Goal: Task Accomplishment & Management: Manage account settings

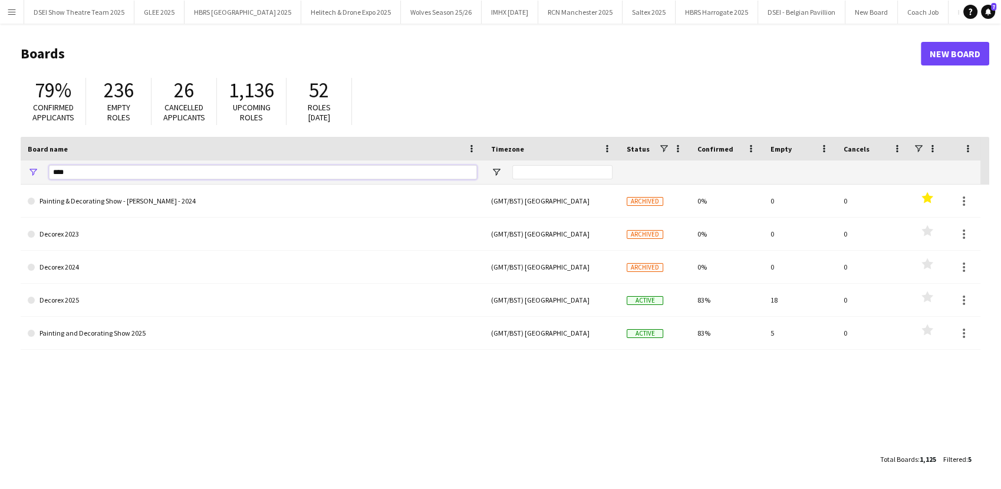
click at [161, 177] on input "****" at bounding box center [263, 172] width 428 height 14
type input "*"
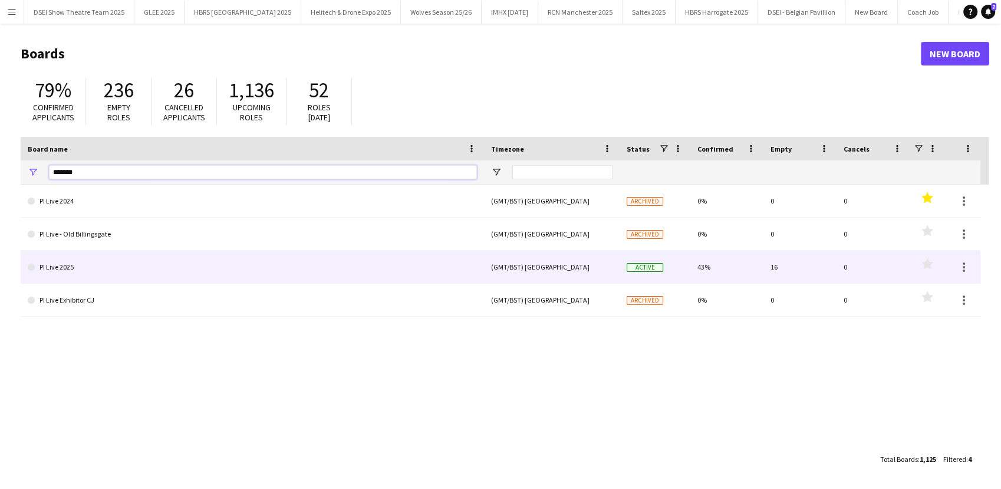
type input "*******"
click at [183, 265] on link "PI Live 2025" at bounding box center [252, 267] width 449 height 33
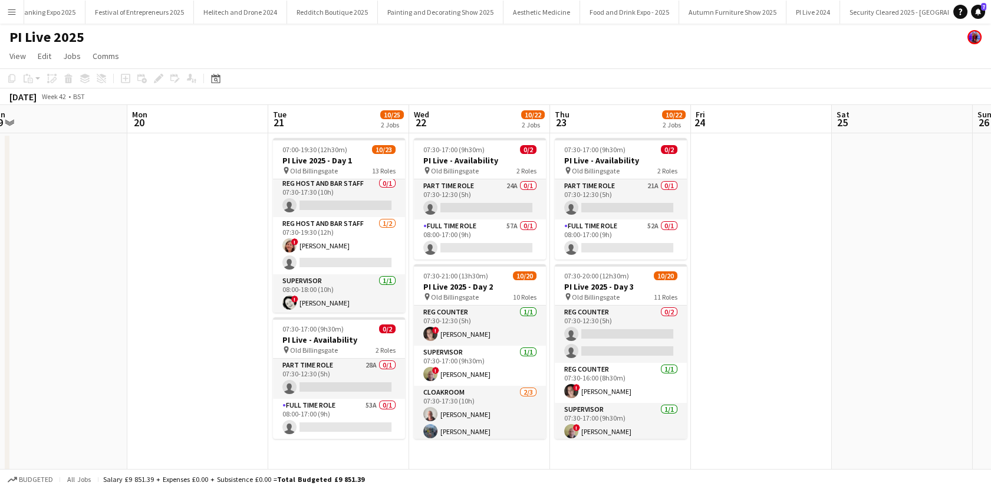
scroll to position [232, 0]
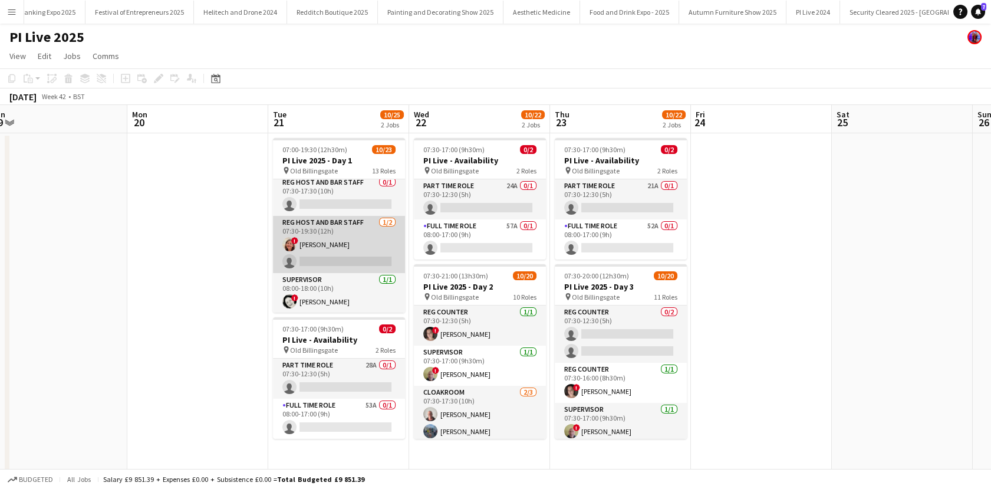
click at [314, 266] on app-card-role "Reg Host and Bar Staff 1/2 07:30-19:30 (12h) ! Jenny Currie single-neutral-acti…" at bounding box center [339, 244] width 132 height 57
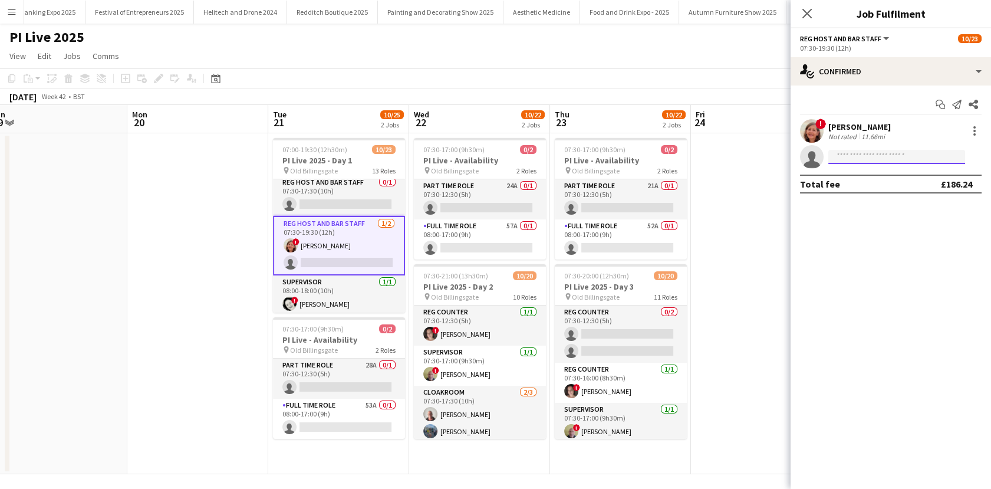
click at [845, 154] on input at bounding box center [896, 157] width 137 height 14
type input "*****"
click at [876, 183] on span "m.ghomshei@hotmail.co.uk" at bounding box center [897, 183] width 118 height 9
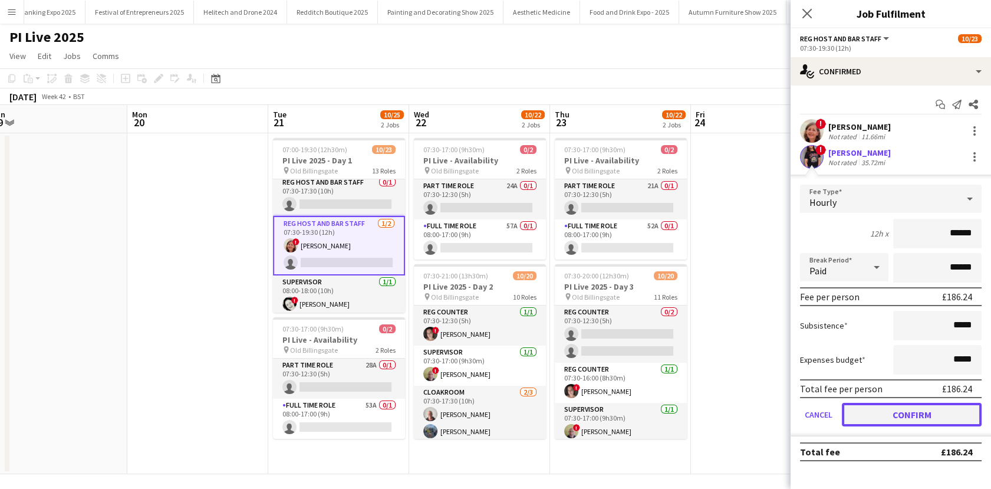
click at [888, 412] on button "Confirm" at bounding box center [912, 415] width 140 height 24
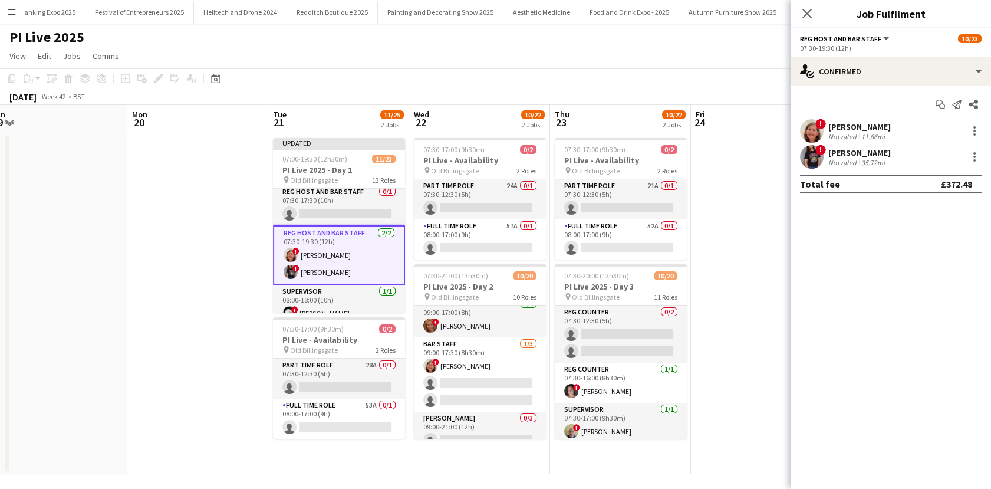
scroll to position [320, 0]
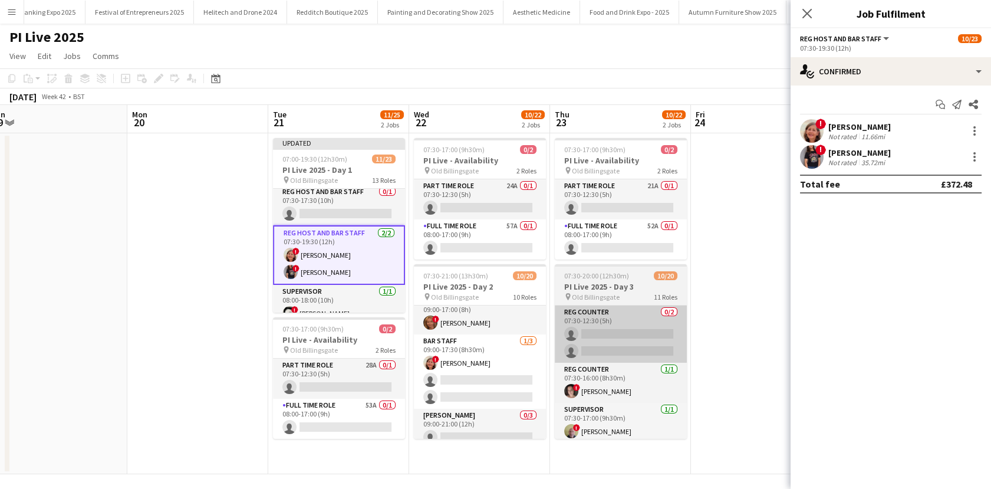
click at [477, 366] on app-card-role "Bar staff 1/3 09:00-17:30 (8h30m) ! Jenny Currie single-neutral-actions single-…" at bounding box center [480, 371] width 132 height 74
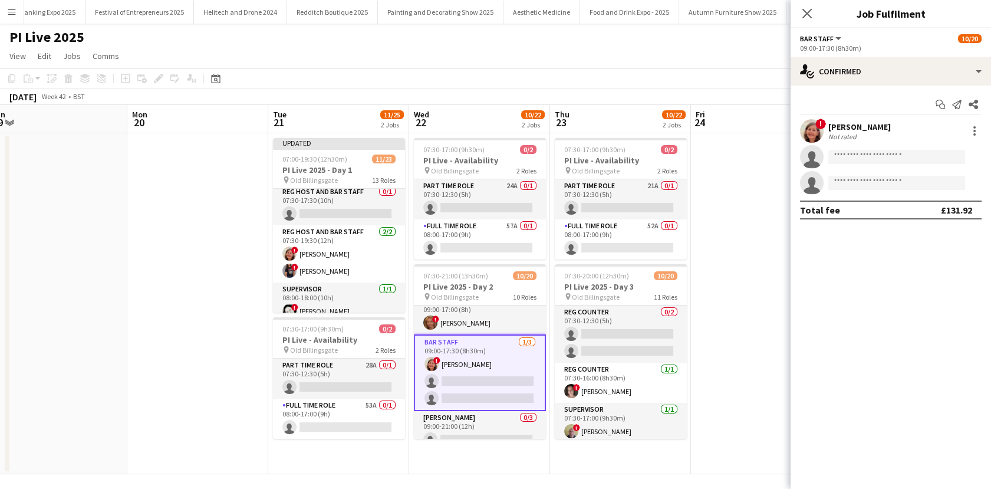
scroll to position [0, 437]
click at [842, 157] on input at bounding box center [896, 157] width 137 height 14
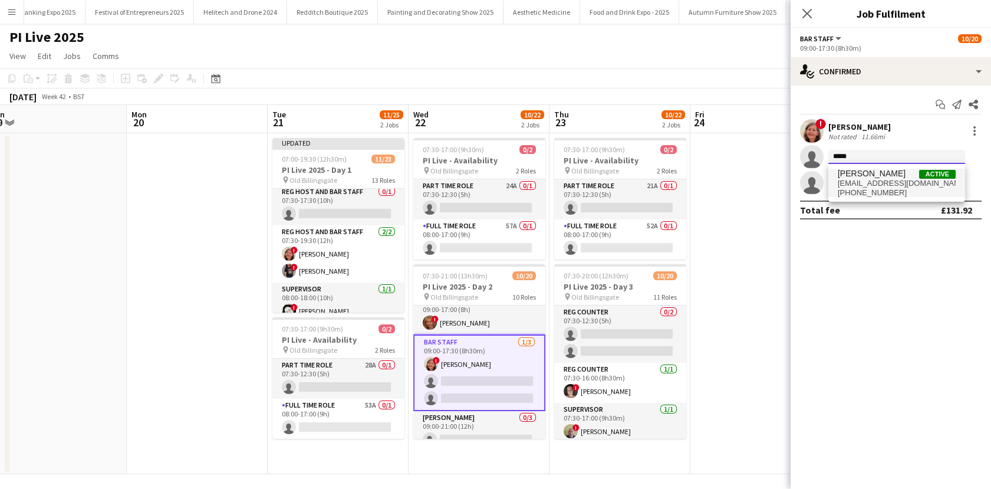
type input "*****"
click at [855, 182] on span "m.ghomshei@hotmail.co.uk" at bounding box center [897, 183] width 118 height 9
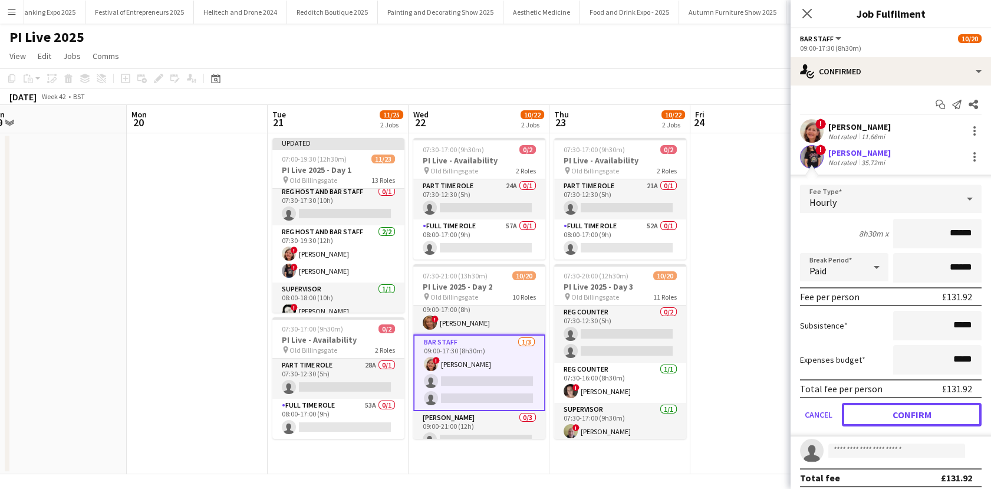
click at [904, 407] on button "Confirm" at bounding box center [912, 415] width 140 height 24
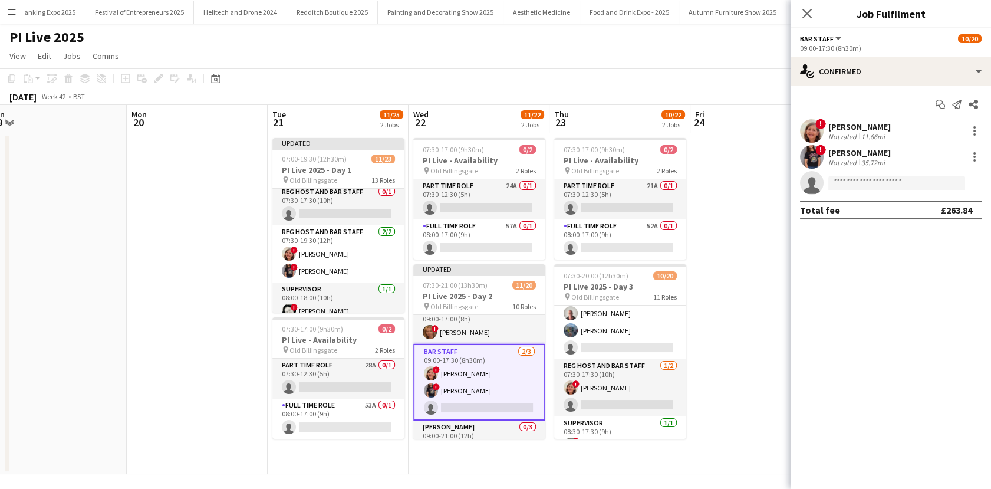
scroll to position [159, 0]
click at [627, 389] on app-card-role "Reg Host and Bar Staff 1/2 07:30-17:30 (10h) ! Jenny Currie single-neutral-acti…" at bounding box center [620, 386] width 132 height 57
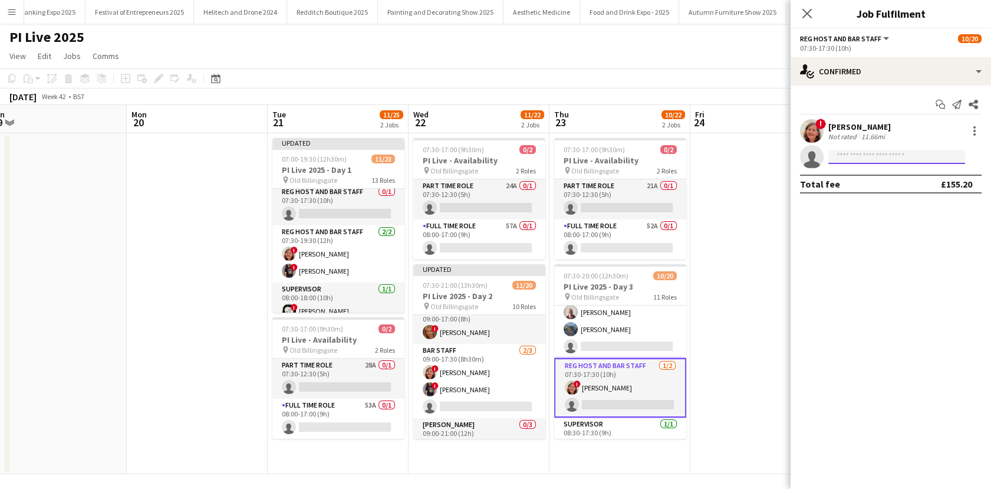
click at [861, 162] on input at bounding box center [896, 157] width 137 height 14
type input "******"
click at [864, 179] on span "Mandana Ghomshei Active m.ghomshei@hotmail.co.uk +447599274497" at bounding box center [897, 183] width 118 height 28
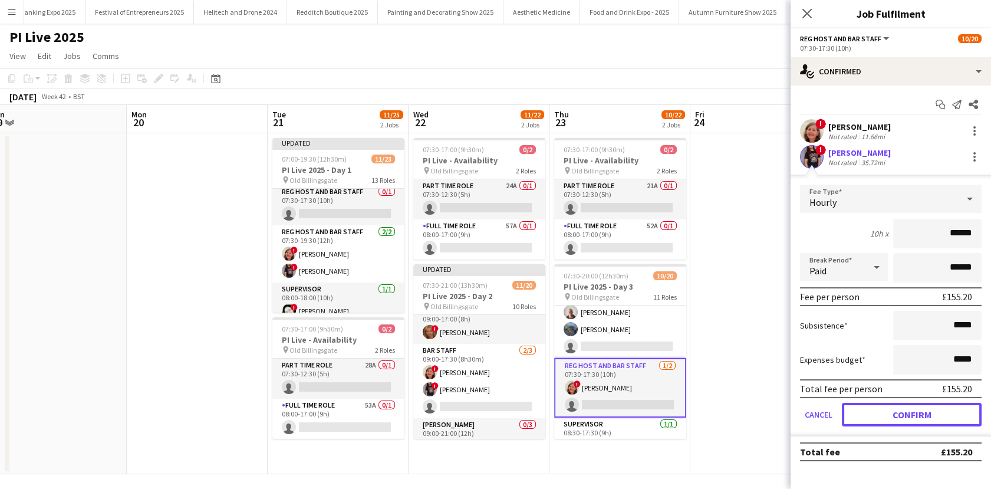
drag, startPoint x: 911, startPoint y: 404, endPoint x: 854, endPoint y: 394, distance: 58.6
click at [911, 406] on button "Confirm" at bounding box center [912, 415] width 140 height 24
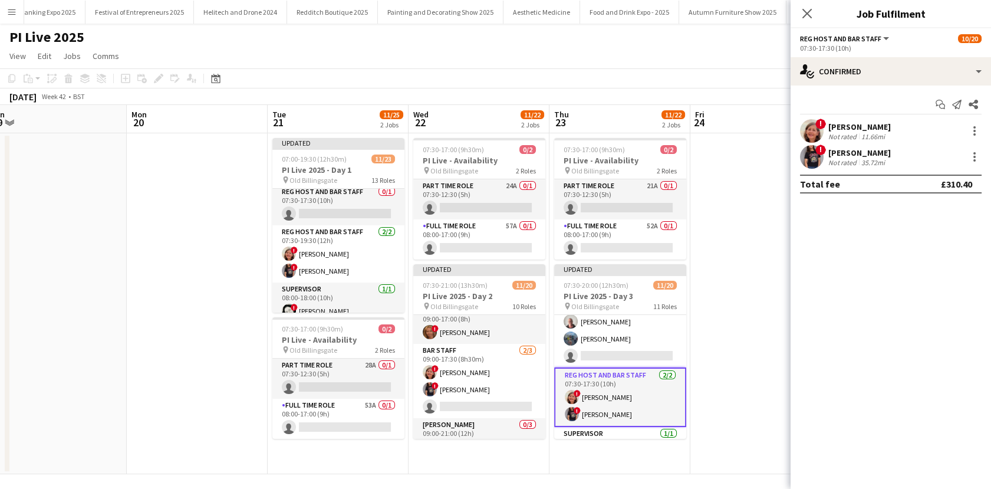
click at [736, 363] on app-date-cell at bounding box center [760, 303] width 141 height 341
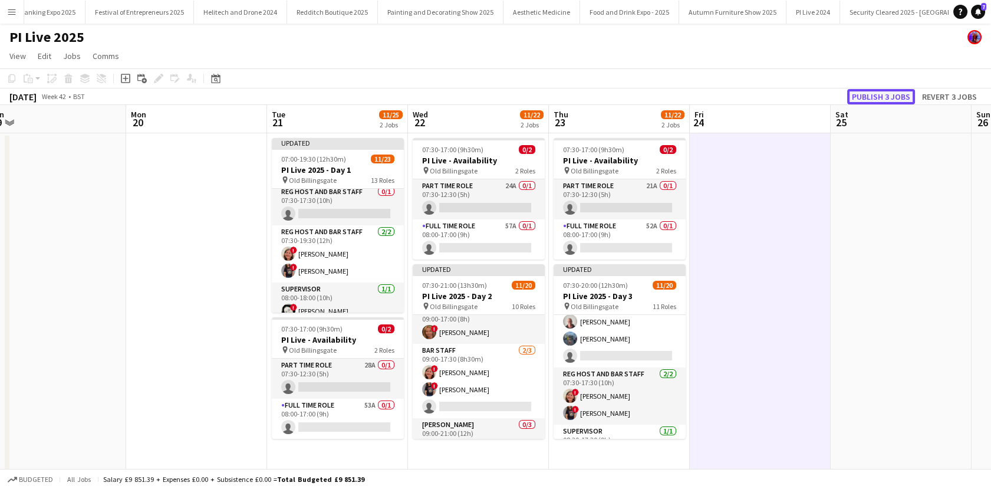
click at [900, 92] on button "Publish 3 jobs" at bounding box center [881, 96] width 68 height 15
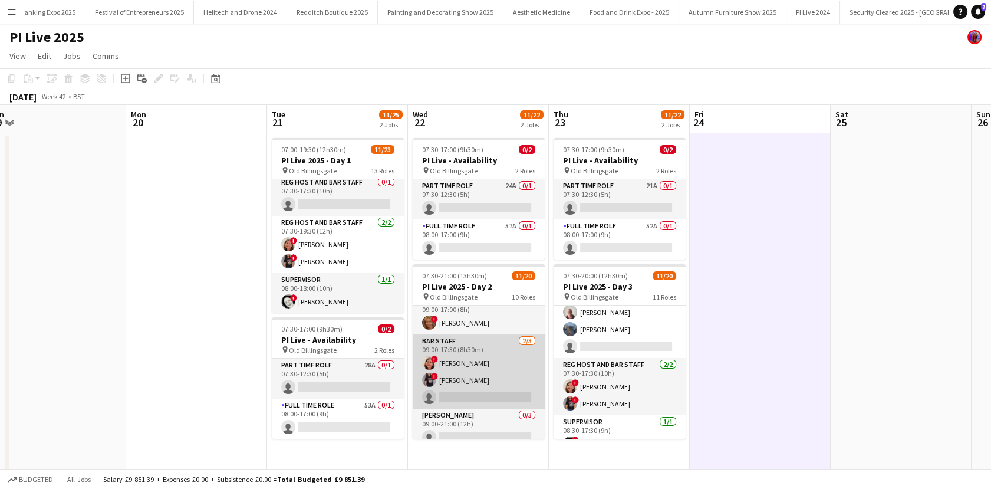
click at [475, 366] on app-card-role "Bar staff 2/3 09:00-17:30 (8h30m) ! Jenny Currie ! Mandana Ghomshei single-neut…" at bounding box center [479, 371] width 132 height 74
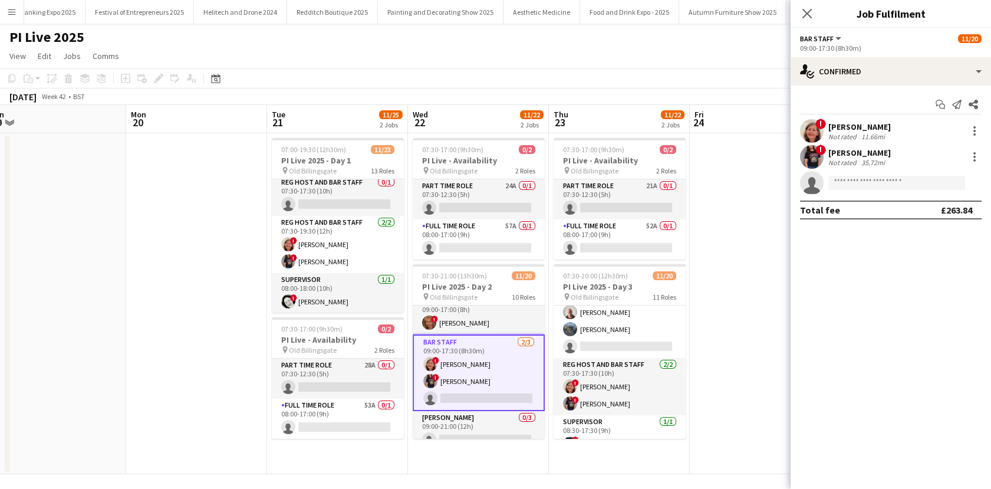
click at [822, 162] on div "!" at bounding box center [812, 157] width 24 height 24
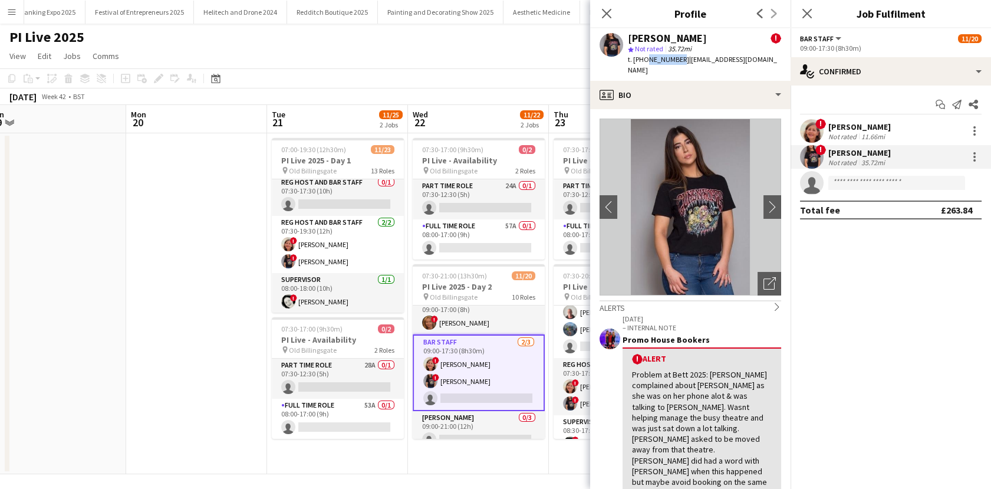
drag, startPoint x: 677, startPoint y: 61, endPoint x: 644, endPoint y: 61, distance: 33.6
click at [644, 61] on span "t. +447599274497" at bounding box center [658, 59] width 61 height 9
copy span "759927449"
drag, startPoint x: 766, startPoint y: 61, endPoint x: 684, endPoint y: 68, distance: 82.8
click at [684, 68] on div "Mandana Ghomshei ! star Not rated 35.72mi t. +447599274497 | m.ghomshei@hotmail…" at bounding box center [690, 54] width 200 height 52
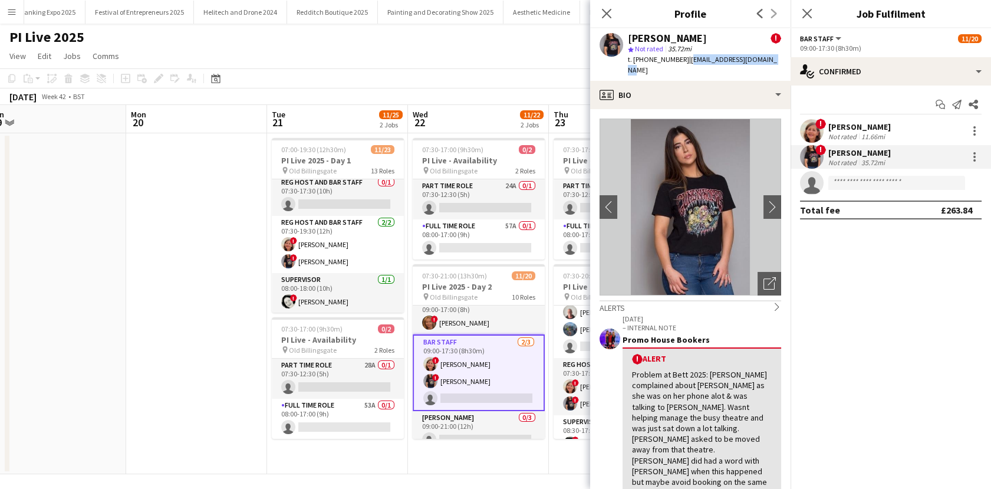
copy span "m.ghomshei@hotmail.co.uk"
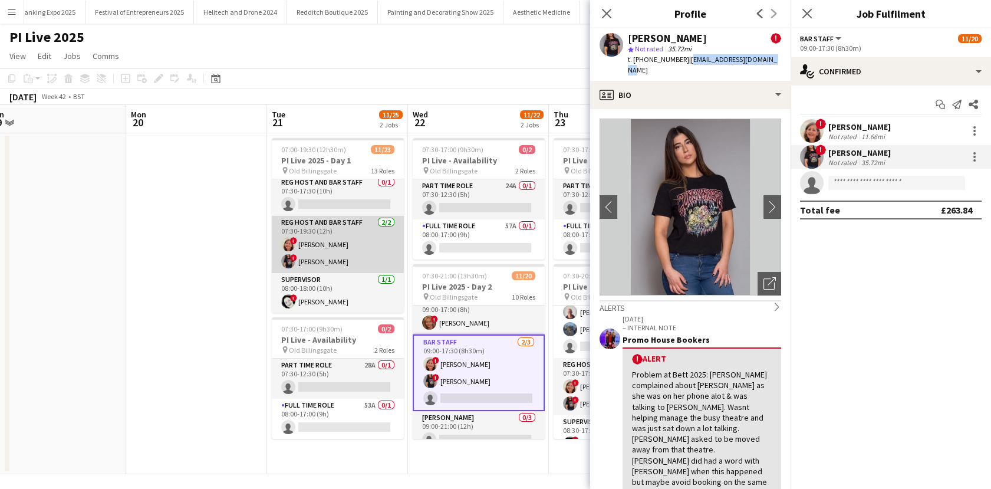
scroll to position [0, 0]
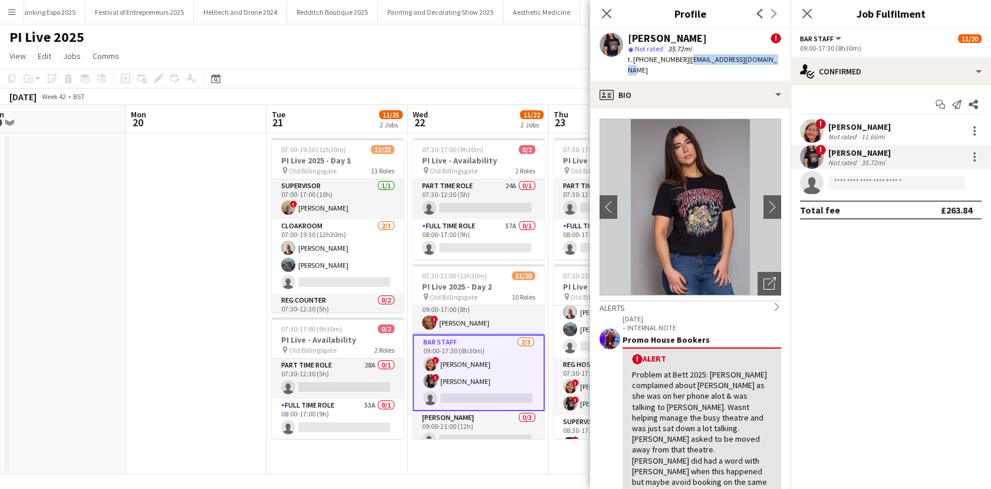
click at [366, 162] on h3 "PI Live 2025 - Day 1" at bounding box center [338, 160] width 132 height 11
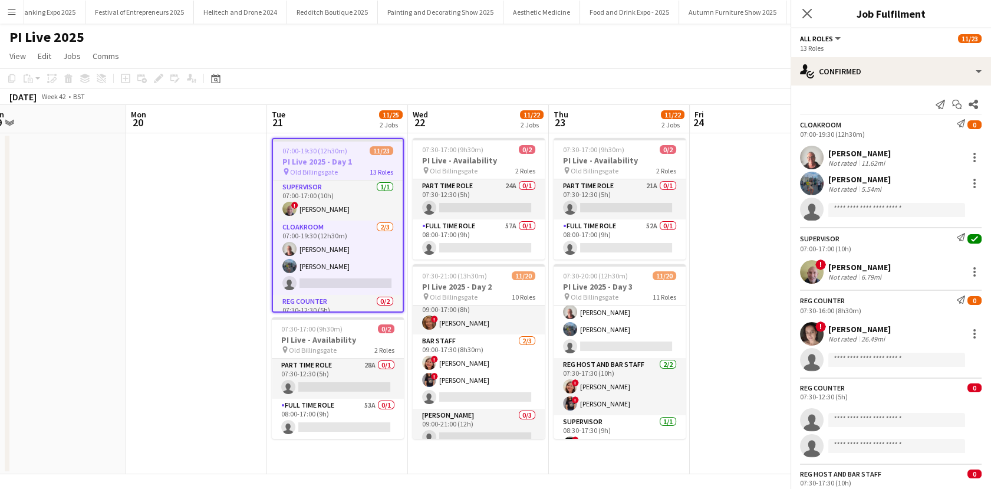
scroll to position [0, 438]
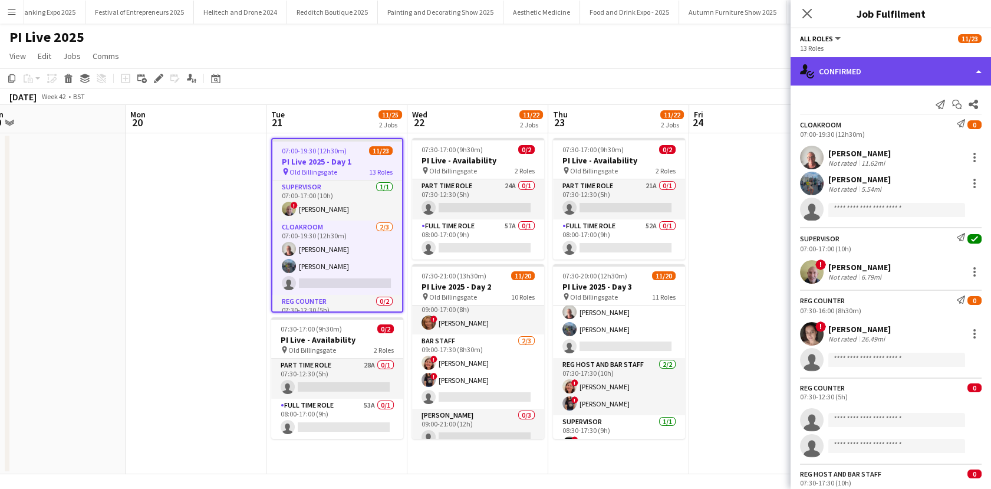
click at [877, 69] on div "single-neutral-actions-check-2 Confirmed" at bounding box center [891, 71] width 200 height 28
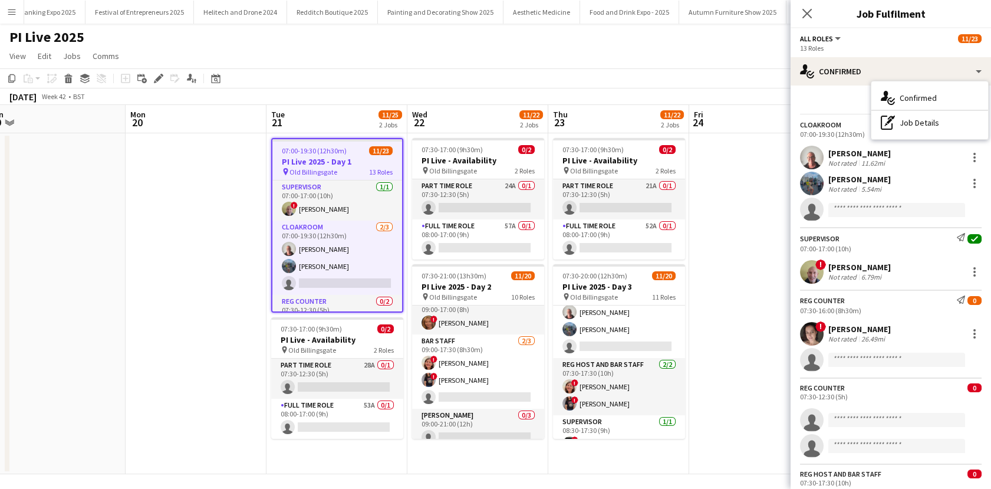
click at [888, 116] on icon "pen-write" at bounding box center [888, 123] width 14 height 14
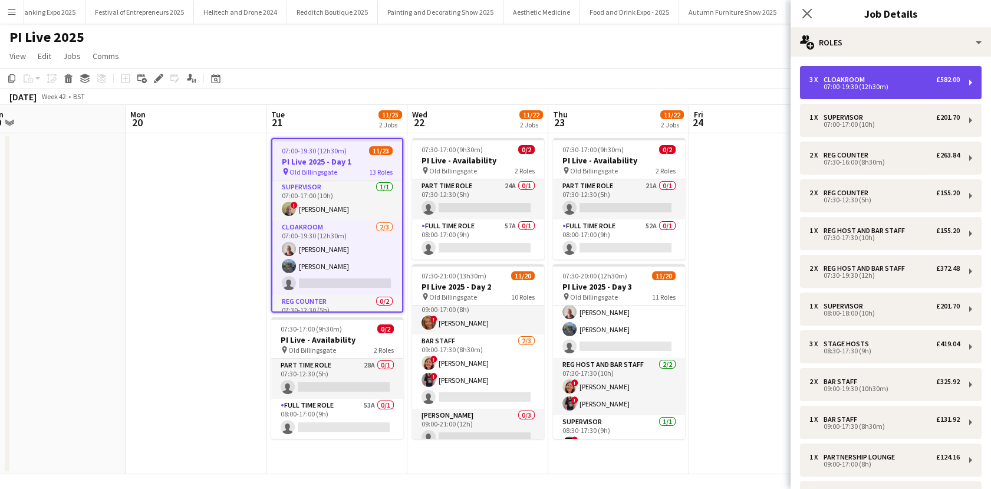
click at [855, 84] on div "07:00-19:30 (12h30m)" at bounding box center [884, 87] width 150 height 6
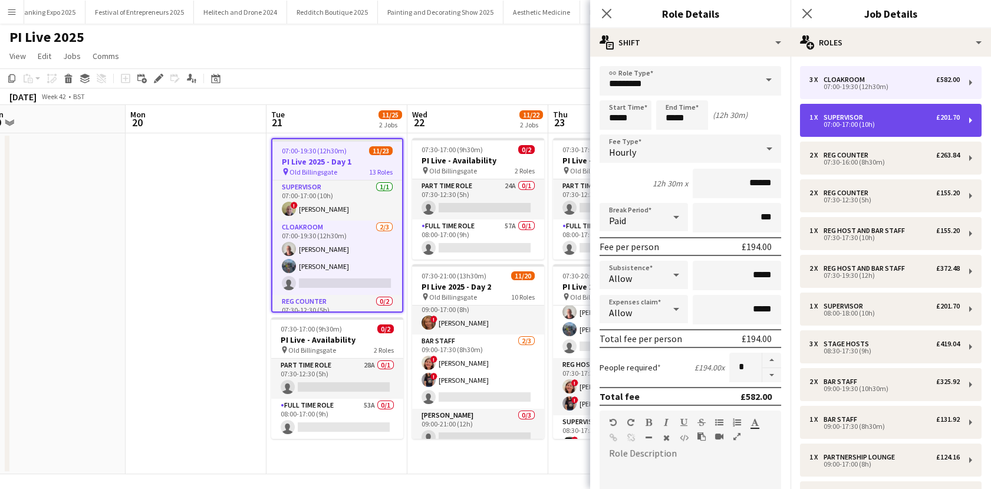
click at [863, 121] on div "07:00-17:00 (10h)" at bounding box center [884, 124] width 150 height 6
type input "**********"
type input "*****"
type input "******"
type input "*"
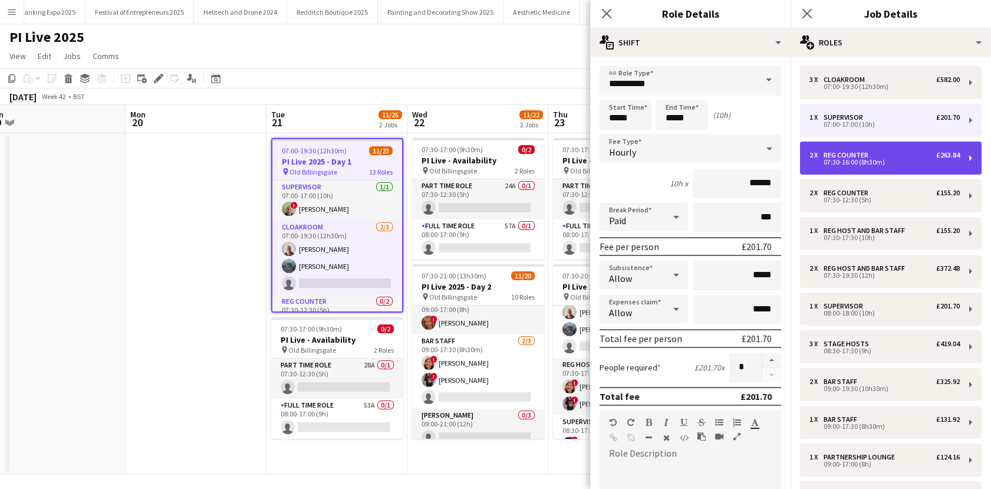
click at [868, 165] on div "07:30-16:00 (8h30m)" at bounding box center [884, 162] width 150 height 6
type input "**********"
type input "*****"
type input "******"
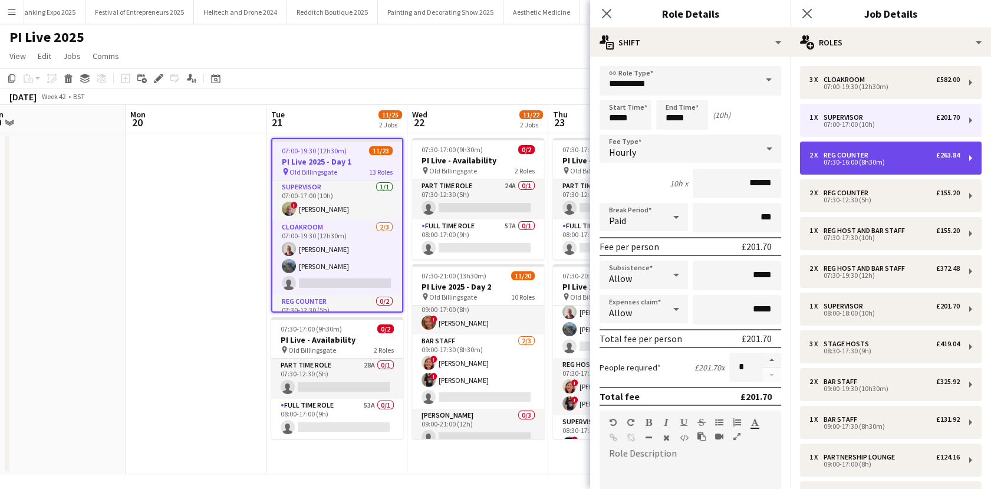
type input "*"
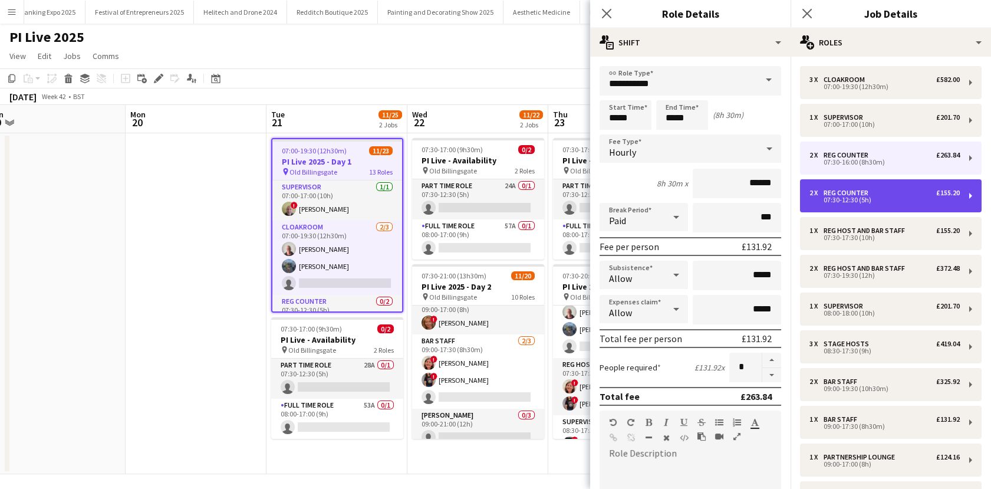
click at [871, 197] on div "07:30-12:30 (5h)" at bounding box center [884, 200] width 150 height 6
type input "*****"
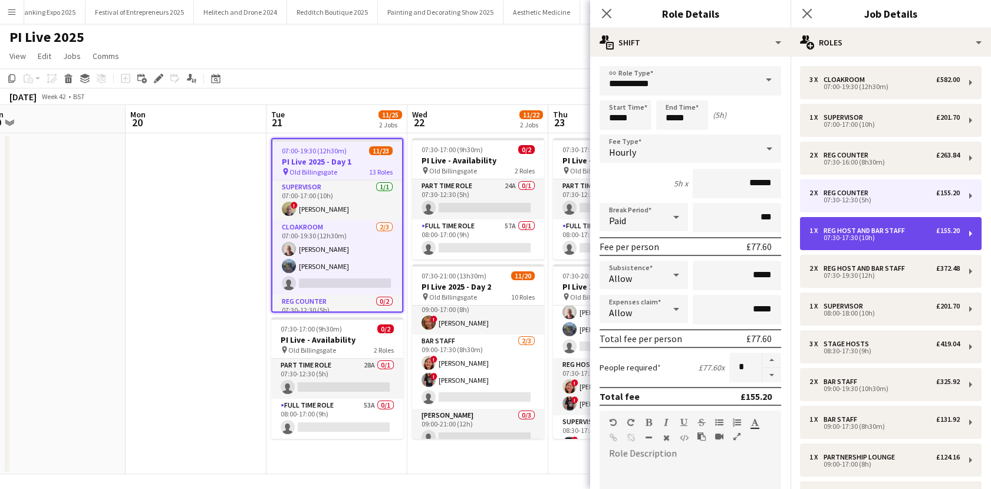
click at [872, 224] on div "1 x Reg Host and Bar Staff £155.20 07:30-17:30 (10h)" at bounding box center [891, 233] width 182 height 33
type input "**********"
type input "*****"
type input "*"
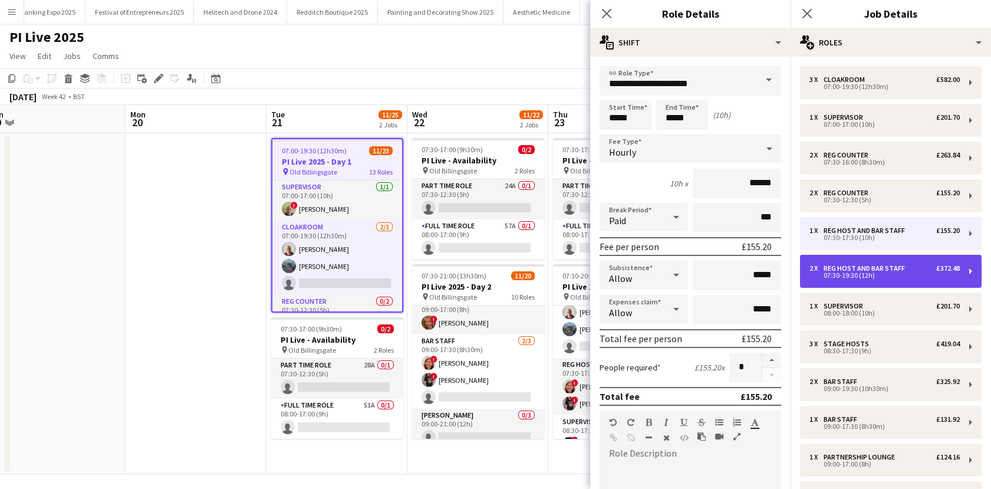
click at [868, 265] on div "Reg Host and Bar Staff" at bounding box center [867, 268] width 86 height 8
type input "*****"
type input "*"
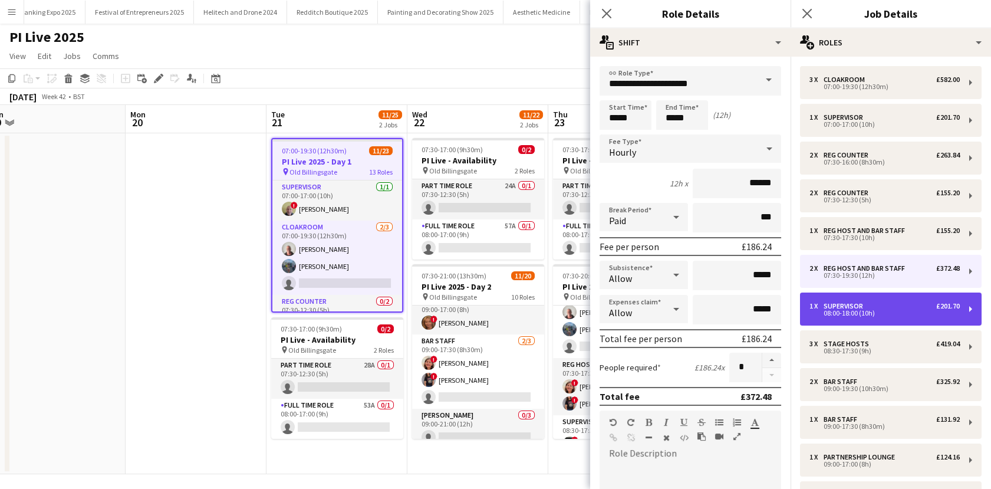
click at [868, 305] on div "1 x Supervisor £201.70" at bounding box center [884, 306] width 150 height 8
type input "**********"
type input "*****"
type input "******"
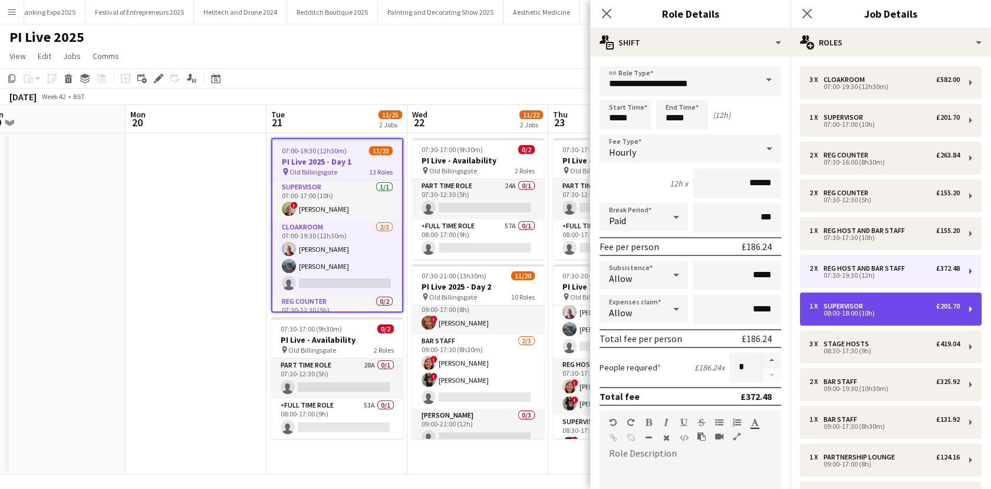
type input "*"
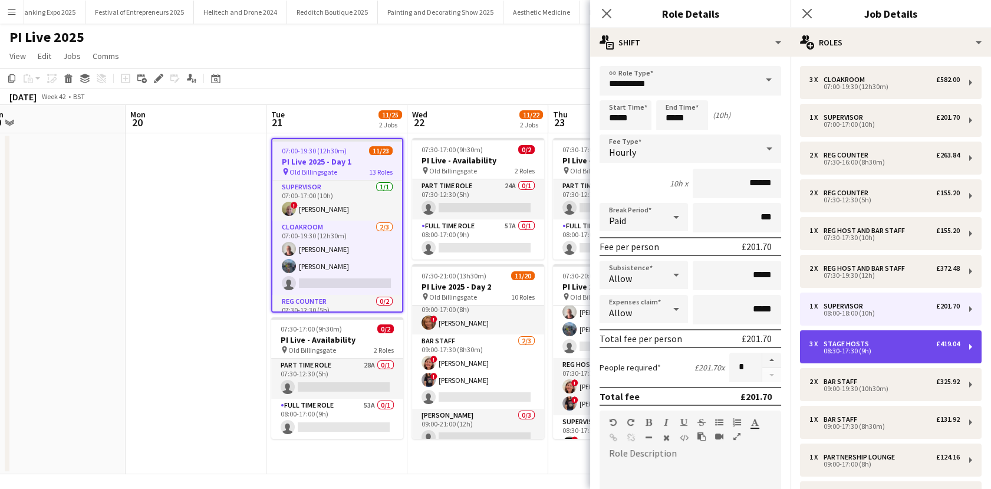
click at [866, 343] on div "Stage Hosts" at bounding box center [849, 344] width 50 height 8
type input "**********"
type input "*****"
type input "******"
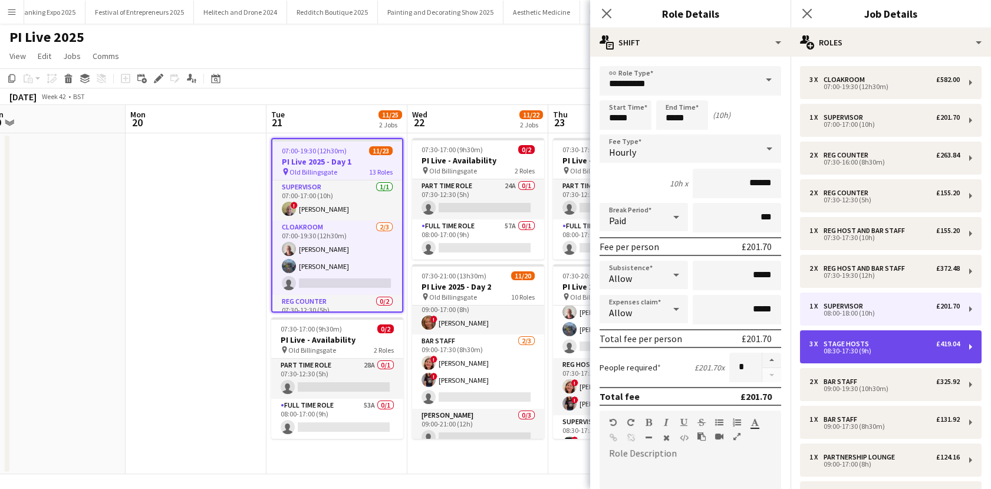
type input "*"
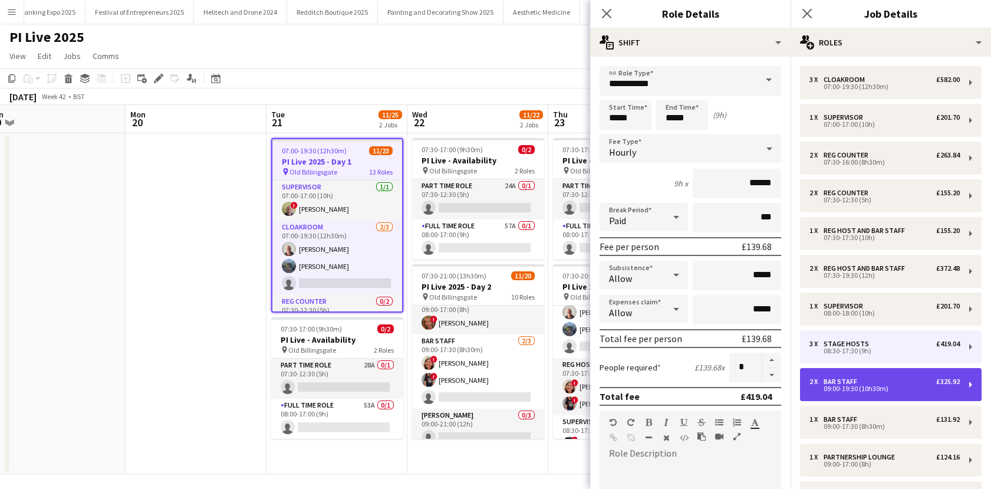
click at [864, 380] on div "2 x Bar staff £325.92" at bounding box center [884, 381] width 150 height 8
type input "*********"
type input "*****"
type input "*"
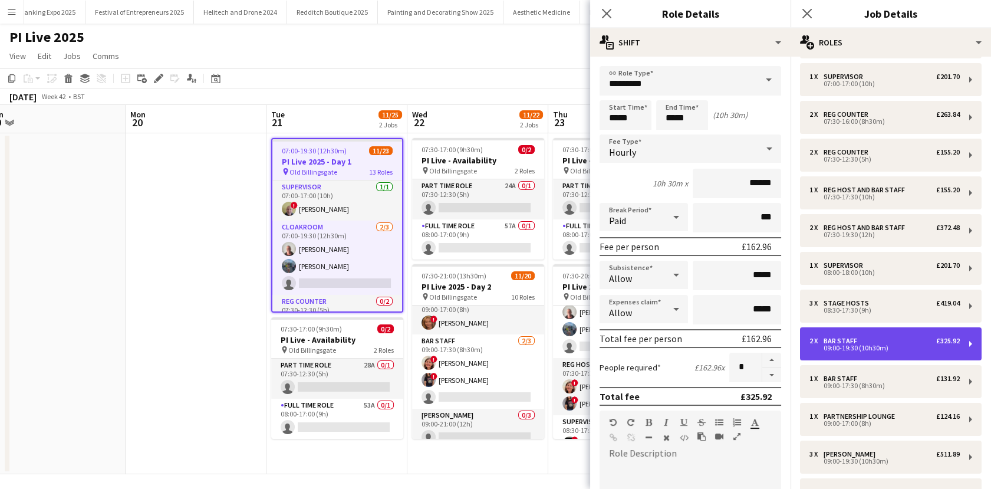
scroll to position [52, 0]
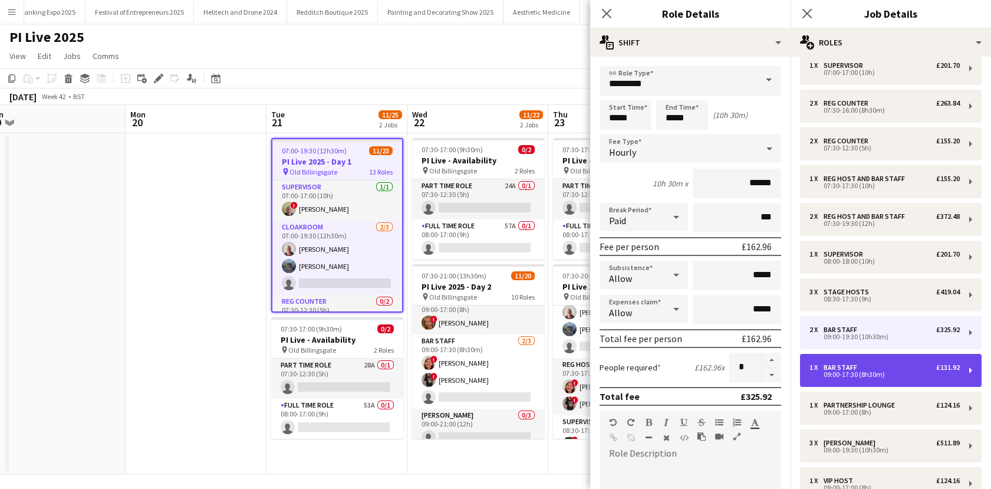
click at [857, 368] on div "Bar staff" at bounding box center [843, 367] width 38 height 8
type input "*****"
type input "*"
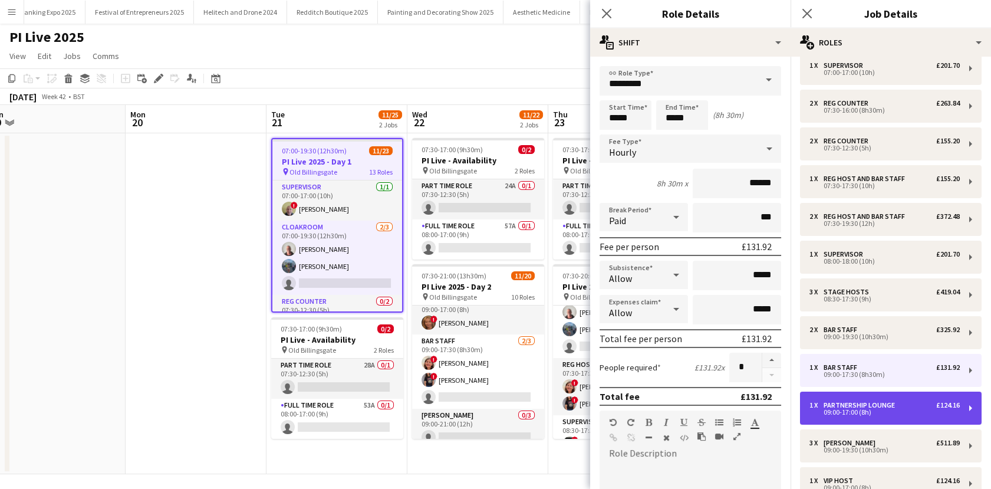
click at [857, 409] on div "09:00-17:00 (8h)" at bounding box center [884, 412] width 150 height 6
type input "**********"
type input "*****"
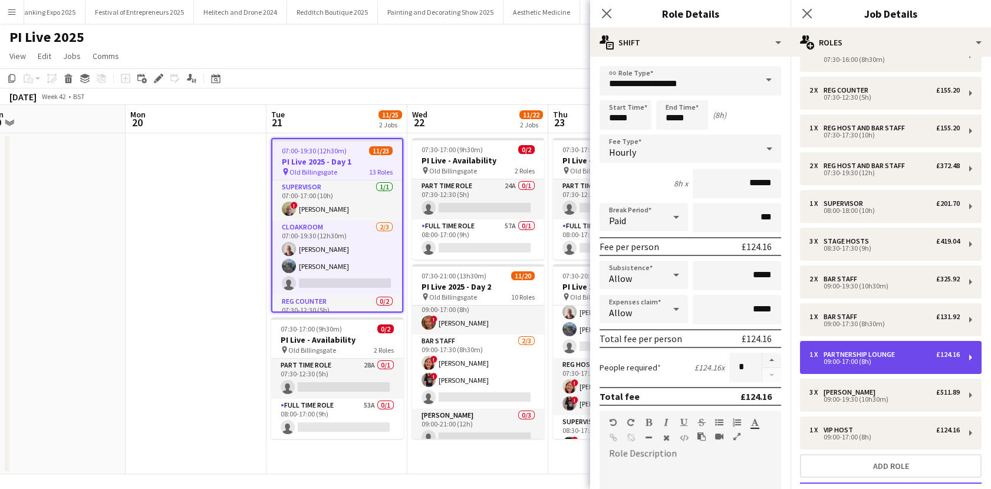
scroll to position [109, 0]
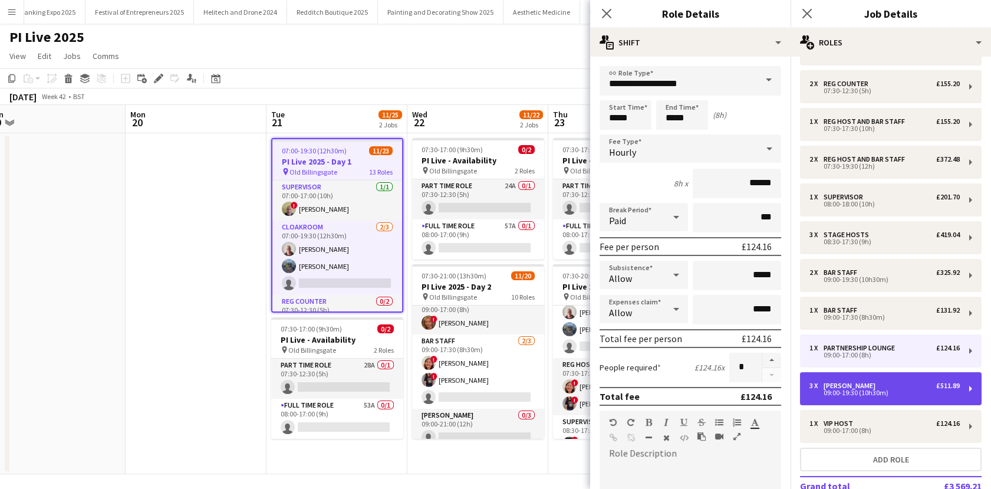
click at [847, 387] on div "Porter" at bounding box center [852, 385] width 57 height 8
type input "******"
type input "*****"
type input "******"
type input "*"
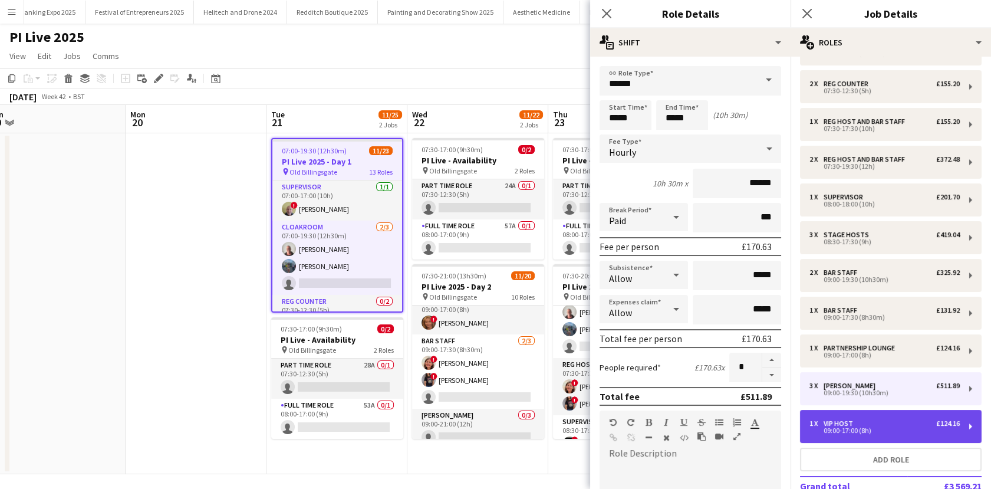
click at [852, 413] on div "1 x VIP Host £124.16 09:00-17:00 (8h)" at bounding box center [891, 426] width 182 height 33
type input "********"
type input "*****"
type input "******"
type input "*"
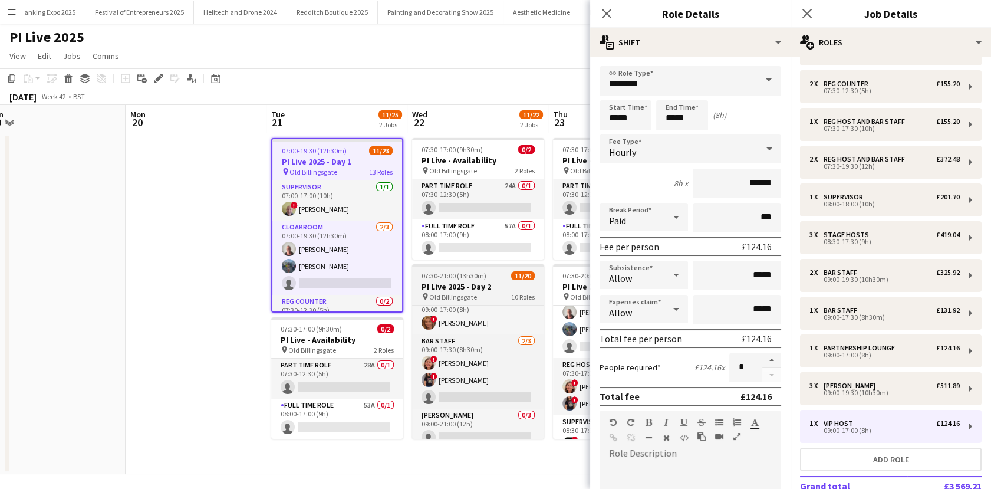
click at [462, 288] on h3 "PI Live 2025 - Day 2" at bounding box center [478, 286] width 132 height 11
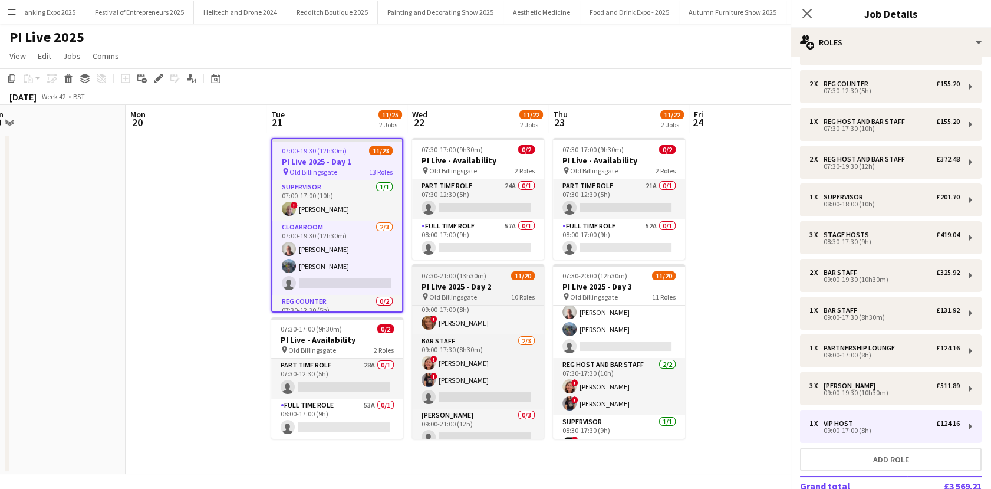
scroll to position [0, 0]
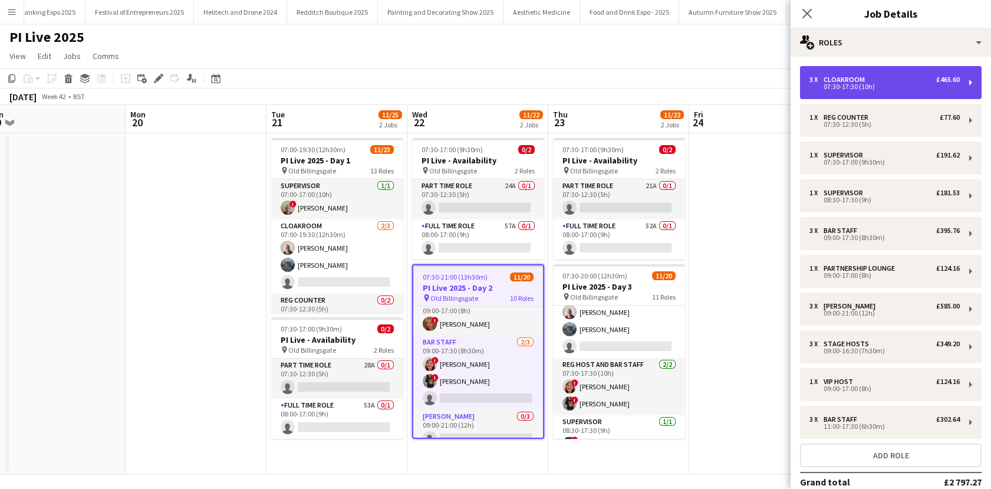
click at [884, 97] on div "3 x Cloakroom £465.60 07:30-17:30 (10h)" at bounding box center [891, 82] width 182 height 33
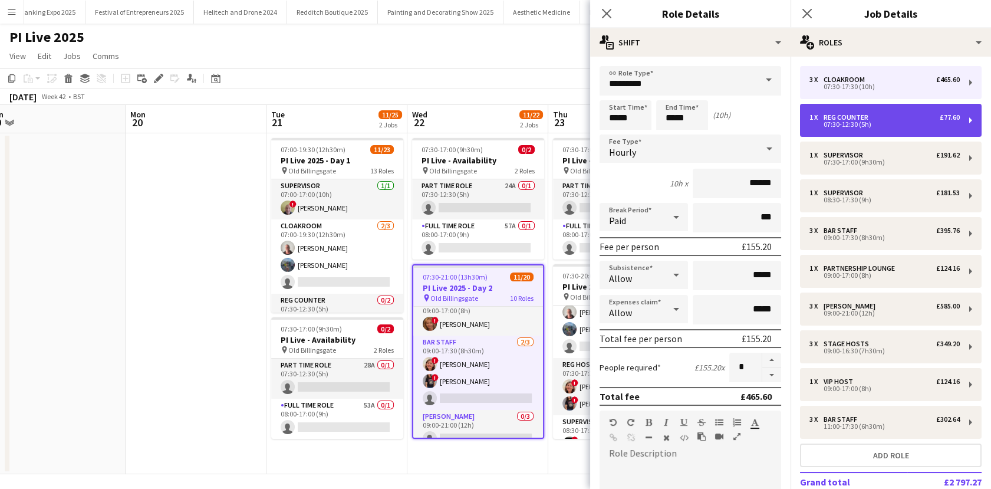
click at [884, 111] on div "1 x Reg Counter £77.60 07:30-12:30 (5h)" at bounding box center [891, 120] width 182 height 33
type input "**********"
type input "*****"
type input "*"
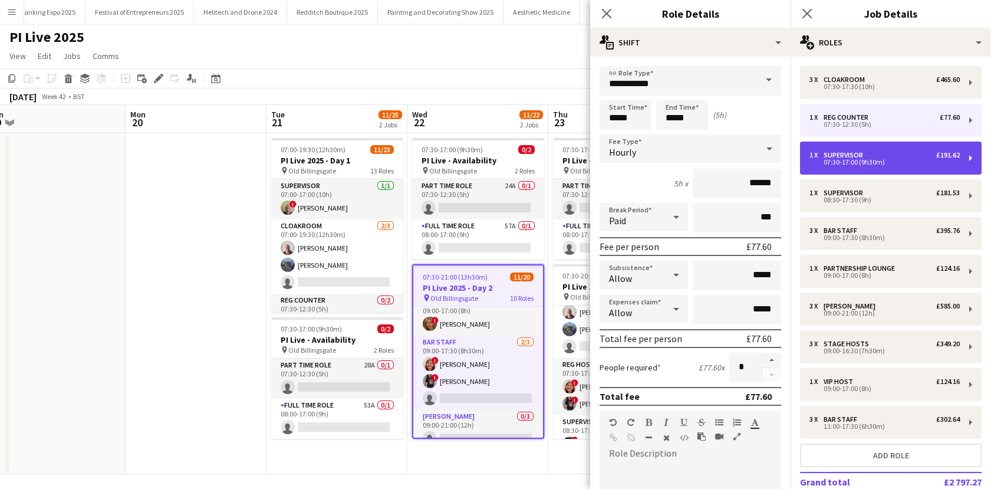
click at [883, 153] on div "1 x Supervisor £191.62" at bounding box center [884, 155] width 150 height 8
type input "**********"
type input "*****"
type input "******"
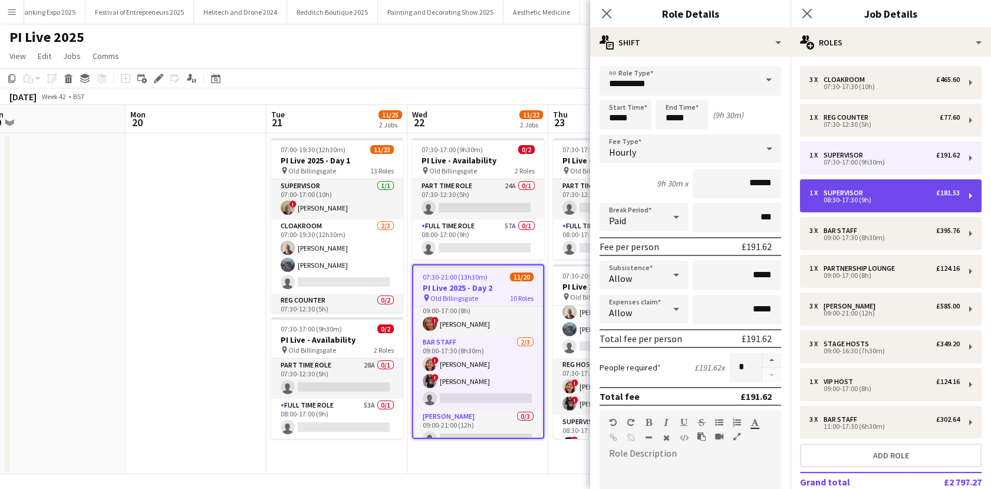
click at [882, 182] on div "1 x Supervisor £181.53 08:30-17:30 (9h)" at bounding box center [891, 195] width 182 height 33
type input "*****"
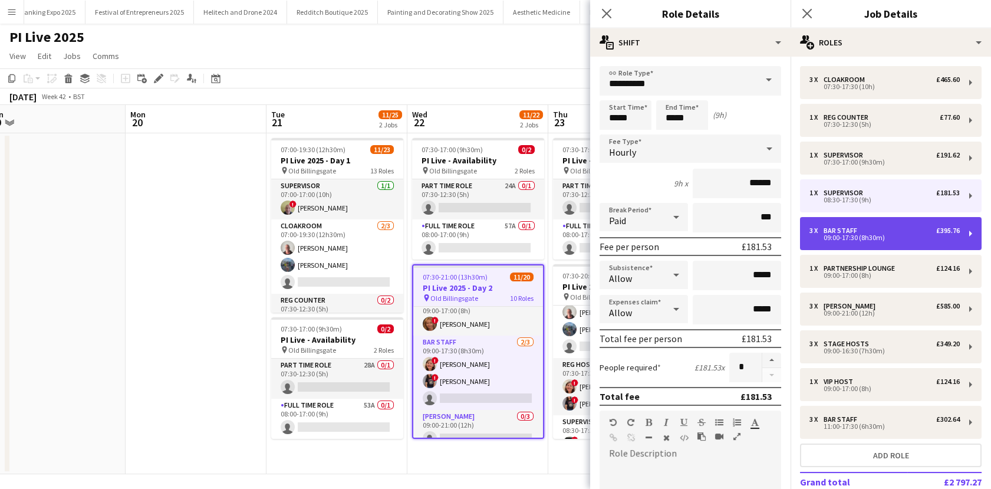
click at [855, 235] on div "09:00-17:30 (8h30m)" at bounding box center [884, 238] width 150 height 6
type input "*********"
type input "*****"
type input "******"
type input "*"
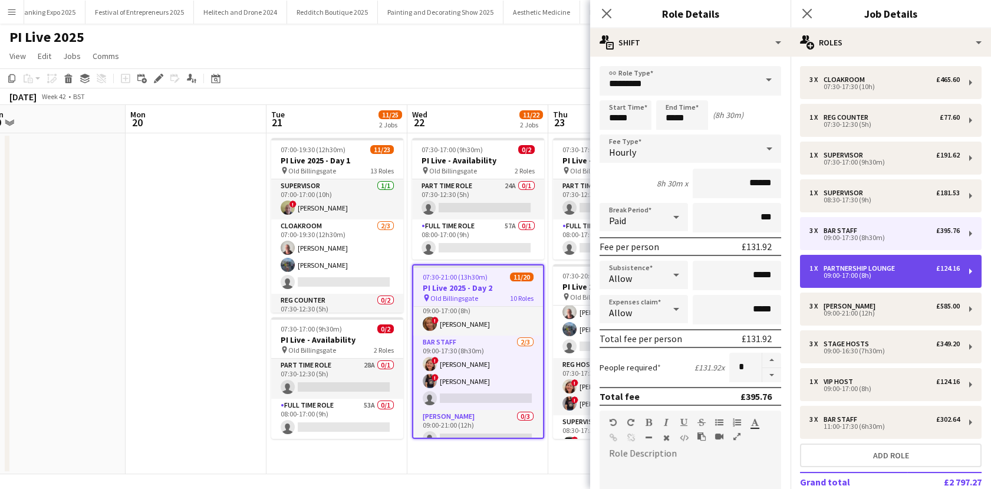
click at [862, 263] on div "1 x Partnership Lounge £124.16 09:00-17:00 (8h)" at bounding box center [891, 271] width 182 height 33
type input "**********"
type input "*****"
type input "*"
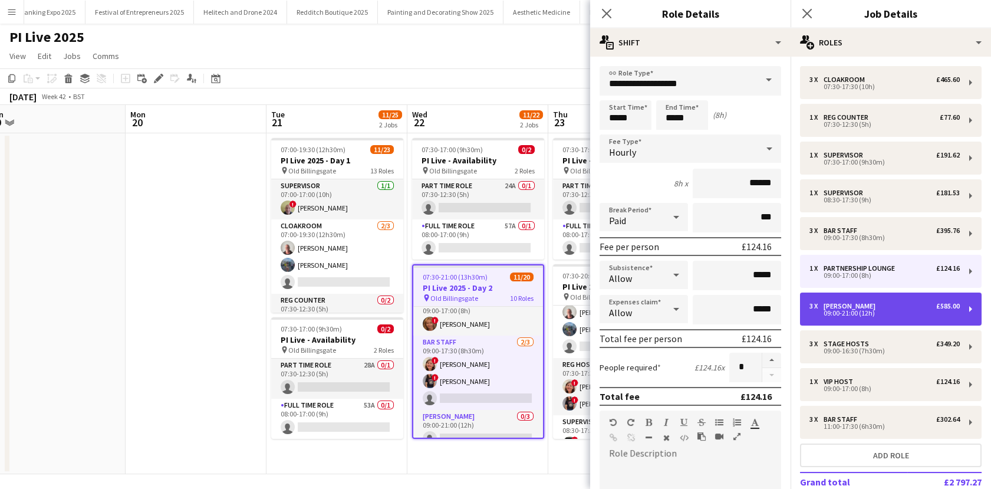
click at [863, 296] on div "3 x Porter £585.00 09:00-21:00 (12h)" at bounding box center [891, 308] width 182 height 33
type input "******"
type input "*****"
type input "******"
type input "*"
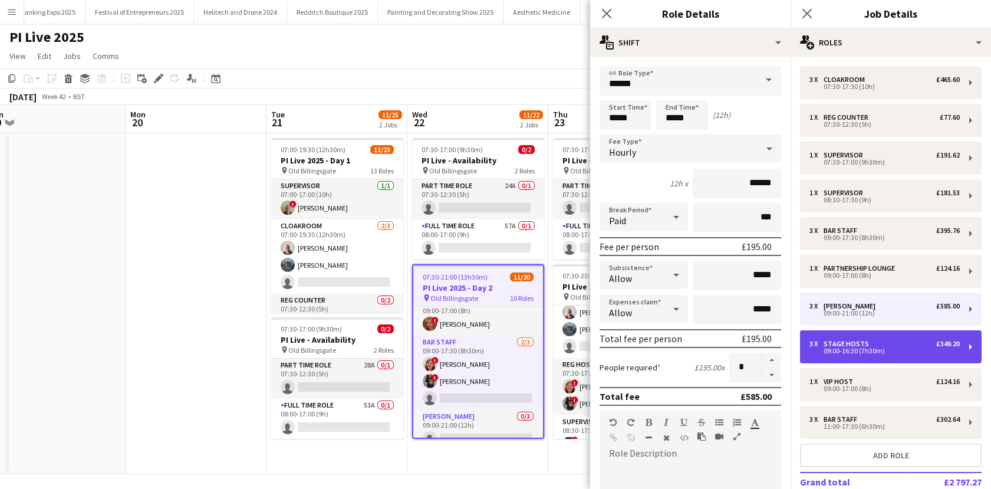
click at [863, 338] on div "3 x Stage Hosts £349.20 09:00-16:30 (7h30m)" at bounding box center [891, 346] width 182 height 33
type input "**********"
type input "*****"
type input "******"
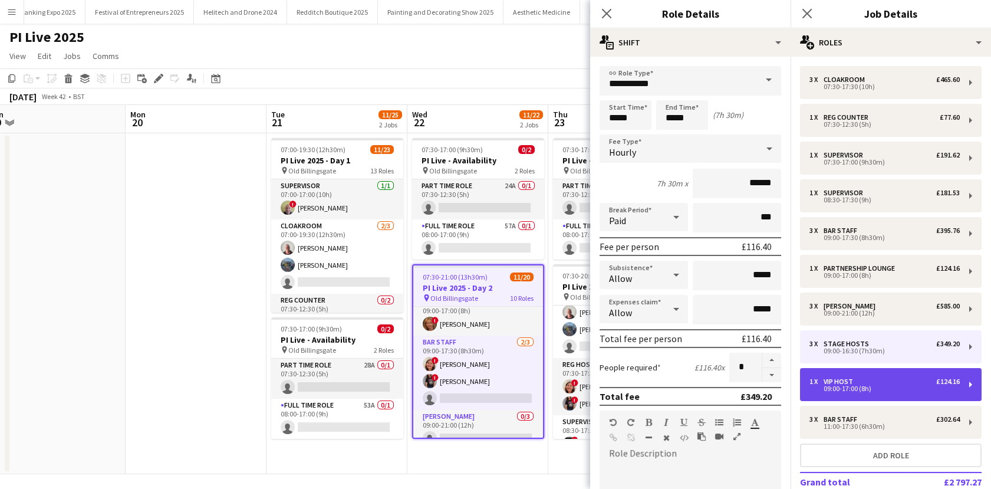
click at [862, 383] on div "1 x VIP Host £124.16" at bounding box center [884, 381] width 150 height 8
type input "********"
type input "*****"
type input "*"
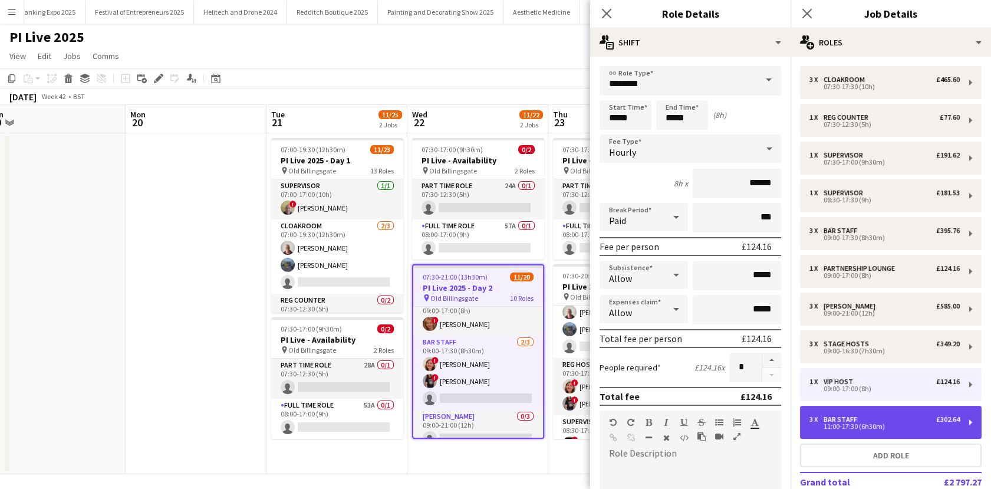
click at [864, 420] on div "3 x Bar staff £302.64" at bounding box center [884, 419] width 150 height 8
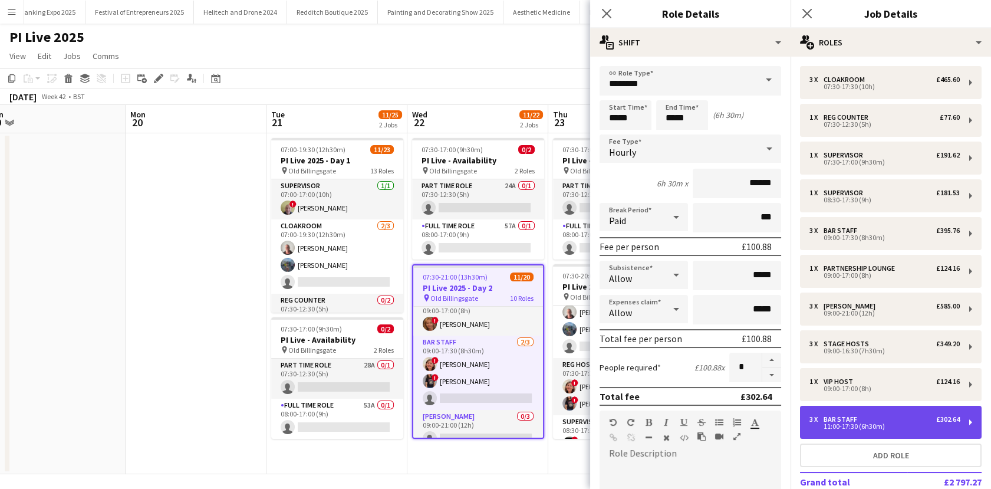
type input "*********"
type input "*****"
type input "*"
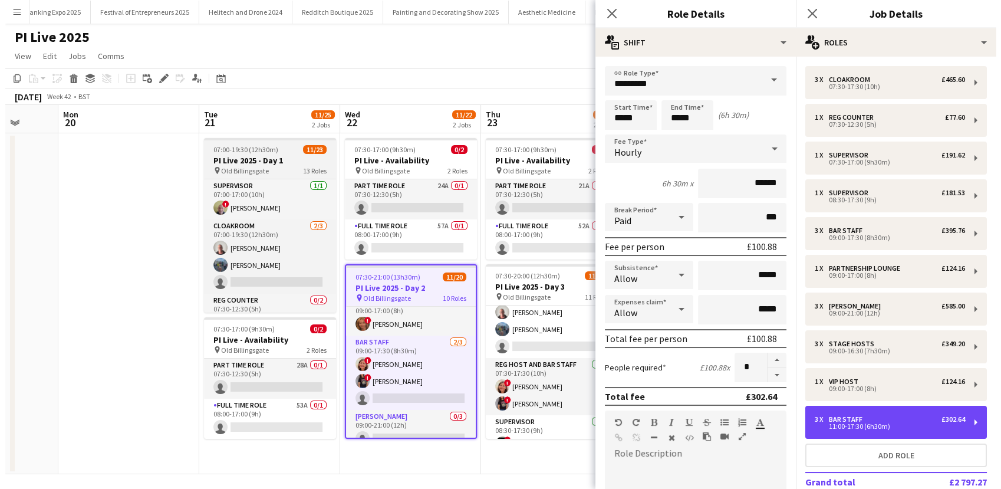
scroll to position [0, 512]
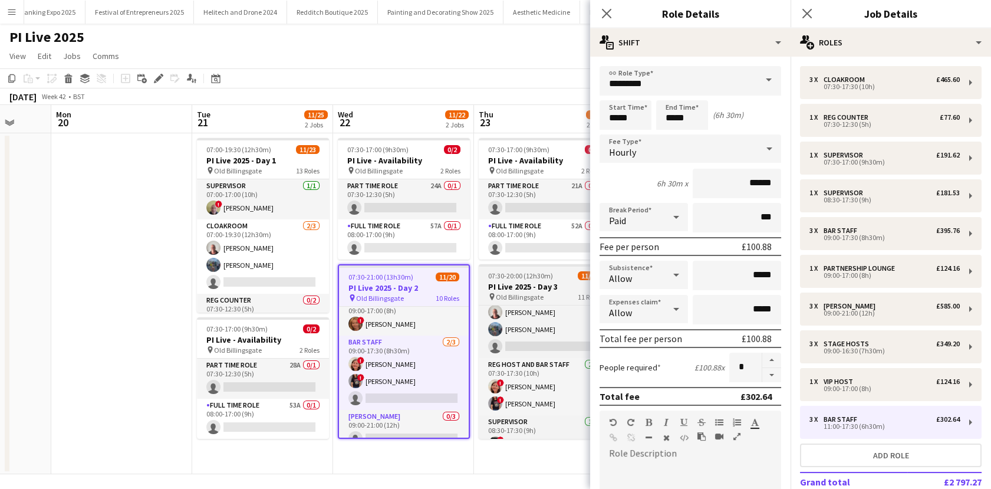
click at [497, 281] on h3 "PI Live 2025 - Day 3" at bounding box center [545, 286] width 132 height 11
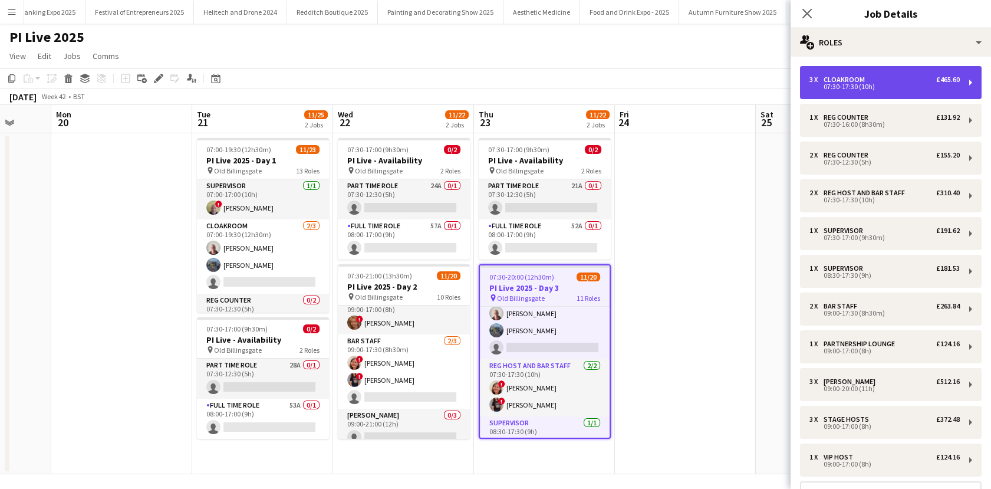
click at [907, 92] on div "3 x Cloakroom £465.60 07:30-17:30 (10h)" at bounding box center [891, 82] width 182 height 33
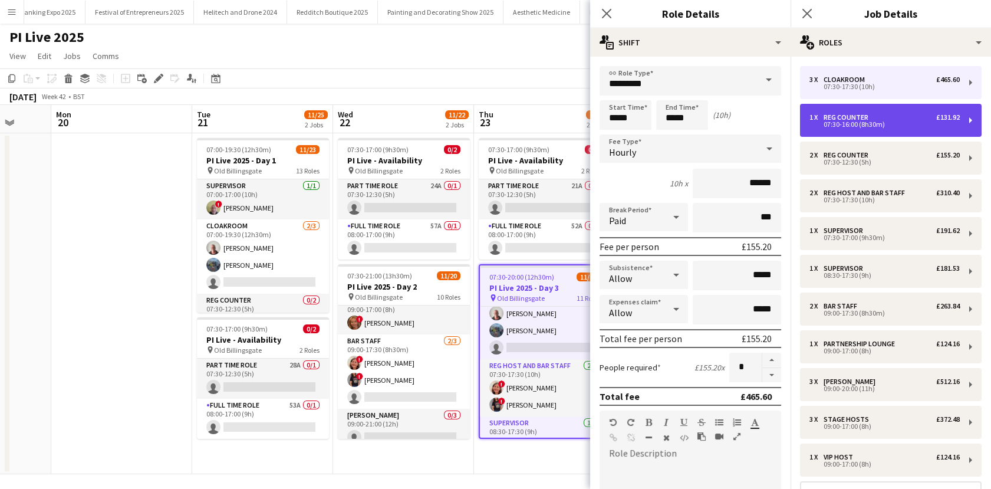
click at [891, 123] on div "07:30-16:00 (8h30m)" at bounding box center [884, 124] width 150 height 6
type input "**********"
type input "*****"
type input "*"
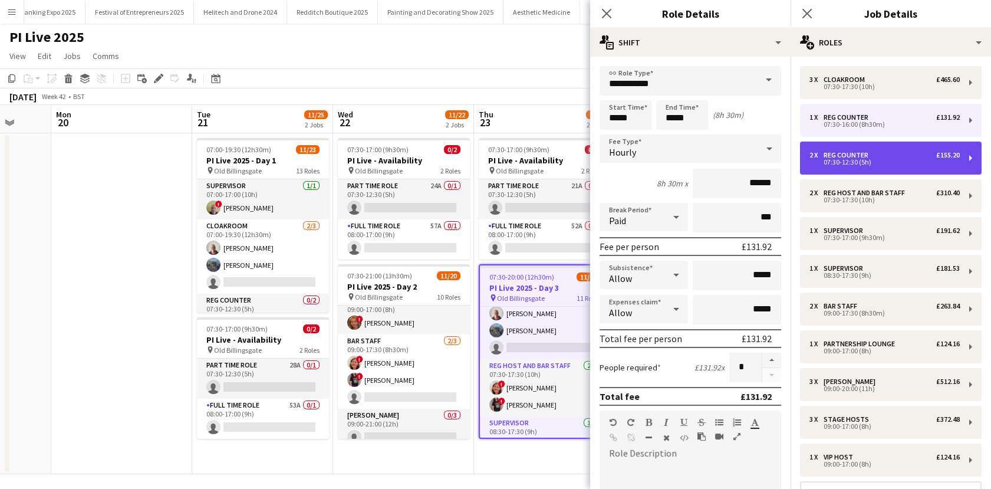
click at [887, 148] on div "2 x Reg Counter £155.20 07:30-12:30 (5h)" at bounding box center [891, 157] width 182 height 33
type input "*****"
type input "*"
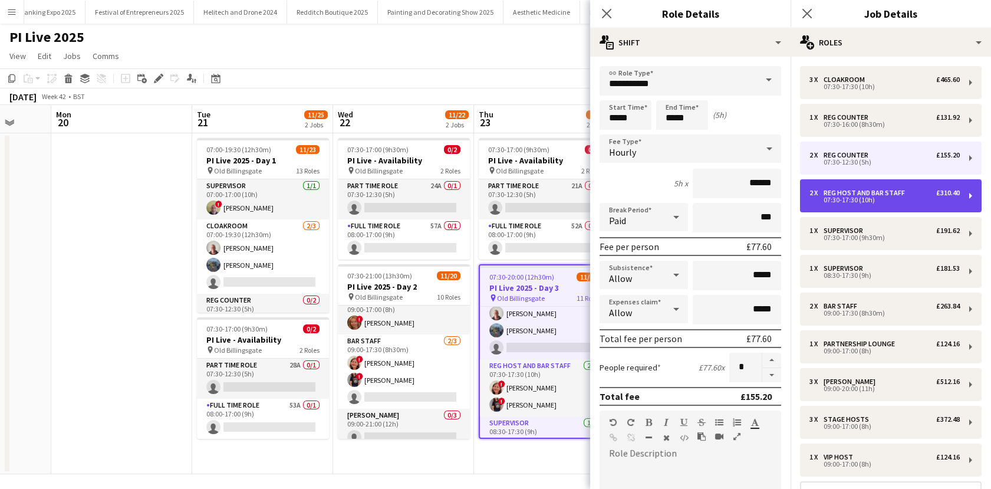
click at [887, 182] on div "2 x Reg Host and Bar Staff £310.40 07:30-17:30 (10h)" at bounding box center [891, 195] width 182 height 33
type input "**********"
type input "*****"
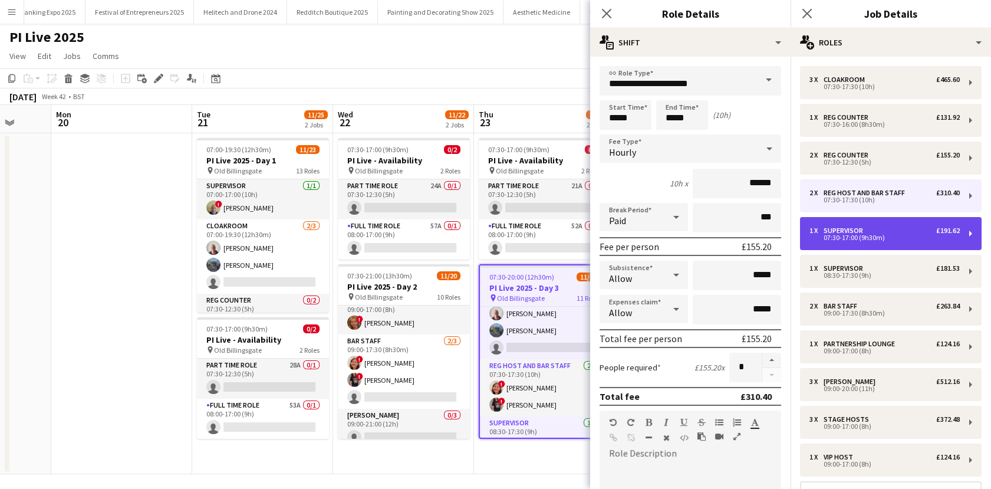
click at [874, 218] on div "1 x Supervisor £191.62 07:30-17:00 (9h30m)" at bounding box center [891, 233] width 182 height 33
type input "**********"
type input "*****"
type input "******"
type input "*"
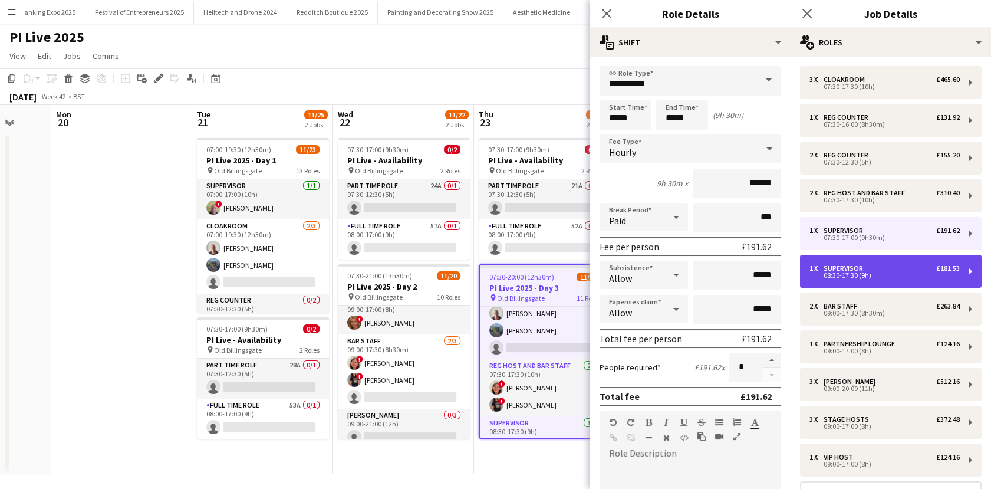
click at [860, 281] on div "1 x Supervisor £181.53 08:30-17:30 (9h)" at bounding box center [891, 271] width 182 height 33
type input "*****"
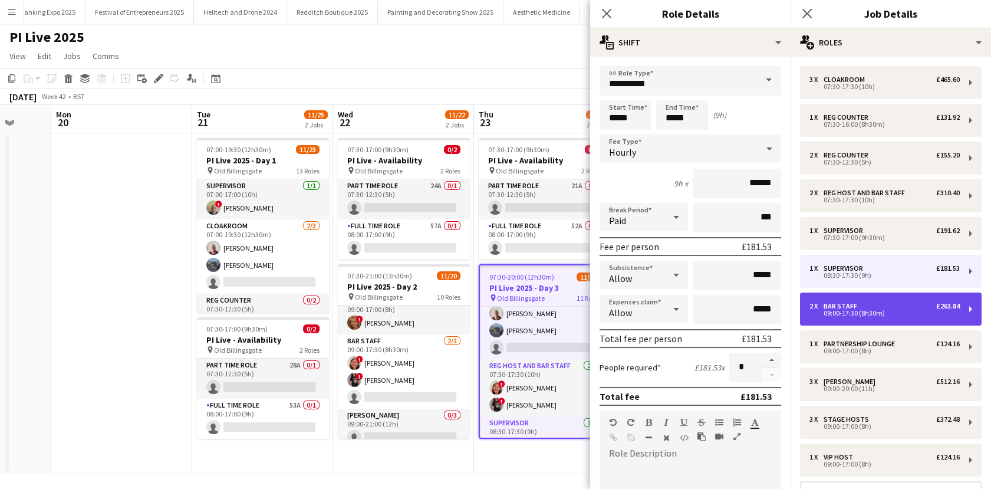
click at [861, 301] on div "2 x Bar staff £263.84 09:00-17:30 (8h30m)" at bounding box center [891, 308] width 182 height 33
type input "*********"
type input "*****"
type input "******"
type input "*"
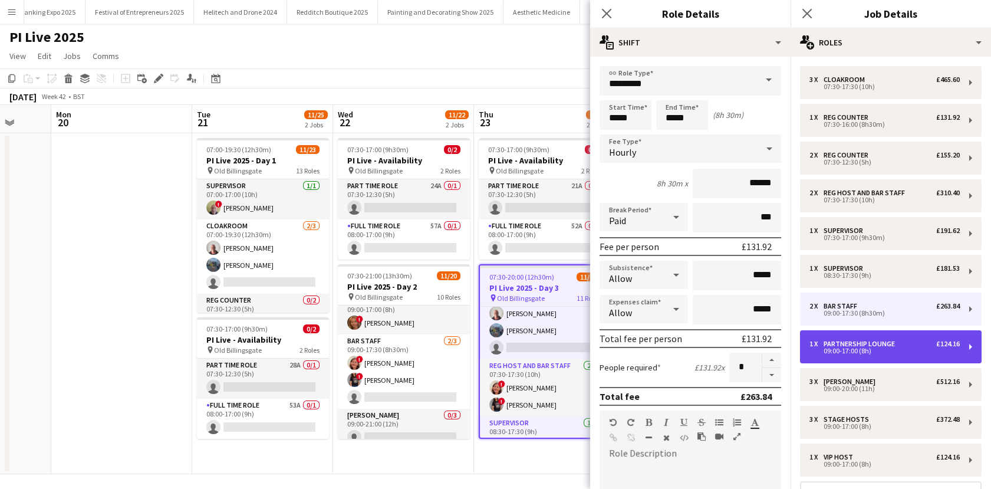
click at [853, 338] on div "1 x Partnership Lounge £124.16 09:00-17:00 (8h)" at bounding box center [891, 346] width 182 height 33
type input "**********"
type input "*****"
type input "*"
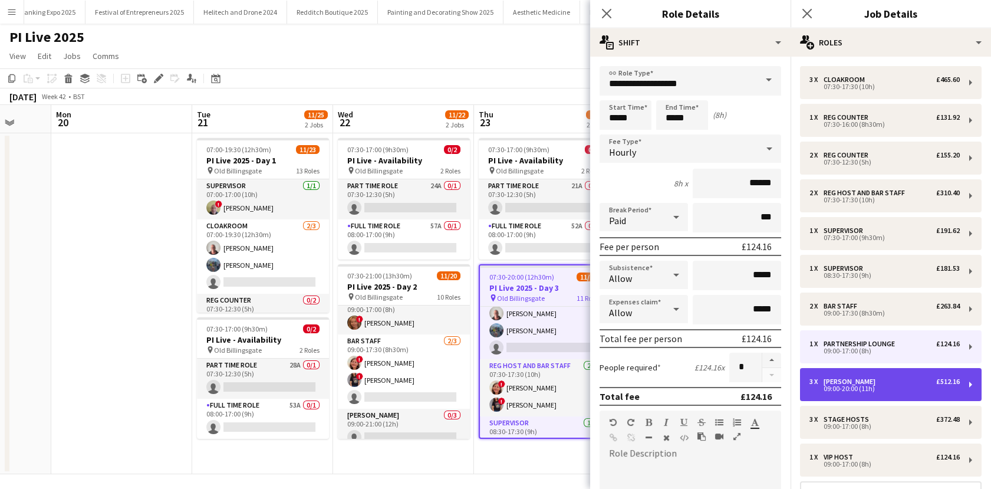
click at [848, 374] on div "3 x Porter £512.16 09:00-20:00 (11h)" at bounding box center [891, 384] width 182 height 33
type input "******"
type input "*****"
type input "*"
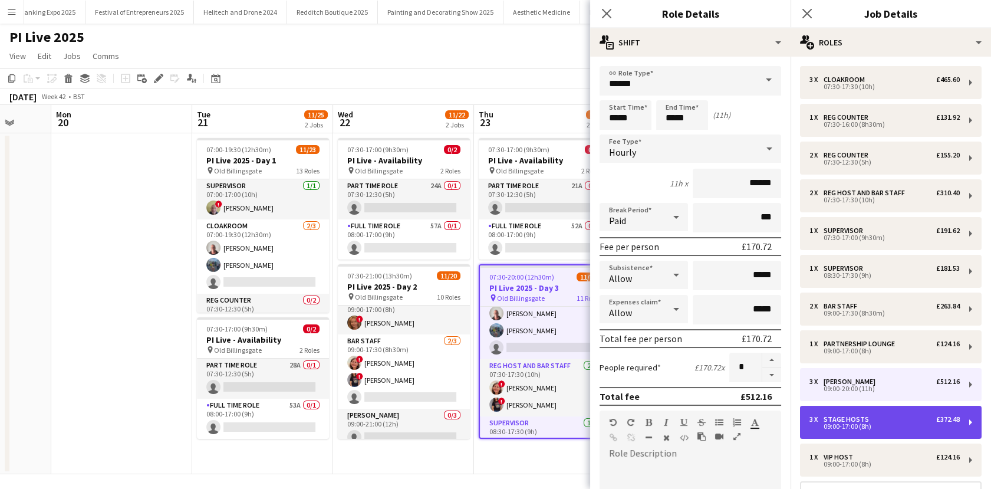
click at [838, 408] on div "3 x Stage Hosts £372.48 09:00-17:00 (8h)" at bounding box center [891, 422] width 182 height 33
type input "**********"
type input "*****"
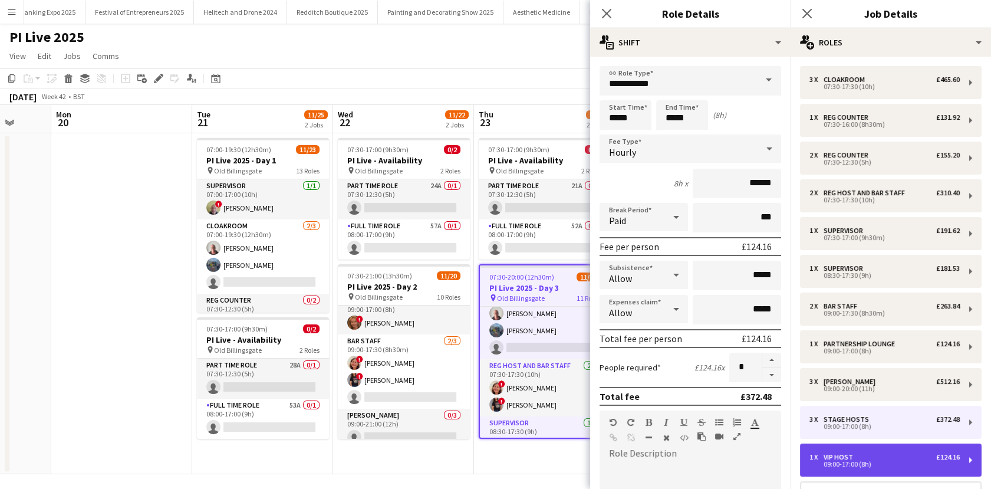
click at [848, 450] on div "1 x VIP Host £124.16 09:00-17:00 (8h)" at bounding box center [891, 459] width 182 height 33
type input "********"
type input "*"
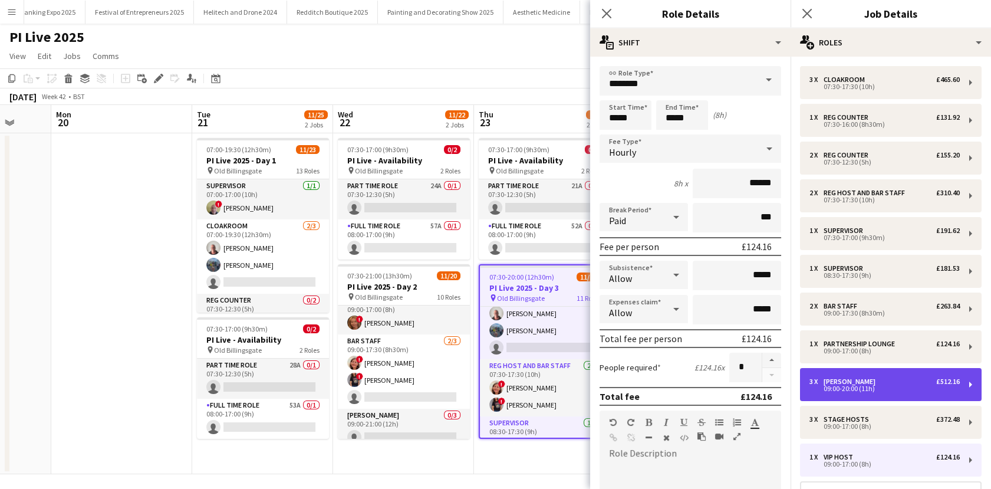
click at [851, 389] on div "09:00-20:00 (11h)" at bounding box center [884, 389] width 150 height 6
type input "******"
type input "*****"
type input "*"
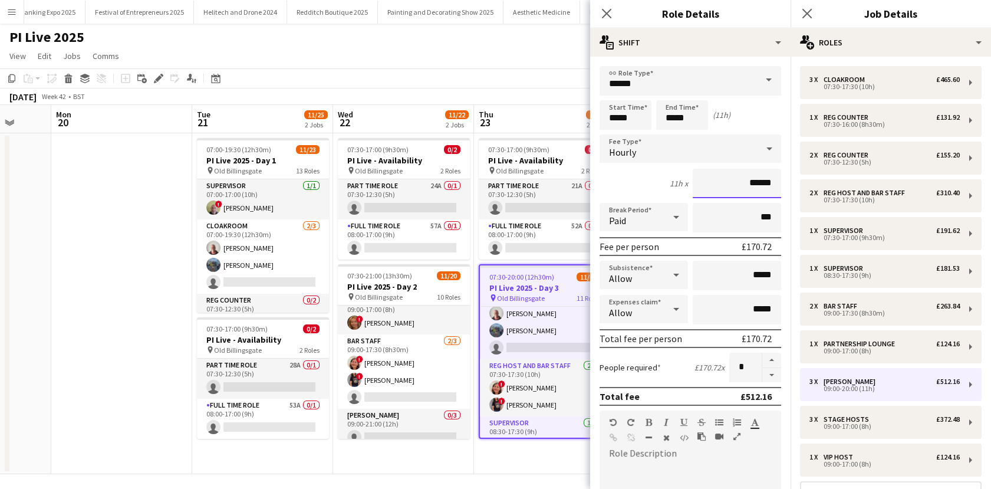
click at [762, 184] on input "******" at bounding box center [737, 183] width 88 height 29
type input "**"
type input "******"
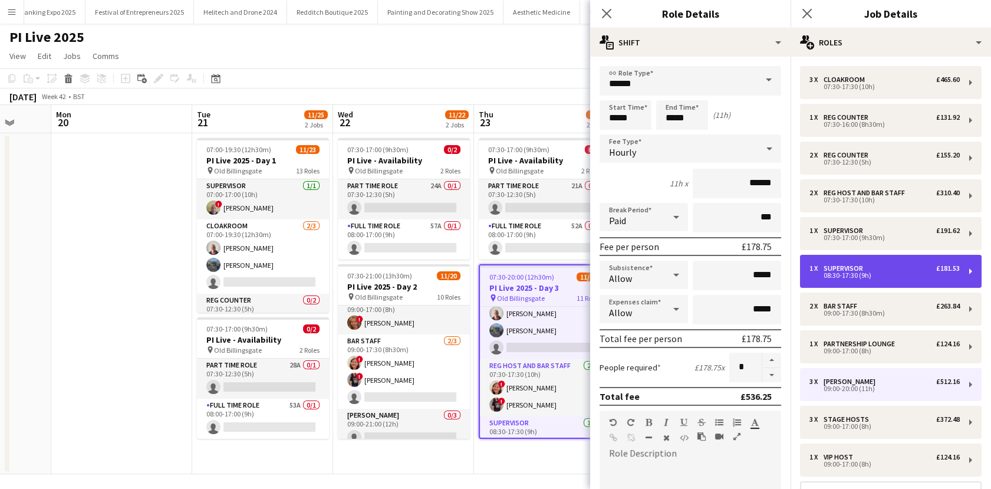
click at [884, 268] on div "1 x Supervisor £181.53" at bounding box center [884, 268] width 150 height 8
type input "**********"
type input "*****"
type input "******"
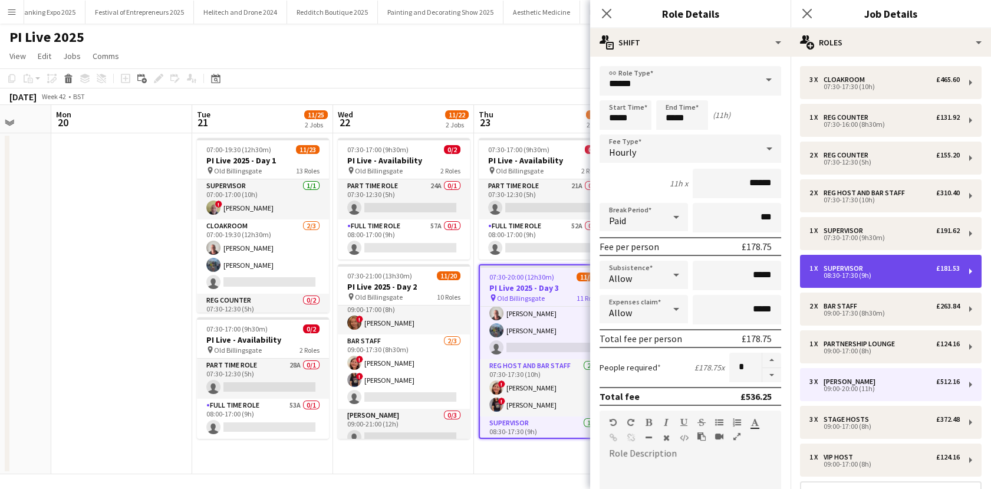
type input "*"
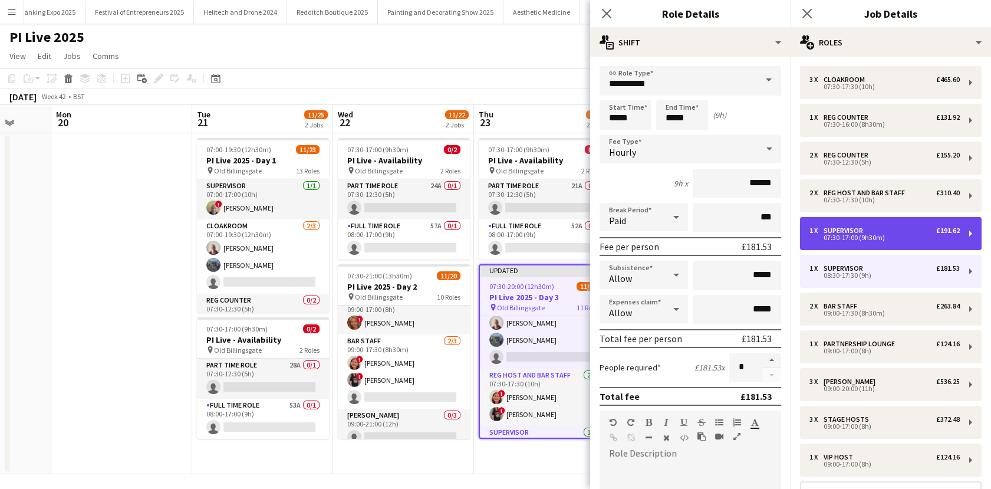
click at [862, 238] on div "07:30-17:00 (9h30m)" at bounding box center [884, 238] width 150 height 6
type input "*****"
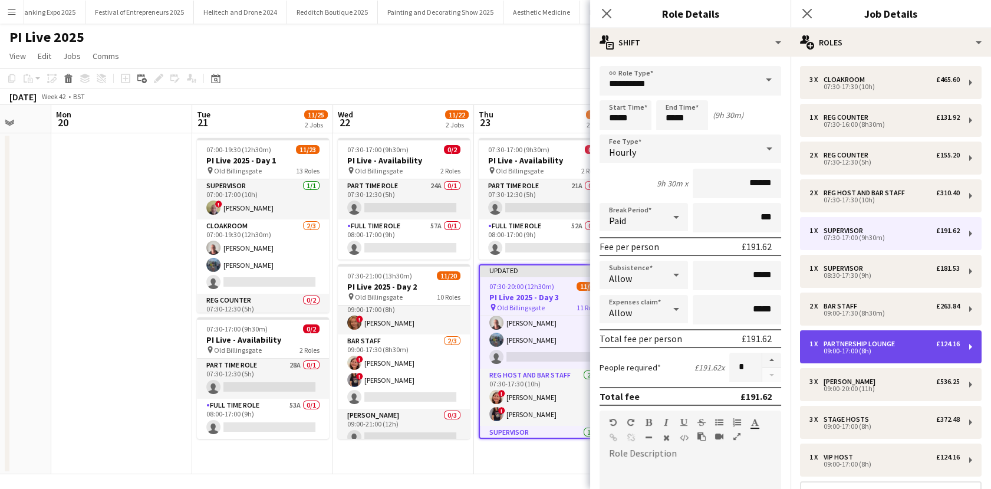
click at [848, 340] on div "Partnership Lounge" at bounding box center [862, 344] width 76 height 8
type input "**********"
type input "*****"
type input "******"
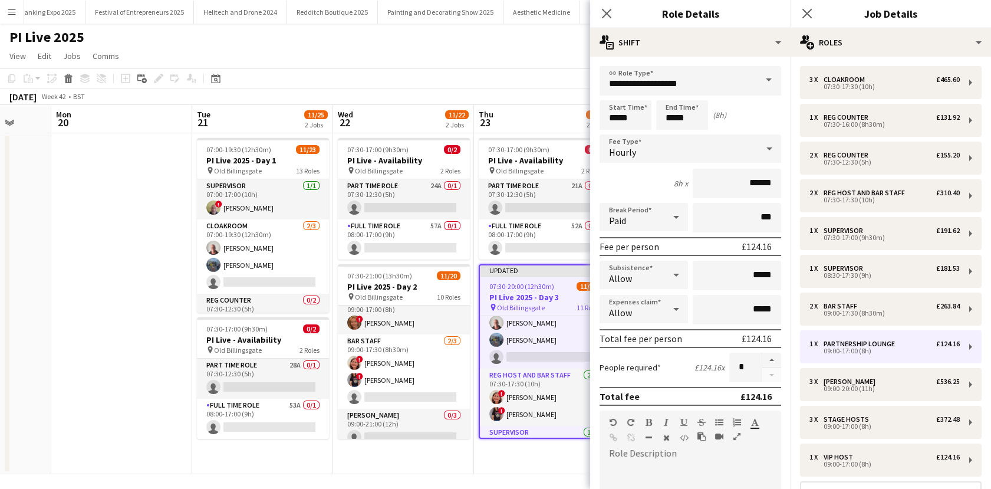
click at [457, 479] on app-board "PI Live 2025 View Day view expanded Day view collapsed Month view Date picker J…" at bounding box center [495, 259] width 991 height 470
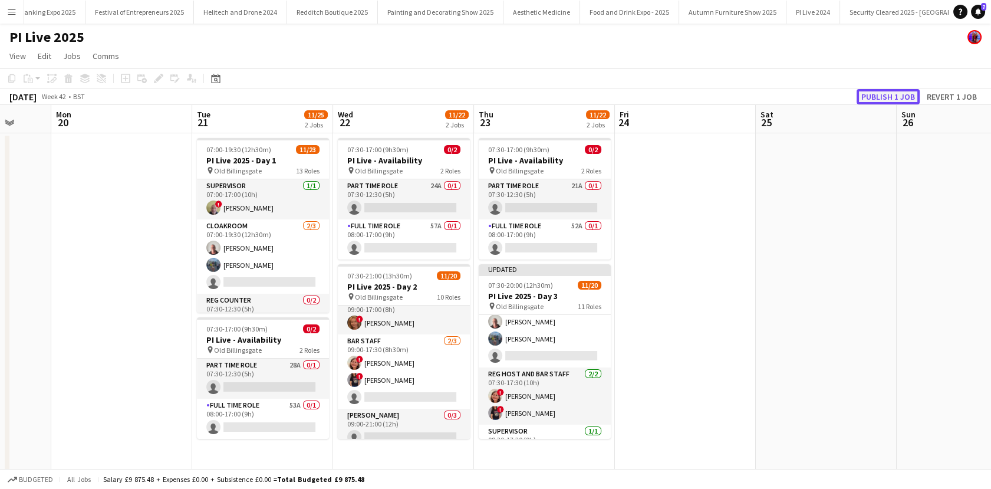
click at [885, 95] on button "Publish 1 job" at bounding box center [888, 96] width 63 height 15
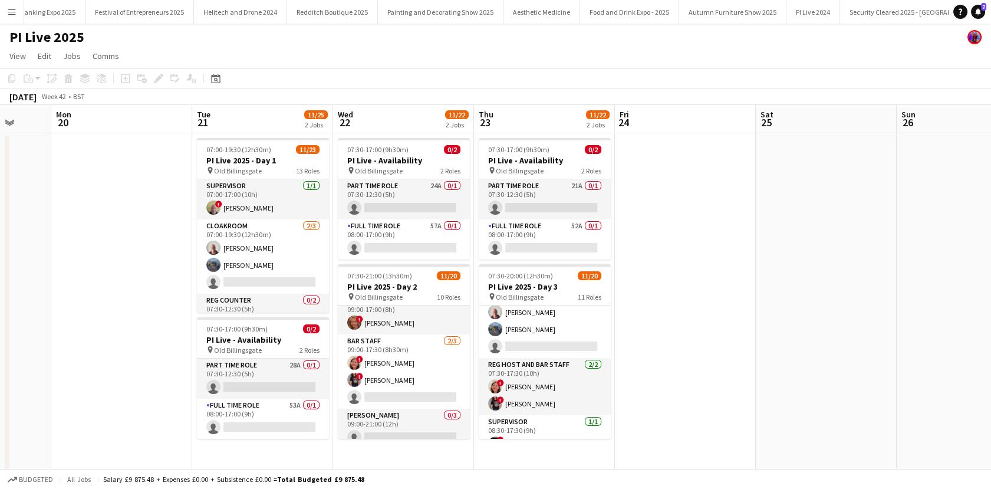
click at [12, 12] on app-icon "Menu" at bounding box center [11, 11] width 9 height 9
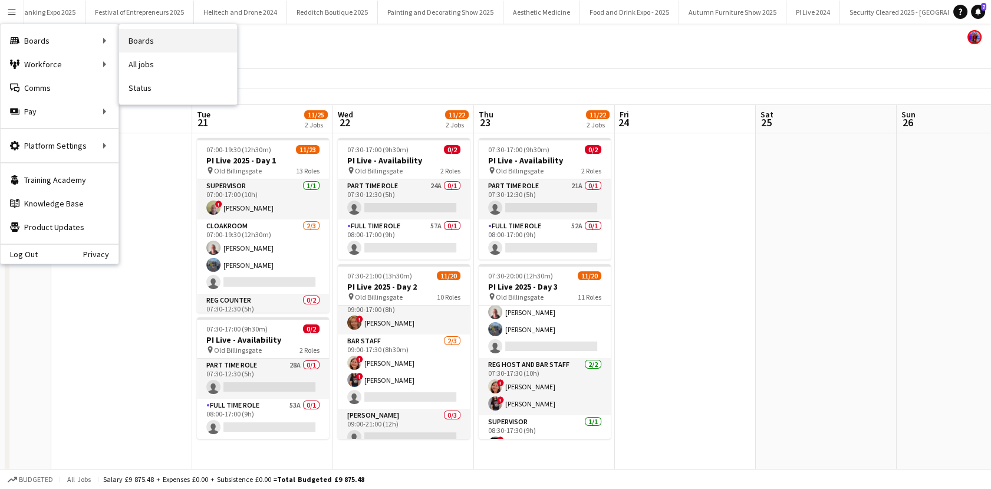
click at [160, 35] on link "Boards" at bounding box center [178, 41] width 118 height 24
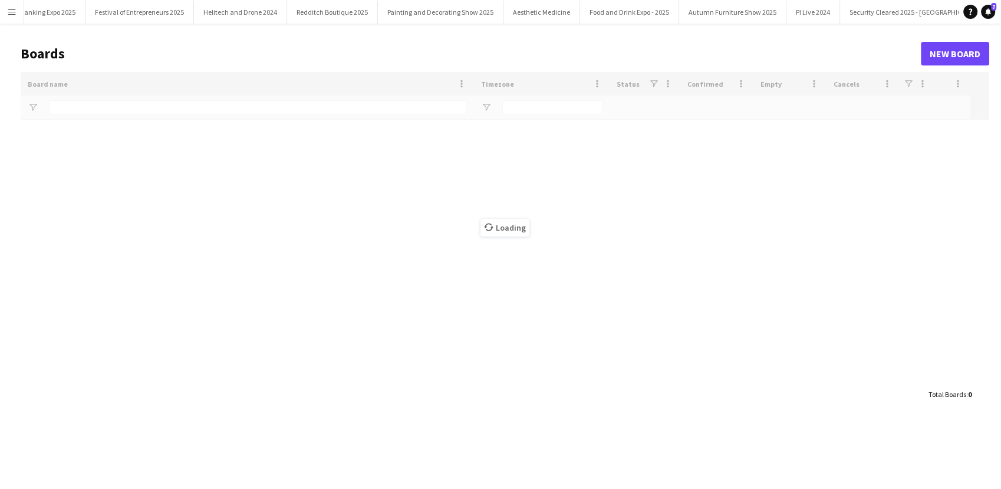
scroll to position [0, 2769]
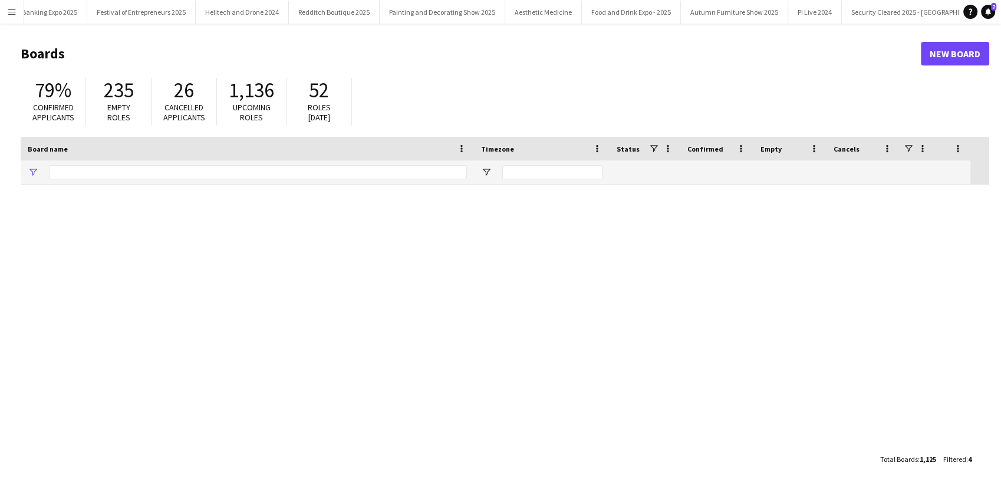
type input "*******"
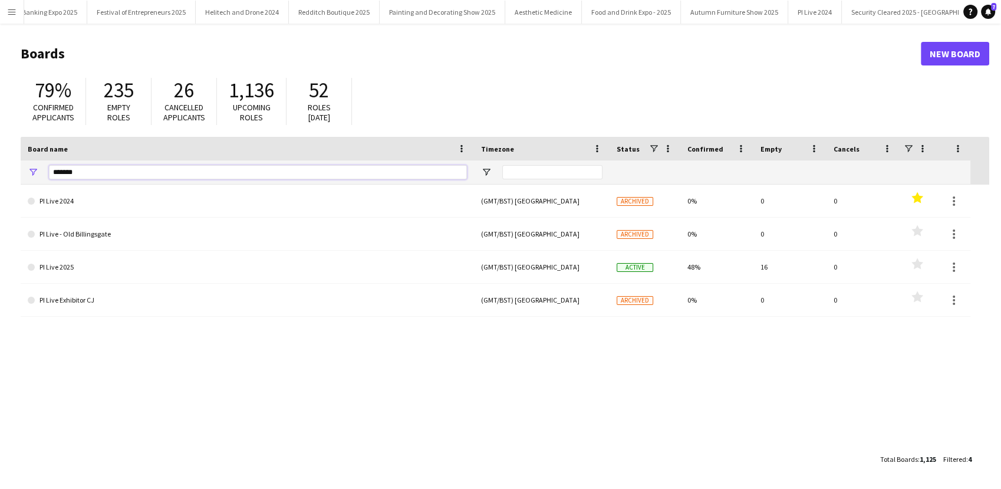
drag, startPoint x: 47, startPoint y: 172, endPoint x: 34, endPoint y: 175, distance: 13.3
click at [34, 175] on div "*******" at bounding box center [247, 172] width 453 height 24
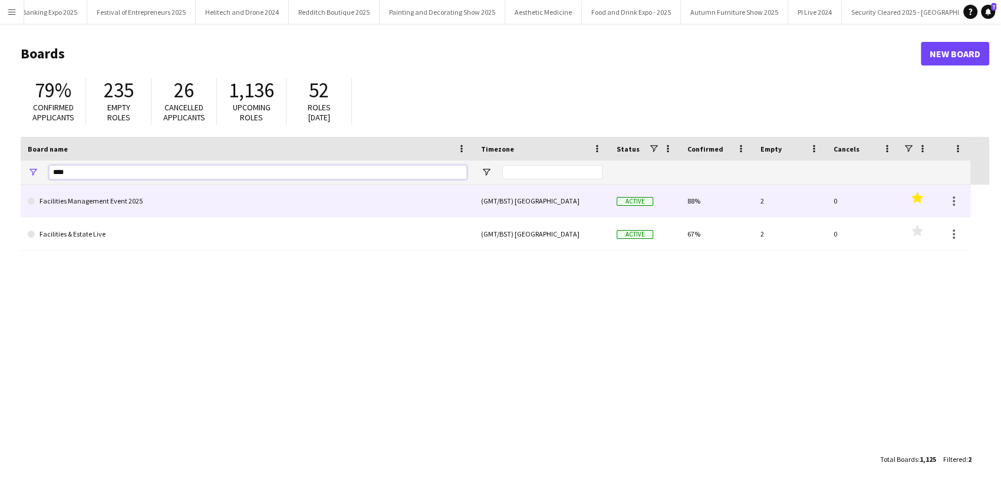
type input "****"
click at [94, 195] on link "Facilities Management Event 2025" at bounding box center [247, 201] width 439 height 33
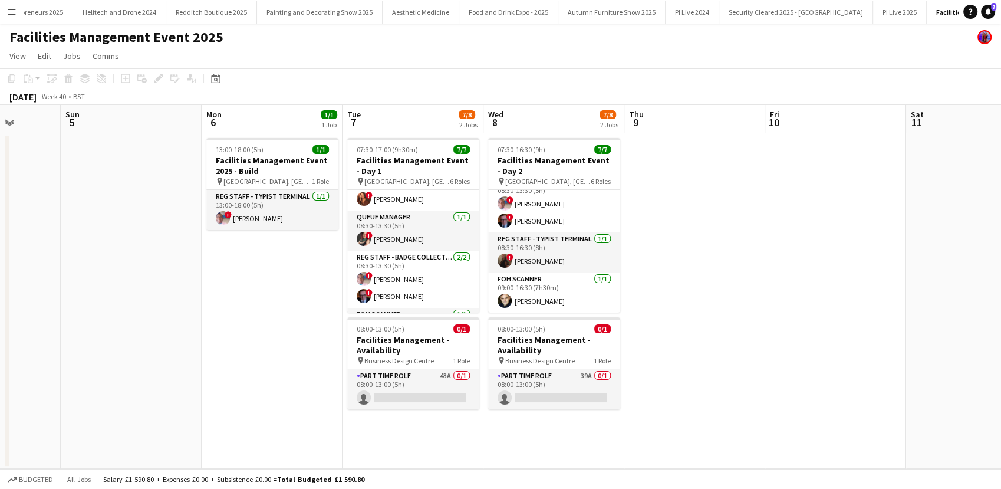
scroll to position [51, 0]
click at [5, 19] on button "Menu" at bounding box center [12, 12] width 24 height 24
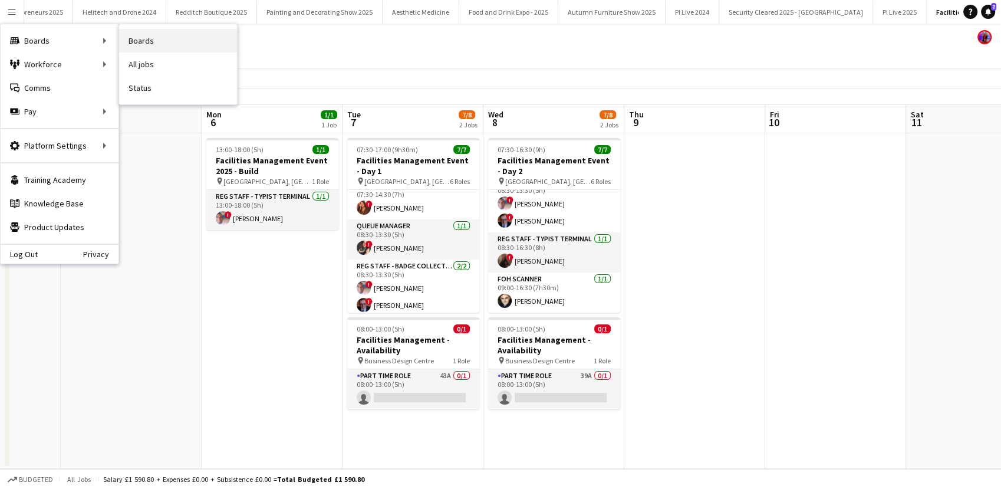
click at [152, 35] on link "Boards" at bounding box center [178, 41] width 118 height 24
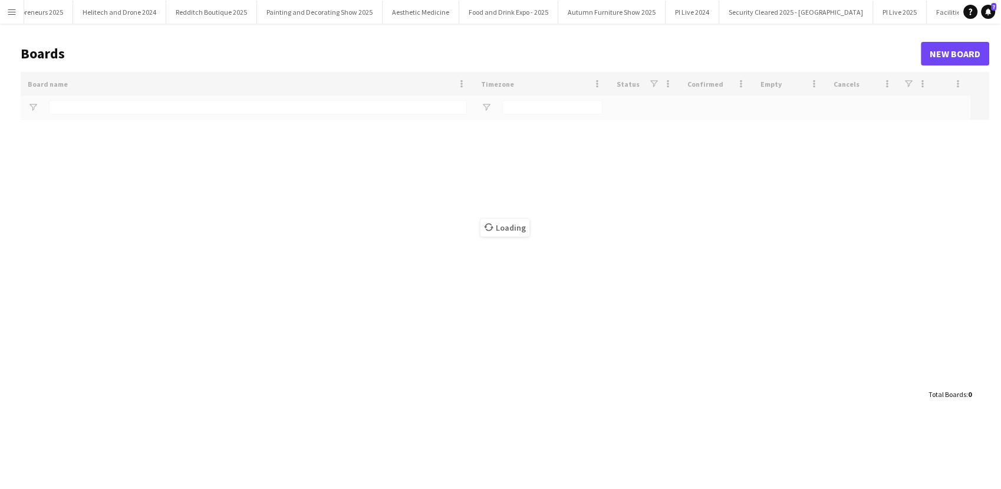
scroll to position [0, 2889]
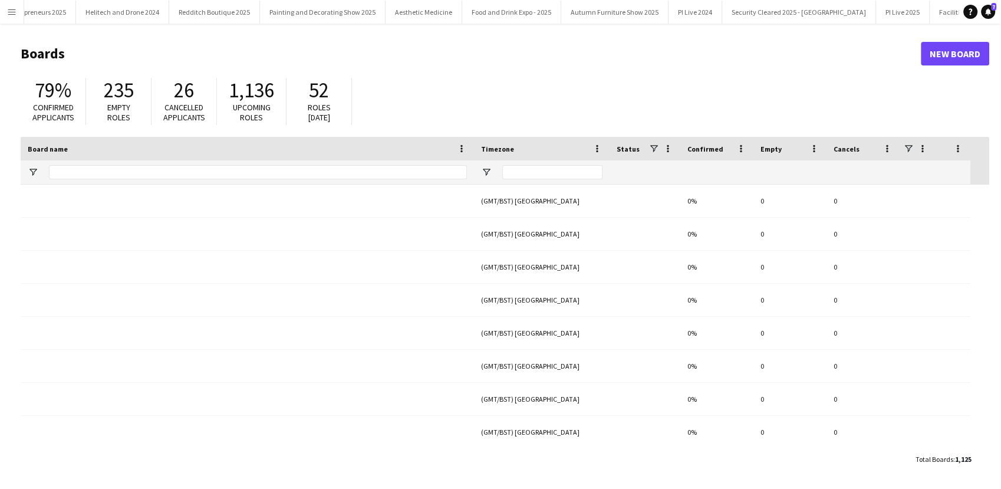
type input "****"
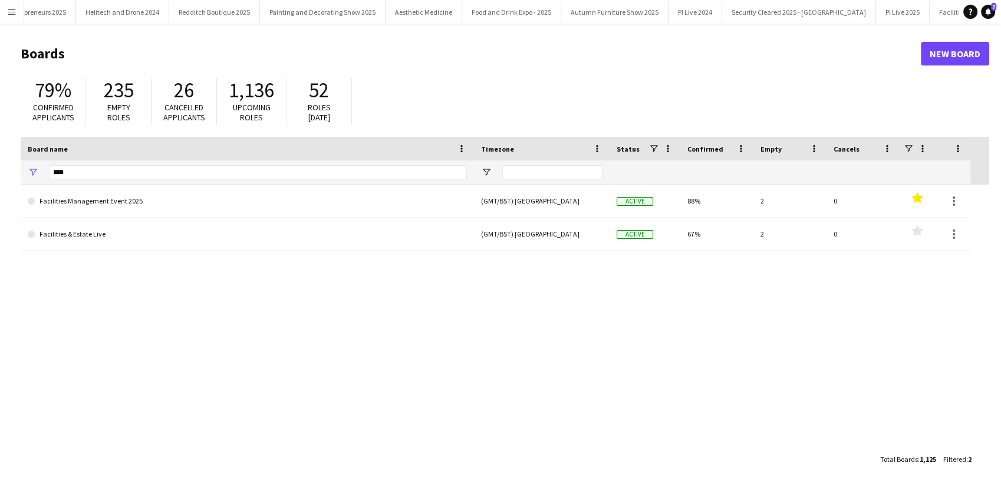
click at [15, 19] on button "Menu" at bounding box center [12, 12] width 24 height 24
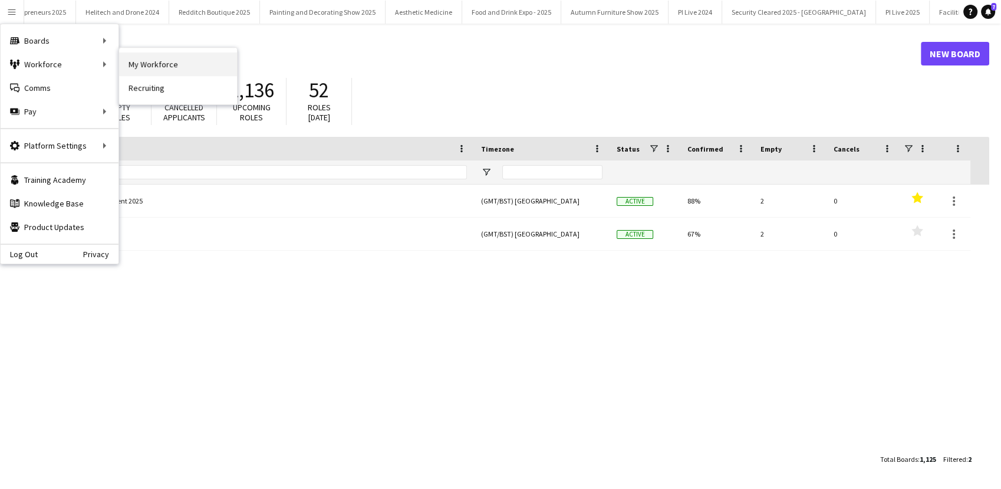
click at [157, 62] on link "My Workforce" at bounding box center [178, 64] width 118 height 24
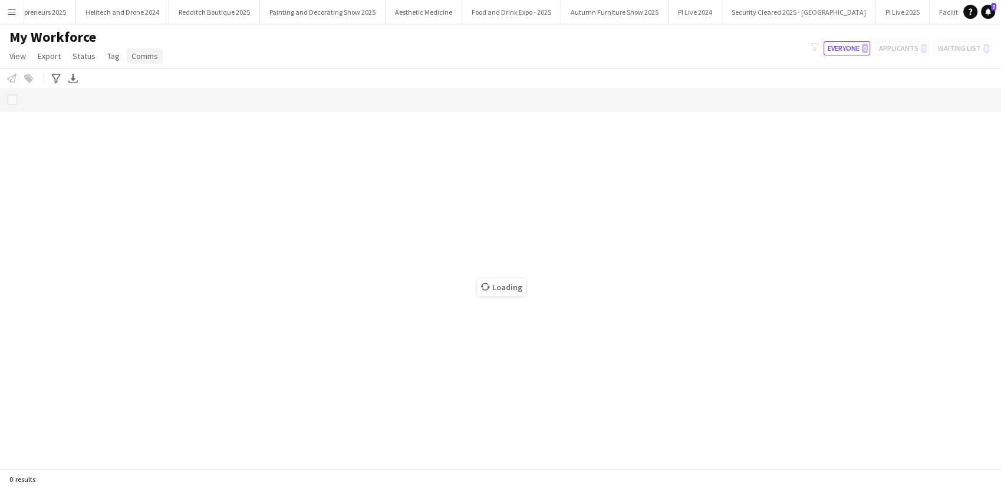
click at [157, 62] on link "Comms" at bounding box center [145, 55] width 36 height 15
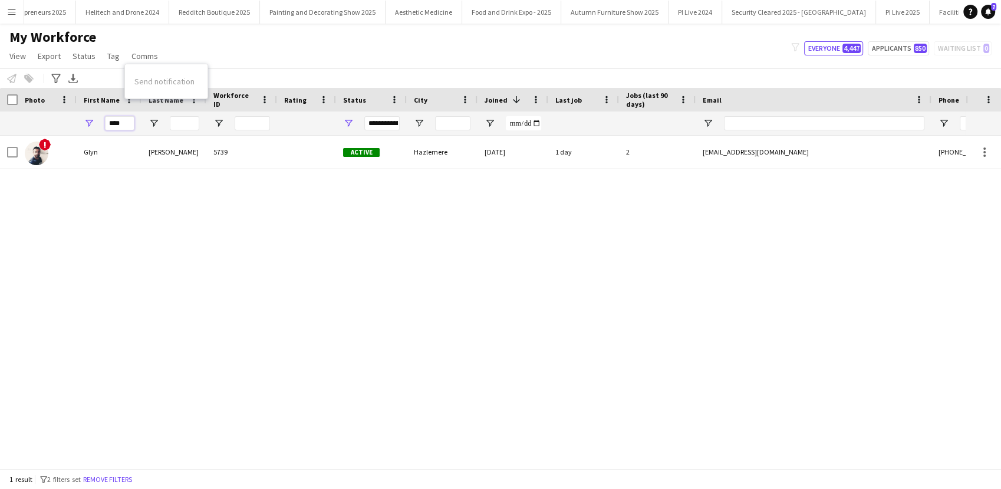
click at [120, 124] on input "****" at bounding box center [119, 123] width 29 height 14
type input "*"
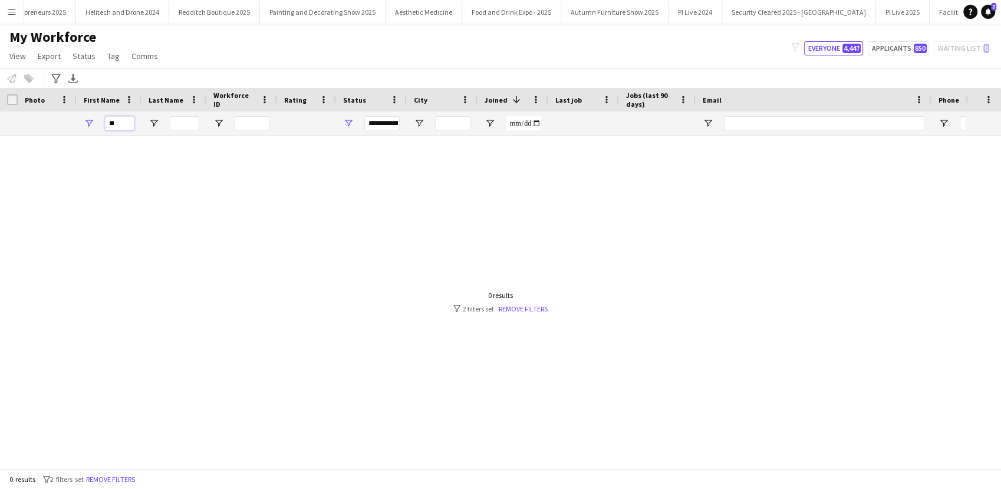
type input "*"
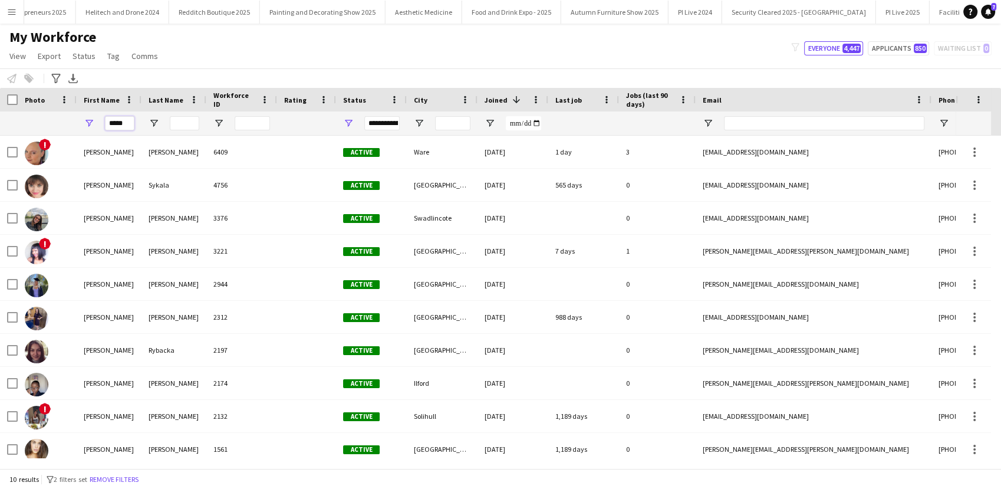
type input "*****"
click at [179, 118] on input "Last Name Filter Input" at bounding box center [184, 123] width 29 height 14
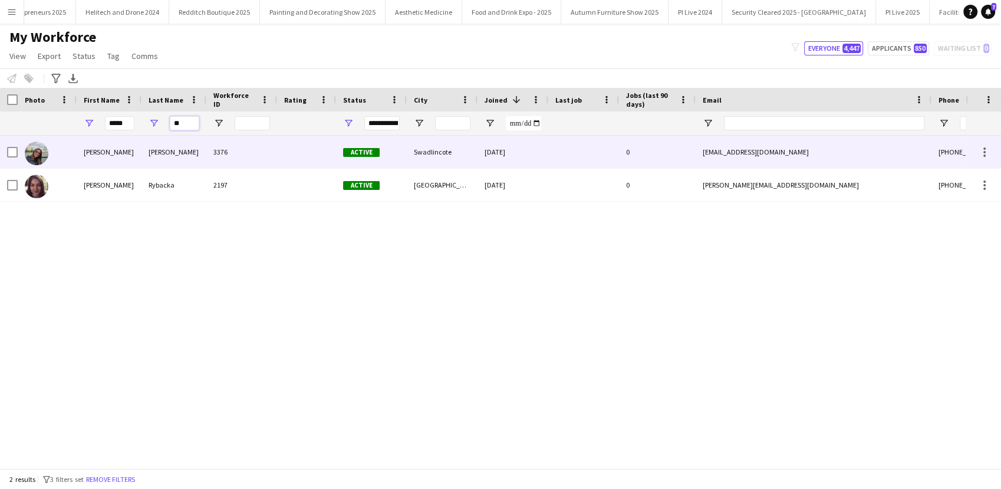
type input "**"
click at [127, 140] on div "Julia" at bounding box center [109, 152] width 65 height 32
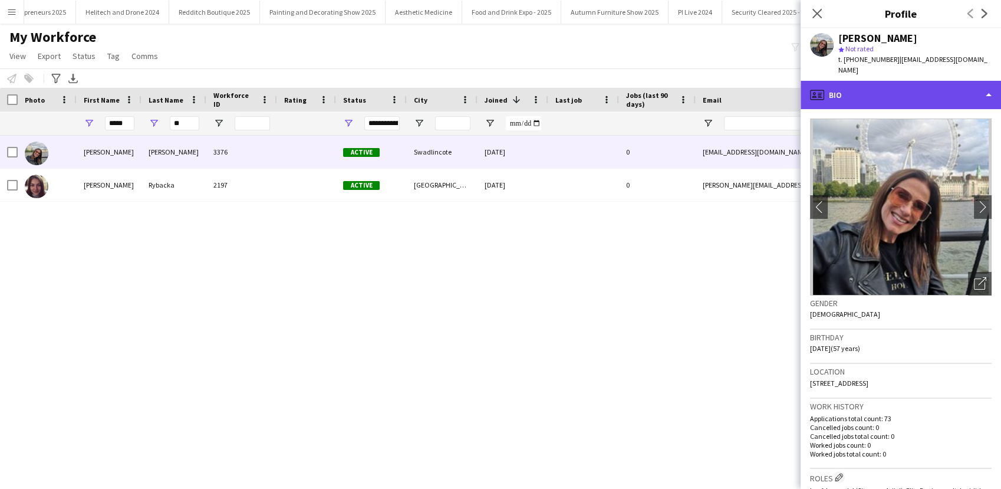
click at [934, 81] on div "profile Bio" at bounding box center [901, 95] width 200 height 28
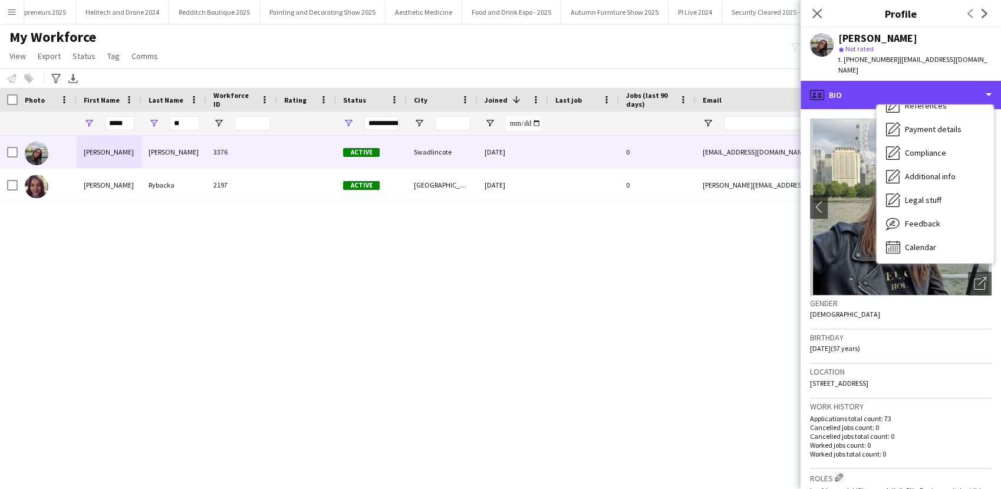
scroll to position [4, 0]
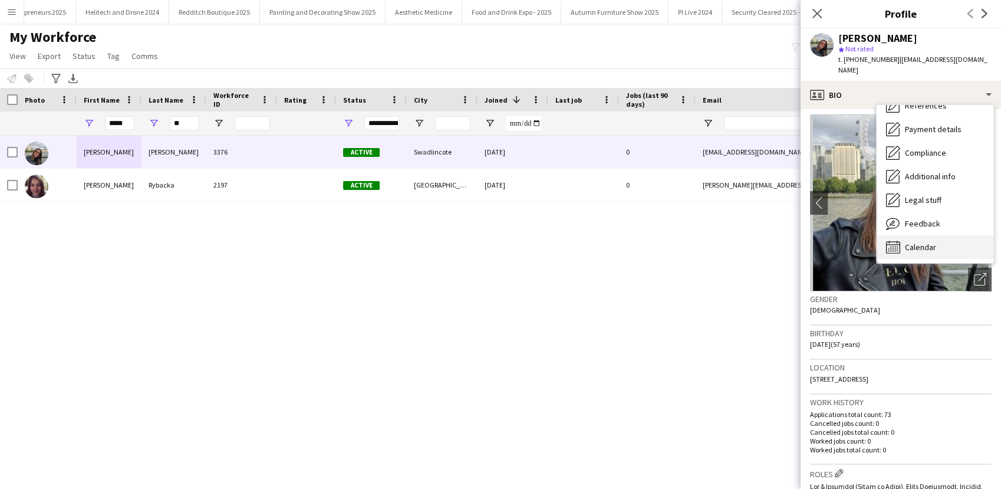
click at [909, 242] on span "Calendar" at bounding box center [920, 247] width 31 height 11
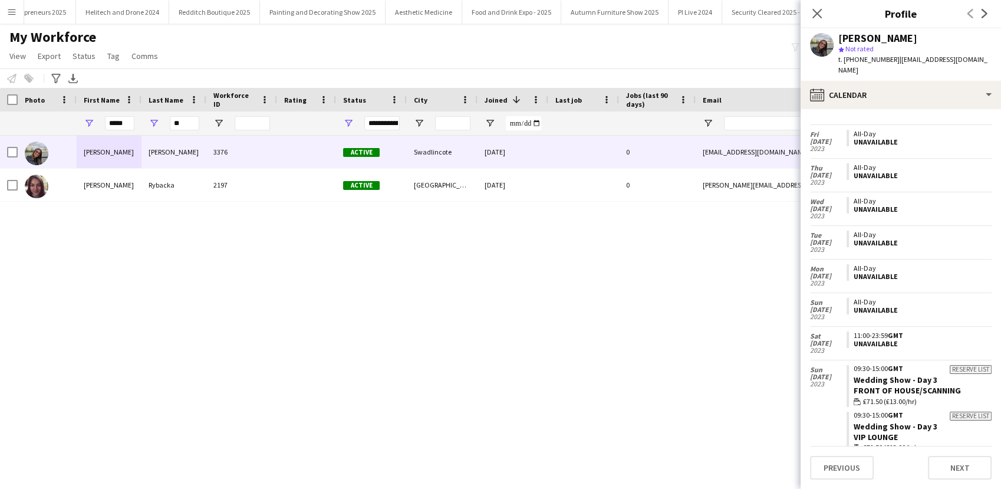
scroll to position [0, 0]
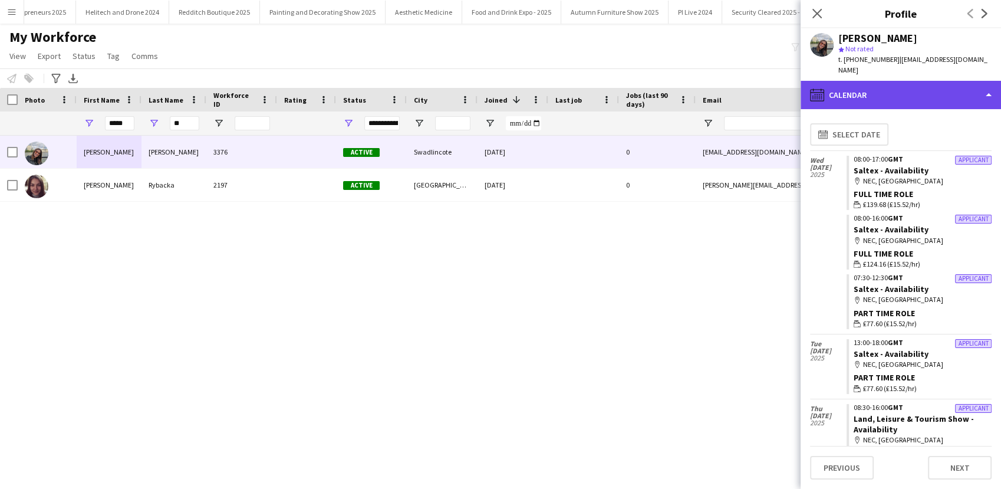
click at [896, 81] on div "calendar-full Calendar" at bounding box center [901, 95] width 200 height 28
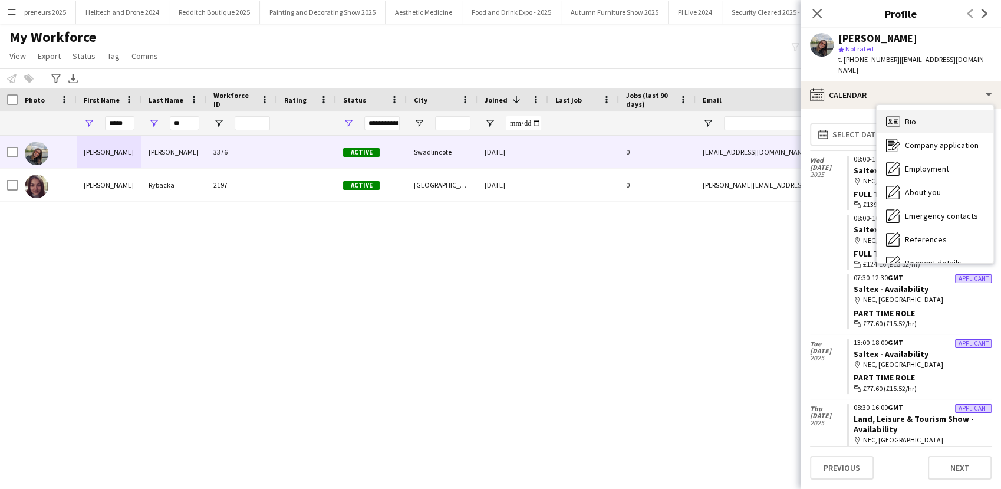
click at [889, 116] on icon at bounding box center [893, 121] width 14 height 10
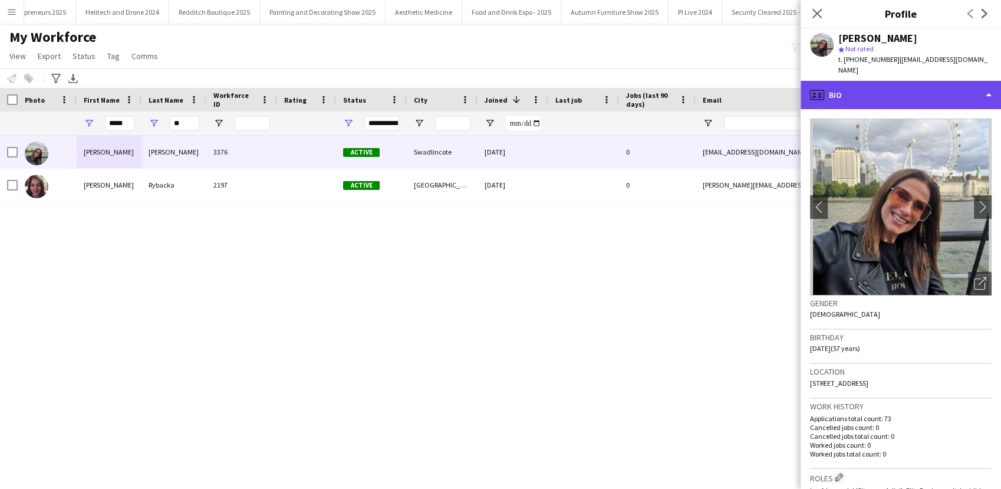
click at [874, 90] on div "profile Bio" at bounding box center [901, 95] width 200 height 28
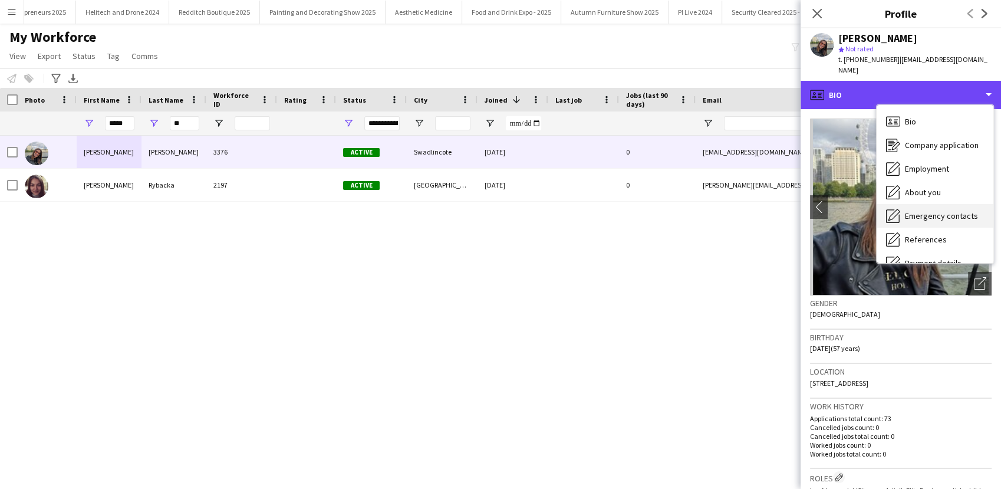
scroll to position [134, 0]
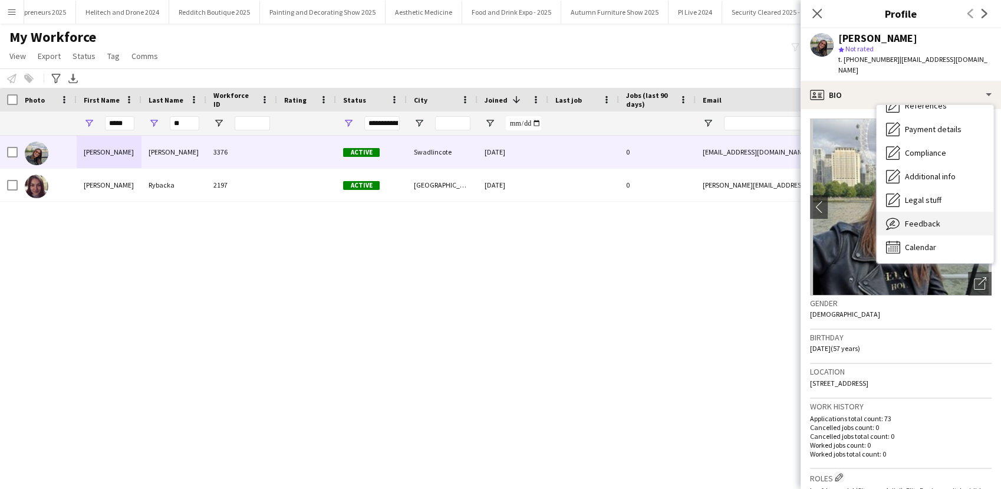
click at [916, 212] on div "Feedback Feedback" at bounding box center [935, 224] width 117 height 24
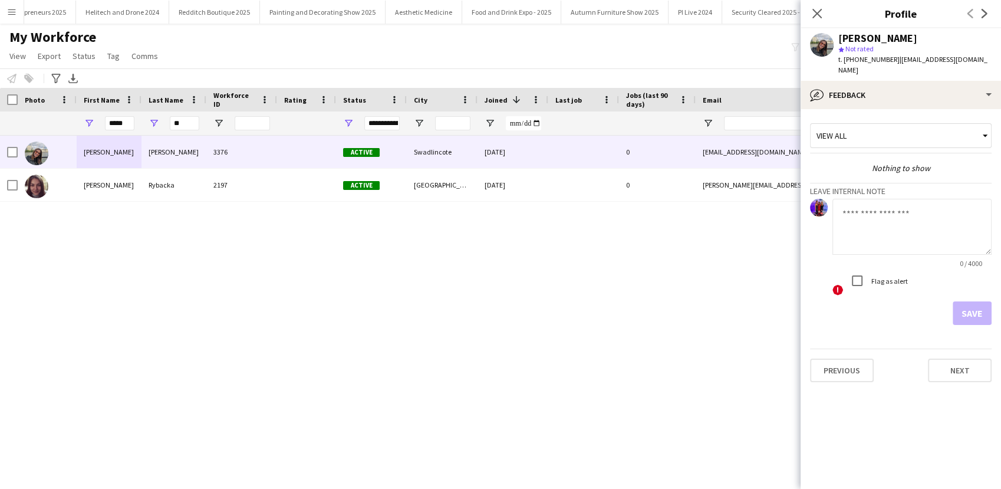
click at [900, 203] on textarea at bounding box center [911, 227] width 159 height 56
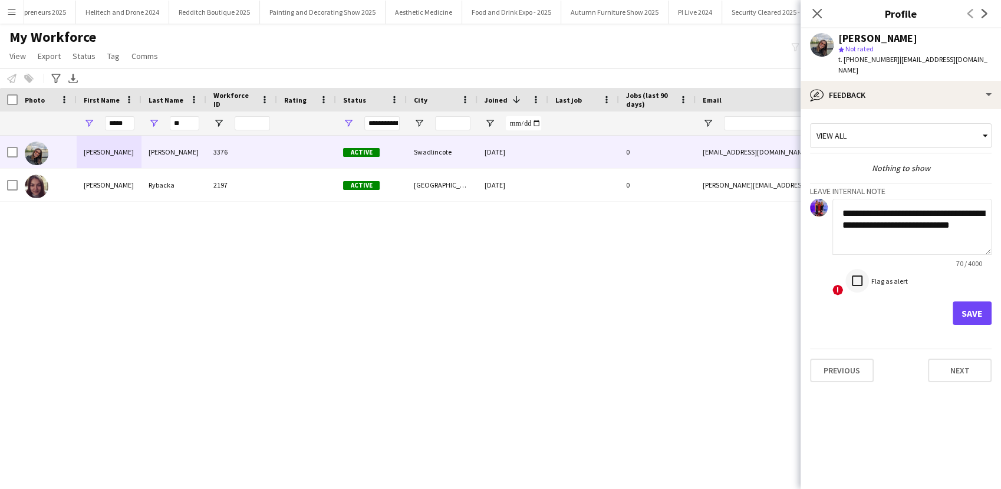
type textarea "**********"
click at [957, 301] on button "Save" at bounding box center [972, 313] width 39 height 24
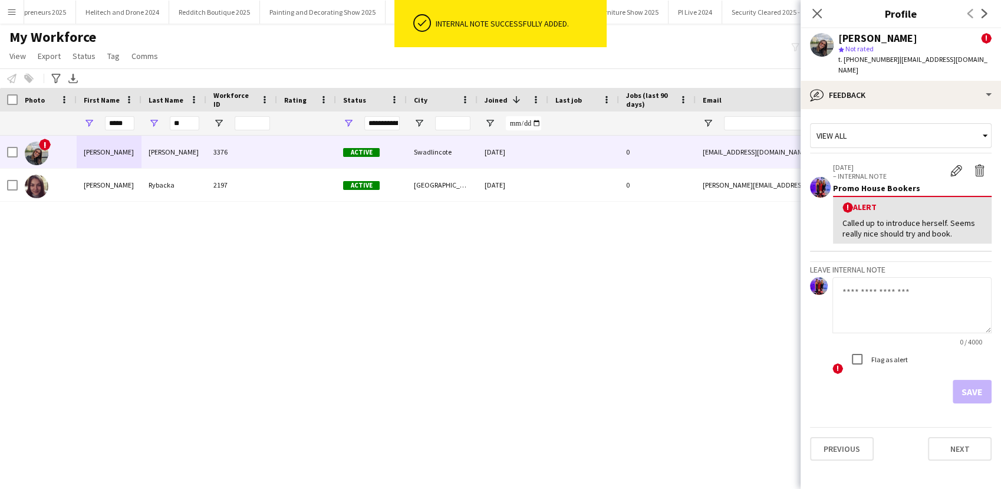
click at [880, 109] on app-crew-profile-feedback-tab "View all 01-10-2025 – INTERNAL NOTE Edit alert Delete alert Promo House Bookers…" at bounding box center [901, 299] width 200 height 380
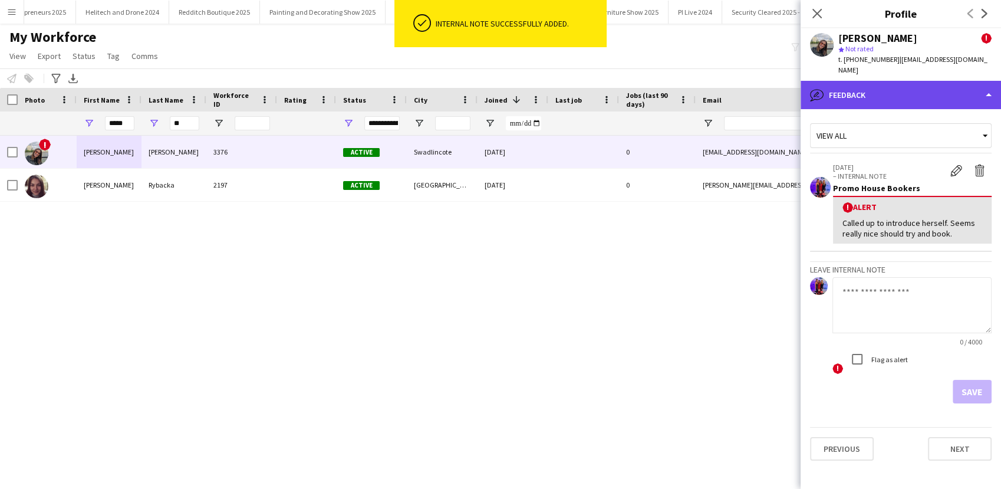
drag, startPoint x: 918, startPoint y: 83, endPoint x: 919, endPoint y: 92, distance: 8.9
click at [919, 83] on div "bubble-pencil Feedback" at bounding box center [901, 95] width 200 height 28
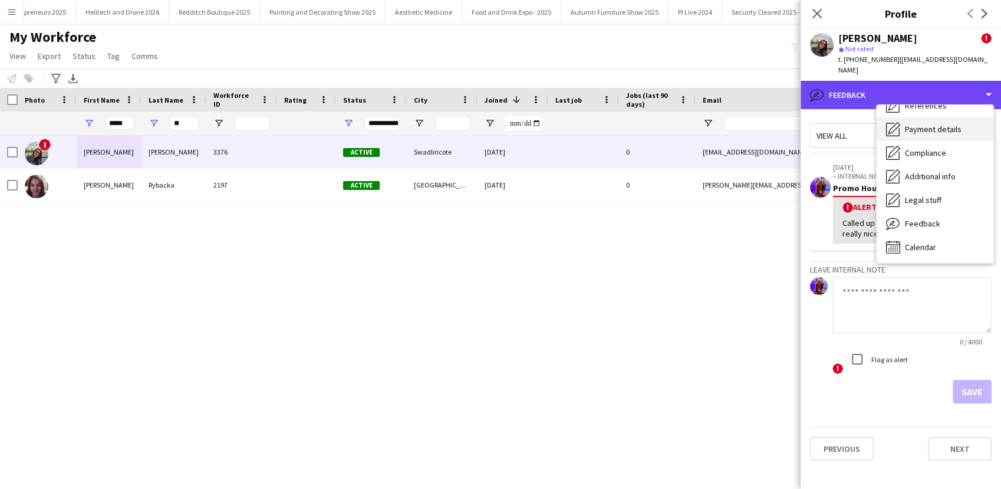
scroll to position [0, 0]
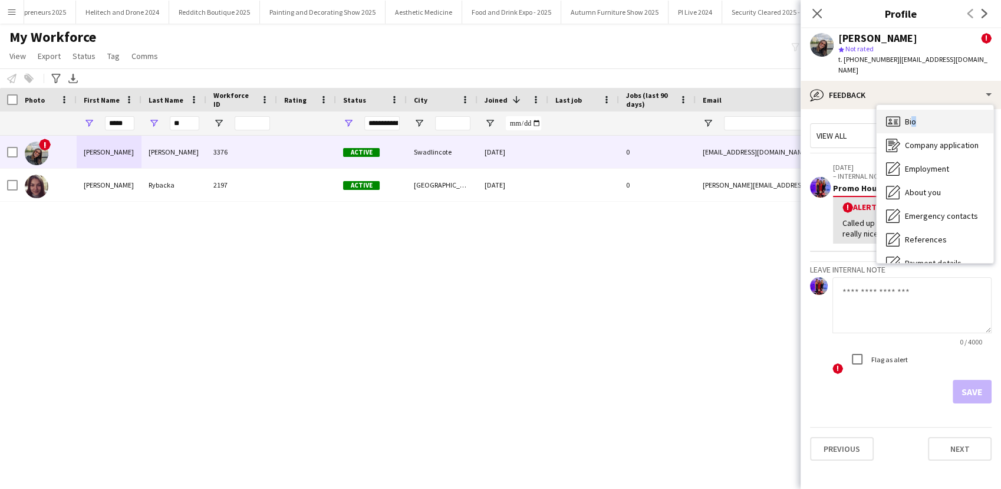
click at [910, 116] on span "Bio" at bounding box center [910, 121] width 11 height 11
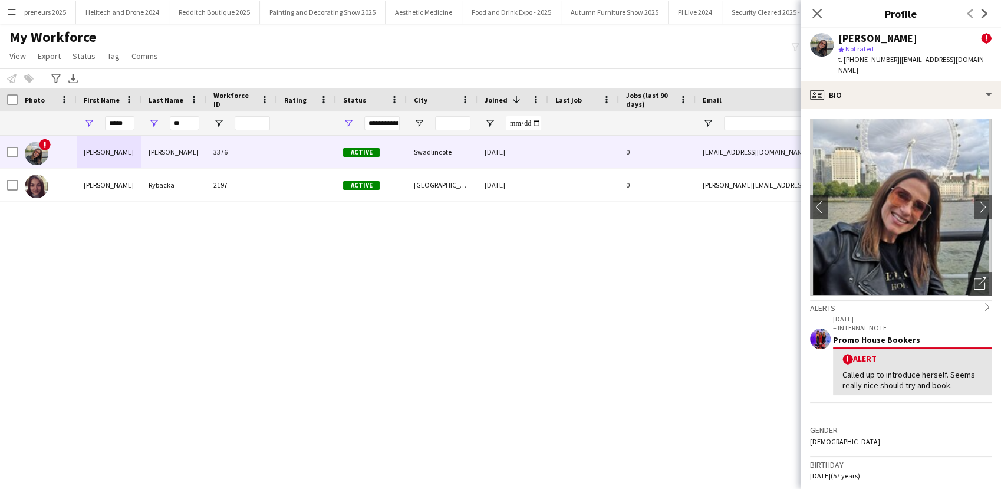
click at [16, 16] on app-icon "Menu" at bounding box center [11, 11] width 9 height 9
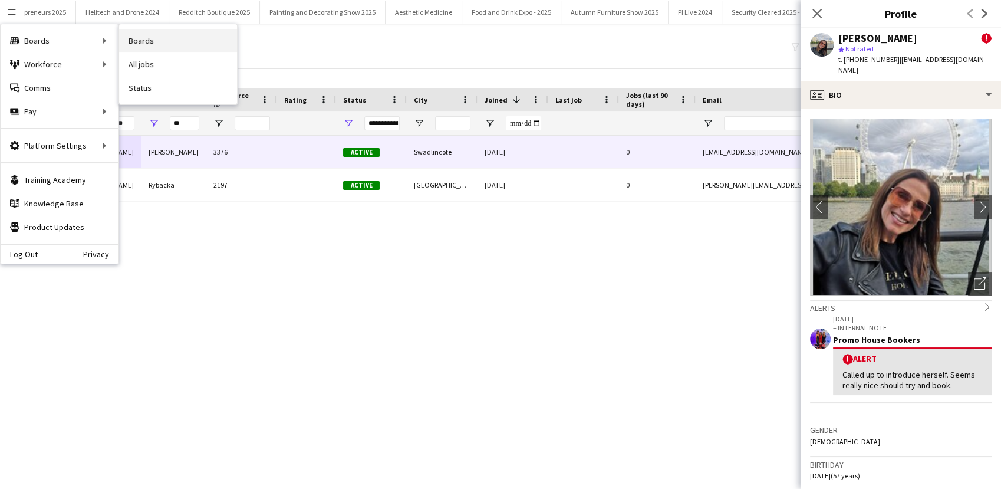
click at [159, 40] on link "Boards" at bounding box center [178, 41] width 118 height 24
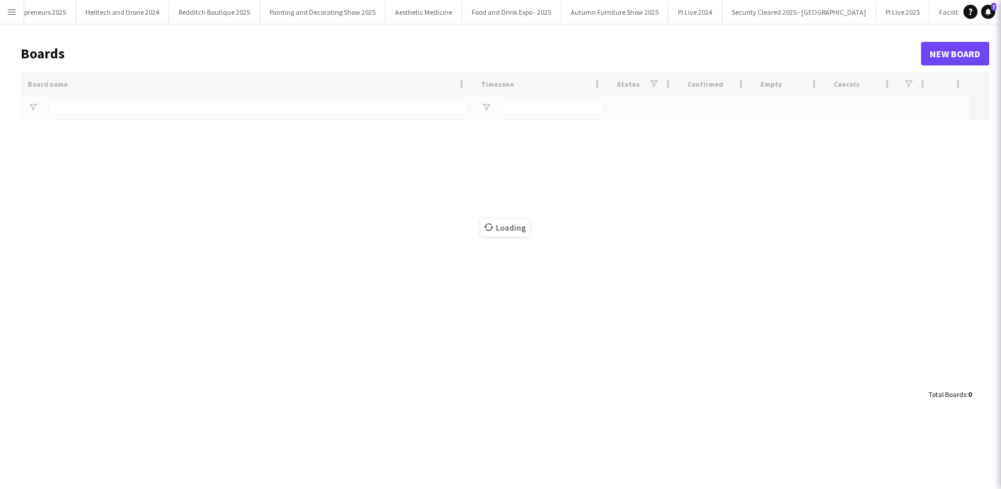
type input "****"
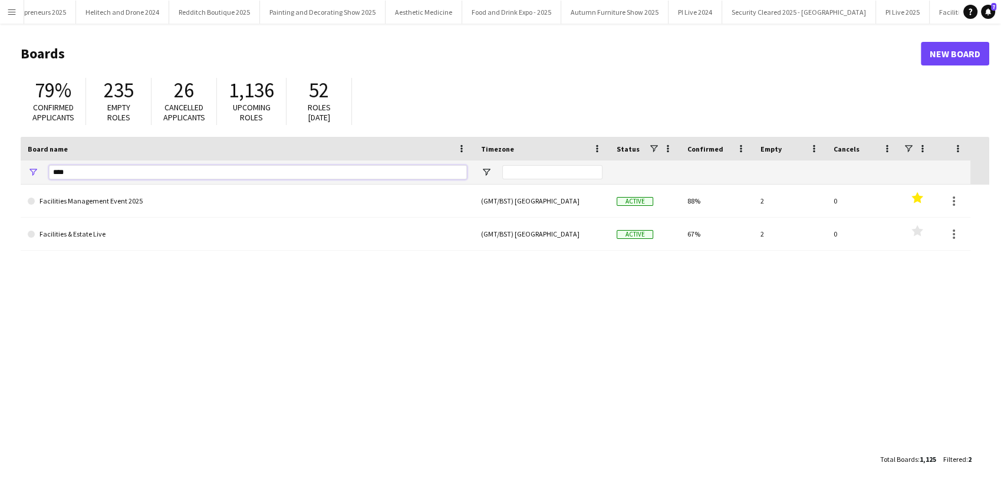
drag, startPoint x: 101, startPoint y: 172, endPoint x: 32, endPoint y: 174, distance: 69.0
click at [32, 174] on div "****" at bounding box center [247, 172] width 453 height 24
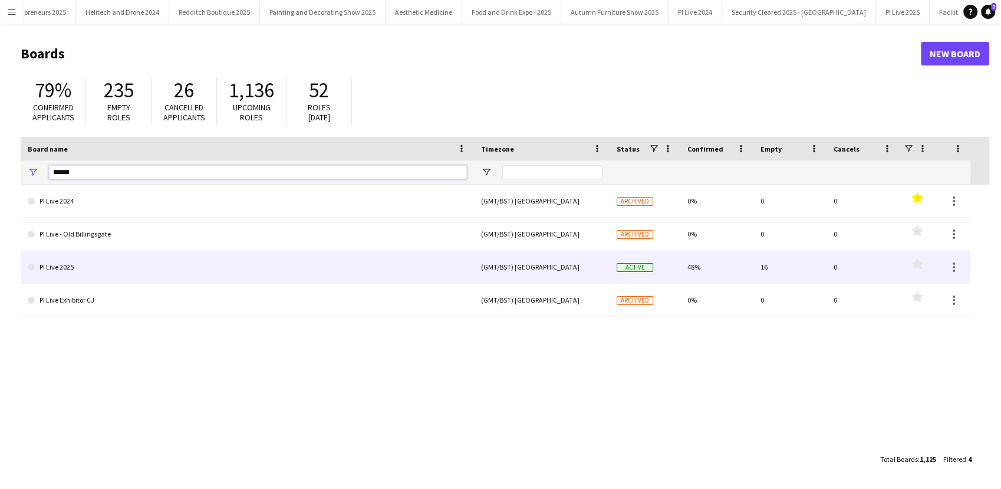
type input "******"
click at [158, 276] on link "PI Live 2025" at bounding box center [247, 267] width 439 height 33
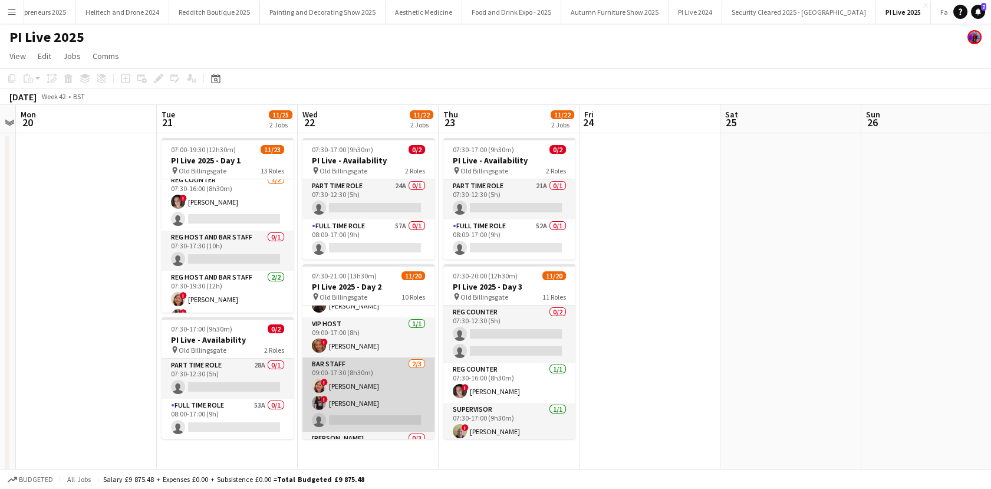
scroll to position [304, 0]
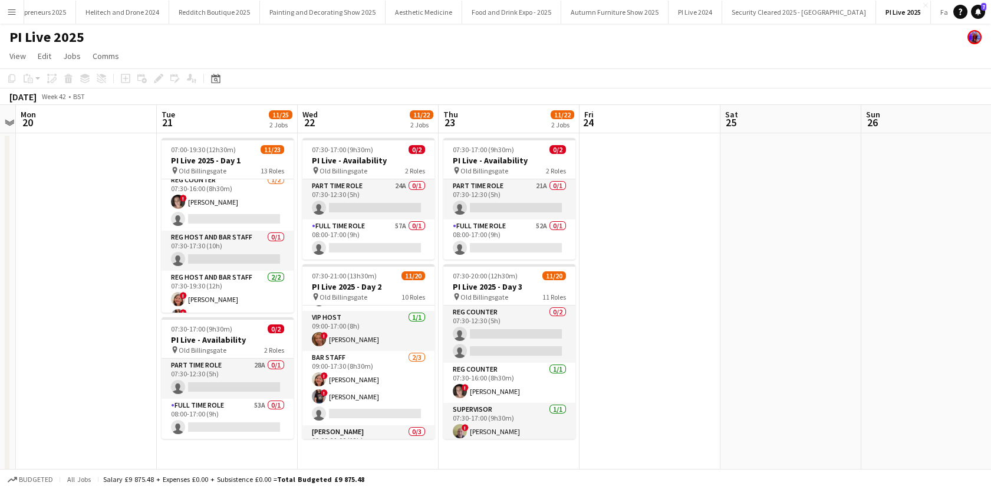
click at [205, 243] on app-card-role "Reg Host and Bar Staff 0/1 07:30-17:30 (10h) single-neutral-actions" at bounding box center [228, 251] width 132 height 40
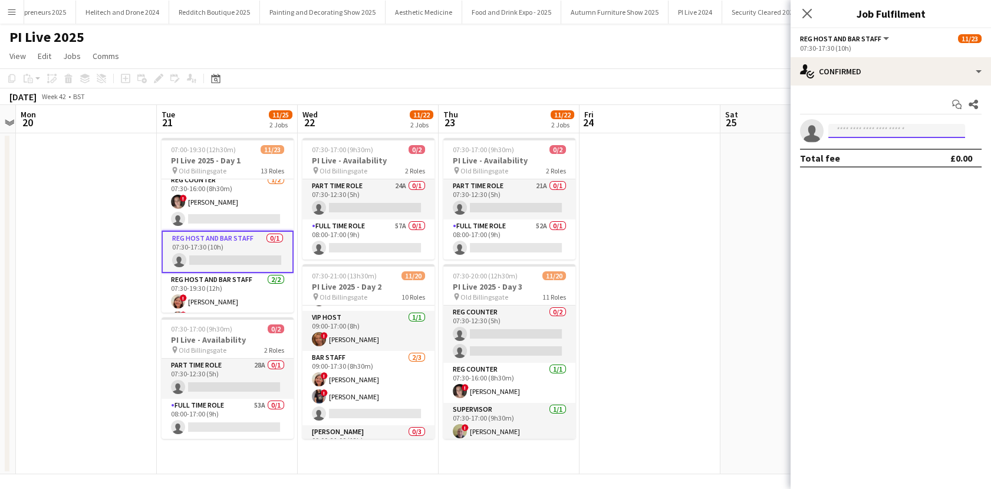
click at [868, 131] on input at bounding box center [896, 131] width 137 height 14
type input "******"
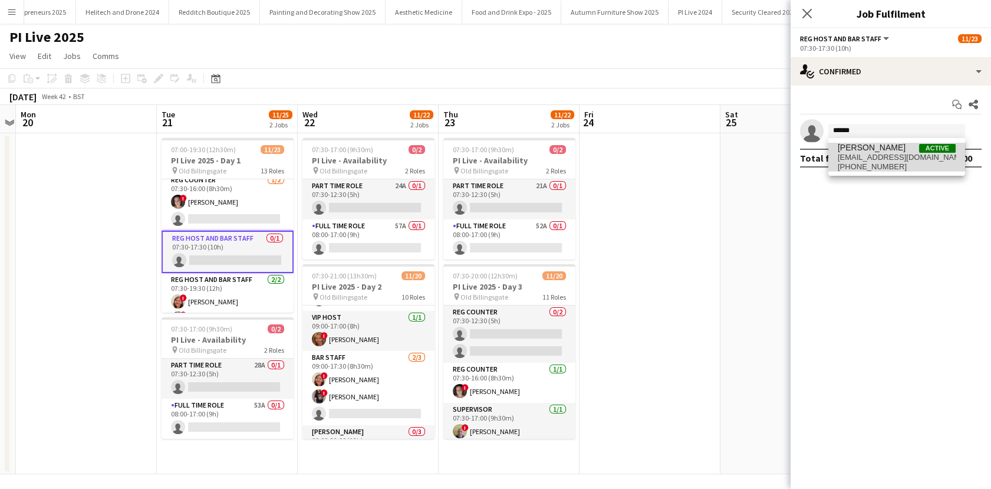
click at [869, 146] on span "[PERSON_NAME]" at bounding box center [872, 148] width 68 height 10
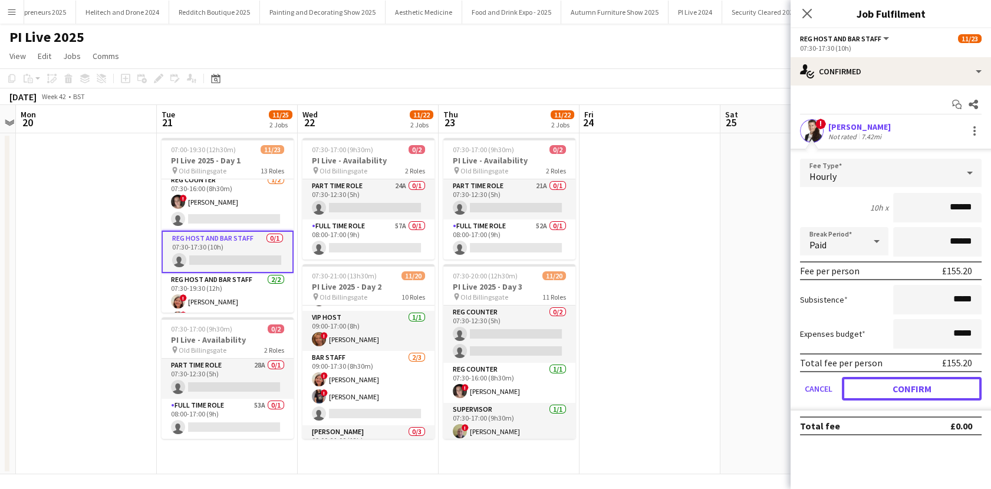
click at [912, 385] on button "Confirm" at bounding box center [912, 389] width 140 height 24
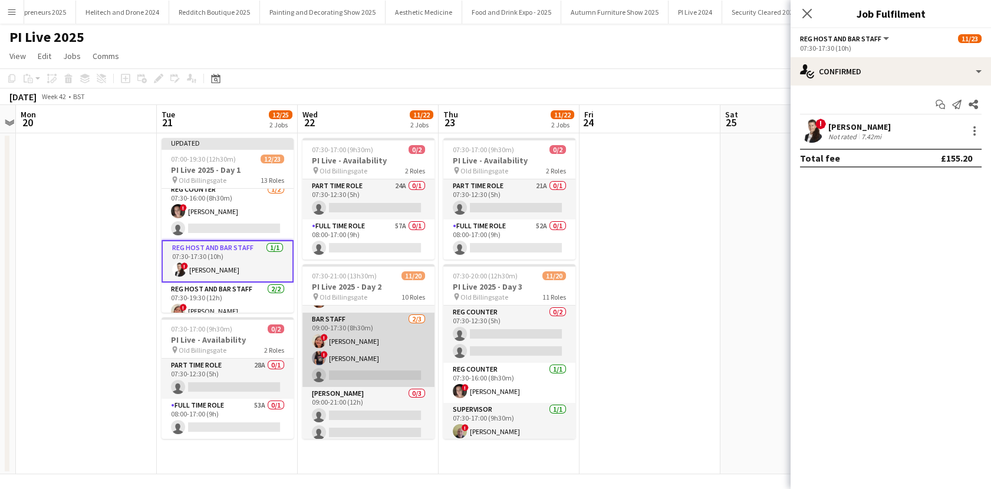
scroll to position [337, 0]
click at [334, 368] on app-card-role "Bar staff 2/3 09:00-17:30 (8h30m) ! Jenny Currie ! Mandana Ghomshei single-neut…" at bounding box center [368, 355] width 132 height 74
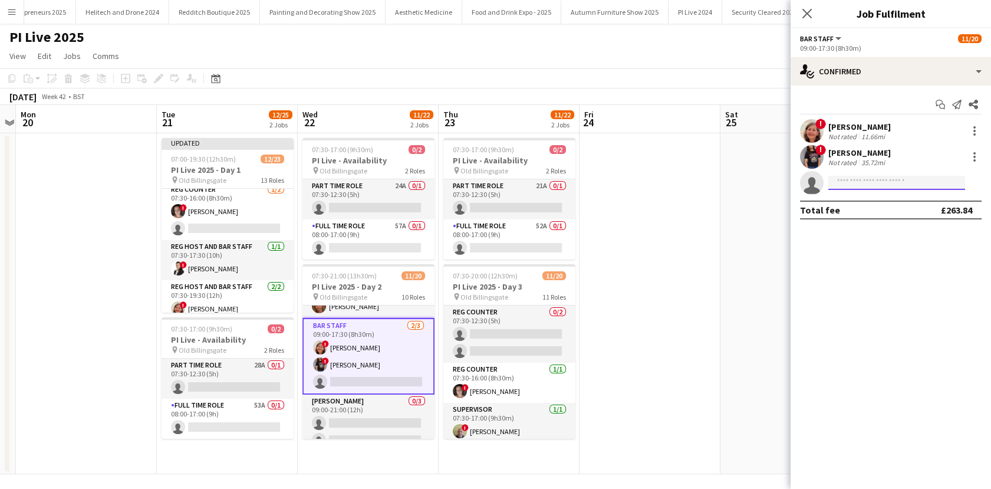
click at [885, 187] on input at bounding box center [896, 183] width 137 height 14
type input "**********"
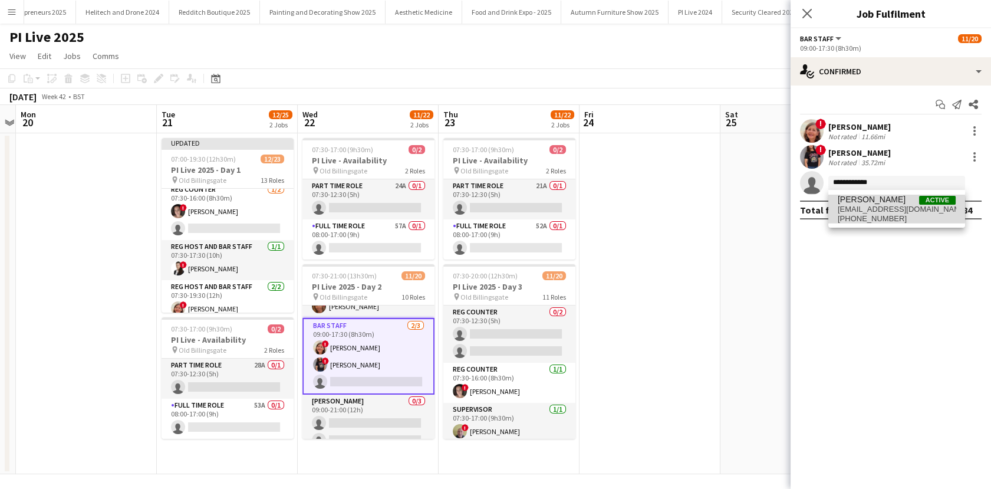
click at [884, 209] on span "mariialegun@gmail.com" at bounding box center [897, 209] width 118 height 9
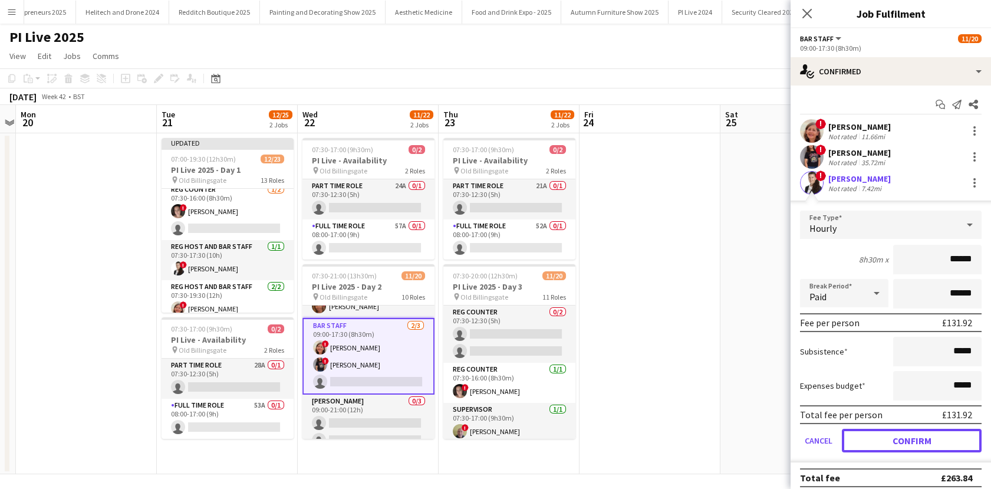
click at [892, 434] on button "Confirm" at bounding box center [912, 441] width 140 height 24
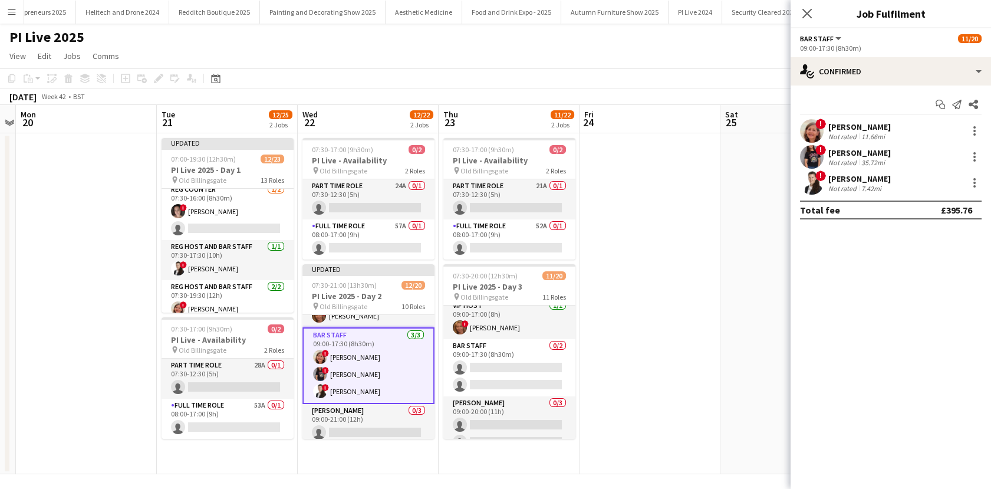
scroll to position [429, 0]
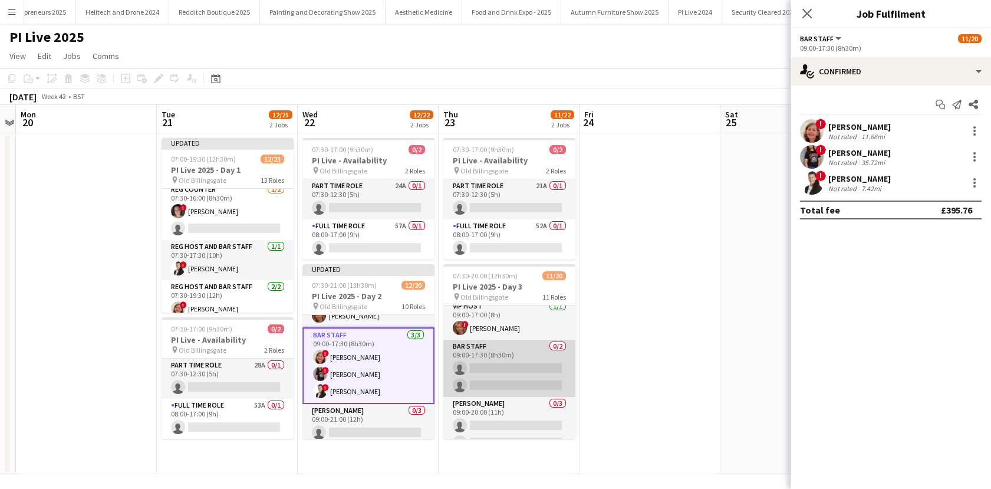
click at [499, 358] on app-card-role "Bar staff 0/2 09:00-17:30 (8h30m) single-neutral-actions single-neutral-actions" at bounding box center [509, 368] width 132 height 57
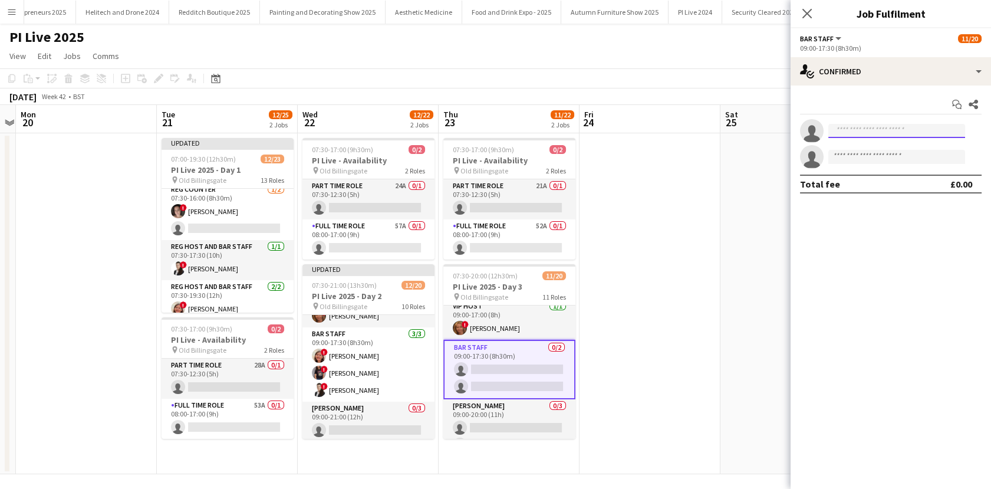
click at [888, 132] on input at bounding box center [896, 131] width 137 height 14
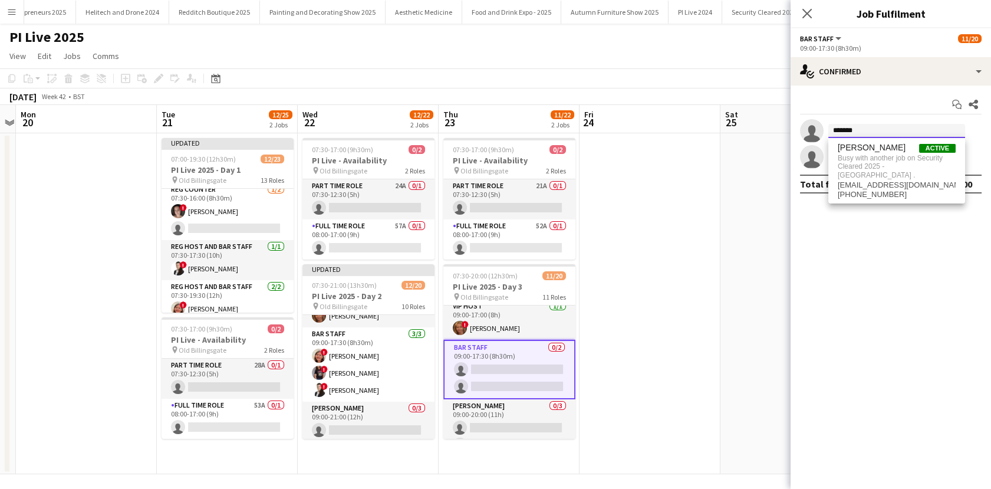
type input "******"
click at [838, 169] on span "Busy with another job on Security Cleared 2025 - London ." at bounding box center [897, 167] width 118 height 28
type input "******"
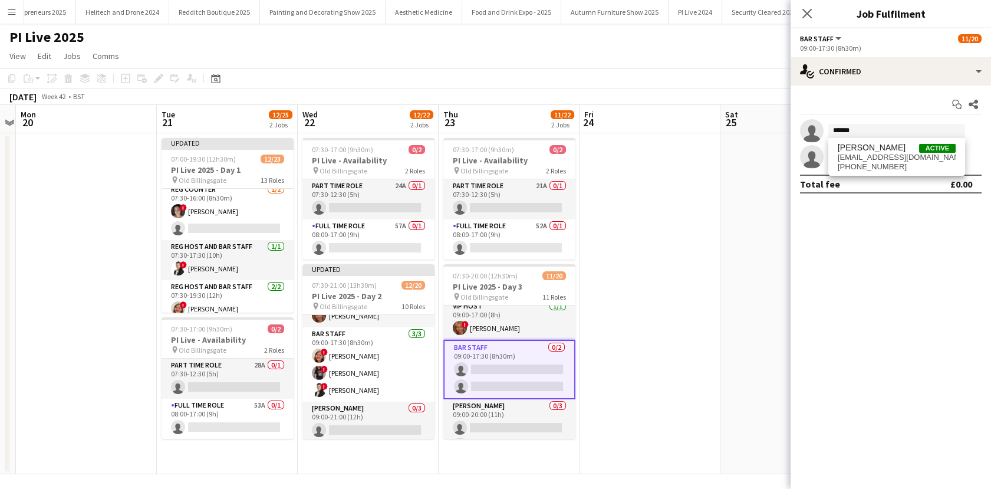
click at [863, 163] on span "+447722515562" at bounding box center [897, 166] width 118 height 9
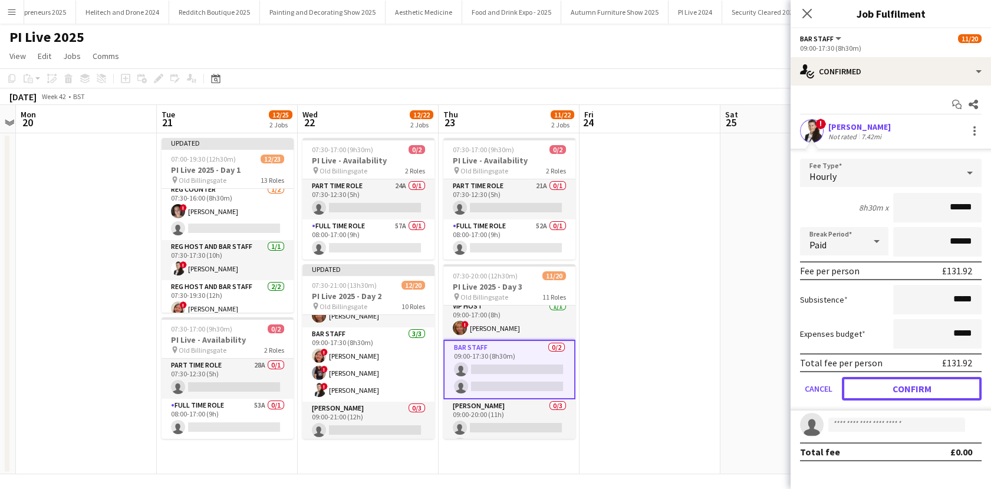
click at [888, 384] on button "Confirm" at bounding box center [912, 389] width 140 height 24
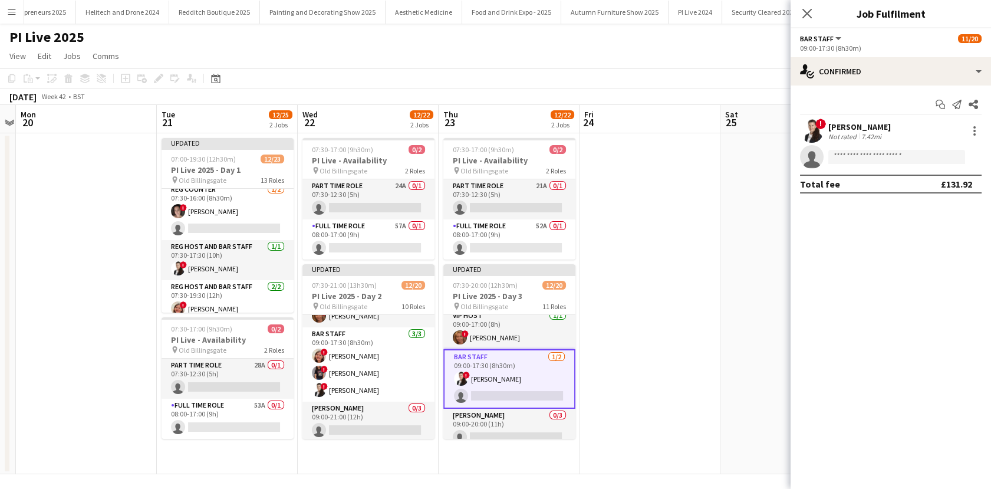
click at [687, 314] on app-date-cell at bounding box center [650, 303] width 141 height 341
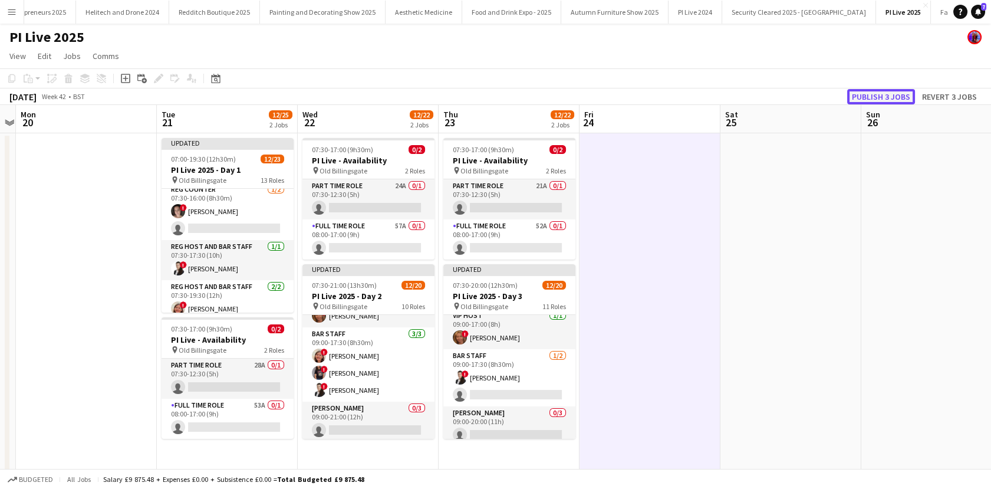
click at [885, 93] on button "Publish 3 jobs" at bounding box center [881, 96] width 68 height 15
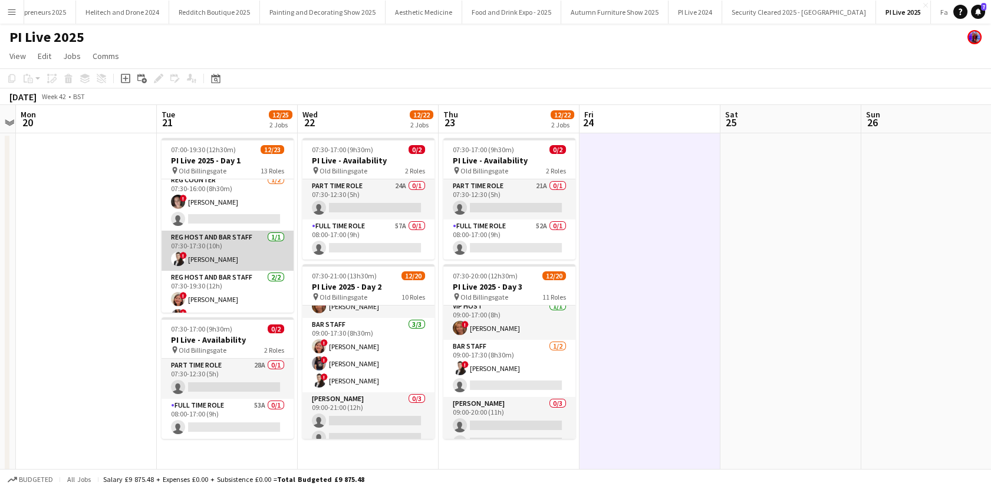
click at [202, 255] on app-card-role "Reg Host and Bar Staff 1/1 07:30-17:30 (10h) ! Mariia Legun" at bounding box center [228, 251] width 132 height 40
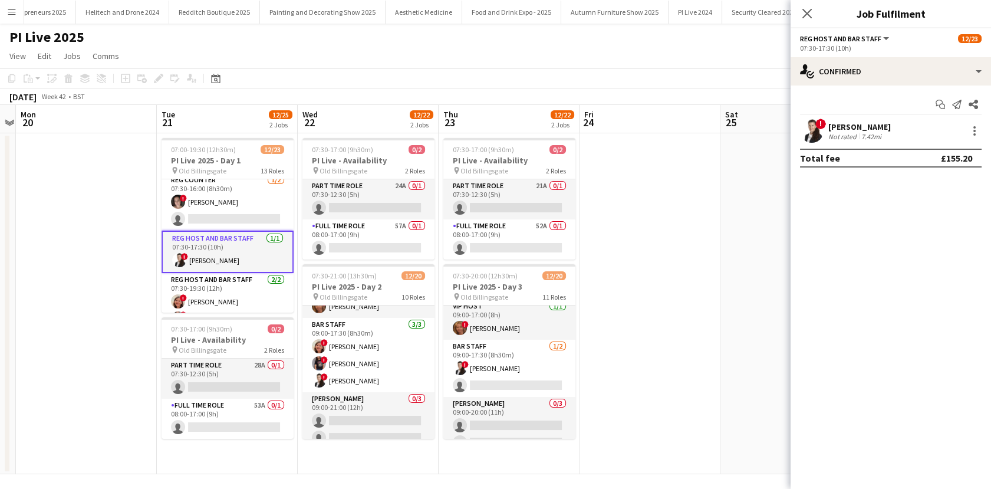
click at [870, 132] on div "7.42mi" at bounding box center [871, 136] width 25 height 9
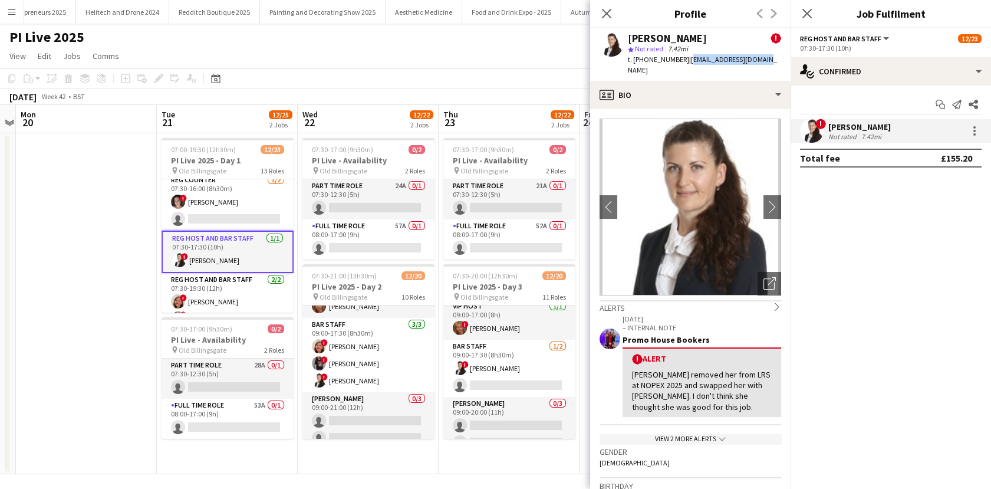
drag, startPoint x: 761, startPoint y: 61, endPoint x: 683, endPoint y: 61, distance: 77.2
click at [683, 61] on div "Mariia Legun ! star Not rated 7.42mi t. +447722515562 | mariialegun@gmail.com" at bounding box center [690, 54] width 200 height 52
copy span "mariialegun@gmail.com"
drag, startPoint x: 679, startPoint y: 59, endPoint x: 644, endPoint y: 62, distance: 35.5
click at [644, 62] on span "t. +447722515562" at bounding box center [658, 59] width 61 height 9
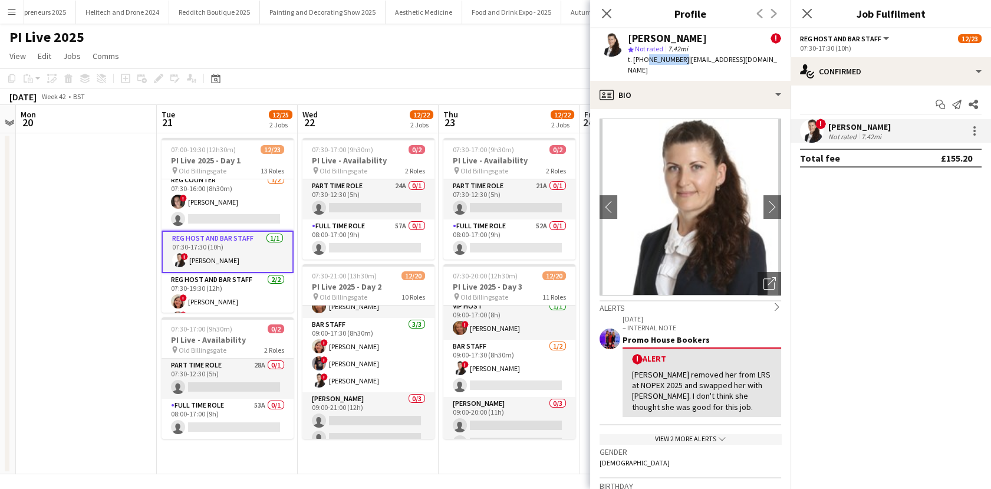
copy span "7722515562"
click at [96, 324] on app-date-cell at bounding box center [86, 303] width 141 height 341
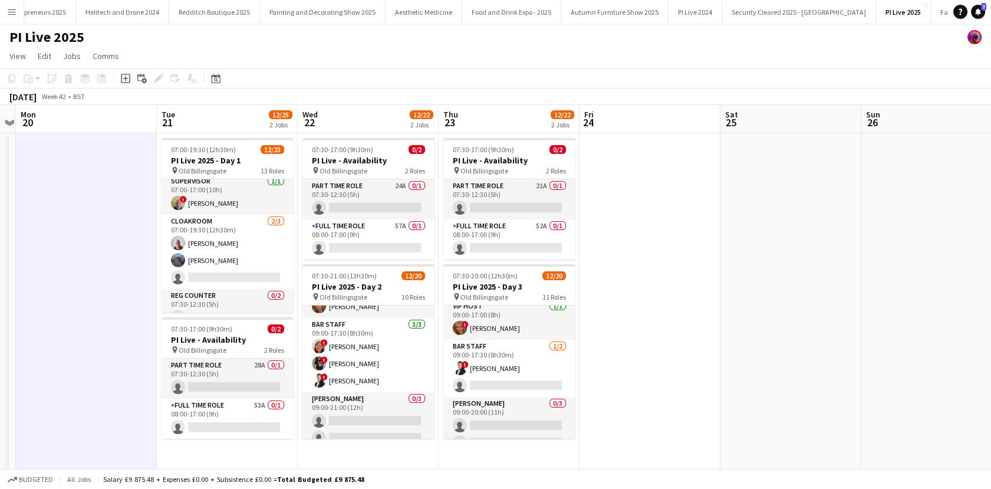
scroll to position [0, 0]
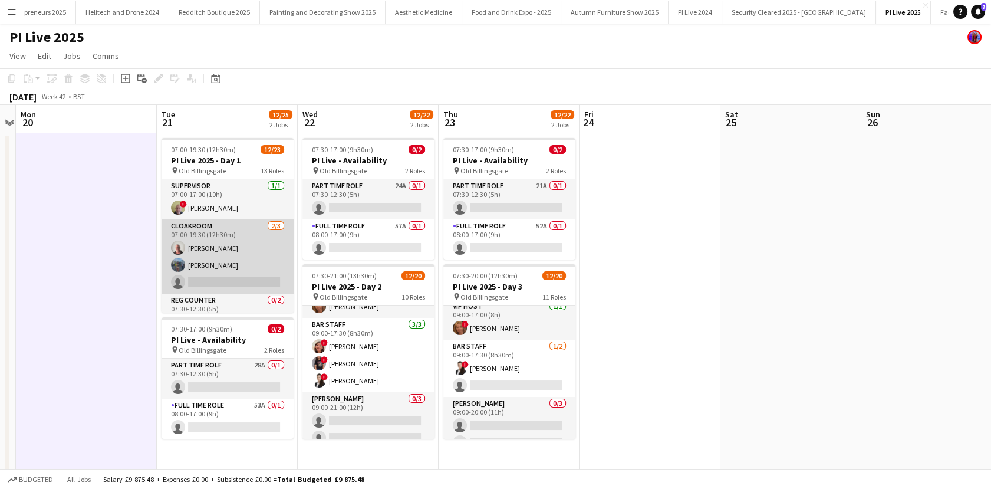
click at [230, 255] on app-card-role "Cloakroom 2/3 07:00-19:30 (12h30m) Rory Dodd Maria Peters single-neutral-actions" at bounding box center [228, 256] width 132 height 74
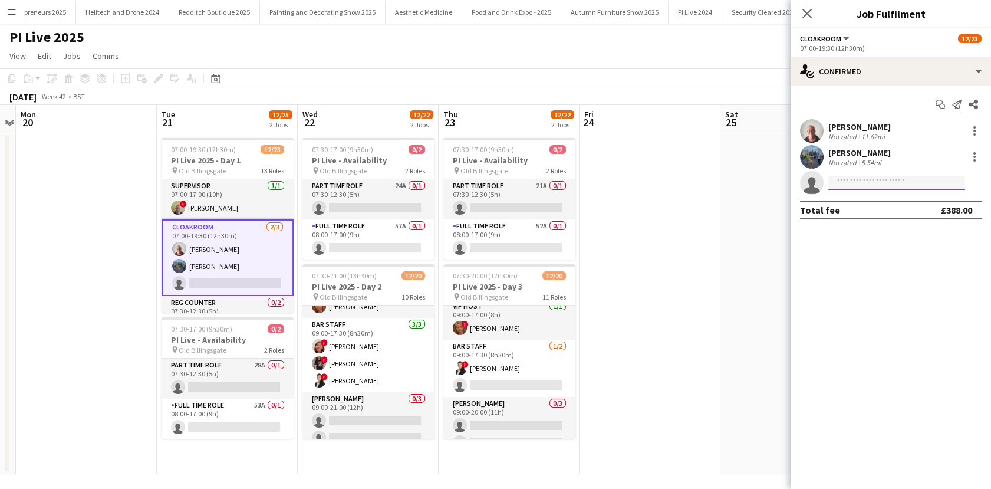
click at [888, 186] on input at bounding box center [896, 183] width 137 height 14
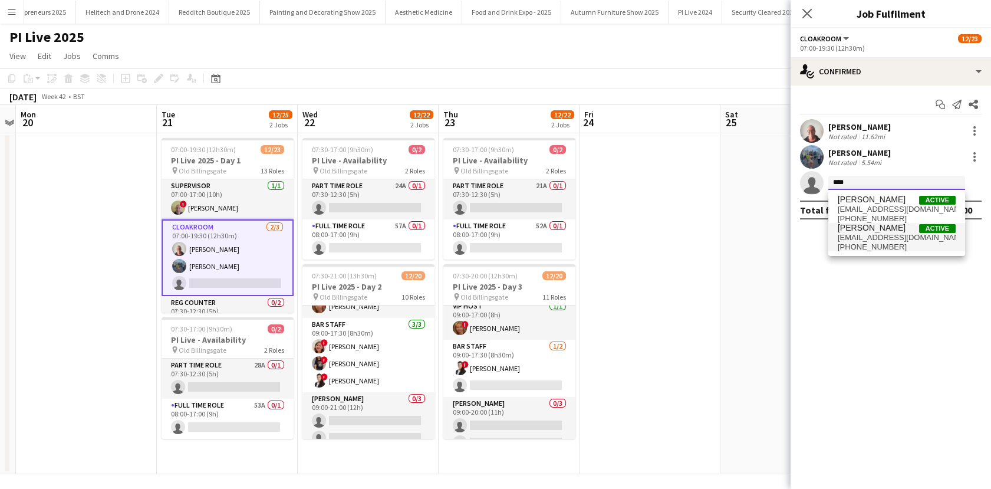
type input "****"
click at [890, 231] on span "Latoya Solomon" at bounding box center [872, 228] width 68 height 10
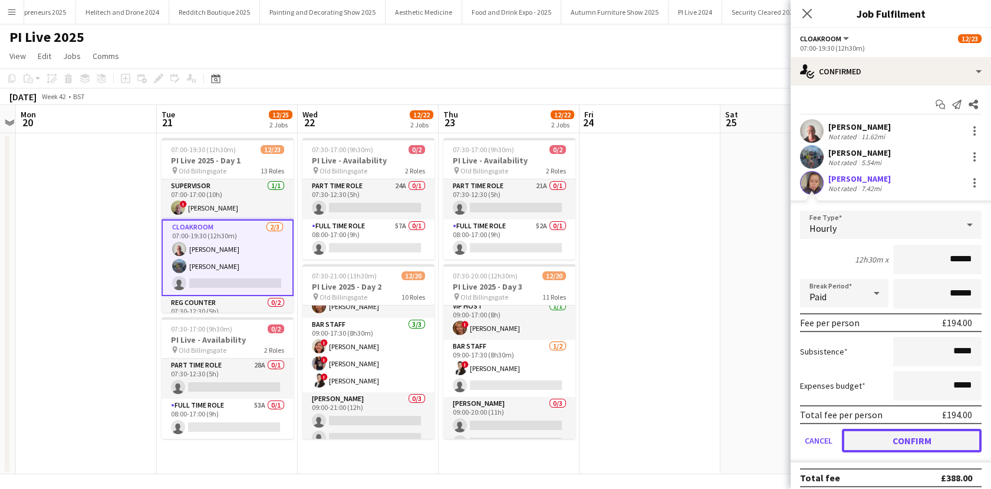
click at [915, 436] on button "Confirm" at bounding box center [912, 441] width 140 height 24
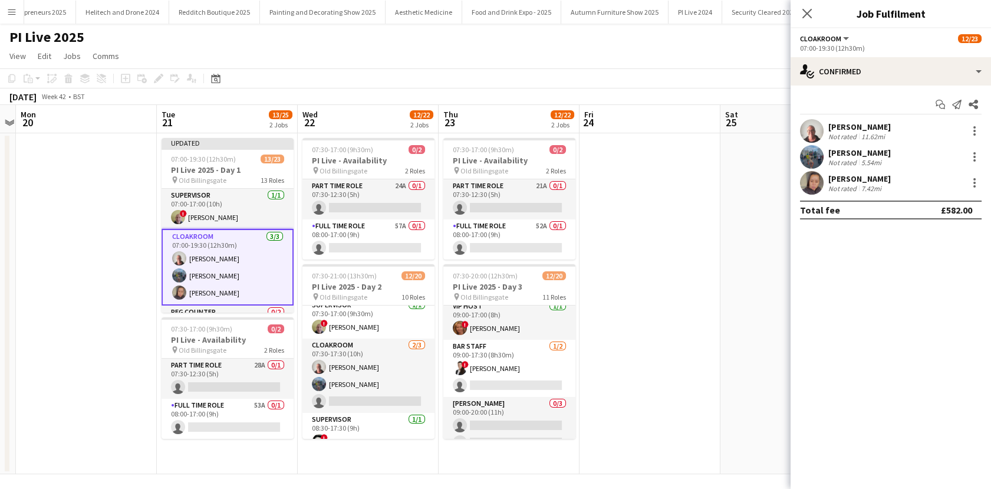
scroll to position [47, 0]
click at [355, 370] on app-card-role "Cloakroom 2/3 07:30-17:30 (10h) Rory Dodd Maria Peters single-neutral-actions" at bounding box center [368, 375] width 132 height 74
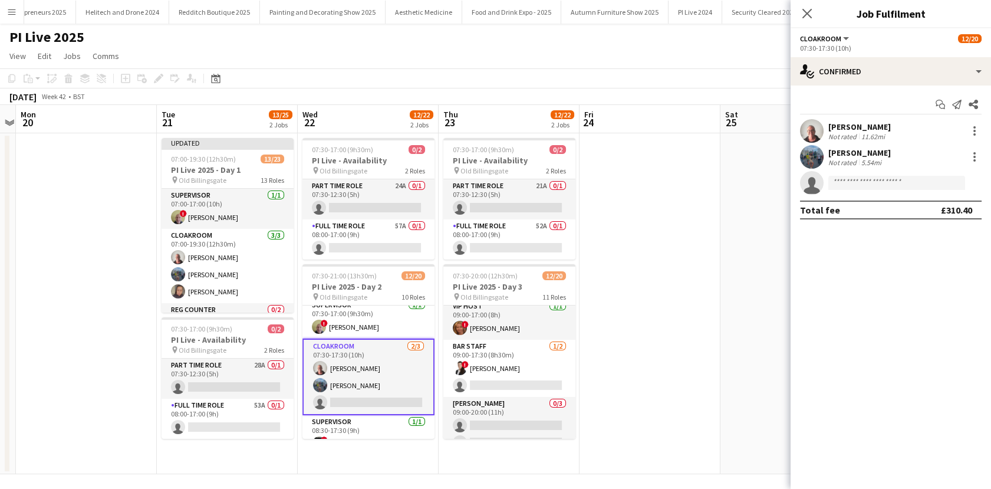
click at [876, 191] on app-invite-slot "single-neutral-actions" at bounding box center [891, 183] width 200 height 24
click at [868, 184] on input at bounding box center [896, 183] width 137 height 14
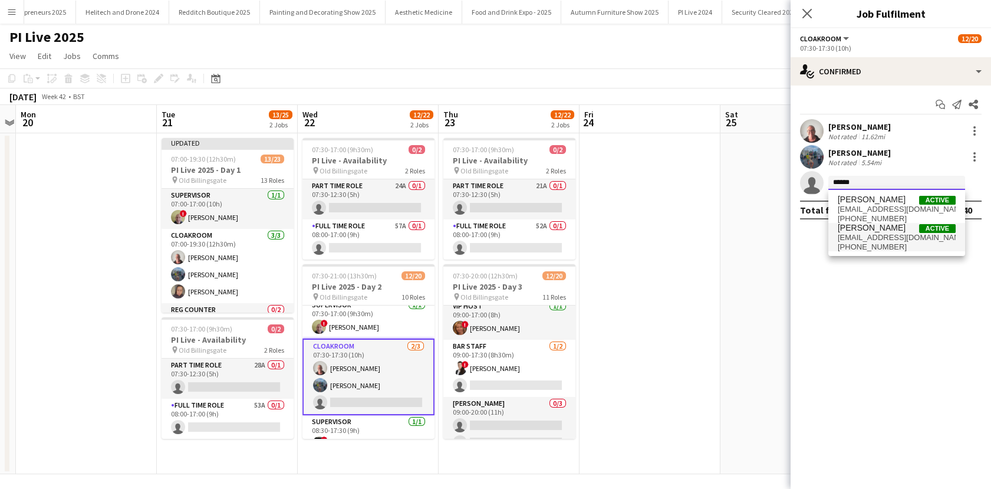
type input "******"
click at [877, 235] on span "toyasolomon@yahoo.com" at bounding box center [897, 237] width 118 height 9
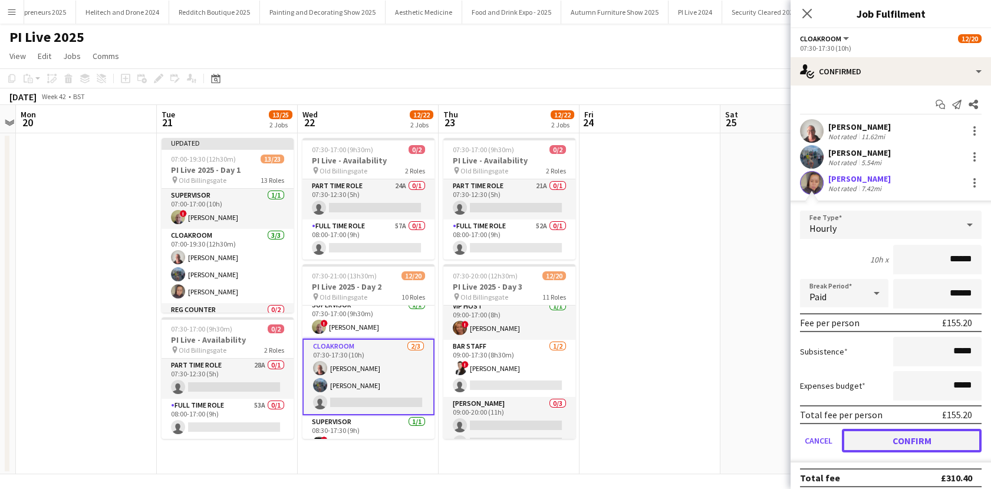
click at [915, 435] on button "Confirm" at bounding box center [912, 441] width 140 height 24
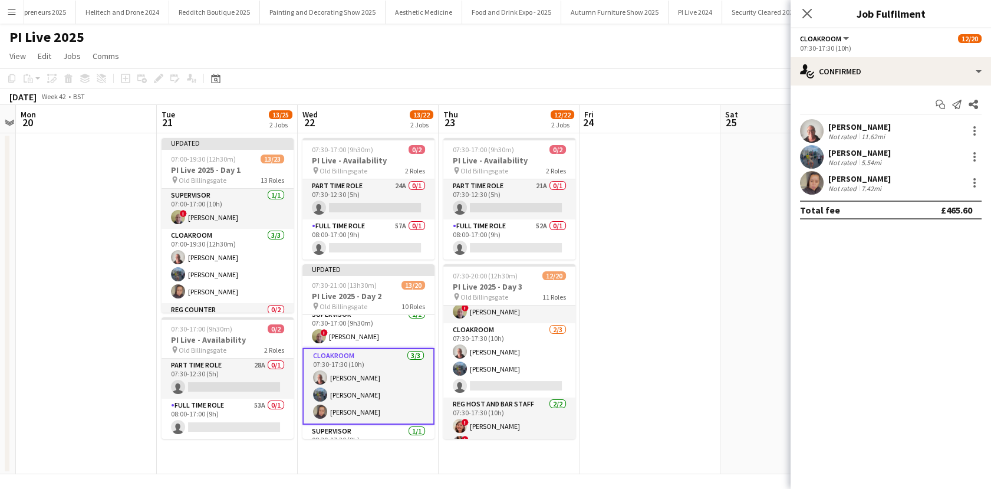
scroll to position [116, 0]
click at [492, 370] on app-card-role "Cloakroom 2/3 07:30-17:30 (10h) Rory Dodd Maria Peters single-neutral-actions" at bounding box center [509, 364] width 132 height 74
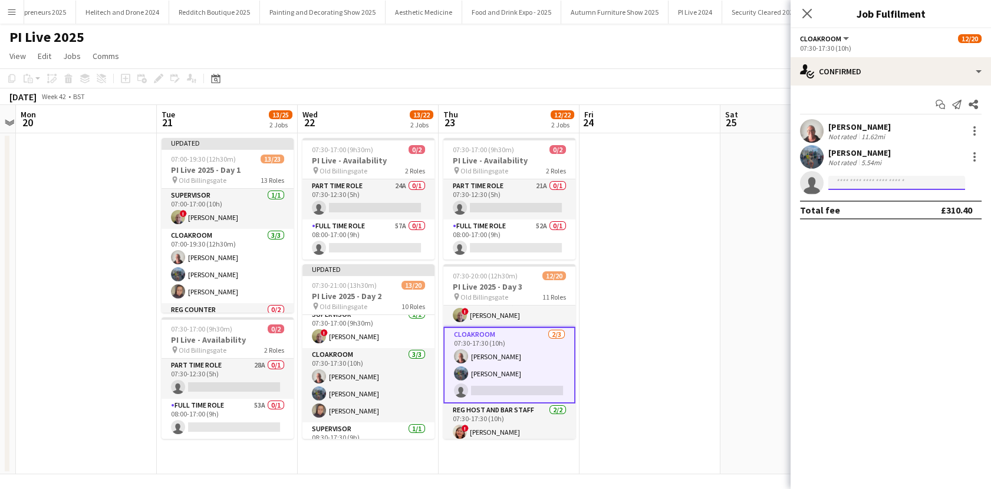
click at [862, 186] on input at bounding box center [896, 183] width 137 height 14
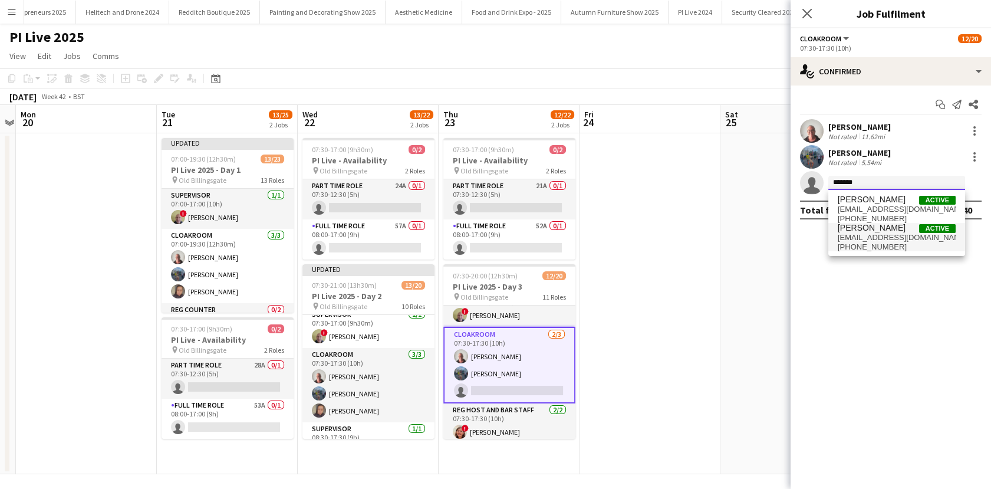
type input "******"
click at [877, 236] on span "toyasolomon@yahoo.com" at bounding box center [897, 237] width 118 height 9
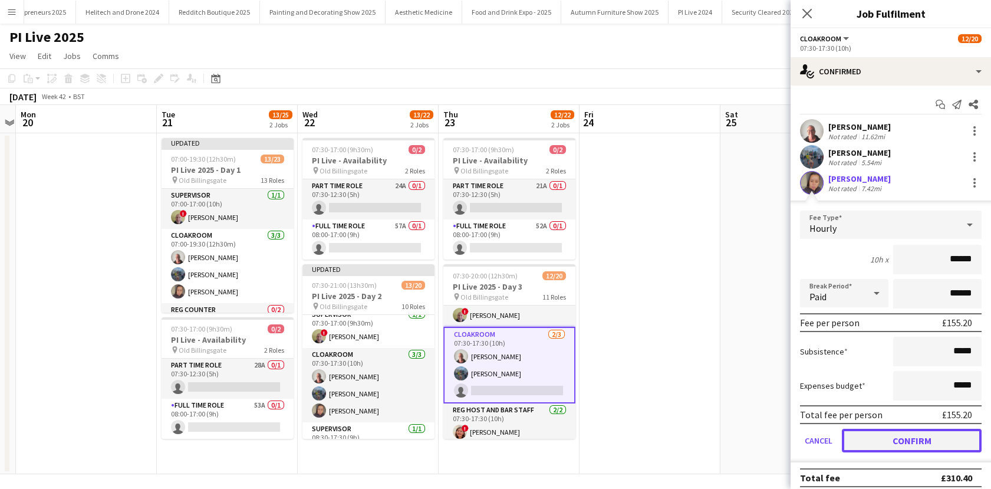
click at [925, 436] on button "Confirm" at bounding box center [912, 441] width 140 height 24
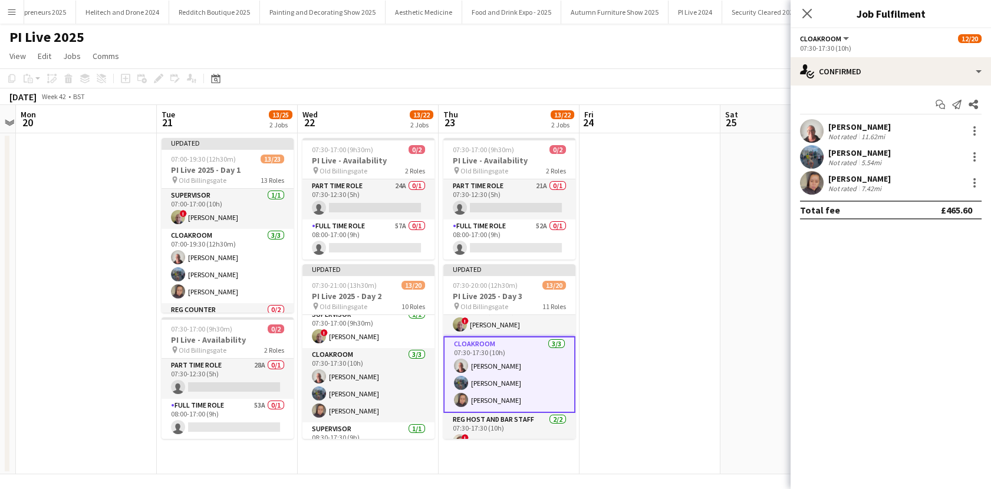
click at [687, 330] on app-date-cell at bounding box center [650, 303] width 141 height 341
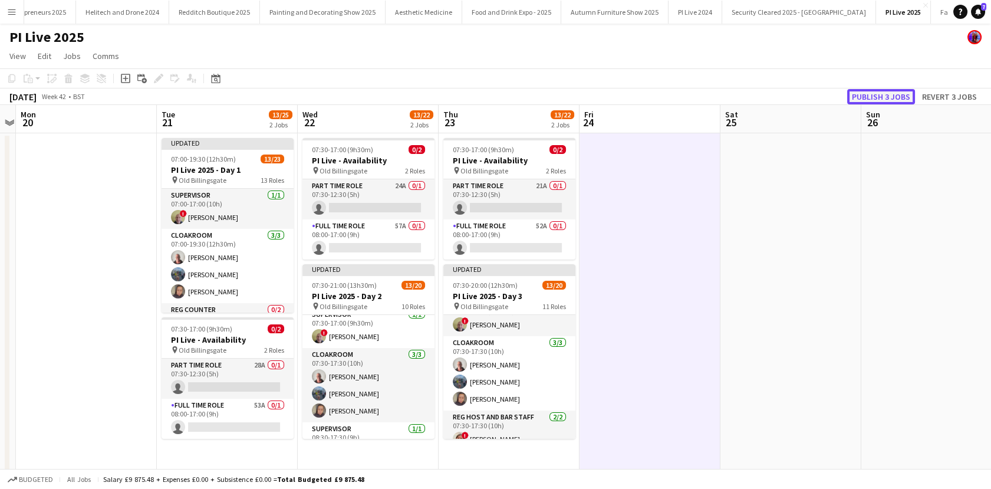
click at [893, 102] on button "Publish 3 jobs" at bounding box center [881, 96] width 68 height 15
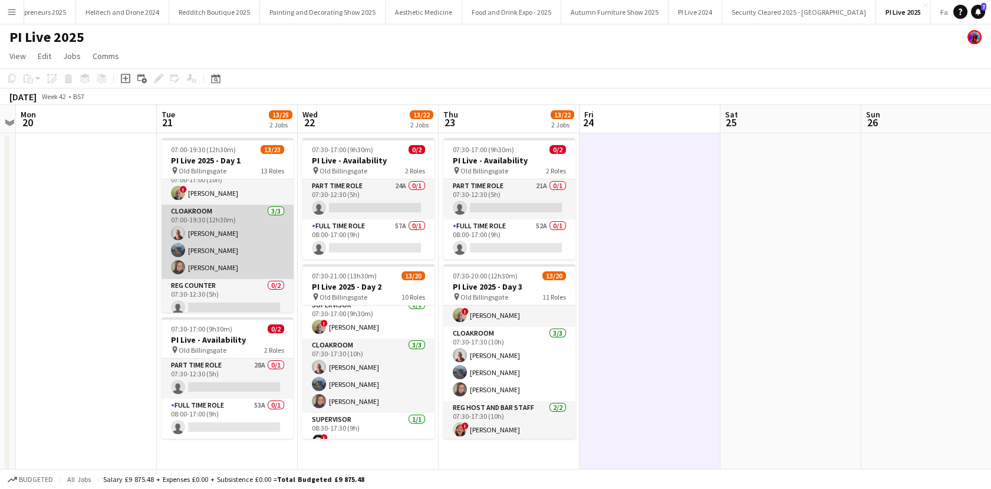
scroll to position [0, 0]
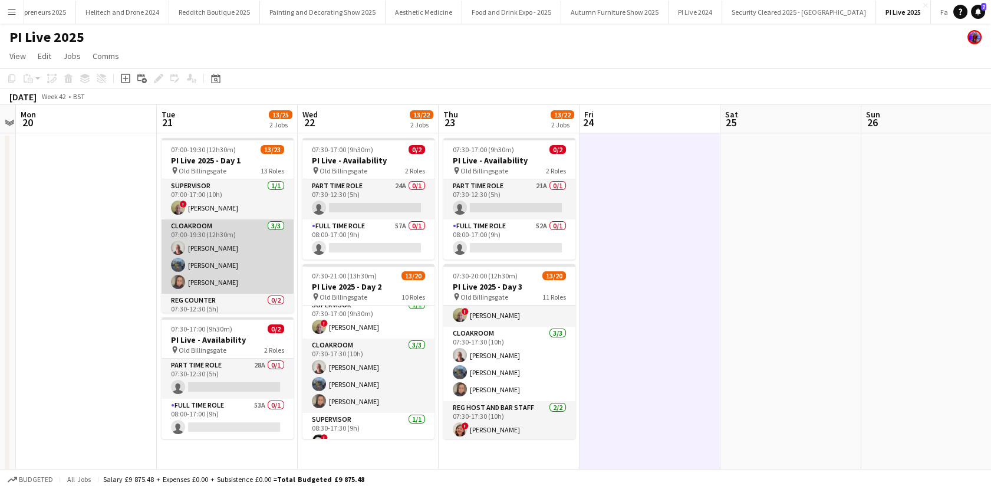
click at [212, 264] on app-card-role "Cloakroom 3/3 07:00-19:30 (12h30m) Rory Dodd Maria Peters Latoya Solomon" at bounding box center [228, 256] width 132 height 74
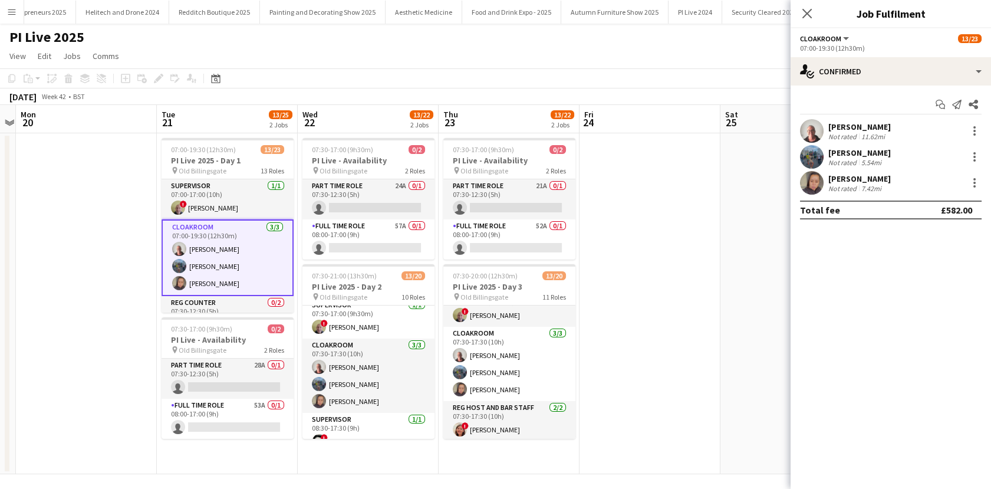
drag, startPoint x: 819, startPoint y: 185, endPoint x: 683, endPoint y: 335, distance: 202.8
click at [818, 185] on app-user-avatar at bounding box center [812, 183] width 24 height 24
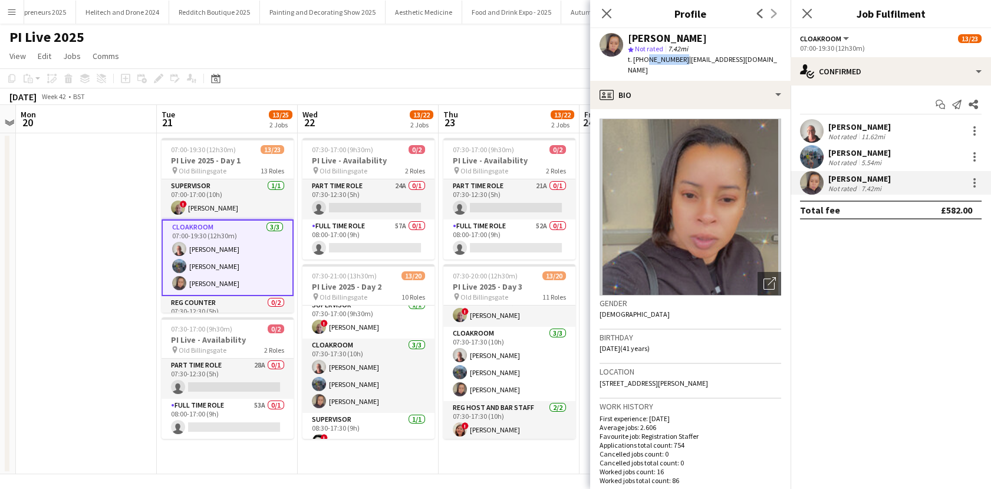
drag, startPoint x: 679, startPoint y: 62, endPoint x: 643, endPoint y: 64, distance: 36.0
click at [643, 64] on div "t. +447714389792 | toyasolomon@yahoo.com" at bounding box center [704, 64] width 153 height 21
copy span "7714389792"
drag, startPoint x: 765, startPoint y: 55, endPoint x: 684, endPoint y: 64, distance: 81.8
click at [684, 64] on div "Latoya Solomon star Not rated 7.42mi t. +447714389792 | toyasolomon@yahoo.com" at bounding box center [690, 54] width 200 height 52
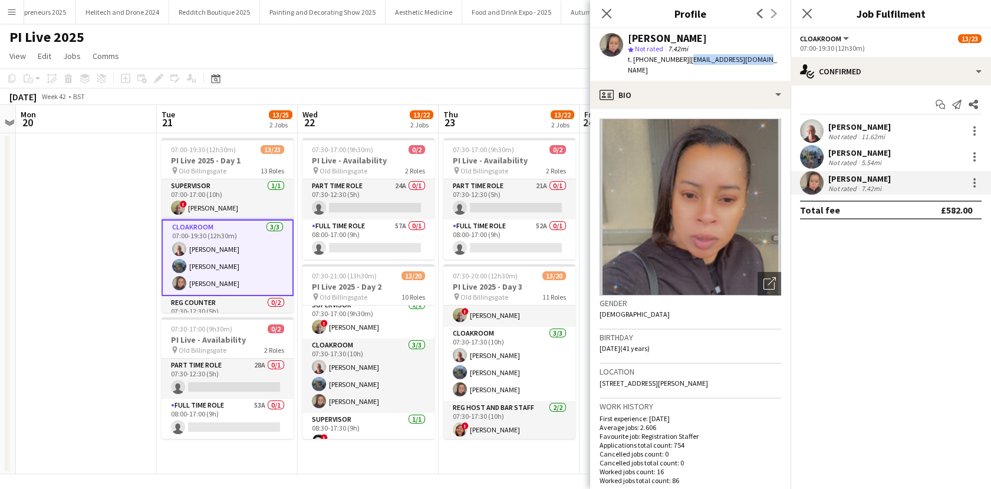
copy span "toyasolomon@yahoo.com"
click at [111, 344] on app-date-cell at bounding box center [86, 303] width 141 height 341
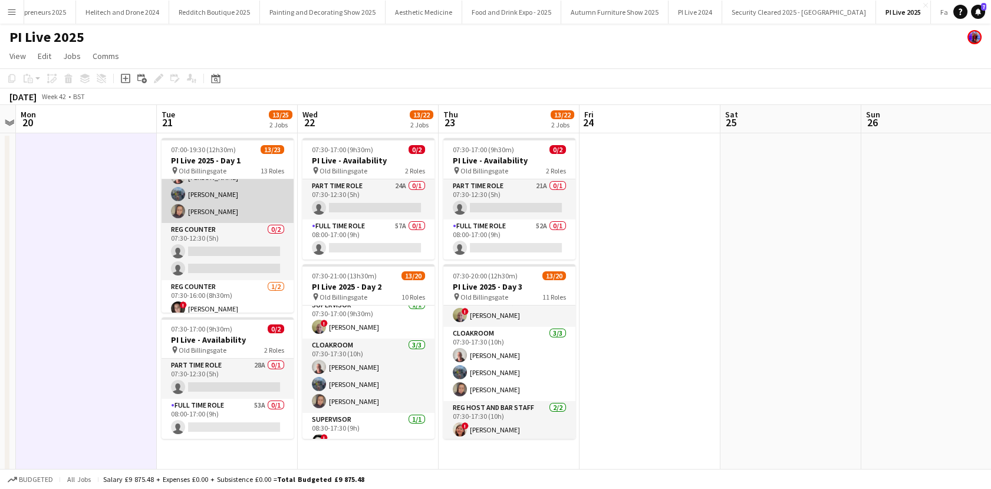
scroll to position [71, 0]
click at [213, 243] on app-card-role "Reg Counter 0/2 07:30-12:30 (5h) single-neutral-actions single-neutral-actions" at bounding box center [228, 251] width 132 height 57
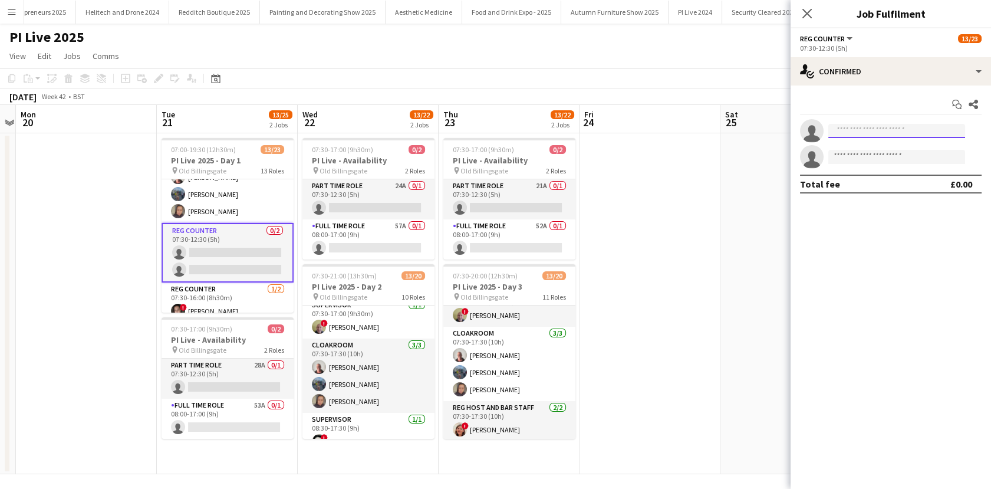
click at [858, 131] on input at bounding box center [896, 131] width 137 height 14
type input "**********"
click at [876, 158] on span "fayeswain79@gmail.com" at bounding box center [897, 157] width 118 height 9
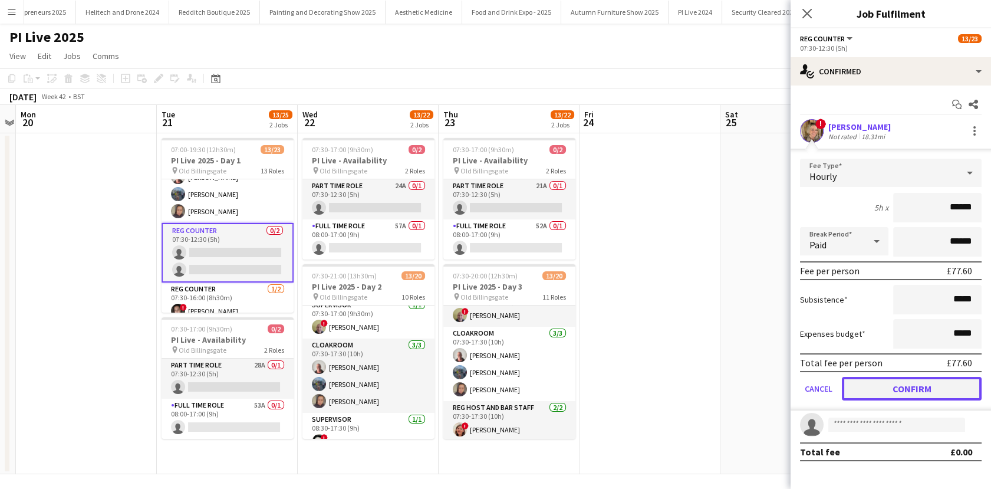
click at [899, 391] on button "Confirm" at bounding box center [912, 389] width 140 height 24
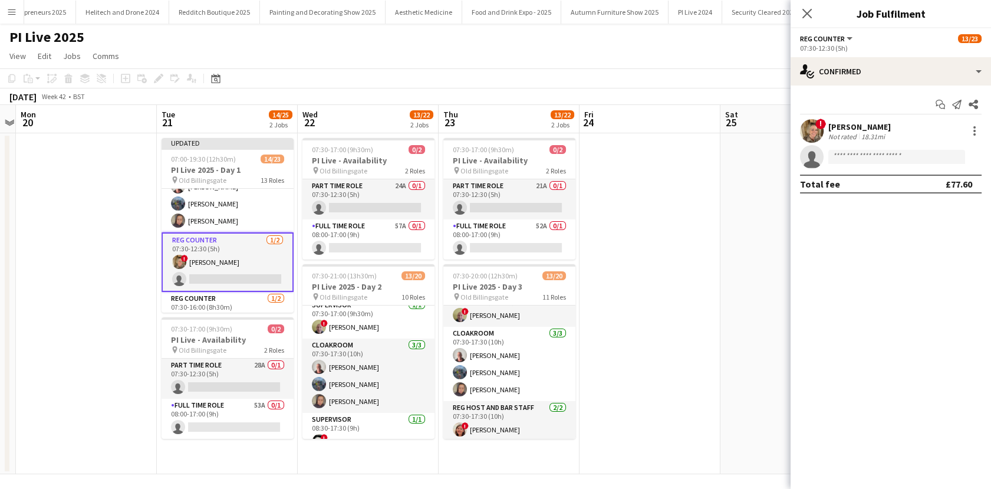
click at [691, 306] on app-date-cell at bounding box center [650, 303] width 141 height 341
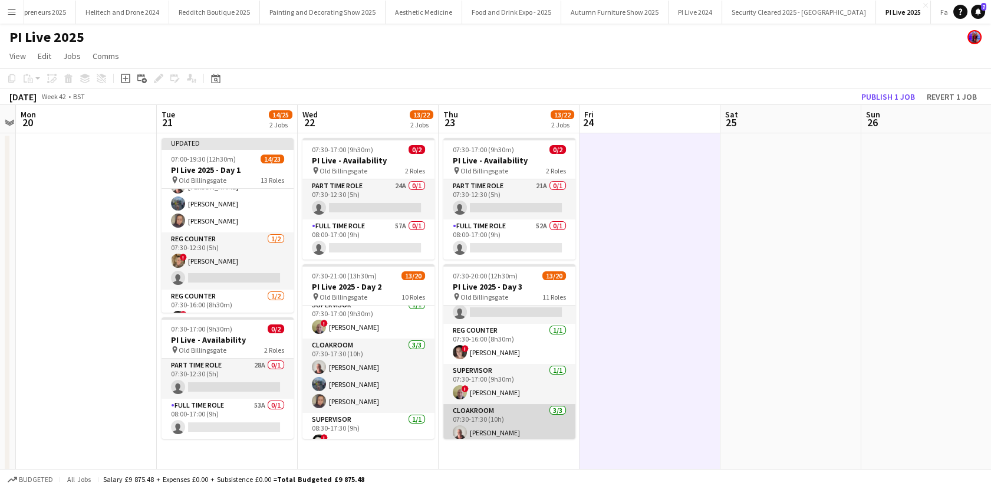
scroll to position [0, 0]
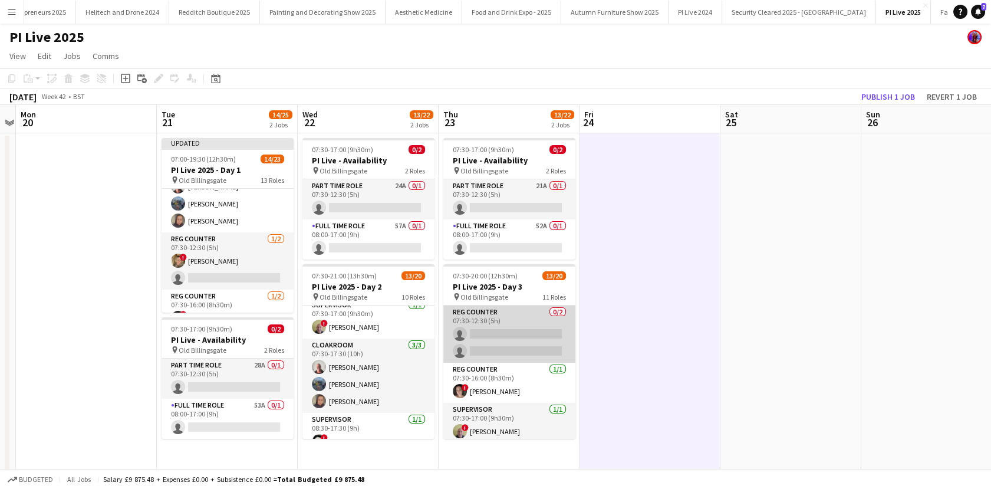
click at [491, 347] on app-card-role "Reg Counter 0/2 07:30-12:30 (5h) single-neutral-actions single-neutral-actions" at bounding box center [509, 333] width 132 height 57
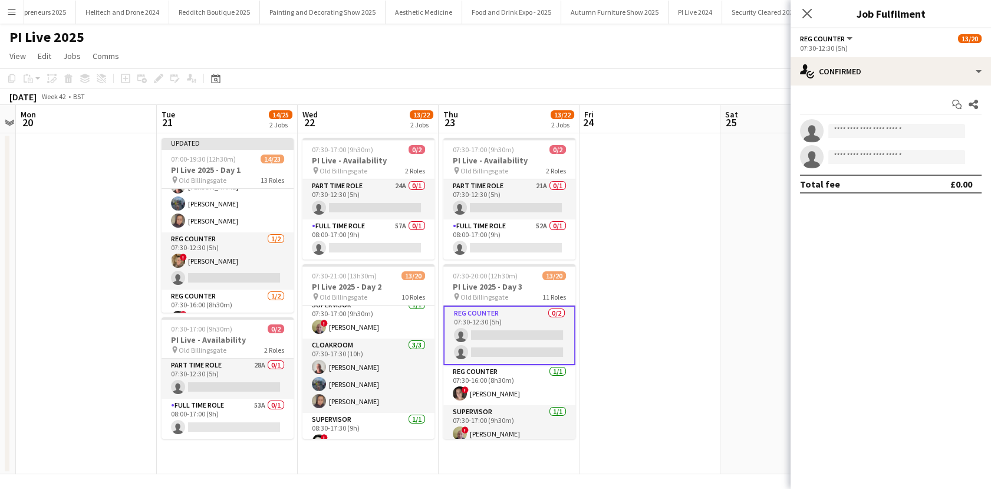
click at [870, 139] on app-invite-slot "single-neutral-actions" at bounding box center [891, 131] width 200 height 24
click at [867, 134] on input at bounding box center [896, 131] width 137 height 14
type input "**********"
click at [864, 157] on span "fayeswain79@gmail.com" at bounding box center [897, 157] width 118 height 9
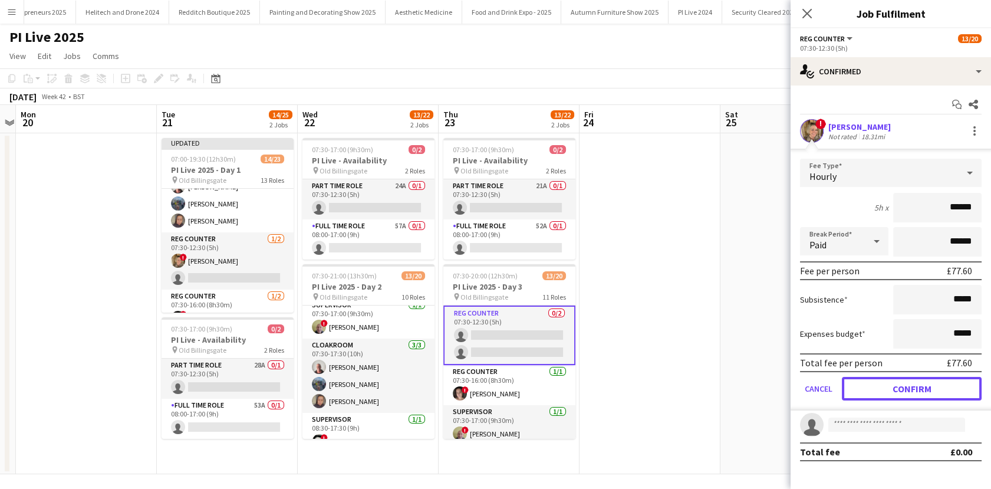
click at [924, 385] on button "Confirm" at bounding box center [912, 389] width 140 height 24
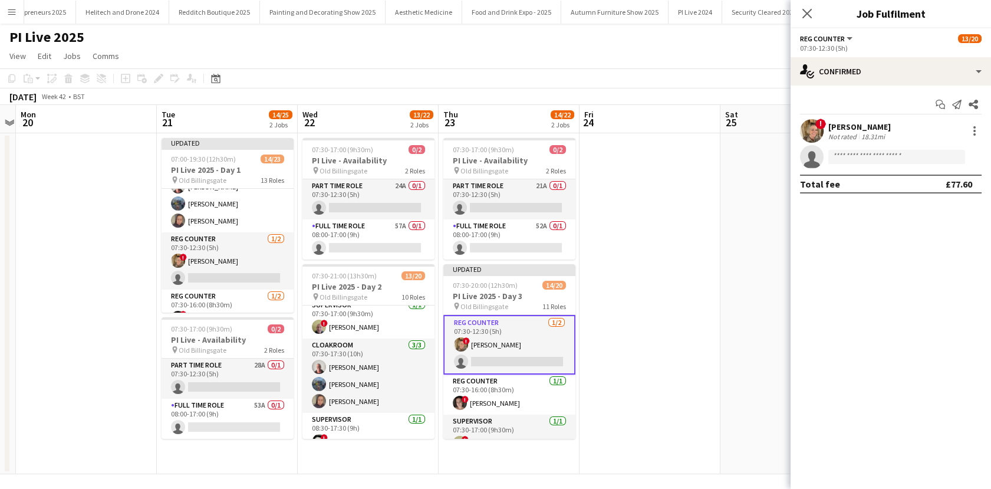
click at [696, 299] on app-date-cell at bounding box center [650, 303] width 141 height 341
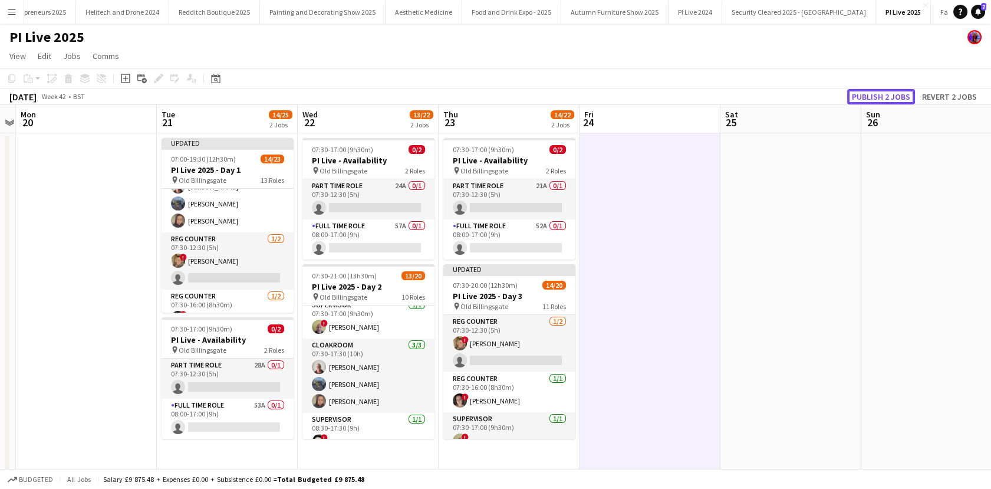
click at [883, 103] on button "Publish 2 jobs" at bounding box center [881, 96] width 68 height 15
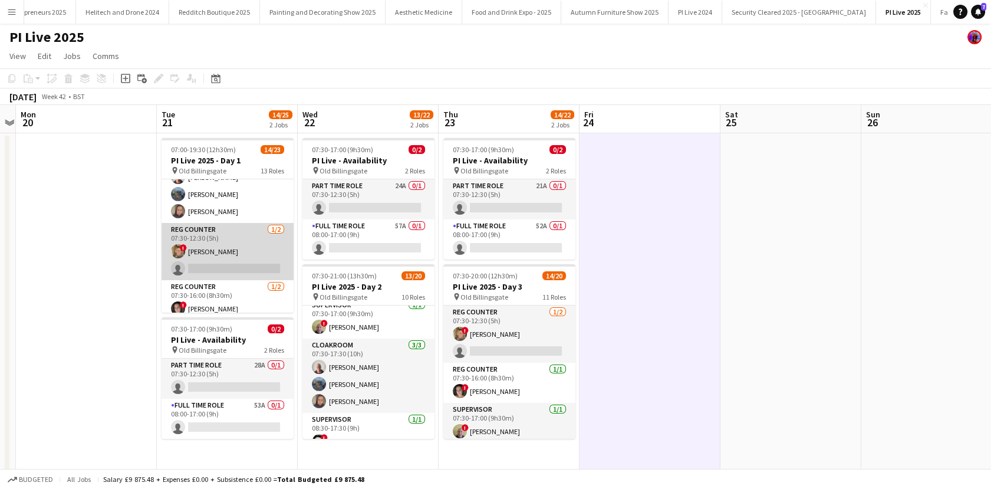
click at [203, 244] on app-card-role "Reg Counter 1/2 07:30-12:30 (5h) ! Faye Cornhouse single-neutral-actions" at bounding box center [228, 251] width 132 height 57
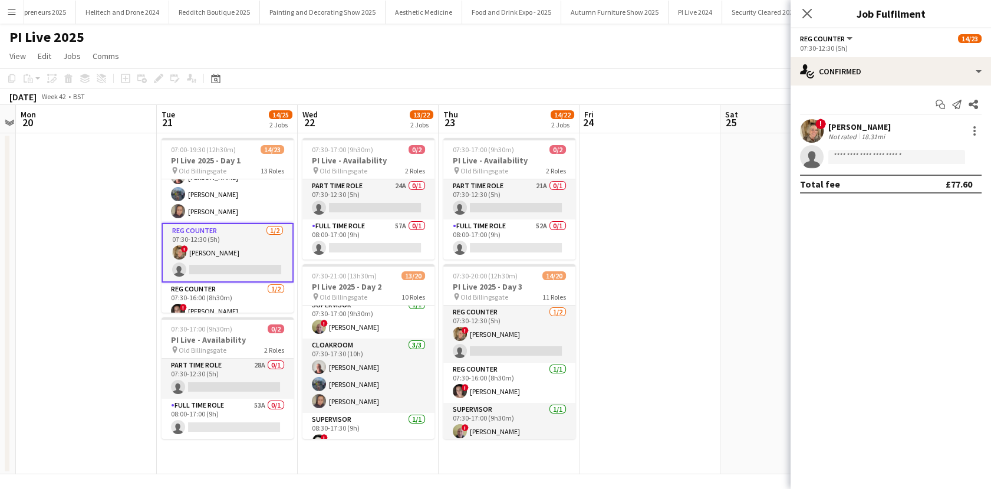
click at [869, 125] on div "Faye Cornhouse" at bounding box center [859, 126] width 62 height 11
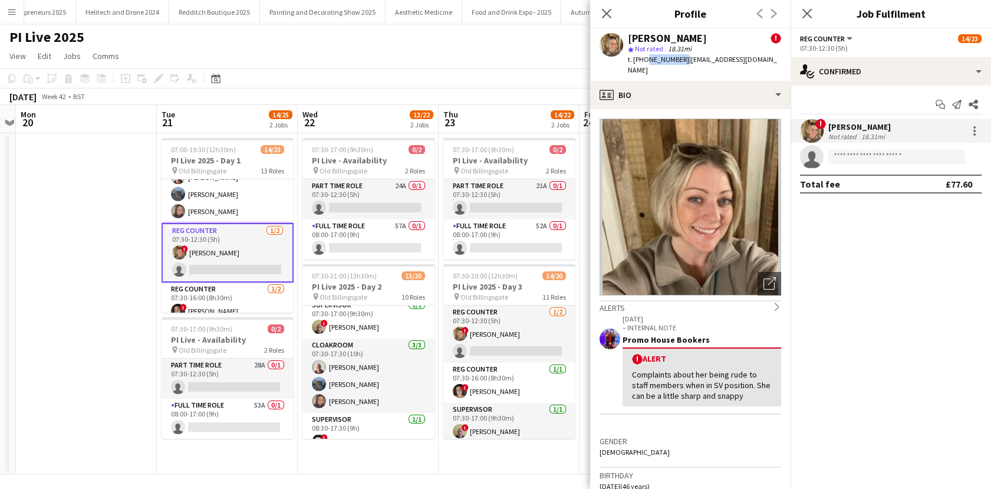
drag, startPoint x: 679, startPoint y: 60, endPoint x: 643, endPoint y: 64, distance: 36.1
click at [643, 64] on div "t. +447770890179 | fayeswain79@gmail.com" at bounding box center [704, 64] width 153 height 21
copy span "7770890179"
drag, startPoint x: 764, startPoint y: 55, endPoint x: 683, endPoint y: 64, distance: 81.3
click at [683, 64] on div "Faye Cornhouse ! star Not rated 18.31mi t. +447770890179 | fayeswain79@gmail.com" at bounding box center [690, 54] width 200 height 52
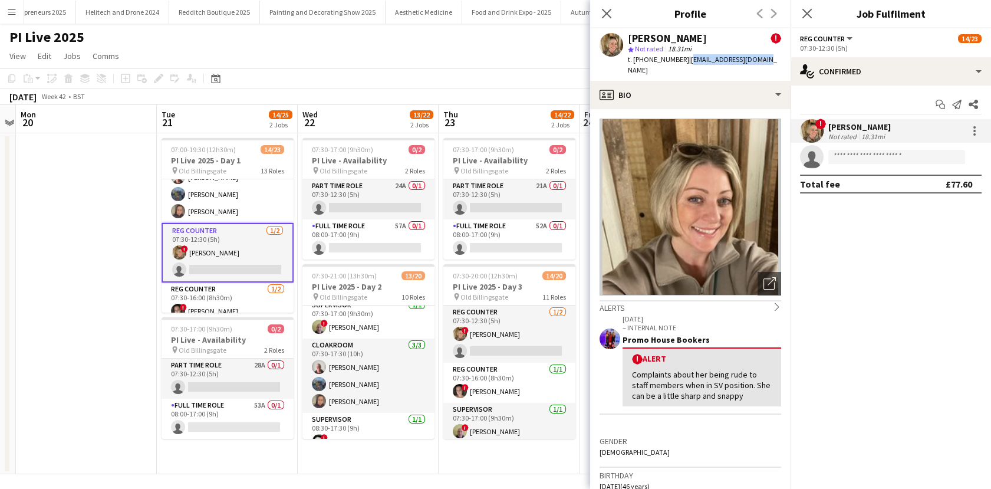
copy span "fayeswain79@gmail.com"
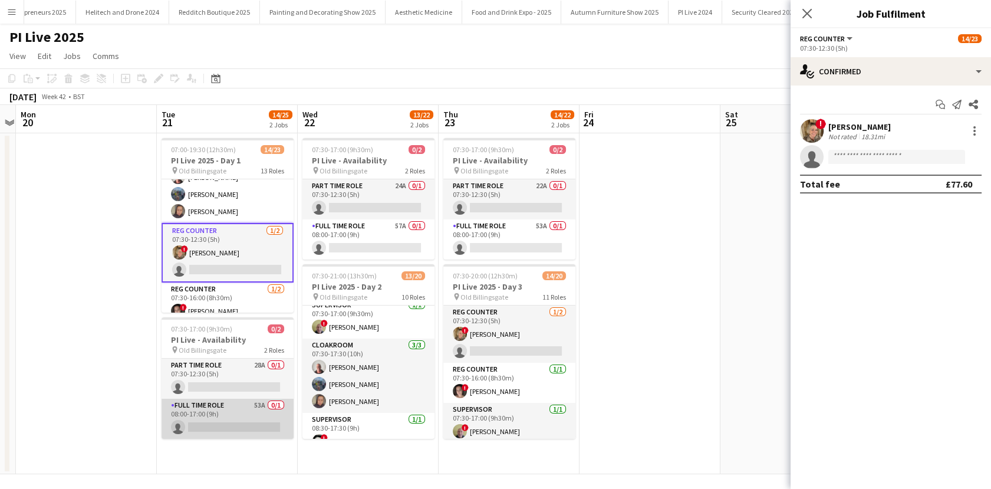
click at [229, 418] on app-card-role "Full Time Role 53A 0/1 08:00-17:00 (9h) single-neutral-actions" at bounding box center [228, 419] width 132 height 40
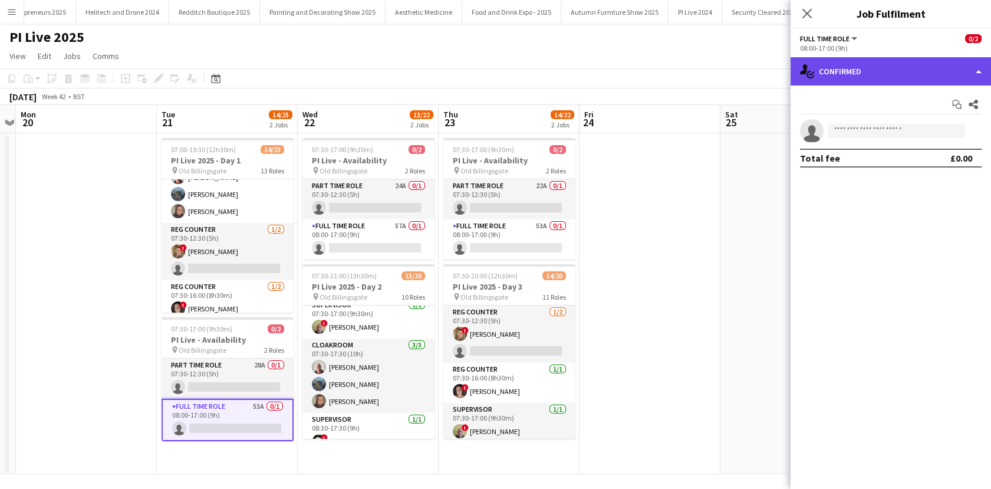
click at [865, 78] on div "single-neutral-actions-check-2 Confirmed" at bounding box center [891, 71] width 200 height 28
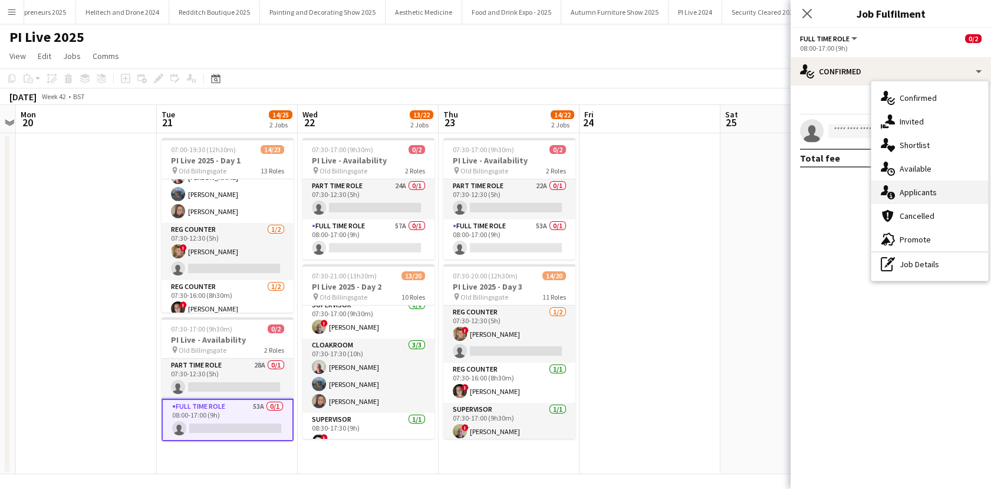
click at [910, 188] on span "Applicants" at bounding box center [918, 192] width 37 height 11
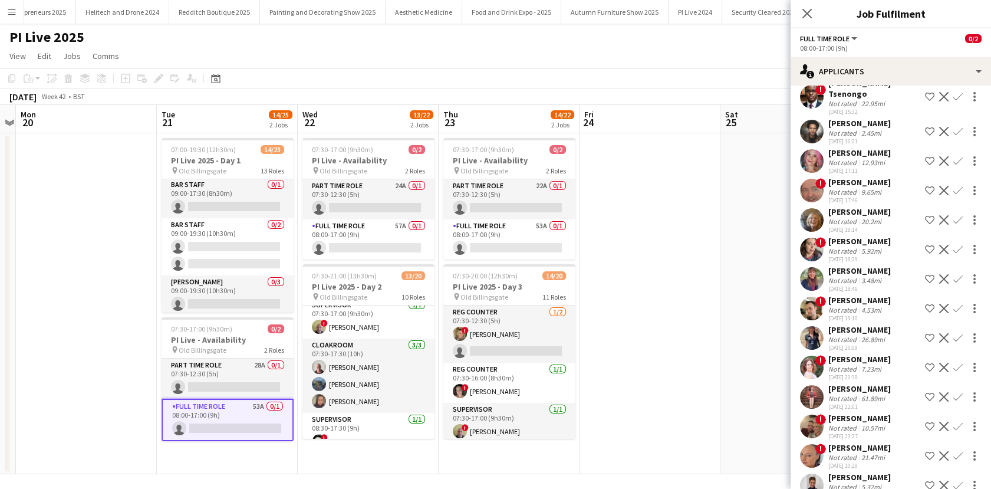
scroll to position [522, 0]
click at [812, 120] on app-user-avatar at bounding box center [812, 132] width 24 height 24
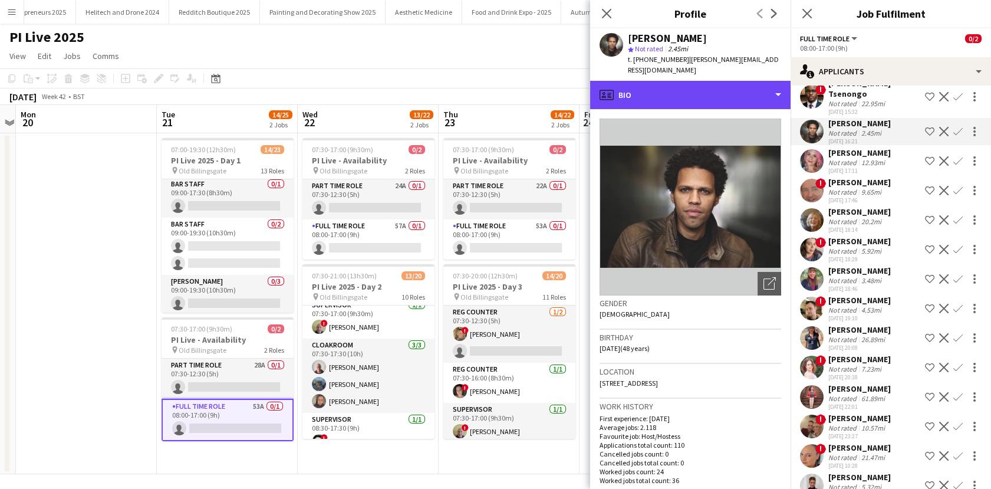
drag, startPoint x: 716, startPoint y: 72, endPoint x: 732, endPoint y: 165, distance: 94.5
click at [717, 81] on div "profile Bio" at bounding box center [690, 95] width 200 height 28
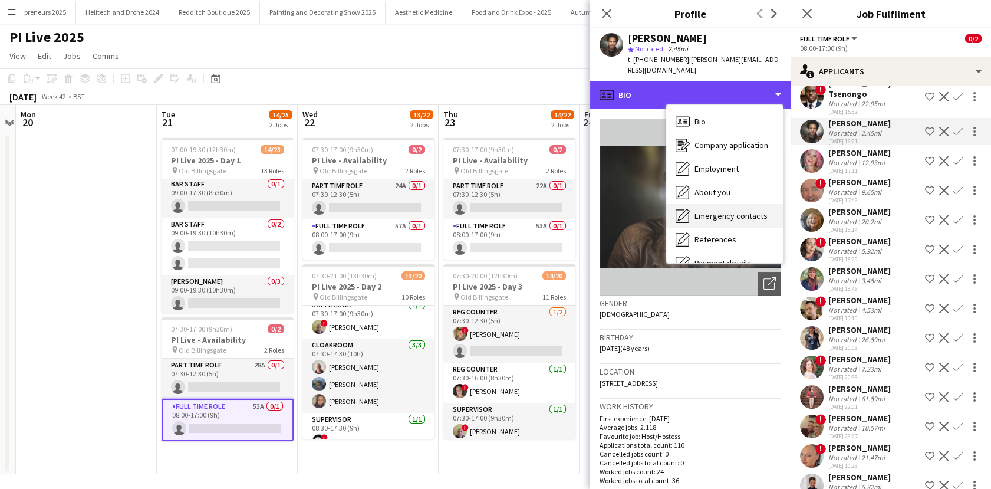
scroll to position [134, 0]
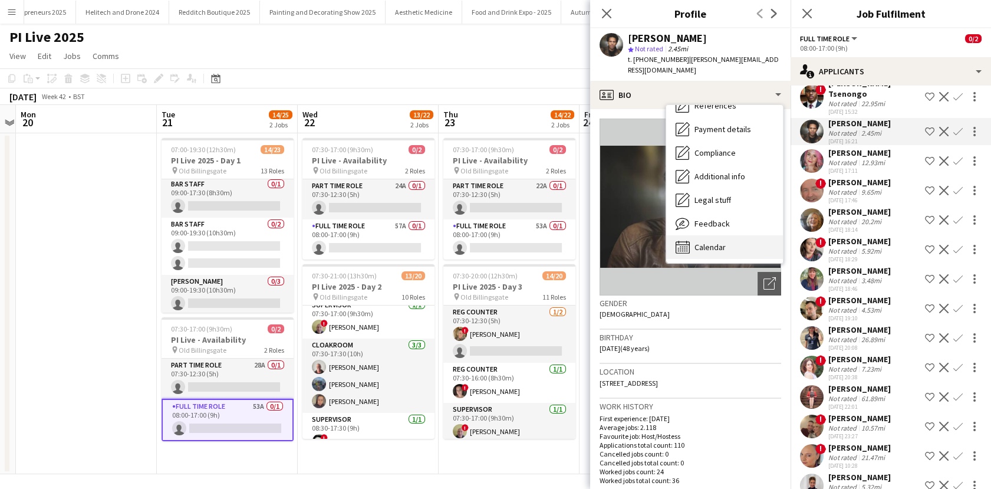
click at [720, 242] on span "Calendar" at bounding box center [709, 247] width 31 height 11
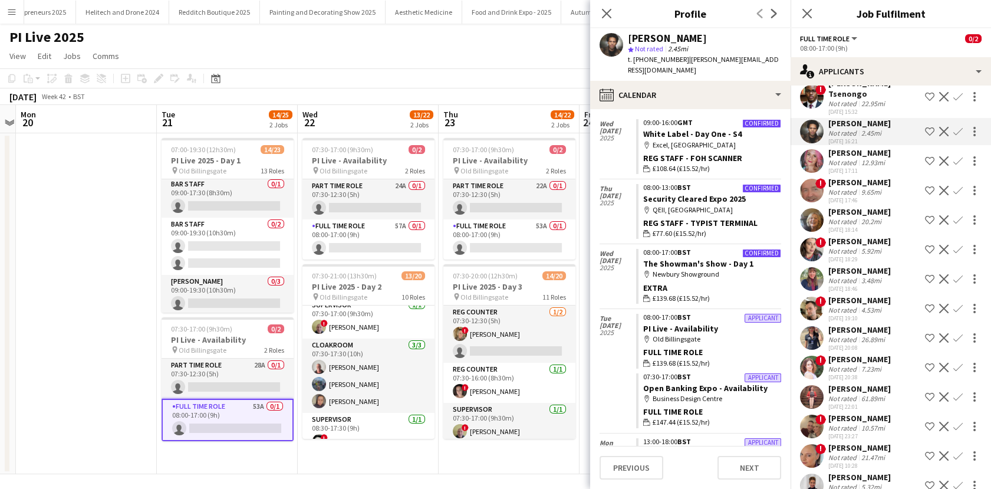
scroll to position [424, 0]
click at [838, 158] on div "Not rated" at bounding box center [843, 162] width 31 height 9
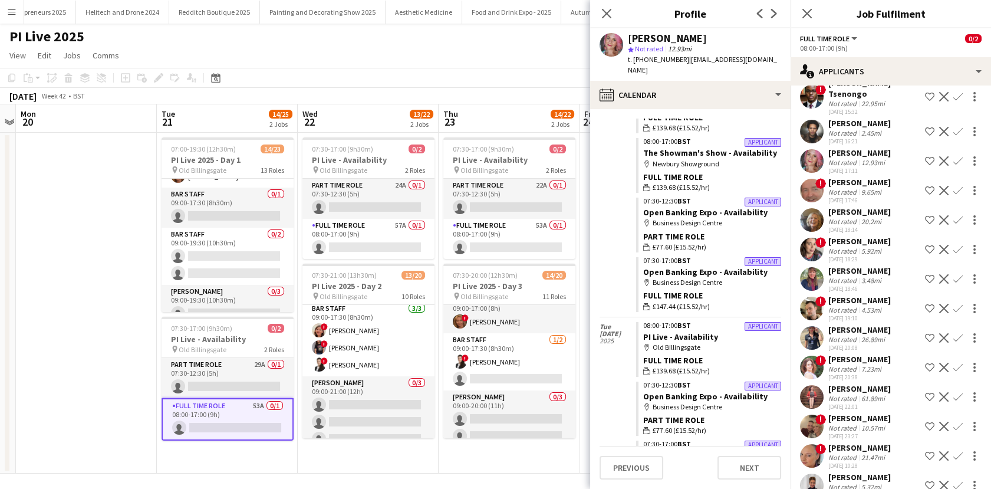
scroll to position [439, 0]
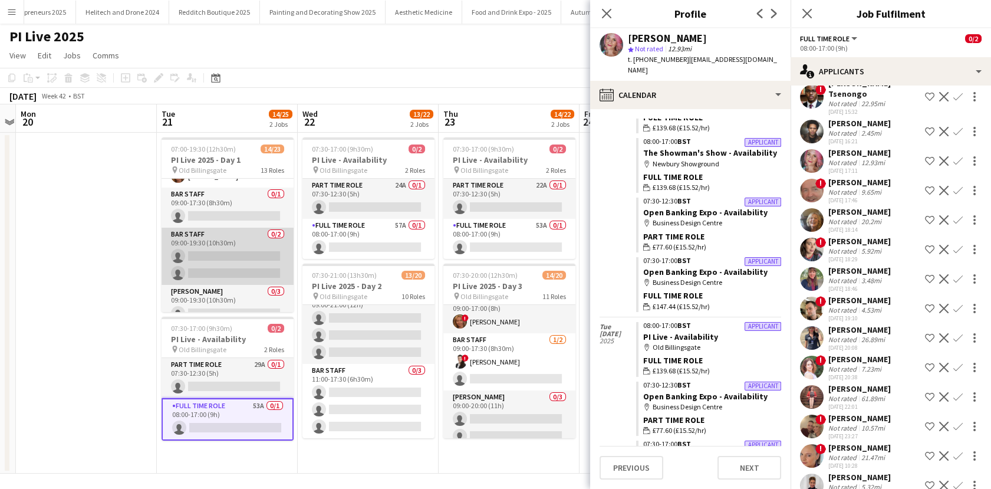
click at [222, 257] on app-card-role "Bar staff 0/2 09:00-19:30 (10h30m) single-neutral-actions single-neutral-actions" at bounding box center [228, 256] width 132 height 57
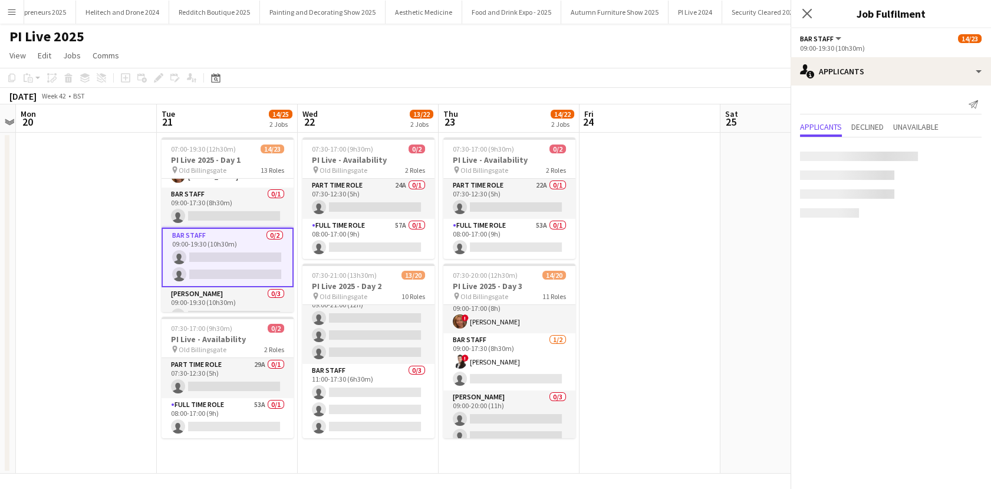
scroll to position [0, 0]
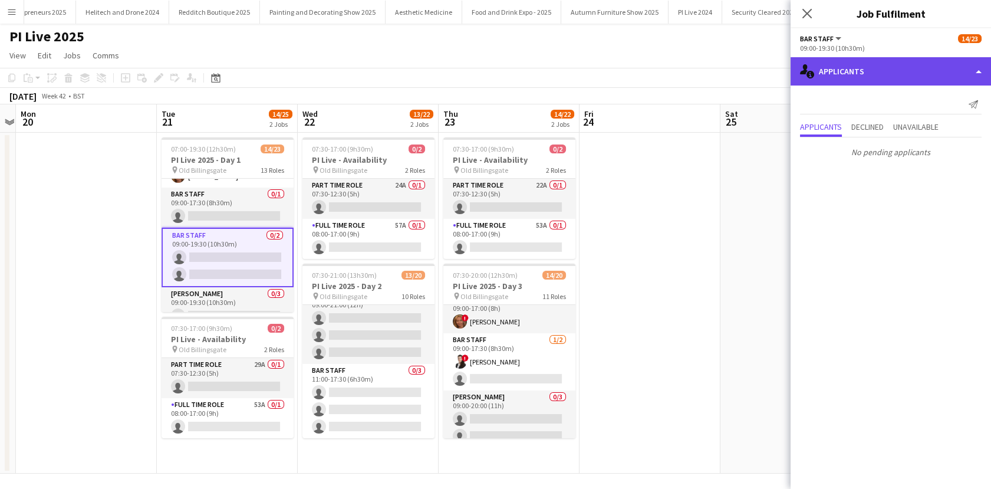
click at [910, 69] on div "single-neutral-actions-information Applicants" at bounding box center [891, 71] width 200 height 28
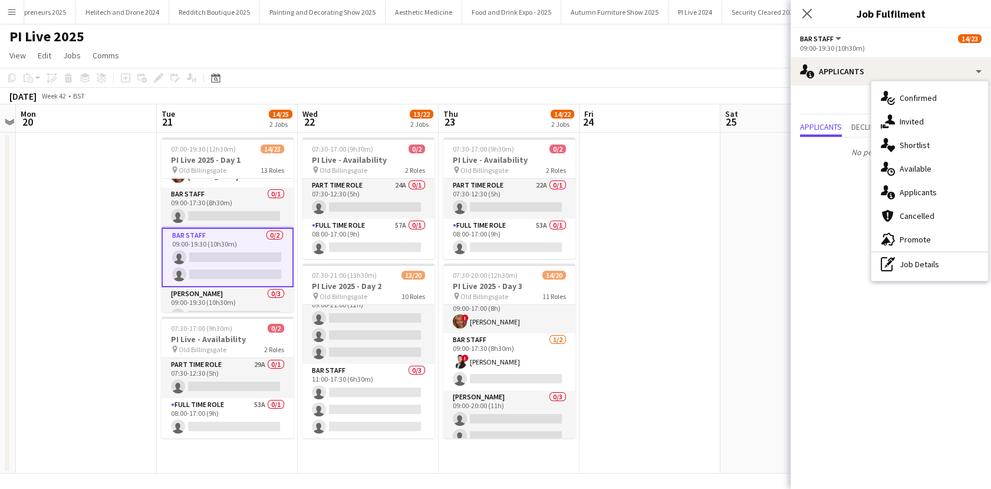
click at [924, 92] on div "single-neutral-actions-check-2 Confirmed" at bounding box center [929, 98] width 117 height 24
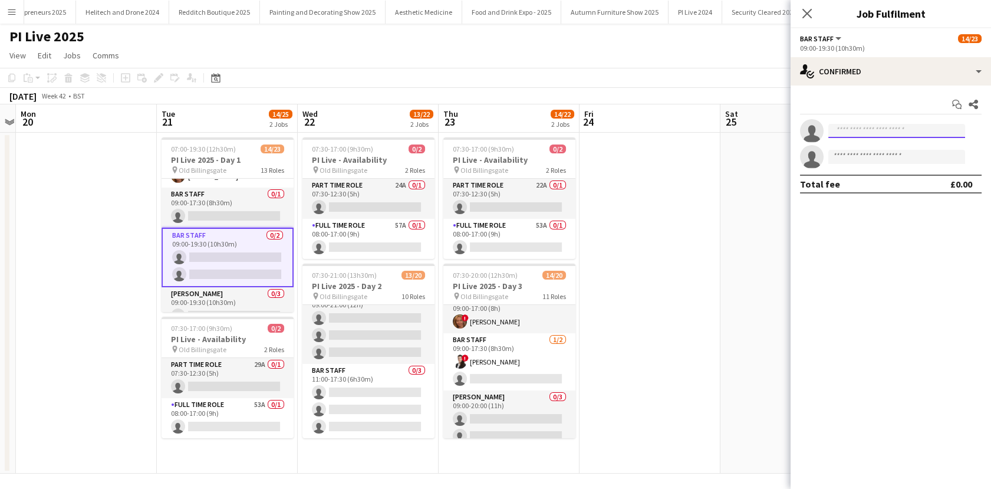
click at [870, 125] on input at bounding box center [896, 131] width 137 height 14
type input "**********"
click at [881, 162] on span "Lauren Bennett Active cwpwithlauren@gmail.com +4407749968635" at bounding box center [897, 157] width 118 height 28
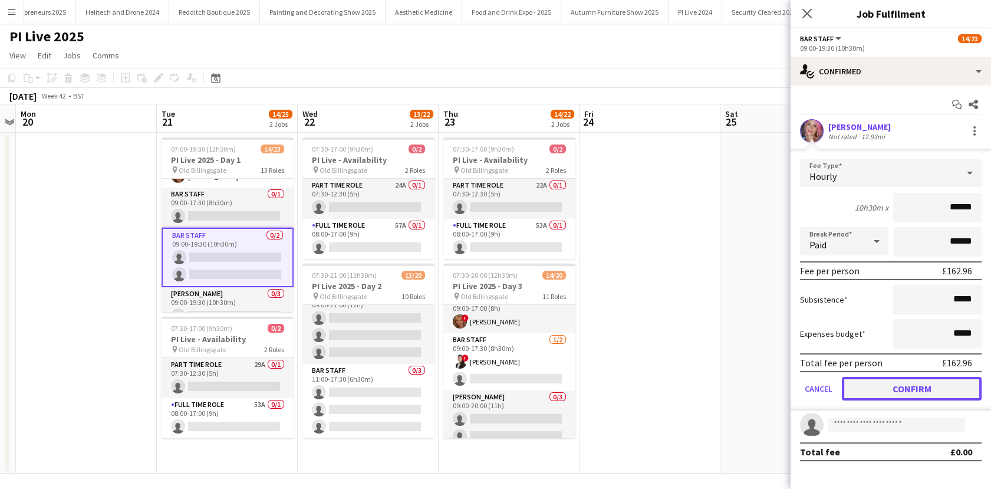
click at [913, 389] on button "Confirm" at bounding box center [912, 389] width 140 height 24
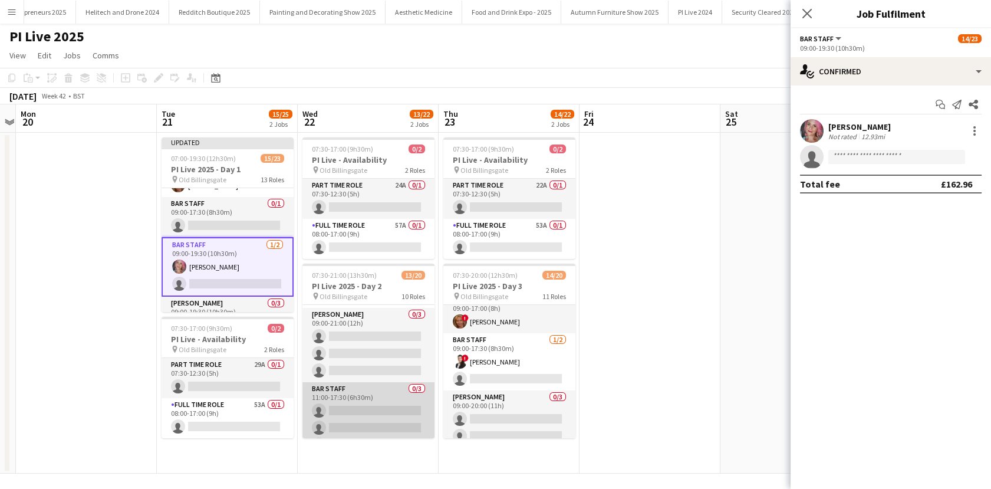
scroll to position [439, 0]
click at [363, 392] on app-card-role "Bar staff 0/3 11:00-17:30 (6h30m) single-neutral-actions single-neutral-actions…" at bounding box center [368, 401] width 132 height 74
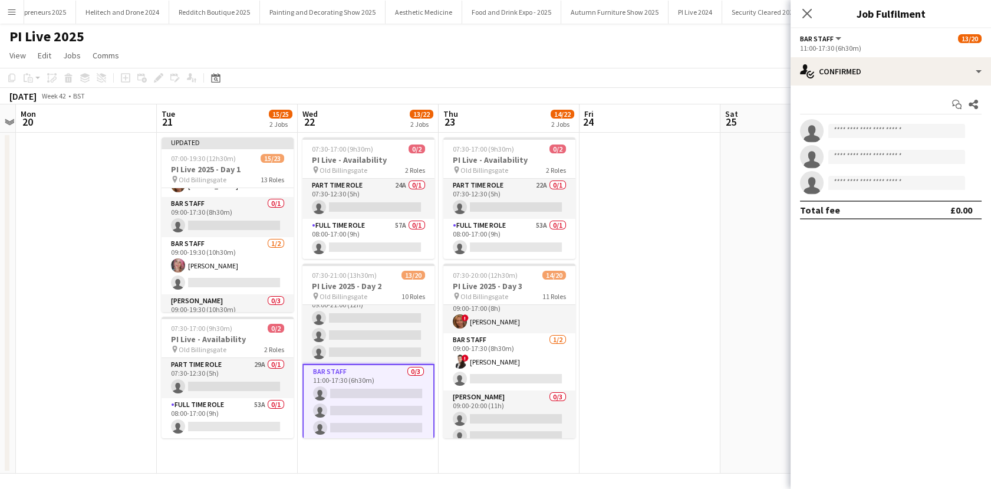
scroll to position [0, 407]
click at [874, 134] on input at bounding box center [896, 131] width 137 height 14
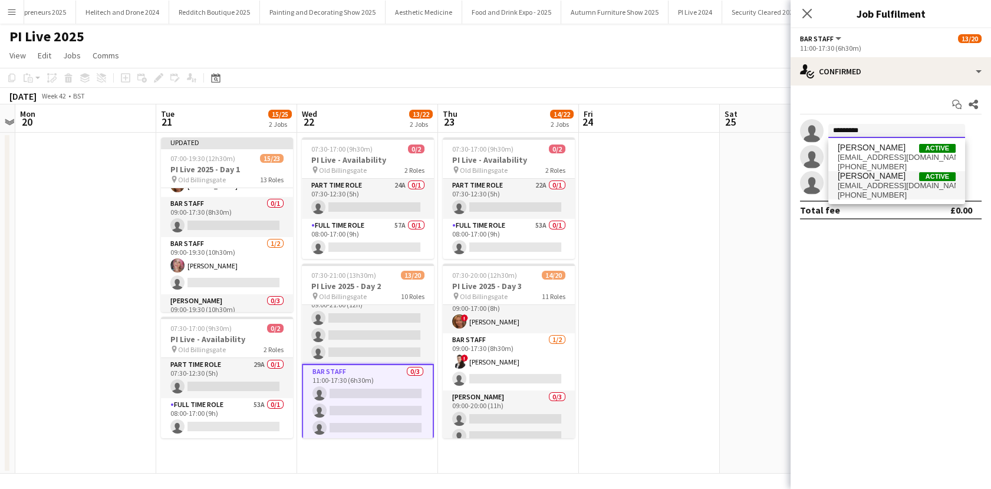
type input "*********"
click at [871, 187] on span "cwpwithlauren@gmail.com" at bounding box center [897, 185] width 118 height 9
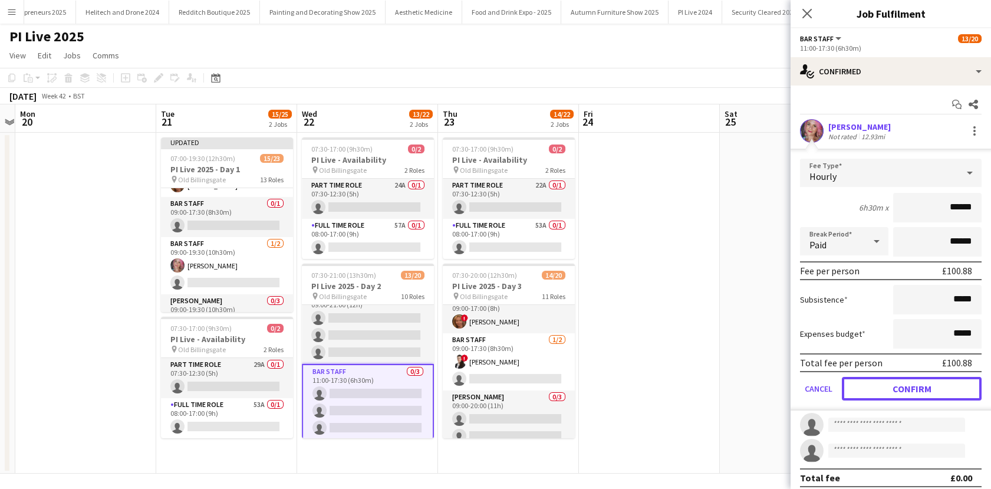
click at [906, 396] on button "Confirm" at bounding box center [912, 389] width 140 height 24
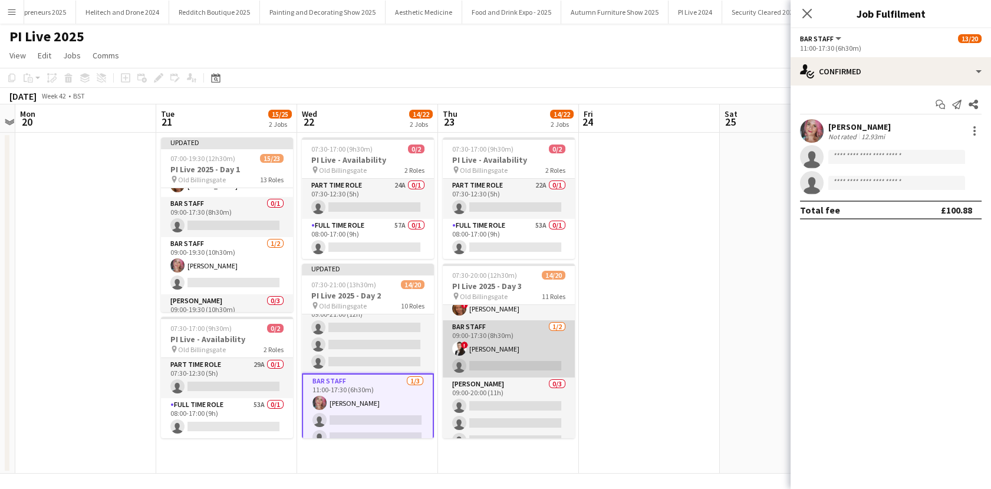
scroll to position [448, 0]
click at [492, 354] on app-card-role "Bar staff 1/2 09:00-17:30 (8h30m) ! Mariia Legun single-neutral-actions" at bounding box center [509, 348] width 132 height 57
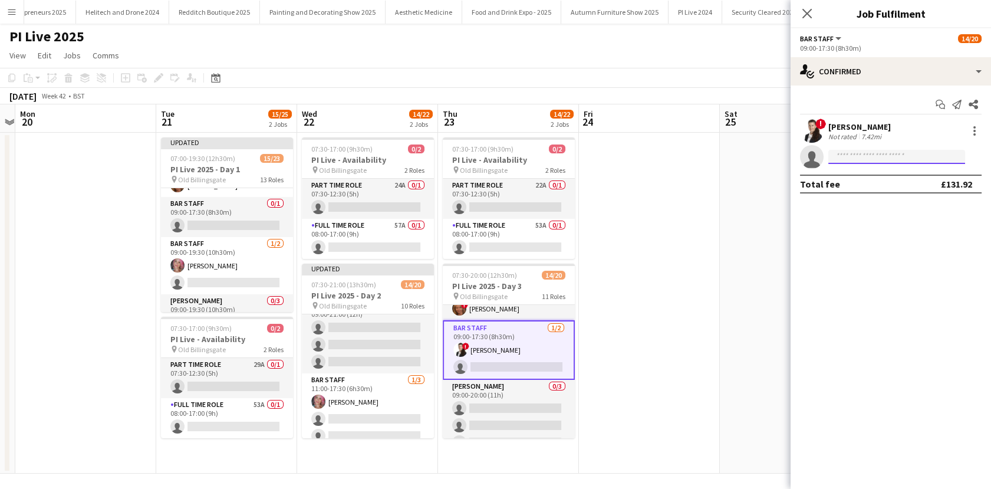
click at [893, 153] on input at bounding box center [896, 157] width 137 height 14
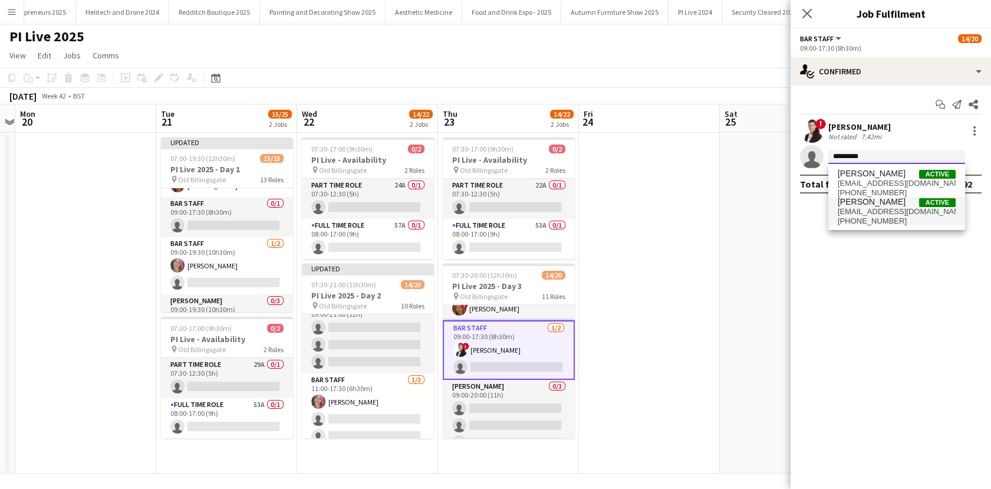
type input "*********"
click at [855, 213] on span "cwpwithlauren@gmail.com" at bounding box center [897, 211] width 118 height 9
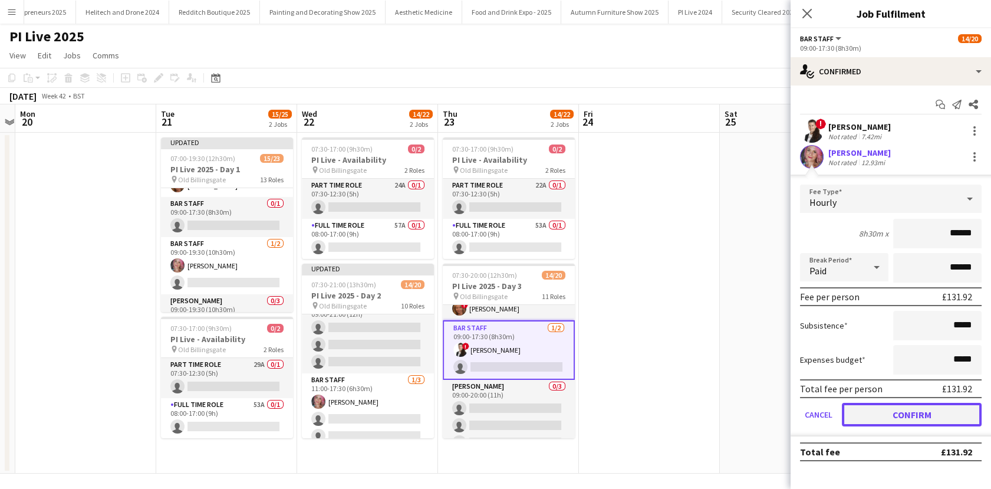
click at [913, 409] on button "Confirm" at bounding box center [912, 415] width 140 height 24
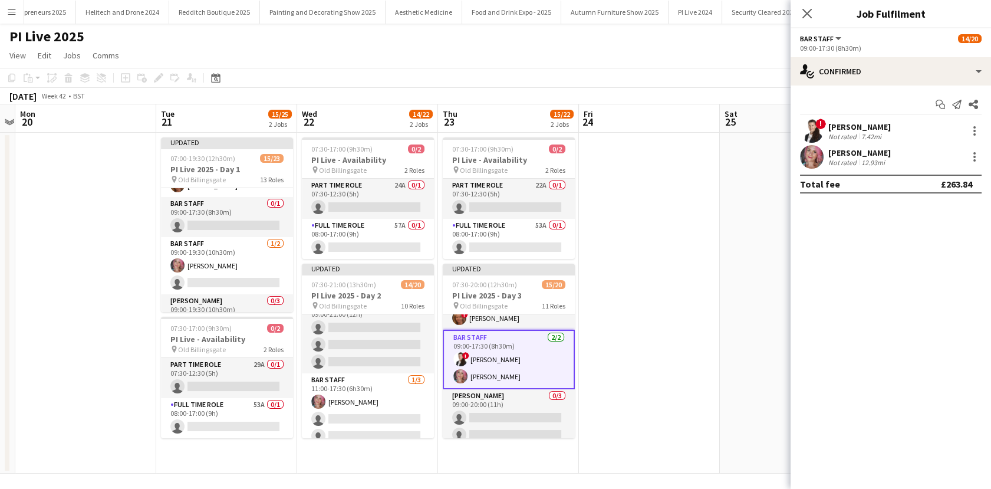
click at [678, 321] on app-date-cell at bounding box center [649, 303] width 141 height 341
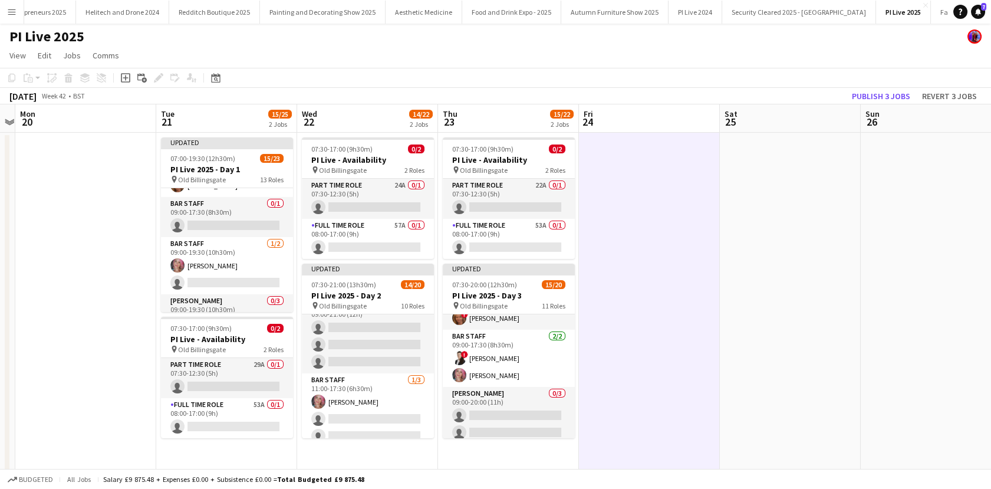
click at [693, 308] on app-date-cell at bounding box center [649, 303] width 141 height 341
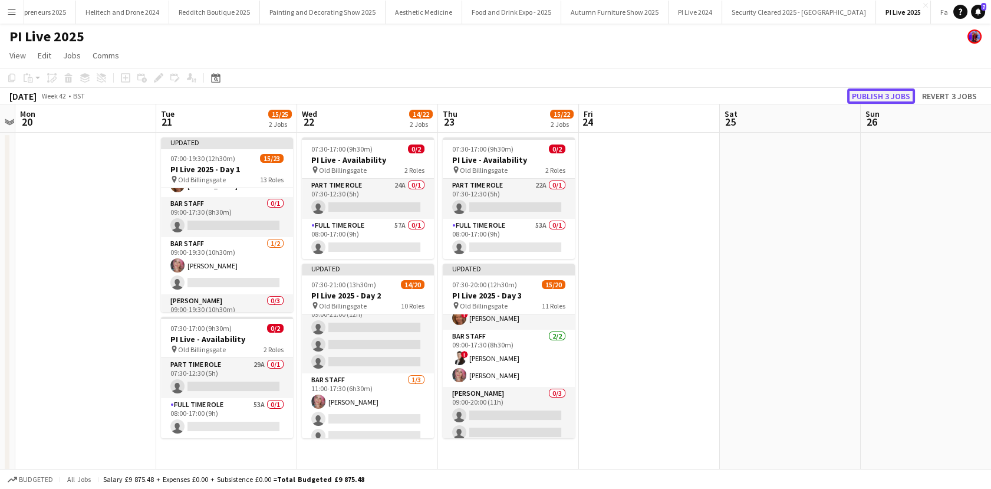
click at [911, 98] on button "Publish 3 jobs" at bounding box center [881, 95] width 68 height 15
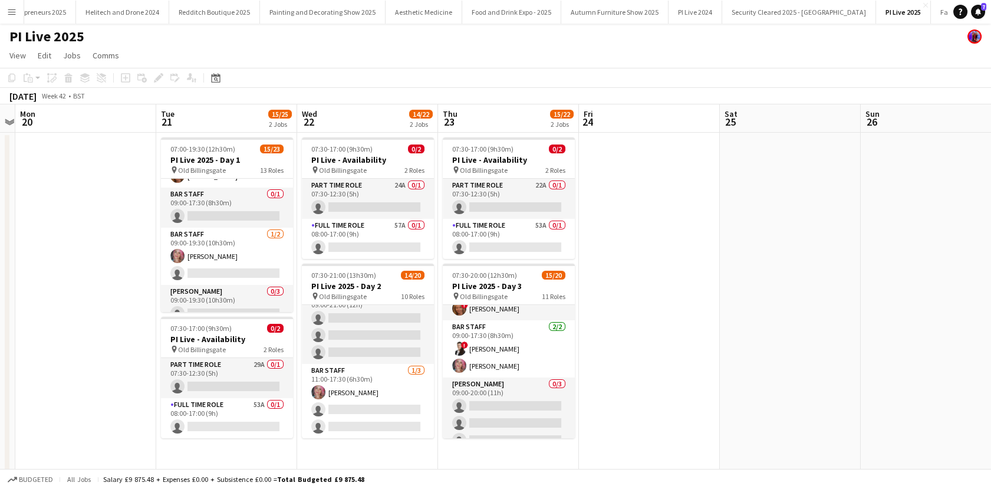
click at [193, 249] on app-card-role "Bar staff 1/2 09:00-19:30 (10h30m) Lauren Bennett single-neutral-actions" at bounding box center [227, 256] width 132 height 57
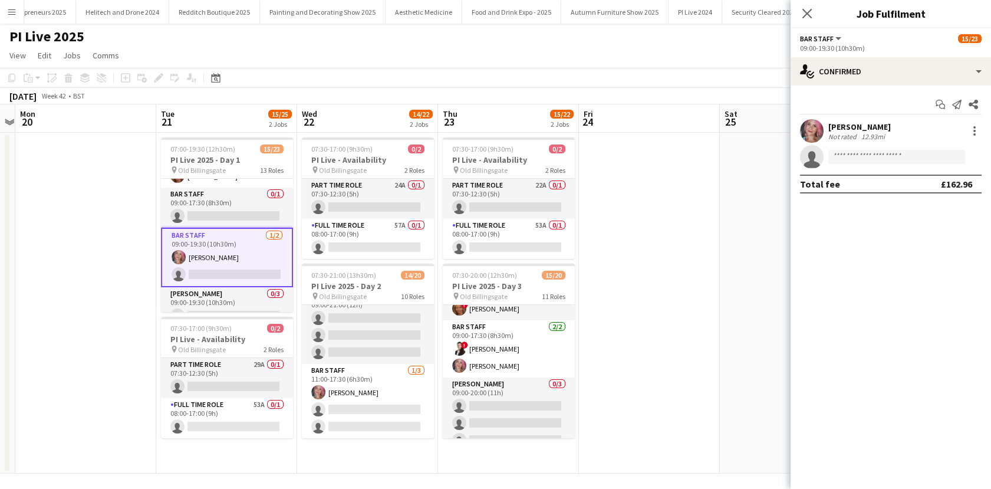
click at [842, 134] on div "Not rated" at bounding box center [843, 136] width 31 height 9
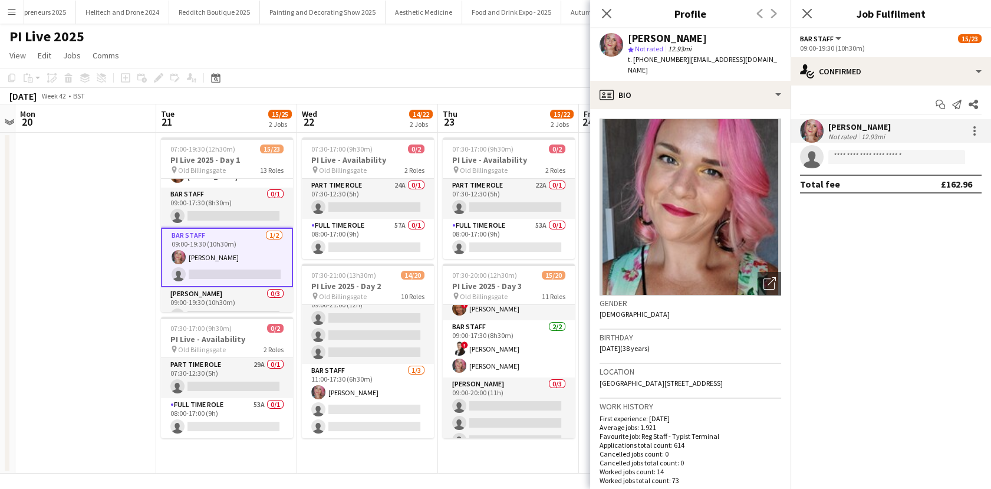
drag, startPoint x: 683, startPoint y: 62, endPoint x: 647, endPoint y: 68, distance: 36.5
click at [647, 68] on div "Lauren Bennett star Not rated 12.93mi t. +4407749968635 | cwpwithlauren@gmail.c…" at bounding box center [690, 54] width 200 height 52
copy span "7749968635"
drag, startPoint x: 768, startPoint y: 61, endPoint x: 689, endPoint y: 66, distance: 79.2
click at [689, 66] on div "Lauren Bennett star Not rated 12.93mi t. +4407749968635 | cwpwithlauren@gmail.c…" at bounding box center [690, 54] width 200 height 52
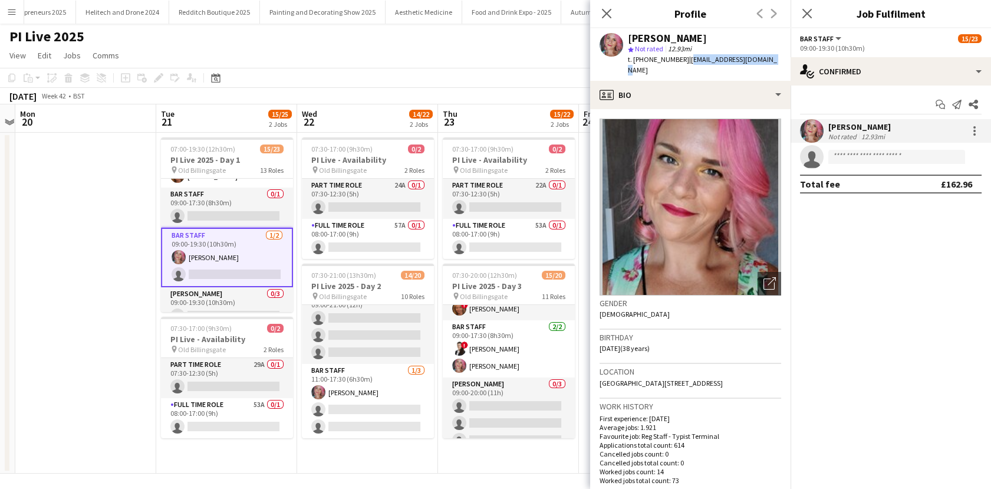
copy span "cwpwithlauren@gmail.com"
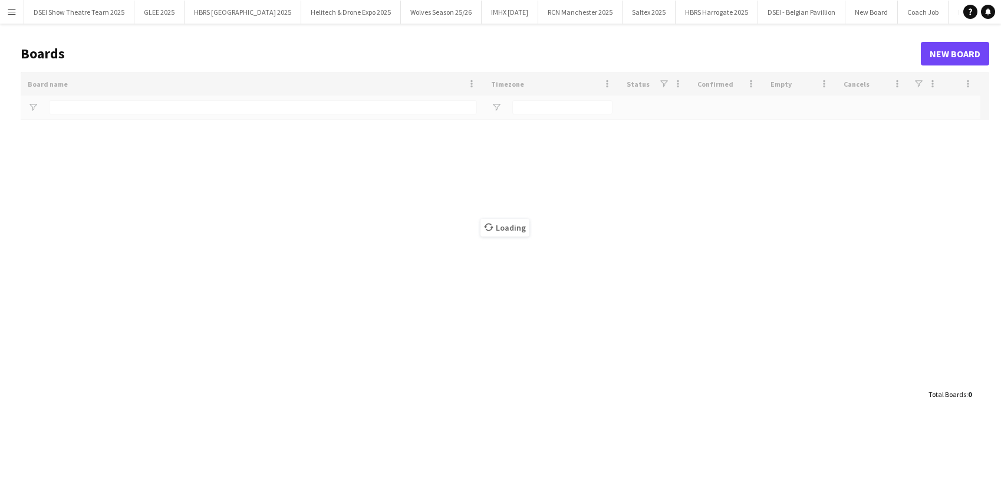
type input "*******"
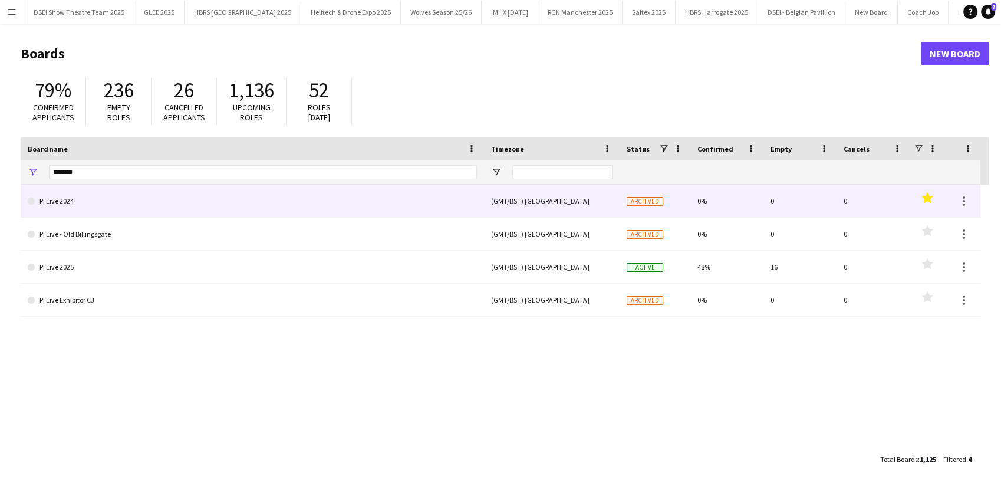
click at [345, 199] on link "PI Live 2024" at bounding box center [252, 201] width 449 height 33
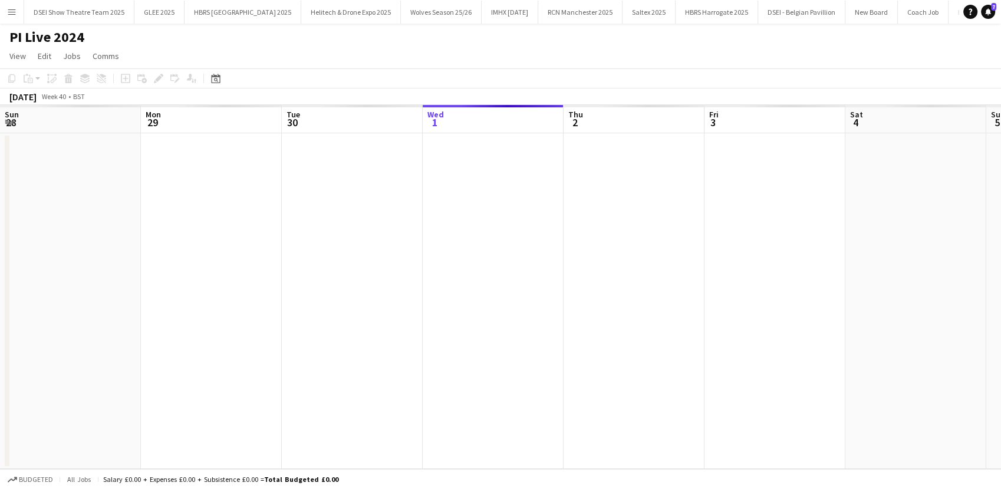
scroll to position [0, 2592]
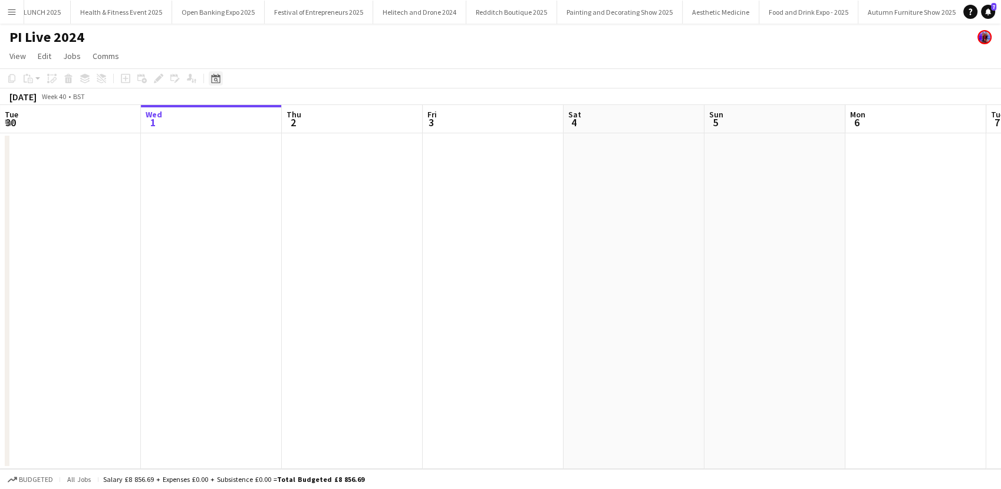
click at [212, 74] on icon "Date picker" at bounding box center [215, 78] width 9 height 9
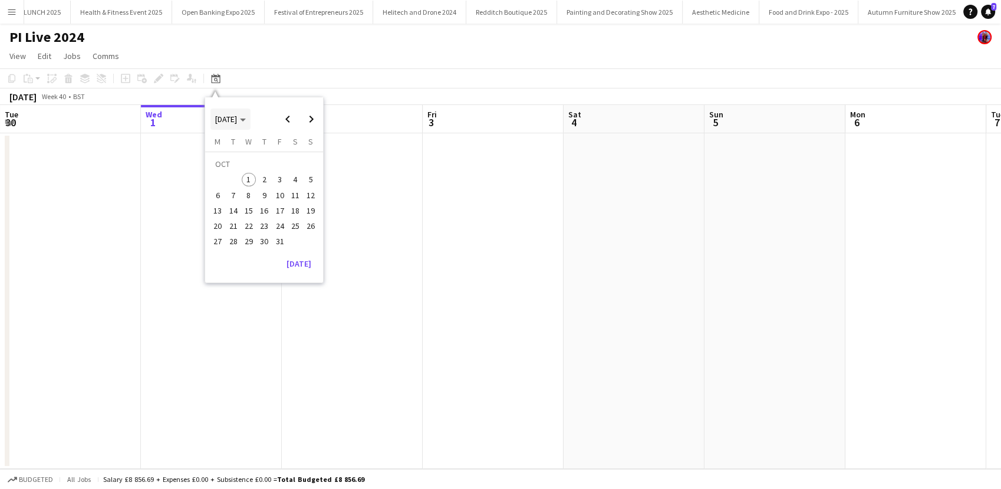
click at [246, 120] on span "[DATE]" at bounding box center [230, 119] width 31 height 11
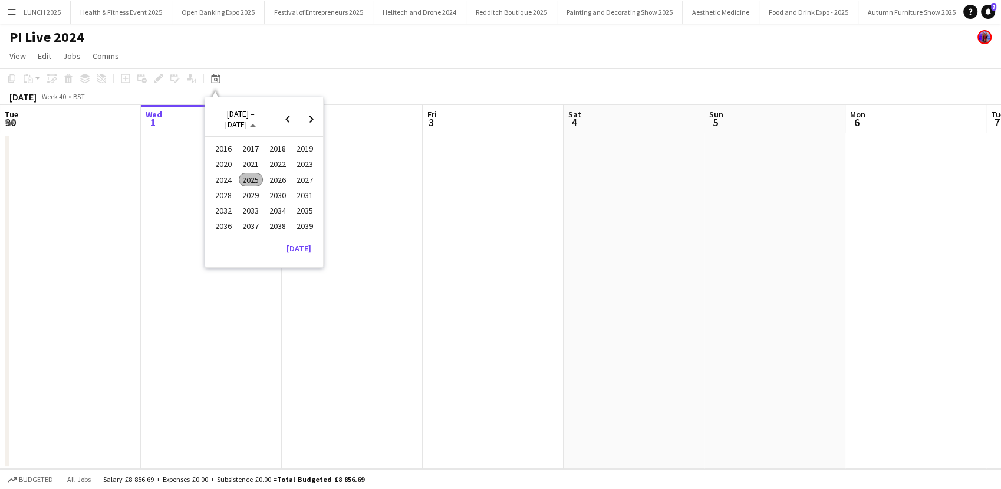
click at [228, 180] on span "2024" at bounding box center [224, 180] width 24 height 14
click at [255, 196] on span "OCT" at bounding box center [251, 195] width 24 height 14
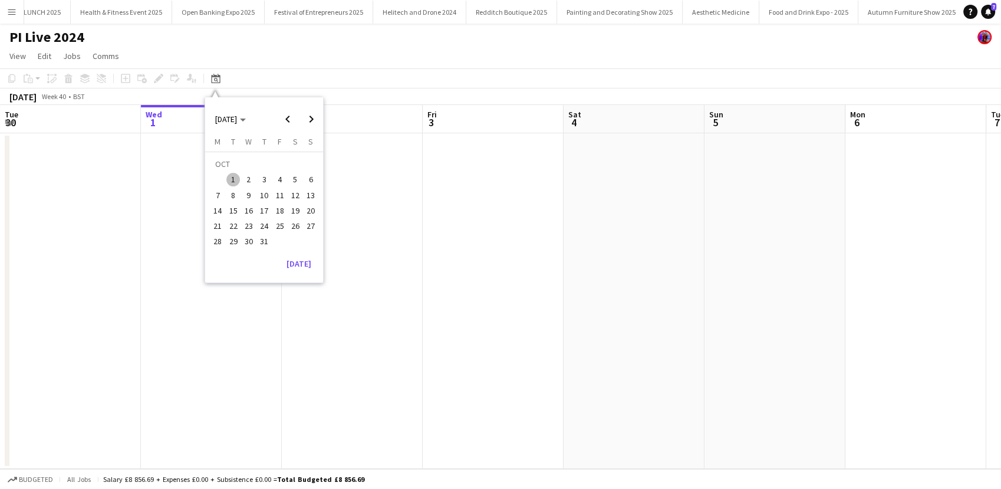
click at [222, 221] on span "21" at bounding box center [218, 226] width 14 height 14
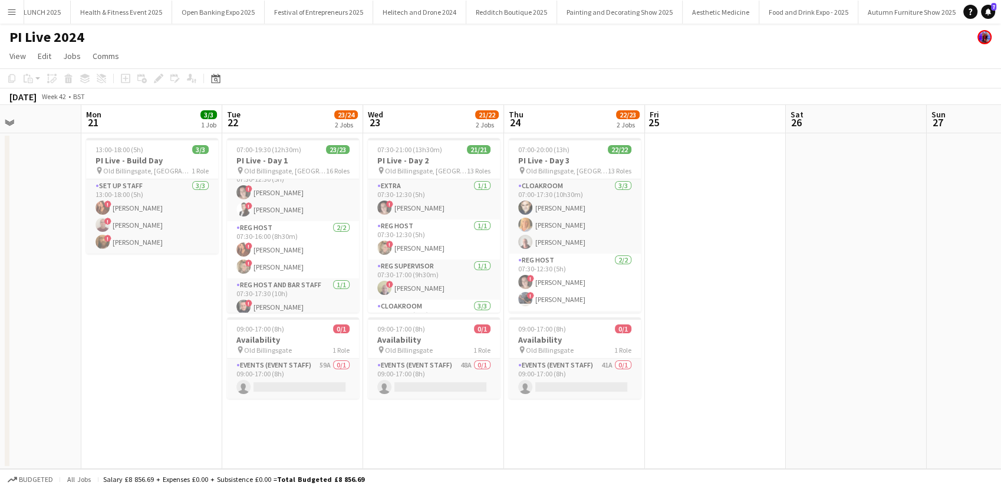
scroll to position [129, 0]
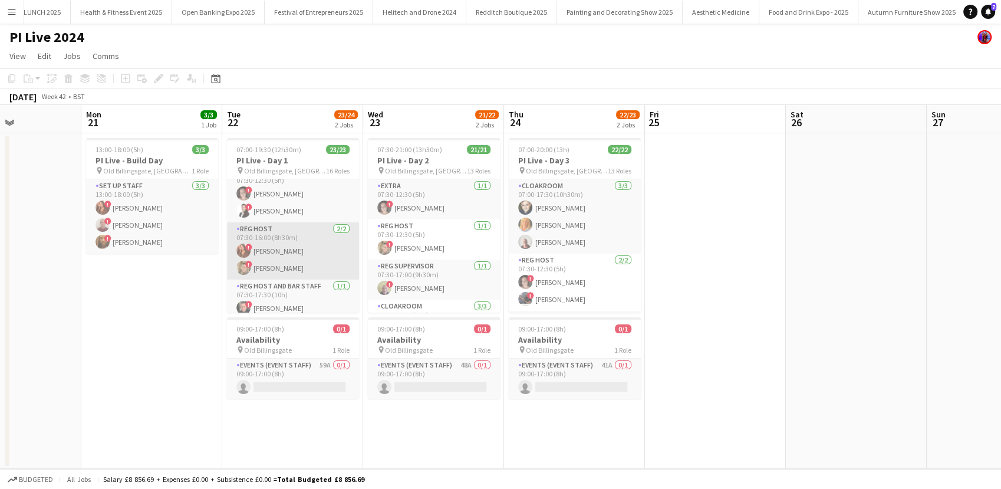
click at [278, 252] on app-card-role "Reg Host 2/2 07:30-16:00 (8h30m) ! Iryna Ganzha ! Faye Cornhouse" at bounding box center [293, 250] width 132 height 57
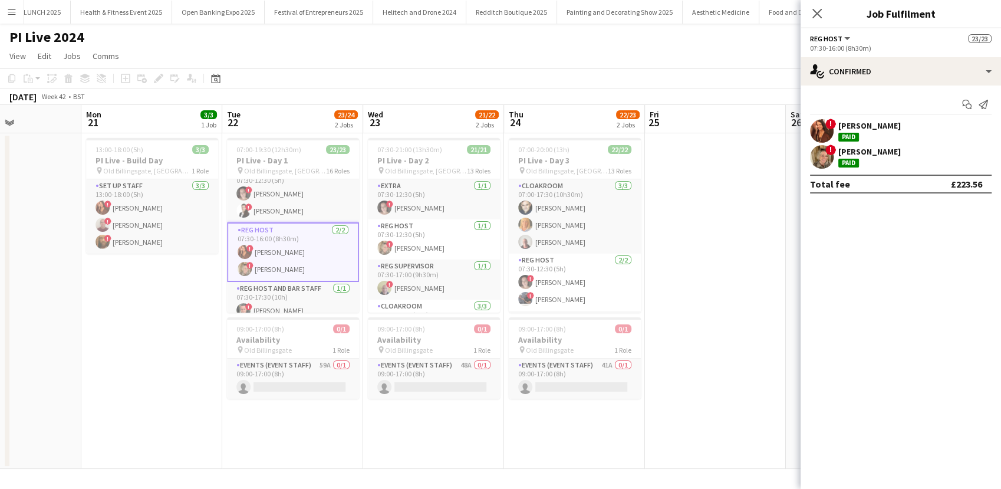
click at [853, 130] on div "Iryna Ganzha" at bounding box center [869, 125] width 62 height 11
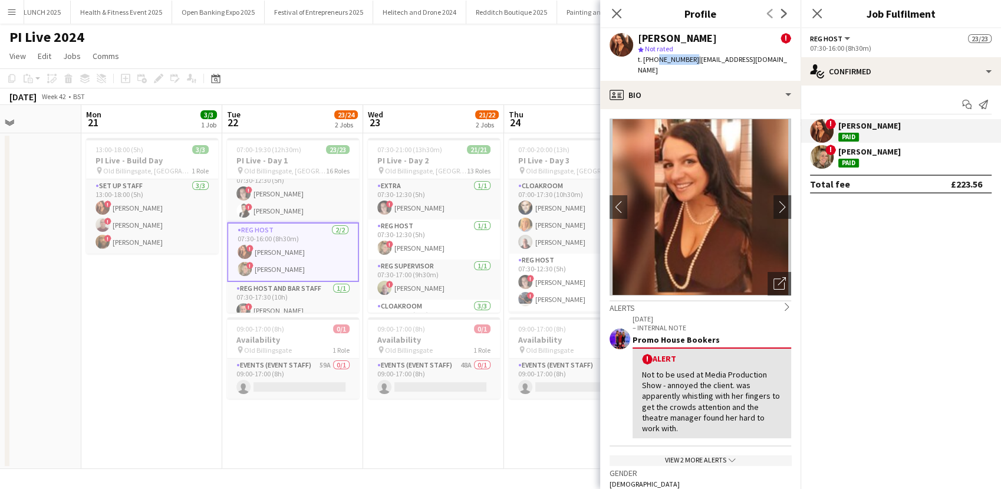
drag, startPoint x: 689, startPoint y: 60, endPoint x: 656, endPoint y: 67, distance: 33.6
click at [656, 67] on div "Iryna Ganzha ! star Not rated t. +447535232977 | iganzha@gmail.com" at bounding box center [700, 54] width 200 height 52
drag, startPoint x: 656, startPoint y: 67, endPoint x: 760, endPoint y: 61, distance: 104.5
click at [760, 61] on div "Iryna Ganzha ! star Not rated t. +447535232977 | iganzha@gmail.com" at bounding box center [700, 54] width 200 height 52
drag, startPoint x: 760, startPoint y: 61, endPoint x: 693, endPoint y: 66, distance: 66.8
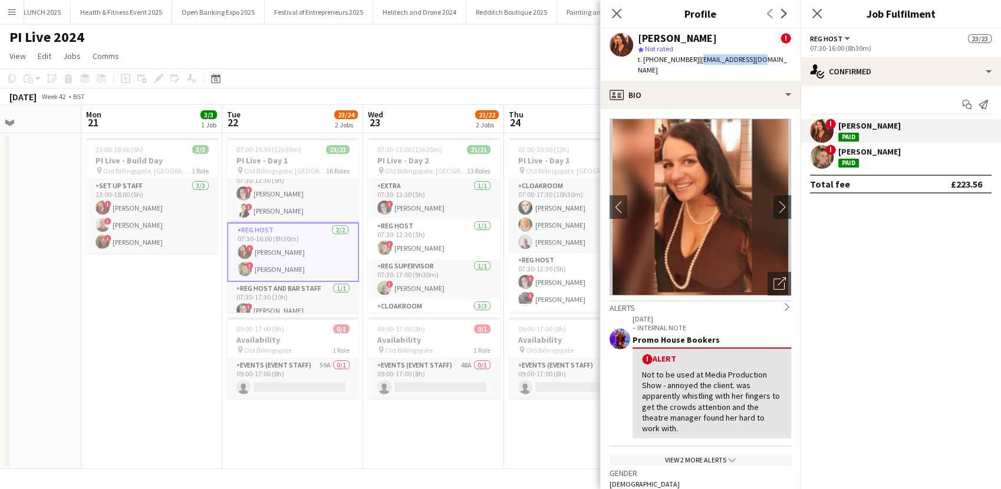
click at [693, 66] on div "Iryna Ganzha ! star Not rated t. +447535232977 | iganzha@gmail.com" at bounding box center [700, 54] width 200 height 52
copy span "iganzha@gmail.com"
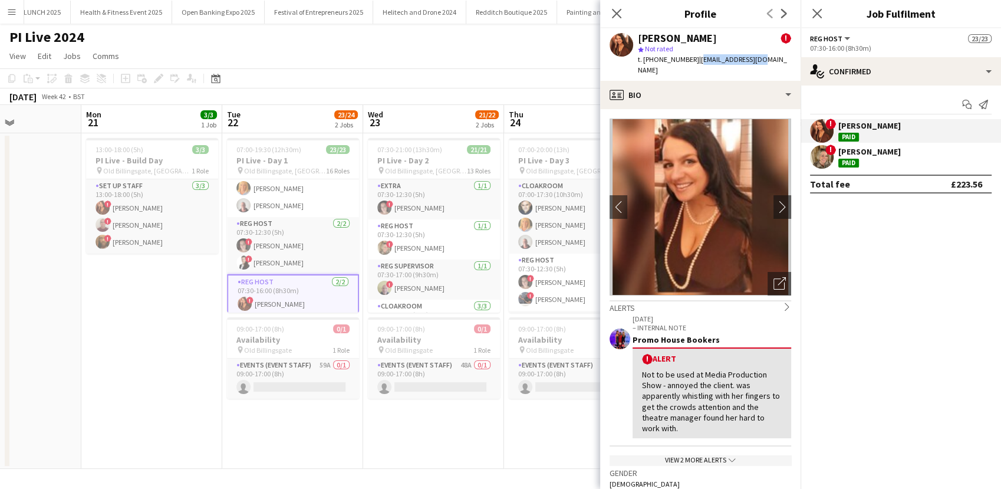
scroll to position [74, 0]
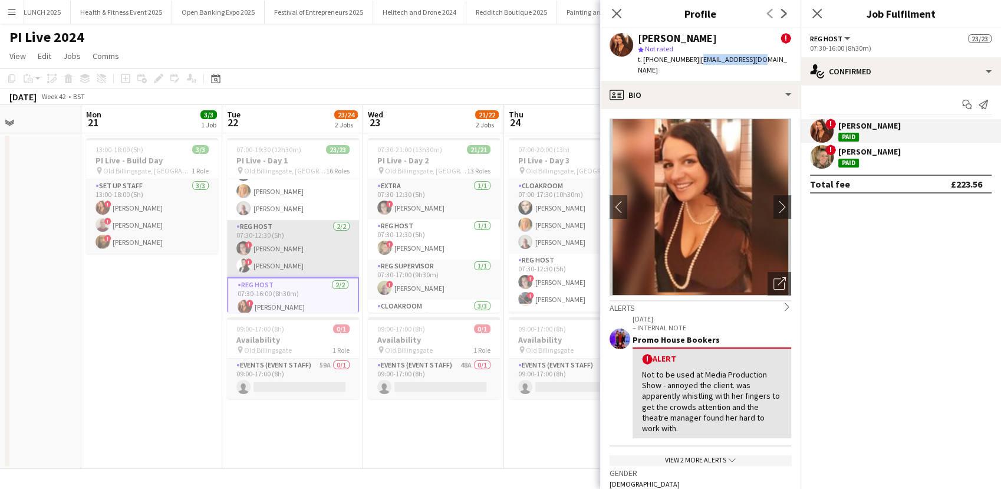
click at [284, 262] on app-card-role "Reg Host 2/2 07:30-12:30 (5h) ! Sara Narvaez ! Mariia Legun" at bounding box center [293, 248] width 132 height 57
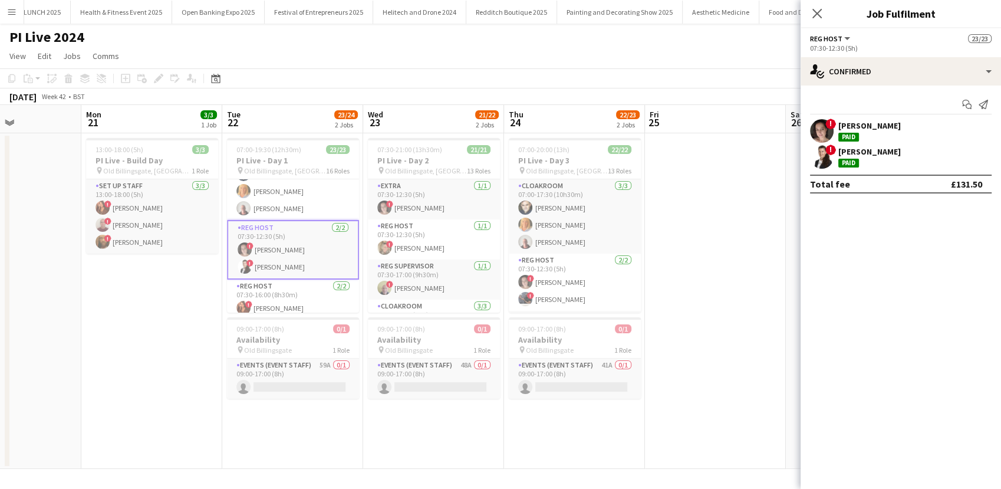
click at [863, 148] on div "Mariia Legun" at bounding box center [869, 151] width 62 height 11
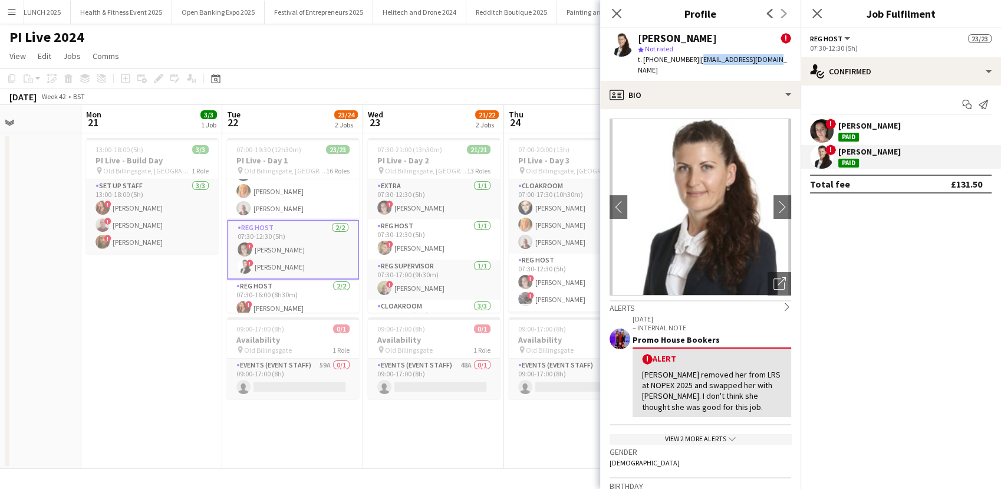
drag, startPoint x: 772, startPoint y: 63, endPoint x: 694, endPoint y: 68, distance: 78.6
click at [694, 68] on div "Mariia Legun ! star Not rated t. +447722515562 | mariialegun@gmail.com" at bounding box center [700, 54] width 200 height 52
copy span "mariialegun@gmail.com"
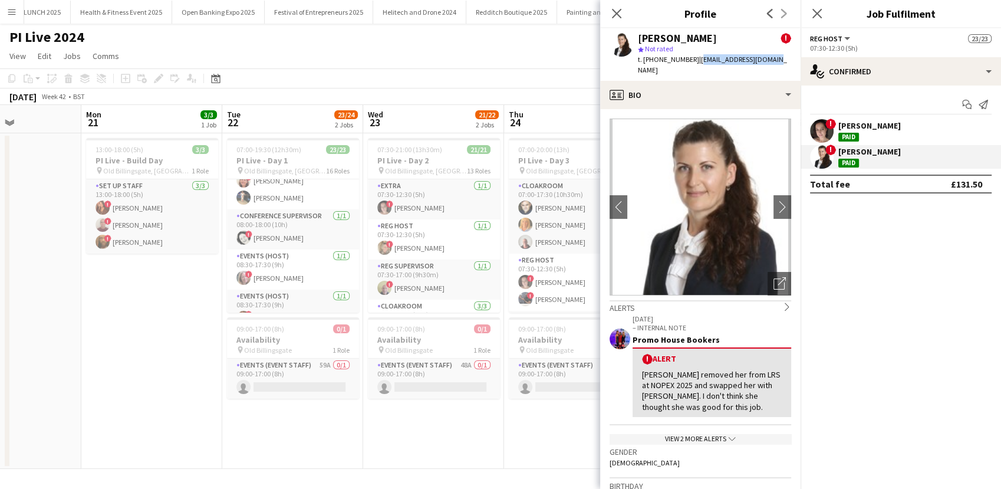
scroll to position [299, 0]
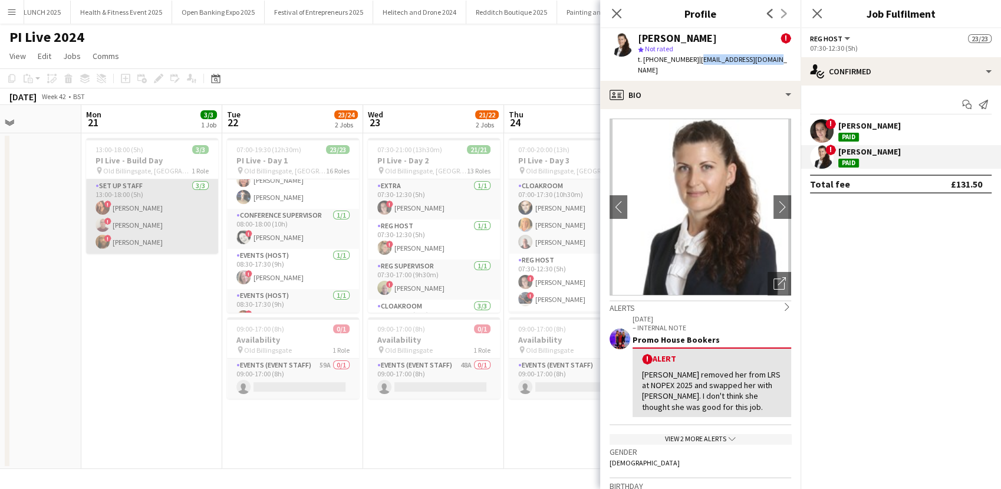
click at [149, 238] on app-card-role "Set Up Staff 3/3 13:00-18:00 (5h) ! Iryna Ganzha ! SALEM HANNA ! Gary Lawrence" at bounding box center [152, 216] width 132 height 74
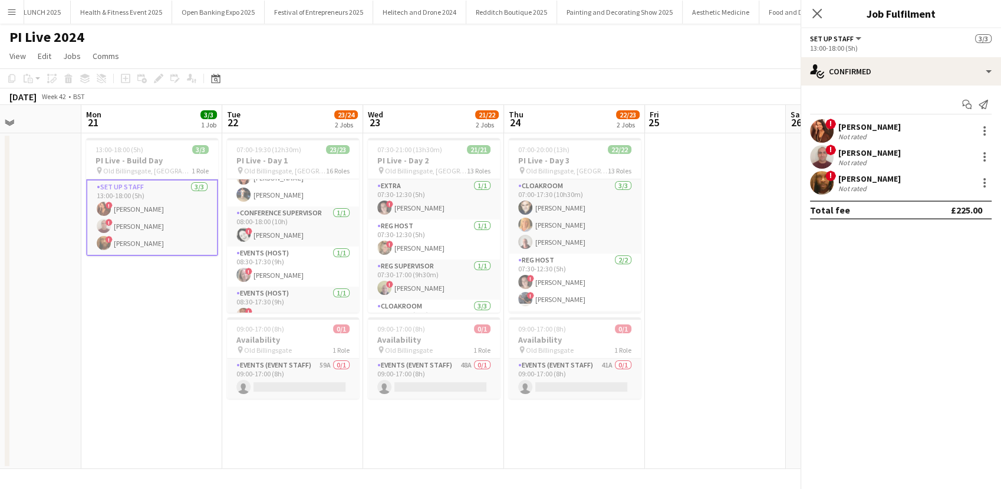
scroll to position [297, 0]
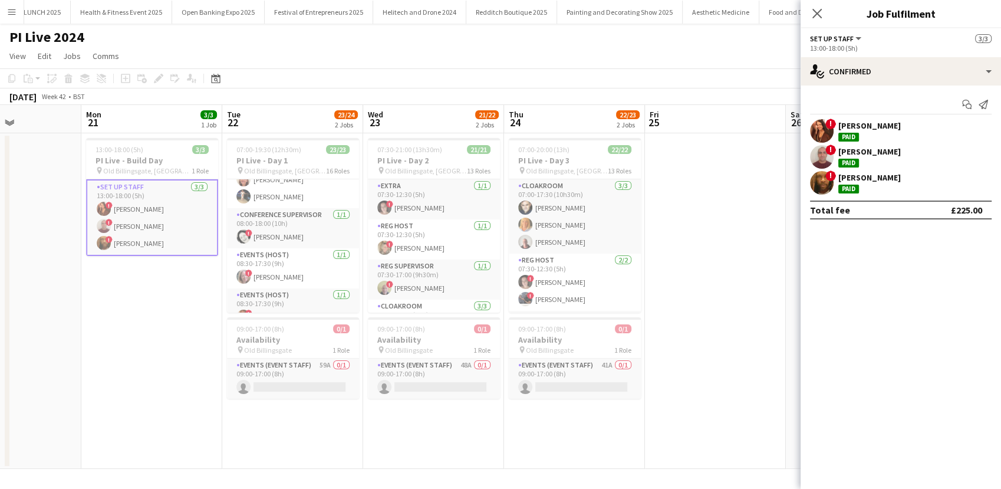
click at [818, 176] on app-user-avatar at bounding box center [822, 183] width 24 height 24
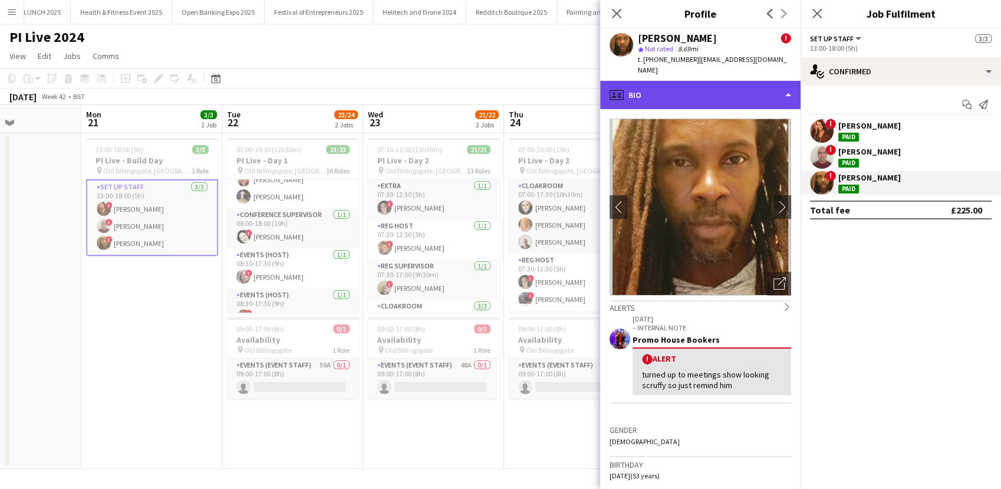
click at [726, 81] on div "profile Bio" at bounding box center [700, 95] width 200 height 28
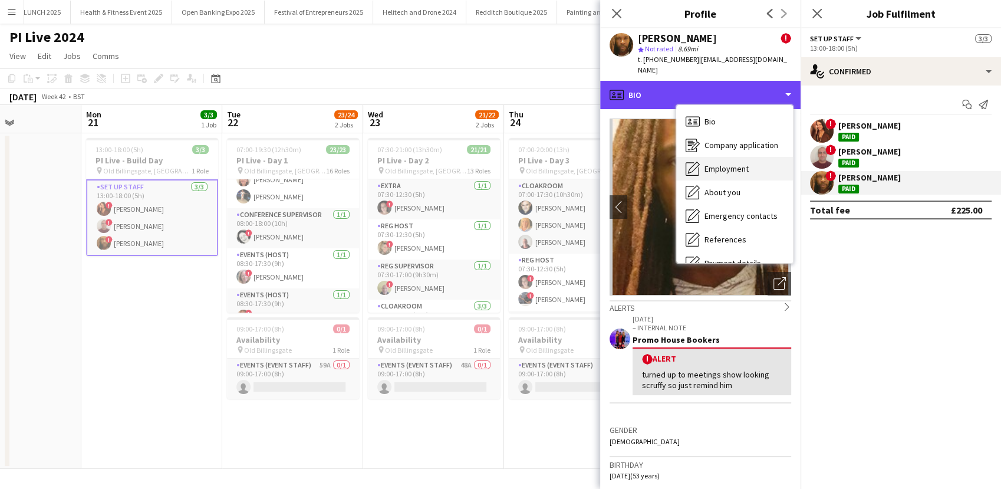
scroll to position [134, 0]
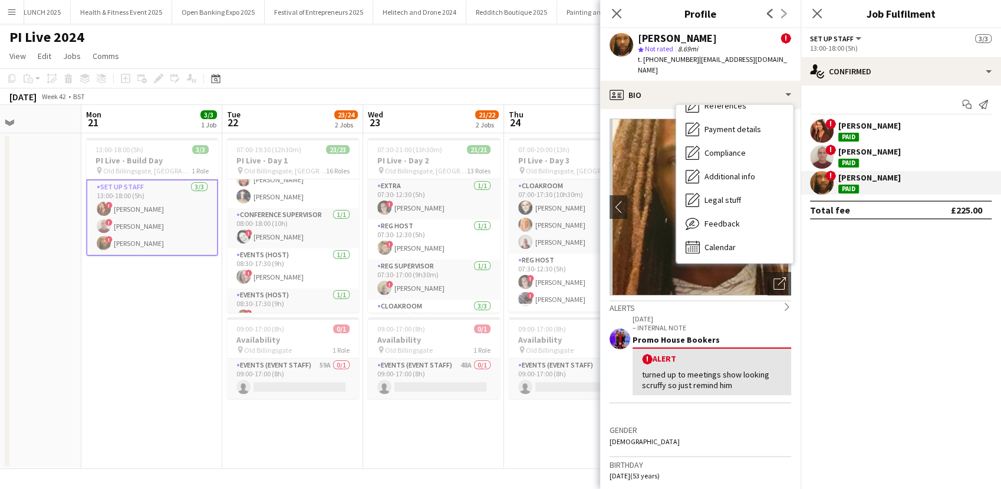
click at [719, 248] on div "Bio Bio Company application Company application Employment Employment About you…" at bounding box center [734, 184] width 117 height 158
click at [715, 243] on div "Calendar Calendar" at bounding box center [734, 247] width 117 height 24
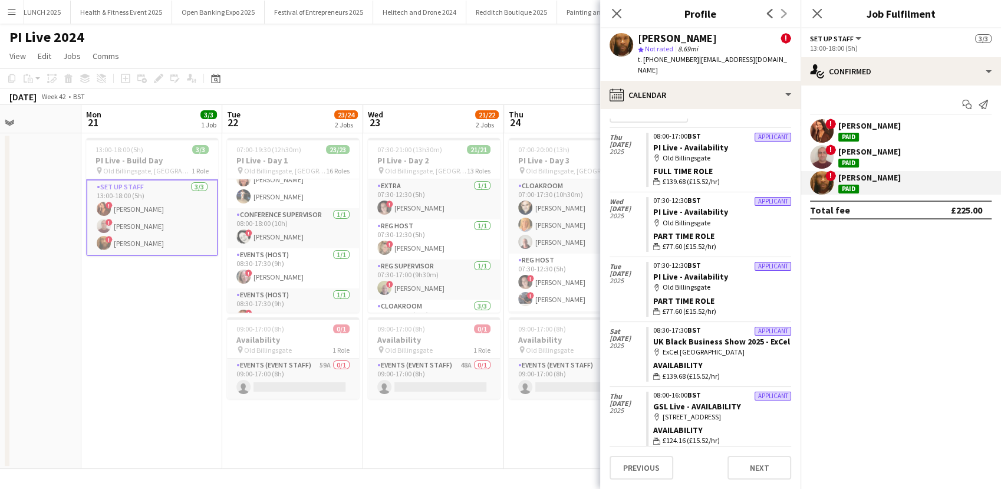
scroll to position [0, 0]
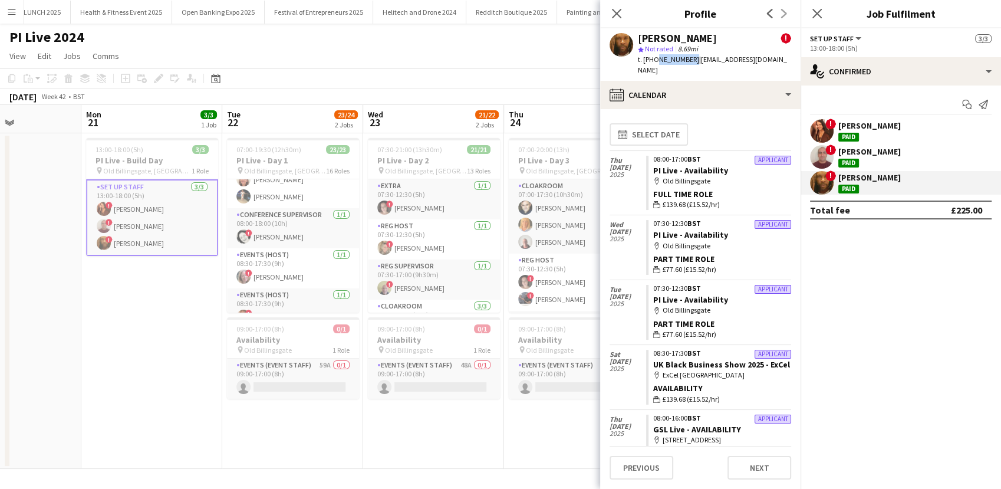
drag, startPoint x: 689, startPoint y: 61, endPoint x: 653, endPoint y: 62, distance: 35.4
click at [653, 62] on span "t. +447908168406" at bounding box center [668, 59] width 61 height 9
copy span "7908168406"
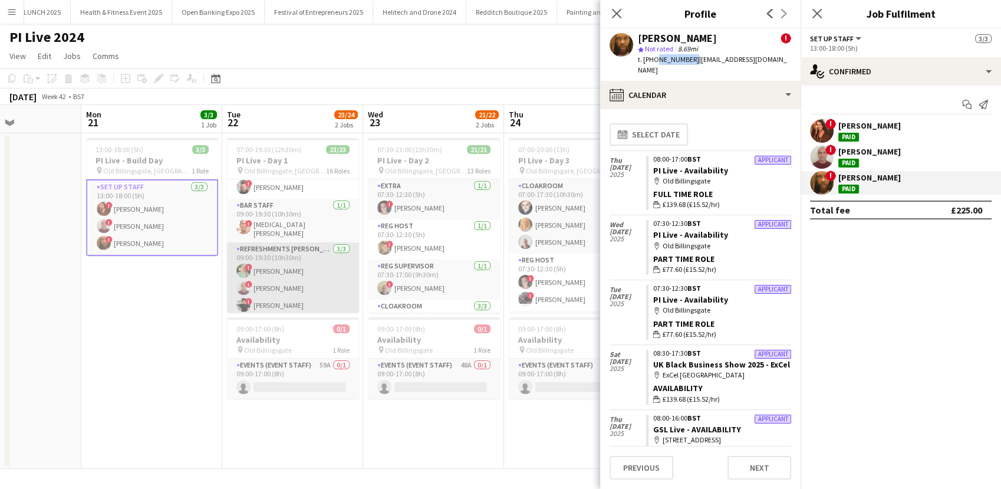
click at [271, 271] on app-card-role "Refreshments Porter - Heavy Lifting 3/3 09:00-19:30 (10h30m) ! Mark Lucas ! SAL…" at bounding box center [293, 279] width 132 height 74
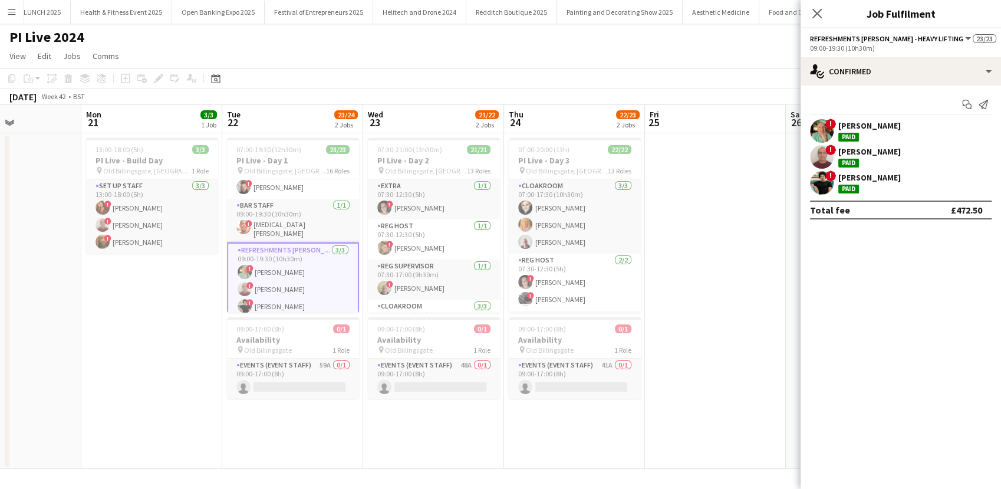
click at [875, 126] on div "Mark Lucas" at bounding box center [869, 125] width 62 height 11
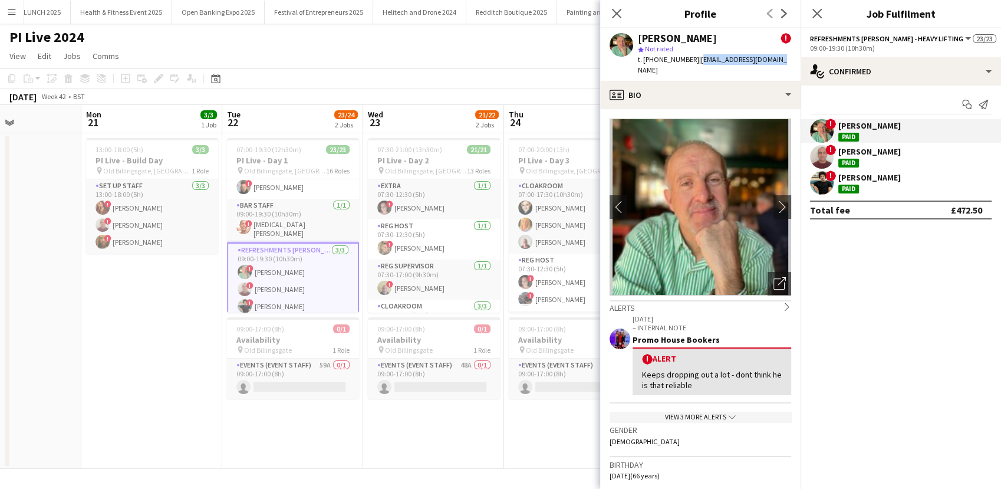
drag, startPoint x: 779, startPoint y: 62, endPoint x: 693, endPoint y: 64, distance: 85.5
click at [693, 64] on div "Mark Lucas ! star Not rated t. +447590434689 | markdan.1859@gmail.com" at bounding box center [700, 54] width 200 height 52
copy span "markdan.1859@gmail.com"
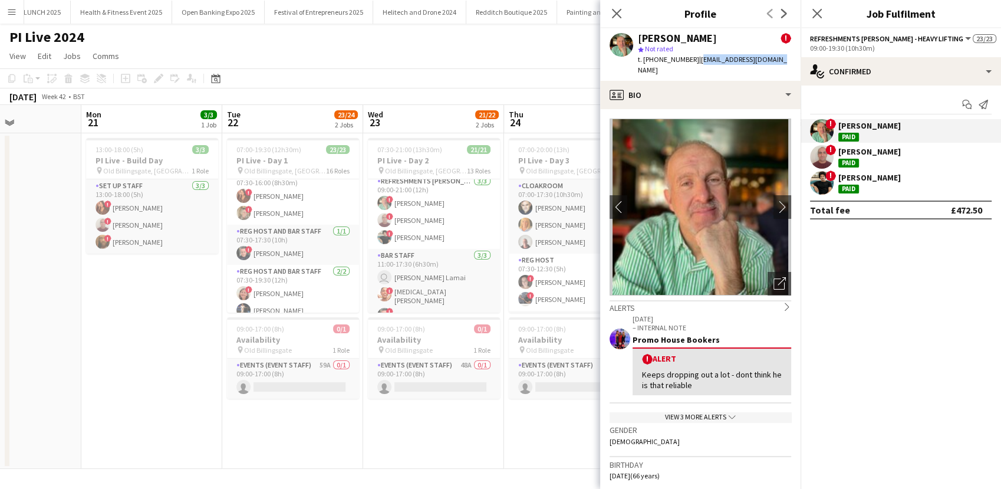
scroll to position [524, 0]
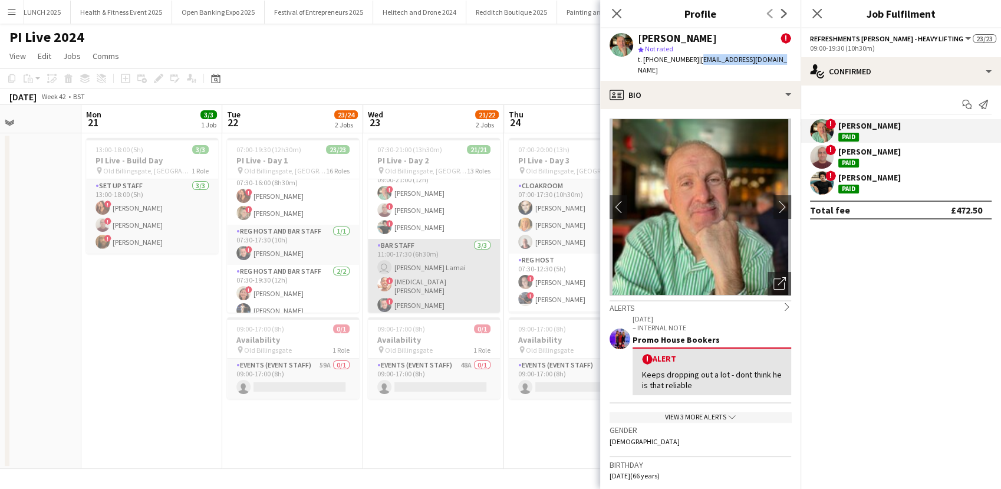
click at [420, 267] on app-card-role "Bar staff 3/3 11:00-17:30 (6h30m) user Funke Lamai ! Yasmin Dawes ! Anthony Ryan" at bounding box center [434, 278] width 132 height 78
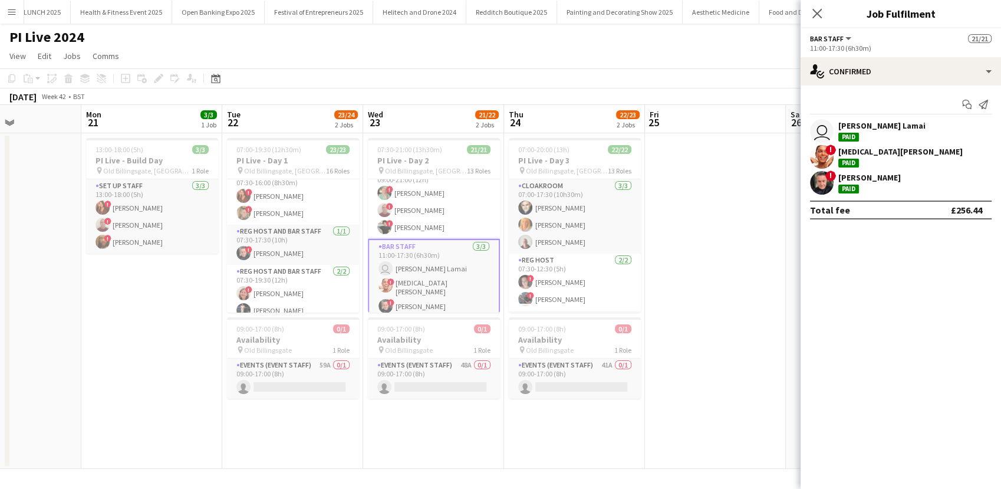
click at [861, 125] on div "Funke Lamai" at bounding box center [881, 125] width 87 height 11
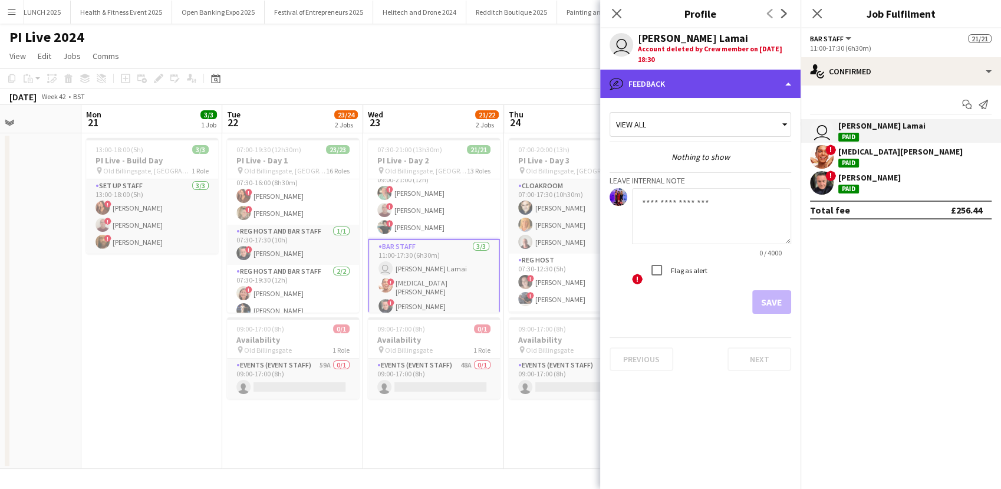
click at [676, 86] on div "bubble-pencil Feedback" at bounding box center [700, 84] width 200 height 28
click at [672, 85] on div "bubble-pencil Feedback" at bounding box center [700, 84] width 200 height 28
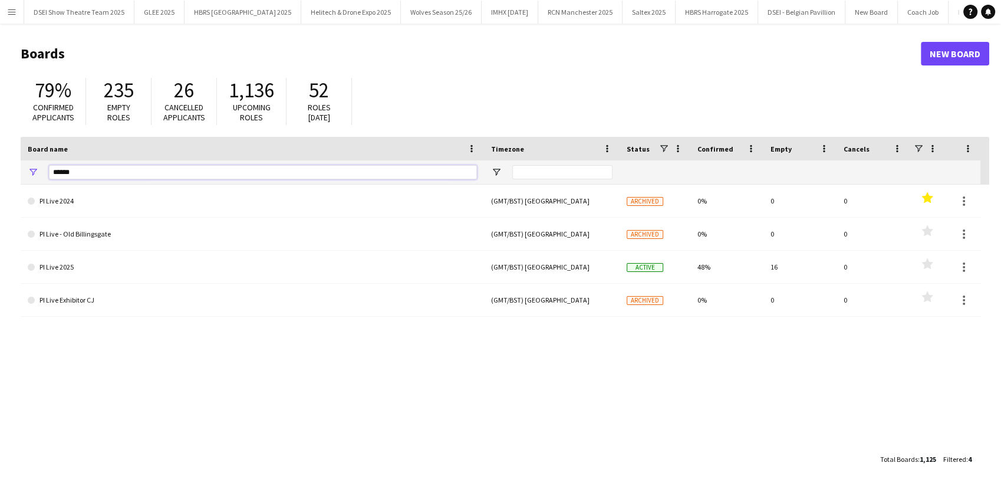
click at [85, 168] on input "******" at bounding box center [263, 172] width 428 height 14
type input "*"
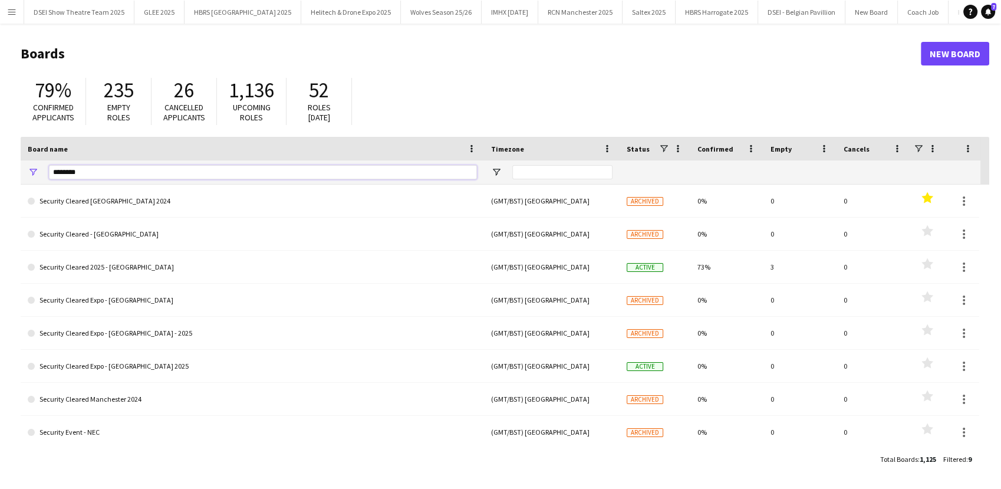
click at [100, 175] on input "********" at bounding box center [263, 172] width 428 height 14
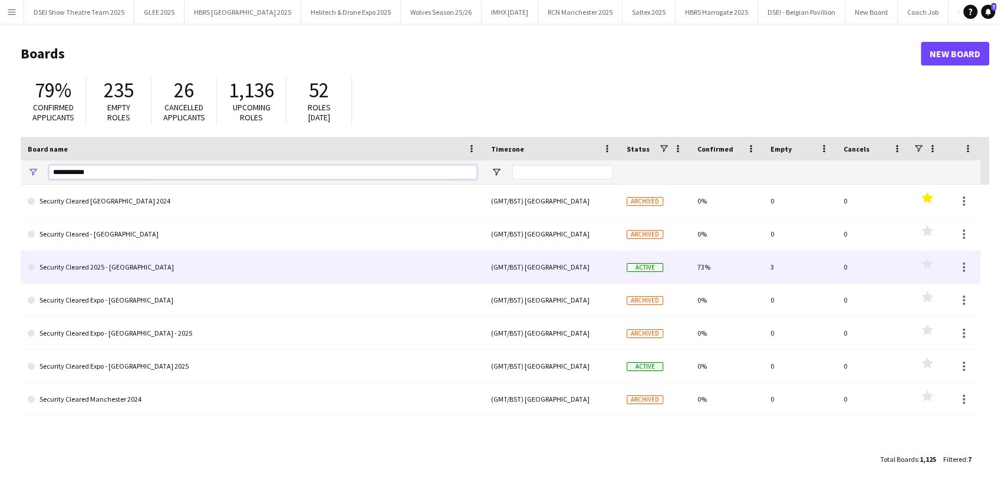
type input "**********"
click at [184, 260] on link "Security Cleared 2025 - [GEOGRAPHIC_DATA]" at bounding box center [252, 267] width 449 height 33
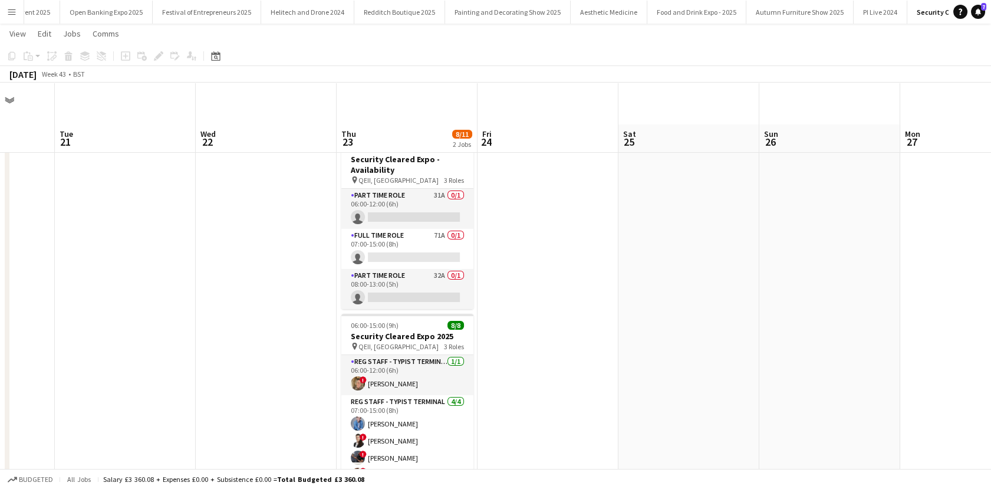
scroll to position [42, 0]
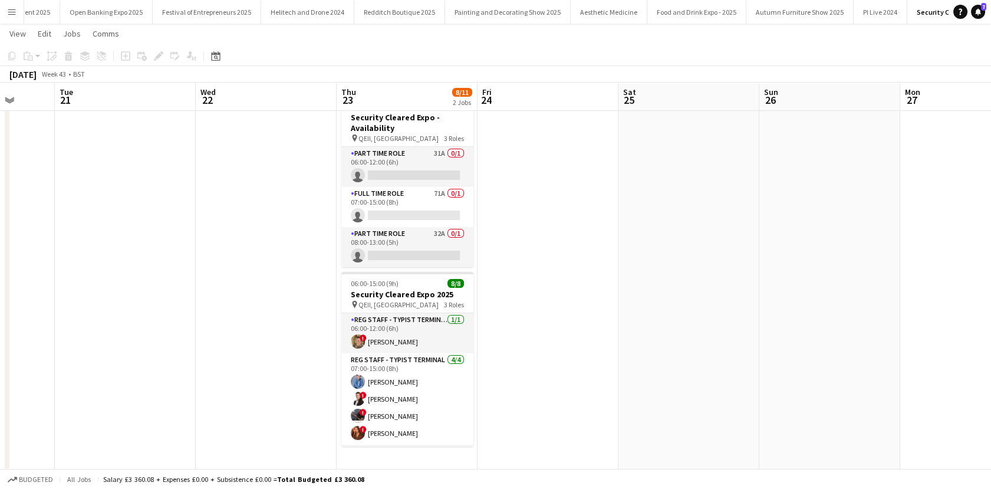
click at [430, 394] on app-card-role "Reg Staff - Typist Terminal 4/4 07:00-15:00 (8h) George Vafakis ! Mariia Legun …" at bounding box center [407, 398] width 132 height 91
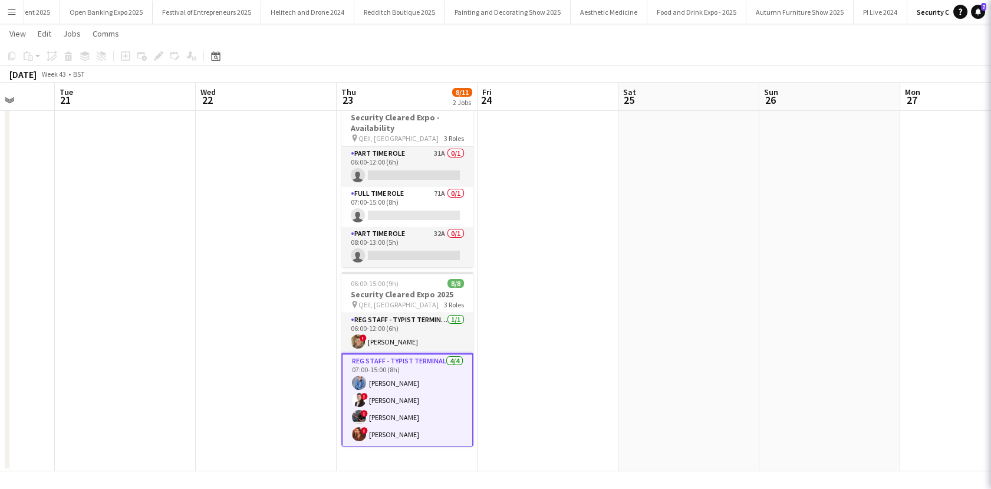
scroll to position [0, 368]
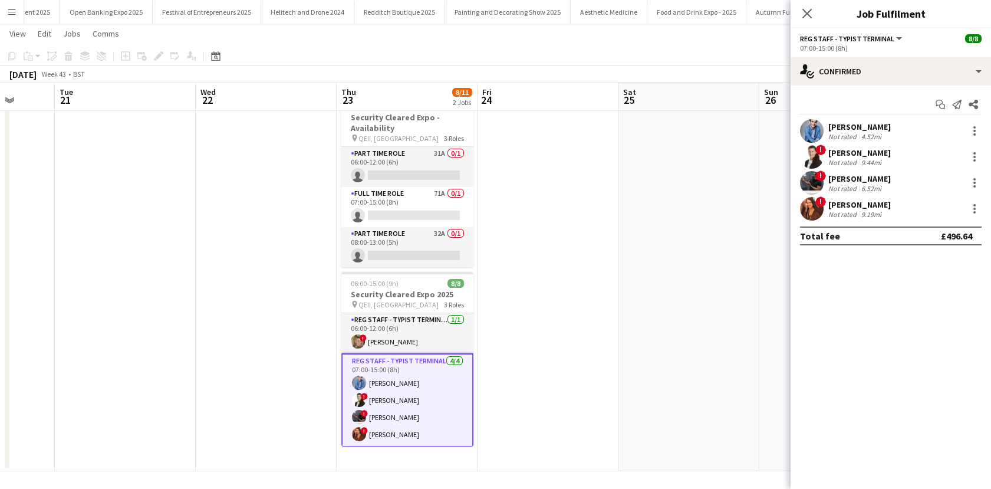
click at [983, 153] on div "! Mariia Legun Not rated 9.44mi" at bounding box center [891, 157] width 200 height 24
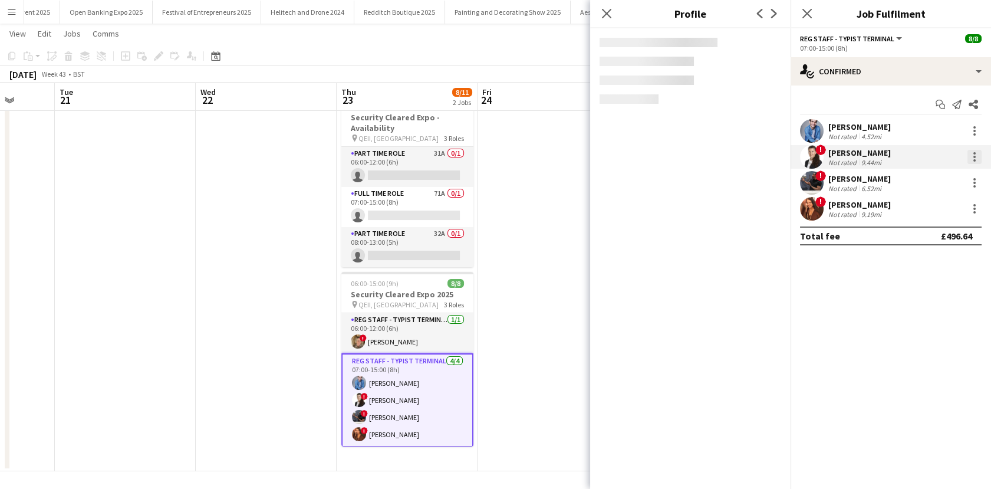
click at [976, 153] on div at bounding box center [974, 157] width 14 height 14
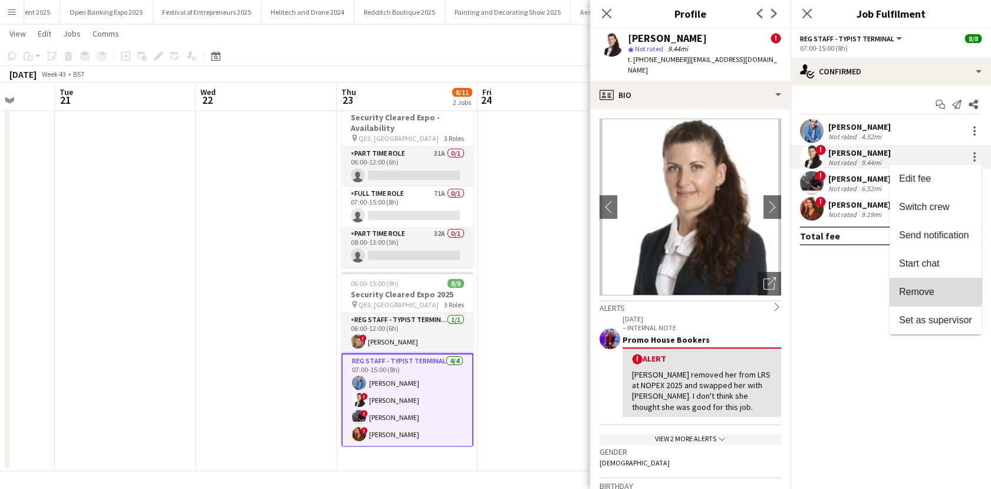
click at [927, 289] on span "Remove" at bounding box center [916, 292] width 35 height 10
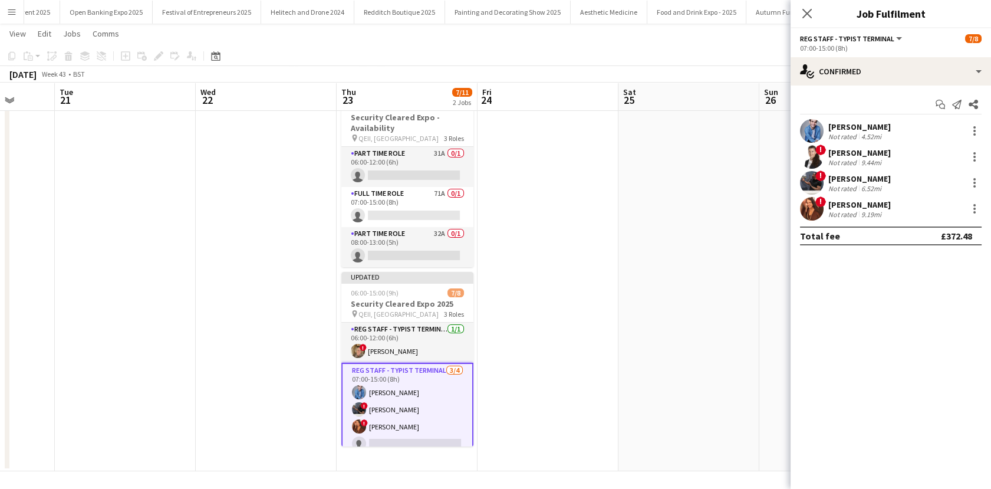
click at [598, 271] on app-date-cell at bounding box center [548, 280] width 141 height 381
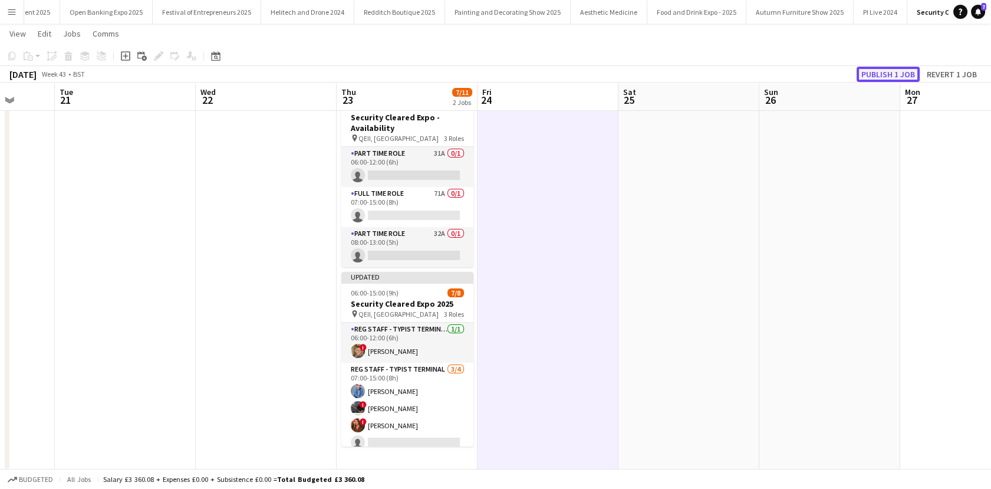
click at [889, 72] on button "Publish 1 job" at bounding box center [888, 74] width 63 height 15
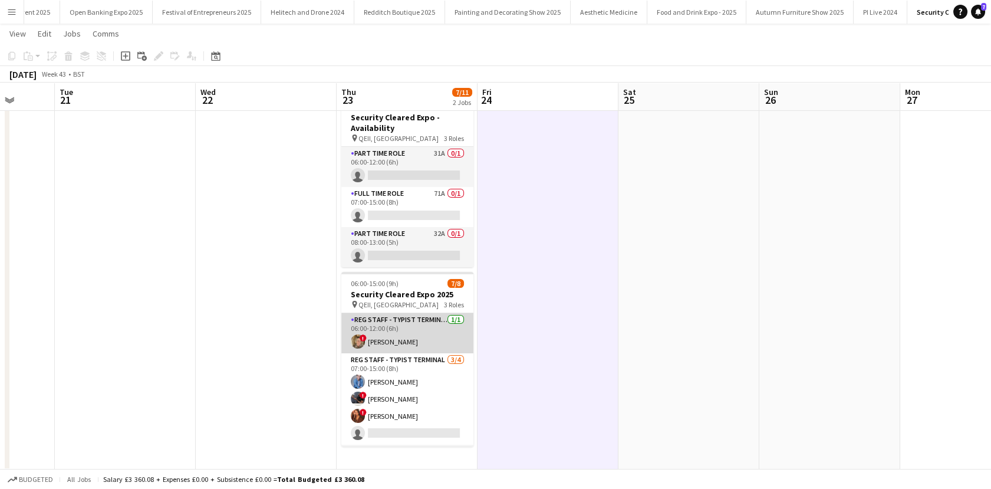
click at [396, 325] on app-card-role "Reg Staff - Typist Terminal 1/1 06:00-12:00 (6h) ! Faye Cornhouse" at bounding box center [407, 333] width 132 height 40
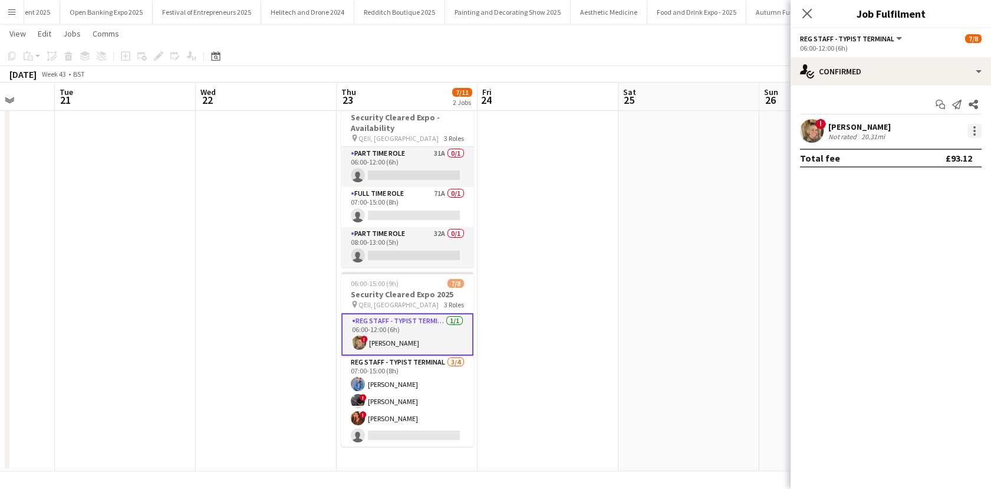
click at [970, 134] on div at bounding box center [974, 131] width 14 height 14
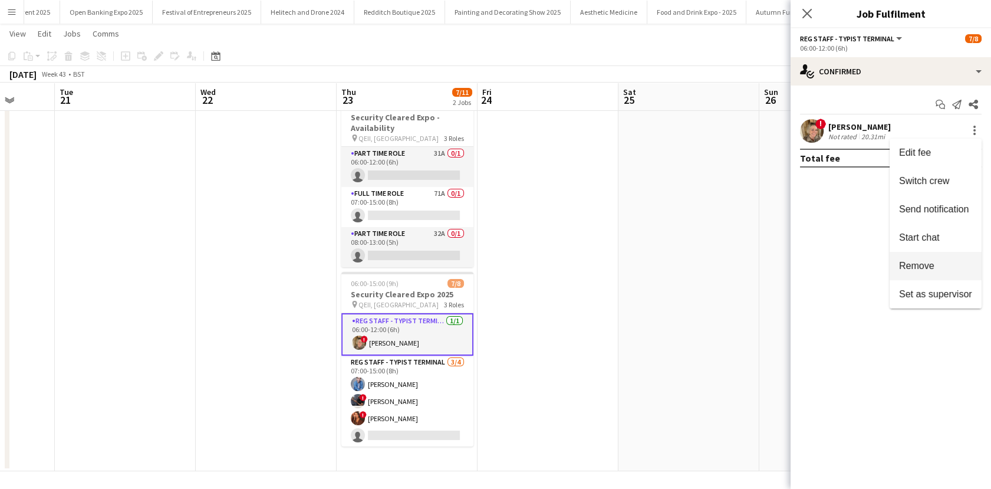
click at [906, 268] on span "Remove" at bounding box center [916, 266] width 35 height 10
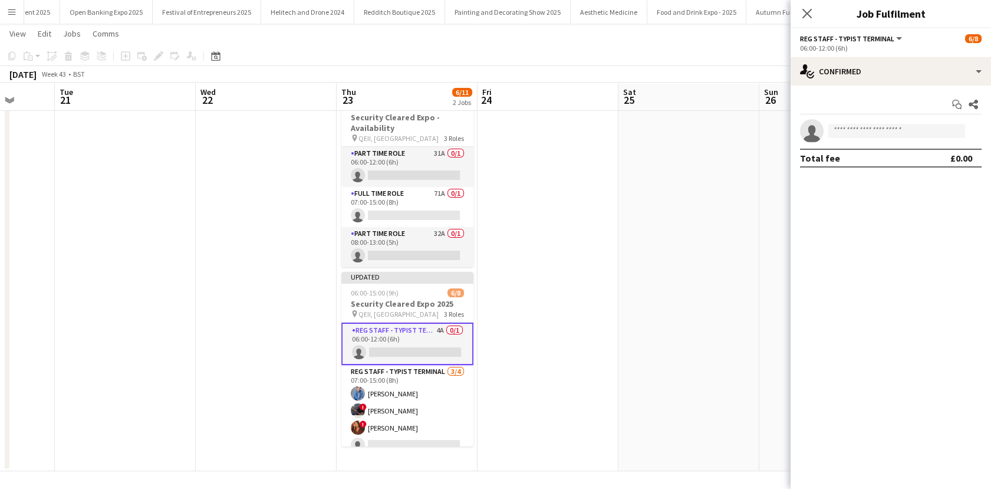
click at [627, 255] on app-date-cell at bounding box center [688, 280] width 141 height 381
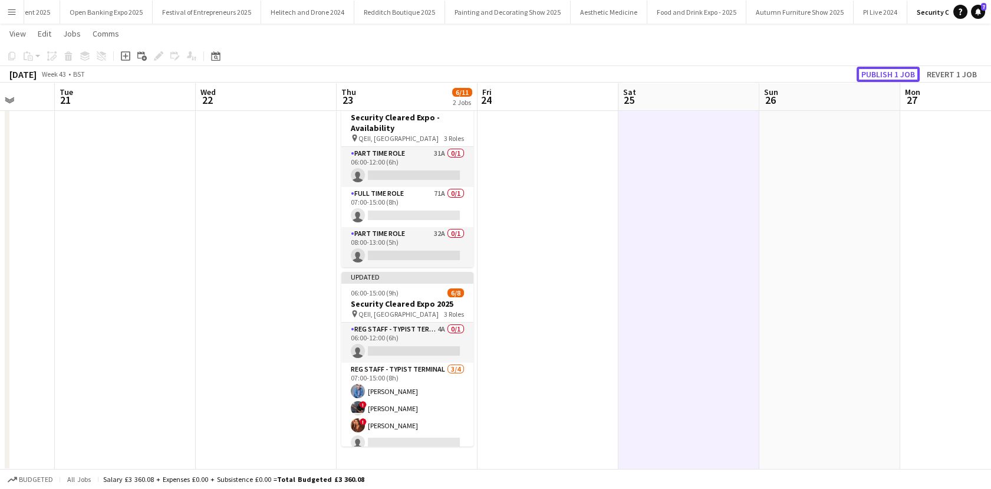
click at [888, 76] on button "Publish 1 job" at bounding box center [888, 74] width 63 height 15
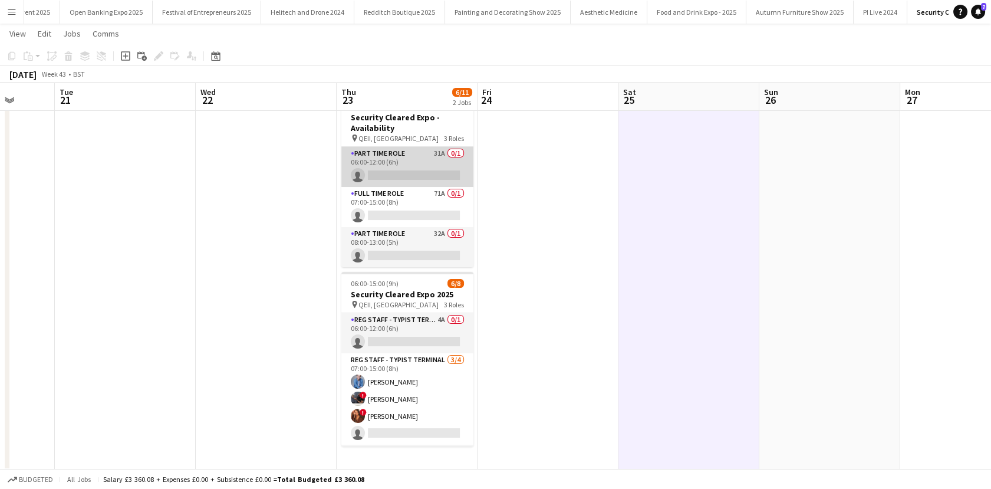
click at [416, 175] on app-card-role "Part Time Role 31A 0/1 06:00-12:00 (6h) single-neutral-actions" at bounding box center [407, 167] width 132 height 40
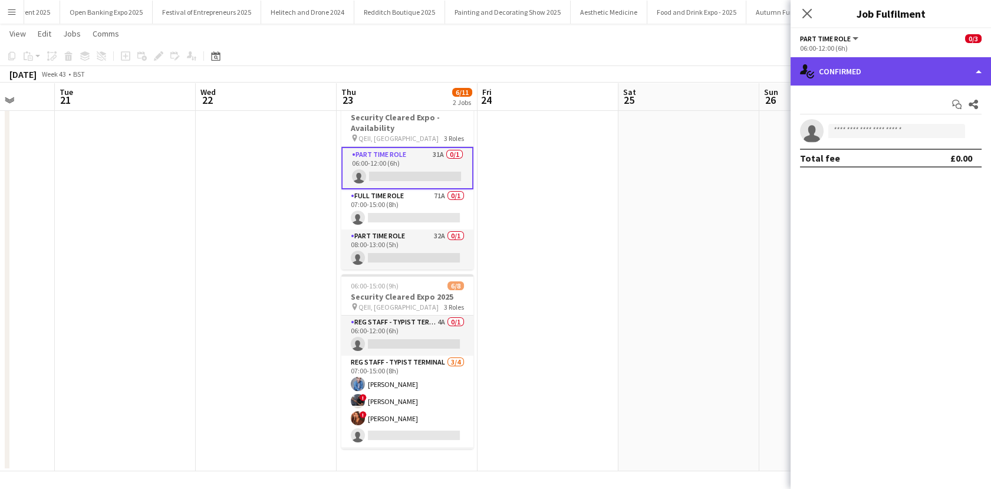
click at [950, 65] on div "single-neutral-actions-check-2 Confirmed" at bounding box center [891, 71] width 200 height 28
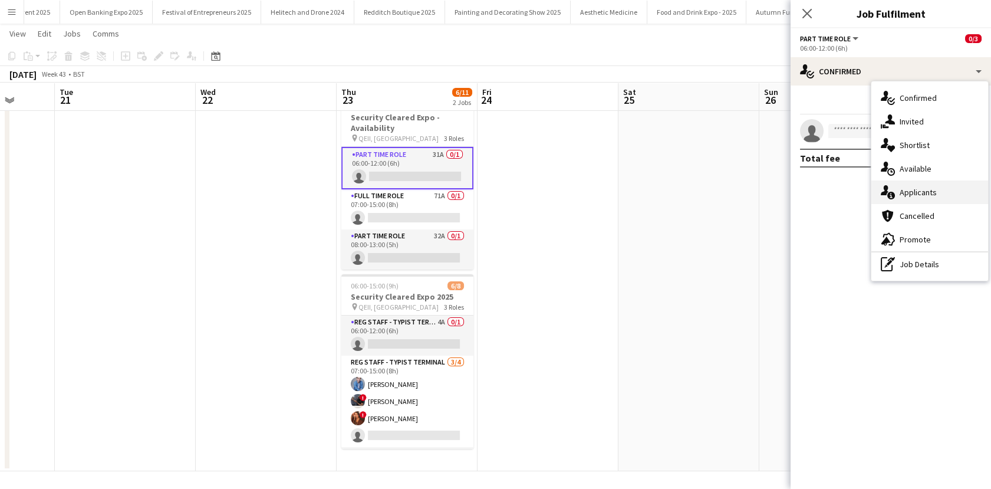
click at [930, 187] on span "Applicants" at bounding box center [918, 192] width 37 height 11
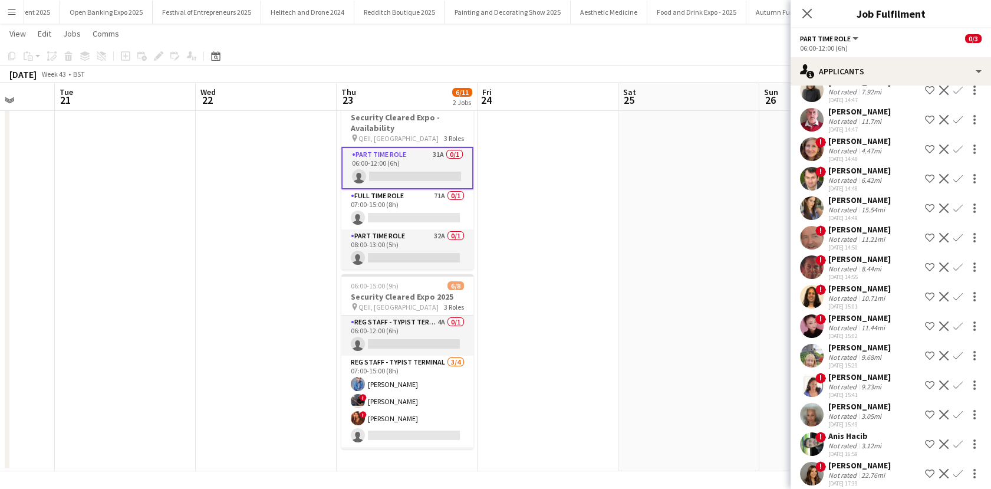
scroll to position [108, 0]
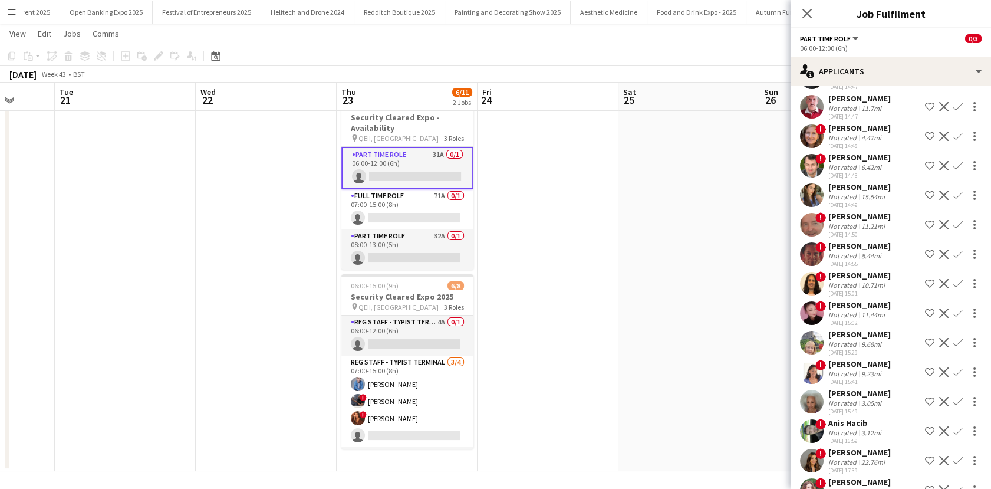
click at [829, 369] on div "andrea pope" at bounding box center [859, 363] width 62 height 11
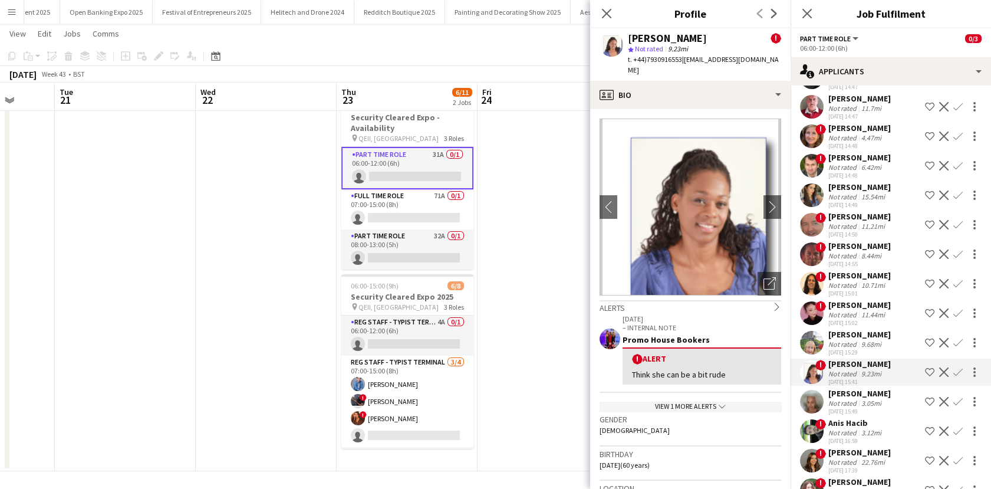
drag, startPoint x: 680, startPoint y: 59, endPoint x: 646, endPoint y: 61, distance: 34.3
click at [646, 61] on span "t. +44)7930916553" at bounding box center [655, 59] width 54 height 9
copy span "7930916553"
click at [413, 215] on app-card-role "Full Time Role 71A 0/1 07:00-15:00 (8h) single-neutral-actions" at bounding box center [407, 209] width 132 height 40
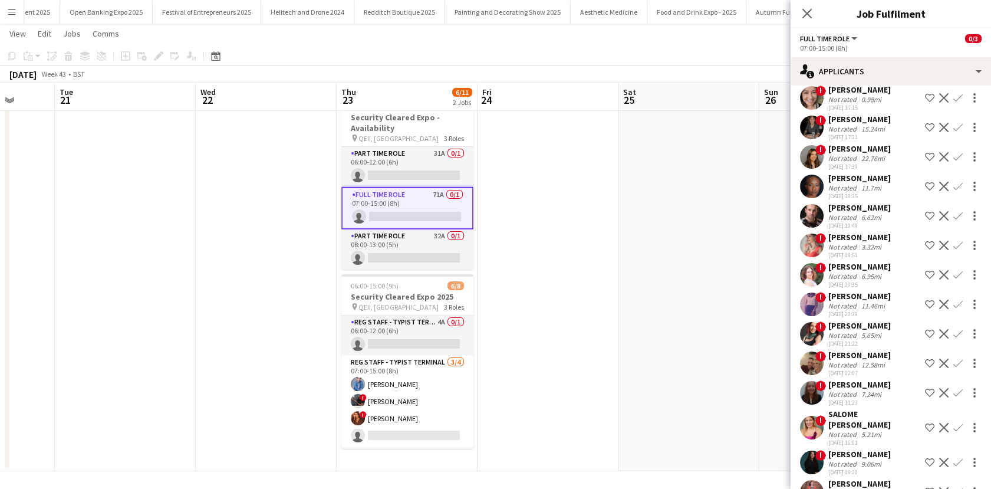
scroll to position [1157, 0]
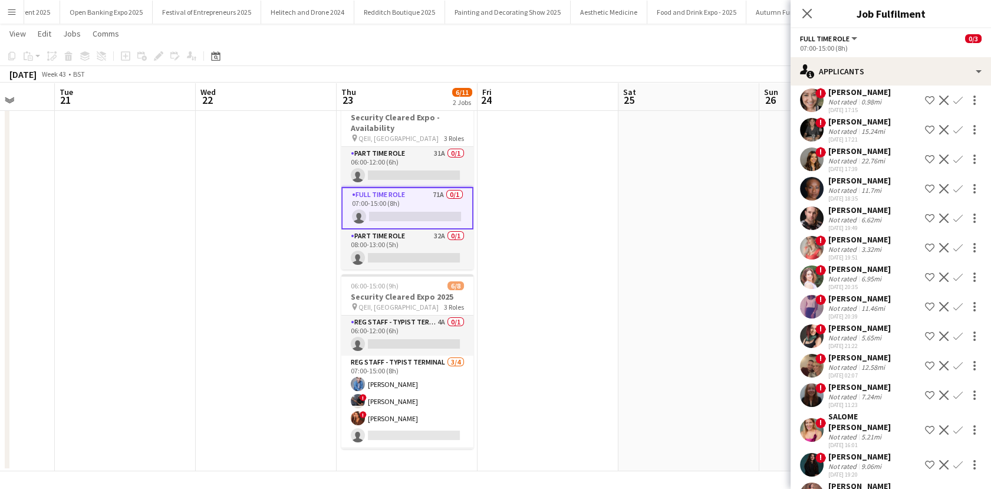
click at [829, 173] on div "19-08-2025 17:39" at bounding box center [859, 169] width 62 height 8
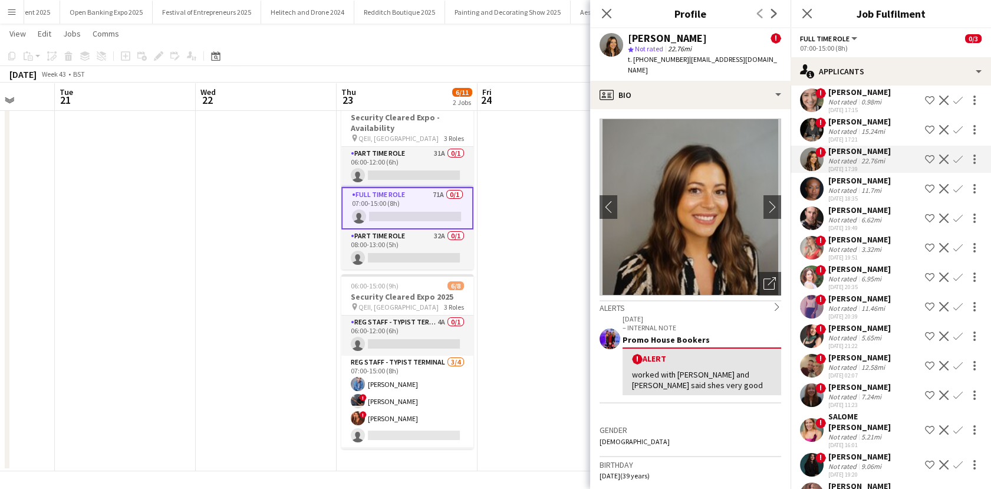
click at [690, 68] on div "Sade Ibrahim ! star Not rated 22.76mi t. +447751238823 | sade5@hotmail.co.uk" at bounding box center [690, 54] width 200 height 52
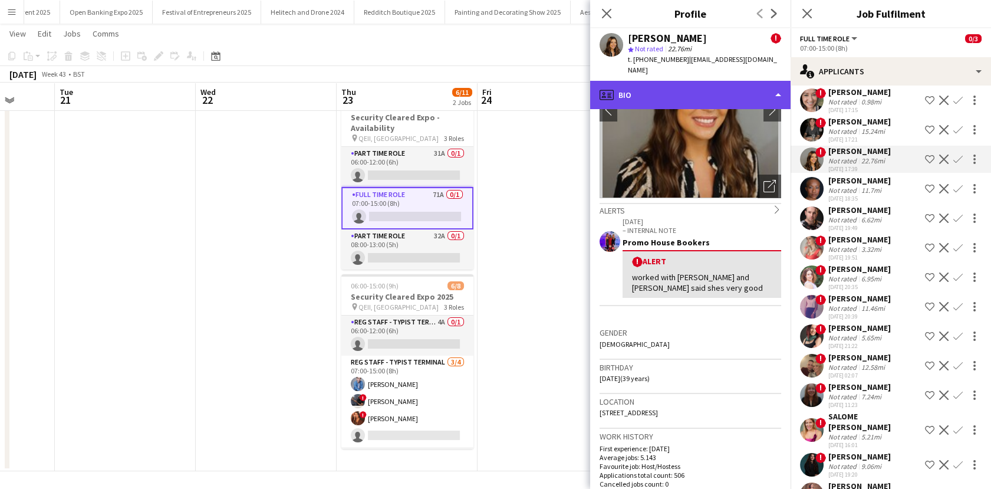
click at [707, 92] on div "profile Bio" at bounding box center [690, 95] width 200 height 28
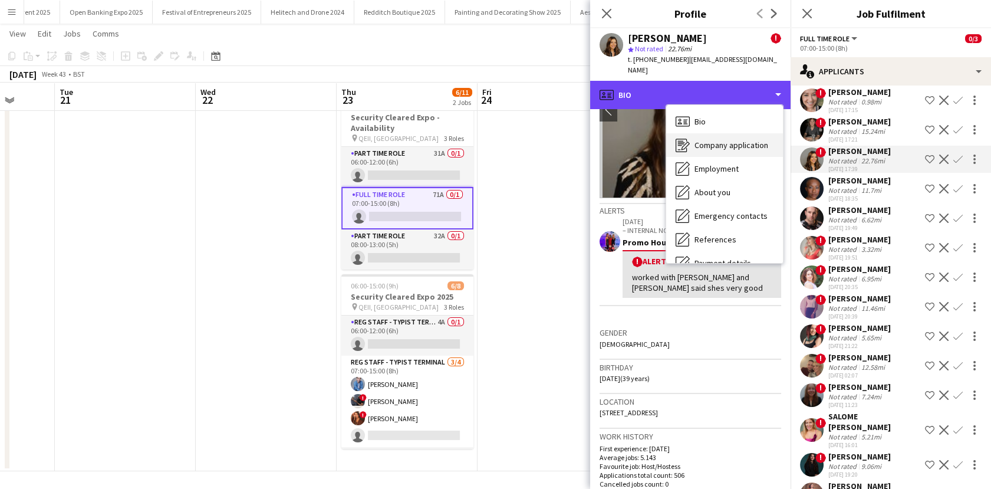
scroll to position [134, 0]
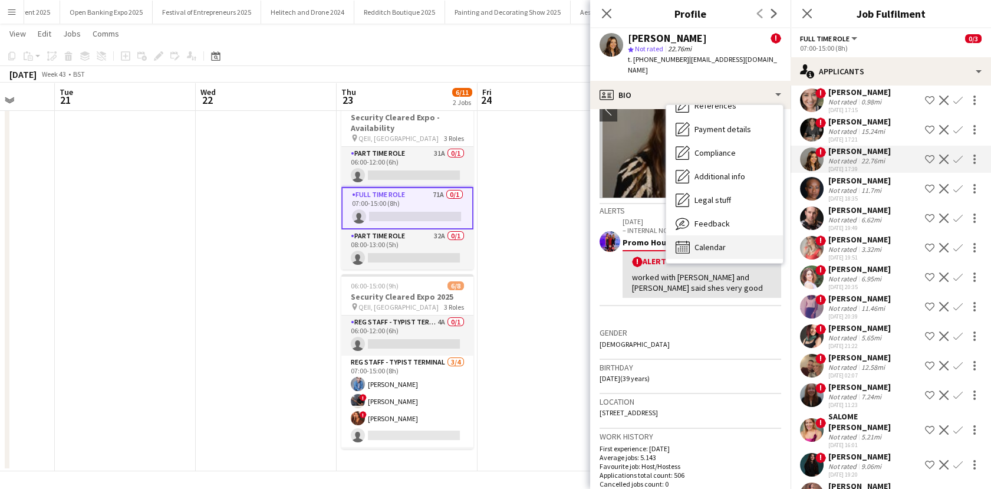
click at [707, 242] on span "Calendar" at bounding box center [709, 247] width 31 height 11
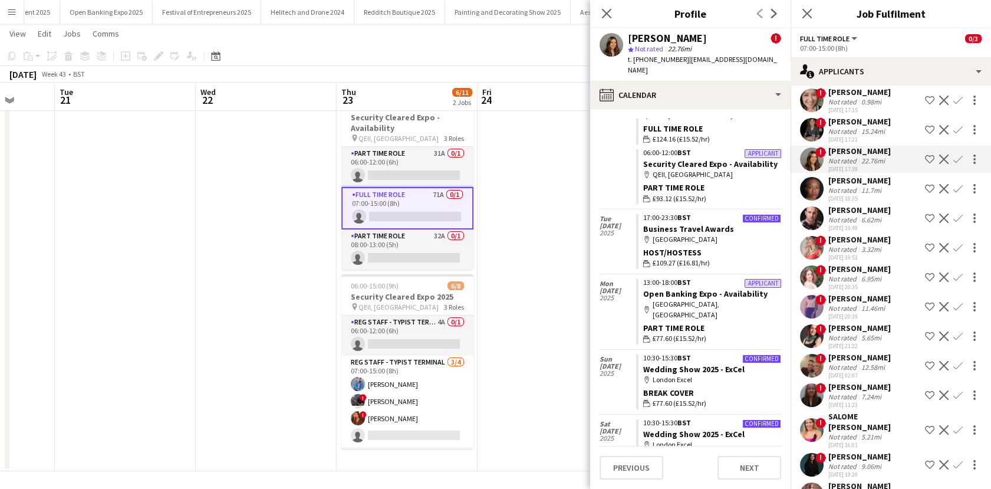
scroll to position [1021, 0]
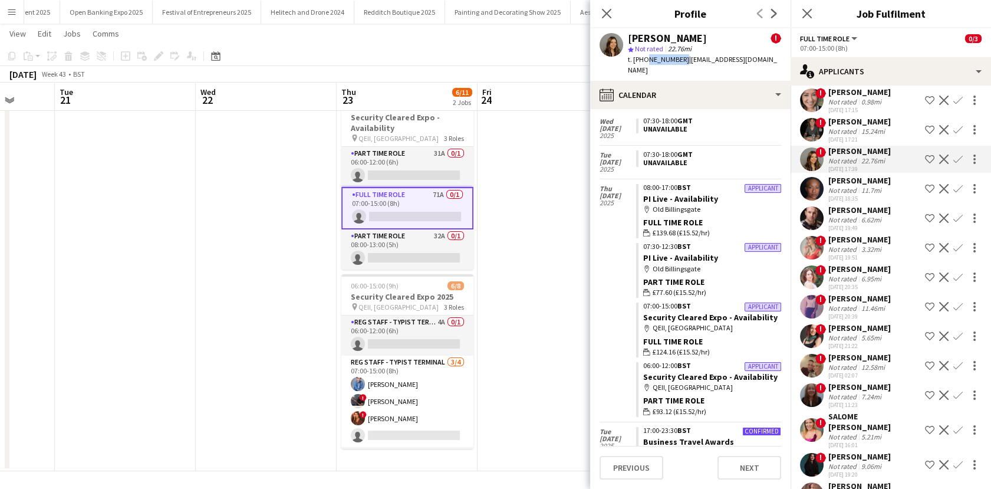
drag, startPoint x: 679, startPoint y: 60, endPoint x: 644, endPoint y: 64, distance: 35.0
click at [644, 64] on span "t. +447751238823" at bounding box center [658, 59] width 61 height 9
copy span "7751238823"
click at [505, 136] on app-date-cell at bounding box center [548, 280] width 141 height 381
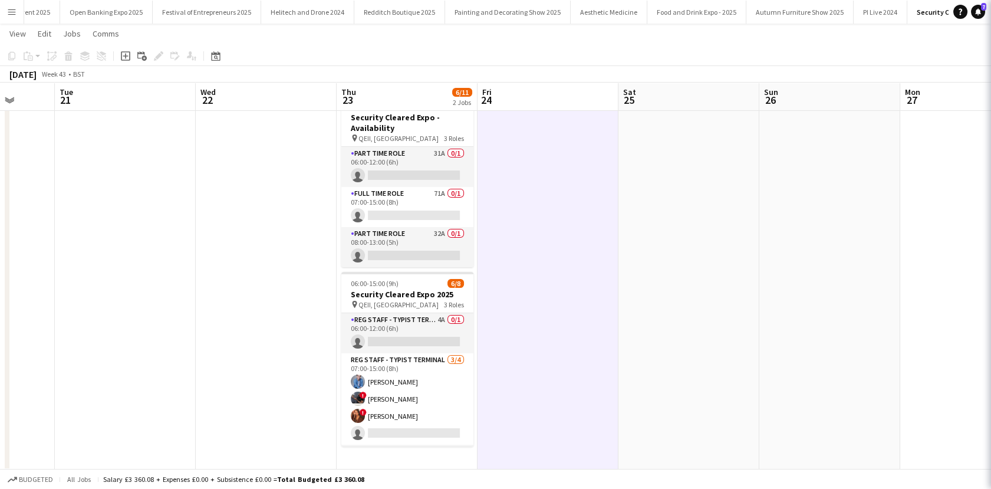
scroll to position [0, 0]
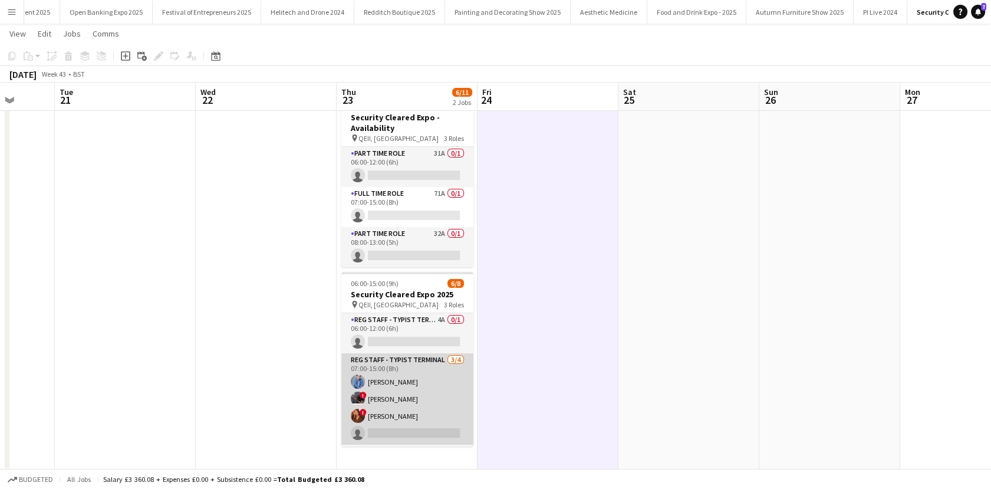
click at [413, 408] on app-card-role "Reg Staff - Typist Terminal 3/4 07:00-15:00 (8h) George Vafakis ! Dean Lewis ! …" at bounding box center [407, 398] width 132 height 91
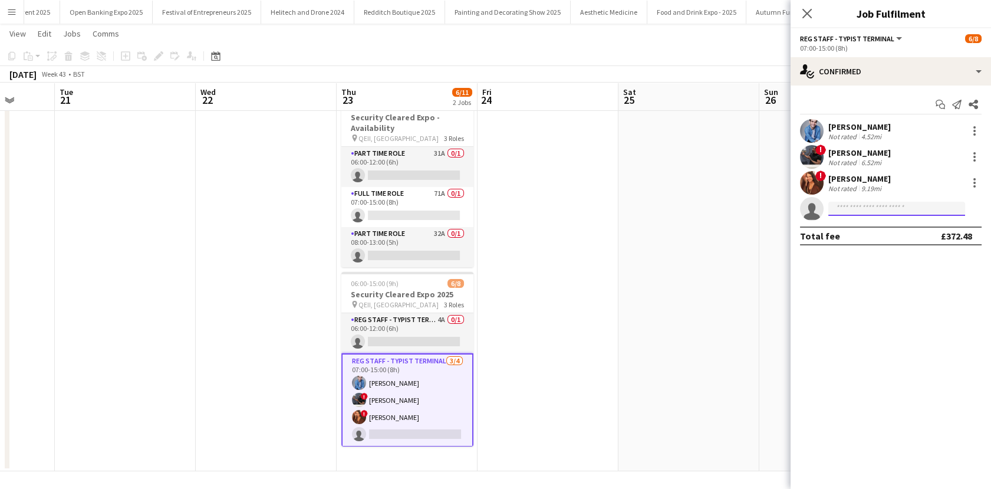
click at [867, 204] on input at bounding box center [896, 209] width 137 height 14
type input "****"
click at [862, 238] on span "sade5@hotmail.co.uk" at bounding box center [897, 235] width 118 height 9
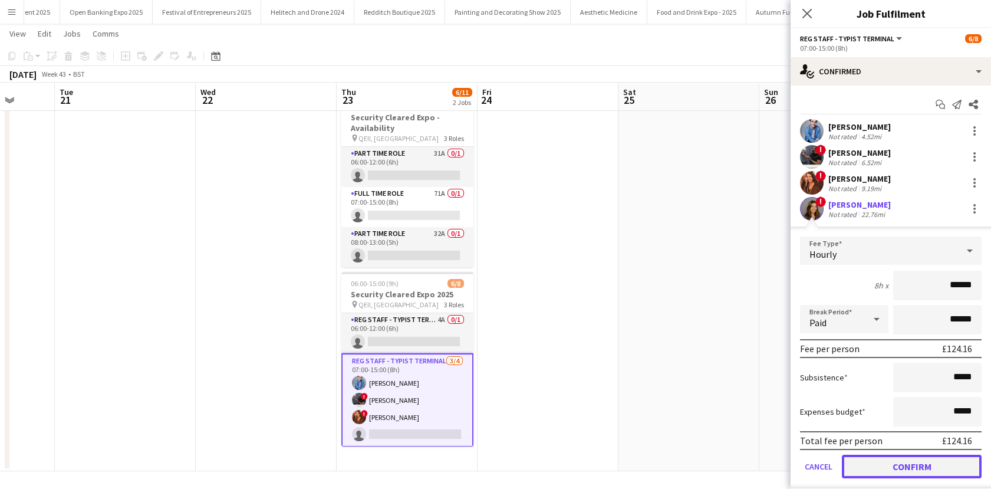
click at [899, 463] on button "Confirm" at bounding box center [912, 467] width 140 height 24
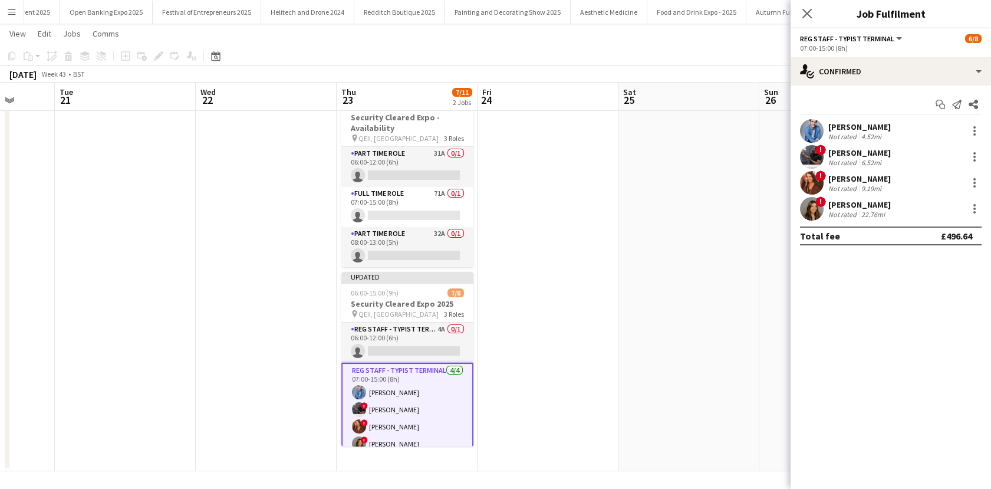
click at [624, 375] on app-date-cell at bounding box center [688, 280] width 141 height 381
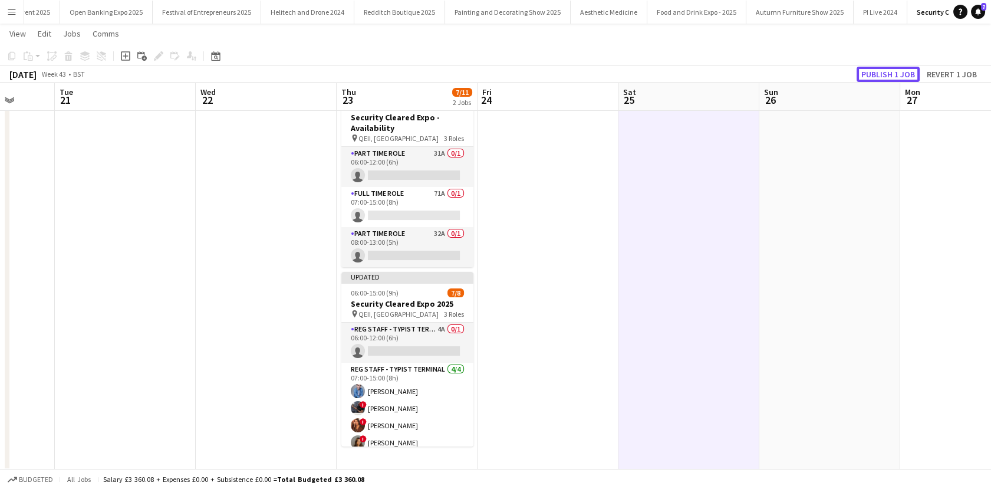
click at [882, 71] on button "Publish 1 job" at bounding box center [888, 74] width 63 height 15
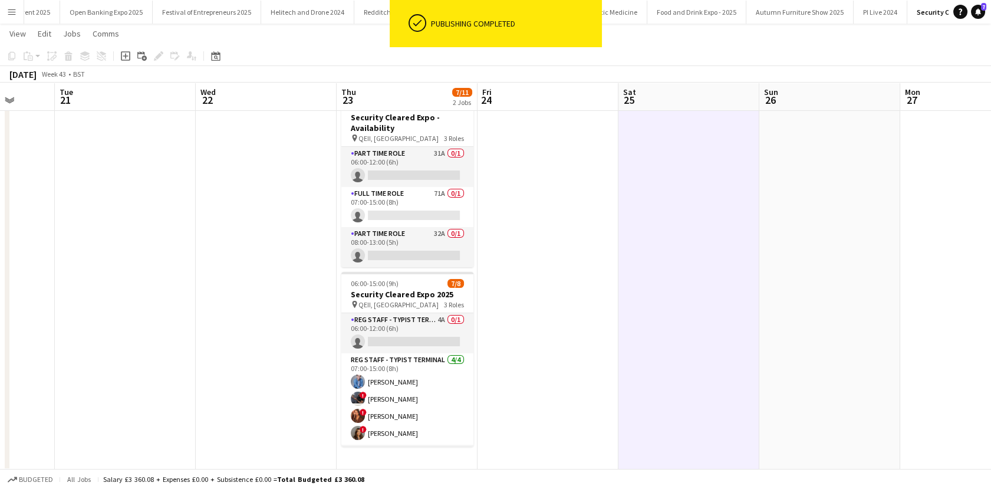
click at [401, 432] on app-card-role "Reg Staff - Typist Terminal 4/4 07:00-15:00 (8h) George Vafakis ! Dean Lewis ! …" at bounding box center [407, 398] width 132 height 91
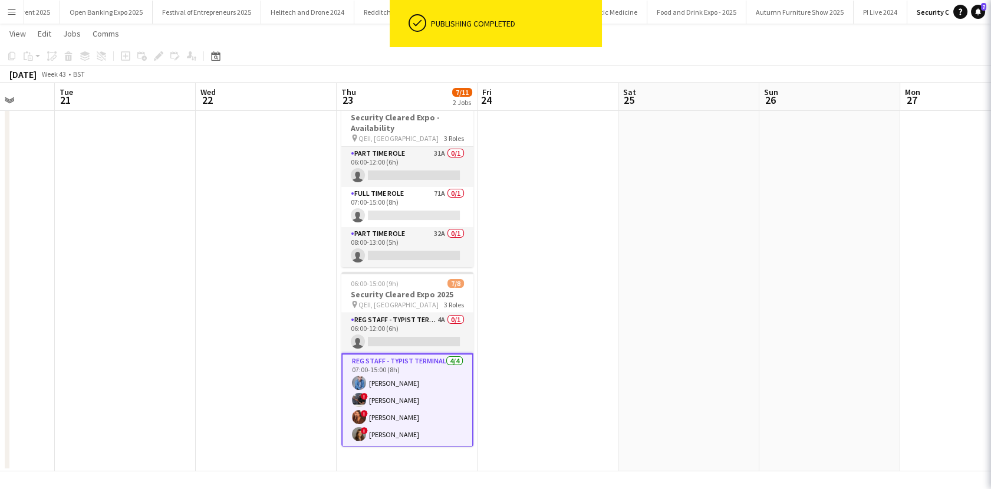
scroll to position [0, 368]
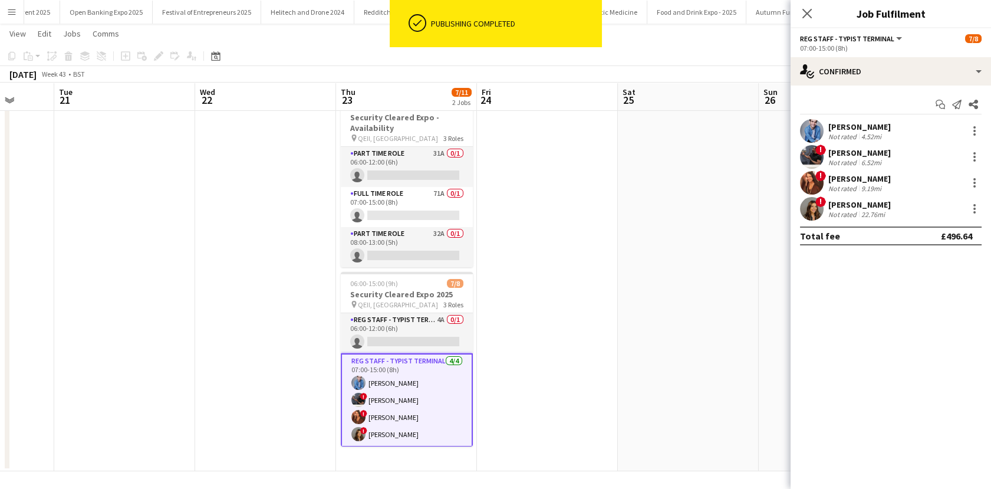
click at [853, 206] on div "Sade Ibrahim" at bounding box center [859, 204] width 62 height 11
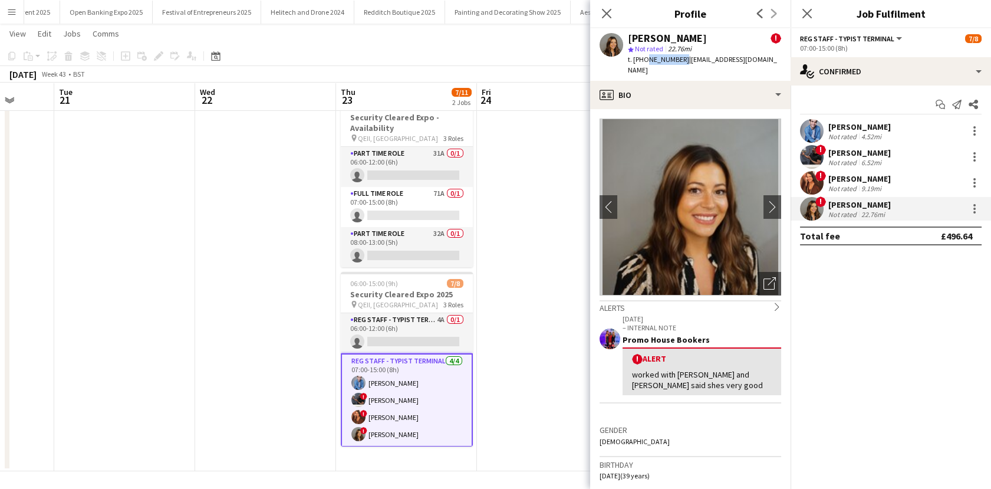
drag, startPoint x: 679, startPoint y: 56, endPoint x: 645, endPoint y: 61, distance: 34.6
click at [645, 61] on span "t. +447751238823" at bounding box center [658, 59] width 61 height 9
copy span "7751238823"
drag, startPoint x: 753, startPoint y: 61, endPoint x: 684, endPoint y: 66, distance: 68.6
click at [684, 66] on div "Sade Ibrahim ! star Not rated 22.76mi t. +447751238823 | sade5@hotmail.co.uk" at bounding box center [690, 54] width 200 height 52
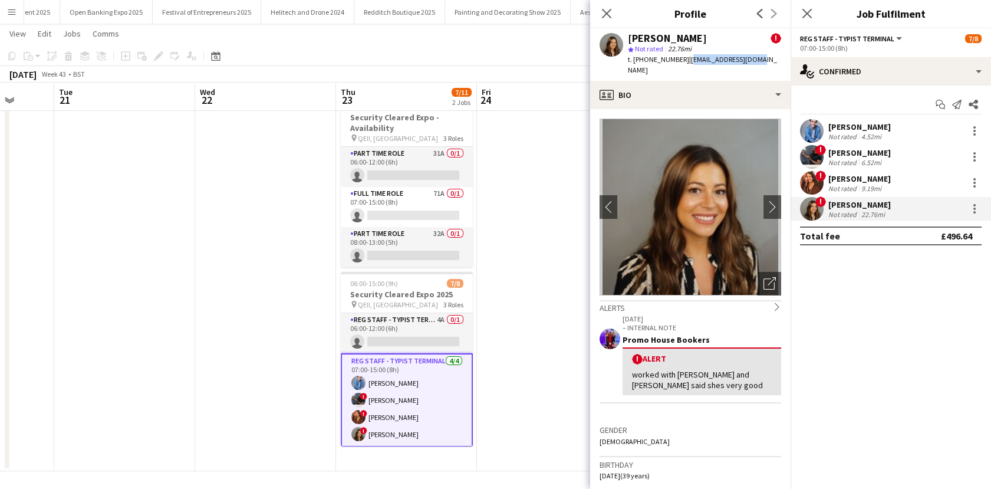
copy span "sade5@hotmail.co.uk"
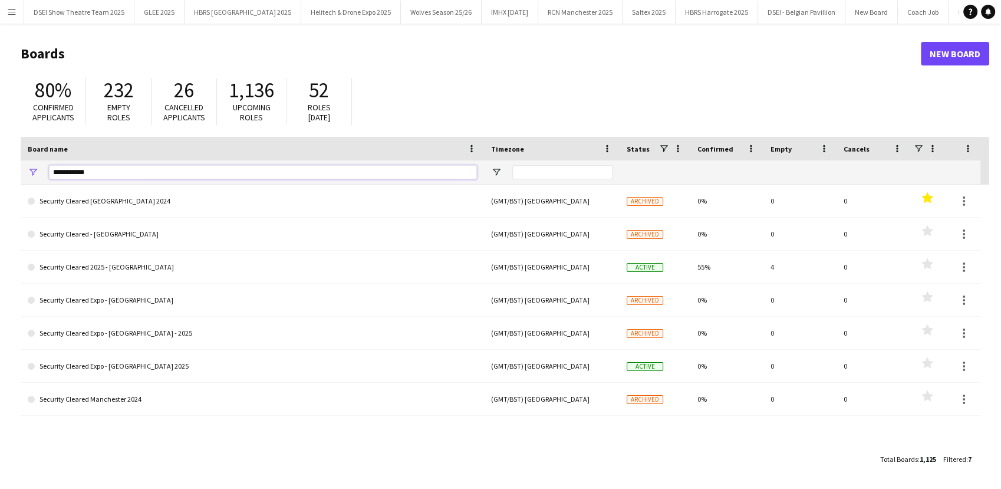
click at [92, 173] on input "**********" at bounding box center [263, 172] width 428 height 14
type input "*"
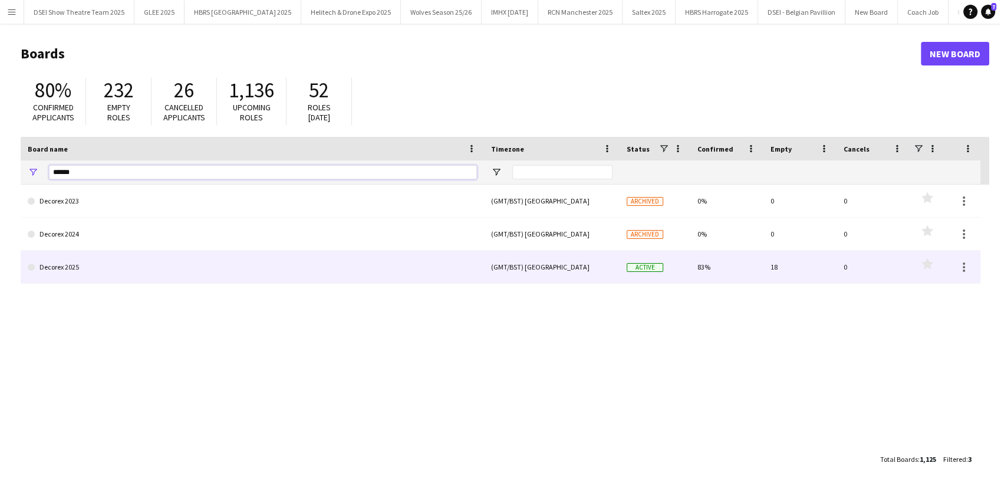
type input "******"
click at [129, 264] on link "Decorex 2025" at bounding box center [252, 267] width 449 height 33
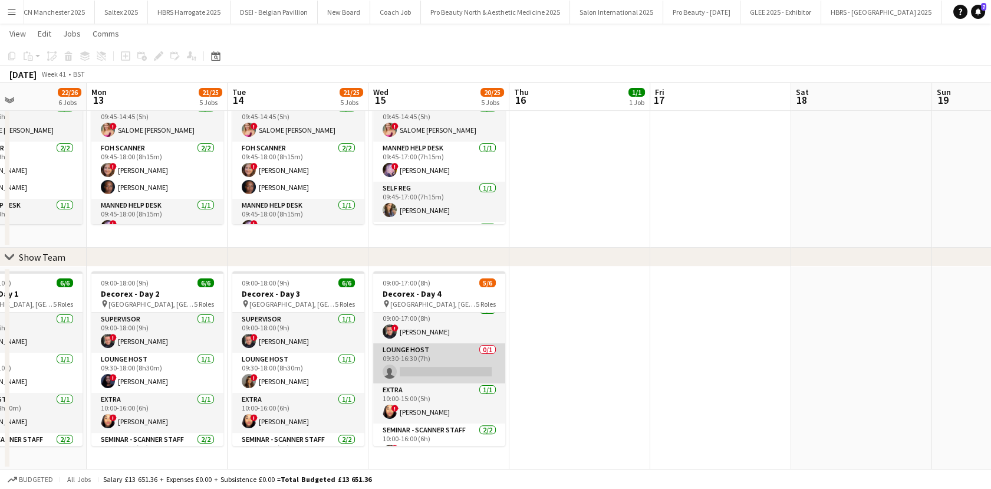
scroll to position [2, 0]
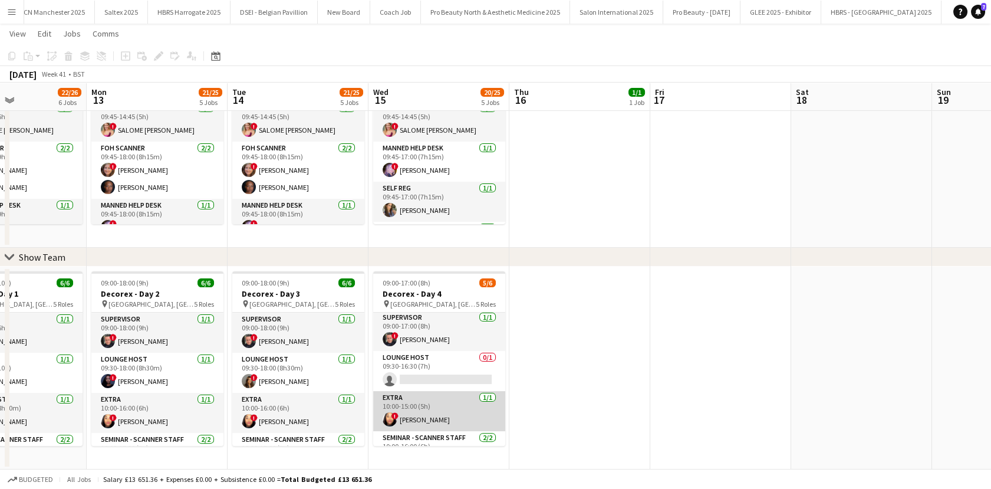
click at [410, 414] on app-card-role "Extra [DATE] 10:00-15:00 (5h) ! [PERSON_NAME]" at bounding box center [439, 411] width 132 height 40
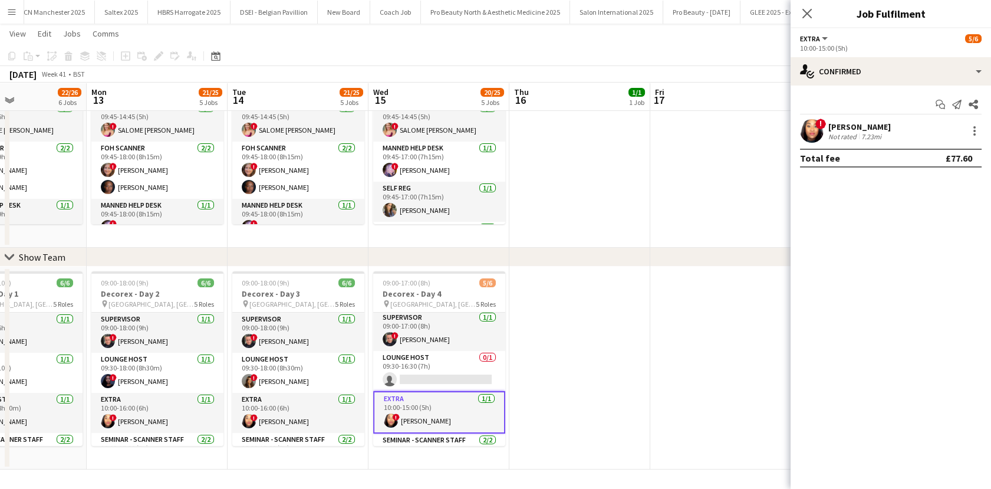
click at [893, 134] on div "! [PERSON_NAME] Not rated 7.23mi" at bounding box center [891, 131] width 200 height 24
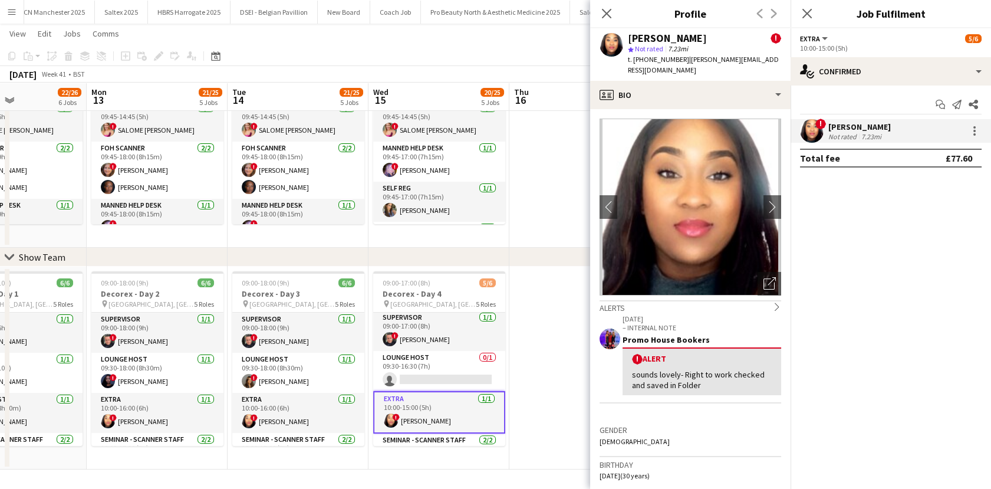
drag, startPoint x: 683, startPoint y: 59, endPoint x: 647, endPoint y: 61, distance: 36.0
click at [647, 61] on span "t. [PHONE_NUMBER]" at bounding box center [658, 59] width 61 height 9
copy span "7960578117"
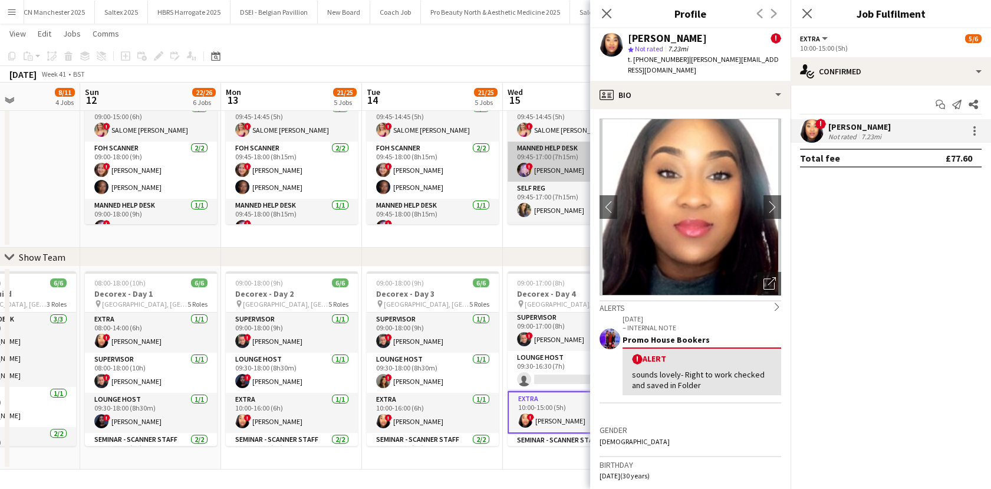
scroll to position [0, 341]
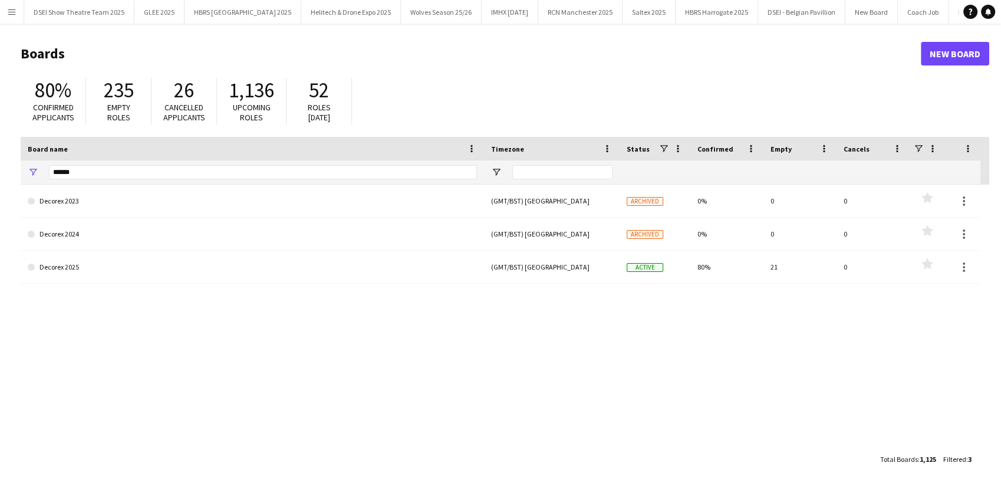
click at [93, 163] on div "******" at bounding box center [263, 172] width 428 height 24
click at [83, 165] on input "******" at bounding box center [263, 172] width 428 height 14
type input "*"
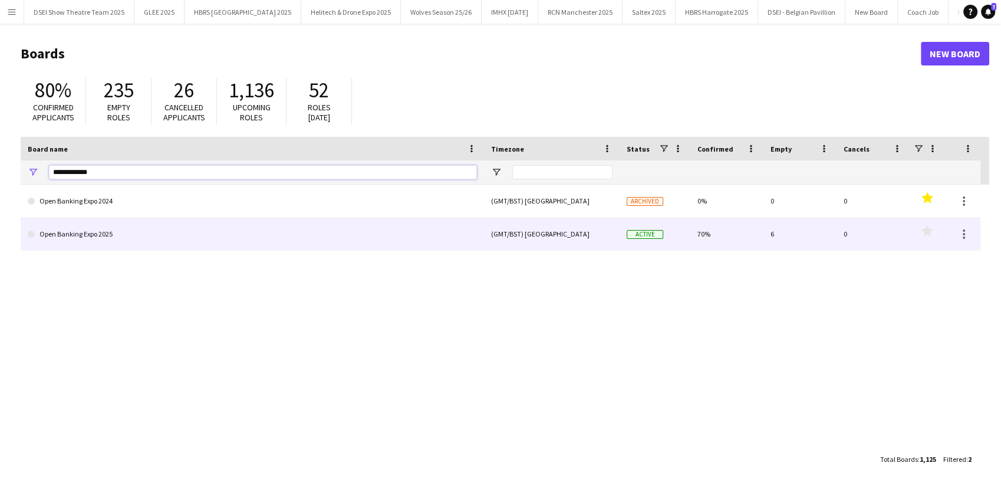
type input "**********"
click at [130, 234] on link "Open Banking Expo 2025" at bounding box center [252, 234] width 449 height 33
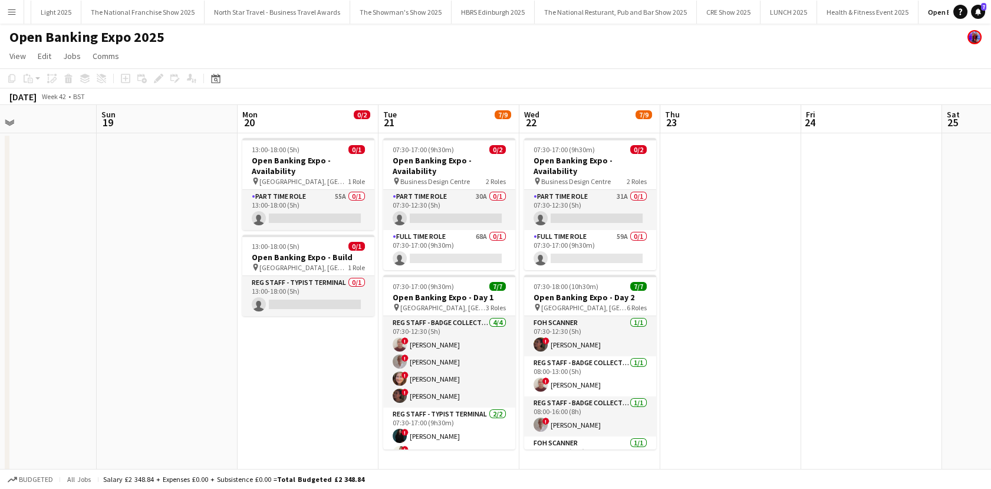
scroll to position [0, 327]
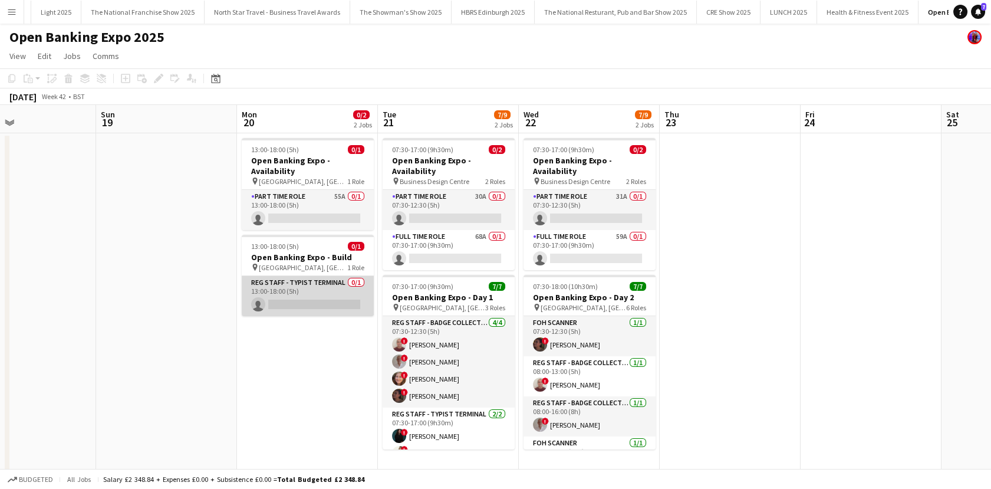
click at [313, 289] on app-card-role "Reg Staff - Typist Terminal 0/1 13:00-18:00 (5h) single-neutral-actions" at bounding box center [308, 296] width 132 height 40
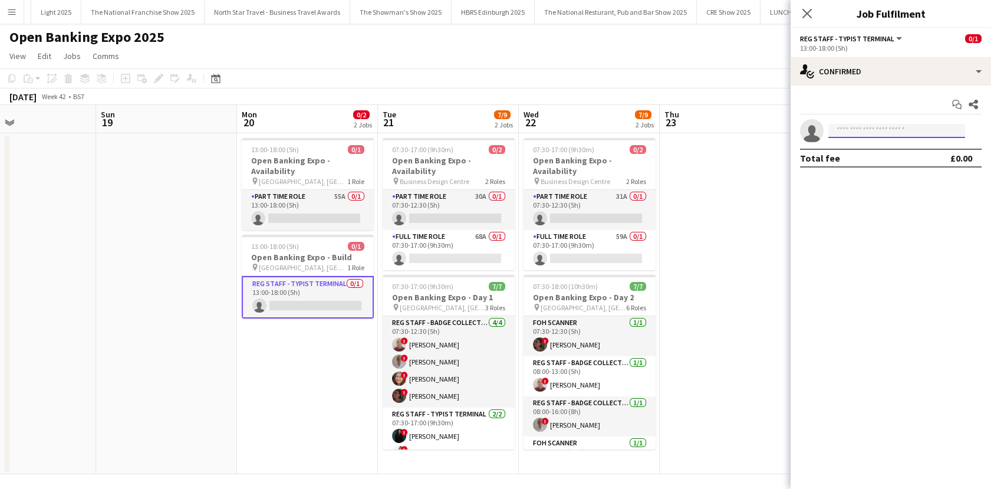
click at [880, 133] on input at bounding box center [896, 131] width 137 height 14
type input "**********"
click at [886, 150] on span "[PERSON_NAME]" at bounding box center [872, 148] width 68 height 10
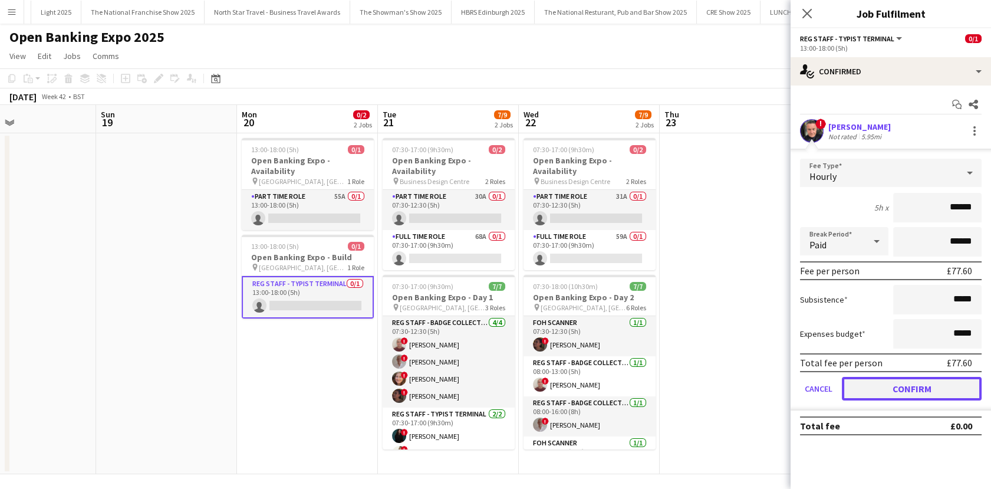
click at [914, 389] on button "Confirm" at bounding box center [912, 389] width 140 height 24
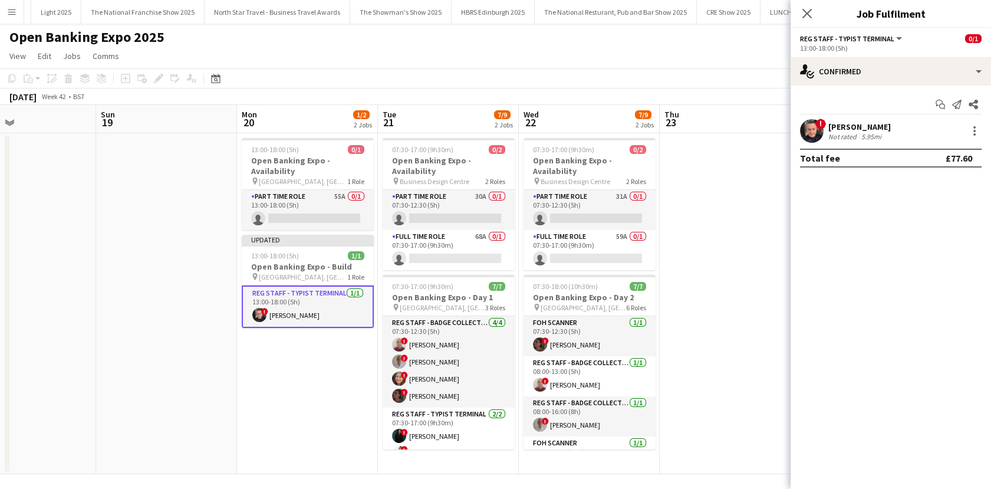
click at [686, 294] on app-date-cell at bounding box center [730, 303] width 141 height 341
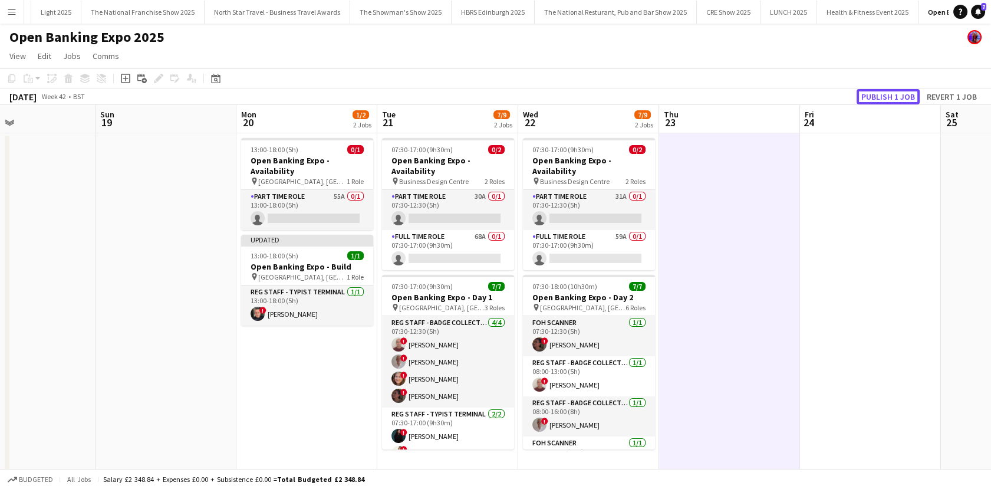
click at [878, 96] on button "Publish 1 job" at bounding box center [888, 96] width 63 height 15
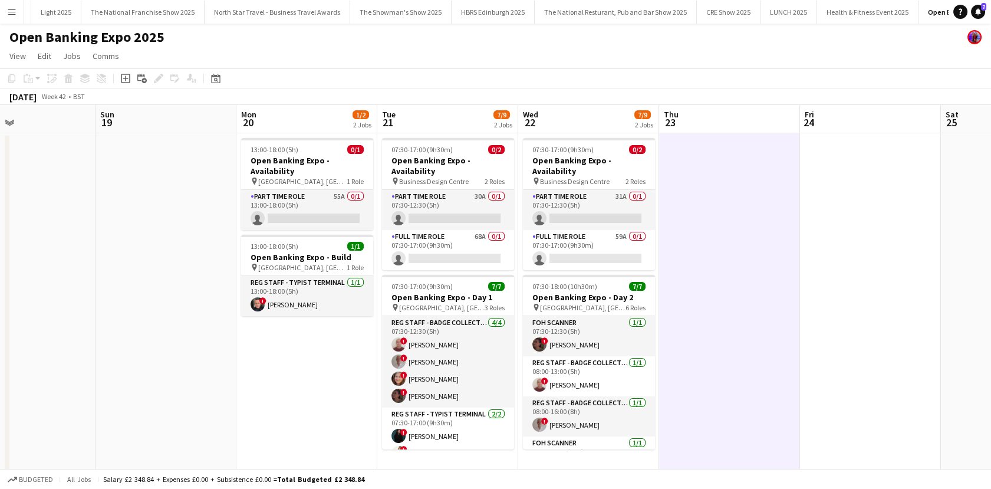
click at [337, 417] on app-date-cell "13:00-18:00 (5h) 0/1 Open Banking Expo - Availability pin Business Design Centr…" at bounding box center [306, 303] width 141 height 341
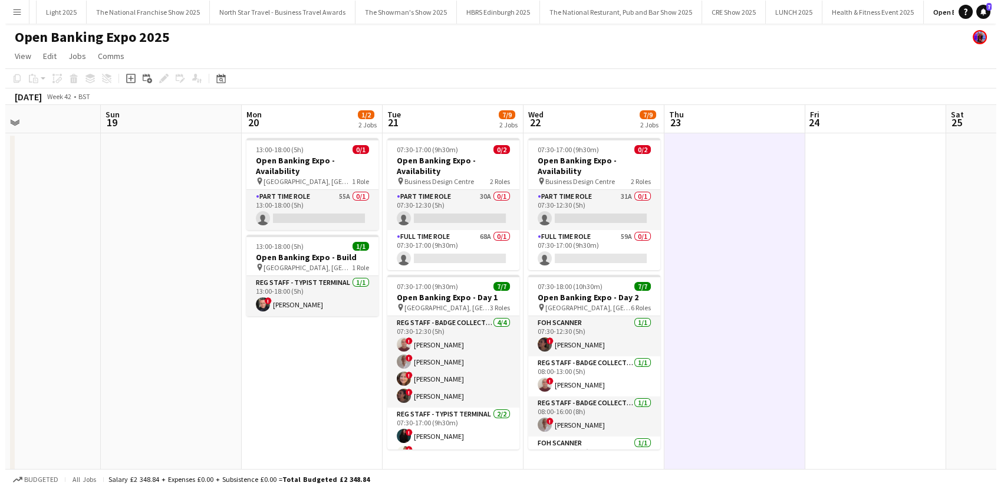
scroll to position [0, 328]
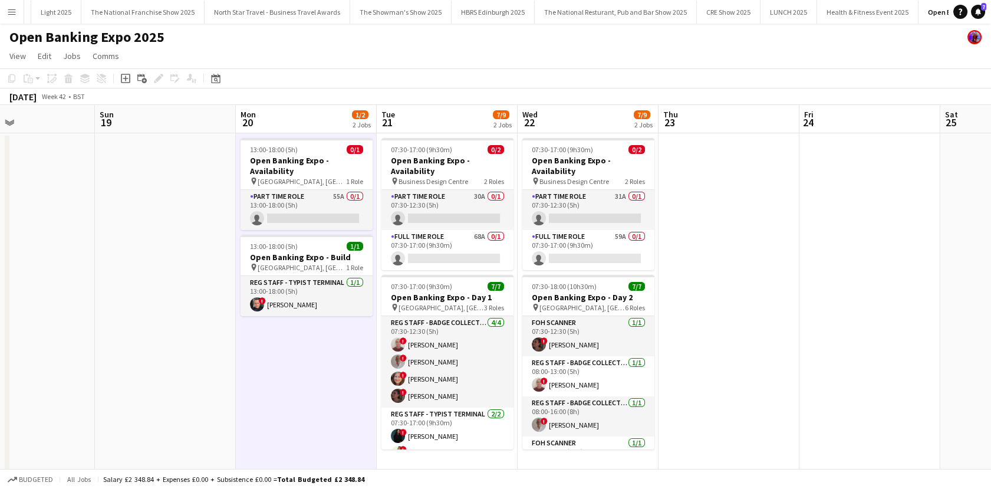
click at [0, 14] on button "Menu" at bounding box center [12, 12] width 24 height 24
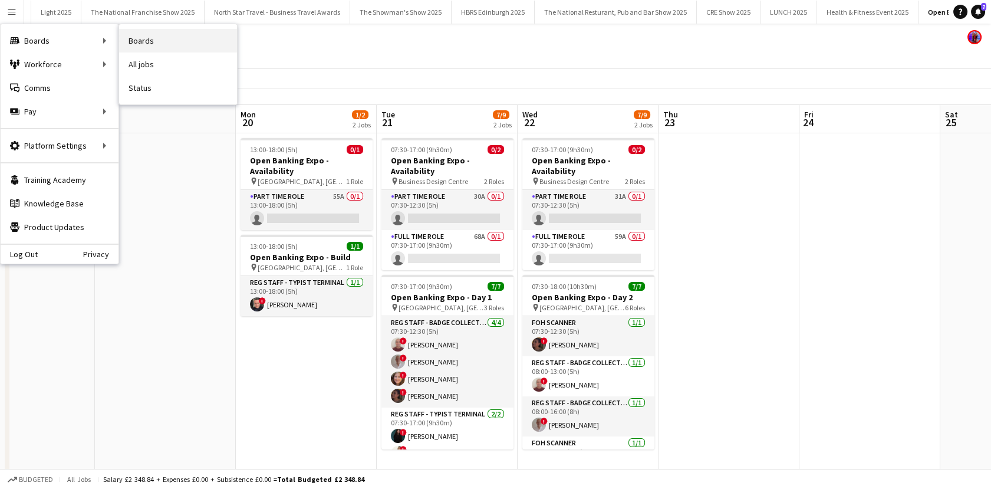
click at [139, 41] on link "Boards" at bounding box center [178, 41] width 118 height 24
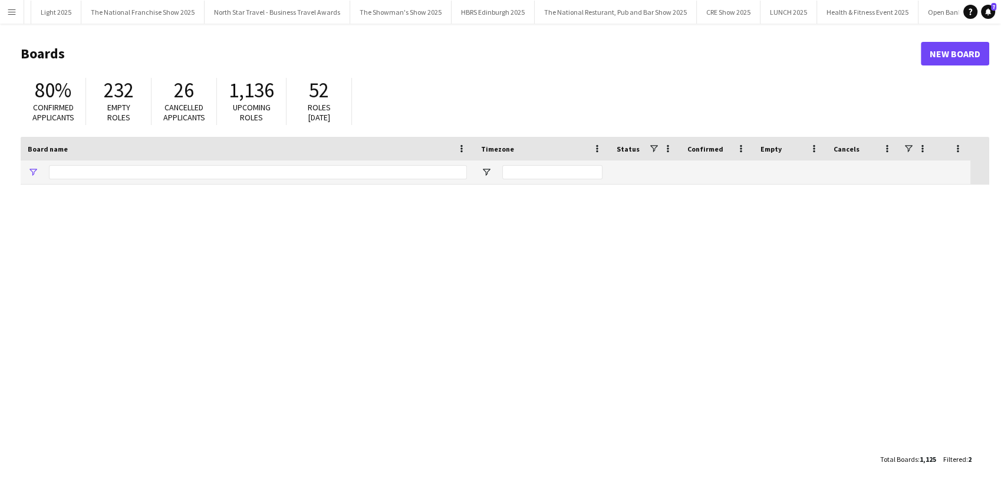
type input "**********"
drag, startPoint x: 103, startPoint y: 173, endPoint x: 38, endPoint y: 177, distance: 65.0
click at [38, 177] on div "**********" at bounding box center [247, 172] width 453 height 24
type input "******"
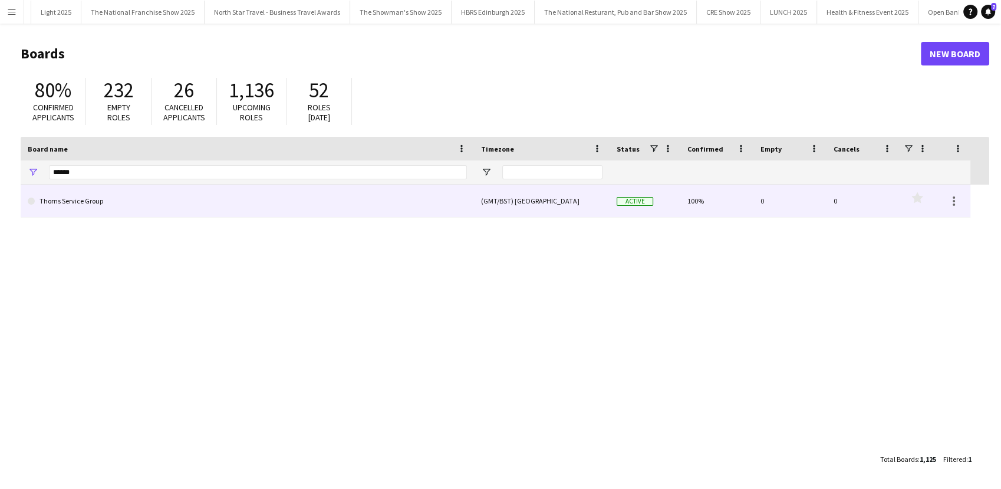
click at [102, 199] on link "Thorns Service Group" at bounding box center [247, 201] width 439 height 33
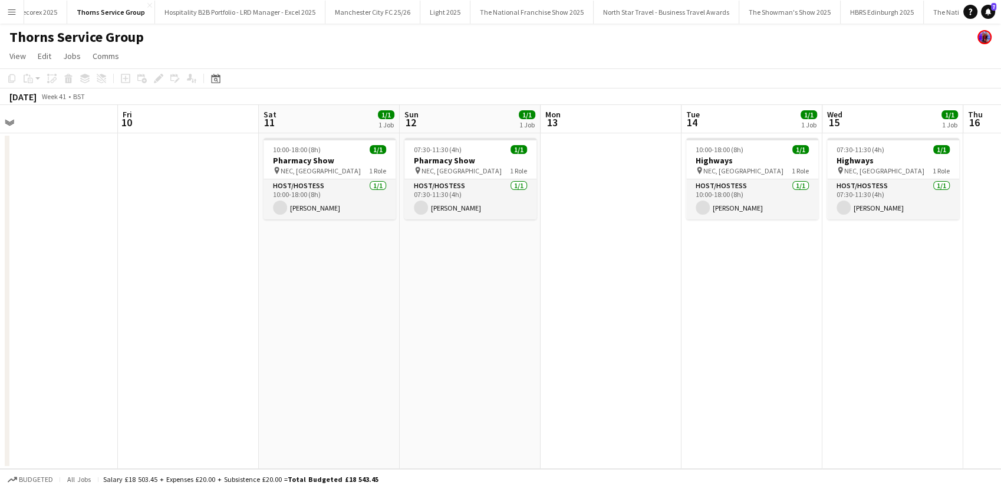
scroll to position [0, 447]
click at [430, 322] on app-date-cell "07:30-11:30 (4h) 1/1 Pharmacy Show pin NEC, [GEOGRAPHIC_DATA] 1 Role Host/Hoste…" at bounding box center [469, 300] width 141 height 335
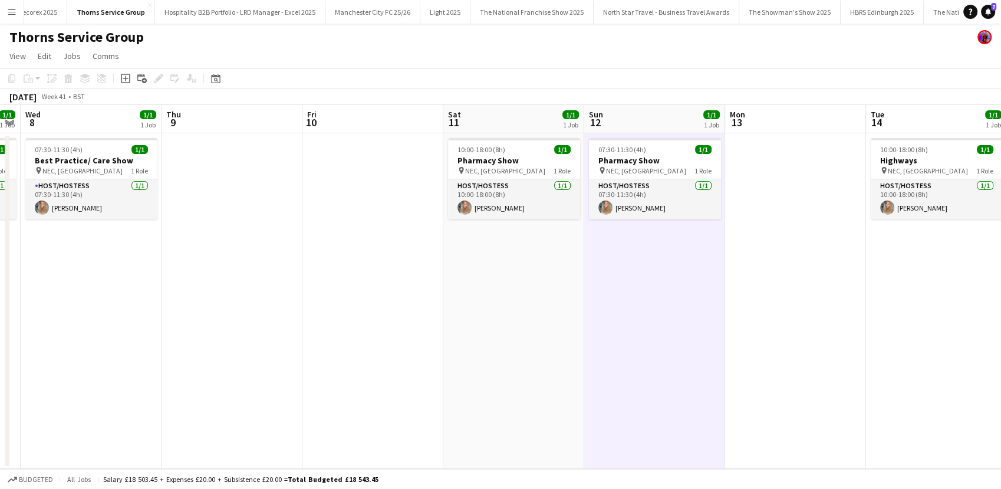
scroll to position [0, 282]
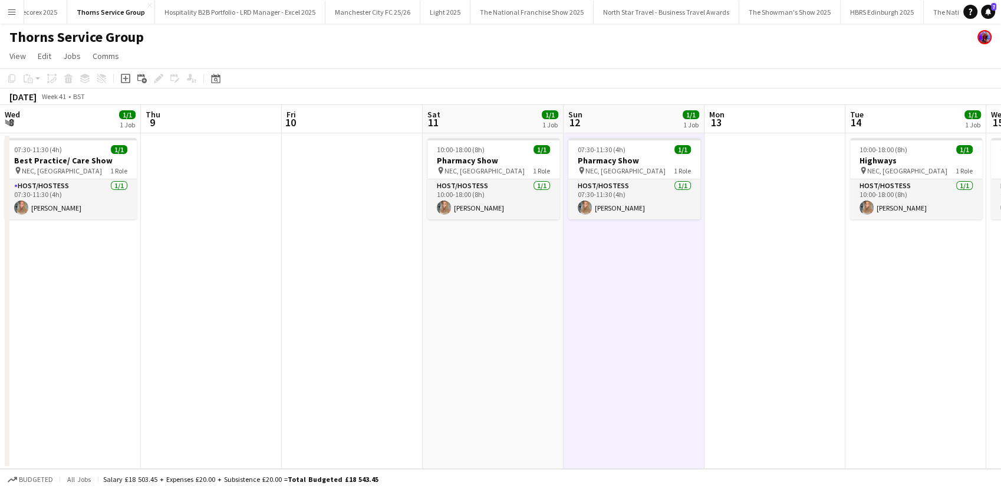
click at [467, 353] on app-date-cell "10:00-18:00 (8h) 1/1 Pharmacy Show pin NEC, [GEOGRAPHIC_DATA] 1 Role Host/Hoste…" at bounding box center [493, 300] width 141 height 335
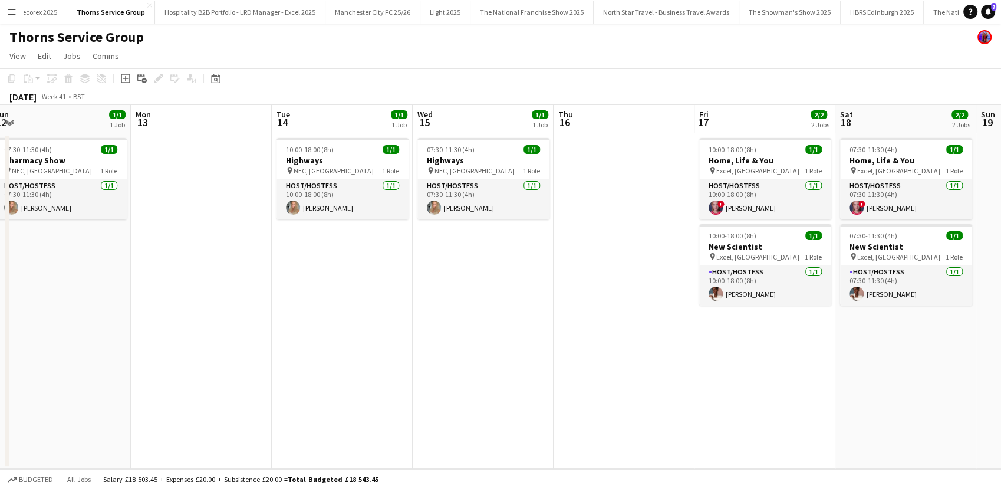
scroll to position [0, 582]
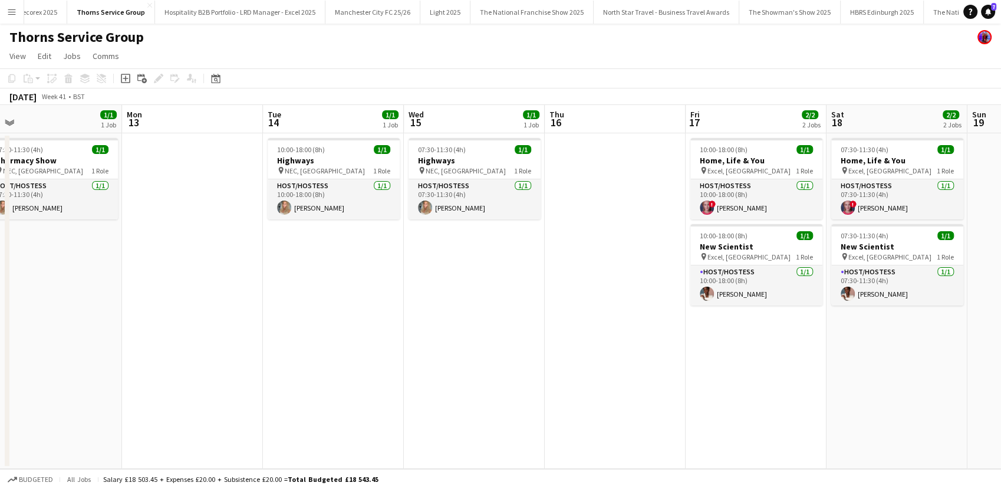
click at [495, 397] on app-date-cell "07:30-11:30 (4h) 1/1 Highways pin NEC, [GEOGRAPHIC_DATA] 1 Role Host/Hostess [D…" at bounding box center [474, 300] width 141 height 335
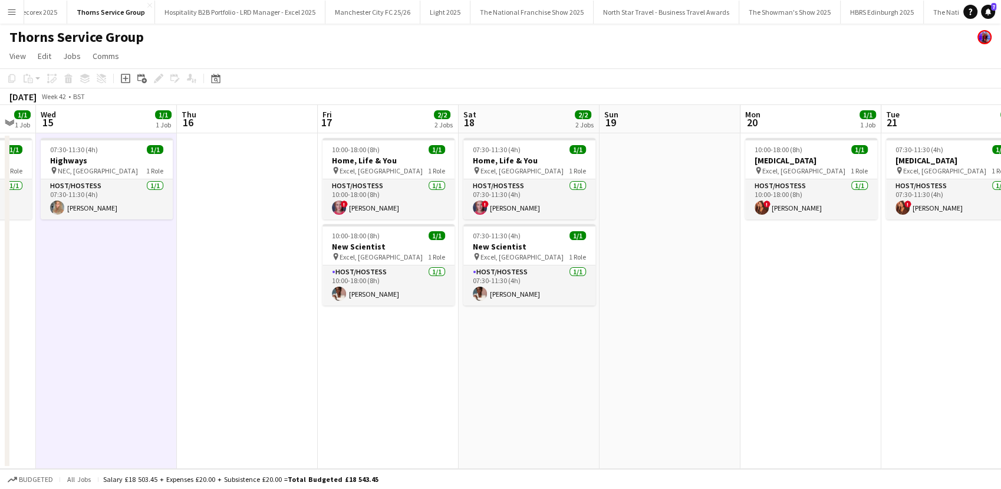
scroll to position [0, 387]
click at [629, 361] on app-date-cell at bounding box center [670, 300] width 141 height 335
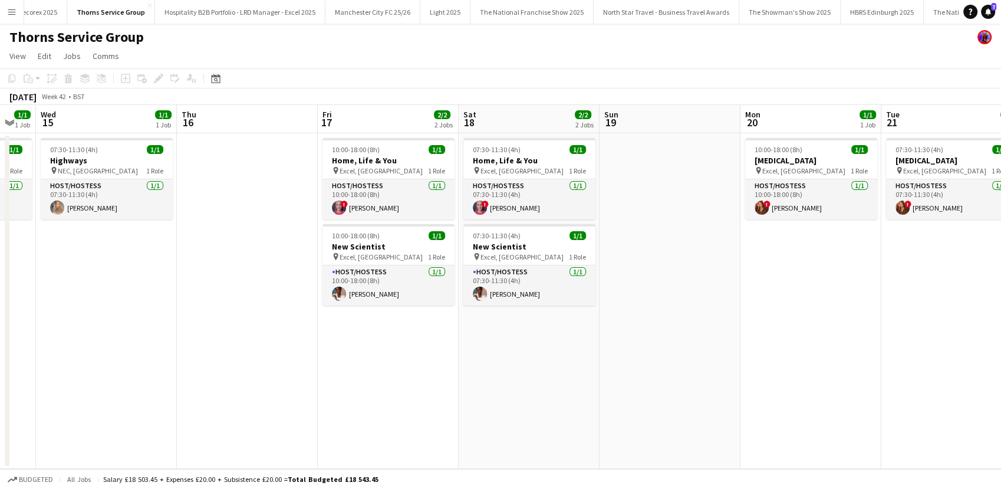
click at [13, 20] on button "Menu" at bounding box center [12, 12] width 24 height 24
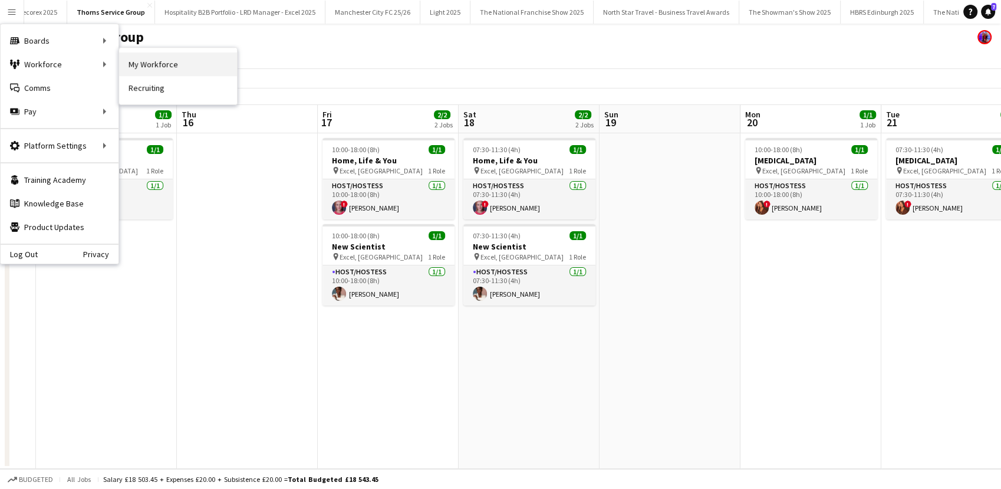
click at [160, 60] on link "My Workforce" at bounding box center [178, 64] width 118 height 24
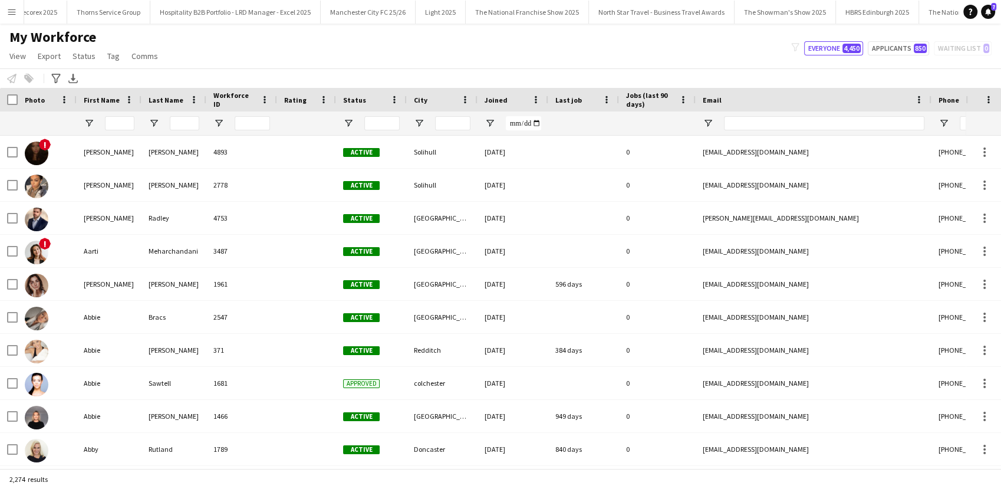
type input "*****"
type input "**"
type input "**********"
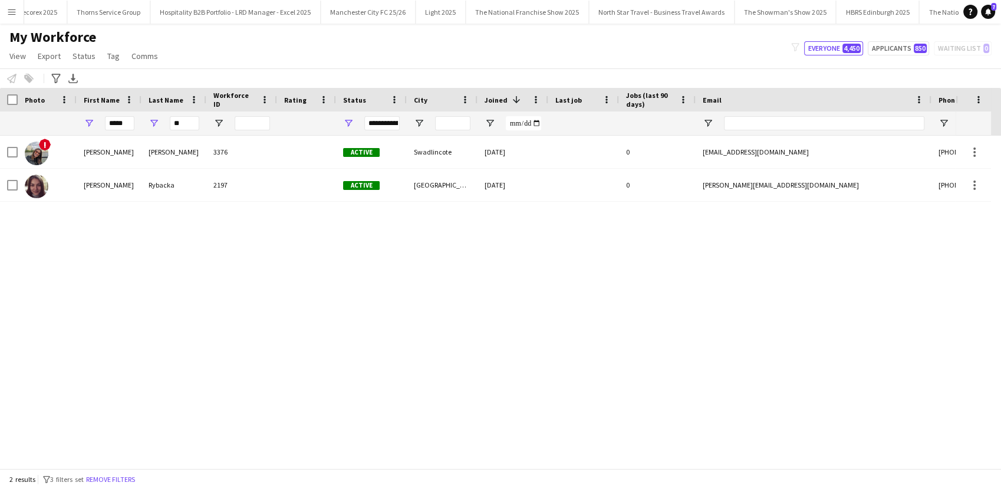
click at [126, 115] on div "*****" at bounding box center [119, 123] width 29 height 24
click at [127, 123] on input "*****" at bounding box center [119, 123] width 29 height 14
type input "*"
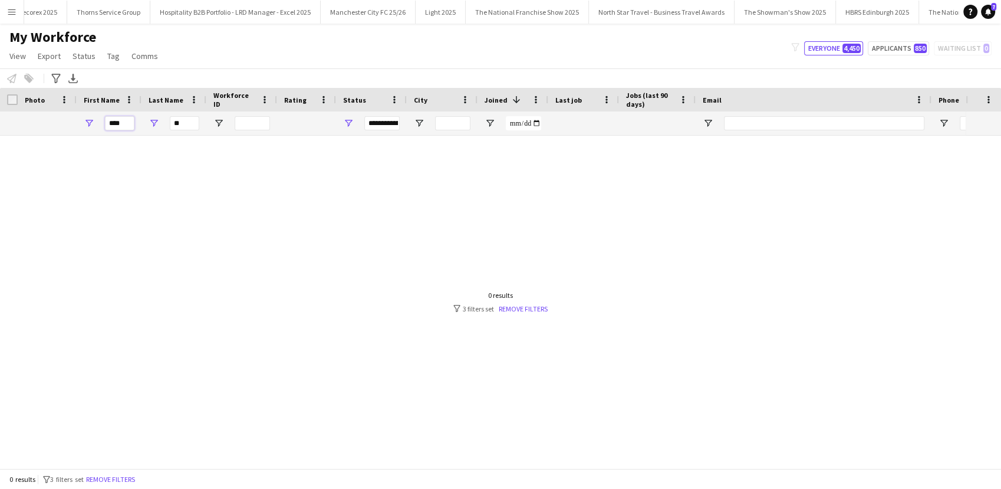
type input "****"
click at [185, 120] on input "**" at bounding box center [184, 123] width 29 height 14
type input "*"
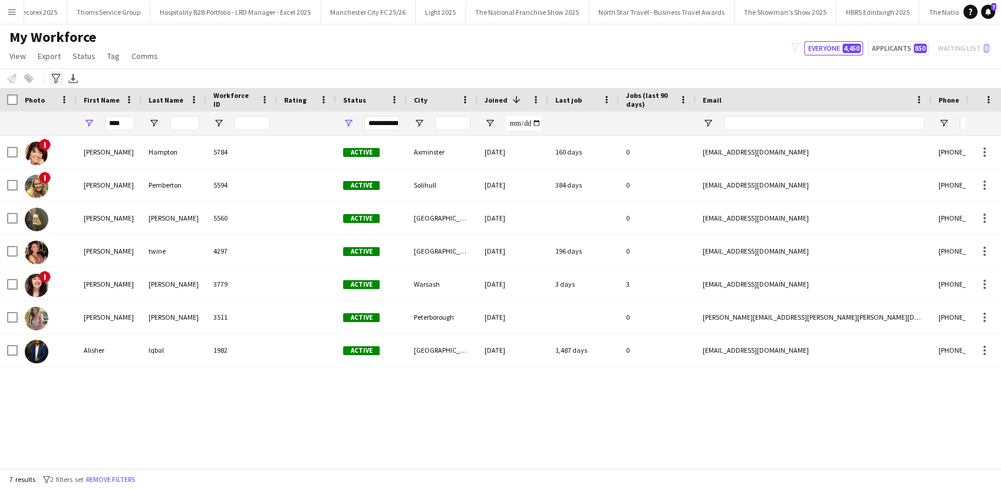
click at [54, 78] on icon "Advanced filters" at bounding box center [55, 78] width 9 height 9
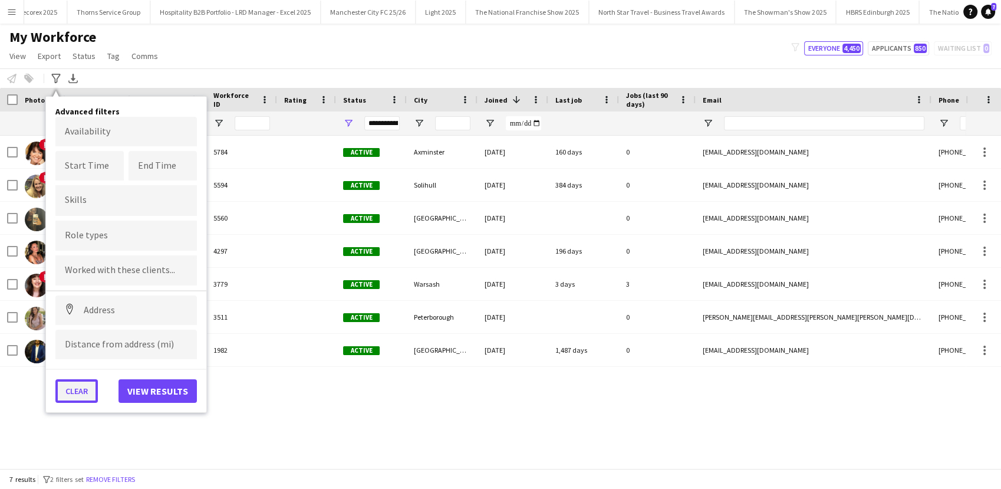
click at [82, 381] on button "Clear" at bounding box center [76, 391] width 42 height 24
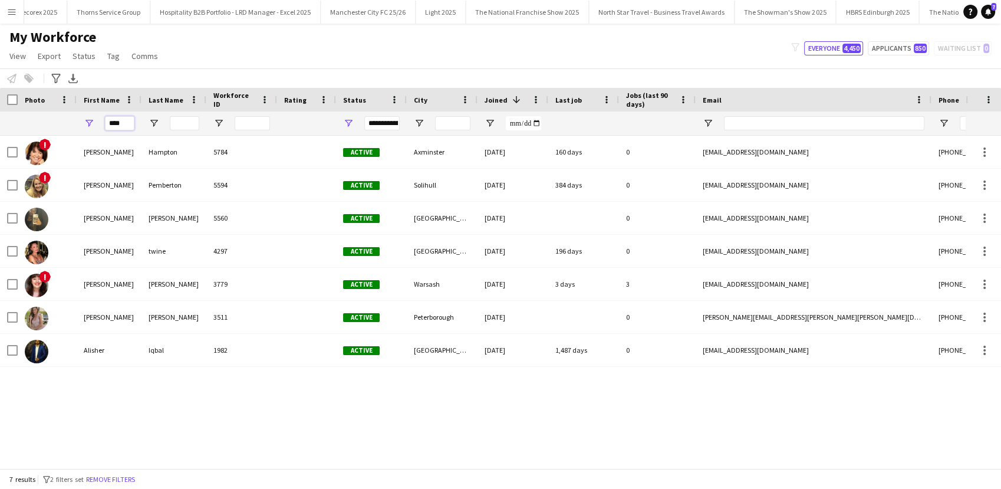
click at [121, 126] on input "****" at bounding box center [119, 123] width 29 height 14
type input "*"
click at [180, 127] on input "Last Name Filter Input" at bounding box center [184, 123] width 29 height 14
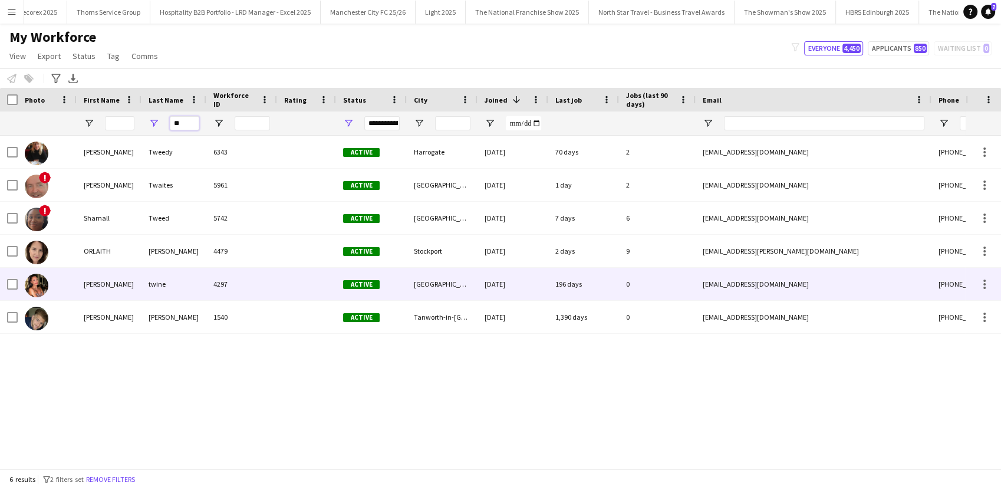
type input "**"
click at [77, 270] on div "[PERSON_NAME]" at bounding box center [109, 284] width 65 height 32
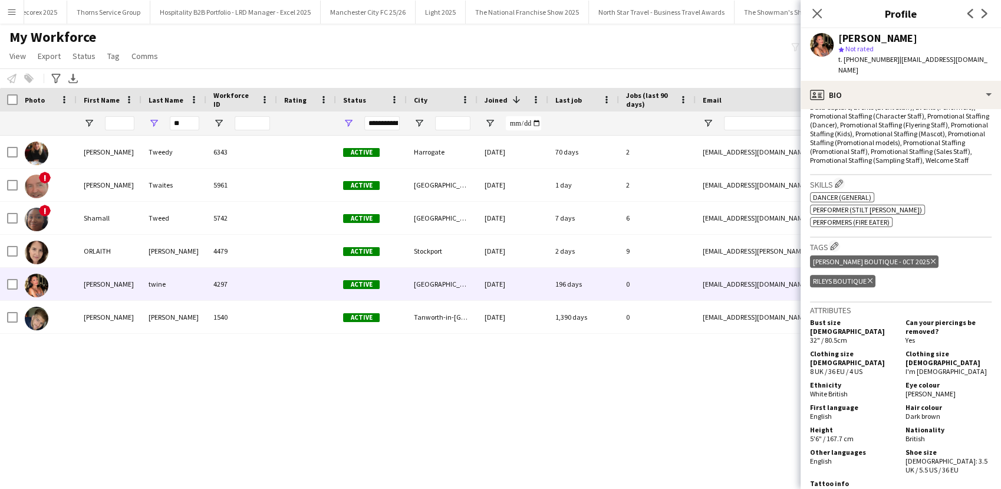
scroll to position [414, 0]
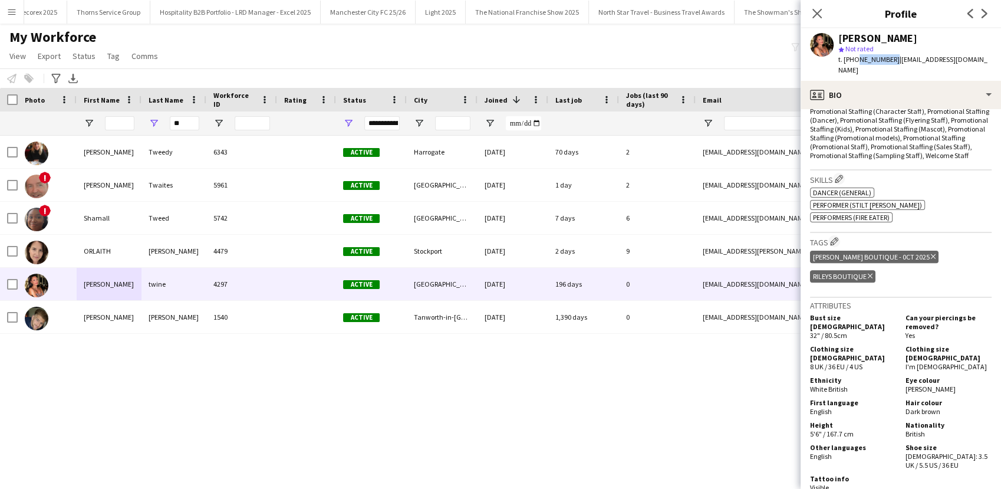
drag, startPoint x: 888, startPoint y: 62, endPoint x: 854, endPoint y: 58, distance: 34.4
click at [854, 58] on span "t. [PHONE_NUMBER]" at bounding box center [868, 59] width 61 height 9
copy span "7465407196"
click at [14, 19] on button "Menu" at bounding box center [12, 12] width 24 height 24
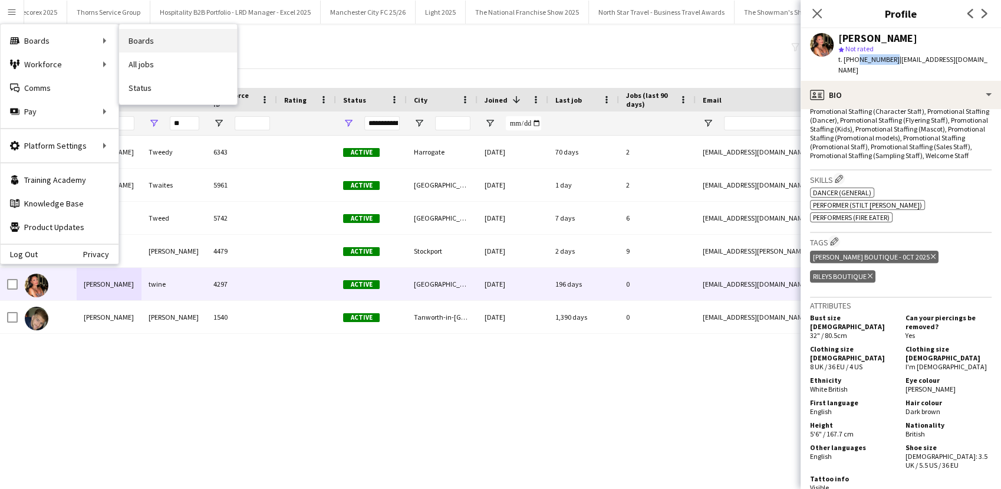
click at [138, 37] on link "Boards" at bounding box center [178, 41] width 118 height 24
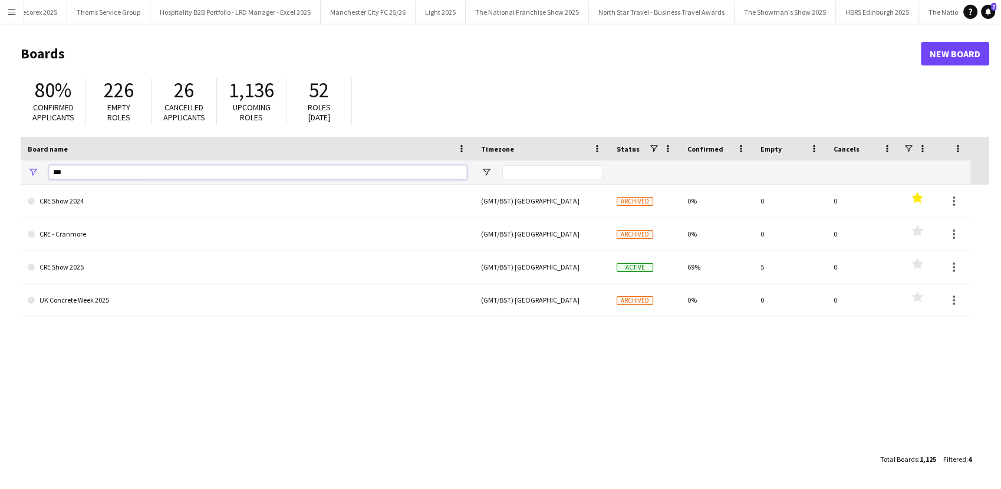
click at [74, 173] on input "***" at bounding box center [258, 172] width 418 height 14
type input "*"
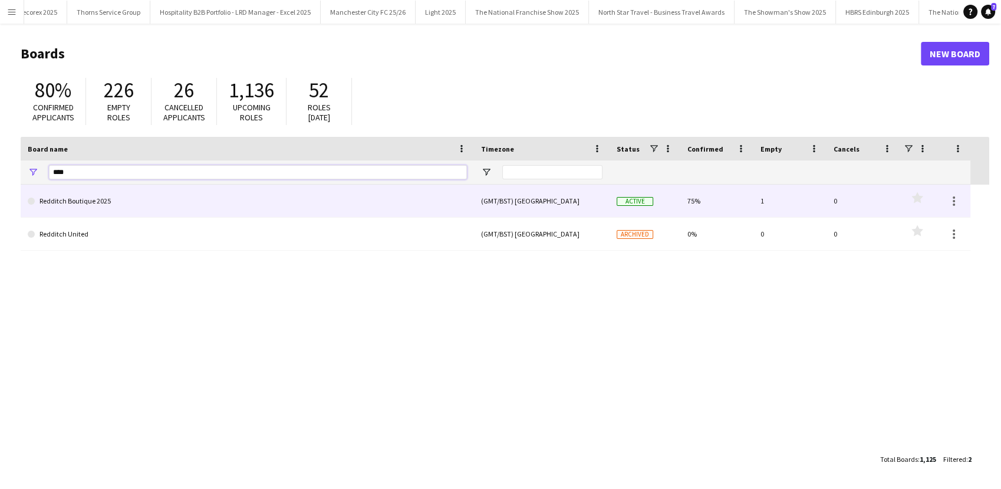
type input "****"
click at [96, 200] on link "Redditch Boutique 2025" at bounding box center [247, 201] width 439 height 33
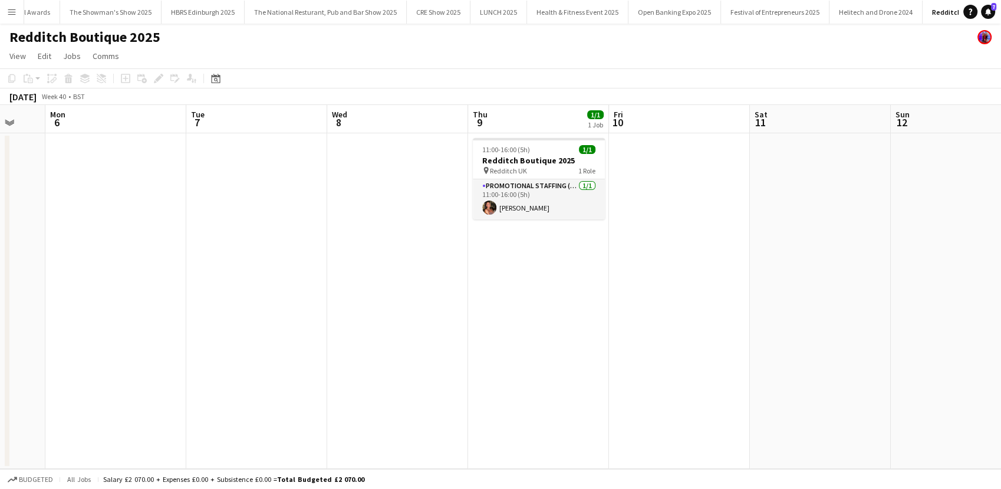
scroll to position [0, 377]
click at [501, 209] on app-card-role "Promotional Staffing (Promotional models) [DATE] 11:00-16:00 (5h) [PERSON_NAME]" at bounding box center [539, 199] width 132 height 40
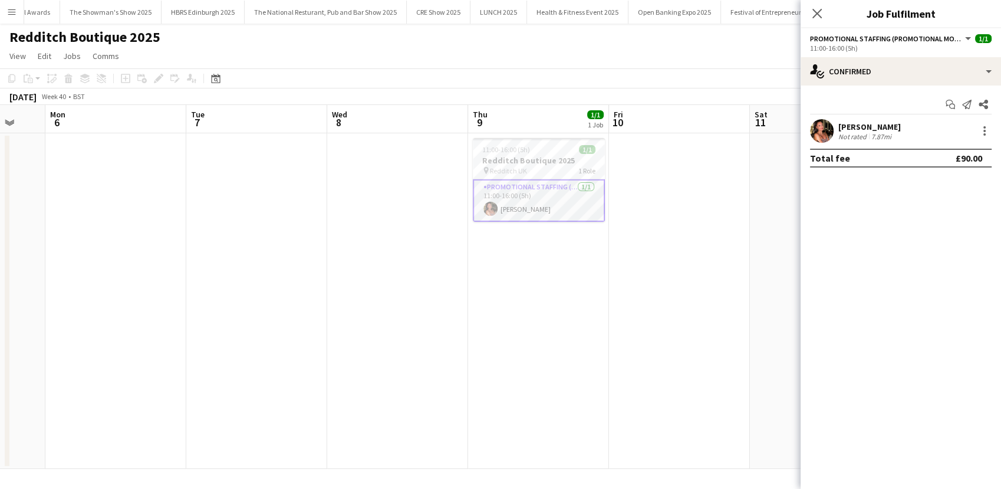
click at [850, 129] on div "[PERSON_NAME]" at bounding box center [869, 126] width 62 height 11
click at [212, 163] on app-date-cell at bounding box center [256, 300] width 141 height 335
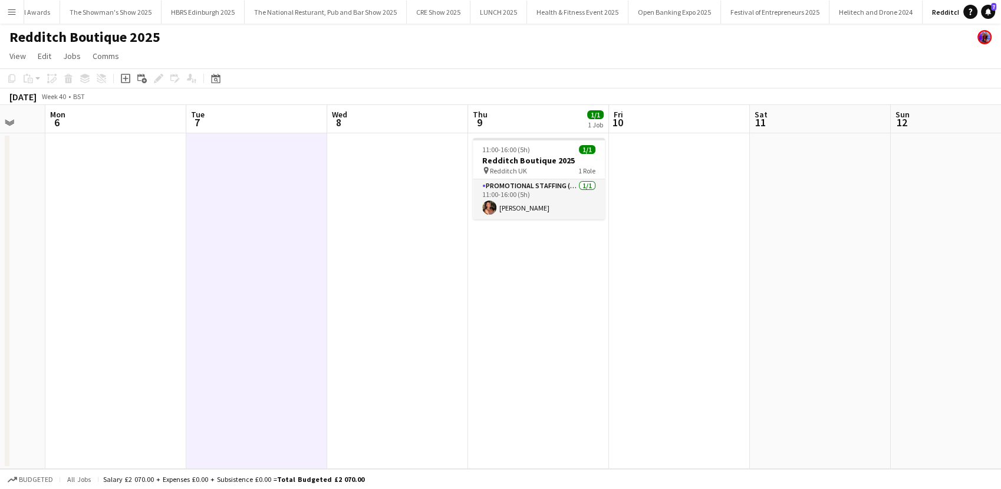
click at [2, 12] on button "Menu" at bounding box center [12, 12] width 24 height 24
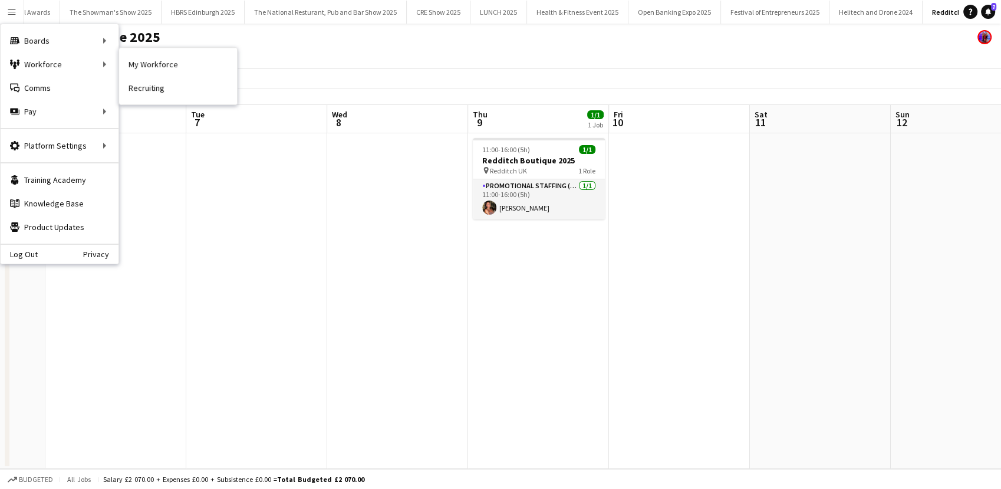
click at [136, 61] on link "My Workforce" at bounding box center [178, 64] width 118 height 24
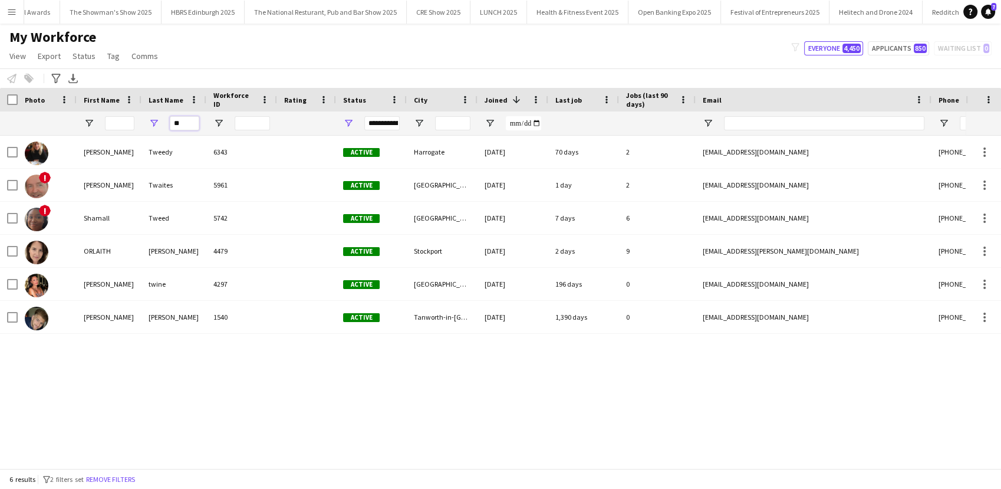
drag, startPoint x: 189, startPoint y: 125, endPoint x: 171, endPoint y: 125, distance: 17.7
click at [171, 125] on input "**" at bounding box center [184, 123] width 29 height 14
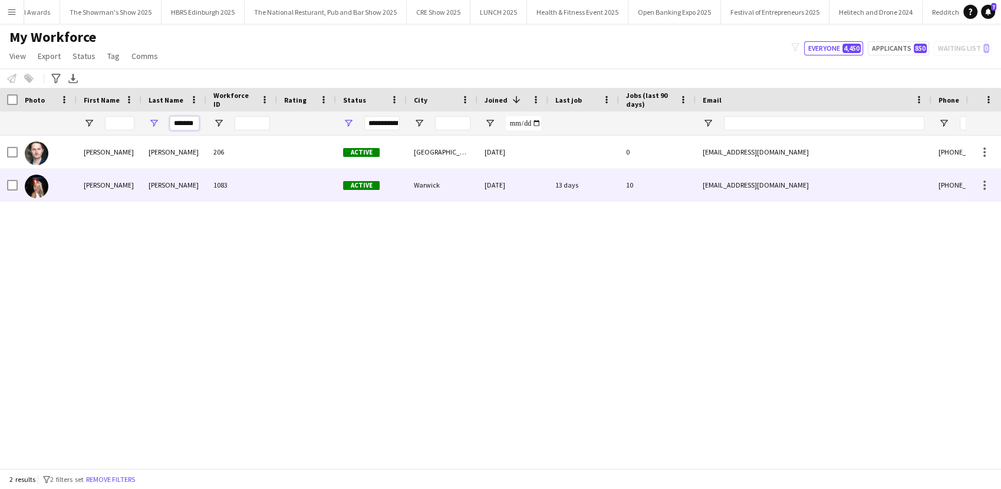
type input "*******"
click at [152, 178] on div "[PERSON_NAME]" at bounding box center [173, 185] width 65 height 32
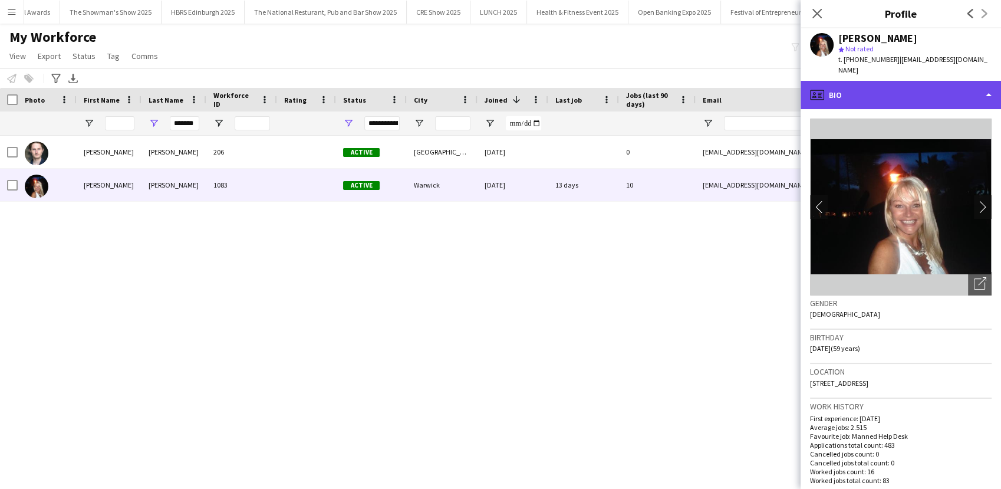
click at [967, 87] on div "profile Bio" at bounding box center [901, 95] width 200 height 28
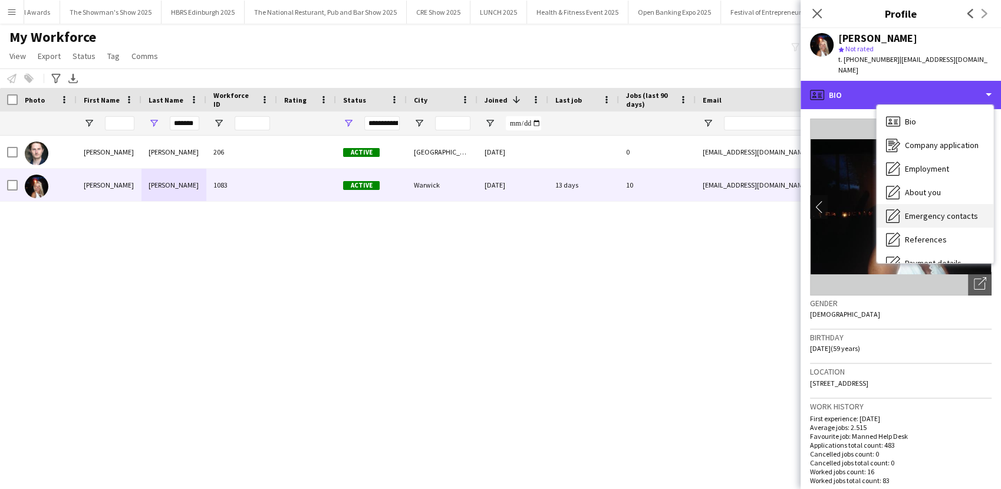
scroll to position [134, 0]
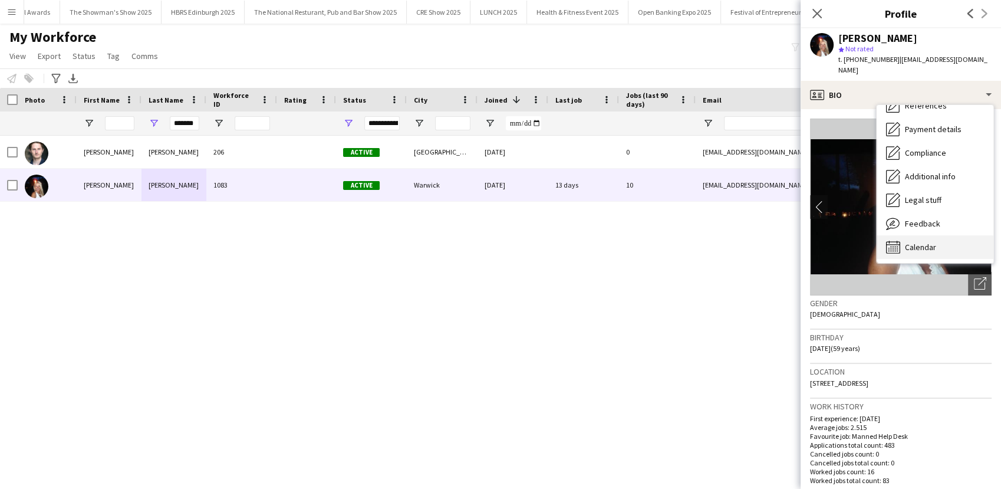
click at [921, 242] on span "Calendar" at bounding box center [920, 247] width 31 height 11
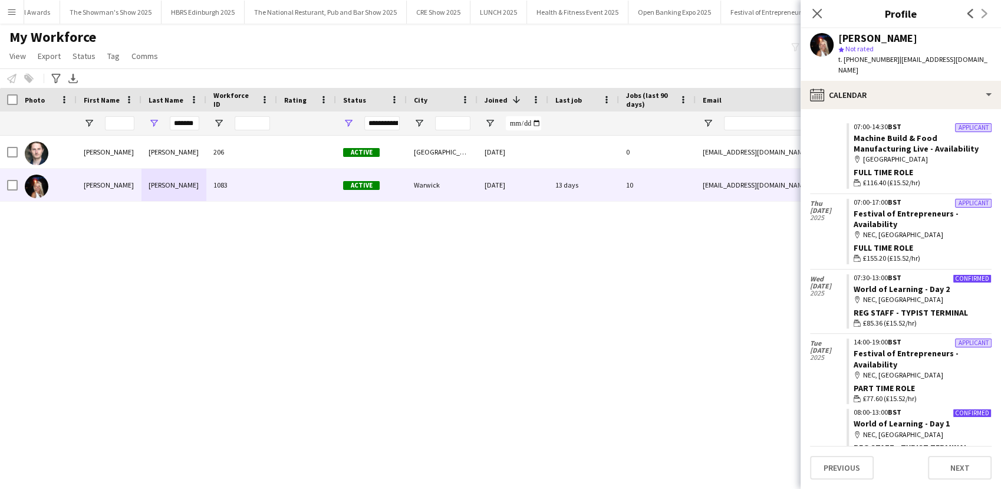
scroll to position [817, 0]
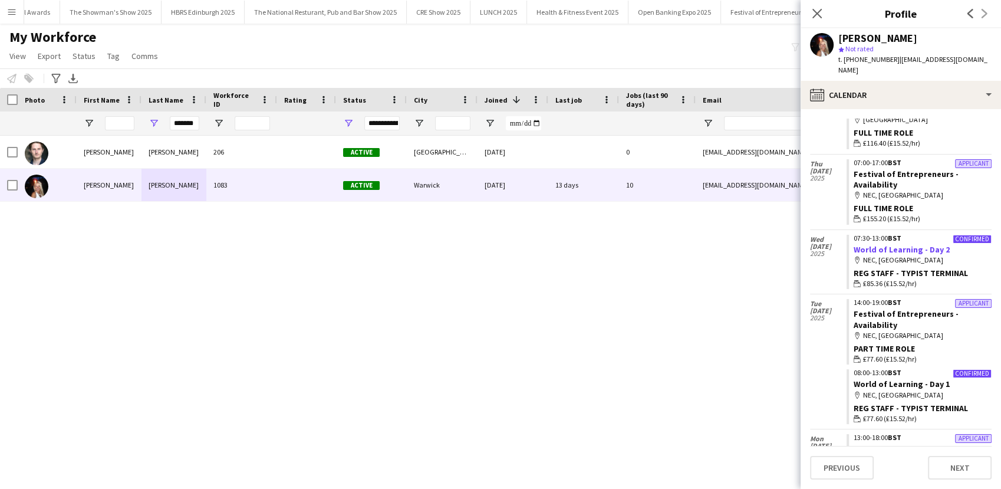
click at [898, 244] on link "World of Learning - Day 2" at bounding box center [902, 249] width 96 height 11
click at [4, 12] on button "Menu" at bounding box center [12, 12] width 24 height 24
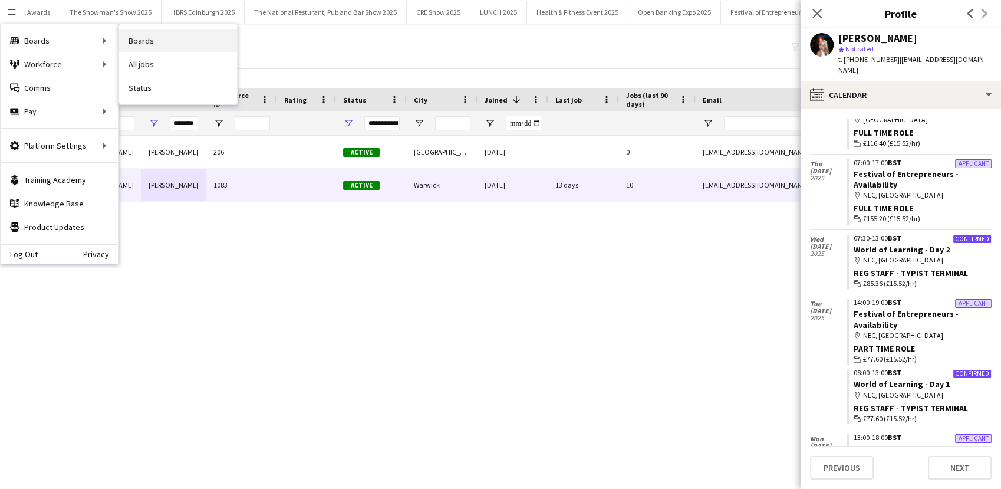
click at [126, 35] on link "Boards" at bounding box center [178, 41] width 118 height 24
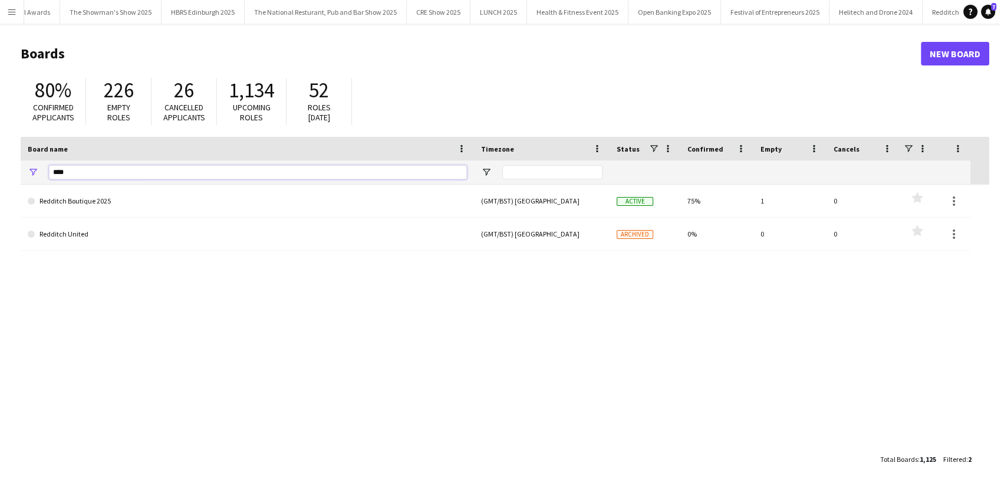
click at [100, 169] on input "****" at bounding box center [258, 172] width 418 height 14
type input "*"
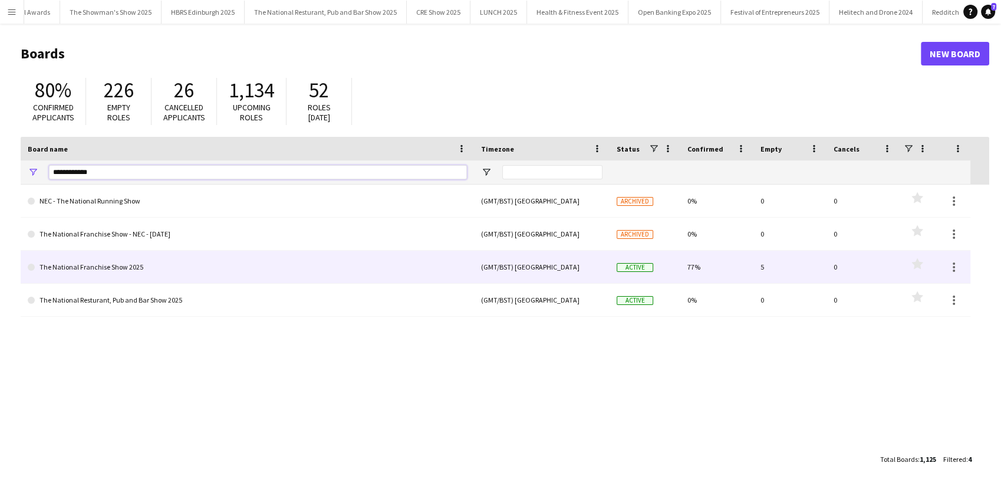
type input "**********"
click at [153, 261] on link "The National Franchise Show 2025" at bounding box center [247, 267] width 439 height 33
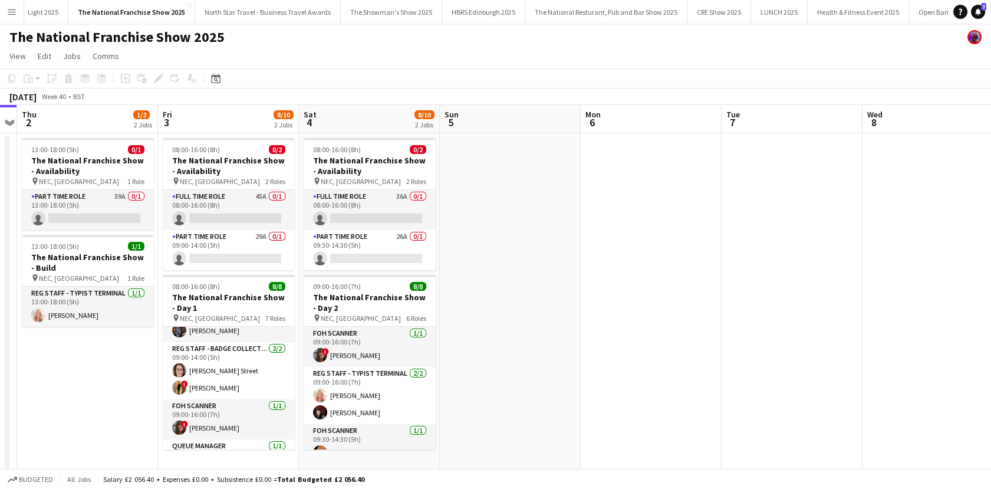
scroll to position [100, 0]
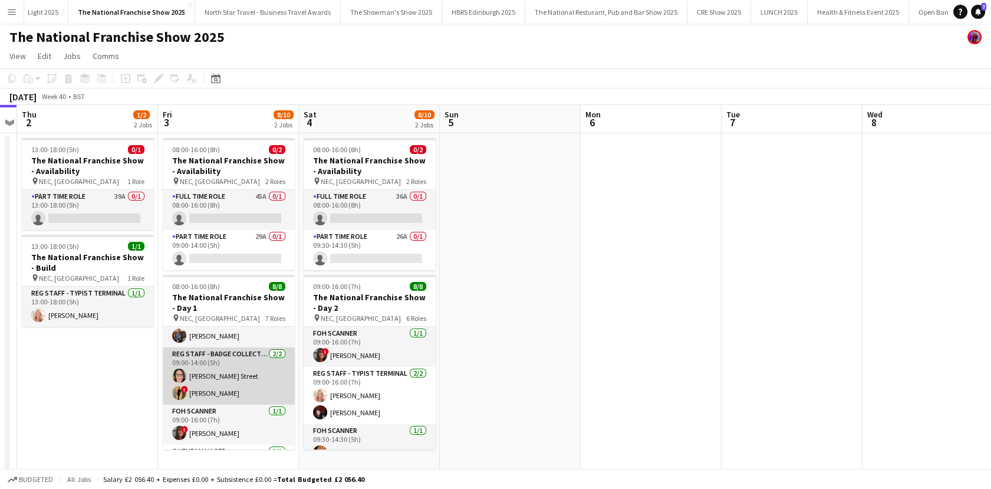
click at [232, 375] on app-card-role "Reg Staff - Badge Collection [DATE] 09:00-14:00 (5h) [PERSON_NAME] Street ! [PE…" at bounding box center [229, 375] width 132 height 57
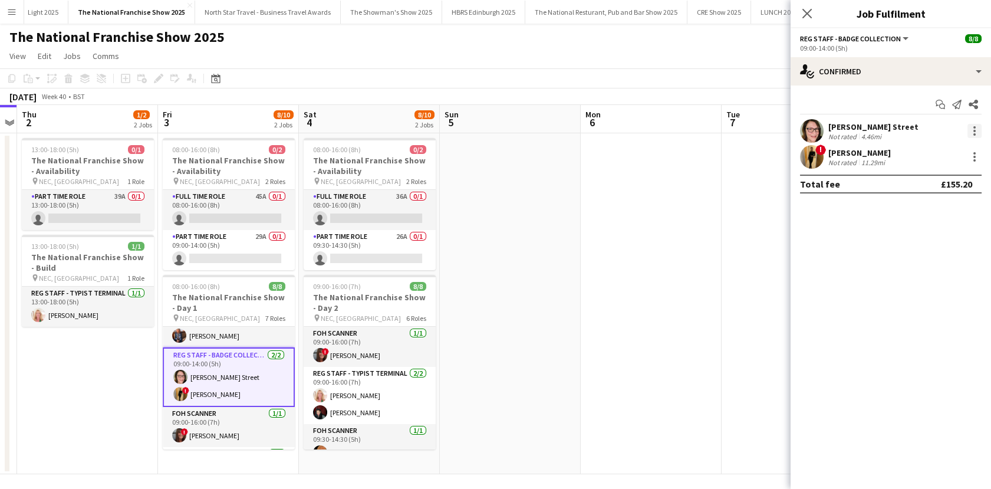
click at [969, 131] on div at bounding box center [974, 131] width 14 height 14
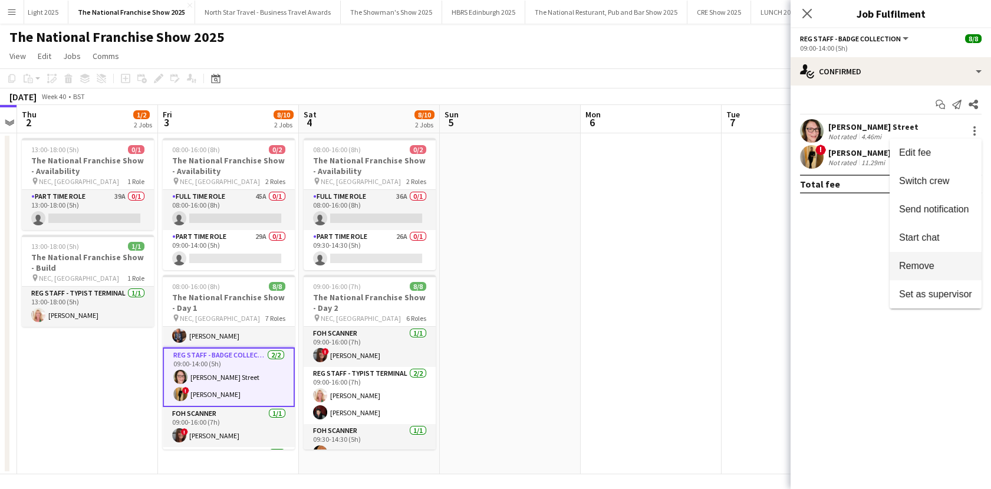
click at [913, 268] on span "Remove" at bounding box center [916, 266] width 35 height 10
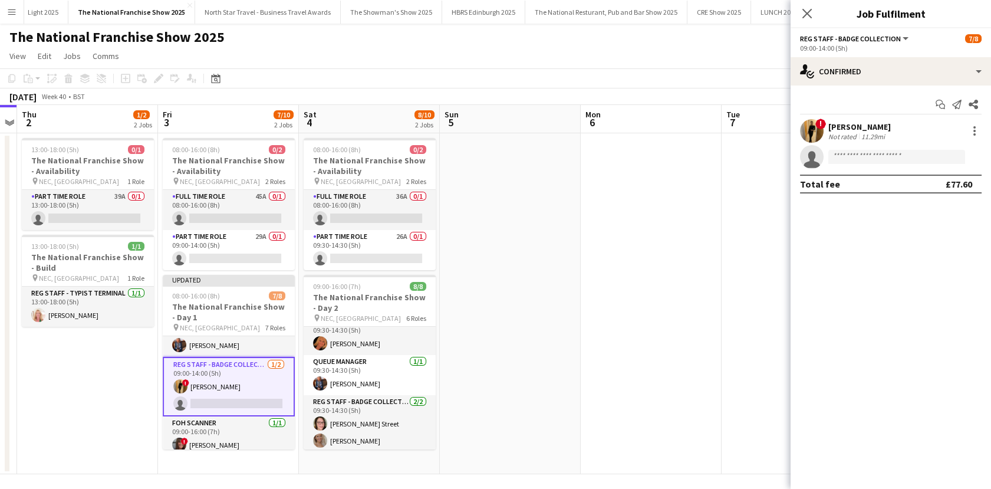
scroll to position [149, 0]
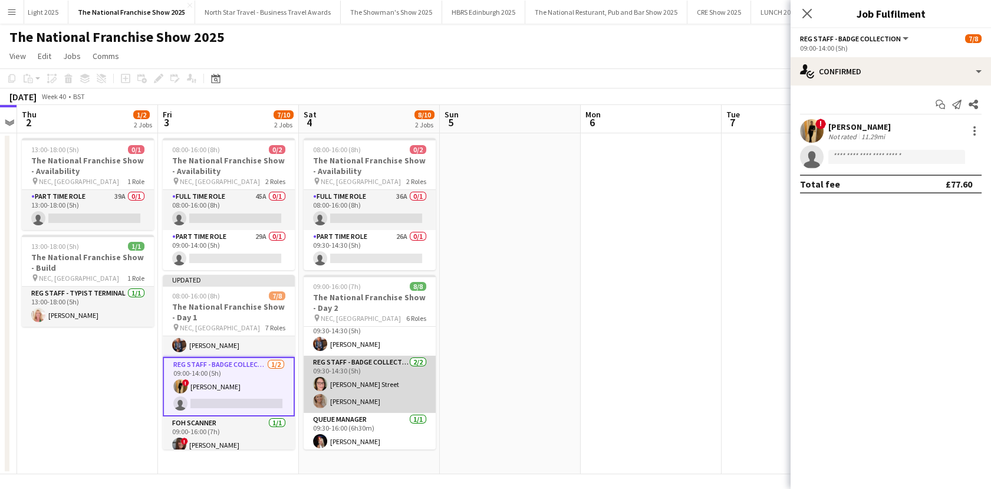
click at [351, 386] on app-card-role "Reg Staff - Badge Collection [DATE] 09:30-14:30 (5h) [PERSON_NAME] [PERSON_NAME]" at bounding box center [370, 383] width 132 height 57
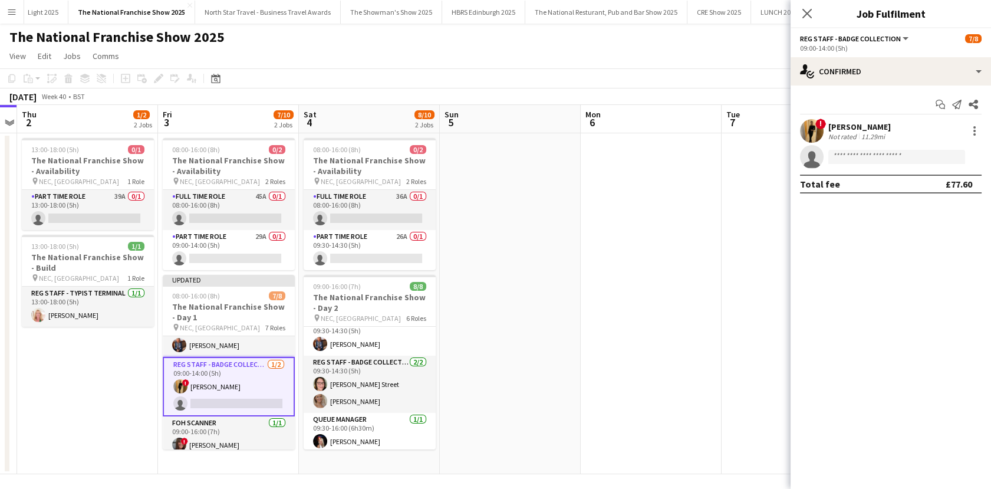
scroll to position [0, 547]
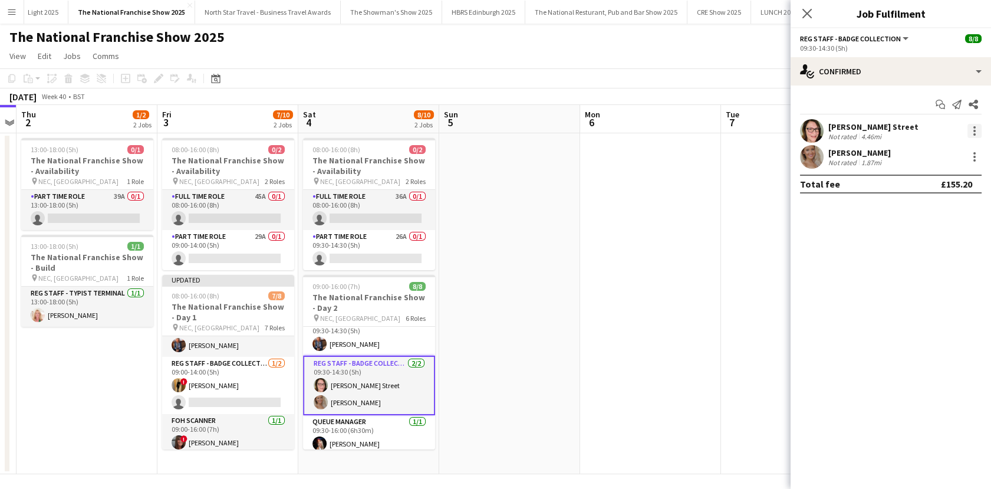
click at [973, 126] on div at bounding box center [974, 131] width 14 height 14
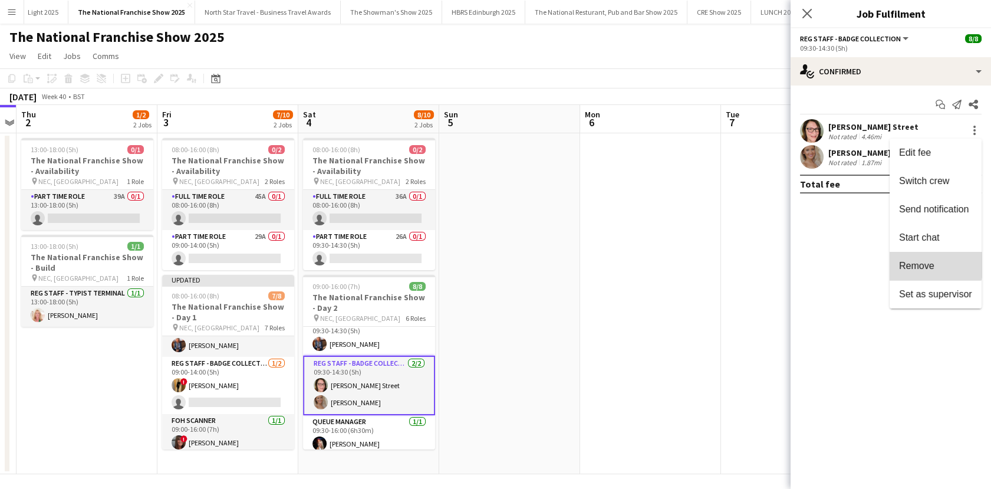
click at [919, 265] on span "Remove" at bounding box center [916, 266] width 35 height 10
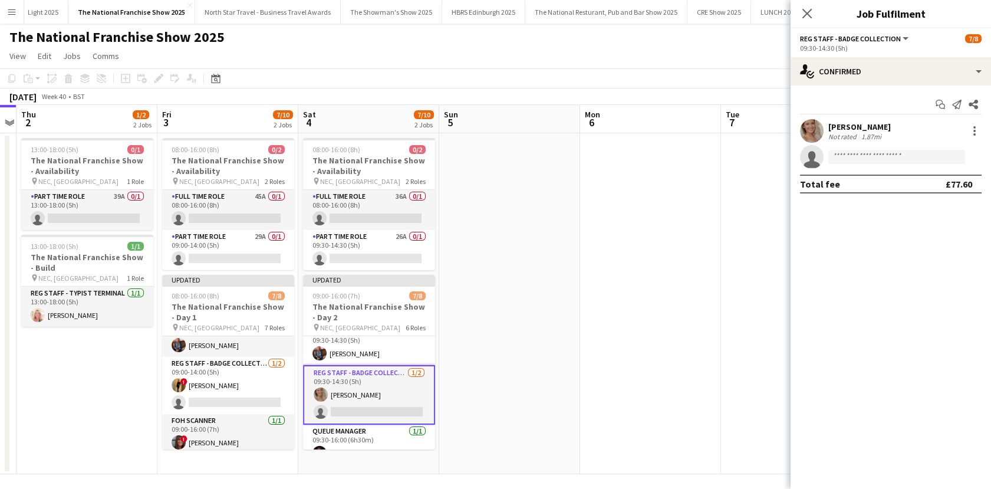
click at [637, 266] on app-date-cell at bounding box center [650, 303] width 141 height 341
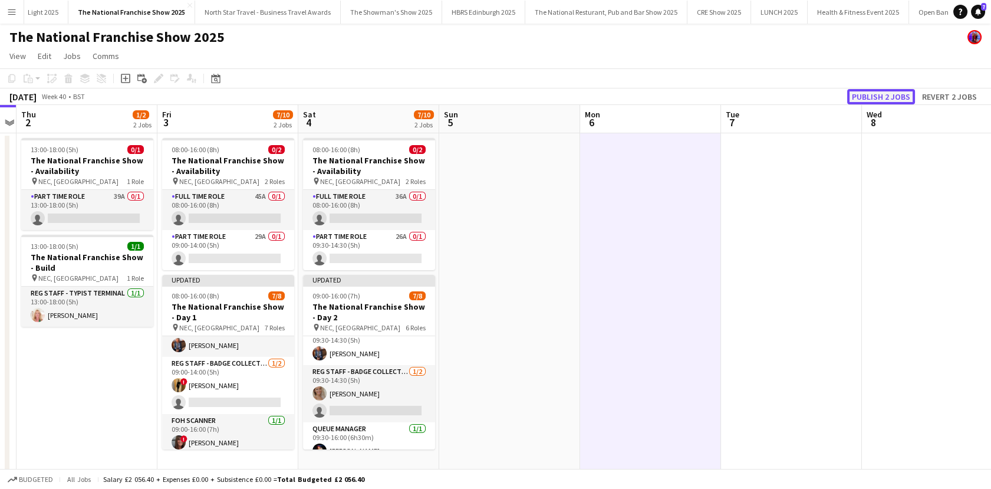
click at [895, 97] on button "Publish 2 jobs" at bounding box center [881, 96] width 68 height 15
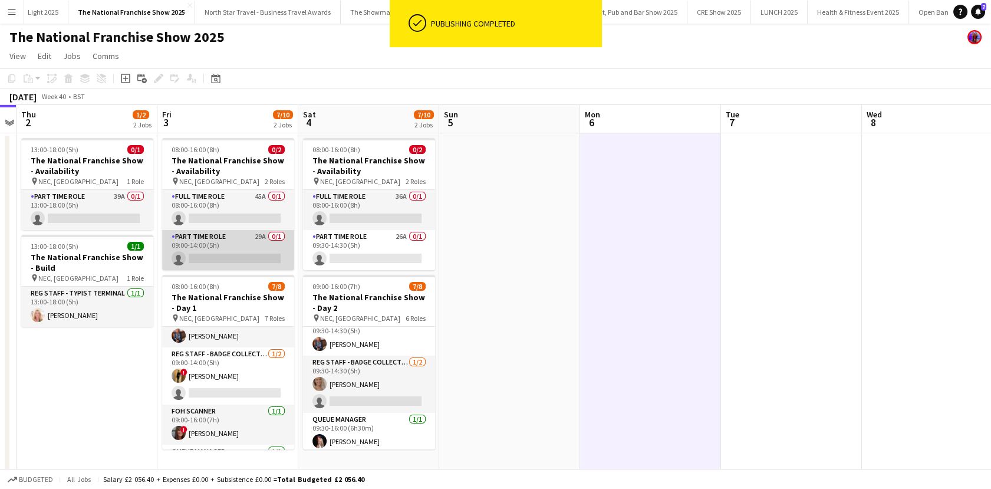
click at [233, 242] on app-card-role "Part Time Role 29A 0/1 09:00-14:00 (5h) single-neutral-actions" at bounding box center [228, 250] width 132 height 40
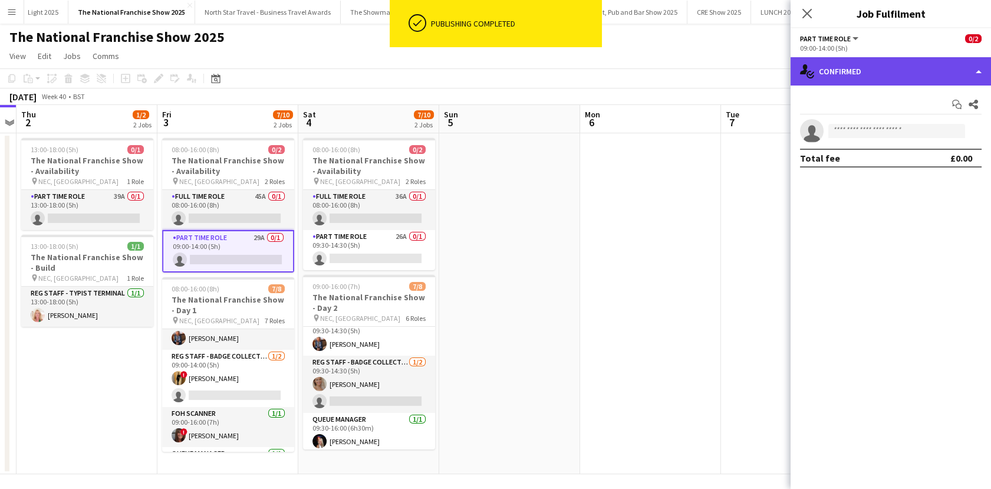
click at [883, 78] on div "single-neutral-actions-check-2 Confirmed" at bounding box center [891, 71] width 200 height 28
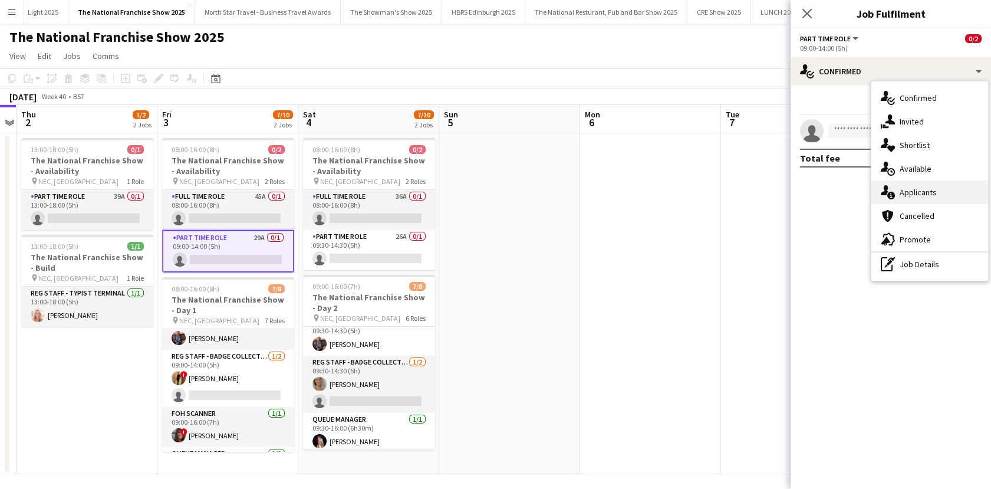
click at [910, 187] on span "Applicants" at bounding box center [918, 192] width 37 height 11
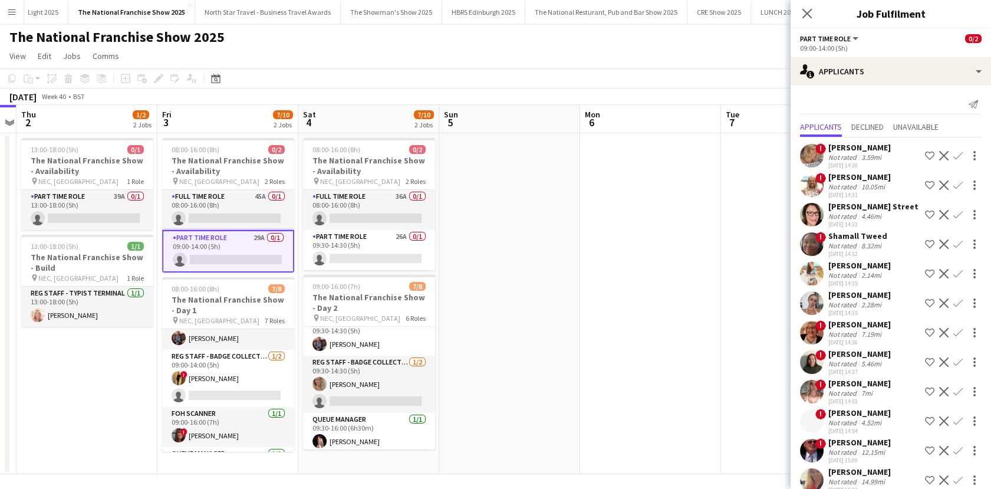
scroll to position [391, 0]
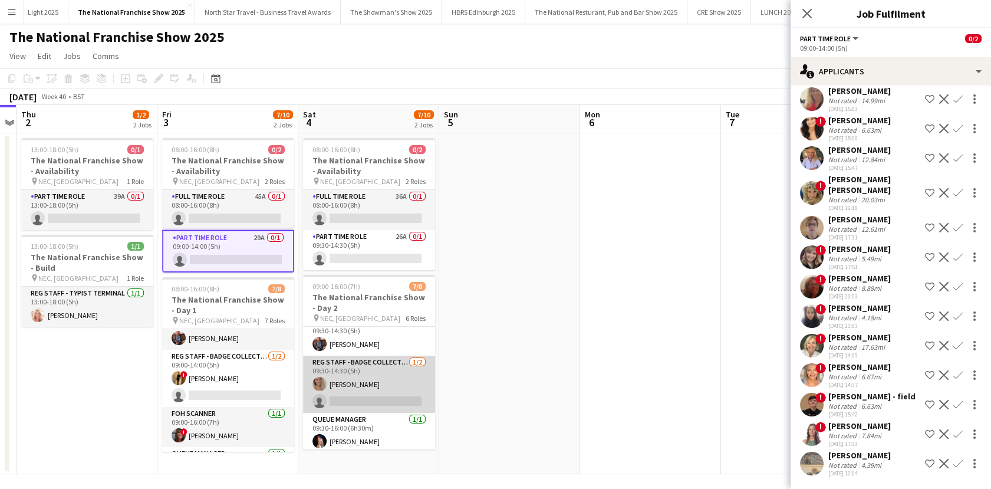
click at [377, 384] on app-card-role "Reg Staff - Badge Collection 1/2 09:30-14:30 (5h) Molly Byrne single-neutral-ac…" at bounding box center [369, 383] width 132 height 57
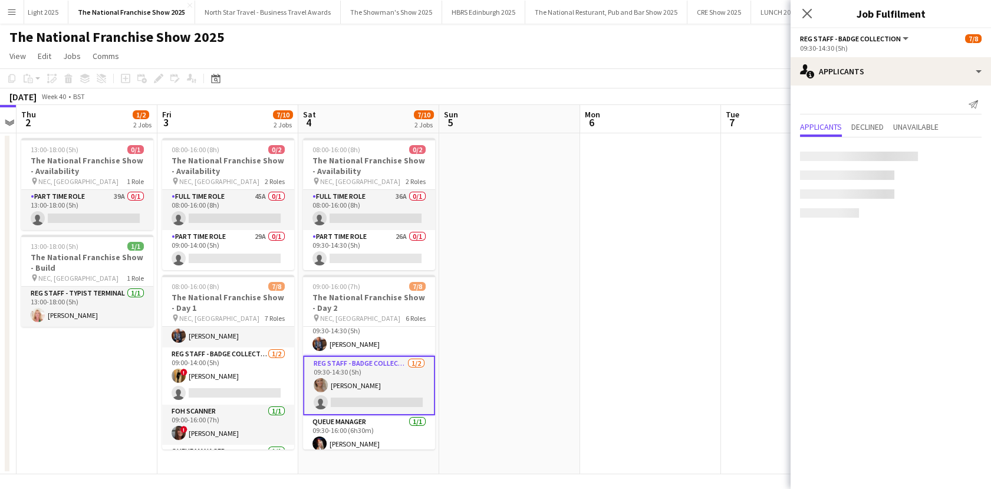
scroll to position [0, 0]
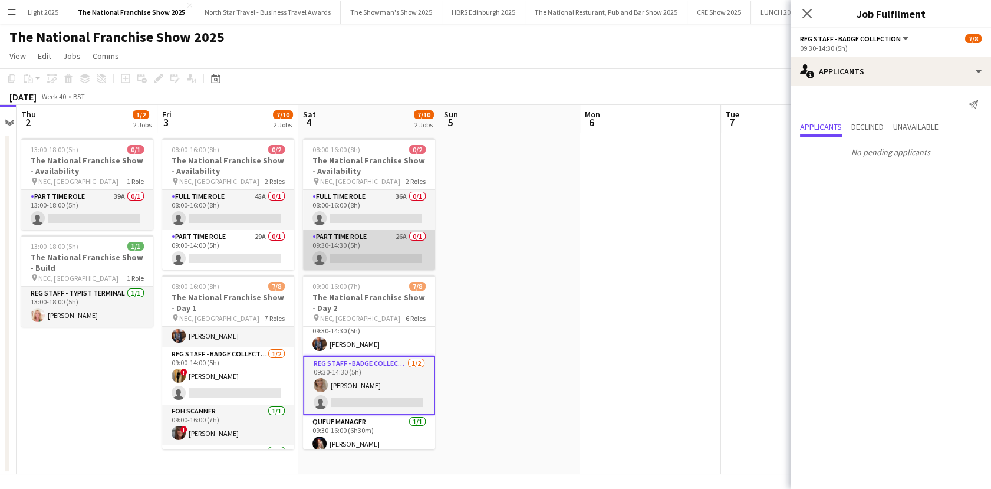
click at [388, 252] on app-card-role "Part Time Role 26A 0/1 09:30-14:30 (5h) single-neutral-actions" at bounding box center [369, 250] width 132 height 40
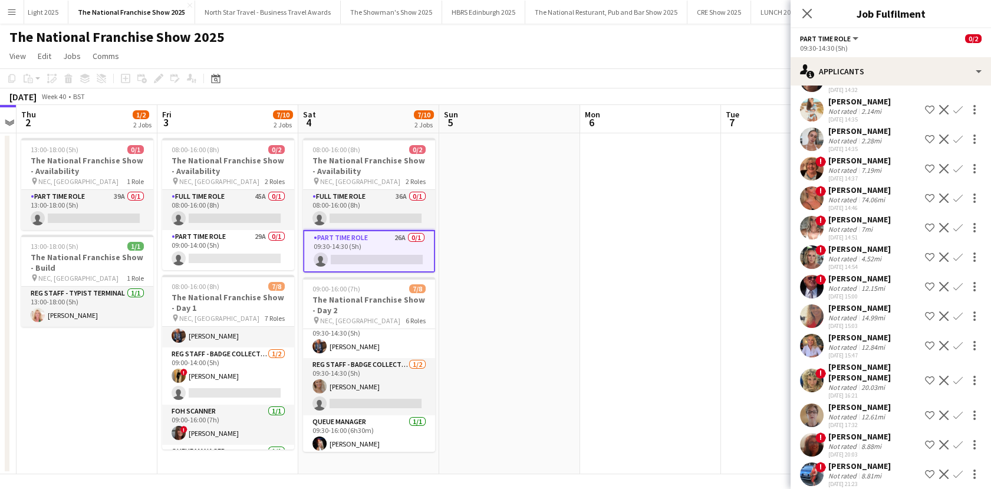
scroll to position [292, 0]
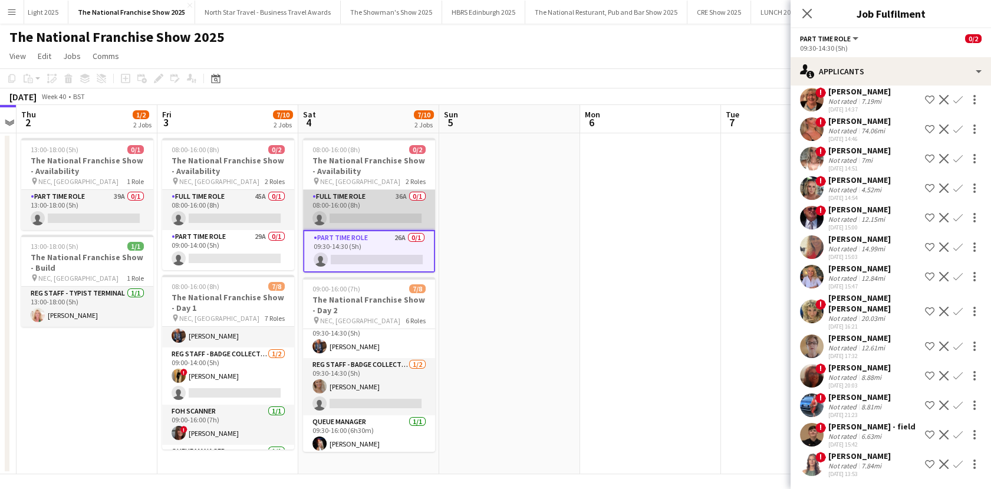
click at [376, 225] on app-card-role "Full Time Role 36A 0/1 08:00-16:00 (8h) single-neutral-actions" at bounding box center [369, 210] width 132 height 40
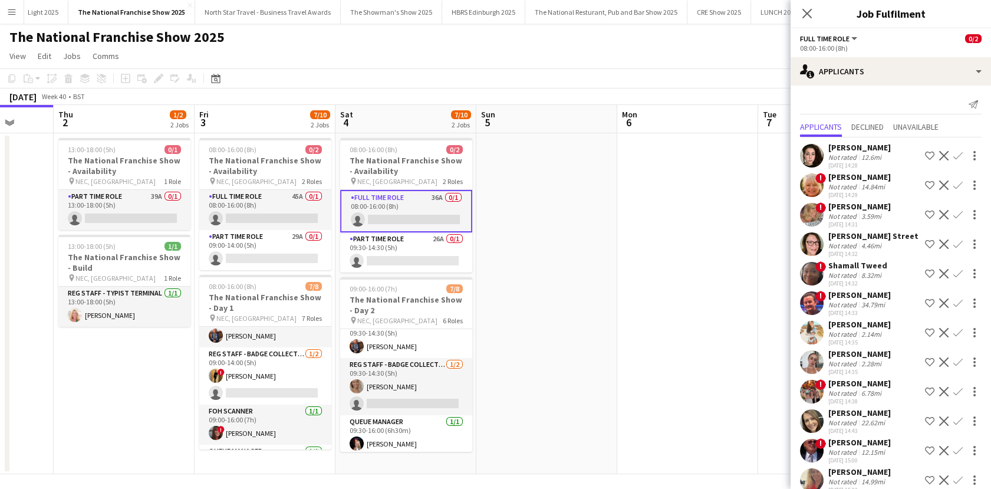
scroll to position [0, 308]
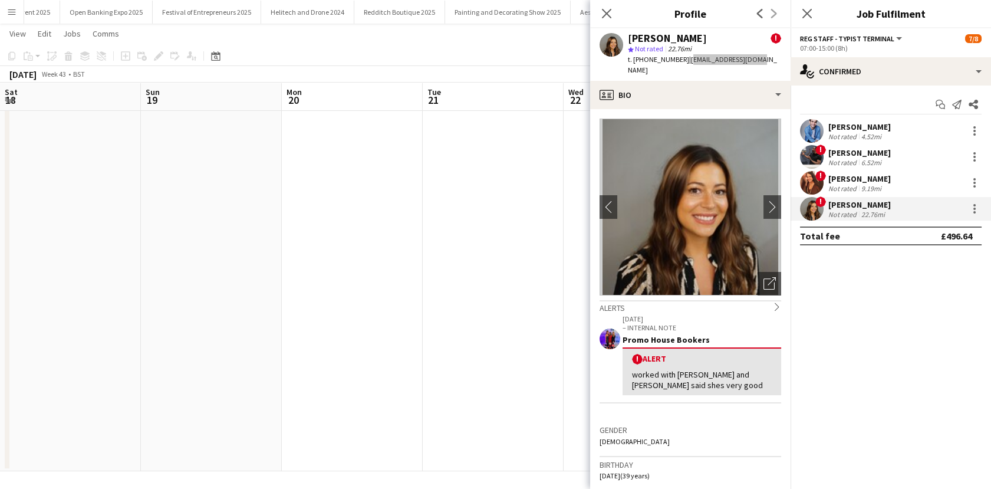
scroll to position [0, 368]
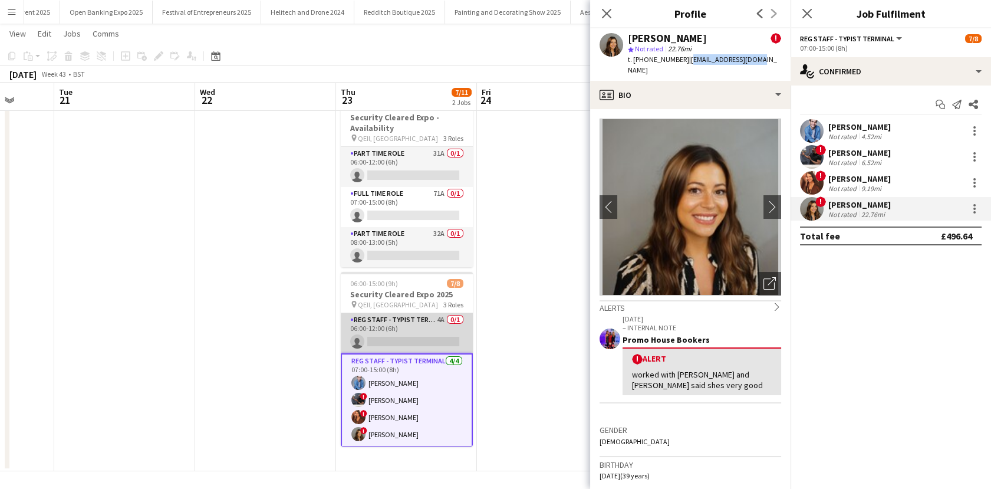
click at [384, 337] on app-card-role "Reg Staff - Typist Terminal 4A 0/1 06:00-12:00 (6h) single-neutral-actions" at bounding box center [407, 333] width 132 height 40
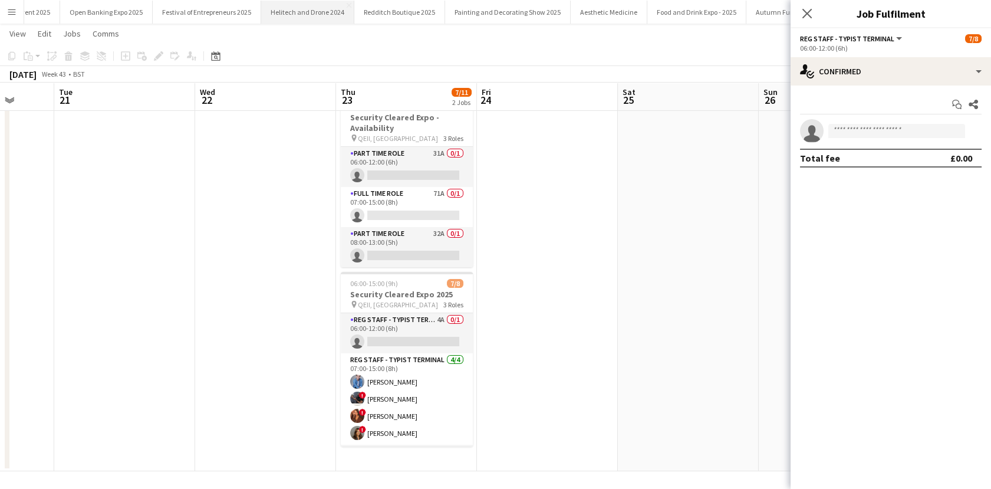
scroll to position [0, 0]
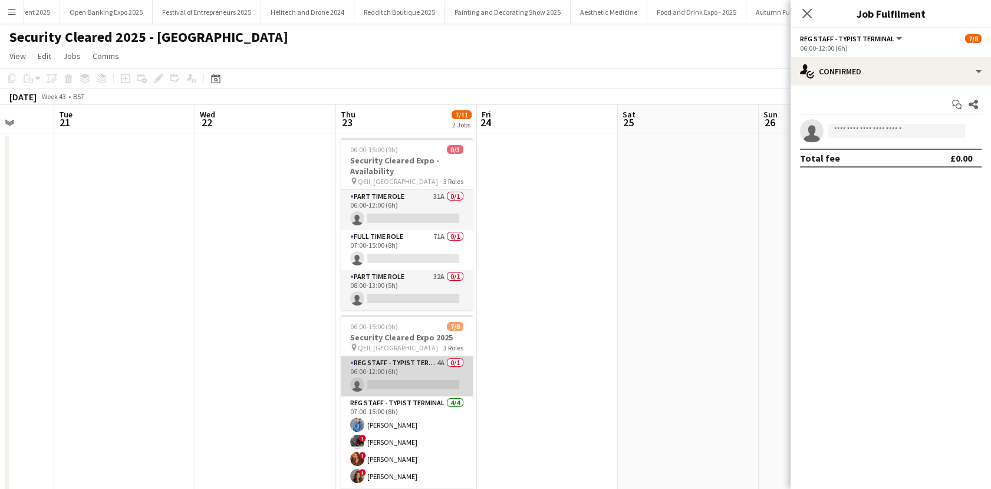
click at [391, 366] on app-card-role "Reg Staff - Typist Terminal 4A 0/1 06:00-12:00 (6h) single-neutral-actions" at bounding box center [407, 376] width 132 height 40
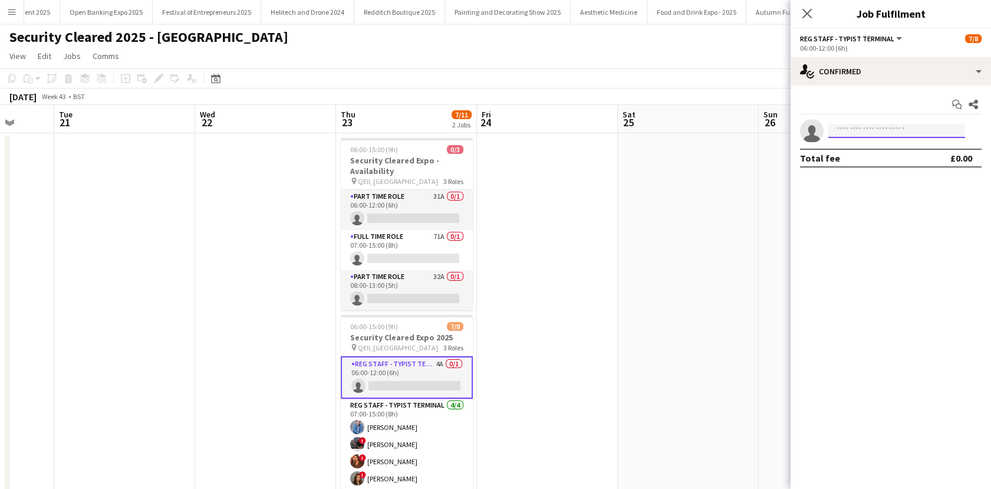
click at [868, 132] on input at bounding box center [896, 131] width 137 height 14
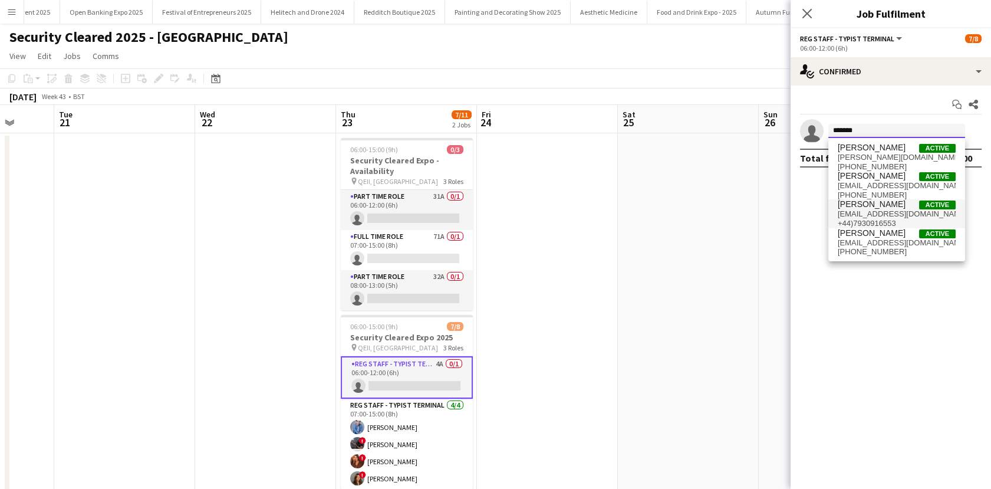
type input "******"
click at [869, 216] on span "andrea_pope2005@yahoo.co.uk" at bounding box center [897, 213] width 118 height 9
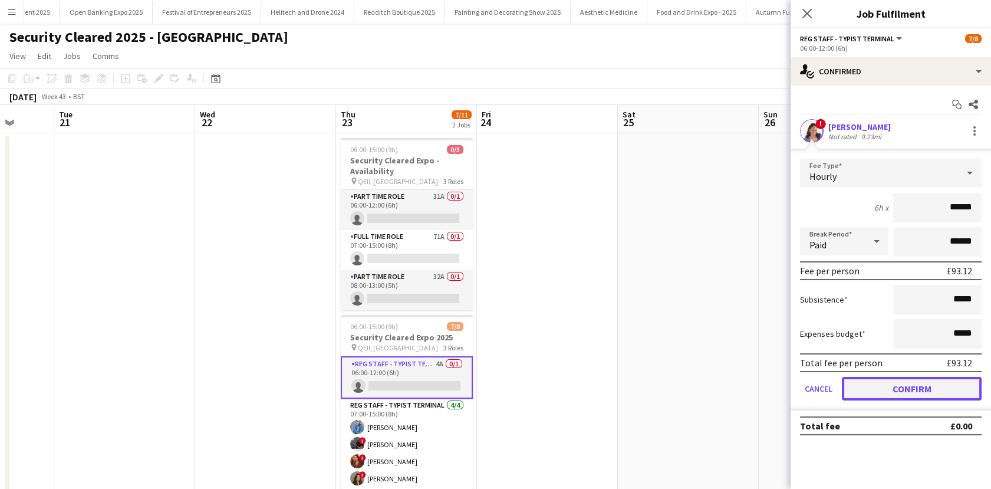
click at [893, 386] on button "Confirm" at bounding box center [912, 389] width 140 height 24
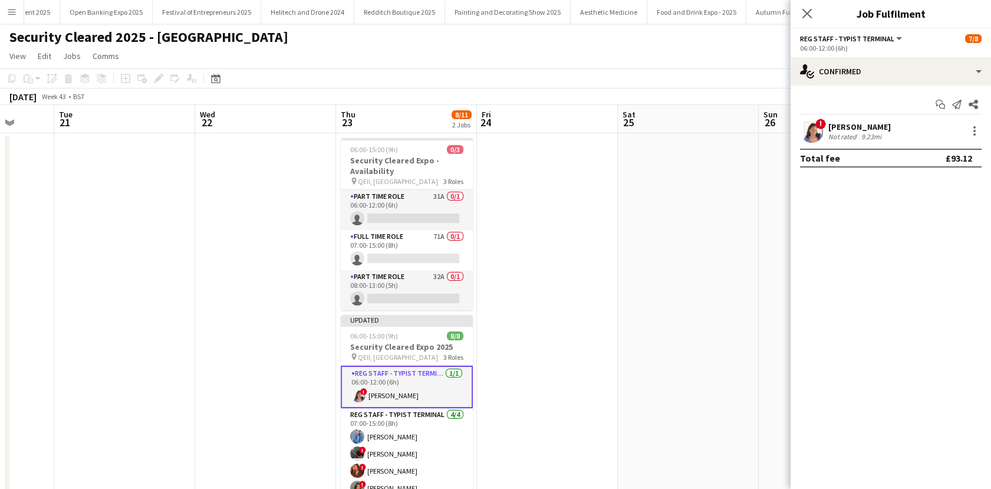
click at [664, 311] on app-date-cell at bounding box center [688, 323] width 141 height 381
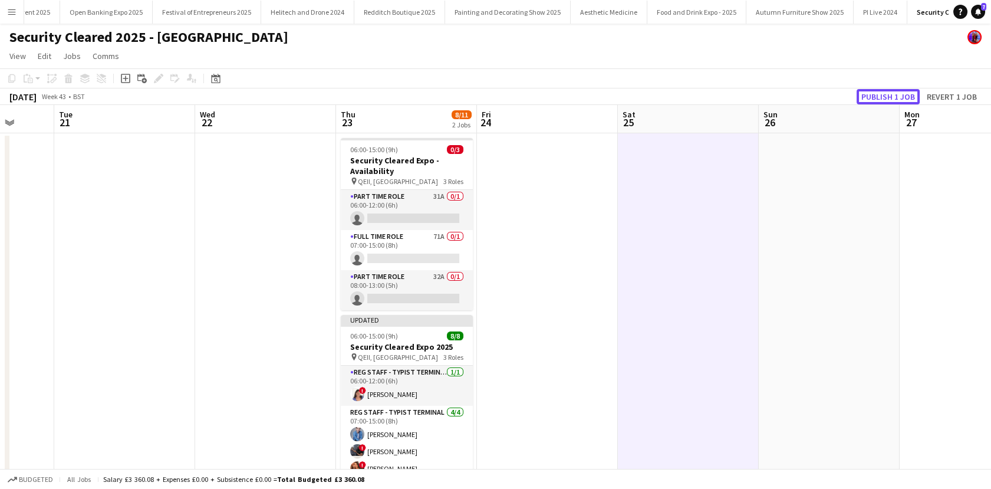
click at [887, 100] on button "Publish 1 job" at bounding box center [888, 96] width 63 height 15
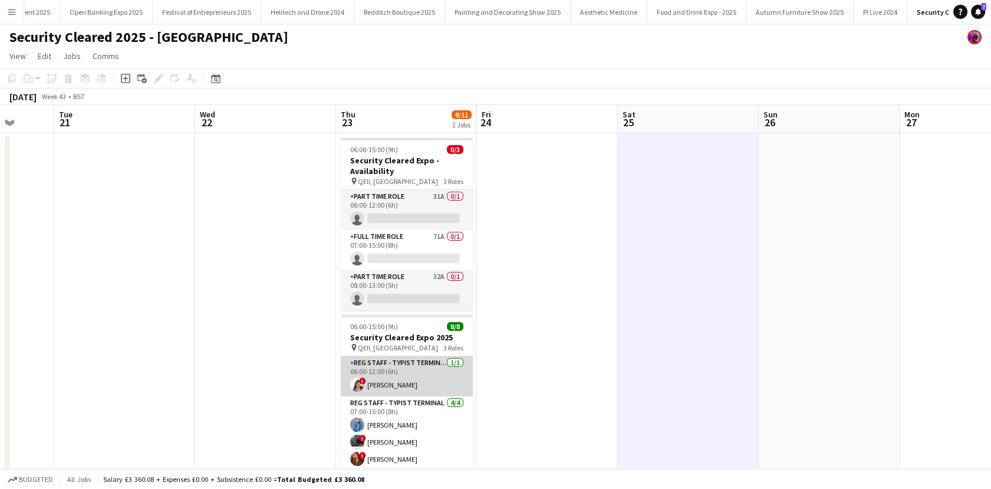
click at [381, 381] on app-card-role "Reg Staff - Typist Terminal 1/1 06:00-12:00 (6h) ! andrea pope" at bounding box center [407, 376] width 132 height 40
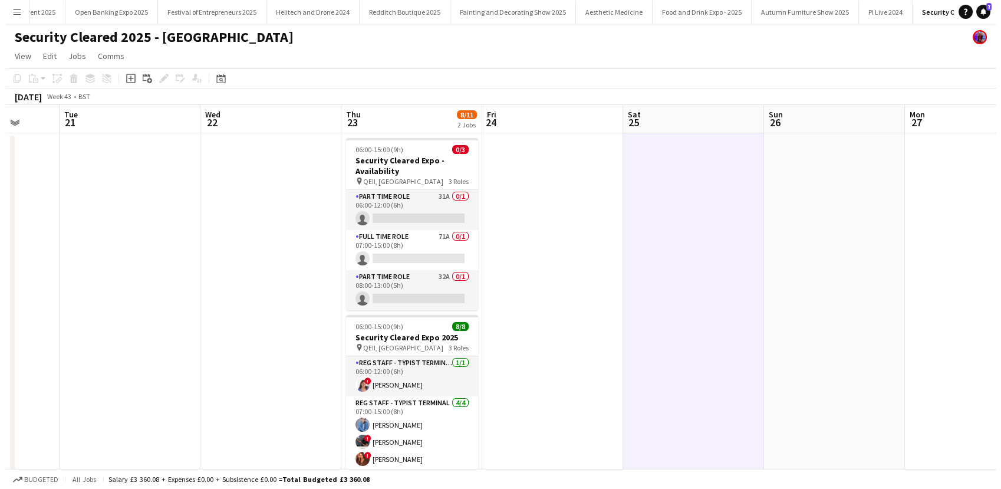
scroll to position [0, 369]
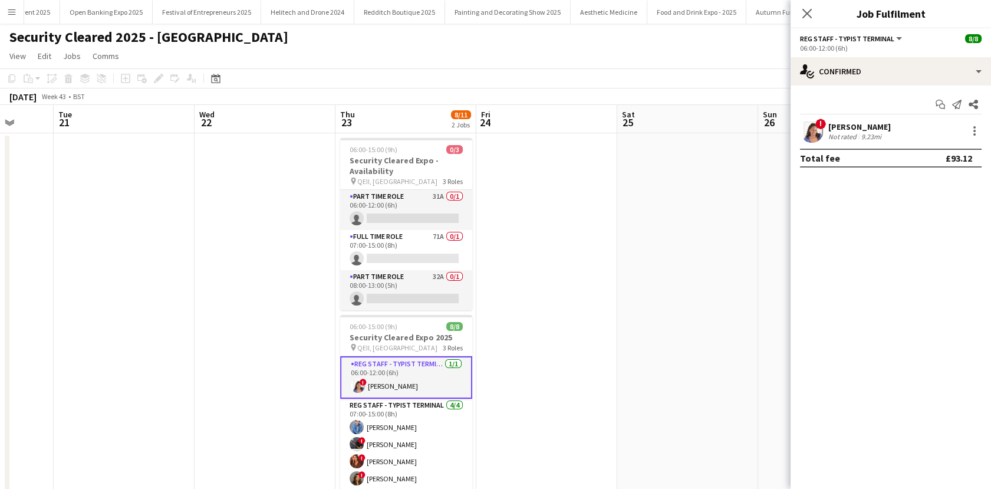
click at [850, 133] on div "Not rated" at bounding box center [843, 136] width 31 height 9
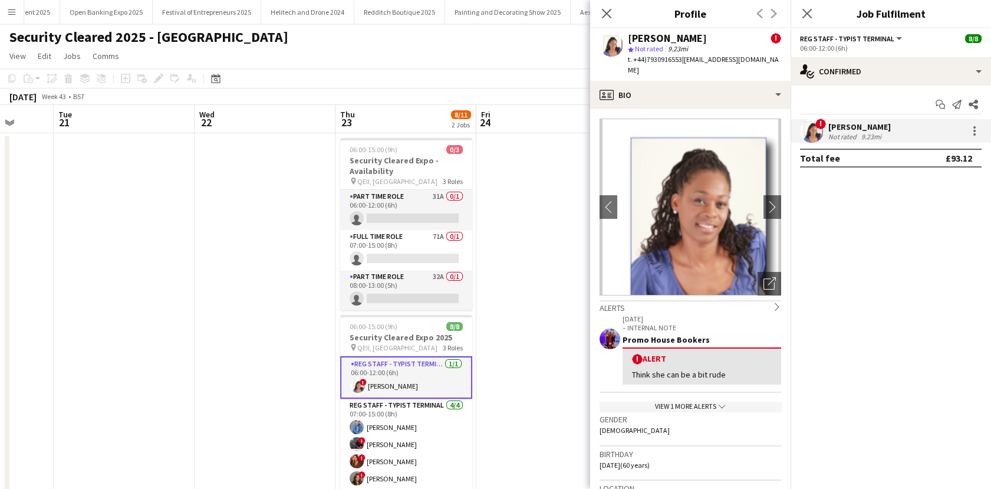
drag, startPoint x: 680, startPoint y: 58, endPoint x: 647, endPoint y: 59, distance: 33.0
click at [647, 59] on span "t. +44)7930916553" at bounding box center [655, 59] width 54 height 9
copy span "7930916553"
drag, startPoint x: 686, startPoint y: 59, endPoint x: 733, endPoint y: 70, distance: 48.9
click at [733, 70] on div "t. +44)7930916553 | andrea_pope2005@yahoo.co.uk" at bounding box center [704, 64] width 153 height 21
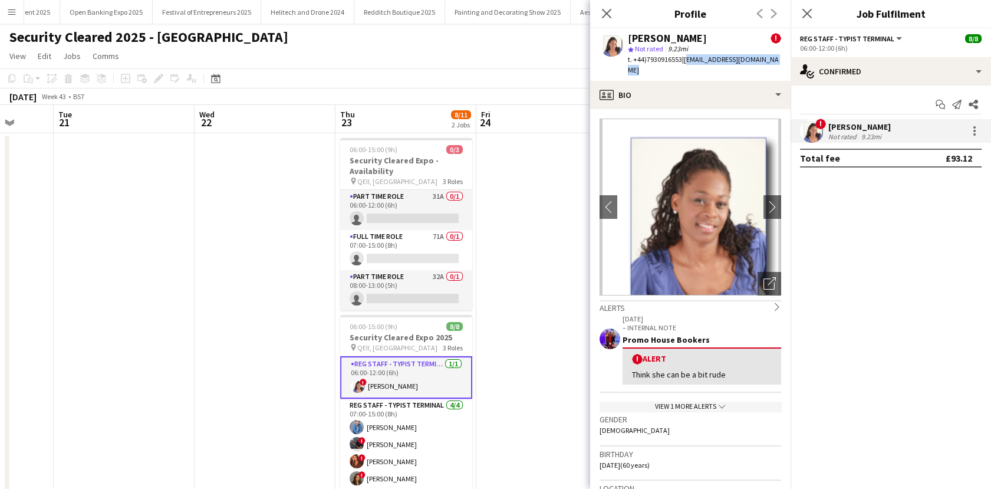
copy span "andrea_pope2005@yahoo.co.uk"
click at [12, 17] on button "Menu" at bounding box center [12, 12] width 24 height 24
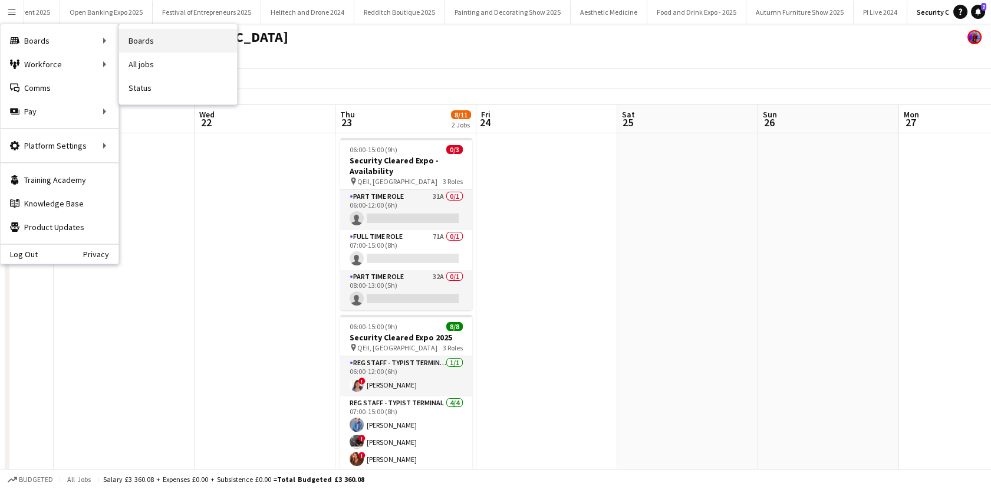
click at [130, 38] on link "Boards" at bounding box center [178, 41] width 118 height 24
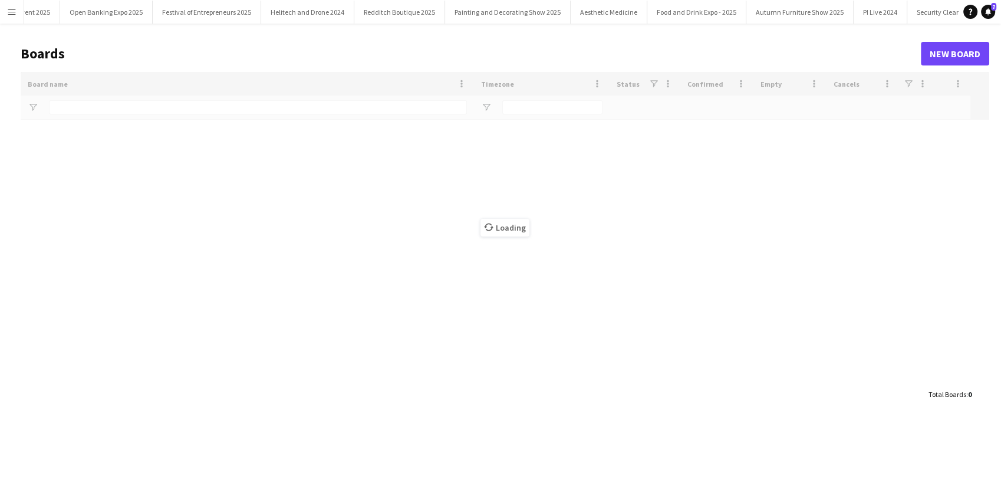
type input "**********"
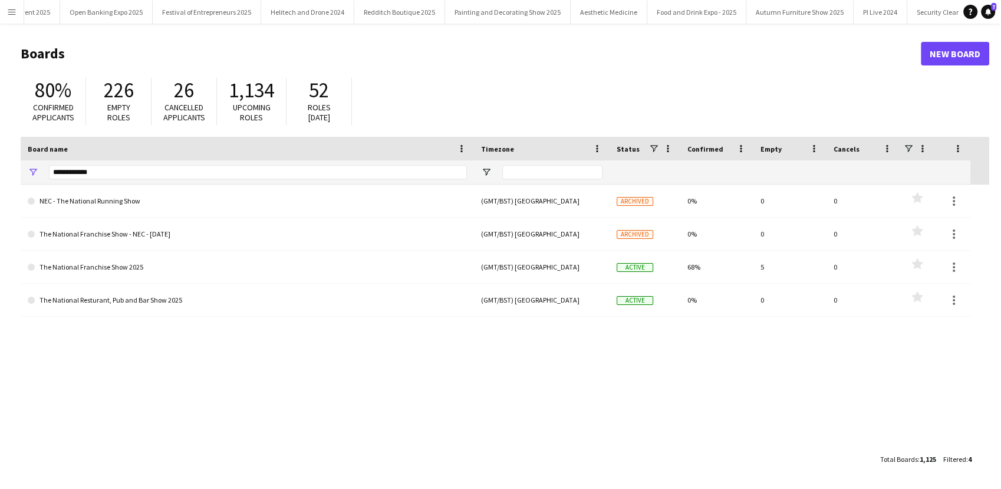
drag, startPoint x: 104, startPoint y: 163, endPoint x: 71, endPoint y: 163, distance: 32.4
click at [71, 163] on div "**********" at bounding box center [258, 172] width 418 height 24
drag, startPoint x: 104, startPoint y: 169, endPoint x: 48, endPoint y: 169, distance: 56.0
click at [49, 169] on input "**********" at bounding box center [258, 172] width 418 height 14
type input "****"
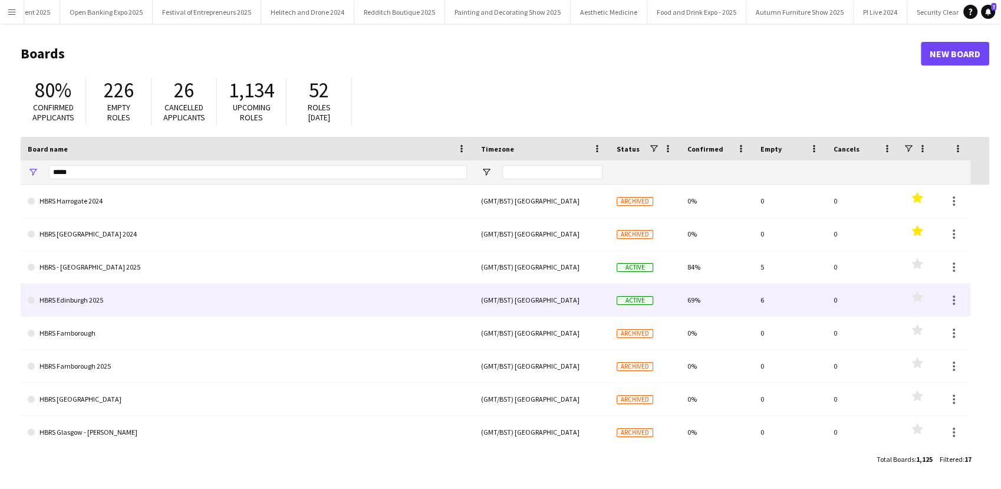
click at [139, 304] on link "HBRS Edinburgh 2025" at bounding box center [247, 300] width 439 height 33
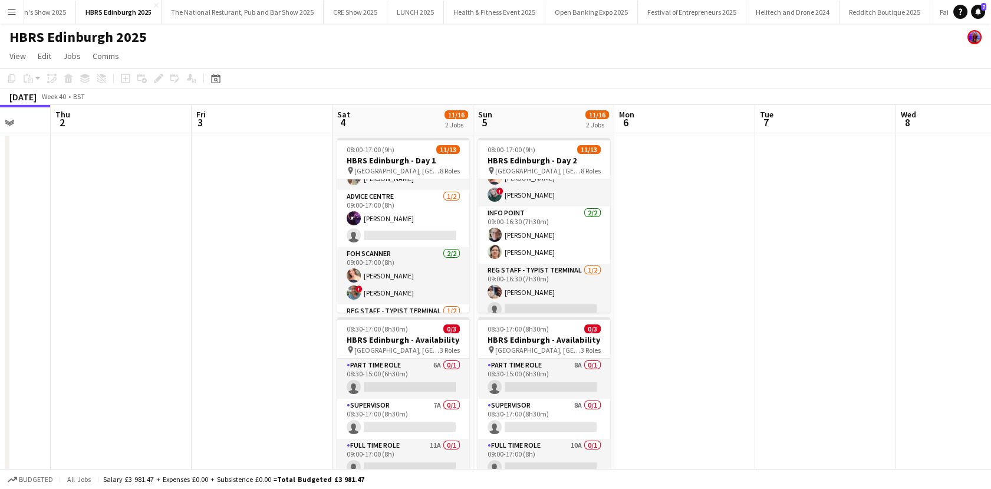
scroll to position [273, 0]
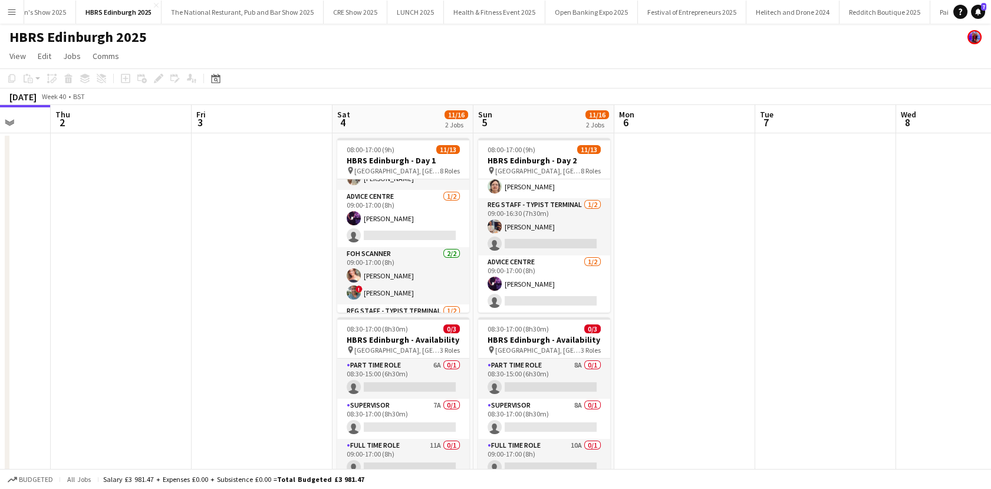
click at [744, 386] on app-date-cell at bounding box center [684, 323] width 141 height 381
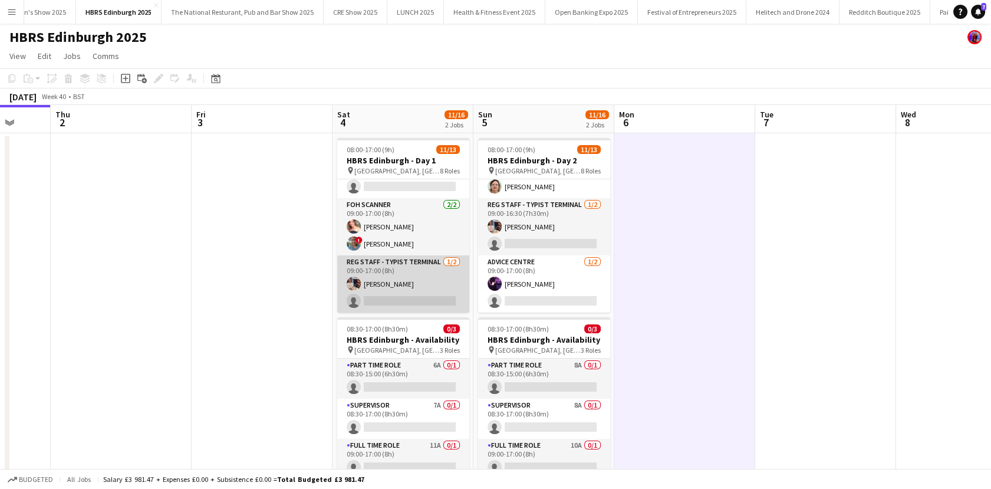
click at [386, 287] on app-card-role "Reg Staff - Typist Terminal 1/2 09:00-17:00 (8h) Lucy Stratton single-neutral-a…" at bounding box center [403, 283] width 132 height 57
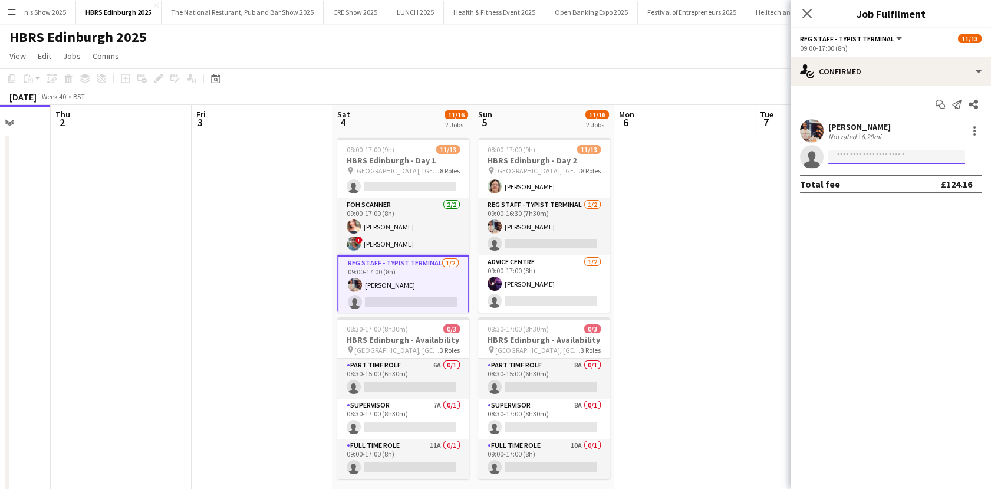
click at [864, 157] on input at bounding box center [896, 157] width 137 height 14
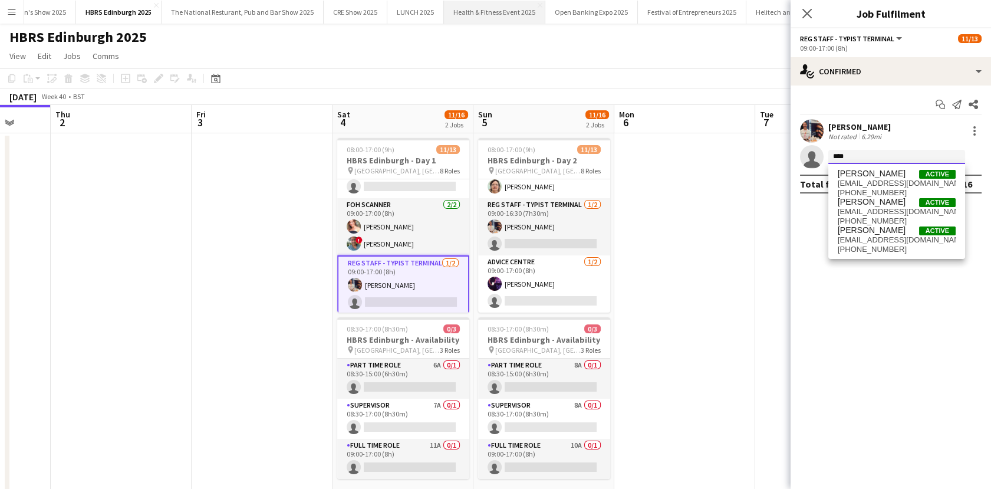
type input "****"
click at [863, 167] on div "Zara Adair Active zarazjma@gmail.com +447840976833 Zara Sheikh Active zsheikh48…" at bounding box center [896, 211] width 137 height 95
click at [868, 174] on span "Zara Adair" at bounding box center [872, 174] width 68 height 10
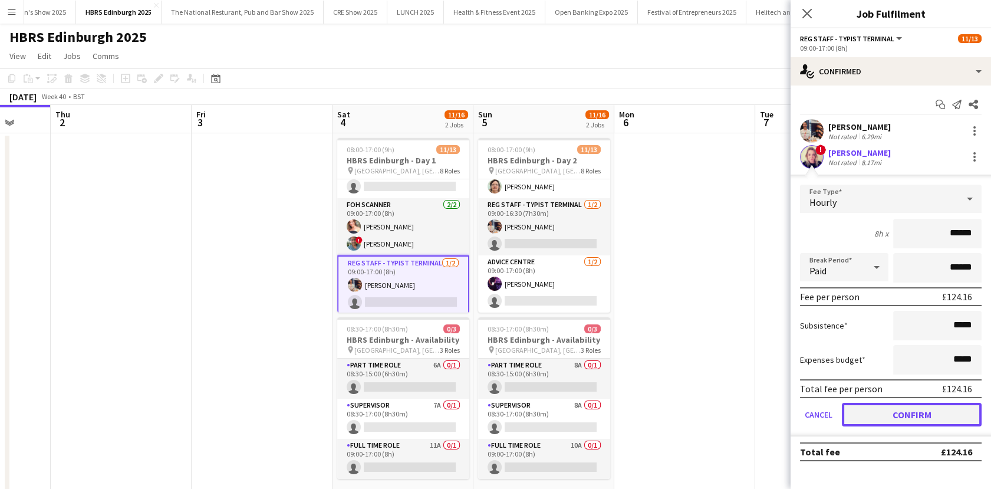
click at [867, 421] on button "Confirm" at bounding box center [912, 415] width 140 height 24
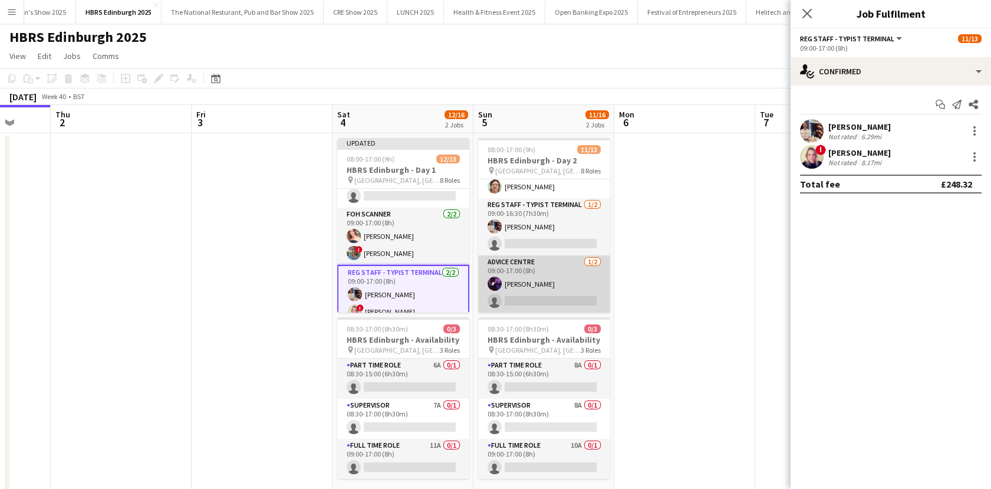
click at [536, 295] on app-card-role "Advice Centre 1/2 09:00-17:00 (8h) Caroline Jackson single-neutral-actions" at bounding box center [544, 283] width 132 height 57
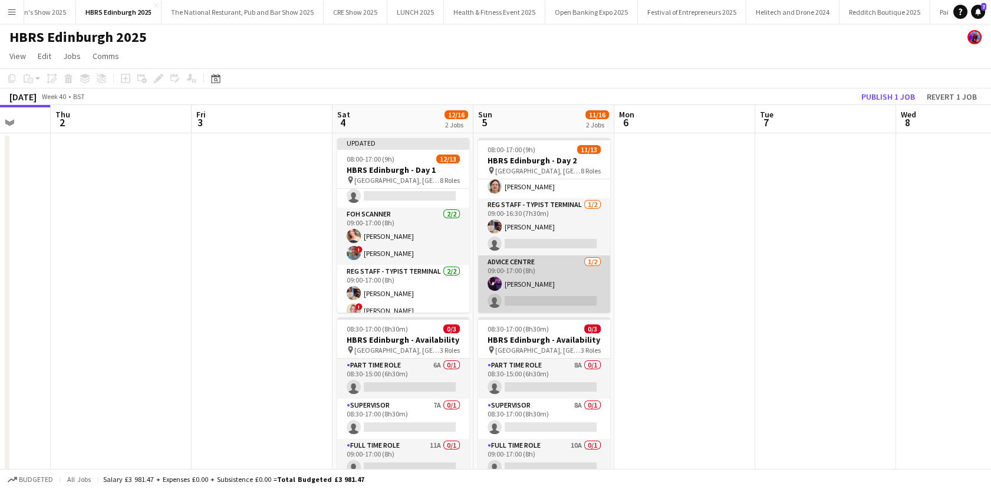
click at [557, 288] on app-card-role "Advice Centre 1/2 09:00-17:00 (8h) Caroline Jackson single-neutral-actions" at bounding box center [544, 283] width 132 height 57
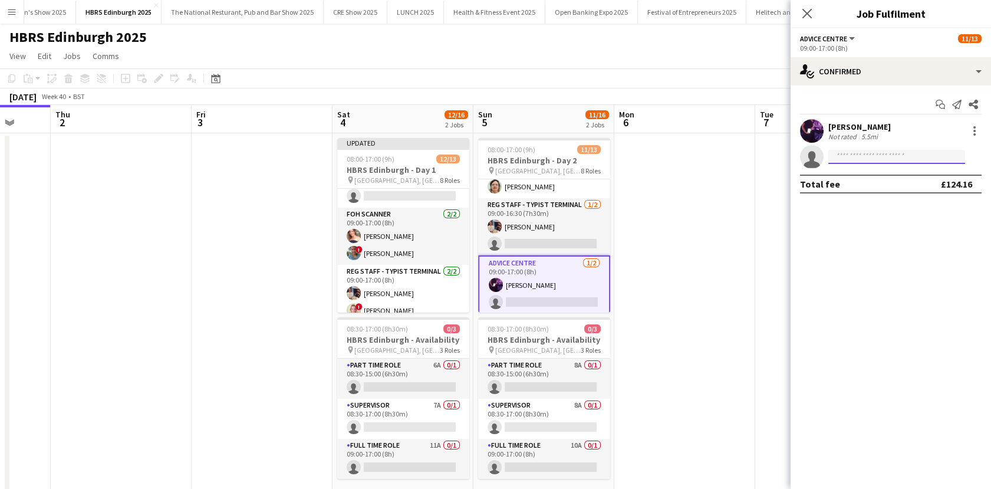
click at [840, 160] on input at bounding box center [896, 157] width 137 height 14
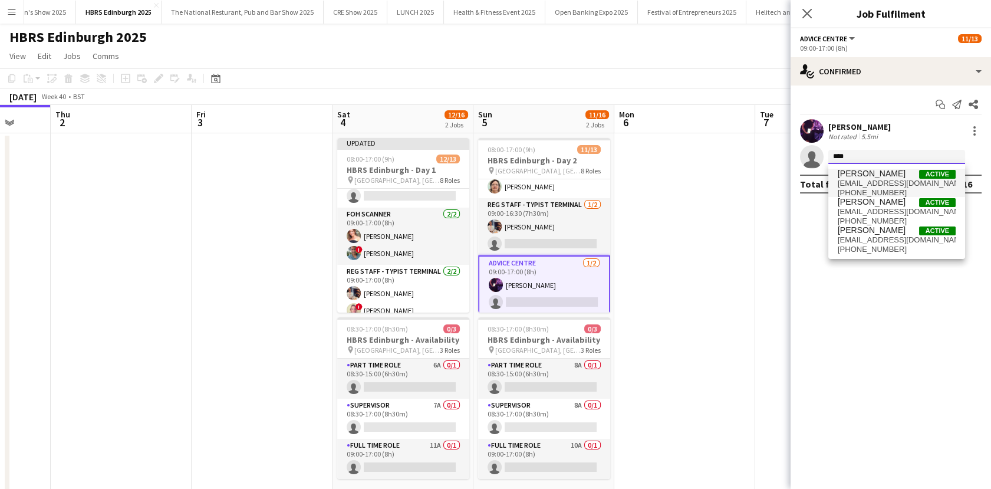
type input "****"
click at [833, 190] on mat-option "Zara Adair Active zarazjma@gmail.com +447840976833" at bounding box center [896, 183] width 137 height 28
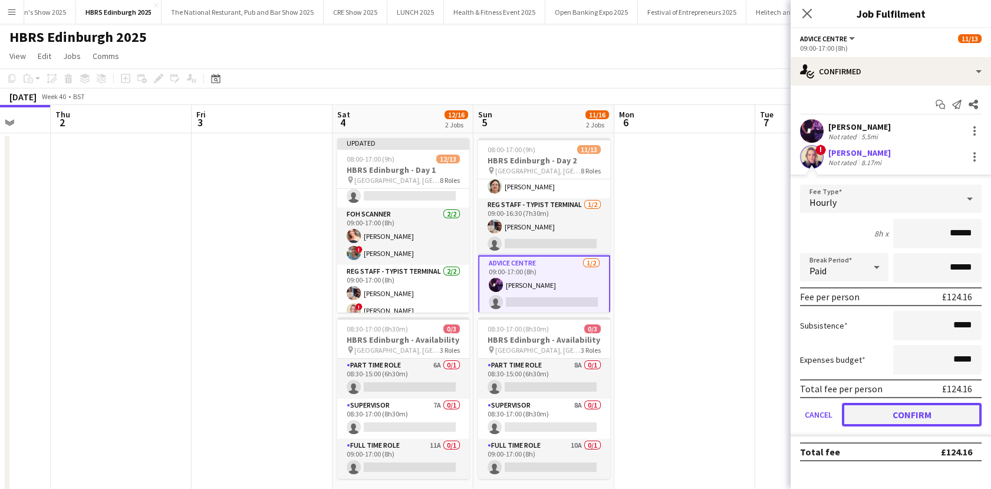
click at [871, 412] on button "Confirm" at bounding box center [912, 415] width 140 height 24
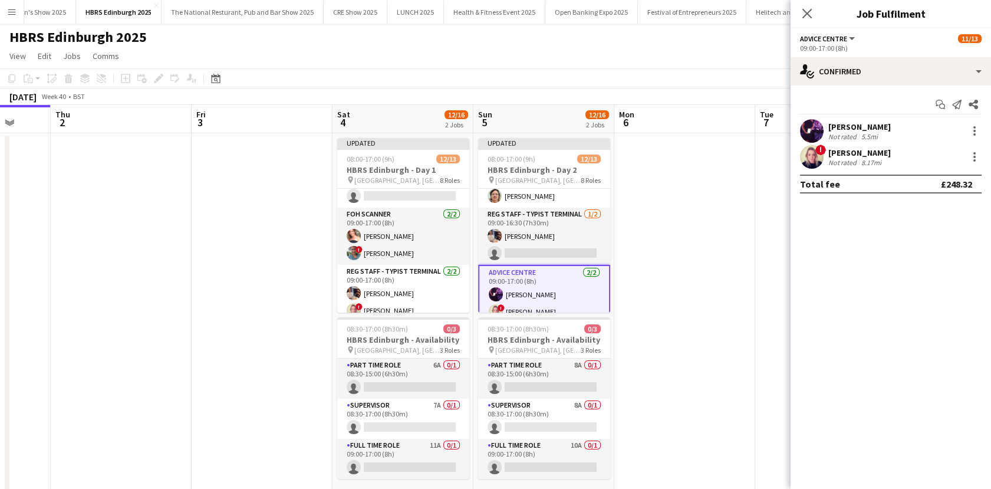
click at [691, 281] on app-date-cell at bounding box center [684, 323] width 141 height 381
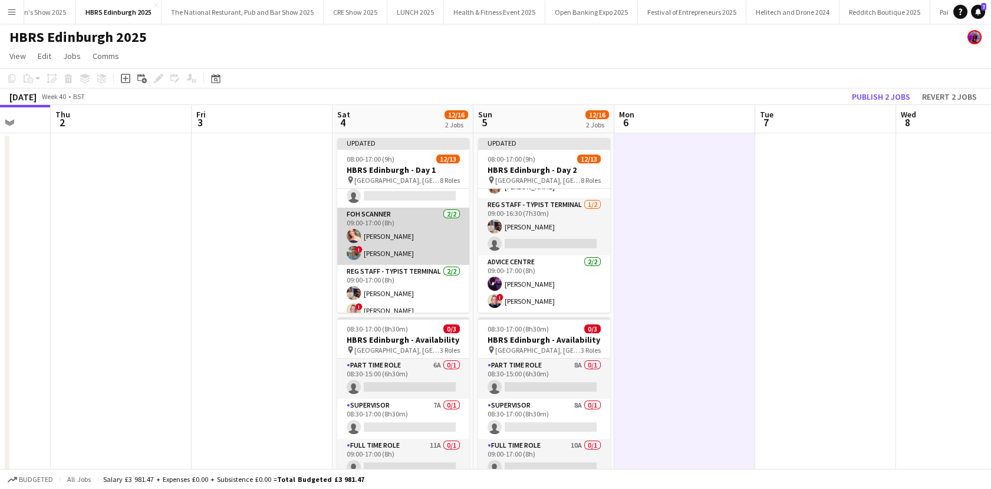
scroll to position [282, 0]
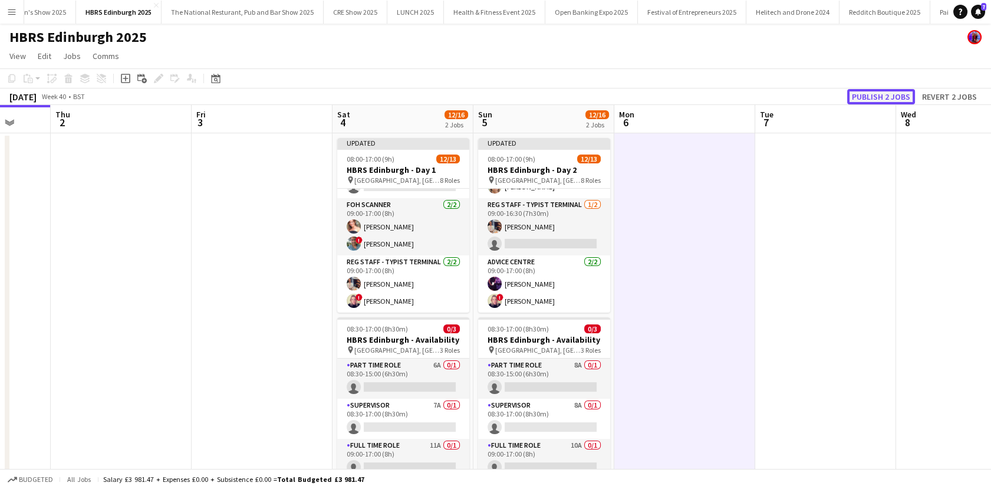
click at [902, 97] on button "Publish 2 jobs" at bounding box center [881, 96] width 68 height 15
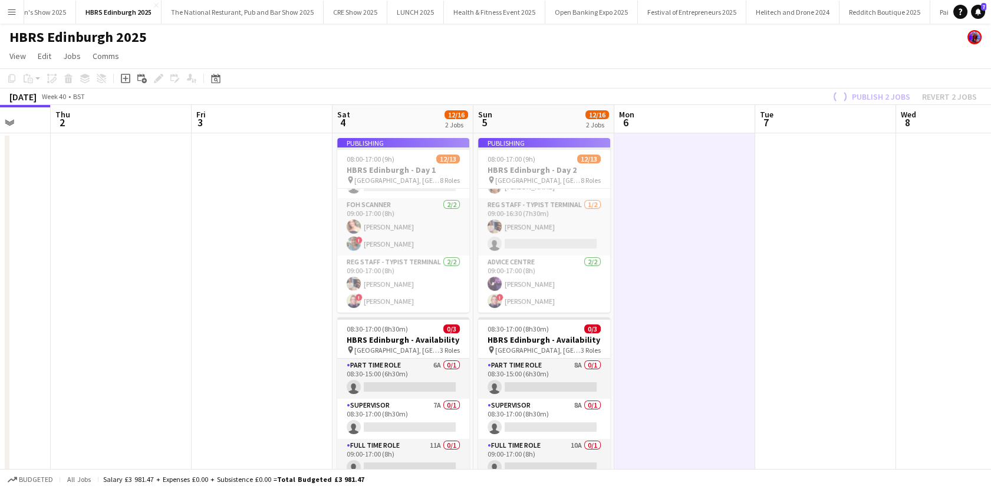
scroll to position [273, 0]
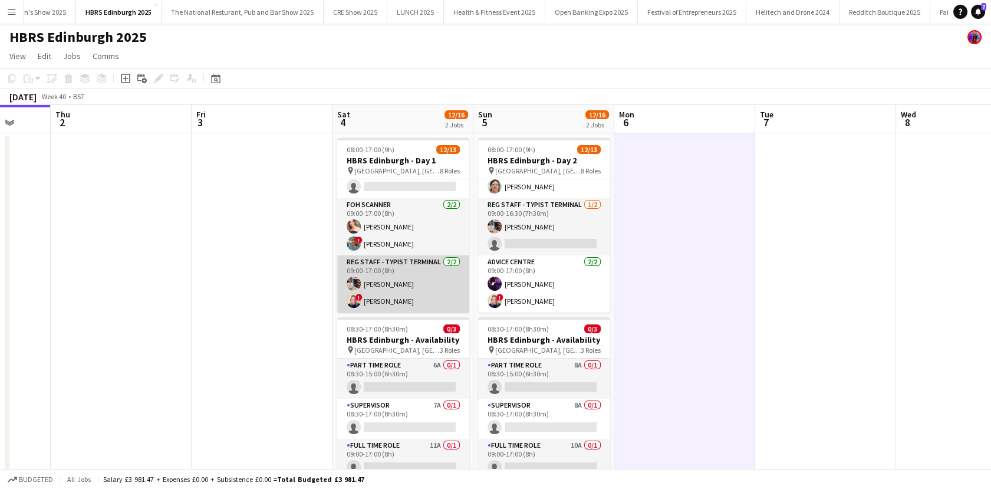
click at [403, 268] on app-card-role "Reg Staff - Typist Terminal 2/2 09:00-17:00 (8h) Lucy Stratton ! Zara Adair" at bounding box center [403, 283] width 132 height 57
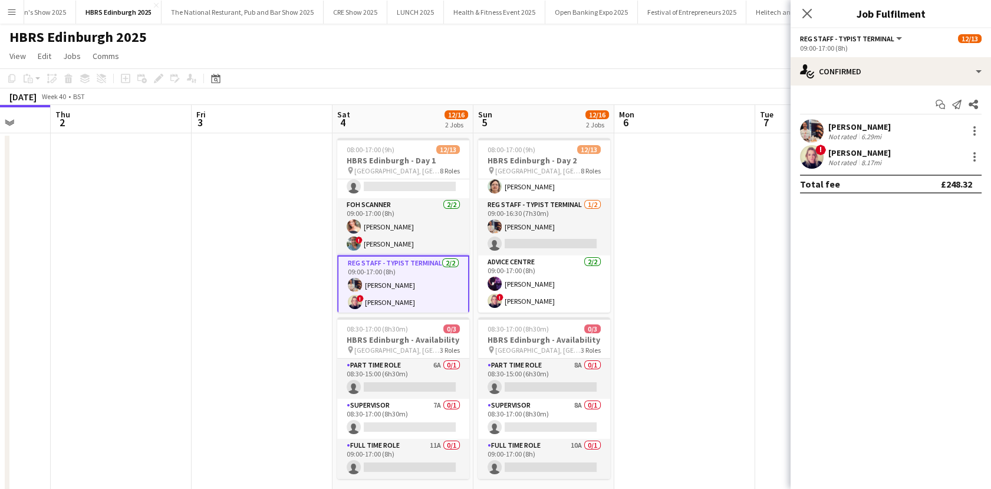
click at [839, 153] on div "Zara Adair" at bounding box center [859, 152] width 62 height 11
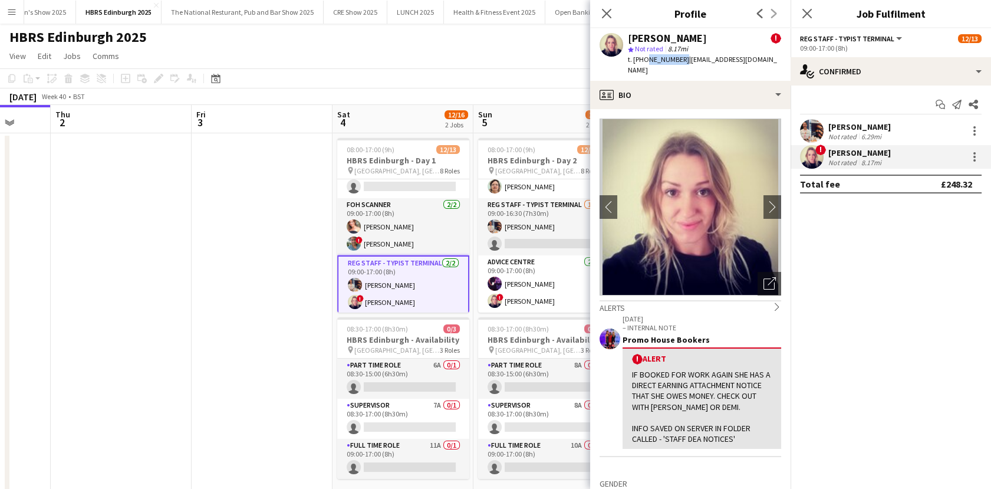
drag, startPoint x: 679, startPoint y: 59, endPoint x: 644, endPoint y: 59, distance: 35.4
click at [644, 59] on span "t. +447840976833" at bounding box center [658, 59] width 61 height 9
copy span "7840976833"
drag, startPoint x: 755, startPoint y: 57, endPoint x: 683, endPoint y: 63, distance: 71.6
click at [683, 63] on div "Zara Adair ! star Not rated 8.17mi t. +447840976833 | zarazjma@gmail.com" at bounding box center [690, 54] width 200 height 52
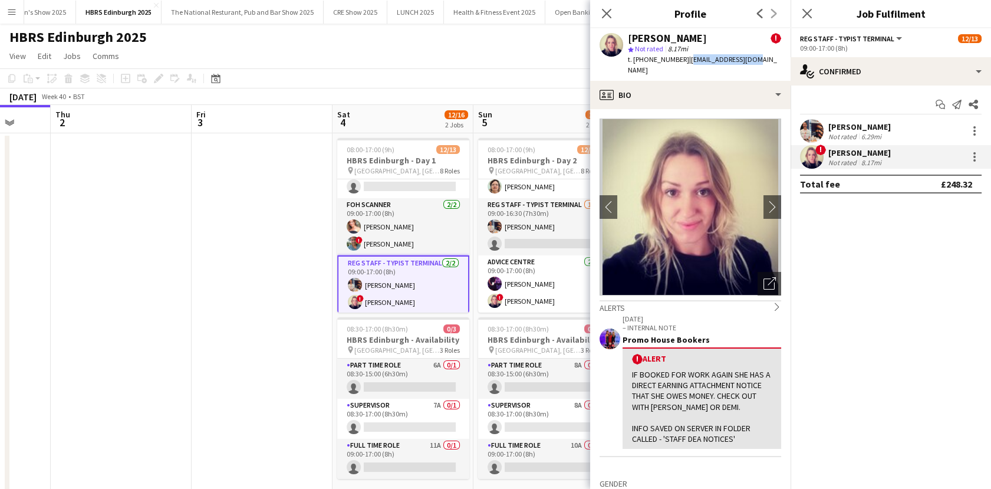
copy span "zarazjma@gmail.com"
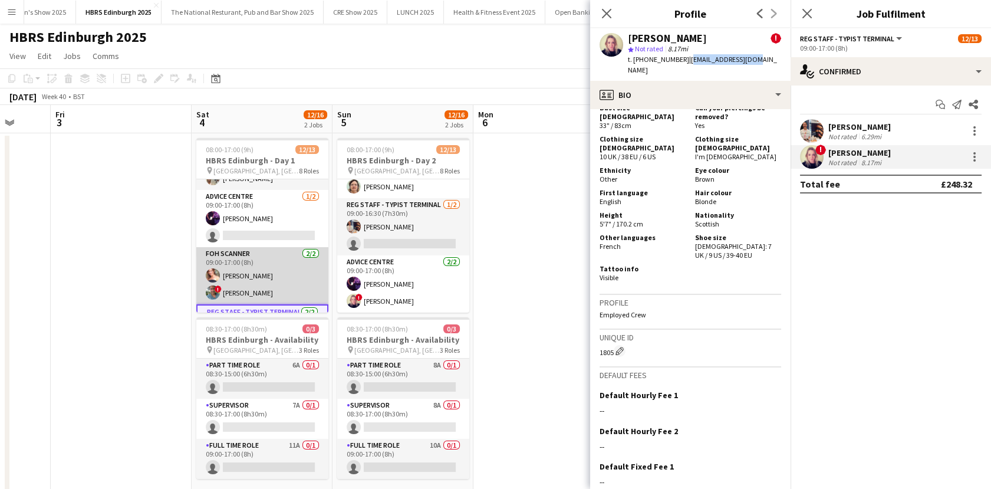
scroll to position [223, 0]
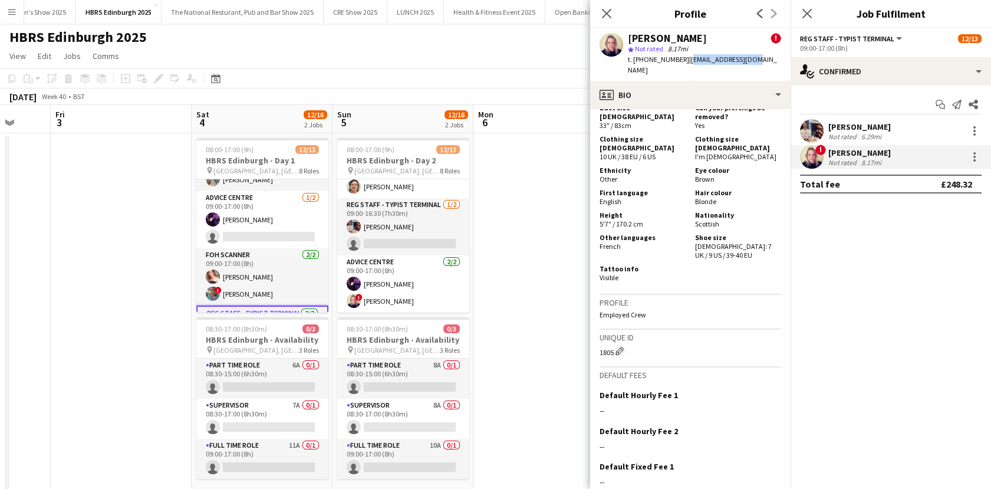
click at [506, 254] on app-date-cell at bounding box center [543, 323] width 141 height 381
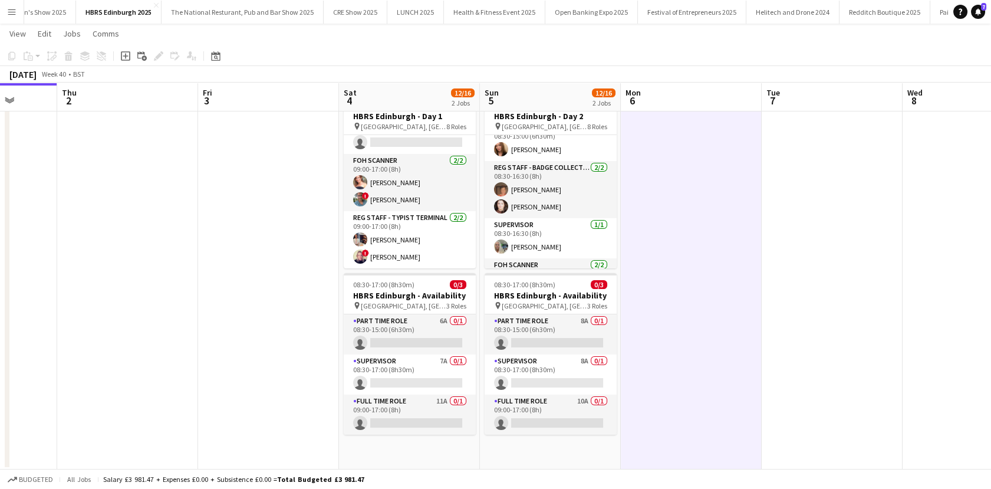
scroll to position [0, 0]
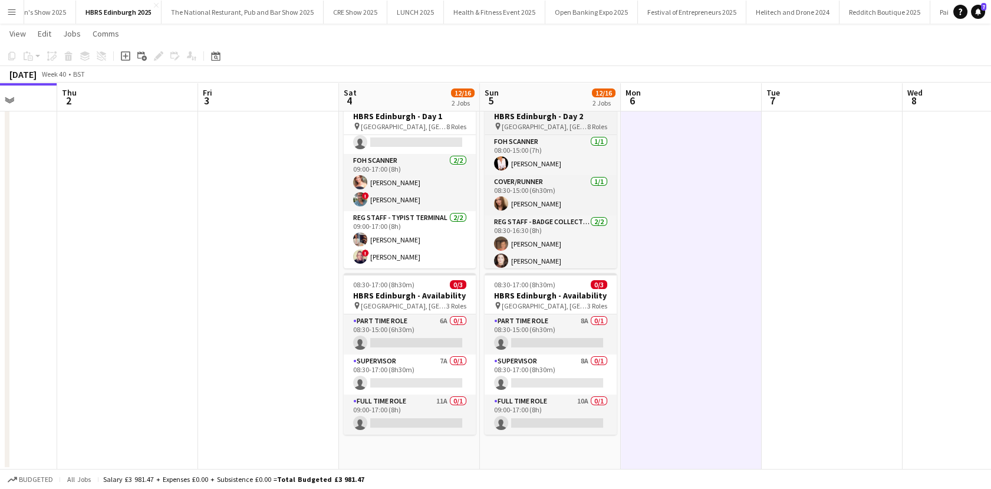
click at [538, 116] on h3 "HBRS Edinburgh - Day 2" at bounding box center [551, 116] width 132 height 11
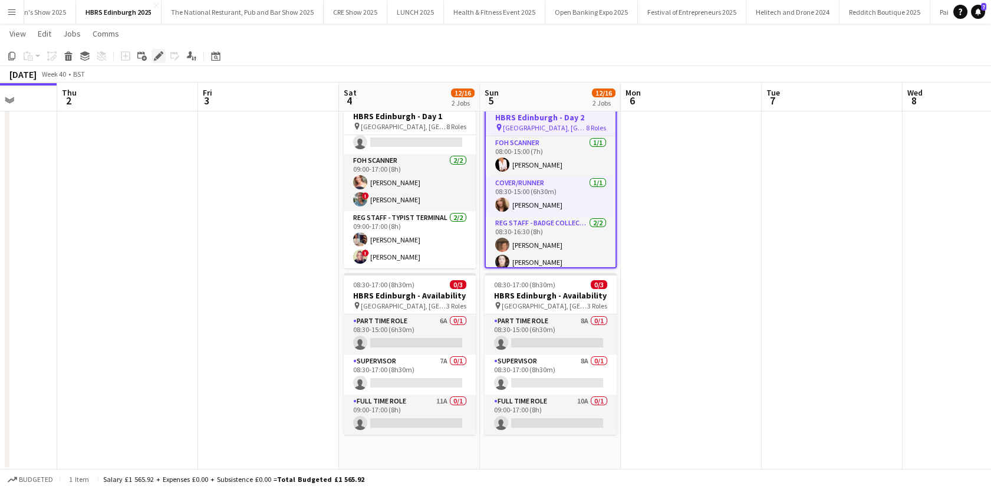
click at [156, 61] on div "Edit" at bounding box center [159, 56] width 14 height 14
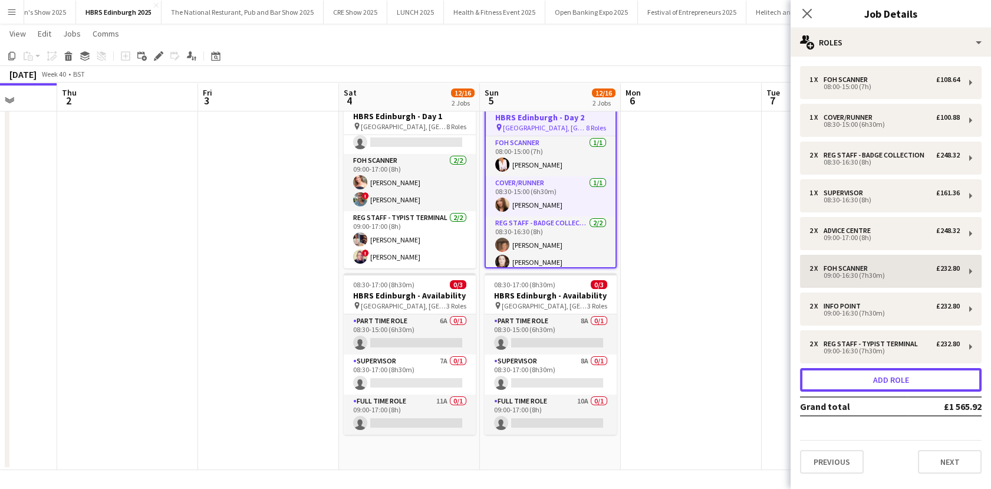
click at [856, 376] on button "Add role" at bounding box center [891, 380] width 182 height 24
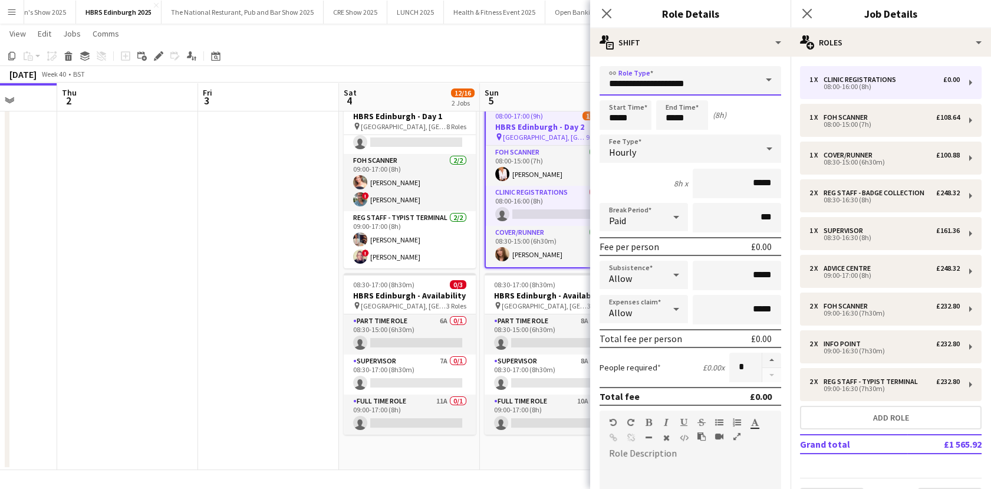
drag, startPoint x: 699, startPoint y: 80, endPoint x: 583, endPoint y: 70, distance: 116.5
click at [583, 70] on body "Menu Boards Boards Boards All jobs Status Workforce Workforce My Workforce Recr…" at bounding box center [495, 223] width 991 height 533
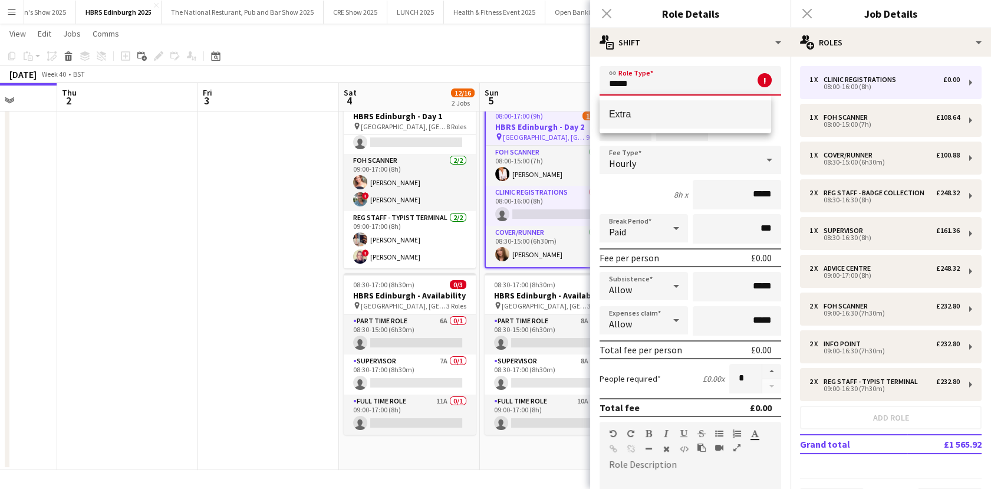
type input "*****"
click at [671, 110] on span "Extra" at bounding box center [685, 113] width 153 height 11
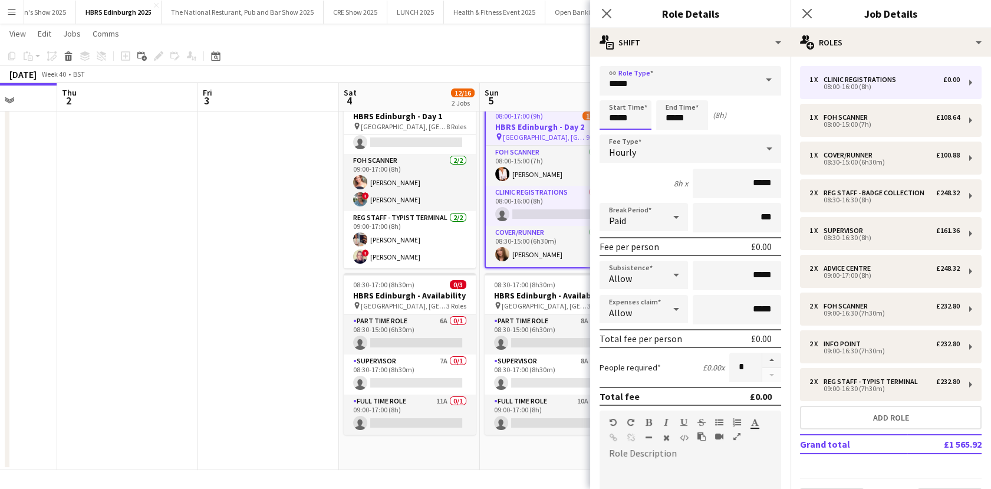
click at [623, 111] on input "*****" at bounding box center [626, 114] width 52 height 29
click at [634, 114] on input "*****" at bounding box center [626, 114] width 52 height 29
type input "*****"
click at [695, 118] on input "*****" at bounding box center [682, 114] width 52 height 29
type input "*****"
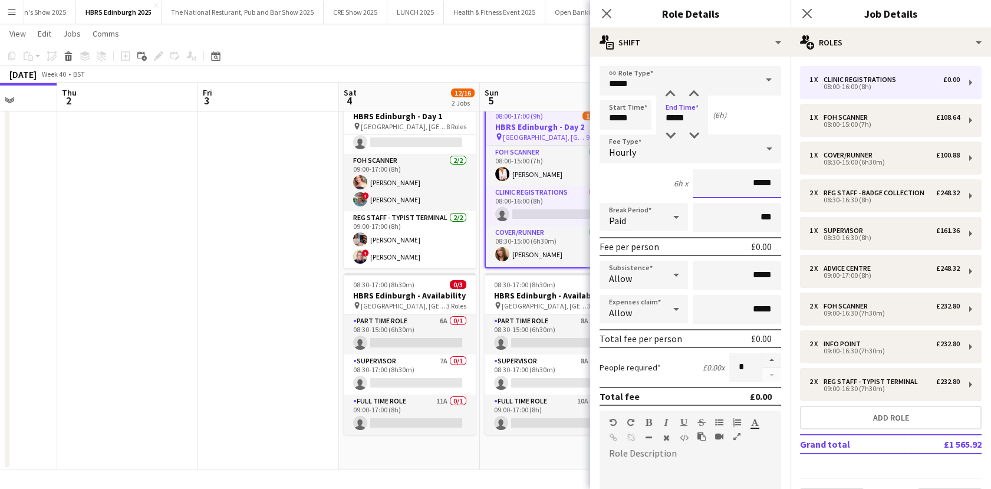
click at [762, 182] on input "*****" at bounding box center [737, 183] width 88 height 29
type input "**"
type input "******"
click at [676, 118] on input "*****" at bounding box center [682, 114] width 52 height 29
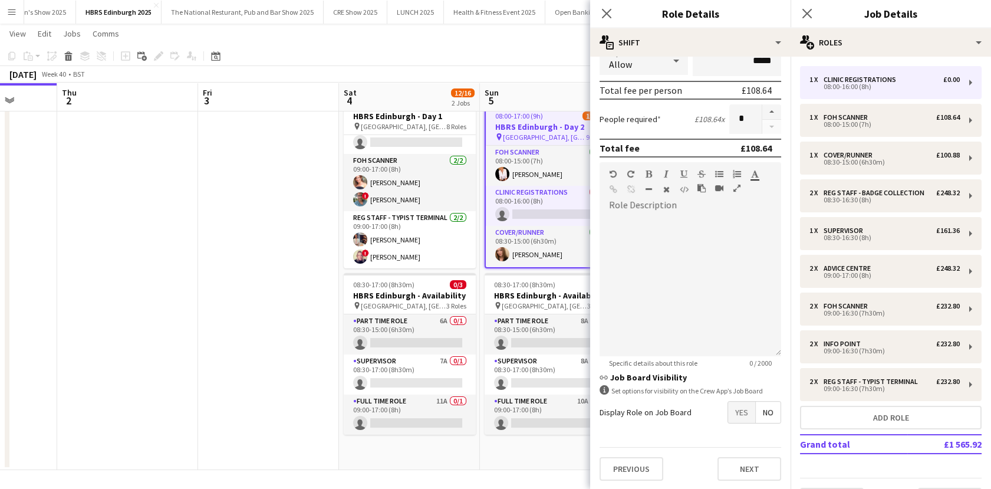
type input "*****"
click at [756, 416] on span "No" at bounding box center [768, 411] width 25 height 21
click at [732, 462] on button "Next" at bounding box center [749, 469] width 64 height 24
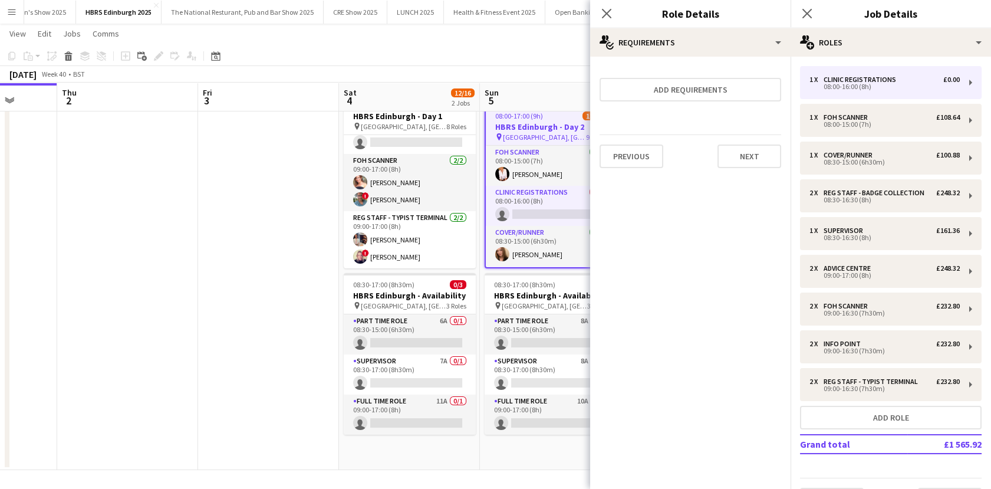
scroll to position [0, 0]
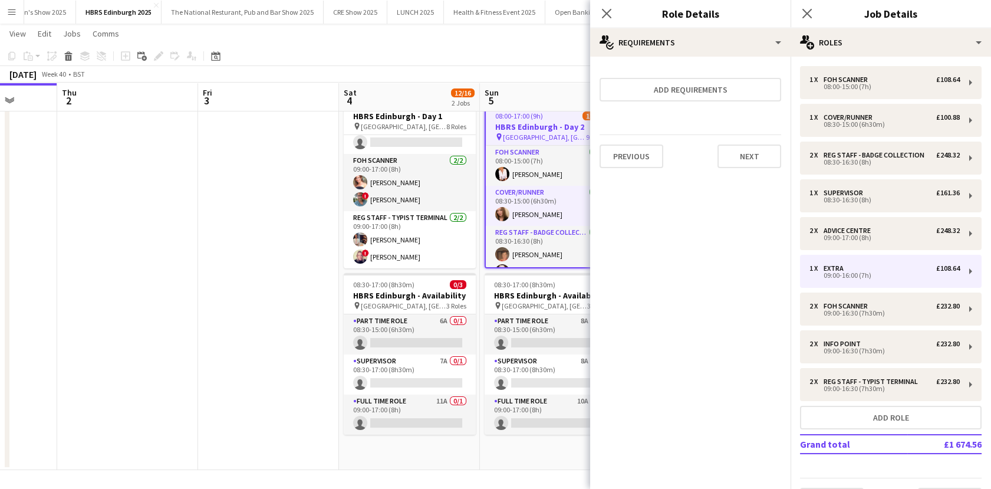
drag, startPoint x: 24, startPoint y: 309, endPoint x: 65, endPoint y: 314, distance: 41.6
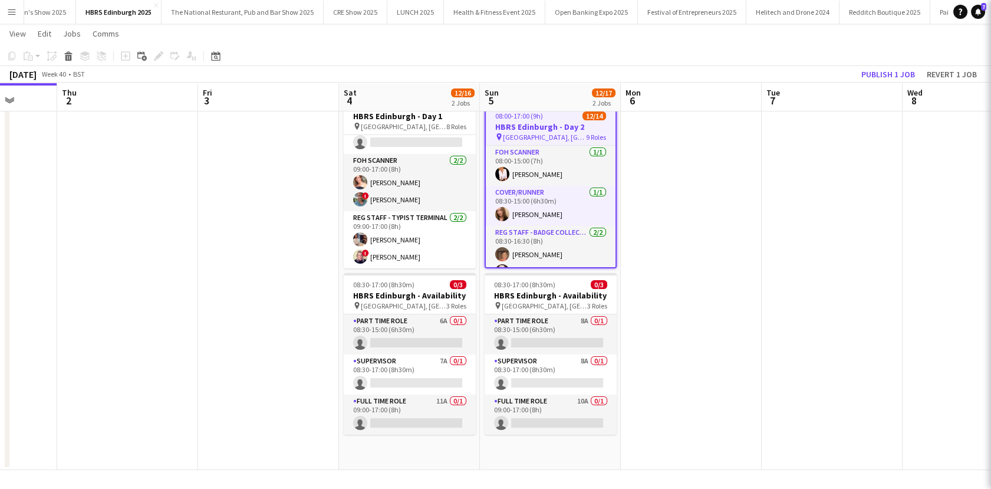
scroll to position [0, 365]
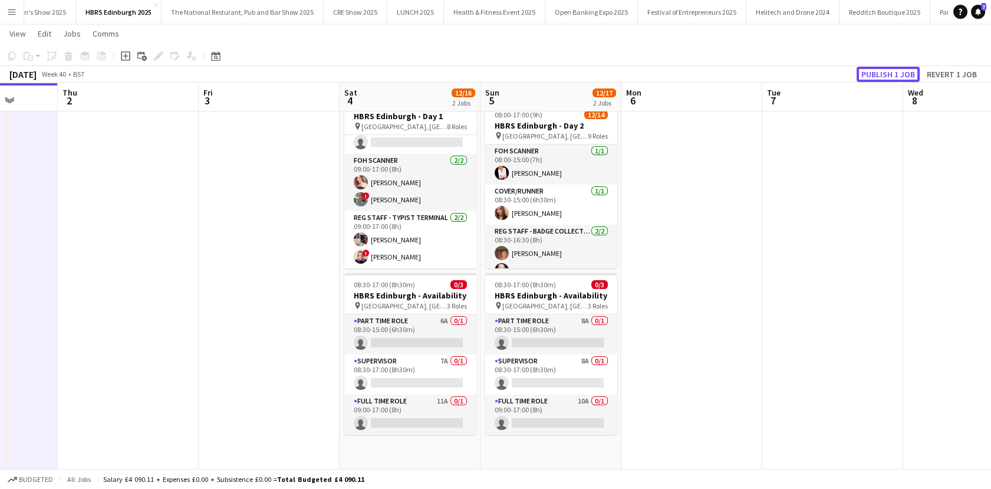
click at [864, 73] on button "Publish 1 job" at bounding box center [888, 74] width 63 height 15
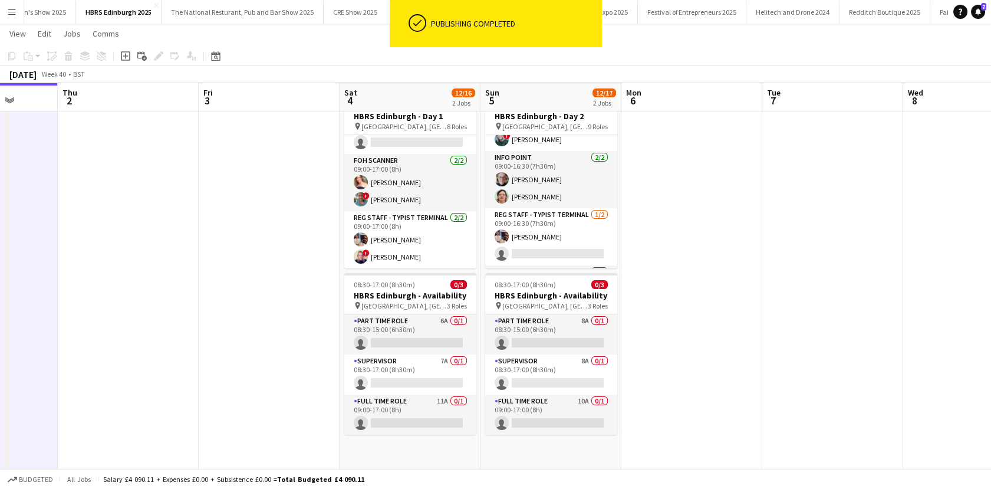
scroll to position [313, 0]
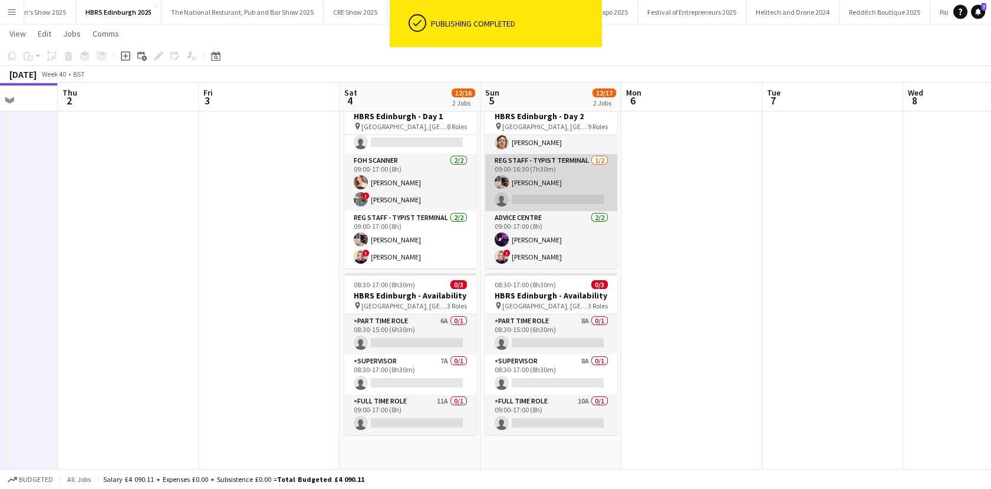
click at [536, 192] on app-card-role "Reg Staff - Typist Terminal 1/2 09:00-16:30 (7h30m) Lucy Stratton single-neutra…" at bounding box center [551, 182] width 132 height 57
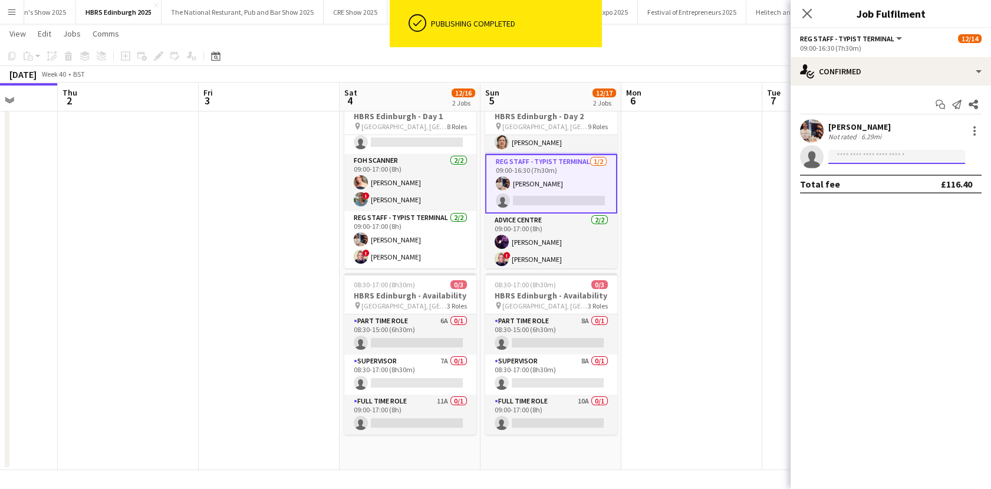
click at [851, 153] on input at bounding box center [896, 157] width 137 height 14
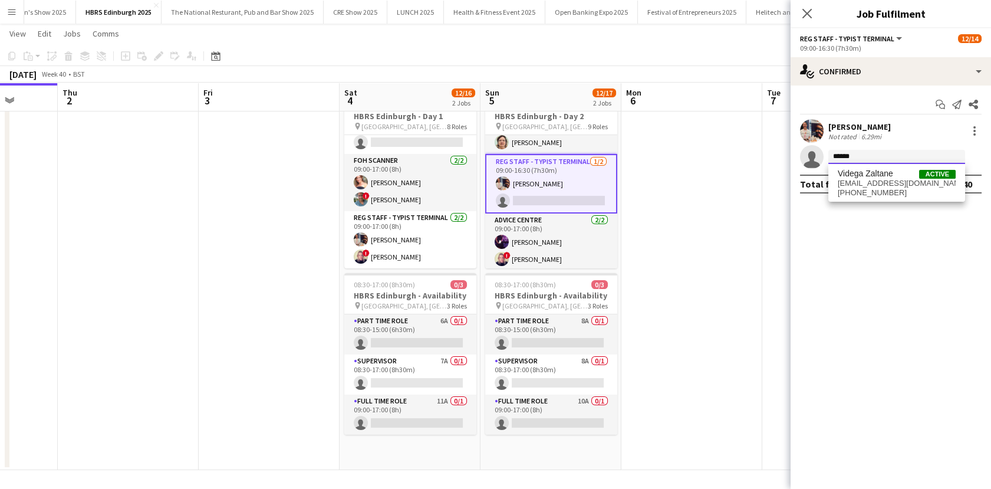
type input "******"
click at [868, 179] on span "v.zaltane@gmail.com" at bounding box center [897, 183] width 118 height 9
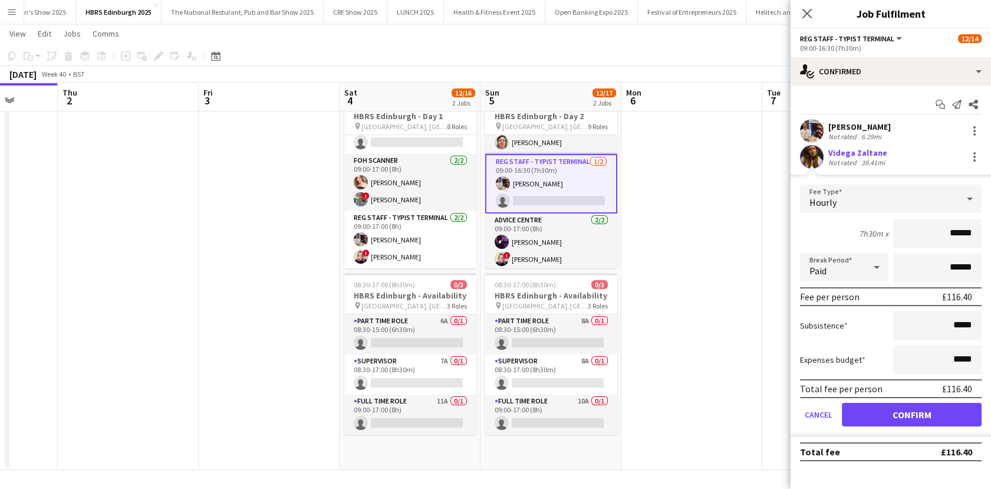
click at [715, 235] on app-date-cell at bounding box center [691, 279] width 141 height 381
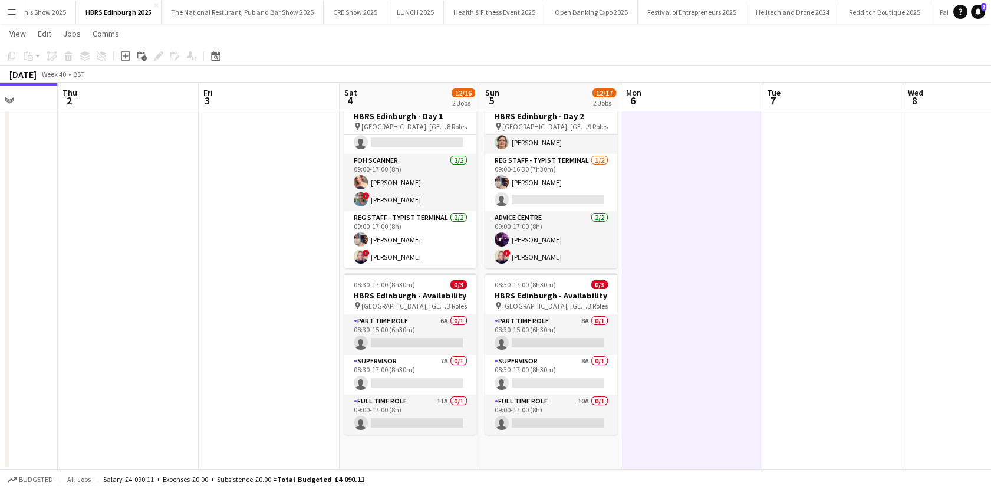
scroll to position [0, 366]
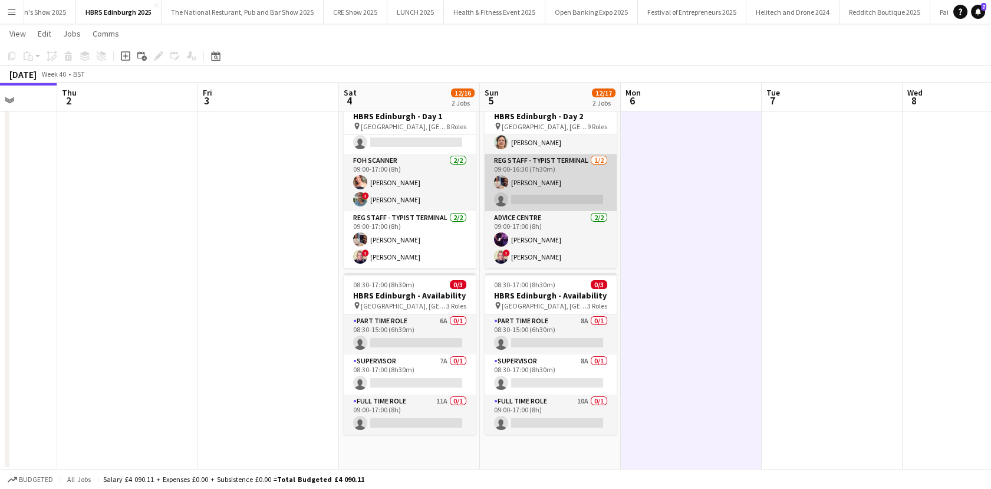
click at [556, 192] on app-card-role "Reg Staff - Typist Terminal 1/2 09:00-16:30 (7h30m) Lucy Stratton single-neutra…" at bounding box center [551, 182] width 132 height 57
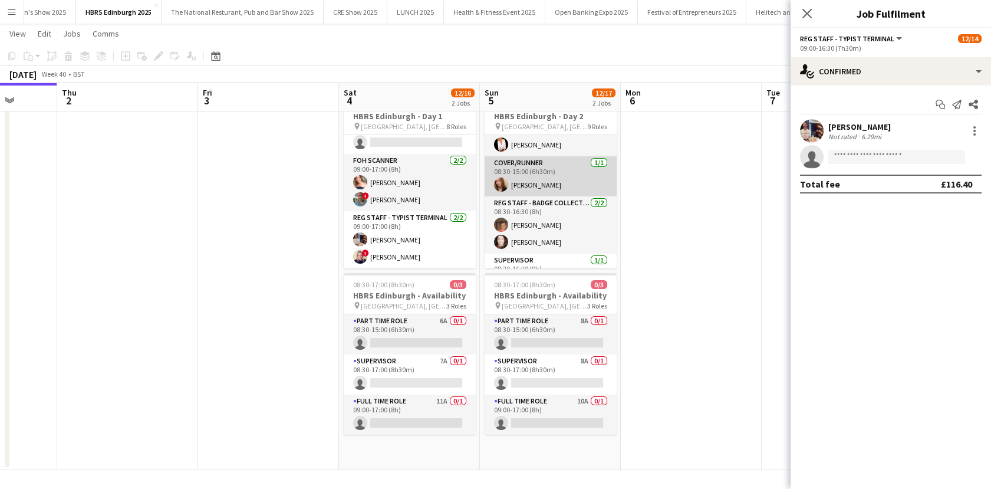
scroll to position [131, 0]
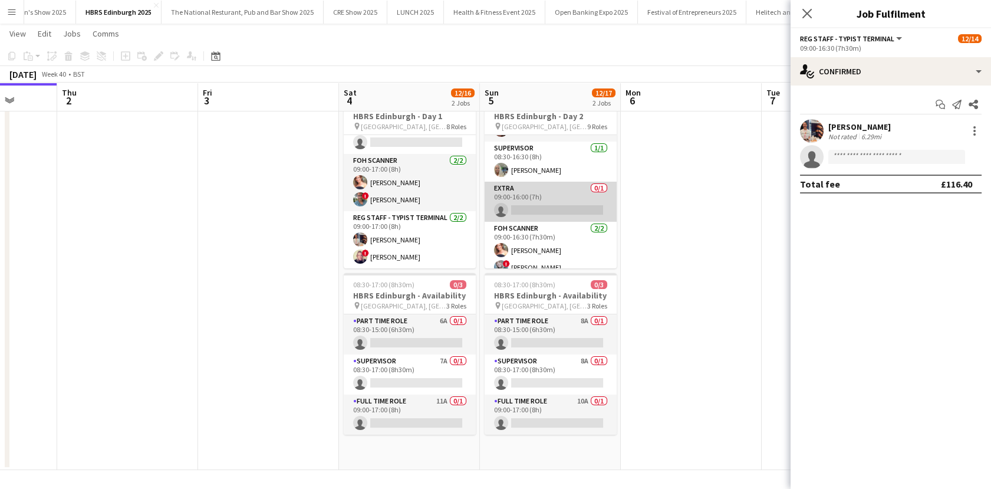
click at [527, 197] on app-card-role "Extra 0/1 09:00-16:00 (7h) single-neutral-actions" at bounding box center [551, 202] width 132 height 40
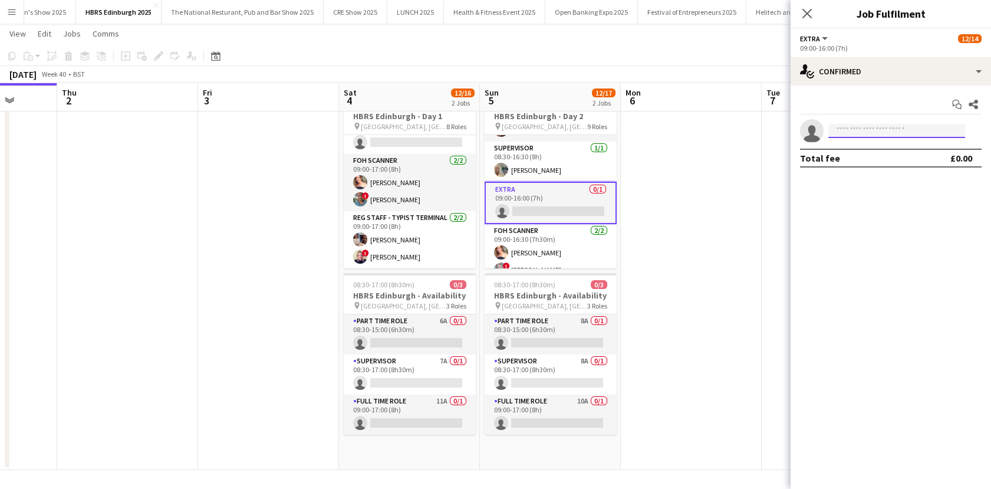
click at [866, 135] on input at bounding box center [896, 131] width 137 height 14
type input "******"
click at [860, 156] on span "v.zaltane@gmail.com" at bounding box center [897, 157] width 118 height 9
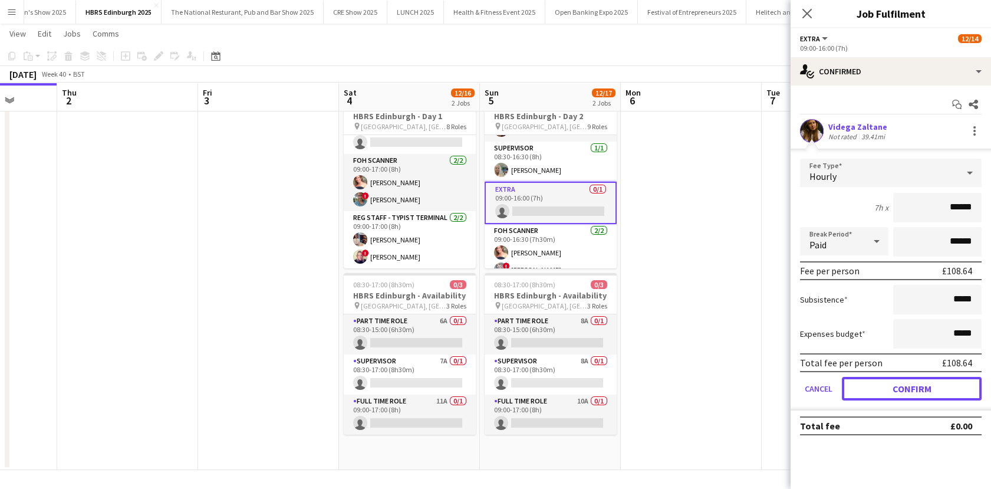
drag, startPoint x: 927, startPoint y: 384, endPoint x: 825, endPoint y: 337, distance: 112.1
click at [927, 384] on button "Confirm" at bounding box center [912, 389] width 140 height 24
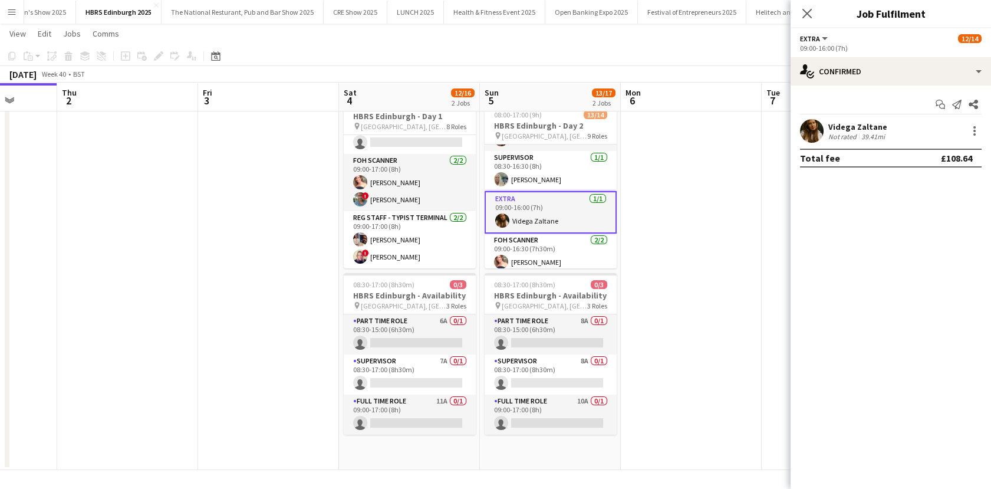
click at [713, 272] on app-date-cell at bounding box center [691, 279] width 141 height 381
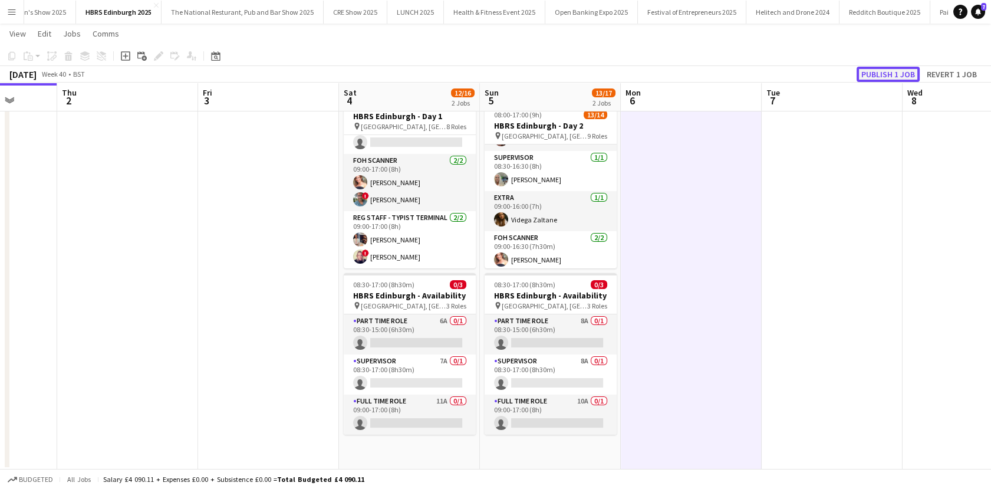
click at [874, 76] on button "Publish 1 job" at bounding box center [888, 74] width 63 height 15
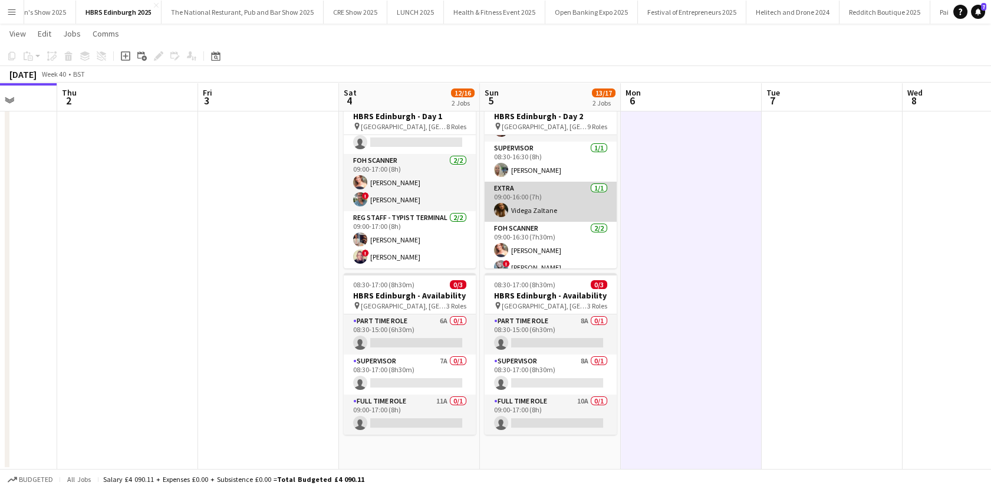
click at [526, 200] on app-card-role "Extra 1/1 09:00-16:00 (7h) Videga Zaltane" at bounding box center [551, 202] width 132 height 40
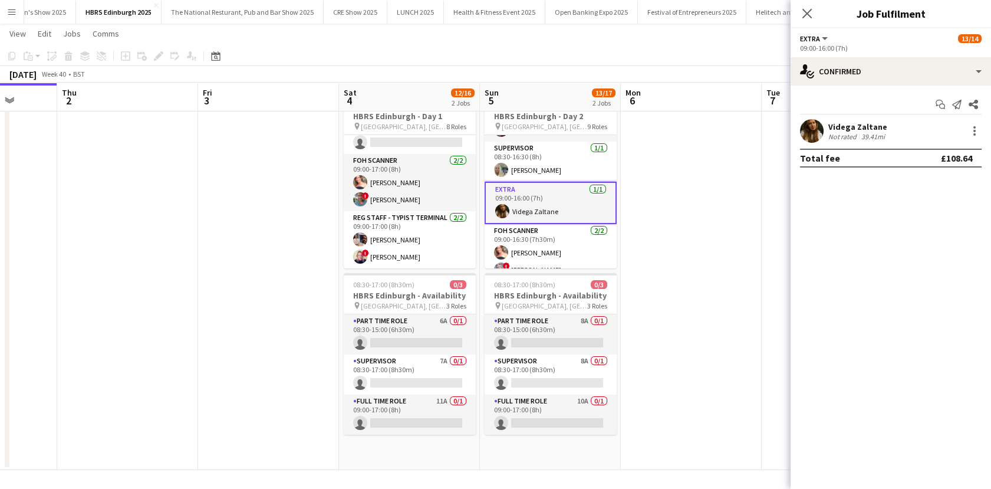
click at [829, 127] on div "Videga Zaltane" at bounding box center [857, 126] width 59 height 11
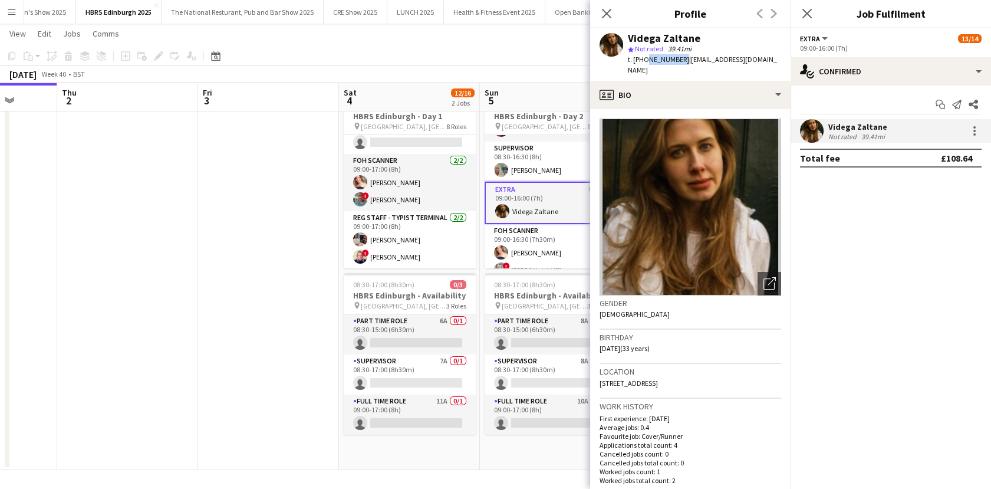
drag, startPoint x: 666, startPoint y: 61, endPoint x: 643, endPoint y: 61, distance: 23.0
click at [643, 61] on span "t. +447934495444" at bounding box center [658, 59] width 61 height 9
copy span "7934495444"
drag, startPoint x: 750, startPoint y: 55, endPoint x: 683, endPoint y: 61, distance: 67.5
click at [683, 61] on div "Videga Zaltane star Not rated 39.41mi t. +447934495444 | v.zaltane@gmail.com" at bounding box center [690, 54] width 200 height 52
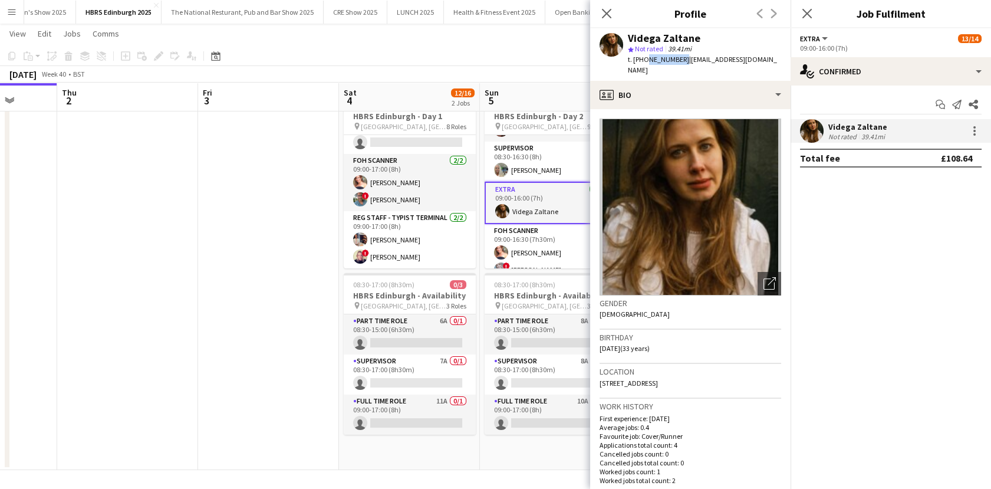
copy span "v.zaltane@gmail.com"
click at [291, 264] on app-date-cell at bounding box center [268, 279] width 141 height 381
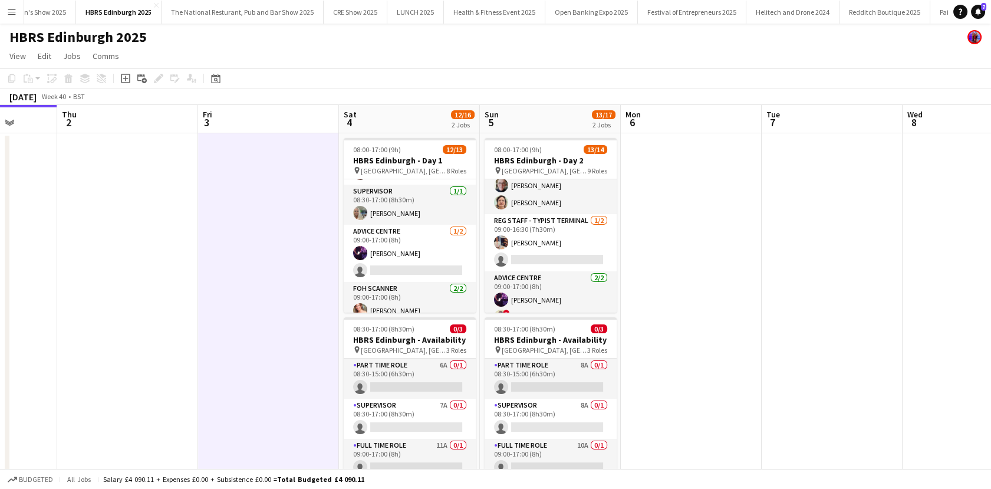
scroll to position [297, 0]
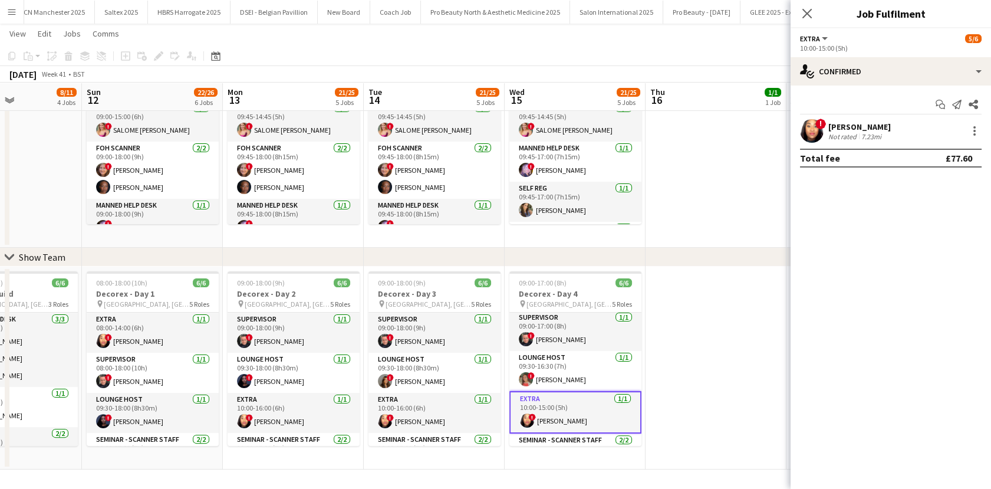
click at [11, 14] on app-icon "Menu" at bounding box center [11, 11] width 9 height 9
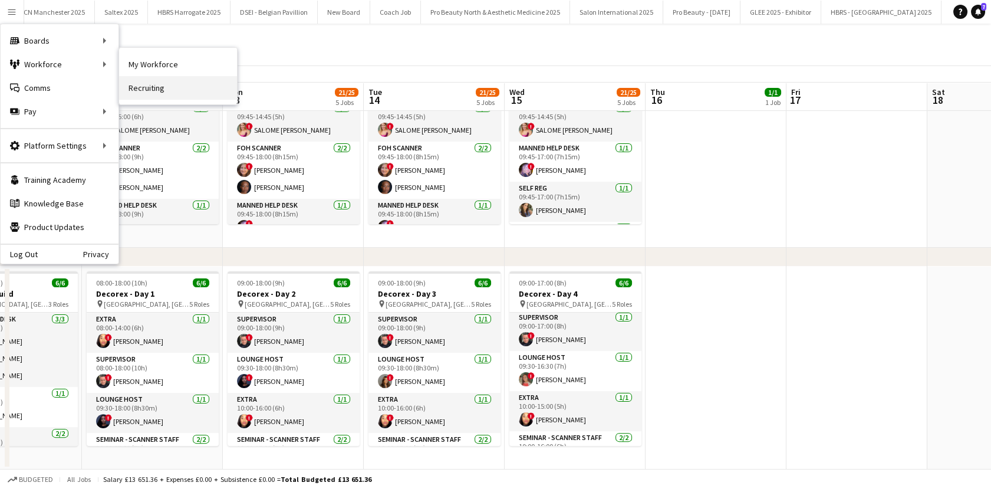
click at [154, 85] on link "Recruiting" at bounding box center [178, 88] width 118 height 24
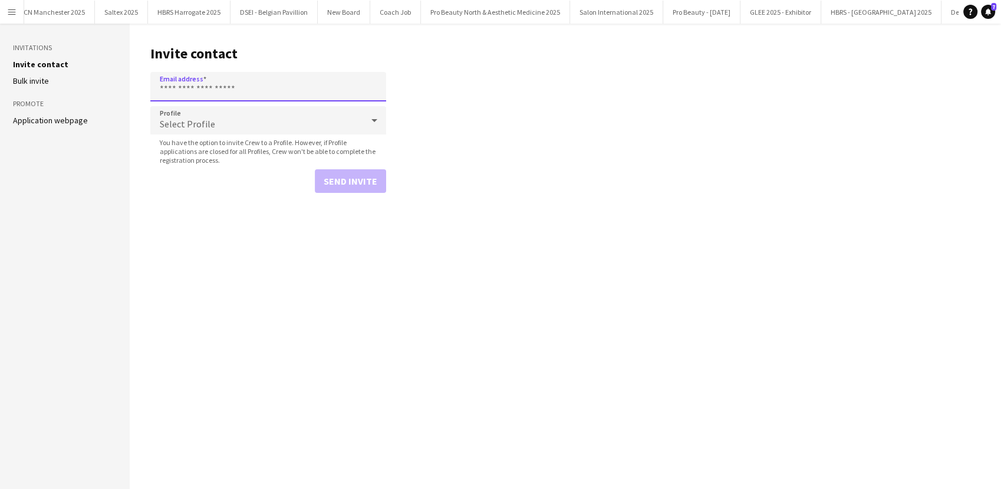
click at [192, 92] on input "Email address" at bounding box center [268, 86] width 236 height 29
paste input "**********"
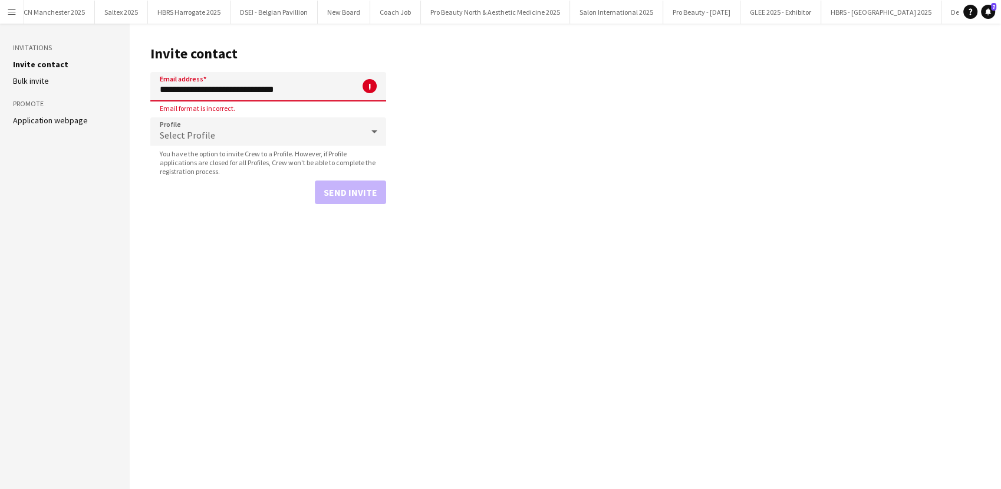
drag, startPoint x: 201, startPoint y: 88, endPoint x: 159, endPoint y: 83, distance: 42.3
click at [159, 83] on input "**********" at bounding box center [268, 86] width 236 height 29
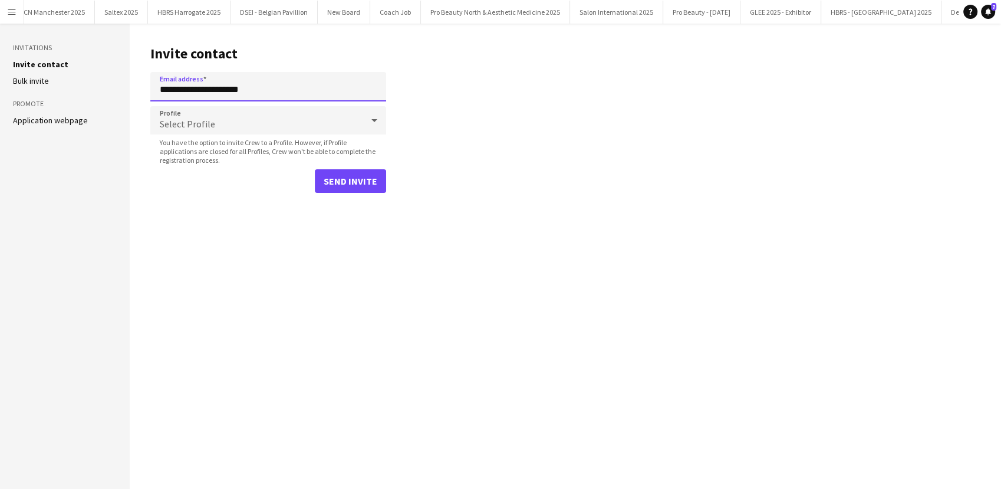
type input "**********"
click at [355, 187] on button "Send invite" at bounding box center [350, 181] width 71 height 24
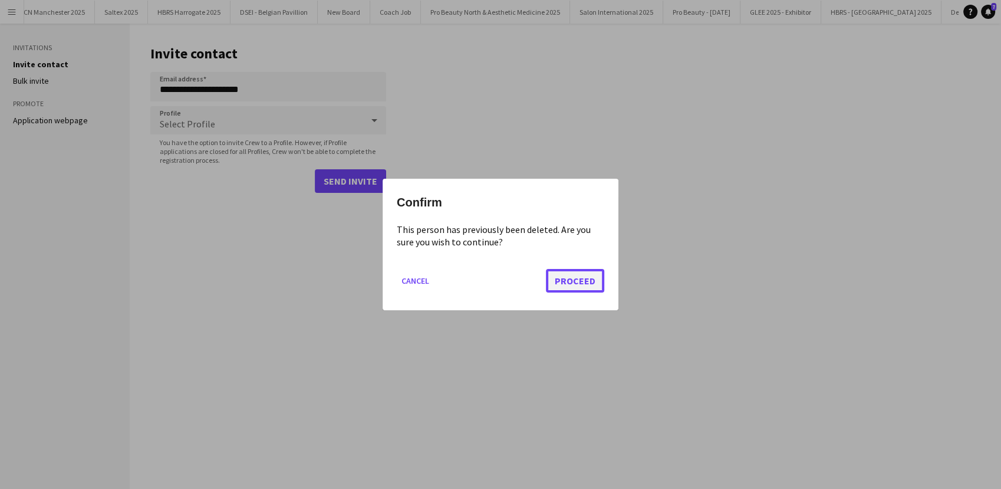
click at [566, 275] on button "Proceed" at bounding box center [575, 281] width 58 height 24
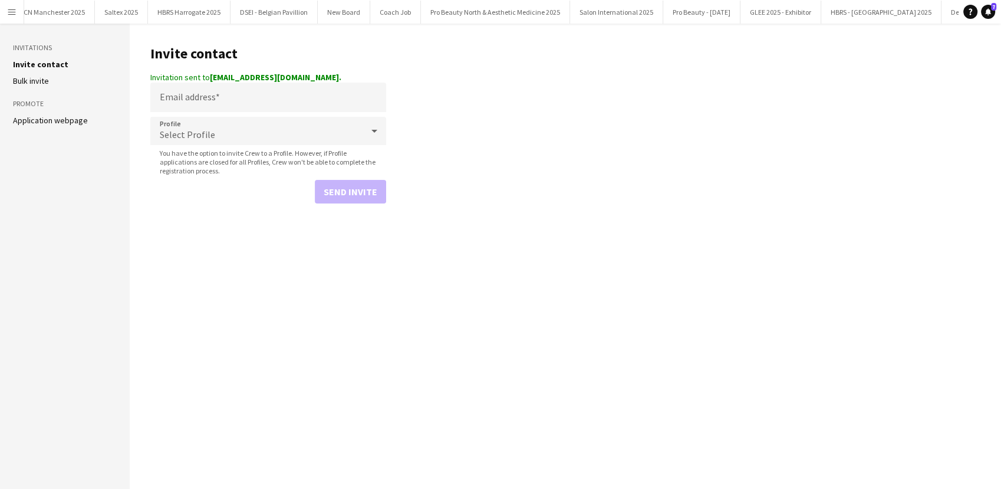
click at [5, 11] on button "Menu" at bounding box center [12, 12] width 24 height 24
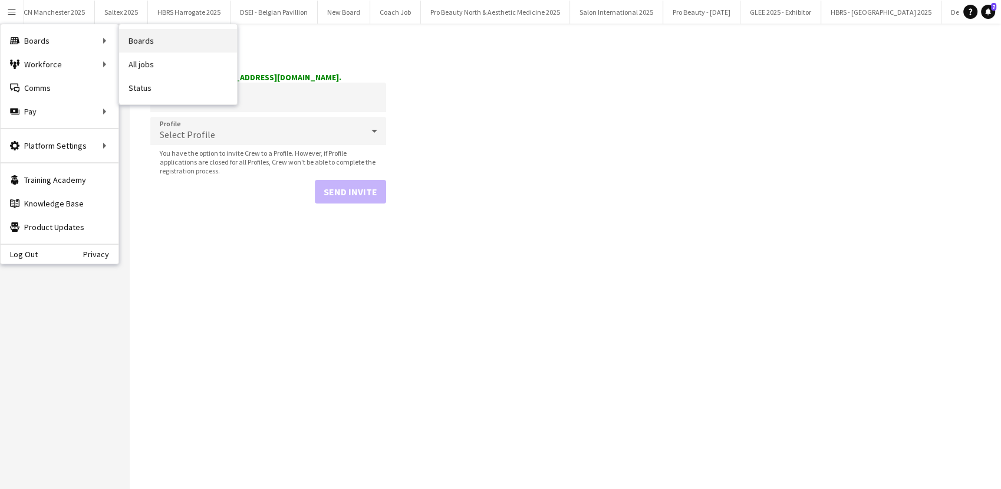
click at [157, 39] on link "Boards" at bounding box center [178, 41] width 118 height 24
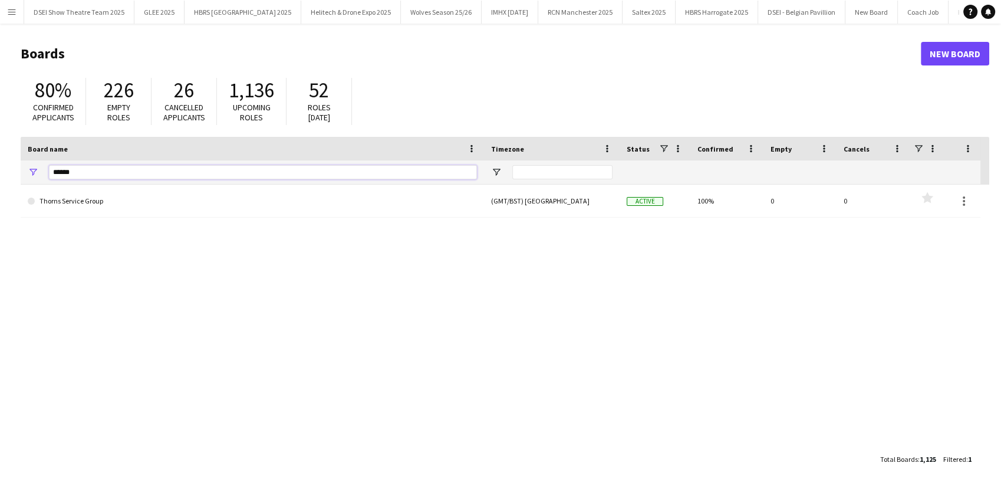
click at [104, 166] on input "******" at bounding box center [263, 172] width 428 height 14
type input "*"
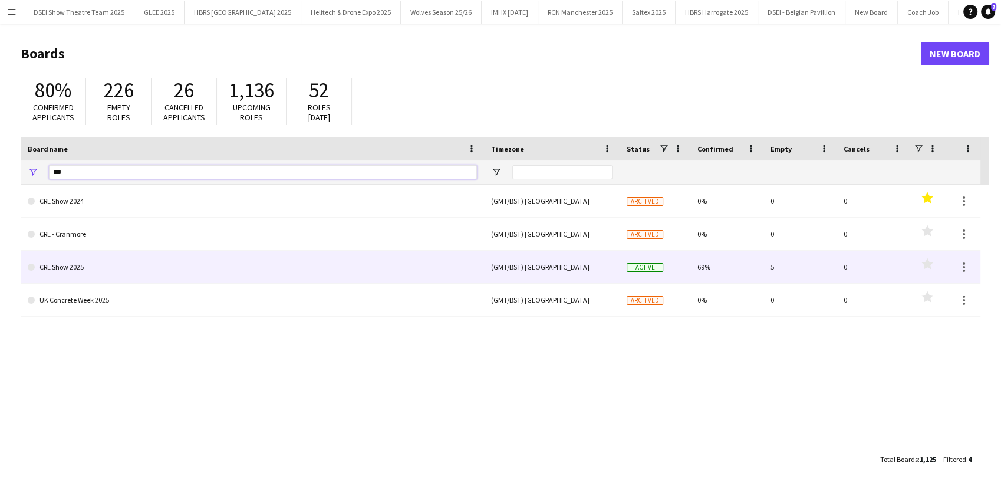
type input "***"
click at [141, 259] on link "CRE Show 2025" at bounding box center [252, 267] width 449 height 33
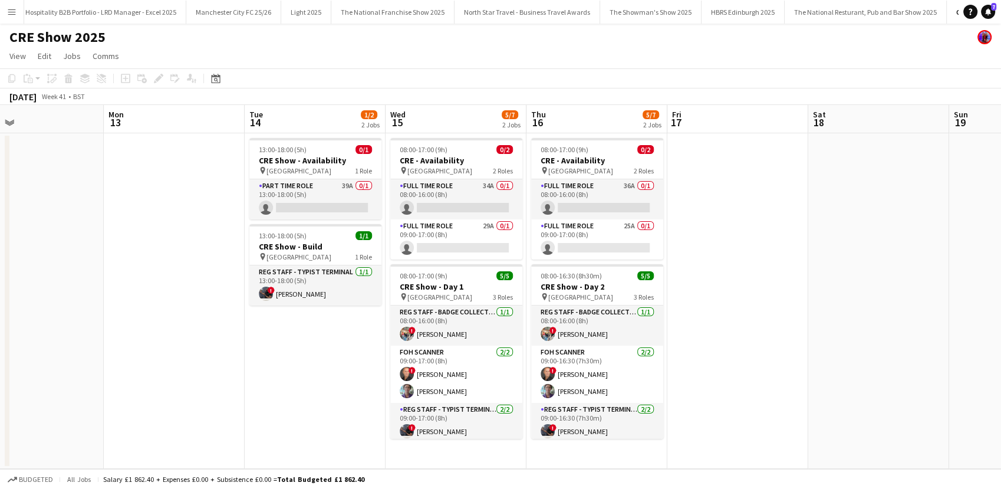
scroll to position [0, 462]
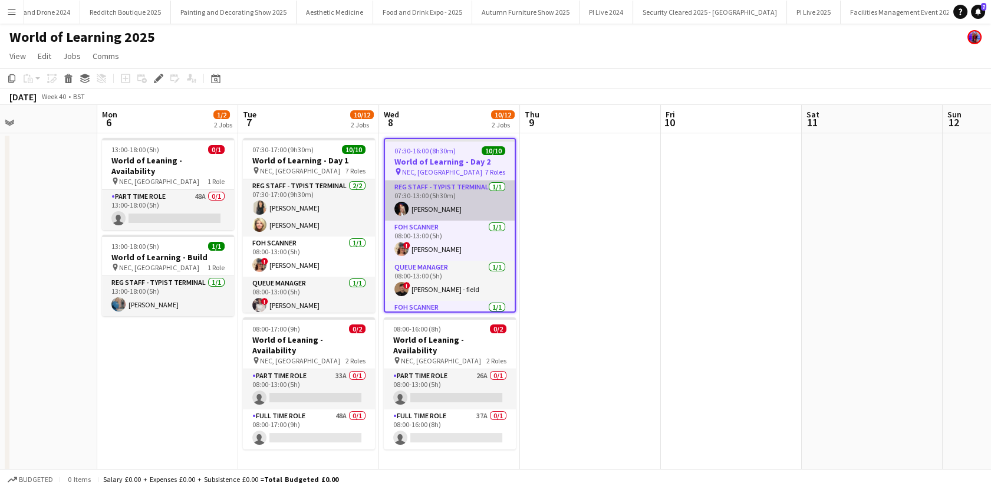
click at [434, 213] on app-card-role "Reg Staff - Typist Terminal [DATE] 07:30-13:00 (5h30m) [PERSON_NAME]" at bounding box center [450, 200] width 130 height 40
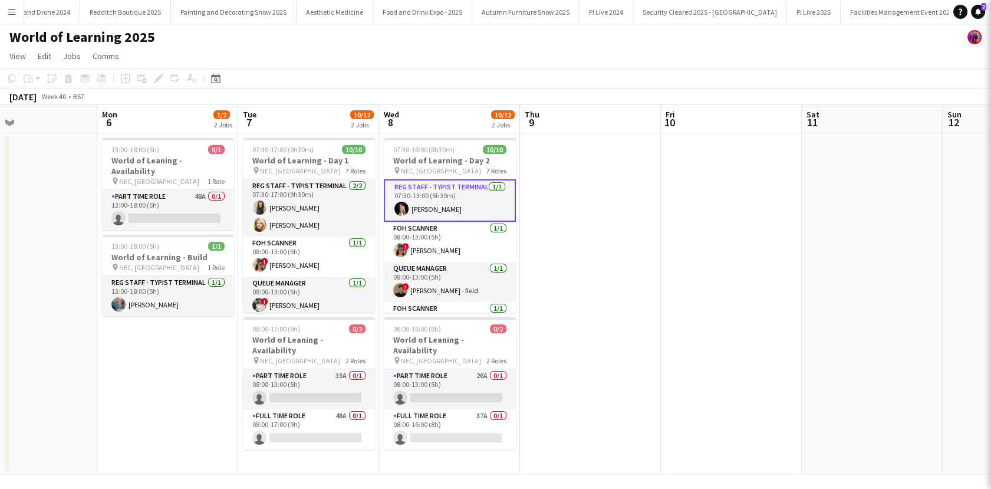
scroll to position [0, 326]
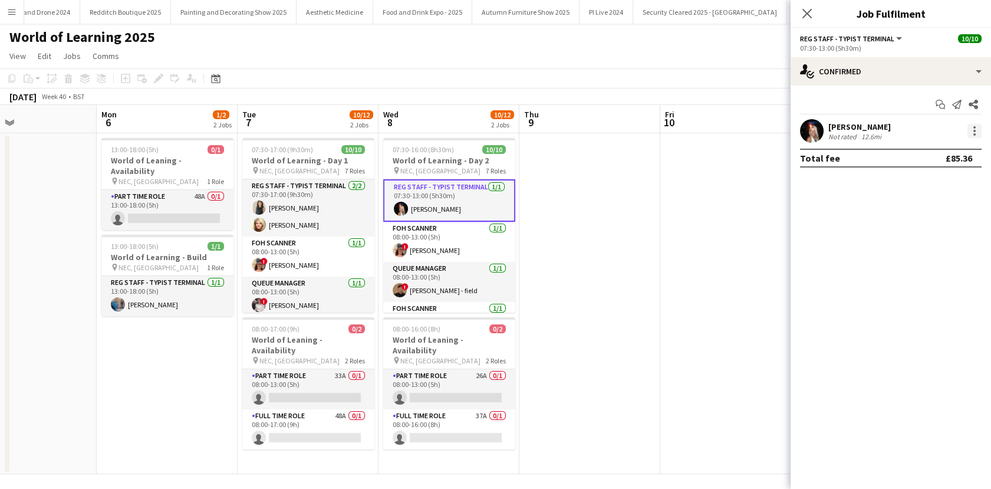
click at [972, 131] on div at bounding box center [974, 131] width 14 height 14
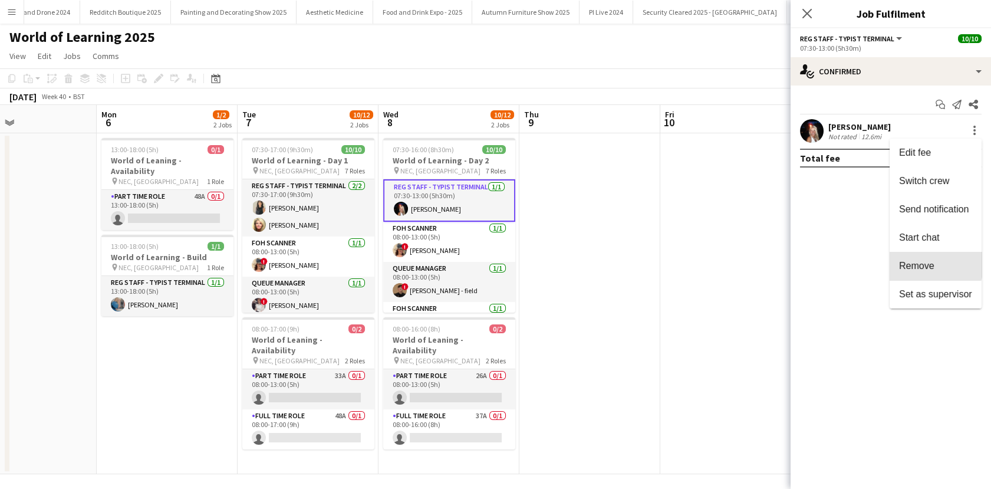
drag, startPoint x: 921, startPoint y: 262, endPoint x: 740, endPoint y: 252, distance: 181.9
click at [921, 263] on span "Remove" at bounding box center [916, 266] width 35 height 10
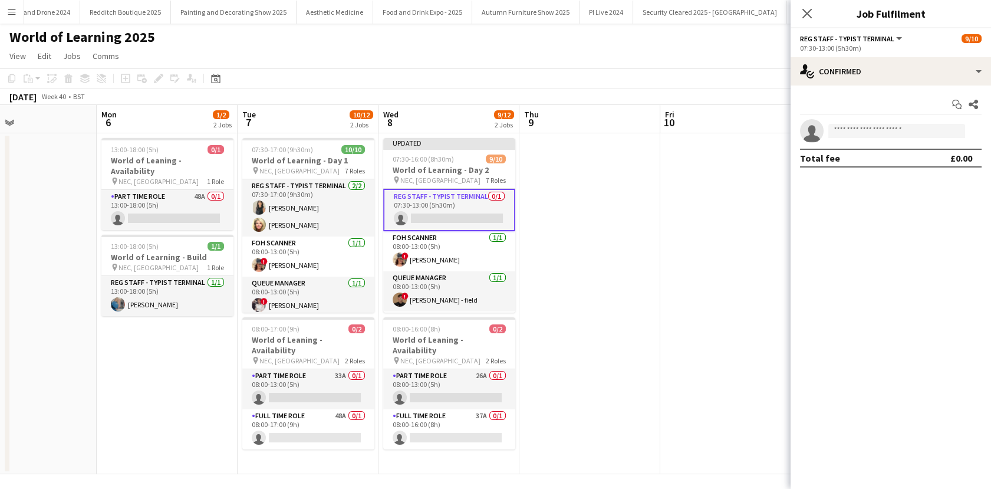
click at [663, 239] on app-date-cell at bounding box center [730, 303] width 141 height 341
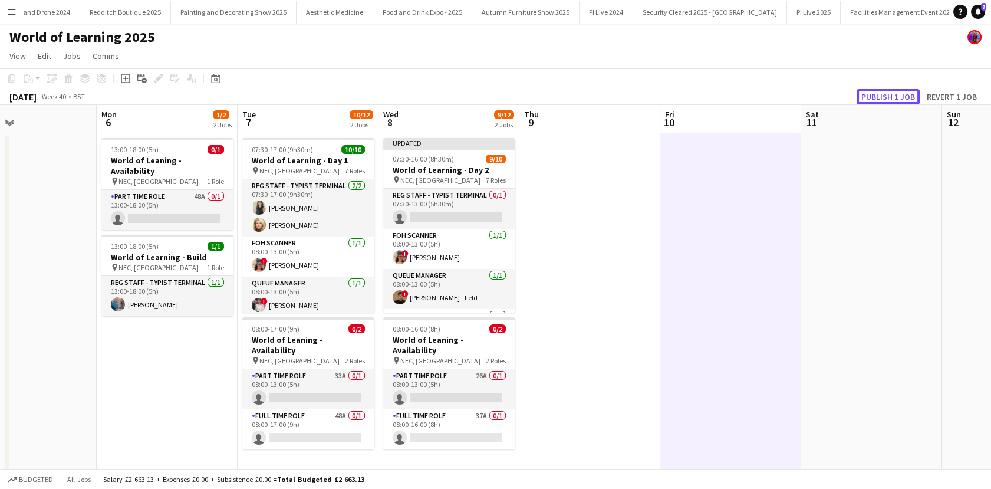
click at [888, 100] on button "Publish 1 job" at bounding box center [888, 96] width 63 height 15
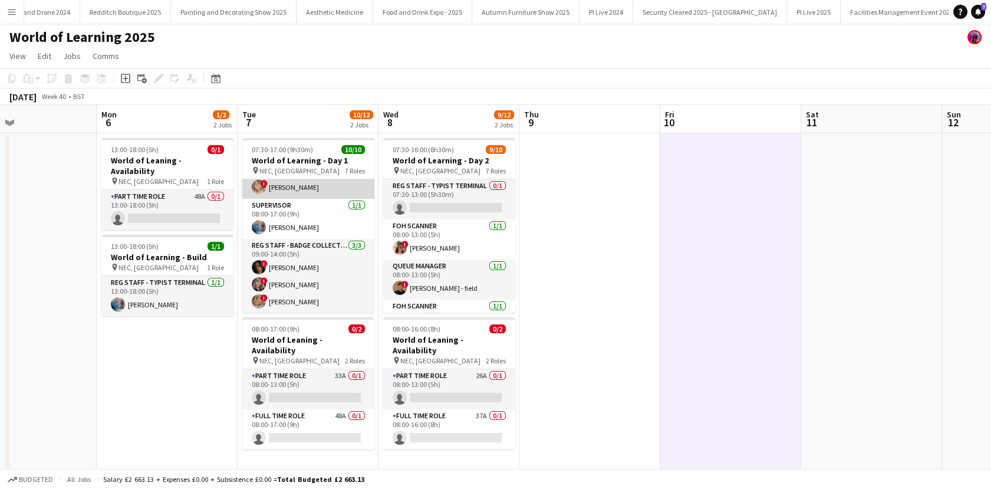
scroll to position [0, 0]
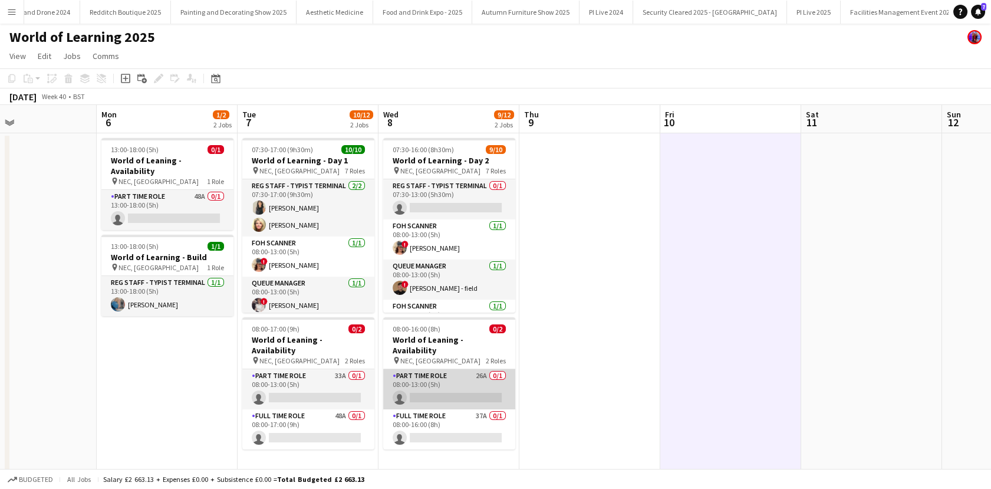
click at [460, 384] on app-card-role "Part Time Role 26A 0/1 08:00-13:00 (5h) single-neutral-actions" at bounding box center [449, 389] width 132 height 40
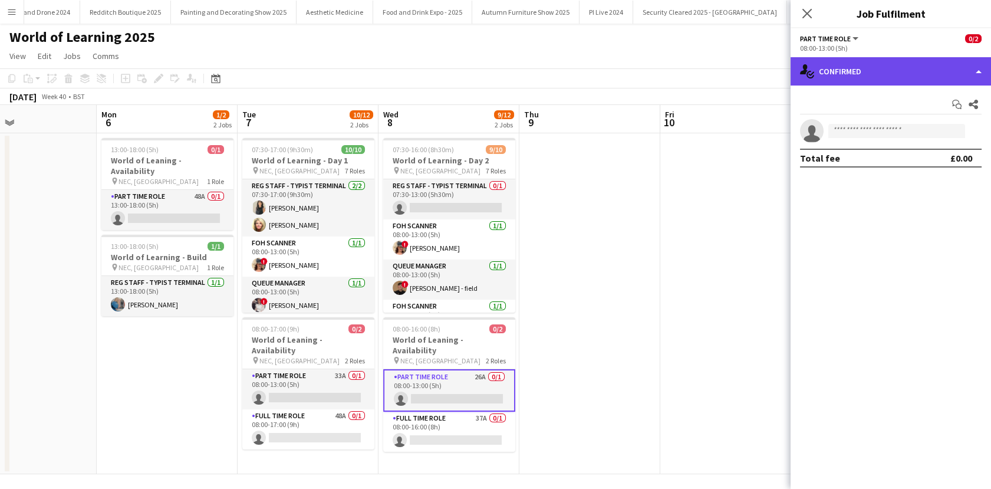
click at [874, 75] on div "single-neutral-actions-check-2 Confirmed" at bounding box center [891, 71] width 200 height 28
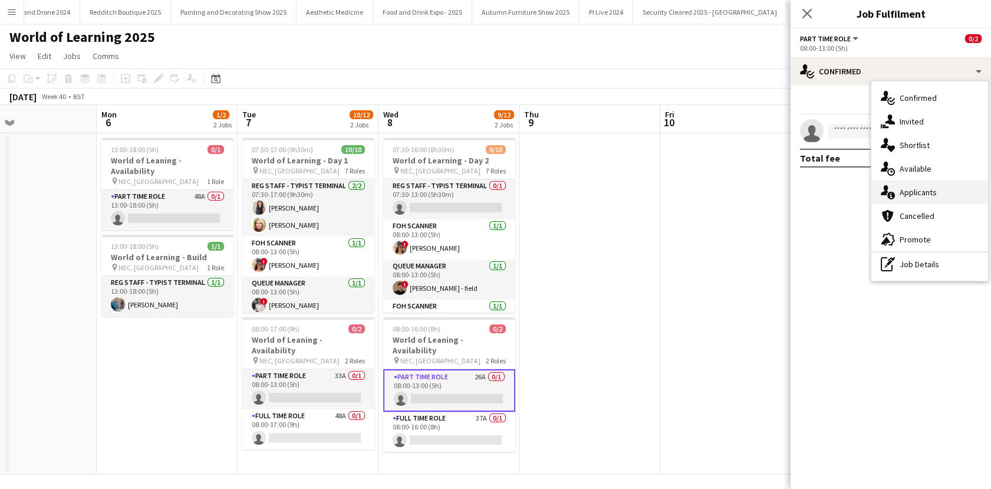
click at [901, 188] on span "Applicants" at bounding box center [918, 192] width 37 height 11
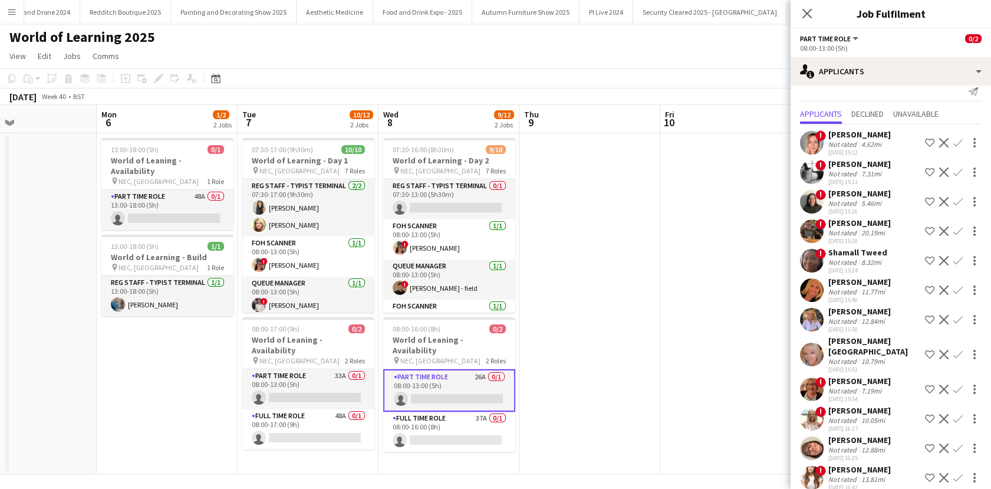
scroll to position [14, 0]
click at [697, 321] on app-date-cell at bounding box center [730, 303] width 141 height 341
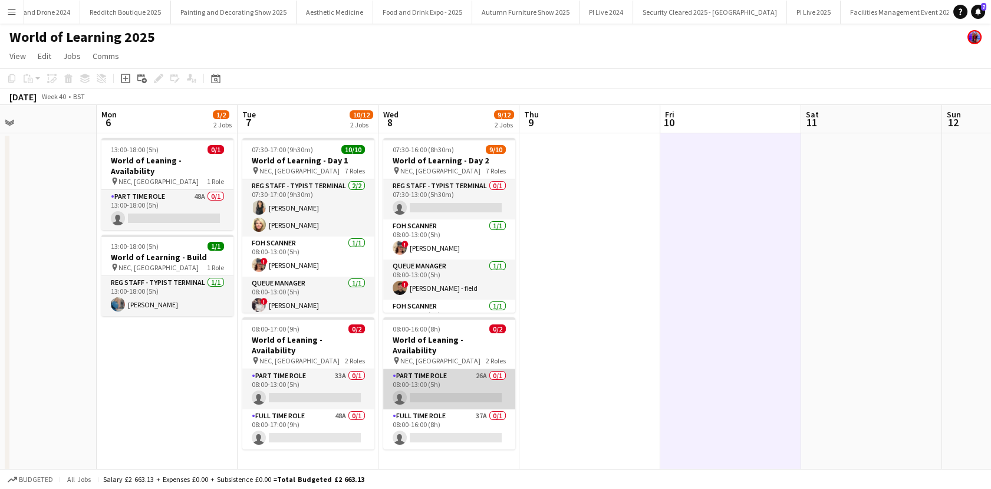
click at [420, 369] on app-card-role "Part Time Role 26A 0/1 08:00-13:00 (5h) single-neutral-actions" at bounding box center [449, 389] width 132 height 40
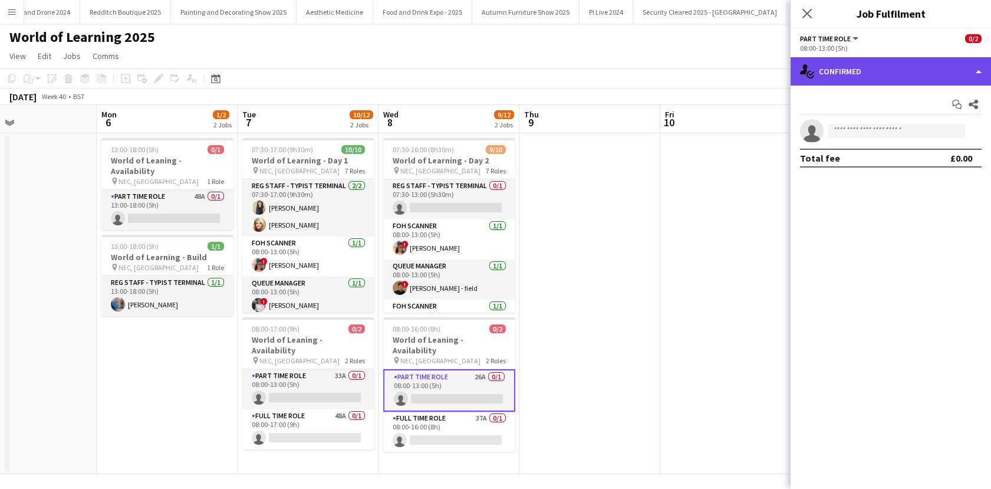
click at [901, 61] on div "single-neutral-actions-check-2 Confirmed" at bounding box center [891, 71] width 200 height 28
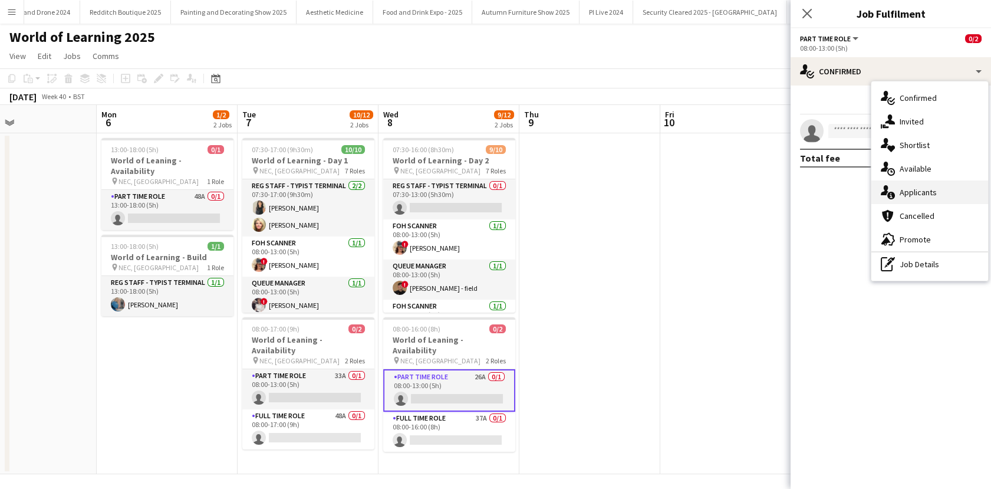
click at [899, 193] on div "single-neutral-actions-information Applicants" at bounding box center [929, 192] width 117 height 24
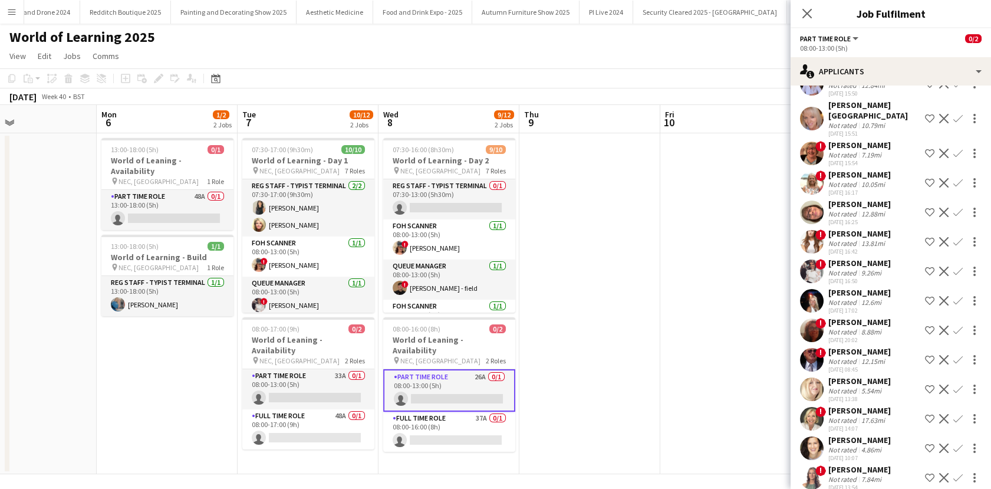
scroll to position [252, 0]
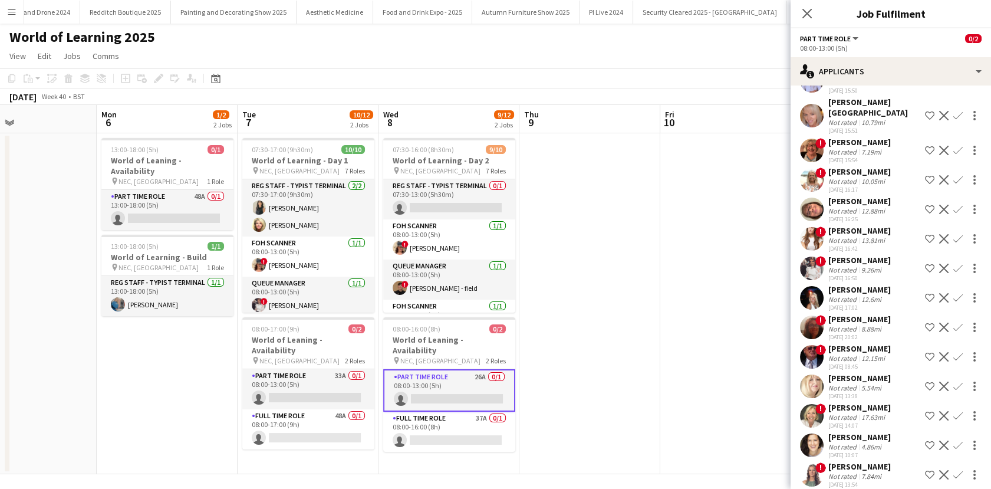
click at [842, 402] on div "[PERSON_NAME]" at bounding box center [859, 407] width 62 height 11
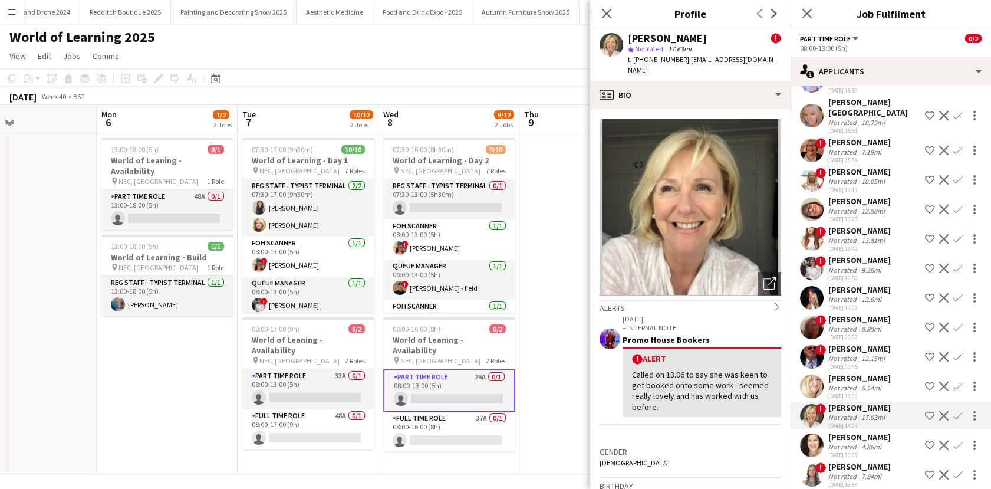
click at [851, 432] on div "[PERSON_NAME]" at bounding box center [859, 437] width 62 height 11
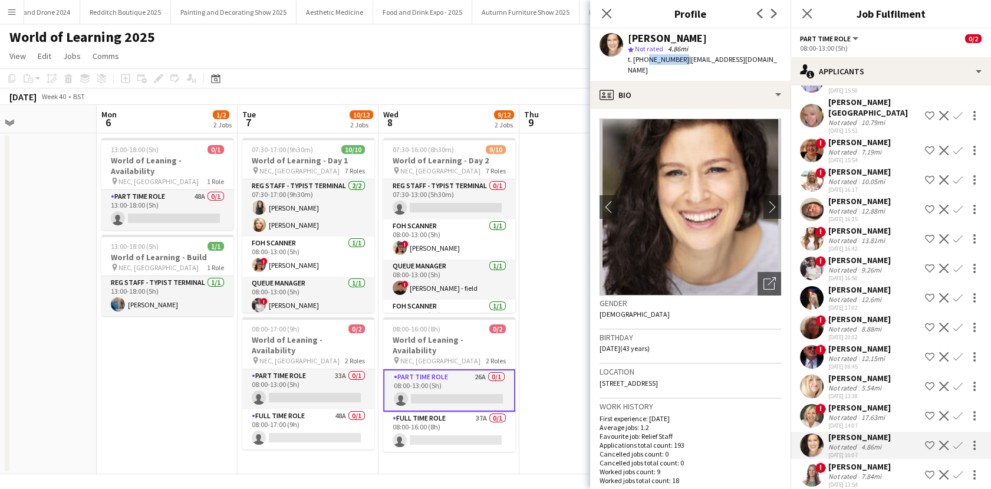
drag, startPoint x: 679, startPoint y: 62, endPoint x: 643, endPoint y: 62, distance: 35.4
click at [643, 62] on span "t. +447799040700" at bounding box center [658, 59] width 61 height 9
copy span "7799040700"
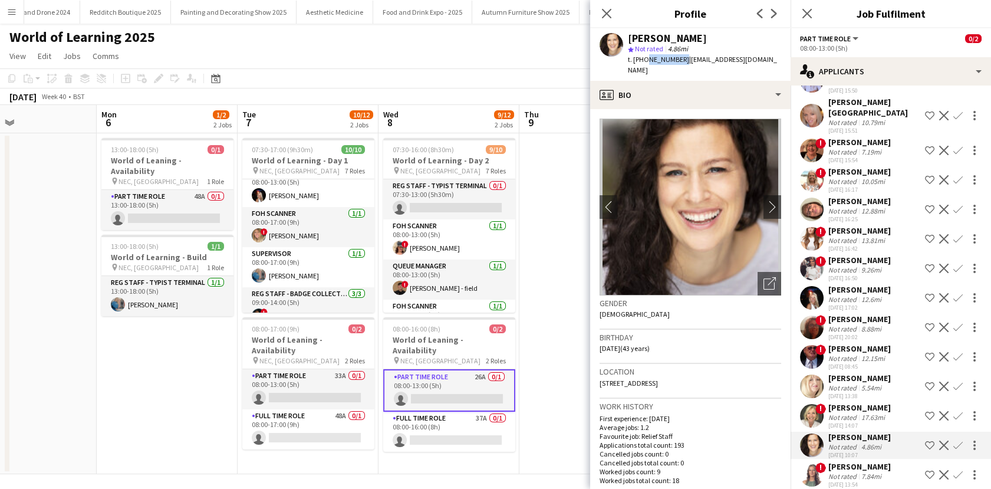
scroll to position [198, 0]
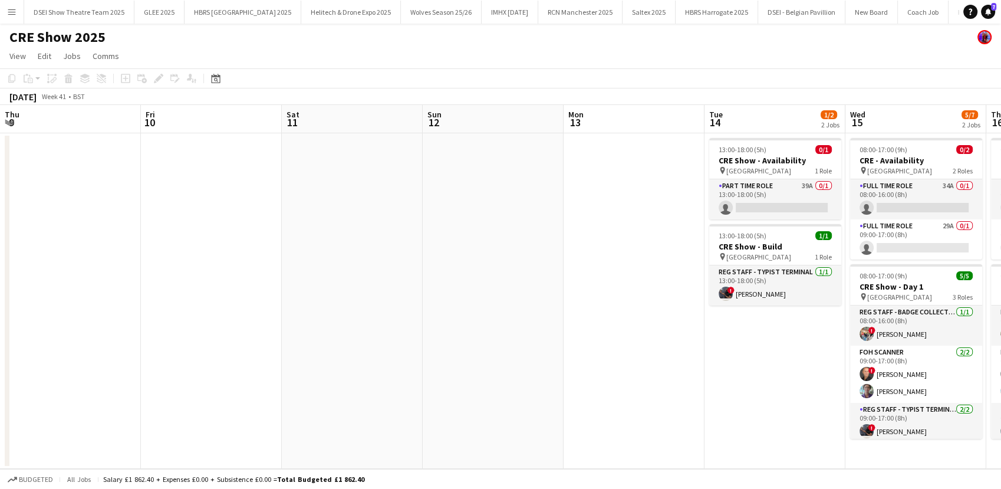
scroll to position [0, 462]
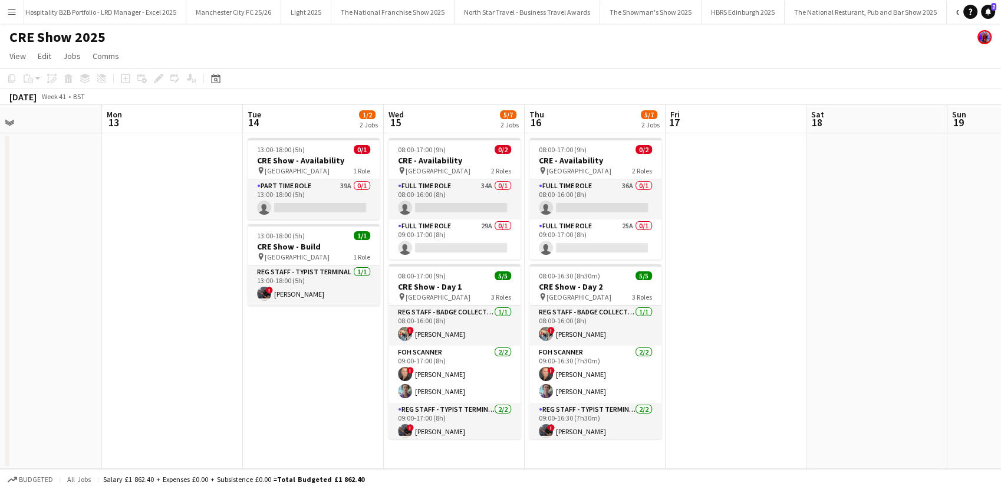
click at [18, 16] on button "Menu" at bounding box center [12, 12] width 24 height 24
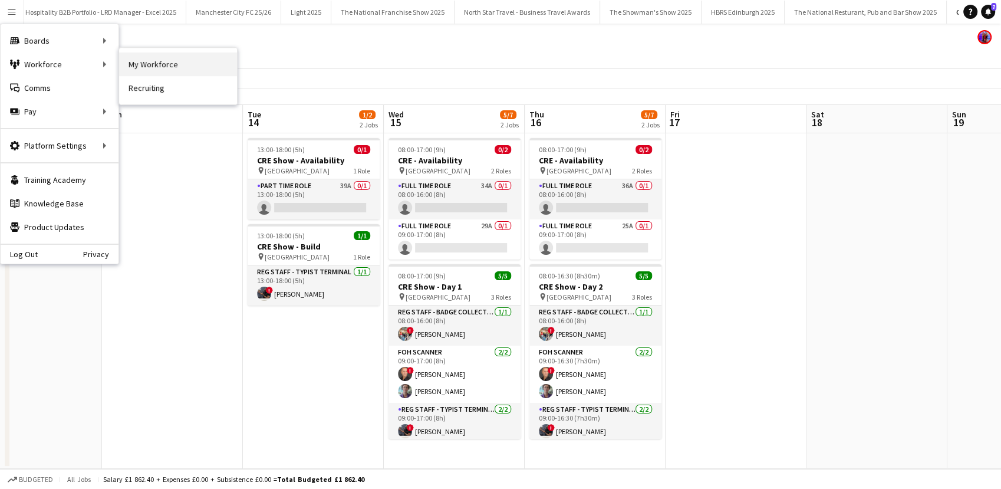
click at [145, 67] on link "My Workforce" at bounding box center [178, 64] width 118 height 24
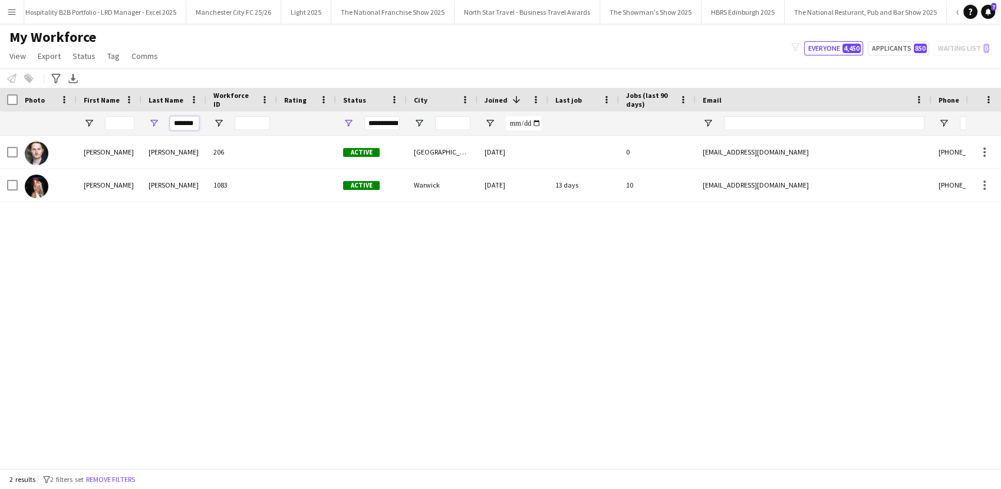
drag, startPoint x: 173, startPoint y: 123, endPoint x: 196, endPoint y: 127, distance: 23.3
click at [196, 127] on input "*******" at bounding box center [184, 123] width 29 height 14
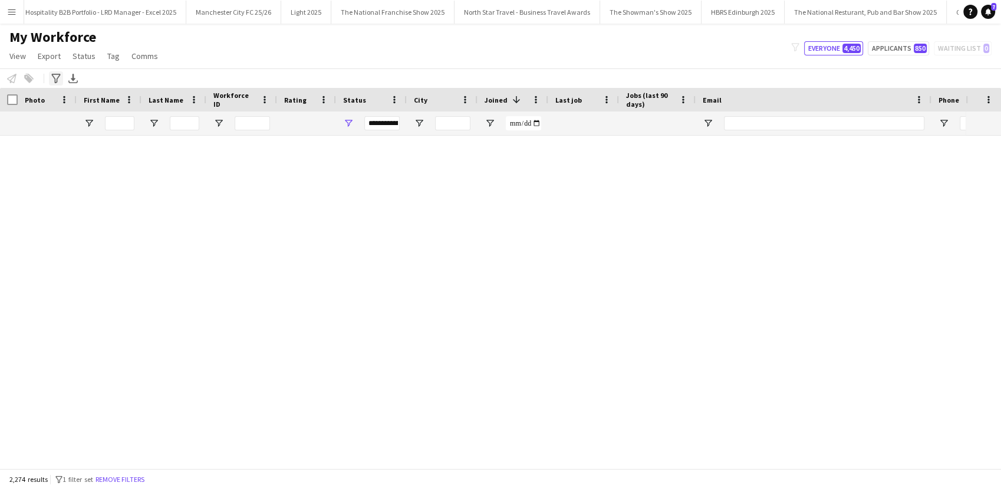
click at [54, 80] on icon at bounding box center [55, 78] width 9 height 9
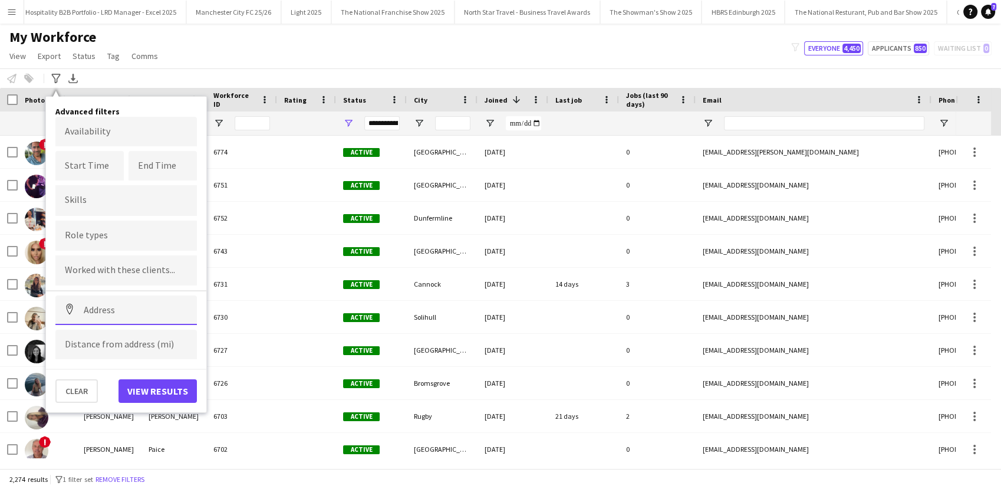
click at [108, 307] on input at bounding box center [125, 309] width 141 height 29
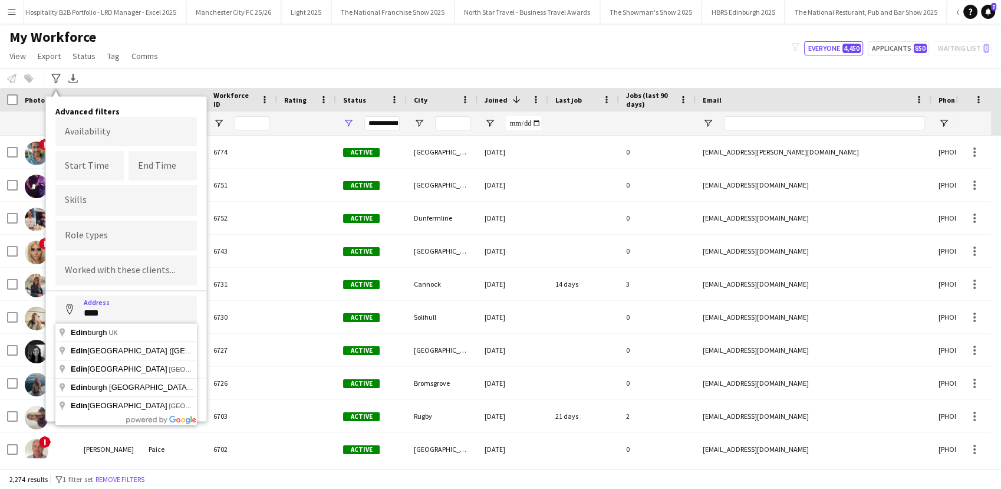
type input "**********"
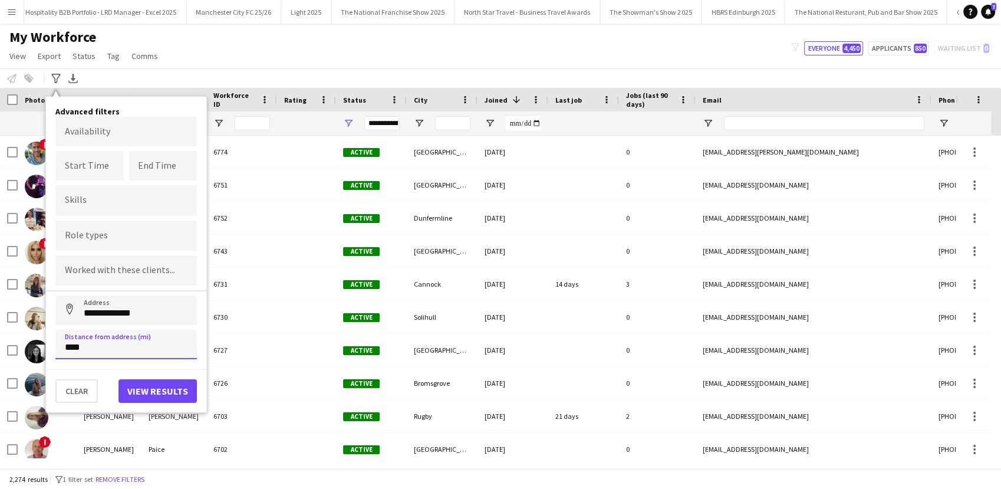
type input "*****"
click at [151, 381] on button "View results" at bounding box center [157, 391] width 78 height 24
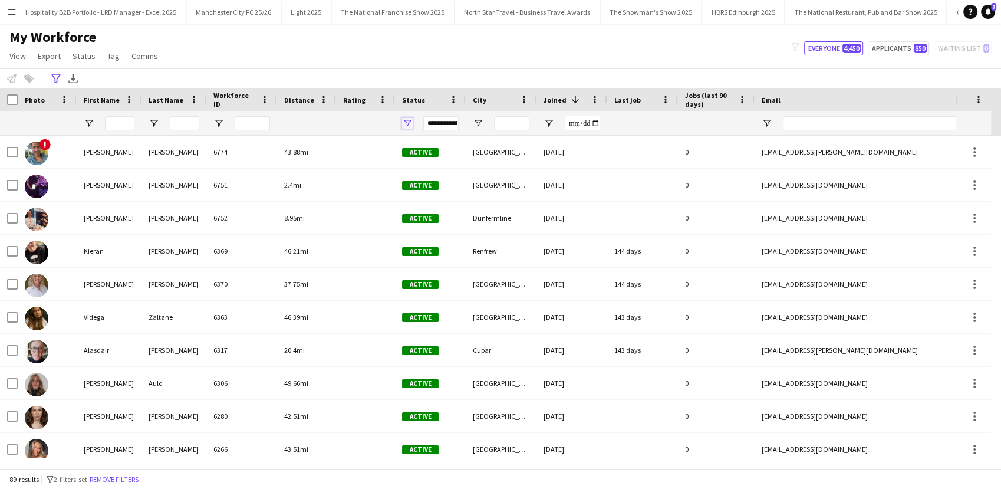
click at [408, 125] on span "Open Filter Menu" at bounding box center [407, 123] width 11 height 11
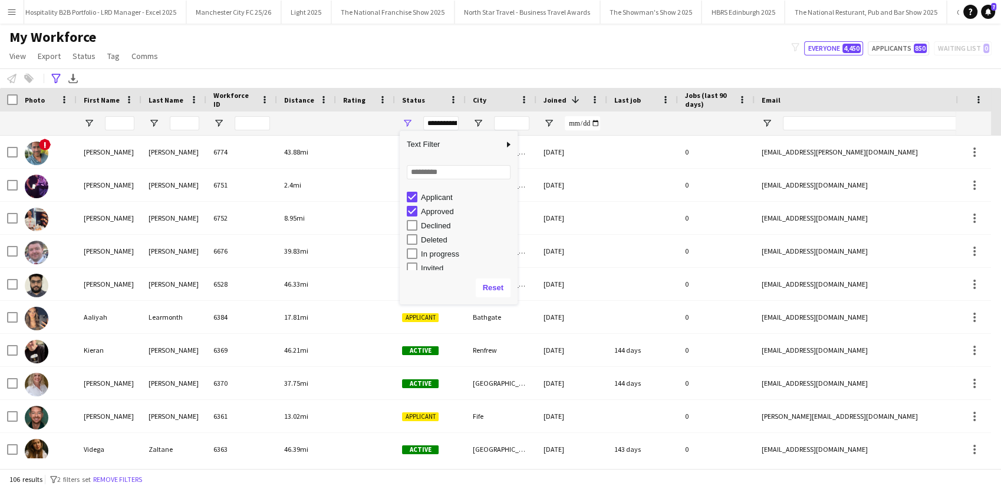
scroll to position [40, 0]
type input "**********"
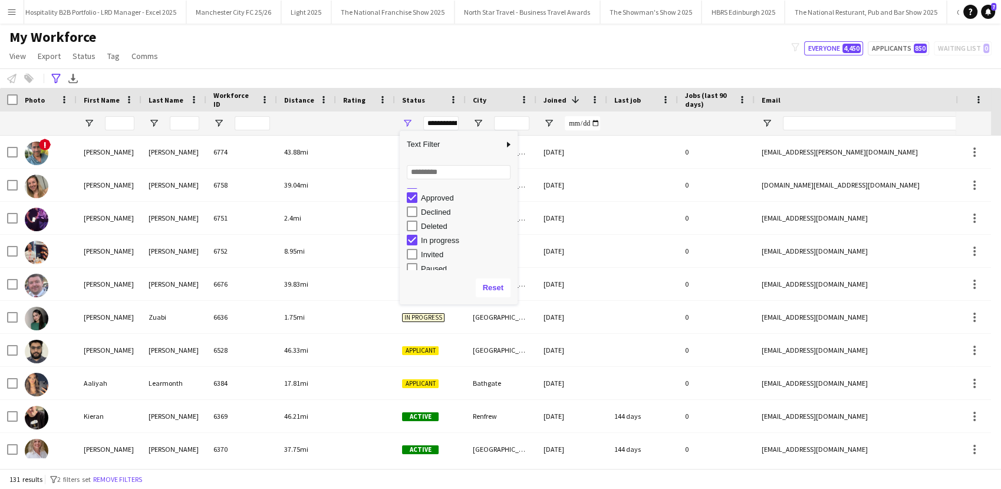
drag, startPoint x: 240, startPoint y: 61, endPoint x: 206, endPoint y: 64, distance: 33.7
click at [239, 61] on div "My Workforce View Views Default view New view Update view Delete view Edit name…" at bounding box center [500, 48] width 1001 height 40
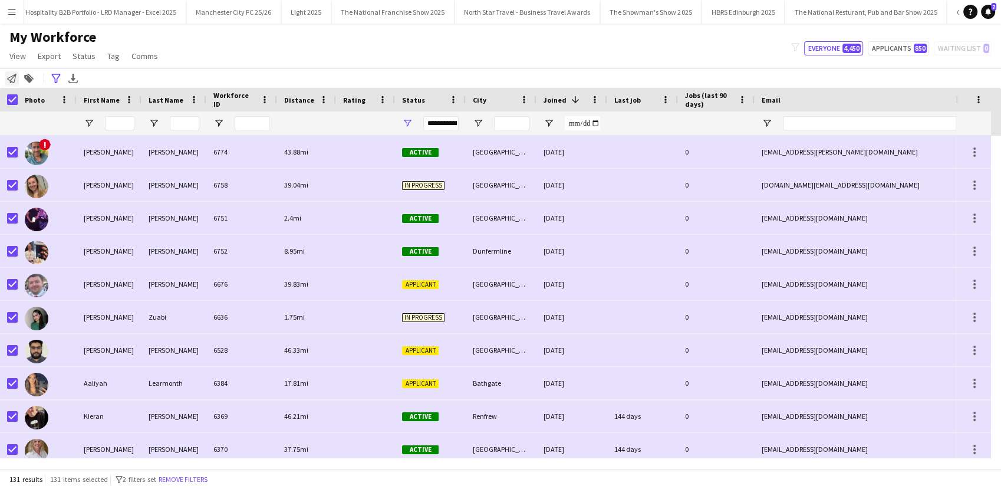
click at [11, 81] on icon at bounding box center [11, 78] width 9 height 9
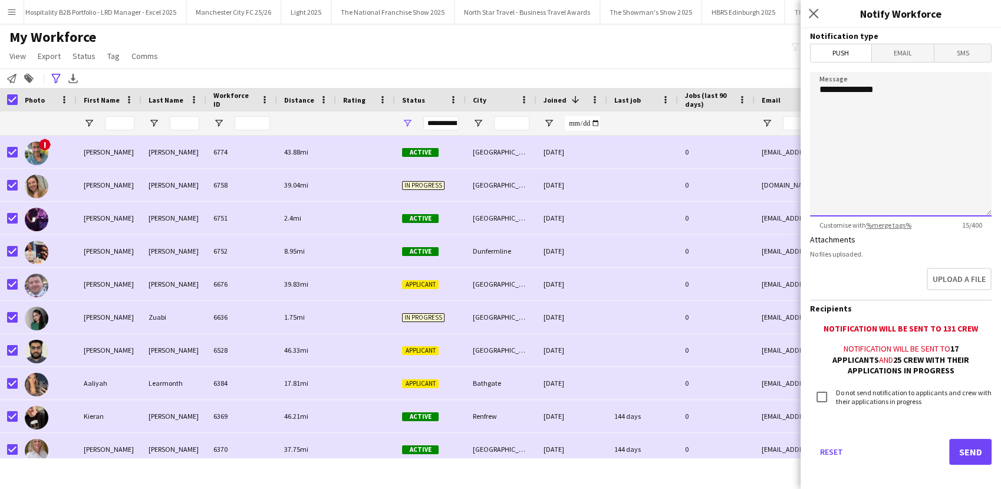
click at [924, 96] on textarea "**********" at bounding box center [901, 144] width 182 height 144
click at [927, 120] on textarea "**********" at bounding box center [901, 144] width 182 height 144
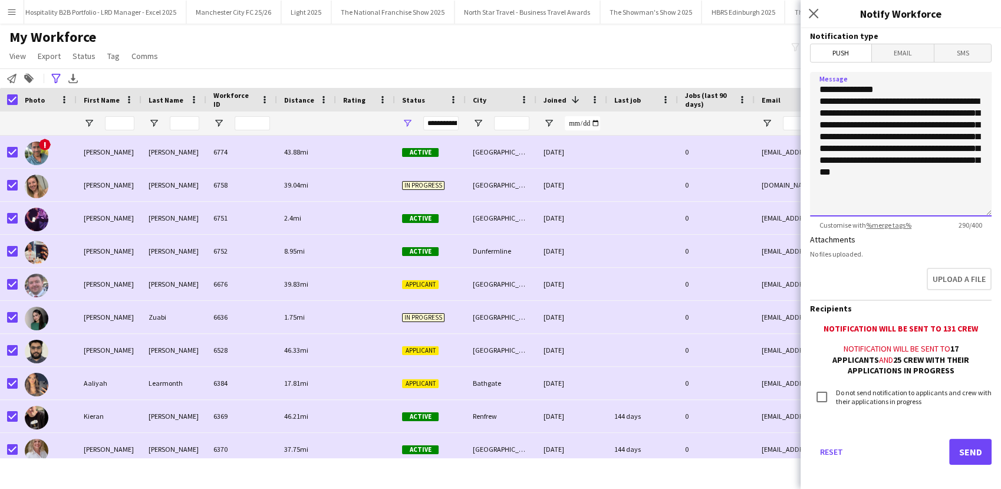
type textarea "**********"
click at [956, 452] on button "Send" at bounding box center [970, 452] width 42 height 26
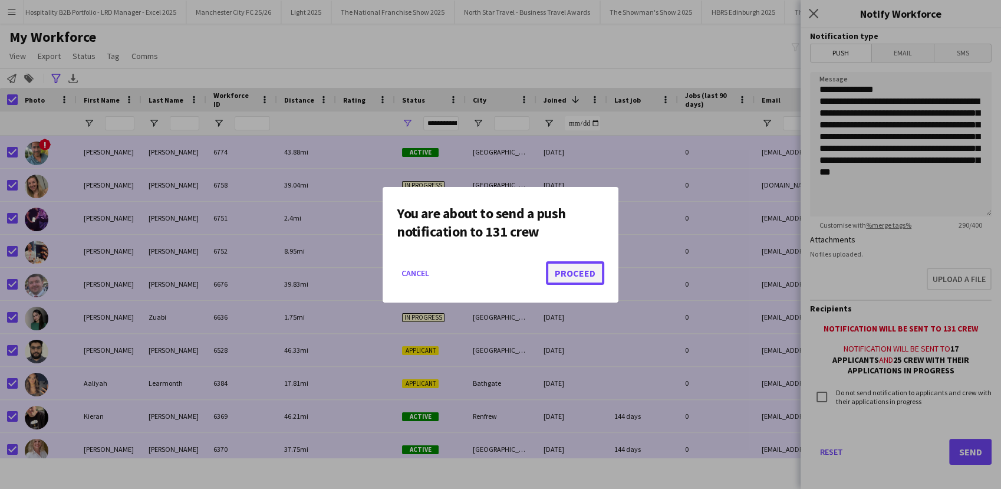
click at [561, 279] on button "Proceed" at bounding box center [575, 273] width 58 height 24
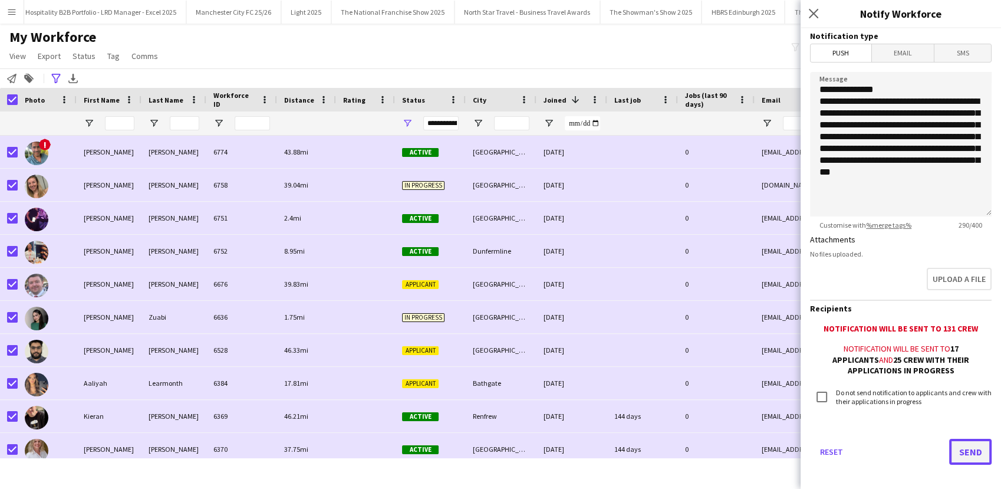
click at [965, 446] on button "Send" at bounding box center [970, 452] width 42 height 26
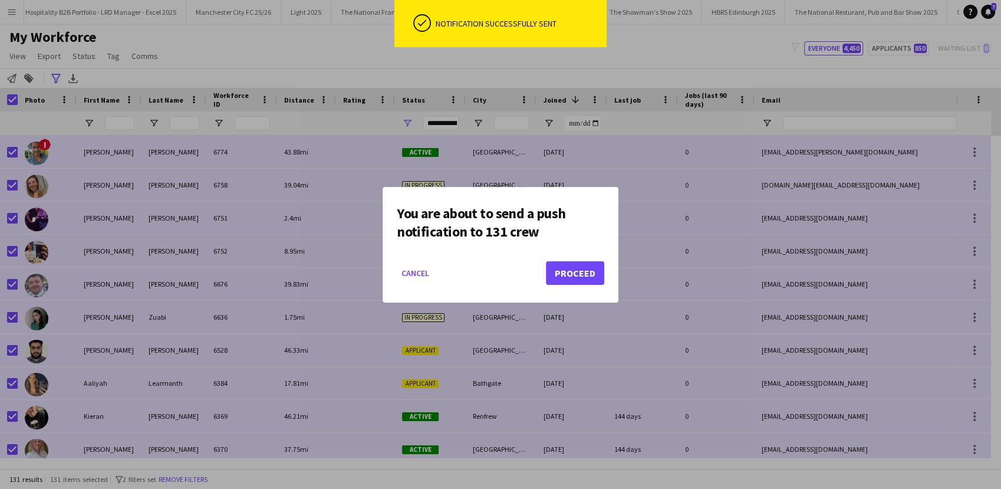
click at [618, 68] on div at bounding box center [500, 244] width 1001 height 489
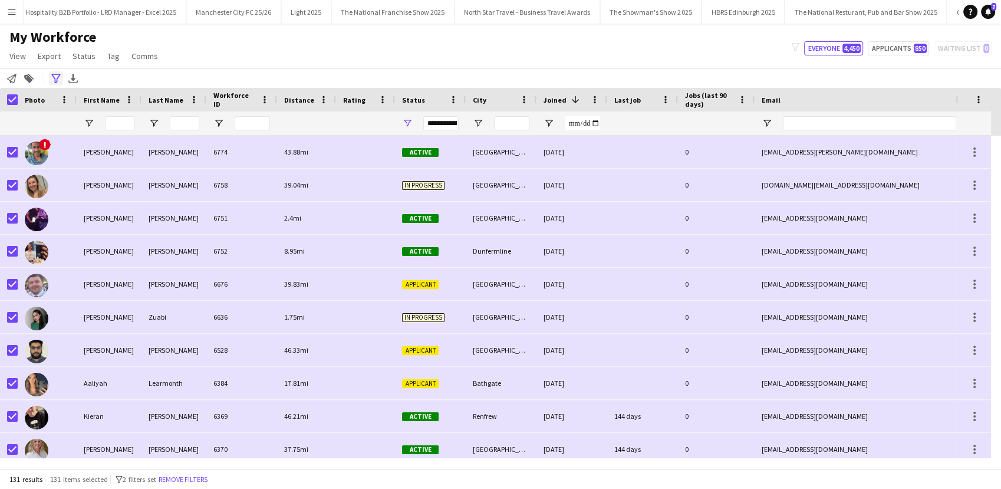
click at [50, 77] on div "Advanced filters" at bounding box center [56, 78] width 14 height 14
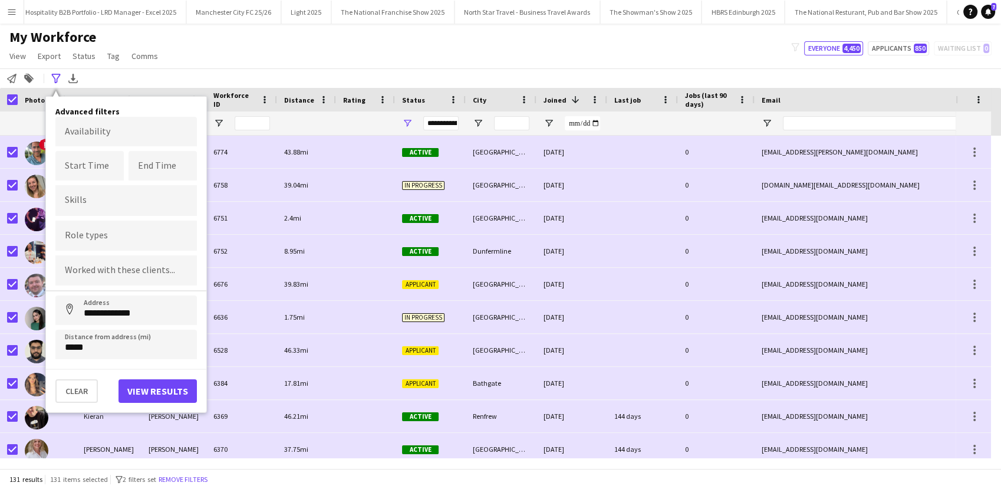
click at [304, 59] on div "My Workforce View Views Default view New view Update view Delete view Edit name…" at bounding box center [500, 48] width 1001 height 40
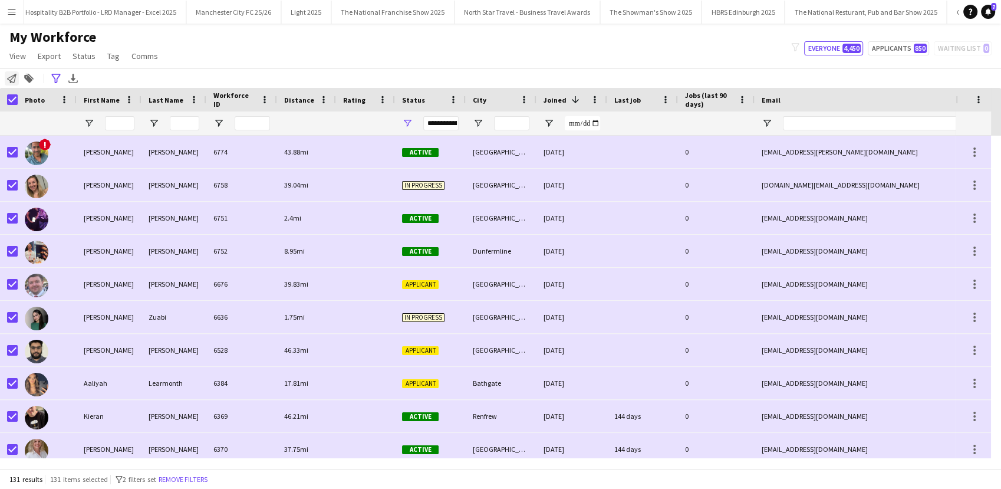
click at [7, 80] on icon "Notify workforce" at bounding box center [11, 78] width 9 height 9
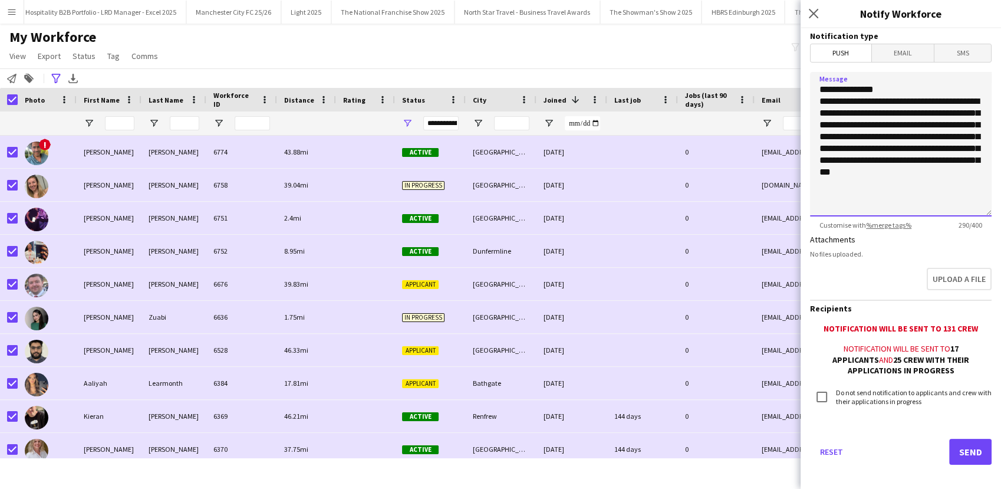
drag, startPoint x: 963, startPoint y: 191, endPoint x: 818, endPoint y: 104, distance: 169.8
click at [818, 104] on textarea "**********" at bounding box center [901, 144] width 182 height 144
click at [893, 55] on span "Email" at bounding box center [903, 53] width 62 height 18
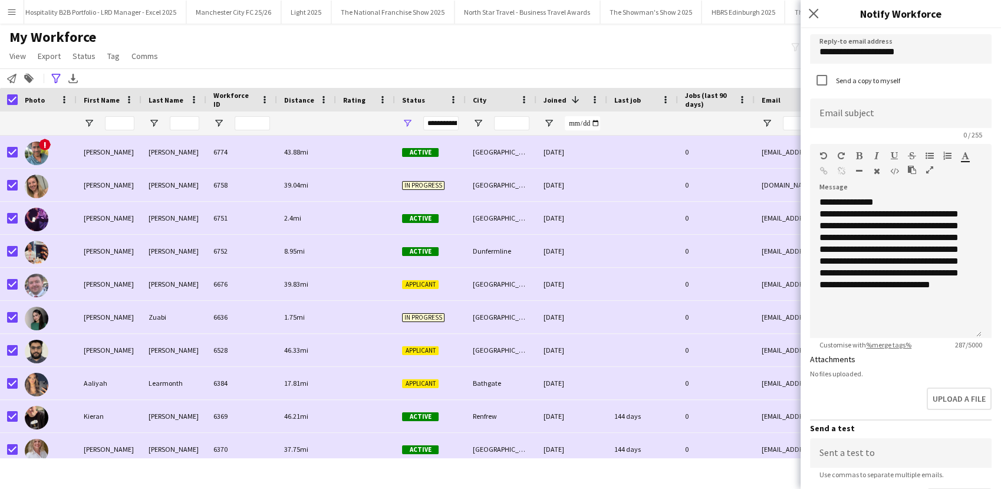
scroll to position [39, 0]
click at [861, 118] on input at bounding box center [901, 111] width 182 height 29
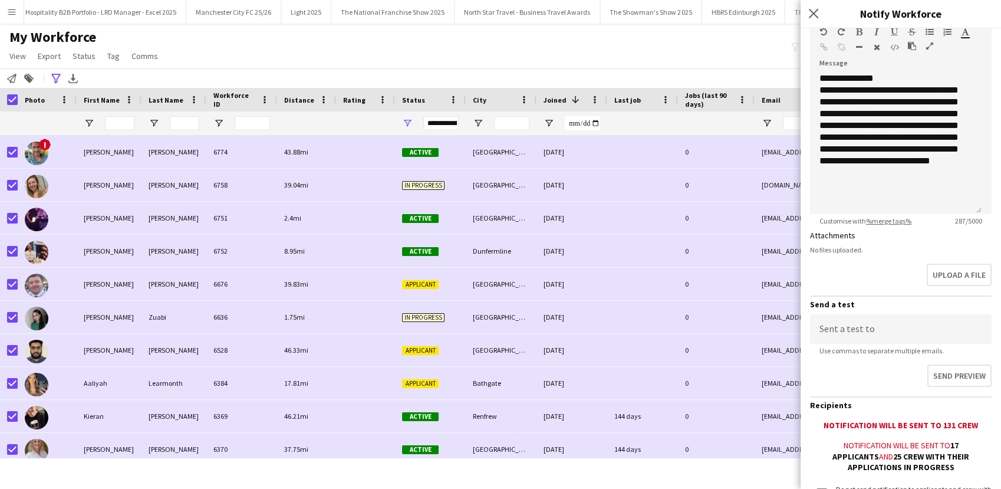
scroll to position [266, 0]
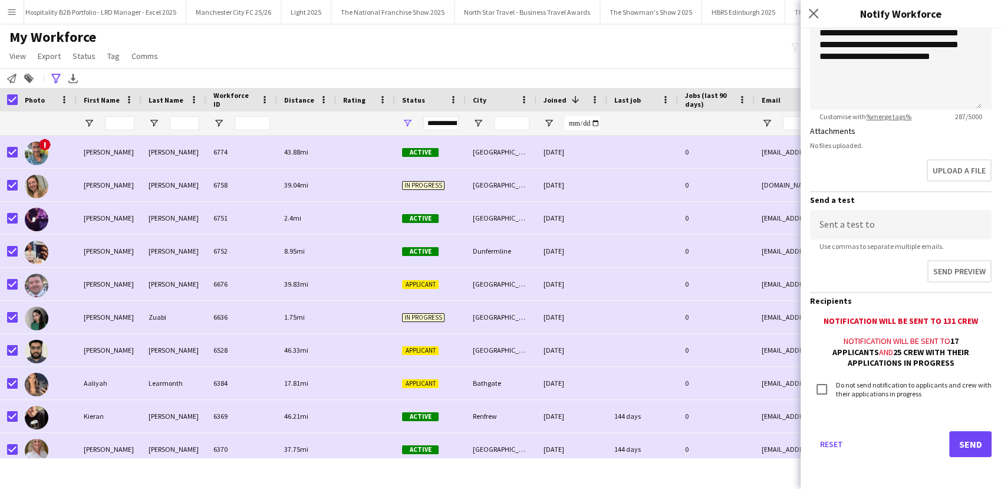
type input "**********"
click at [963, 448] on button "Send" at bounding box center [970, 444] width 42 height 26
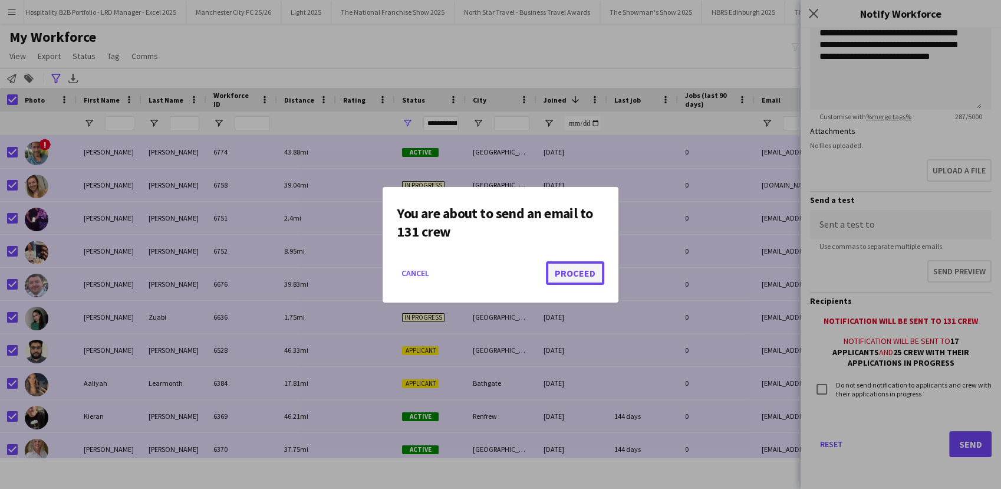
click at [574, 272] on button "Proceed" at bounding box center [575, 273] width 58 height 24
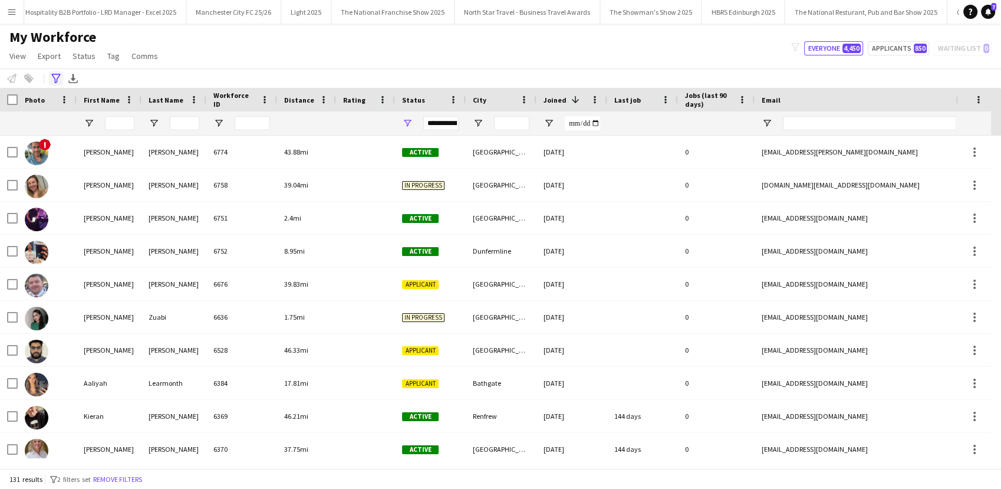
click at [54, 83] on icon "Advanced filters" at bounding box center [55, 78] width 9 height 9
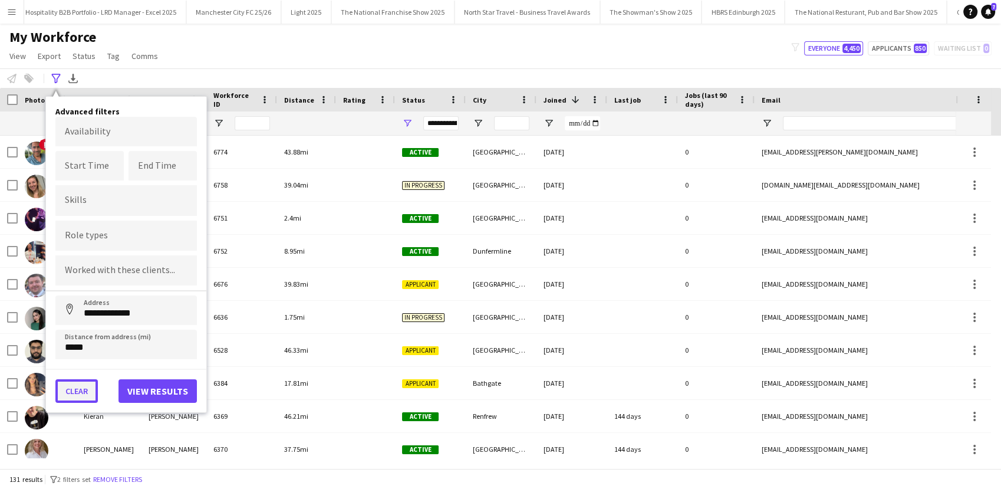
click at [71, 383] on button "Clear" at bounding box center [76, 391] width 42 height 24
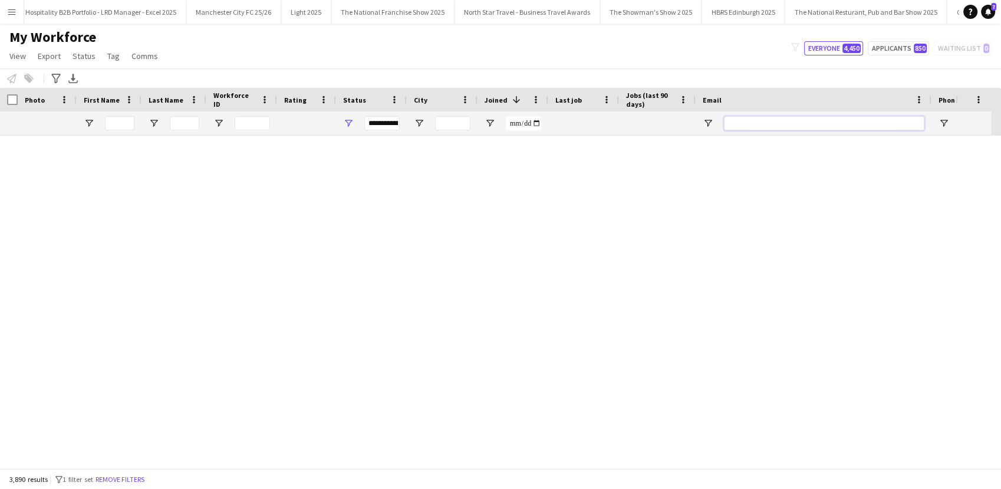
click at [811, 123] on input "Email Filter Input" at bounding box center [824, 123] width 200 height 14
click at [810, 123] on input "Email Filter Input" at bounding box center [824, 123] width 200 height 14
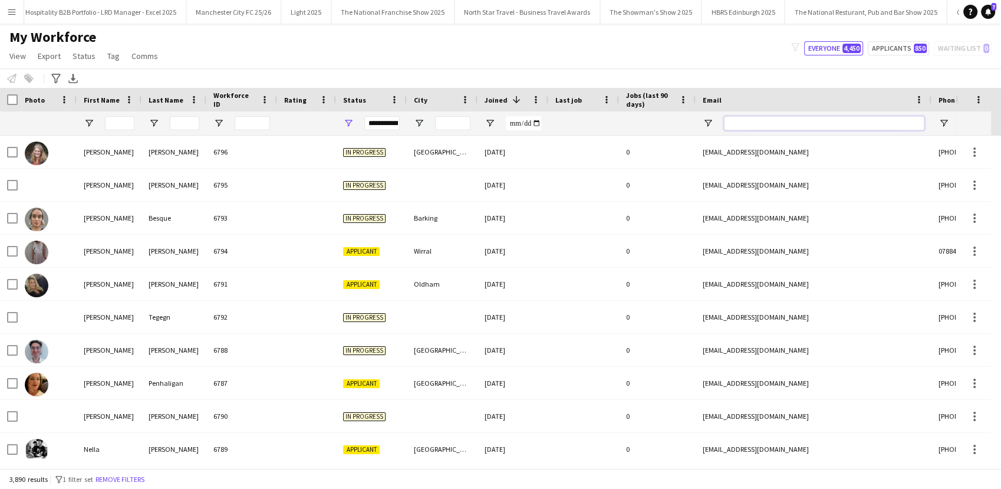
click at [810, 123] on input "Email Filter Input" at bounding box center [824, 123] width 200 height 14
paste input "**********"
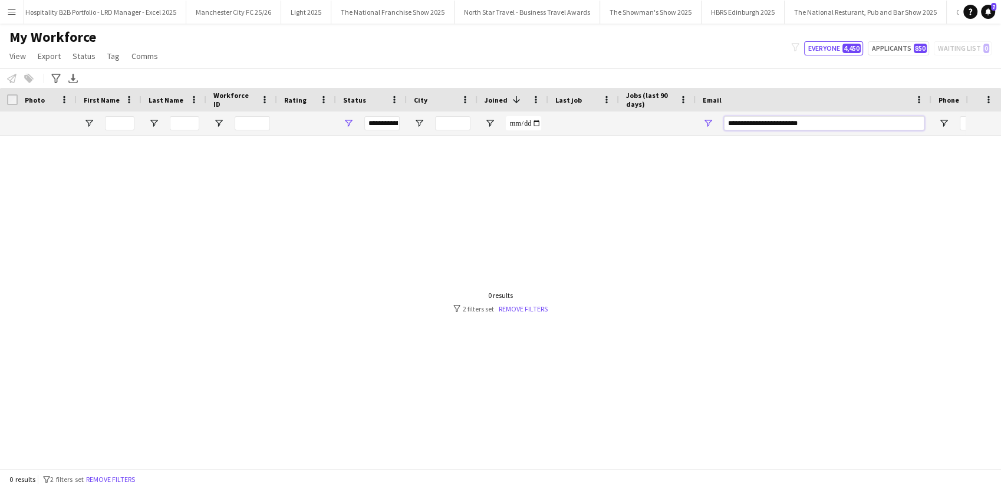
drag, startPoint x: 745, startPoint y: 125, endPoint x: 720, endPoint y: 121, distance: 25.6
click at [720, 121] on div "**********" at bounding box center [814, 123] width 236 height 24
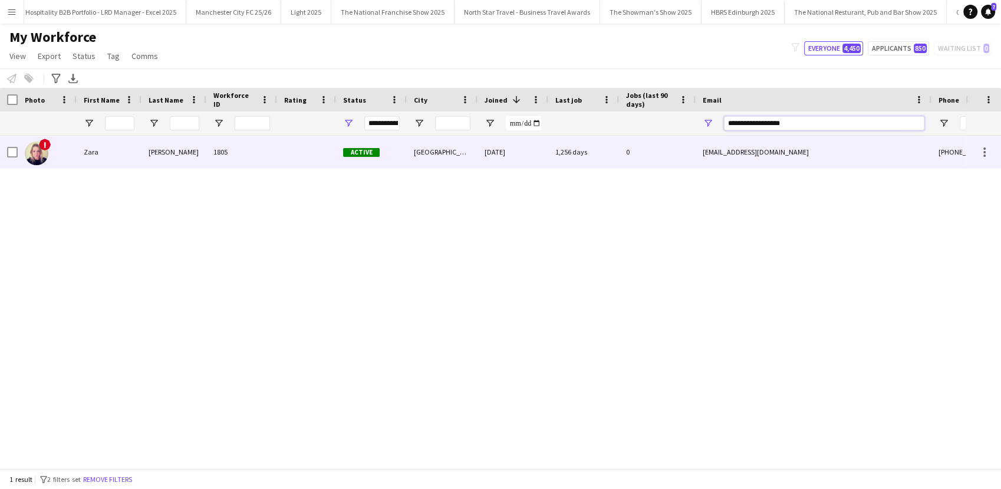
type input "**********"
click at [352, 154] on span "Active" at bounding box center [361, 152] width 37 height 9
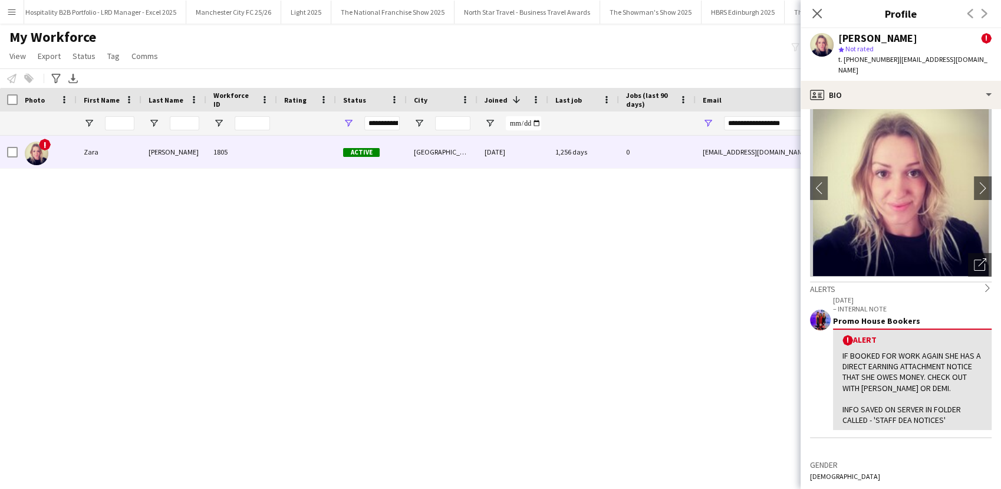
scroll to position [18, 0]
drag, startPoint x: 815, startPoint y: 15, endPoint x: 799, endPoint y: 98, distance: 84.6
click at [815, 14] on icon "Close pop-in" at bounding box center [816, 13] width 9 height 9
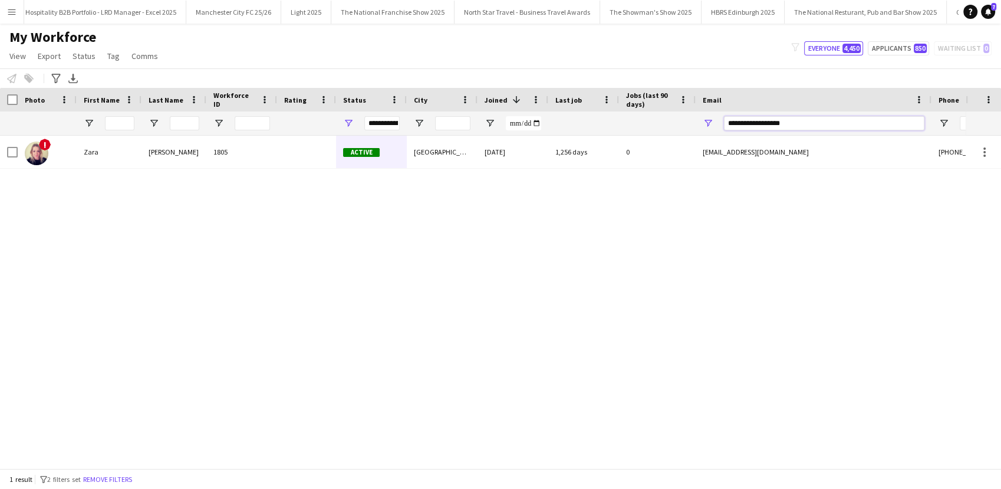
drag, startPoint x: 805, startPoint y: 123, endPoint x: 720, endPoint y: 123, distance: 84.3
click at [720, 123] on div "**********" at bounding box center [814, 123] width 236 height 24
paste input "**********"
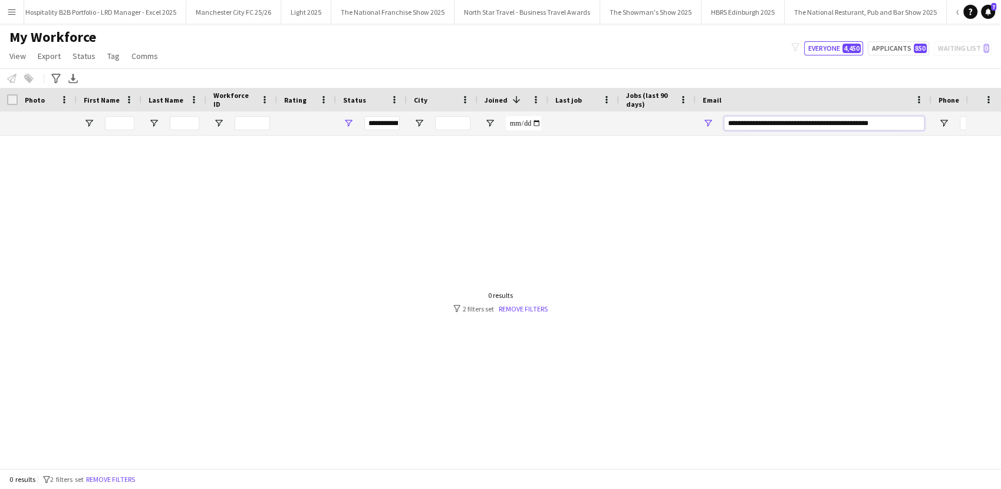
drag, startPoint x: 791, startPoint y: 124, endPoint x: 714, endPoint y: 124, distance: 77.2
click at [714, 124] on div "**********" at bounding box center [814, 123] width 236 height 24
click at [826, 126] on input "**********" at bounding box center [824, 123] width 200 height 14
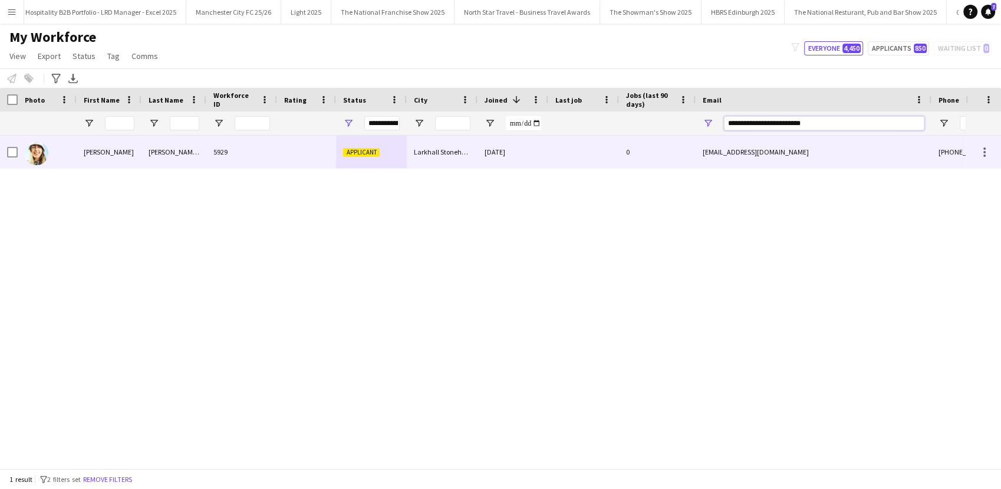
type input "**********"
click at [295, 153] on div at bounding box center [306, 152] width 59 height 32
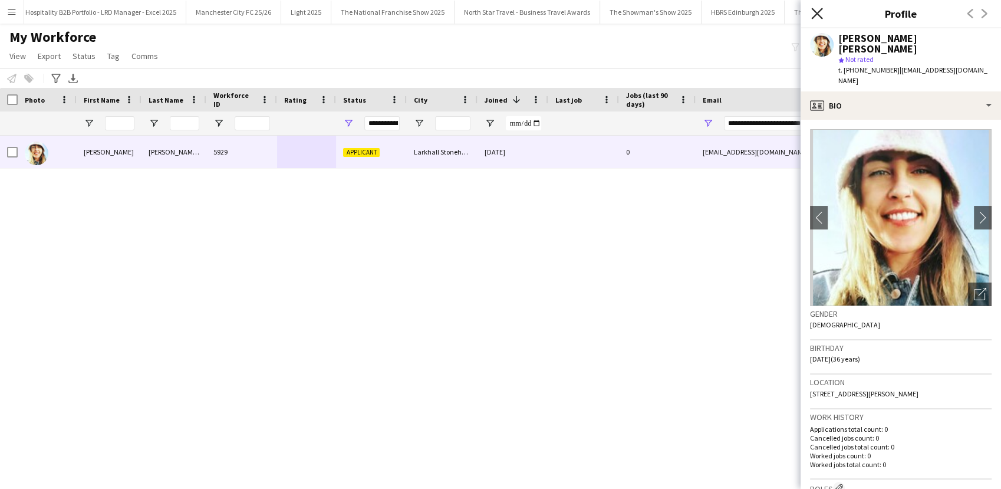
click at [817, 11] on icon "Close pop-in" at bounding box center [816, 13] width 11 height 11
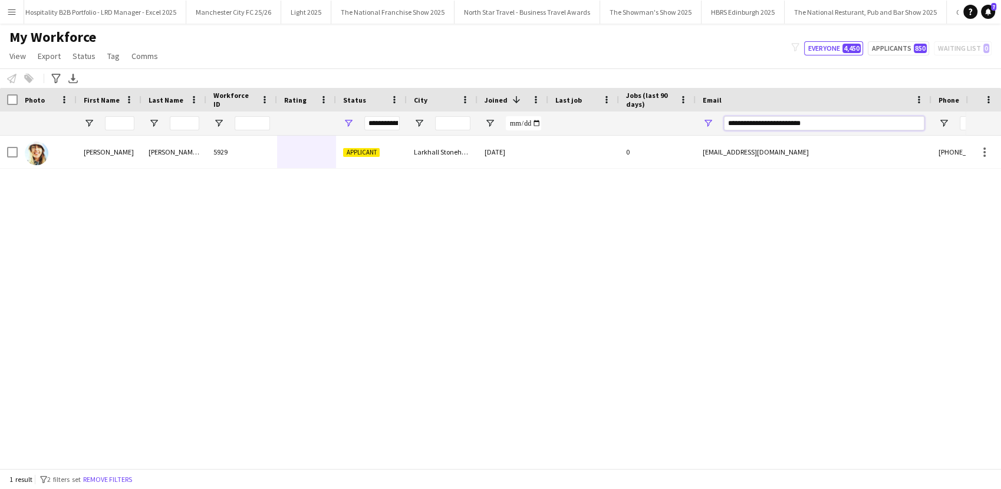
drag, startPoint x: 825, startPoint y: 124, endPoint x: 712, endPoint y: 120, distance: 112.7
click at [712, 120] on div "**********" at bounding box center [814, 123] width 236 height 24
paste input "**********"
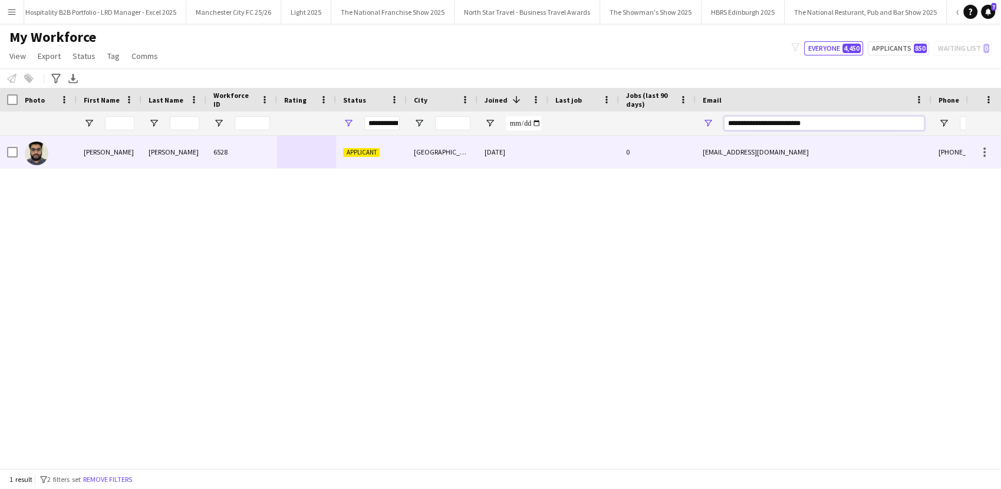
type input "**********"
click at [499, 146] on div "30-06-2025" at bounding box center [513, 152] width 71 height 32
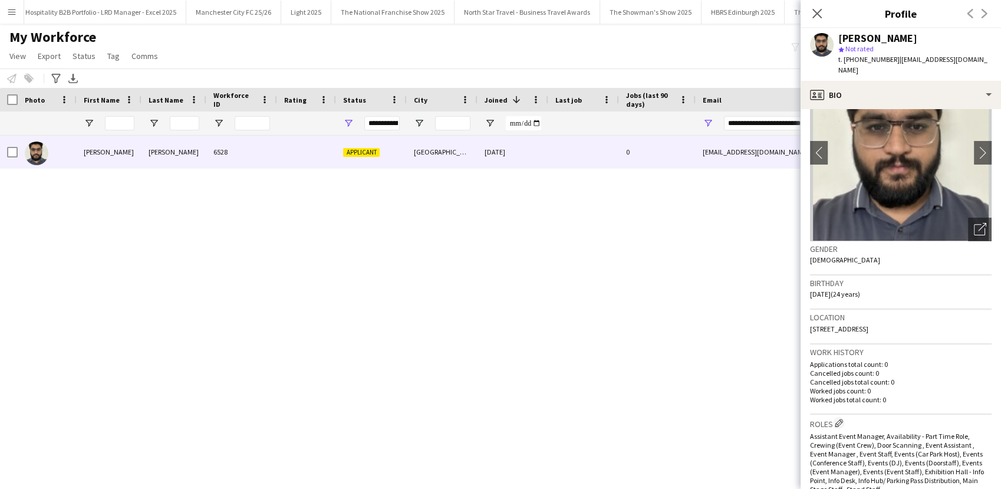
scroll to position [47, 0]
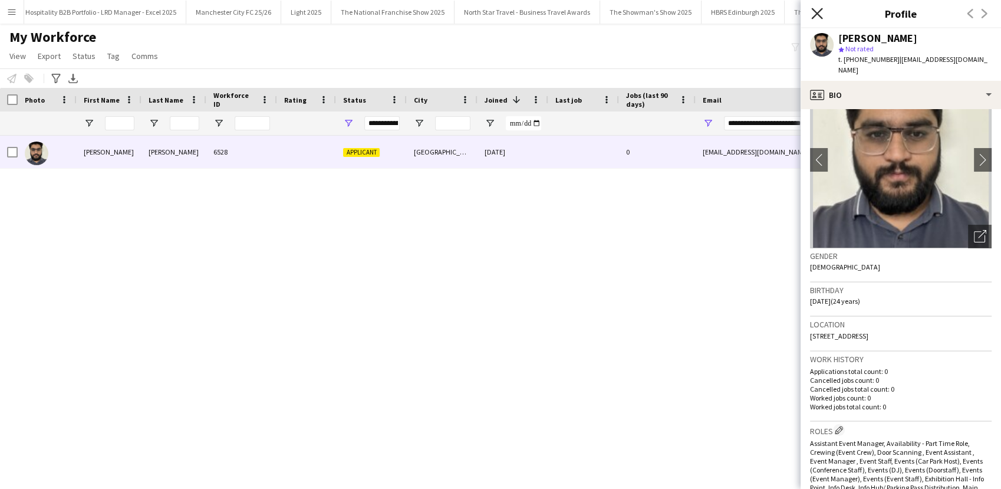
click at [814, 17] on icon at bounding box center [816, 13] width 11 height 11
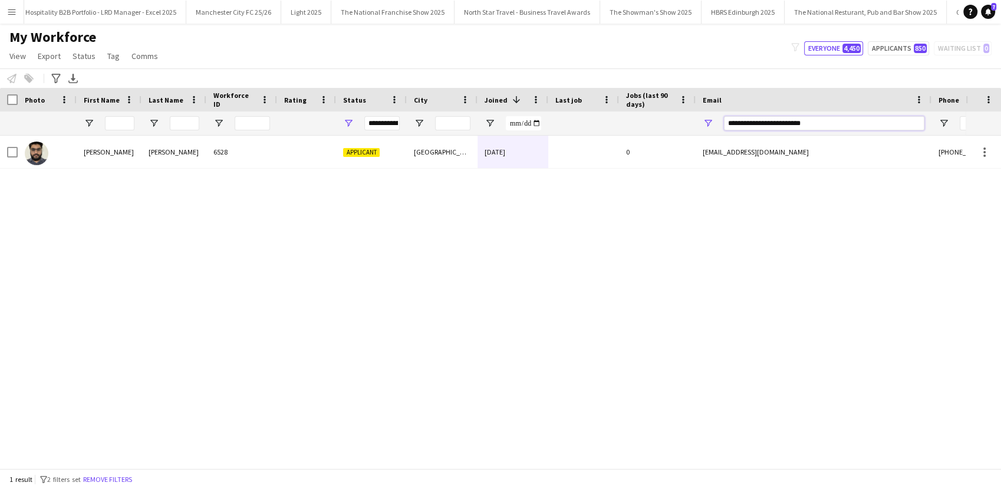
drag, startPoint x: 854, startPoint y: 119, endPoint x: 717, endPoint y: 124, distance: 136.9
click at [717, 124] on div "**********" at bounding box center [814, 123] width 236 height 24
paste input "**********"
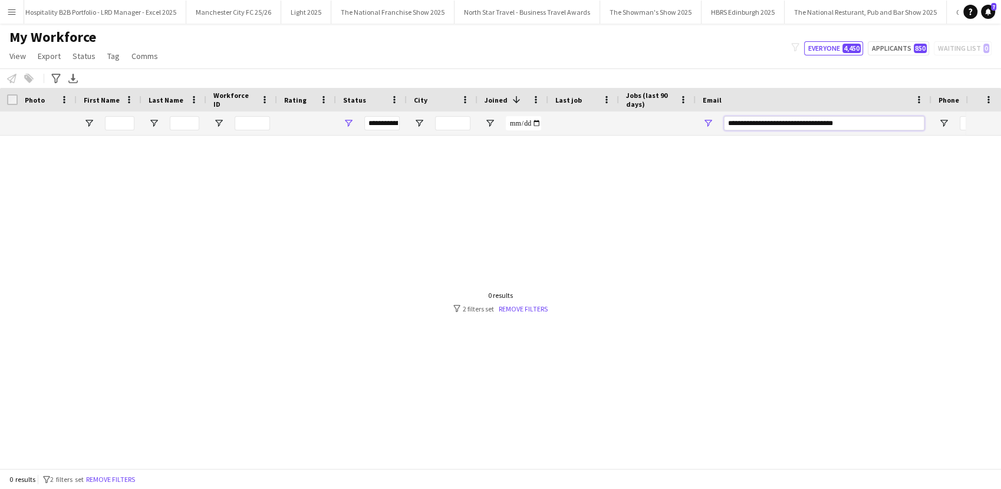
drag, startPoint x: 776, startPoint y: 124, endPoint x: 719, endPoint y: 116, distance: 57.7
click at [719, 116] on div "**********" at bounding box center [814, 123] width 236 height 24
click at [853, 125] on input "**********" at bounding box center [824, 123] width 200 height 14
click at [387, 158] on div at bounding box center [483, 297] width 966 height 322
drag, startPoint x: 774, startPoint y: 121, endPoint x: 670, endPoint y: 111, distance: 104.3
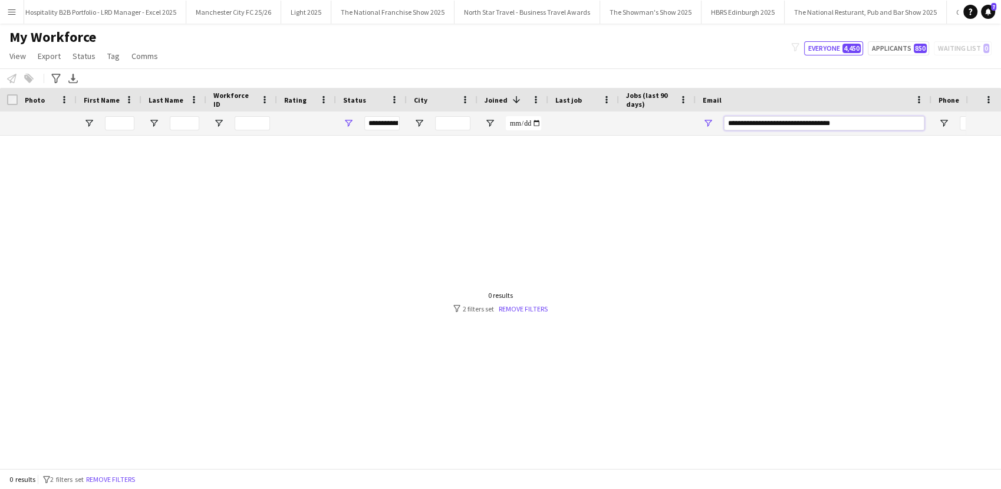
click at [670, 111] on div "Workforce Details Photo First Name 1" at bounding box center [639, 112] width 1278 height 48
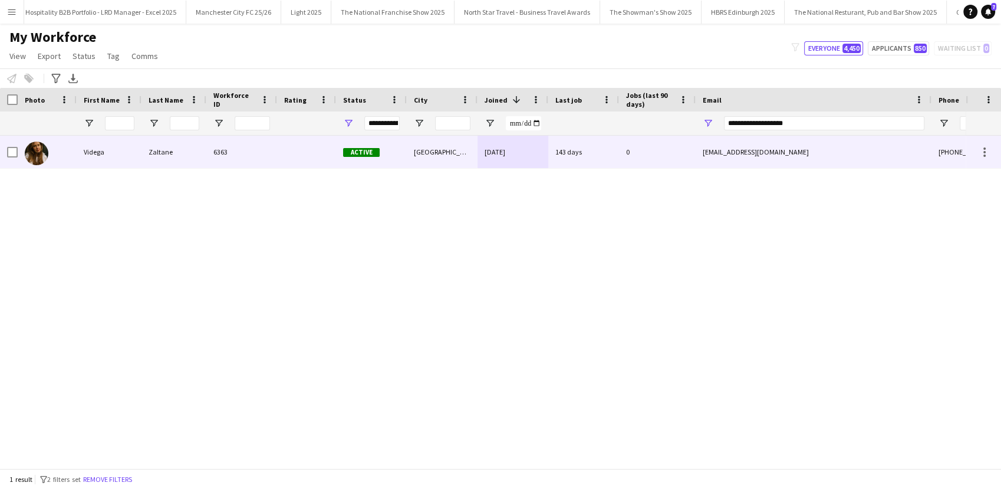
click at [496, 163] on div "06-05-2025" at bounding box center [513, 152] width 71 height 32
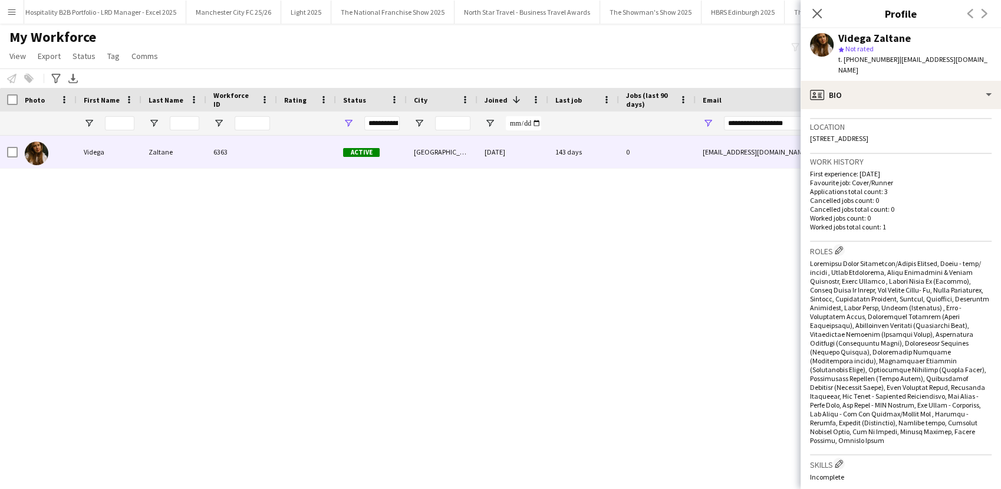
scroll to position [0, 0]
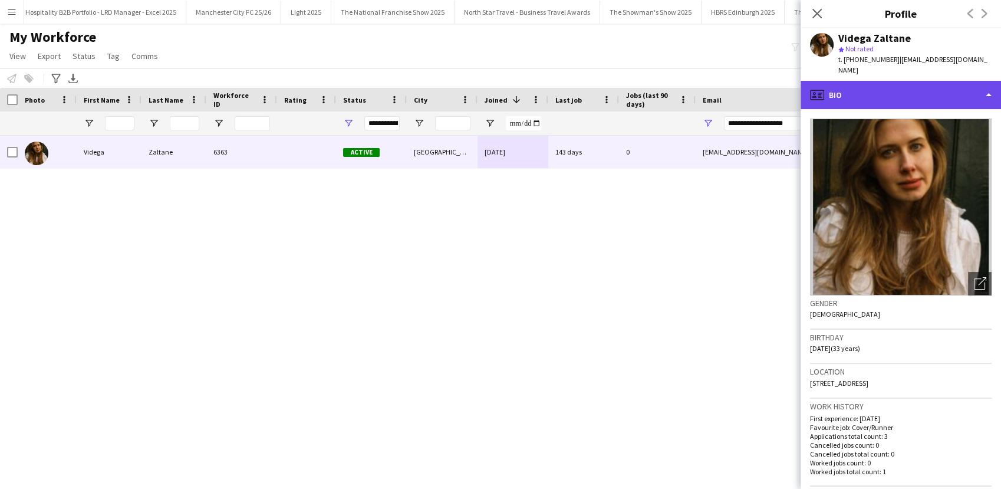
click at [868, 88] on div "profile Bio" at bounding box center [901, 95] width 200 height 28
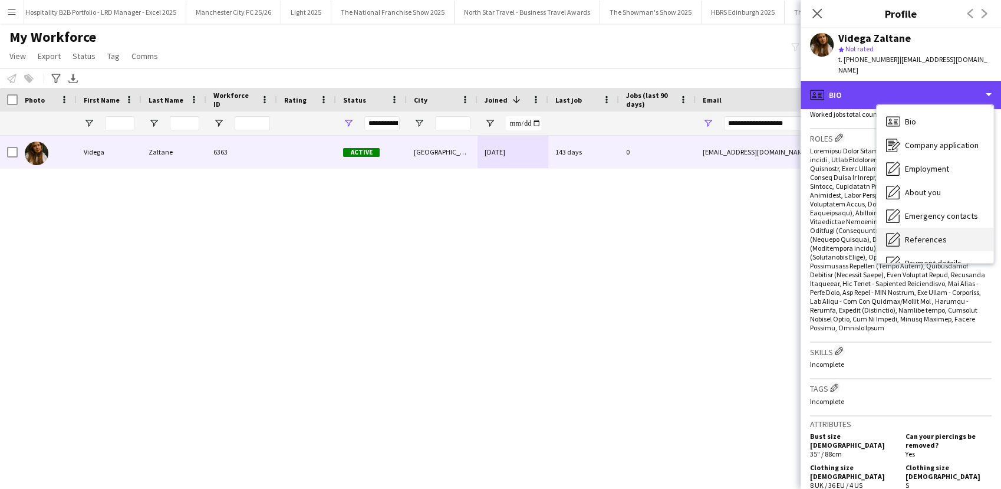
scroll to position [134, 0]
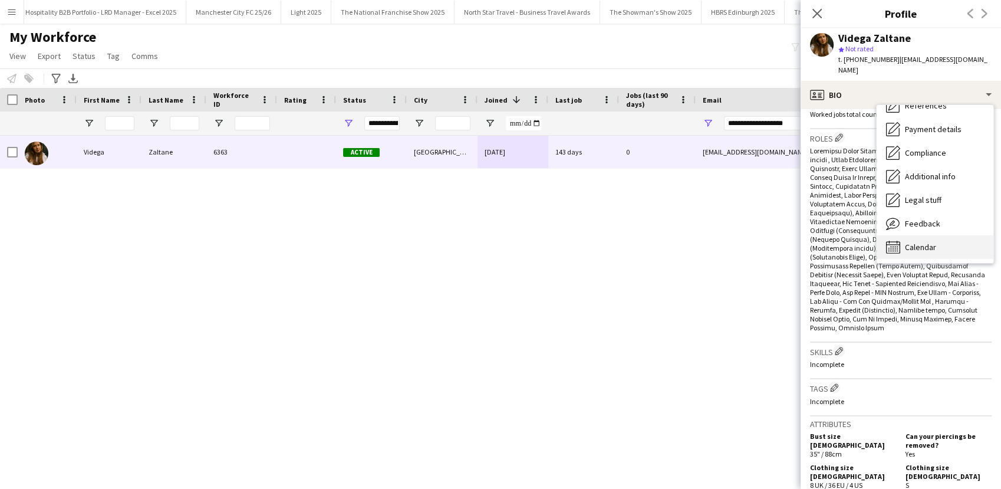
click at [921, 242] on div "Calendar Calendar" at bounding box center [935, 247] width 117 height 24
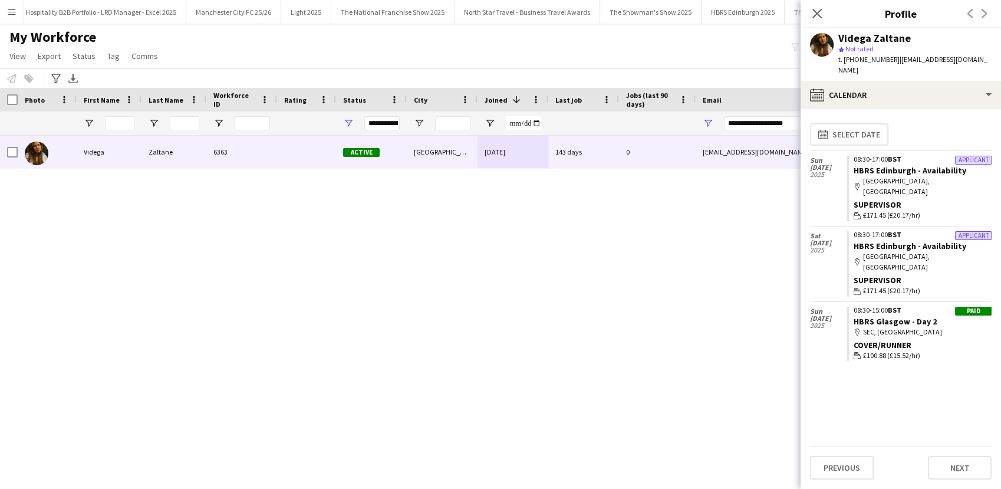
click at [809, 12] on div "Close pop-in" at bounding box center [817, 13] width 33 height 27
click at [812, 12] on icon "Close pop-in" at bounding box center [816, 13] width 11 height 11
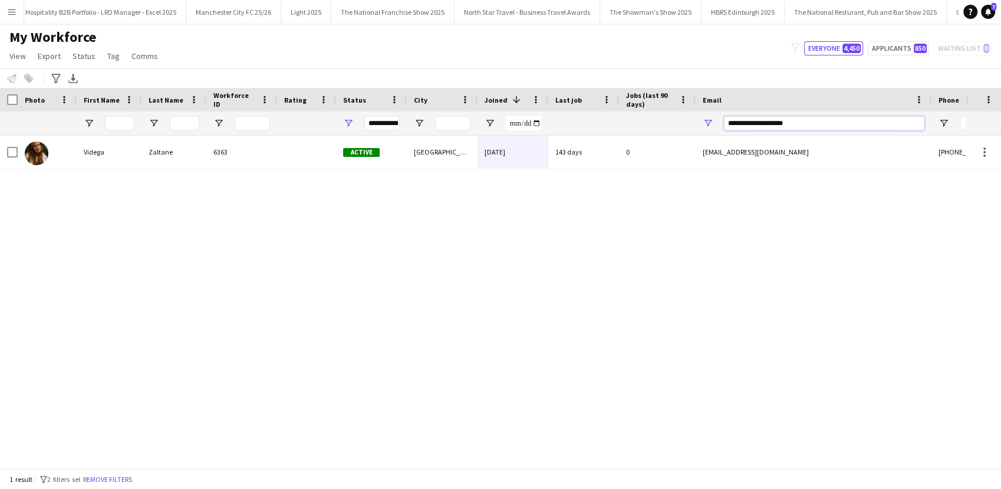
click at [804, 116] on input "**********" at bounding box center [824, 123] width 200 height 14
type input "*"
click at [118, 124] on input "First Name Filter Input" at bounding box center [119, 123] width 29 height 14
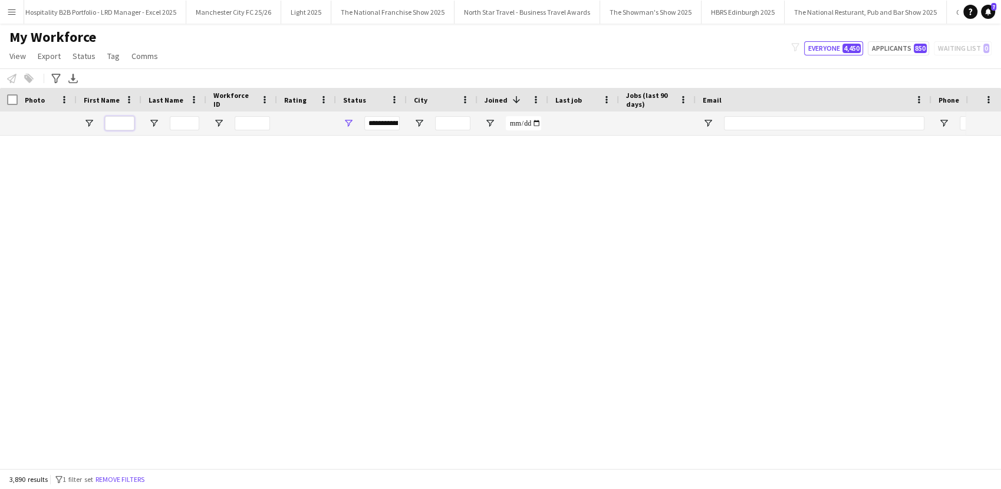
click at [118, 124] on input "First Name Filter Input" at bounding box center [119, 123] width 29 height 14
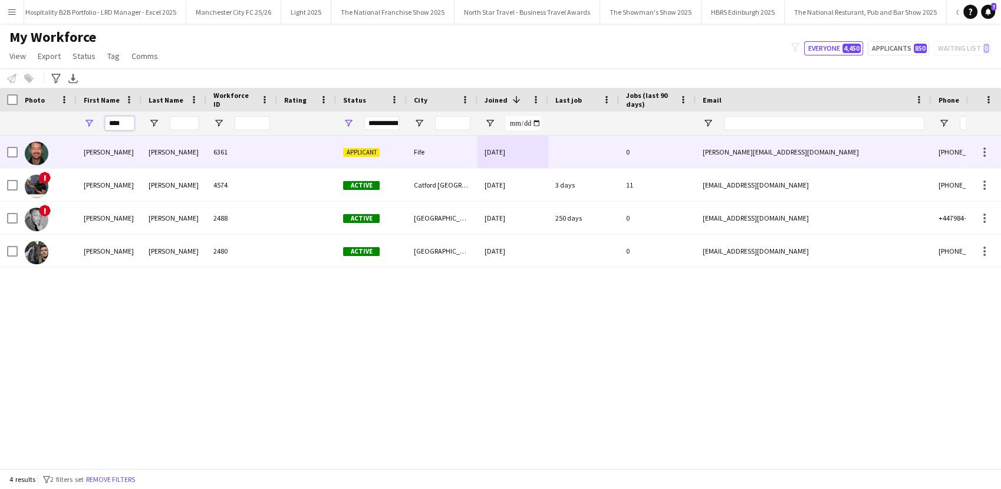
type input "****"
click at [179, 152] on div "Moffat" at bounding box center [173, 152] width 65 height 32
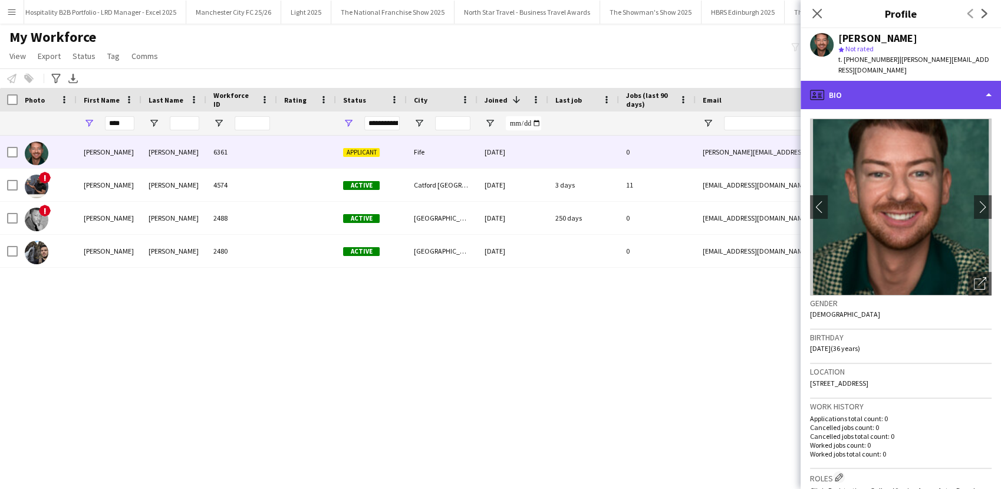
click at [893, 85] on div "profile Bio" at bounding box center [901, 95] width 200 height 28
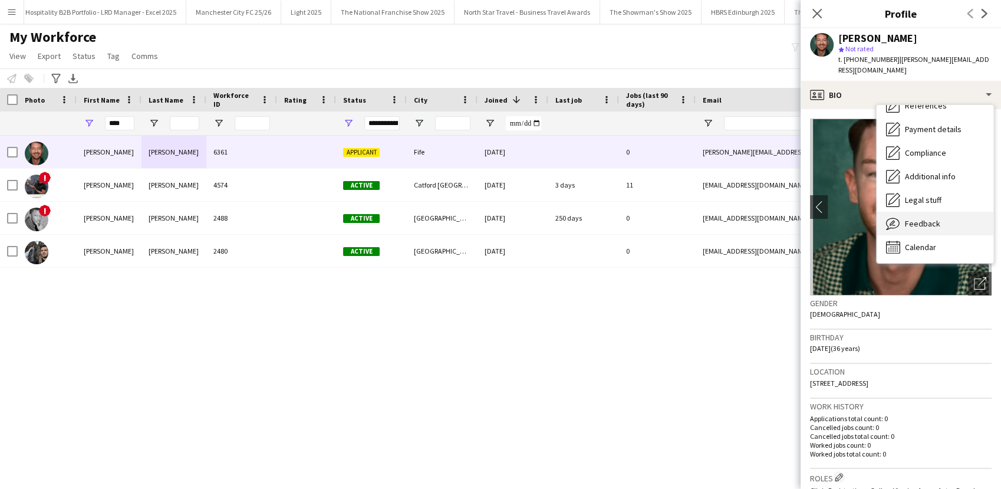
click at [917, 218] on div "Feedback Feedback" at bounding box center [935, 224] width 117 height 24
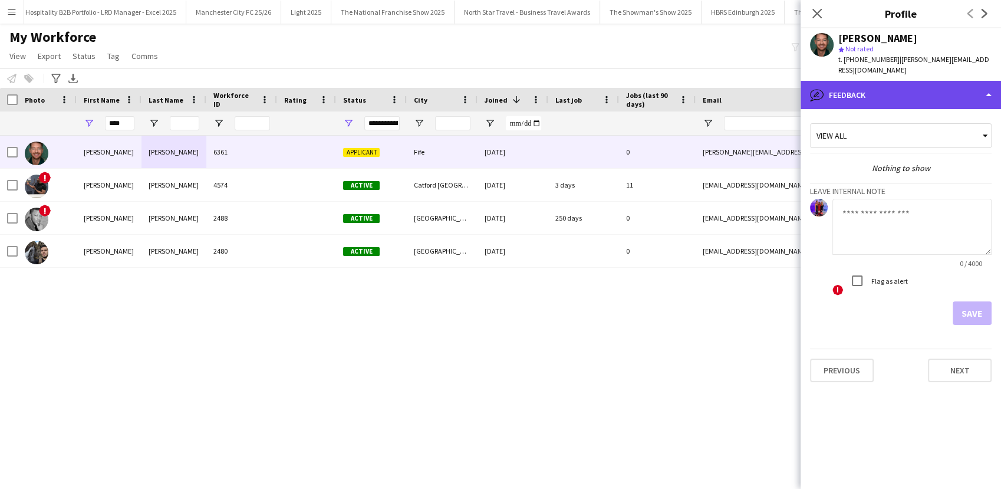
click at [855, 83] on div "bubble-pencil Feedback" at bounding box center [901, 95] width 200 height 28
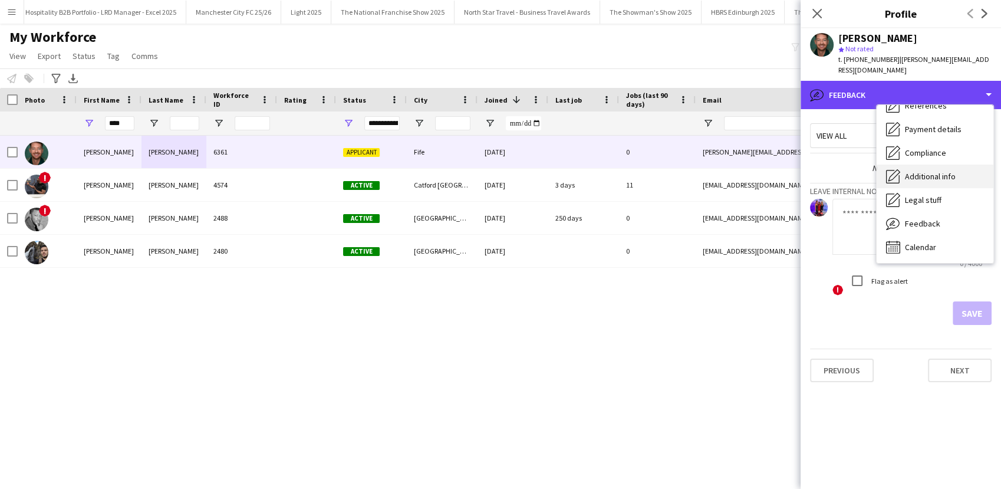
scroll to position [0, 0]
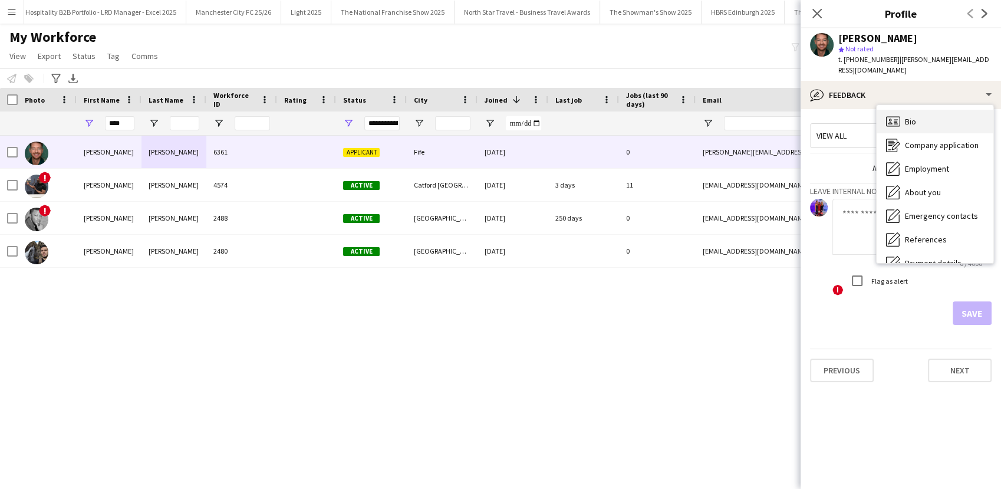
click at [891, 118] on icon at bounding box center [890, 119] width 3 height 3
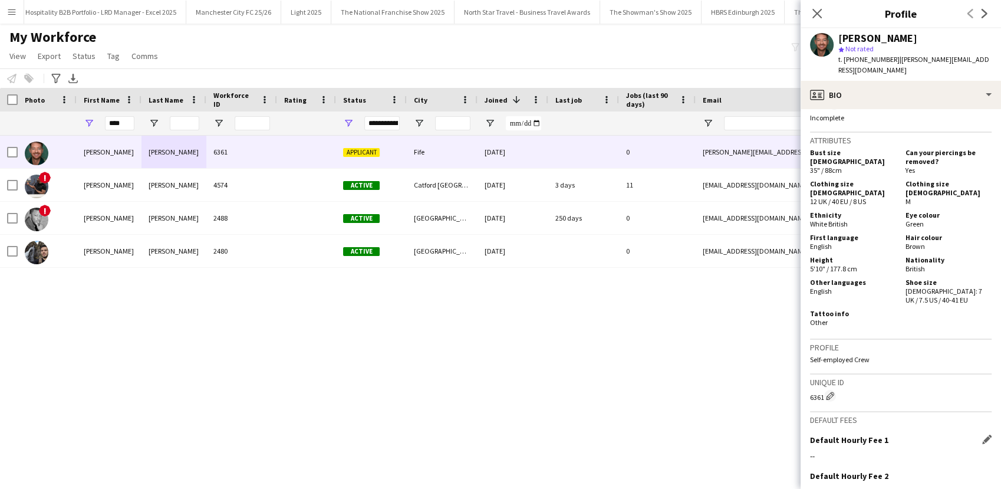
scroll to position [696, 0]
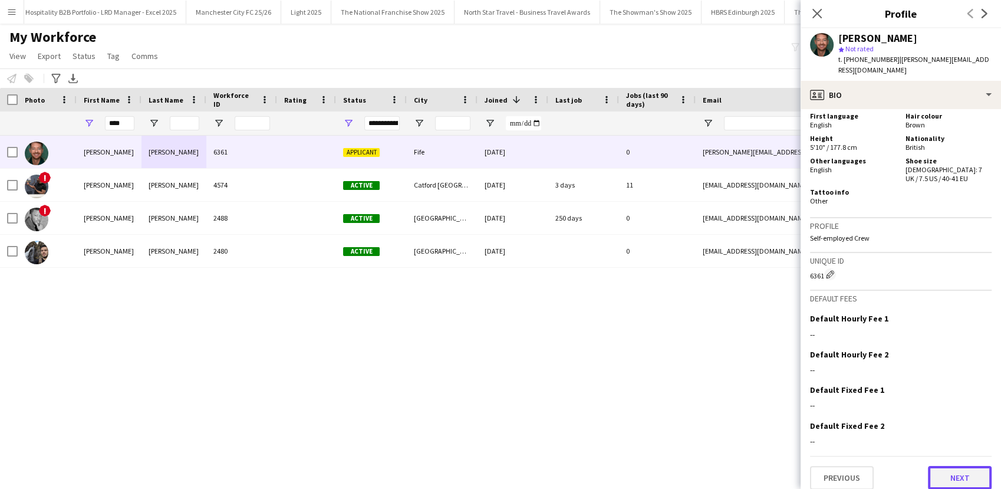
click at [947, 466] on button "Next" at bounding box center [960, 478] width 64 height 24
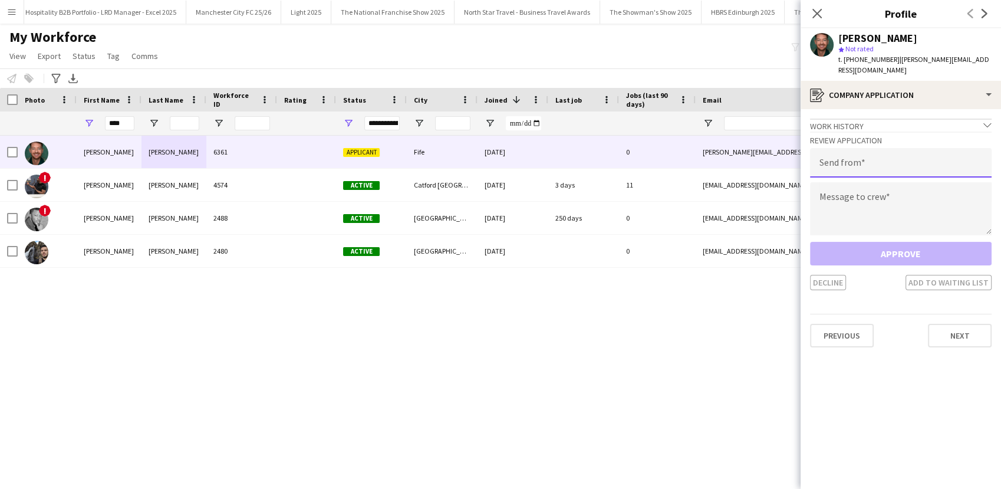
click at [871, 153] on input "email" at bounding box center [901, 162] width 182 height 29
type input "**********"
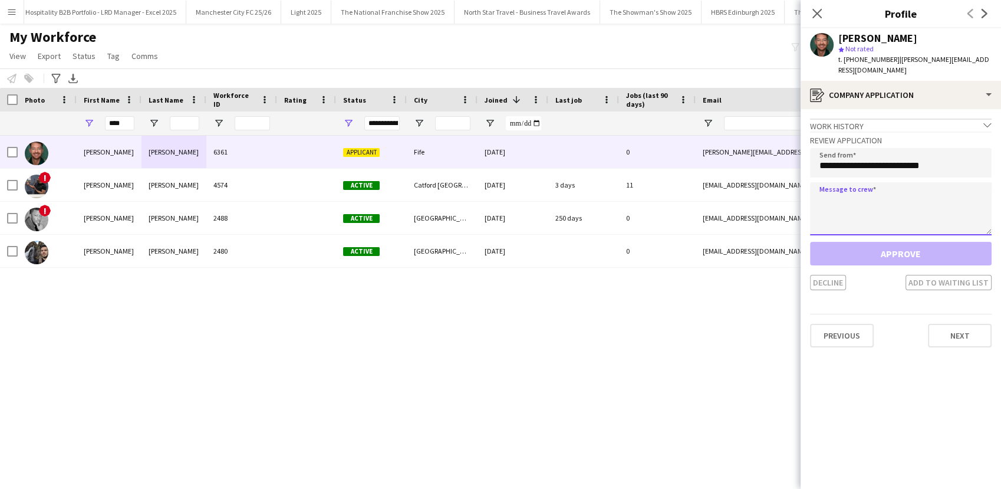
click at [868, 212] on textarea at bounding box center [901, 208] width 182 height 53
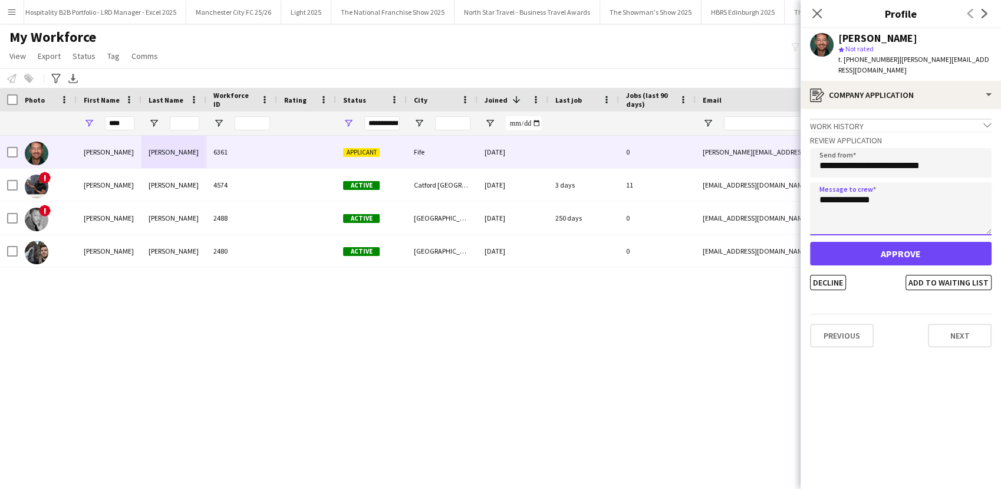
drag, startPoint x: 868, startPoint y: 212, endPoint x: 920, endPoint y: 189, distance: 56.5
click at [920, 189] on textarea "**********" at bounding box center [901, 208] width 182 height 53
type textarea "**********"
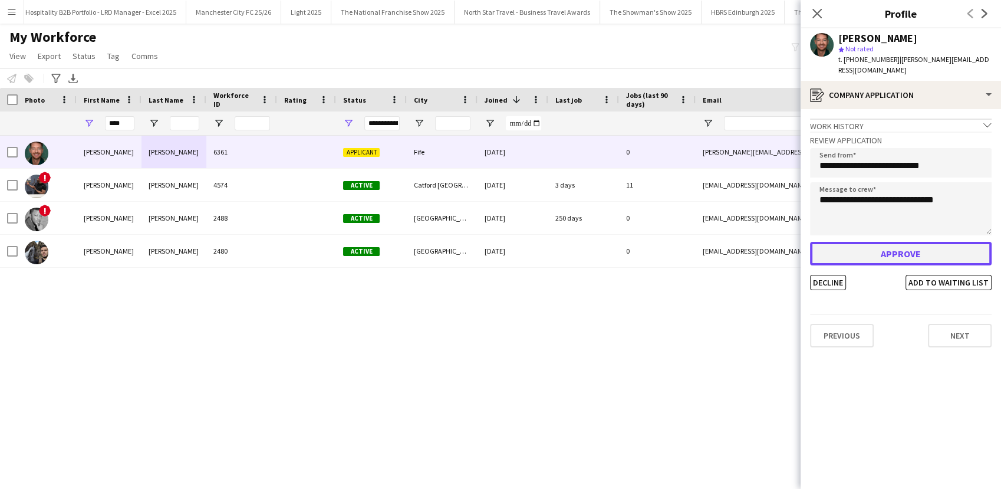
click at [891, 253] on button "Approve" at bounding box center [901, 254] width 182 height 24
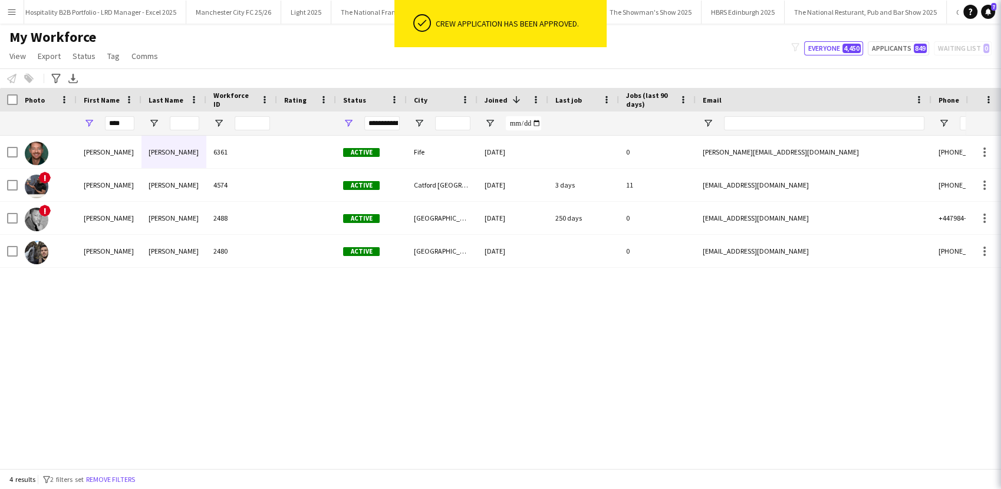
click at [596, 344] on div "Dean Moffat 6361 Active Fife 06-05-2025 0 dean.moffat1988@gmail.com +4407950130…" at bounding box center [483, 297] width 966 height 322
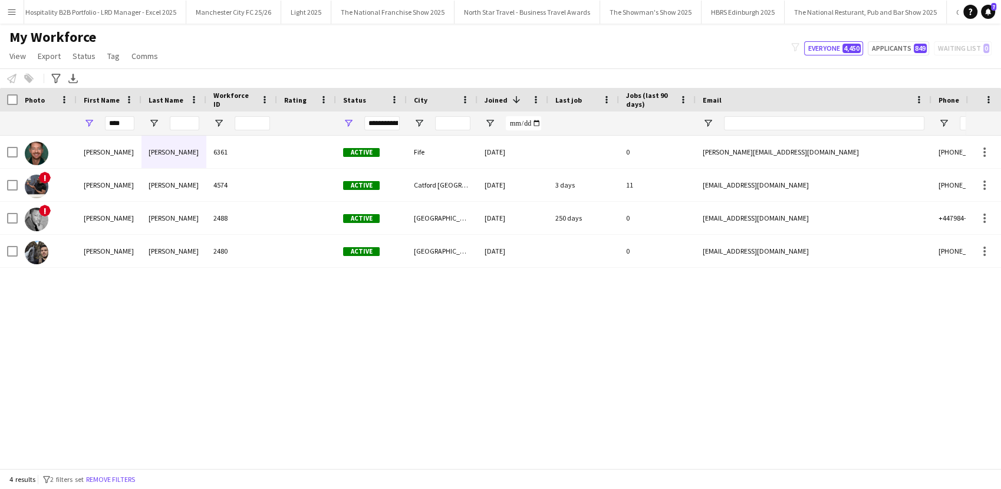
click at [5, 14] on button "Menu" at bounding box center [12, 12] width 24 height 24
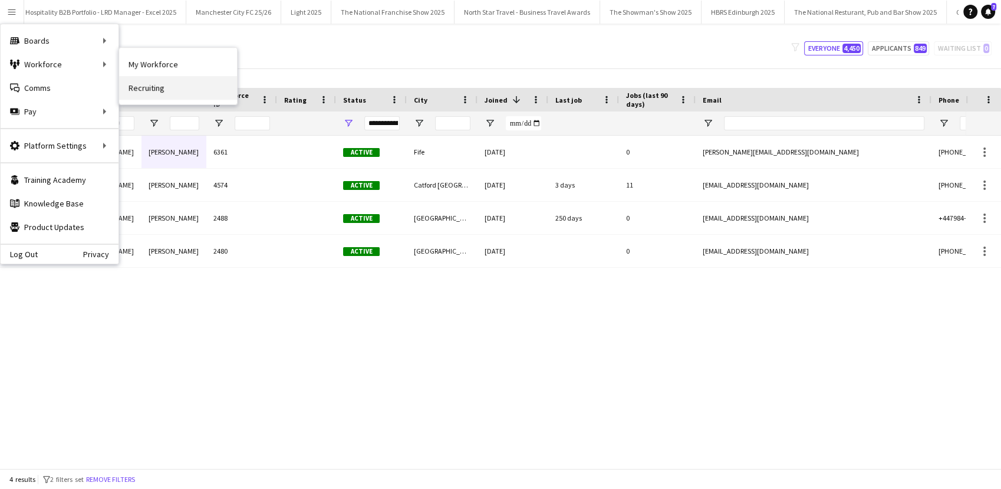
click at [163, 88] on link "Recruiting" at bounding box center [178, 88] width 118 height 24
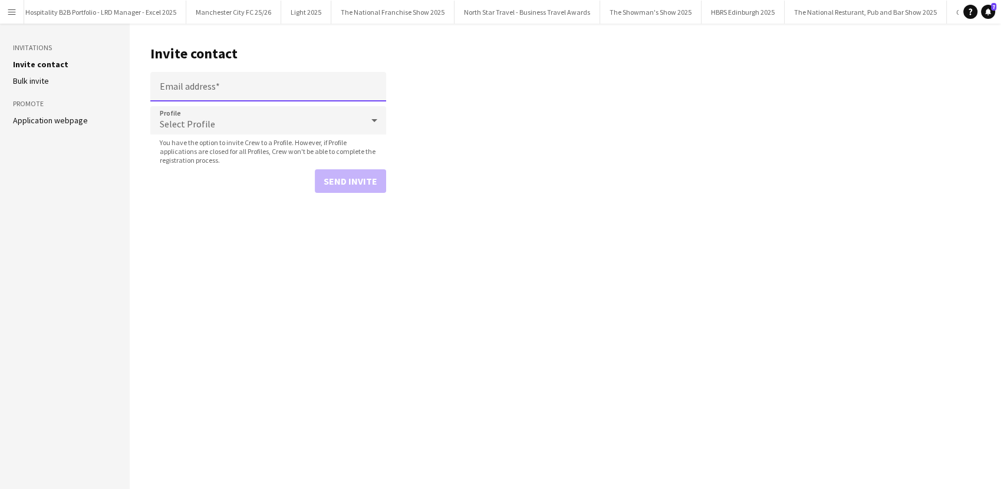
click at [217, 90] on input "Email address" at bounding box center [268, 86] width 236 height 29
paste input "**********"
type input "**********"
click at [353, 176] on button "Send invite" at bounding box center [350, 181] width 71 height 24
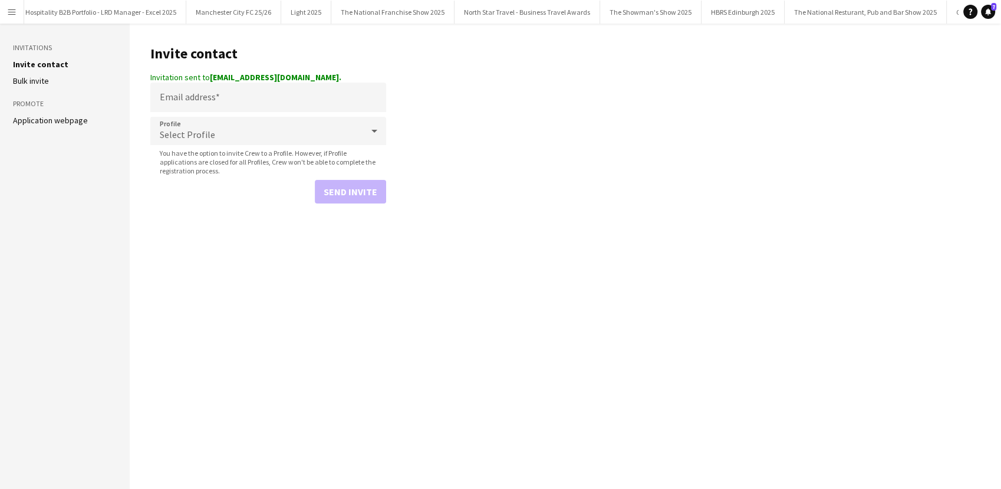
click at [4, 17] on button "Menu" at bounding box center [12, 12] width 24 height 24
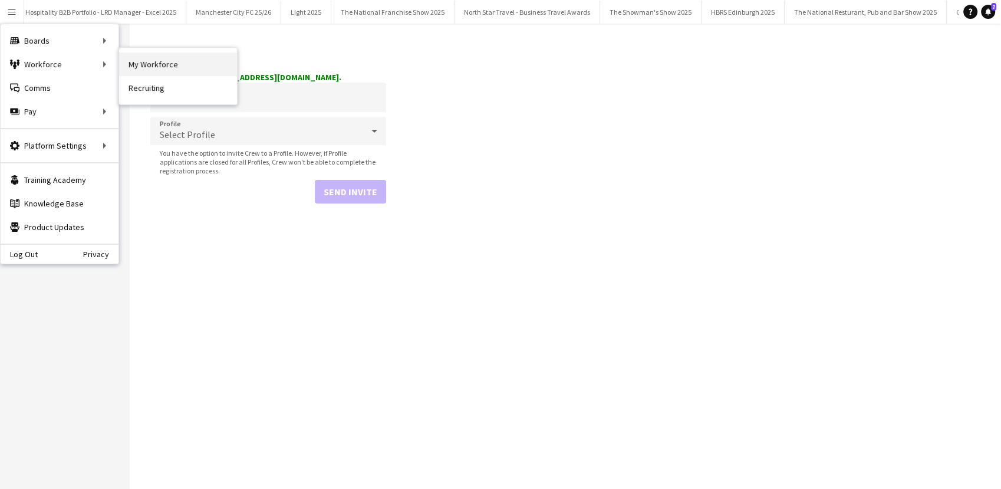
click at [133, 62] on link "My Workforce" at bounding box center [178, 64] width 118 height 24
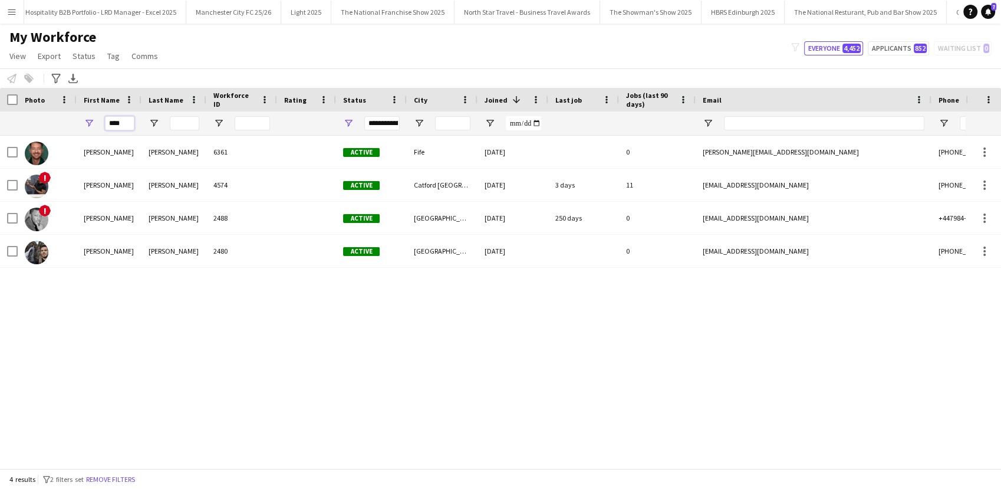
click at [123, 128] on input "****" at bounding box center [119, 123] width 29 height 14
type input "*"
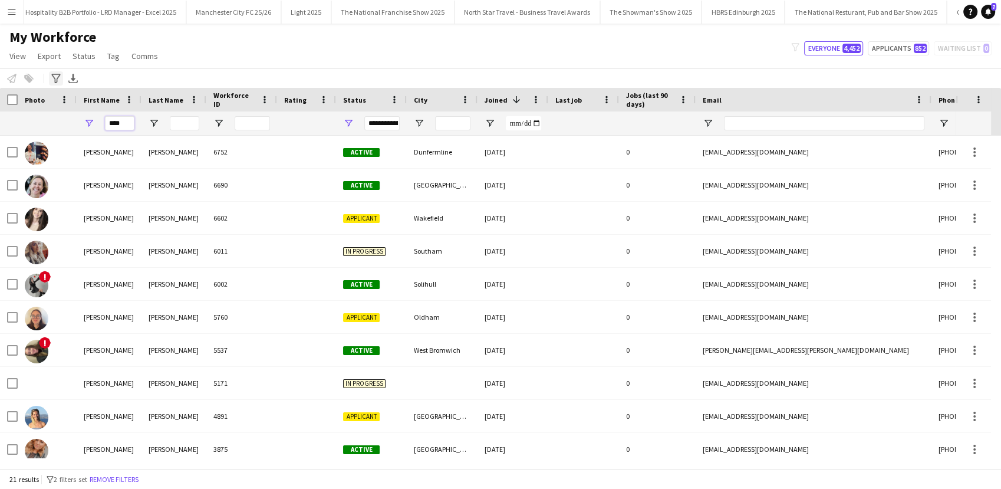
type input "****"
click at [51, 80] on icon "Advanced filters" at bounding box center [55, 78] width 9 height 9
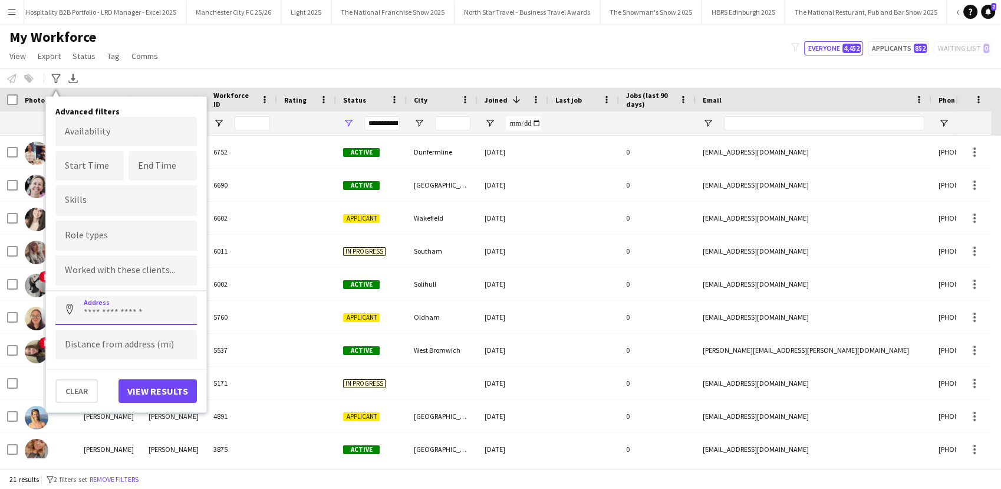
click at [103, 301] on input at bounding box center [125, 309] width 141 height 29
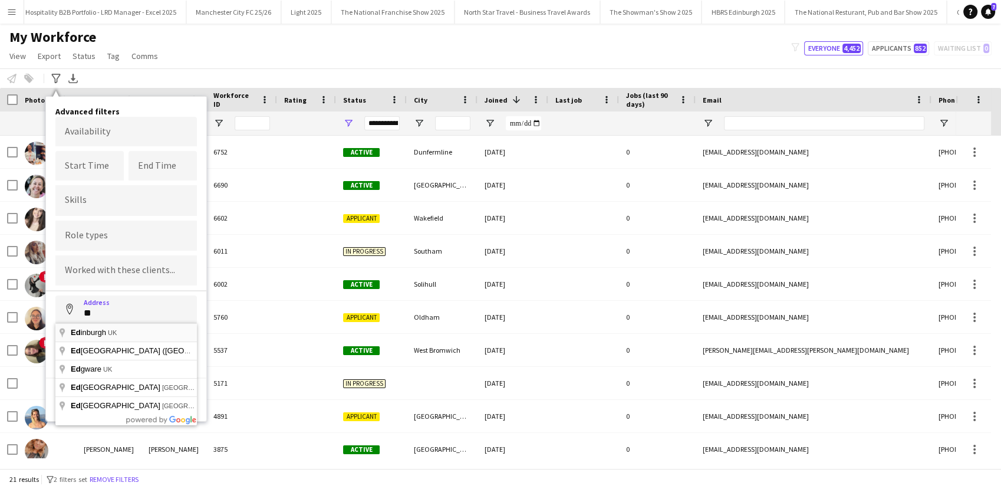
type input "**********"
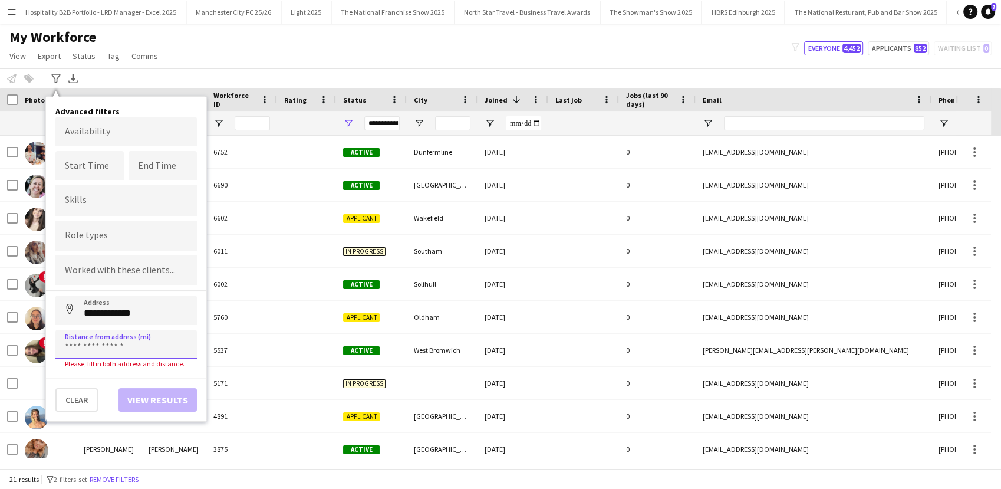
click at [95, 337] on input at bounding box center [125, 344] width 141 height 29
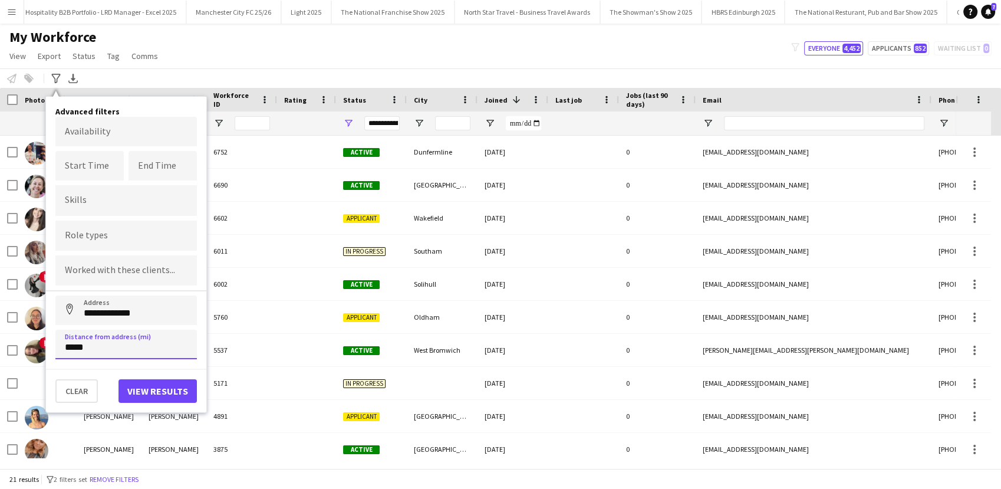
type input "*****"
click at [141, 379] on button "View results" at bounding box center [157, 391] width 78 height 24
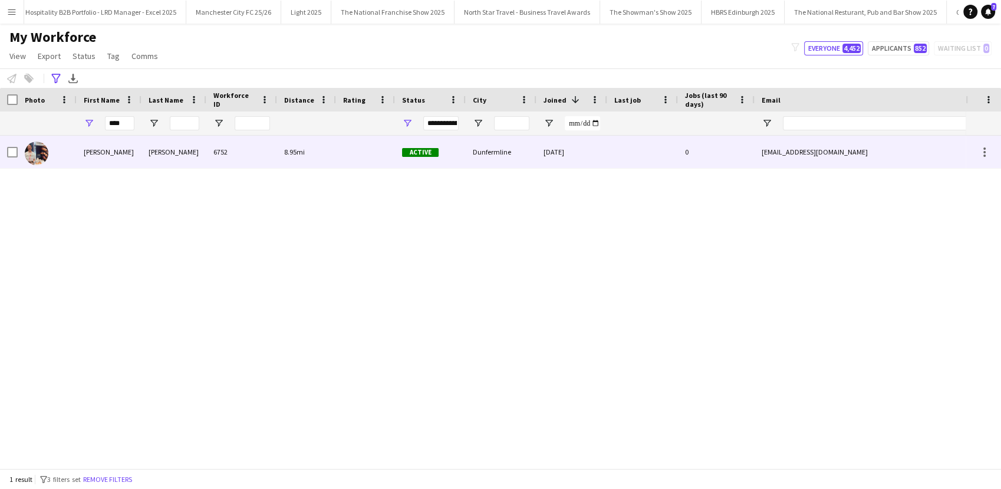
click at [157, 160] on div "Stratton" at bounding box center [173, 152] width 65 height 32
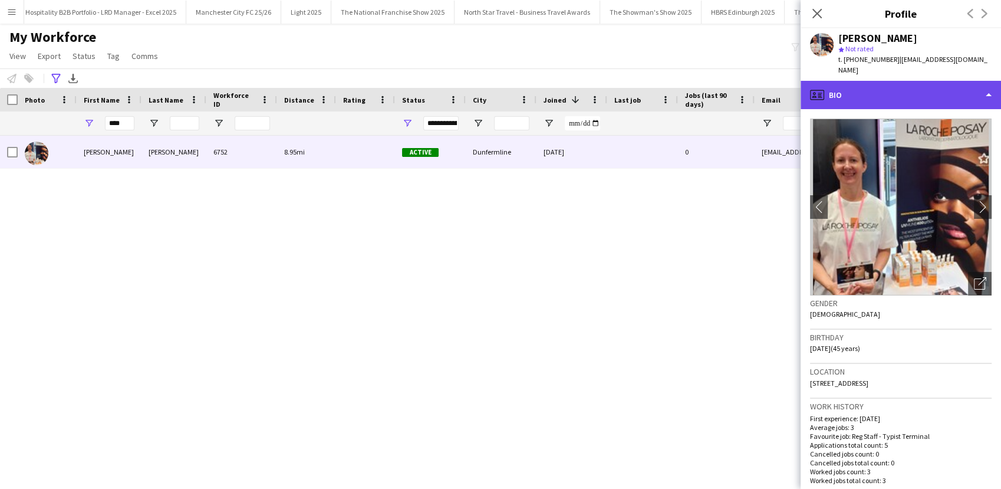
click at [885, 91] on div "profile Bio" at bounding box center [901, 95] width 200 height 28
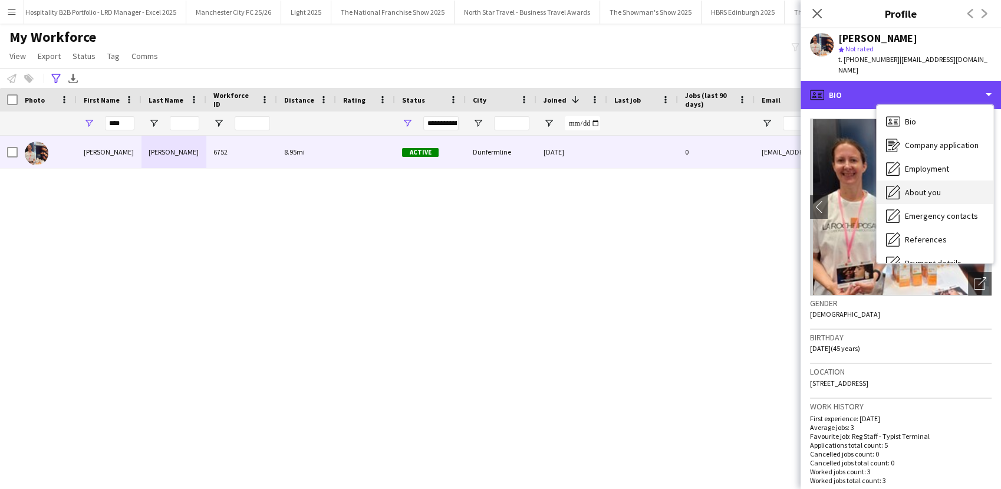
scroll to position [134, 0]
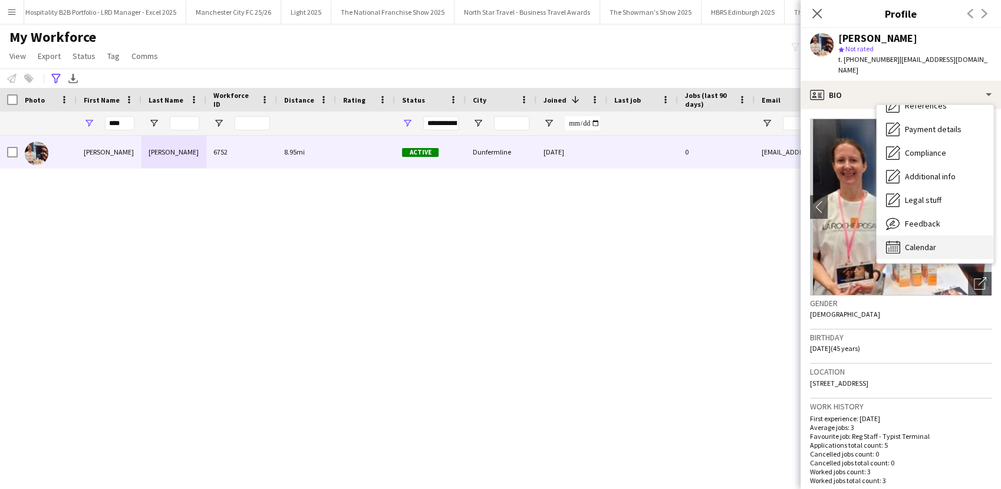
click at [917, 241] on div "Calendar Calendar" at bounding box center [935, 247] width 117 height 24
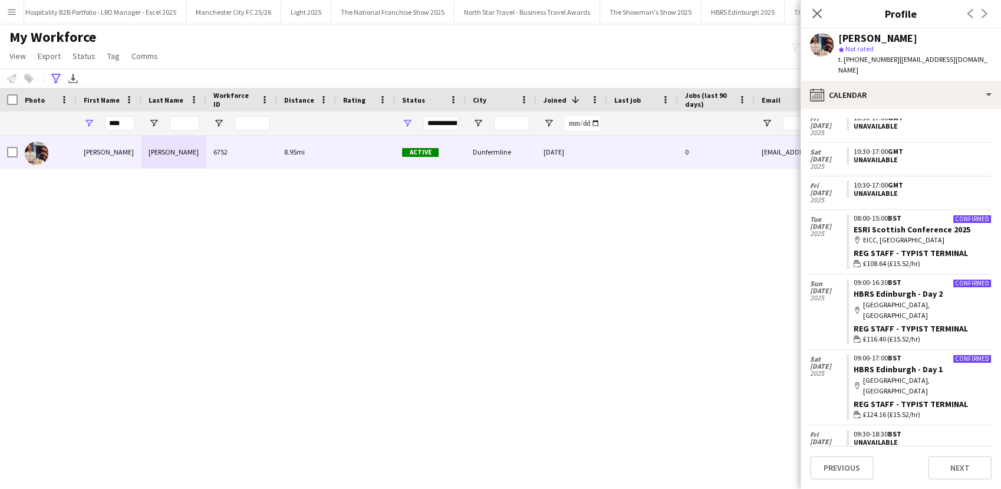
scroll to position [75, 0]
click at [351, 212] on div "Lucy Stratton 6752 8.95mi Active Dunfermline 19-09-2025 0 lucystratton@gmail.co…" at bounding box center [483, 297] width 966 height 322
drag, startPoint x: 126, startPoint y: 124, endPoint x: 94, endPoint y: 124, distance: 31.8
click at [94, 124] on div "****" at bounding box center [109, 123] width 65 height 24
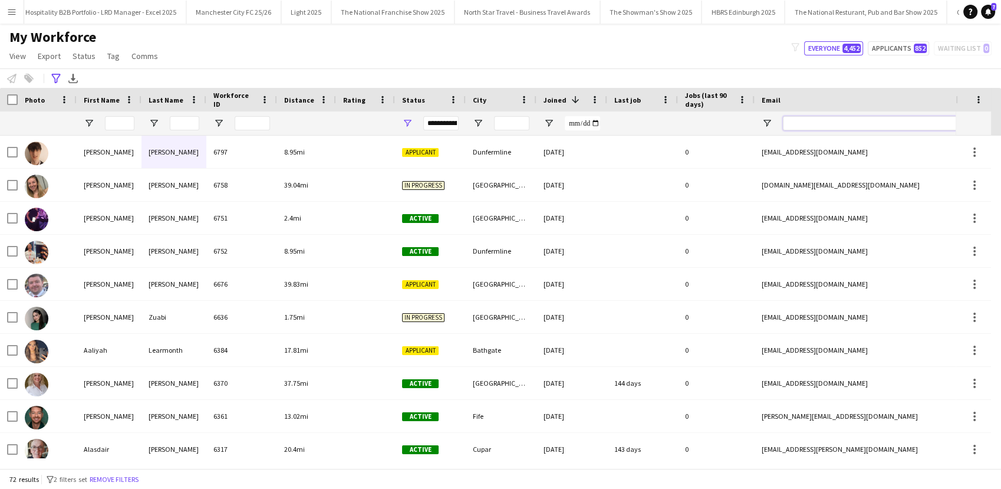
click at [821, 126] on input "Email Filter Input" at bounding box center [883, 123] width 200 height 14
paste input "**********"
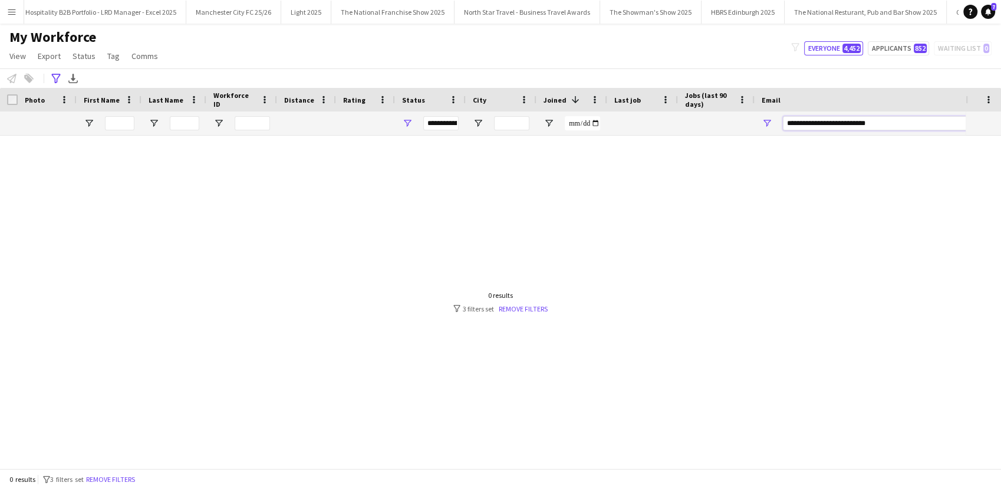
type input "**********"
click at [408, 126] on span "Open Filter Menu" at bounding box center [407, 123] width 11 height 11
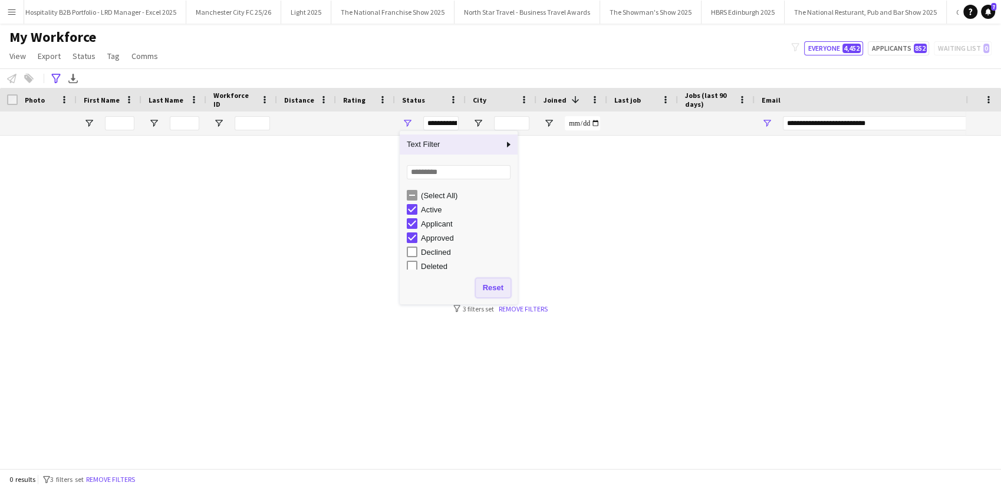
click at [491, 291] on button "Reset" at bounding box center [493, 287] width 35 height 19
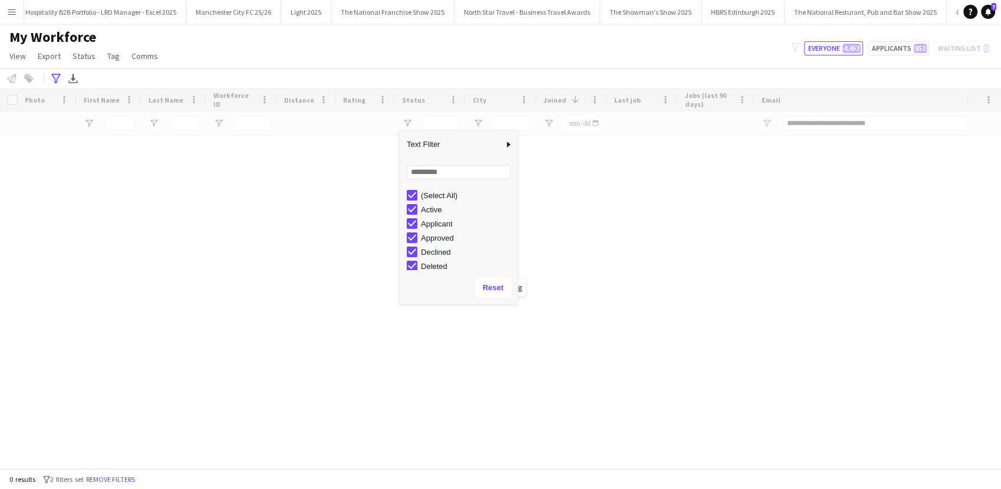
click at [56, 78] on icon "Advanced filters" at bounding box center [55, 78] width 9 height 9
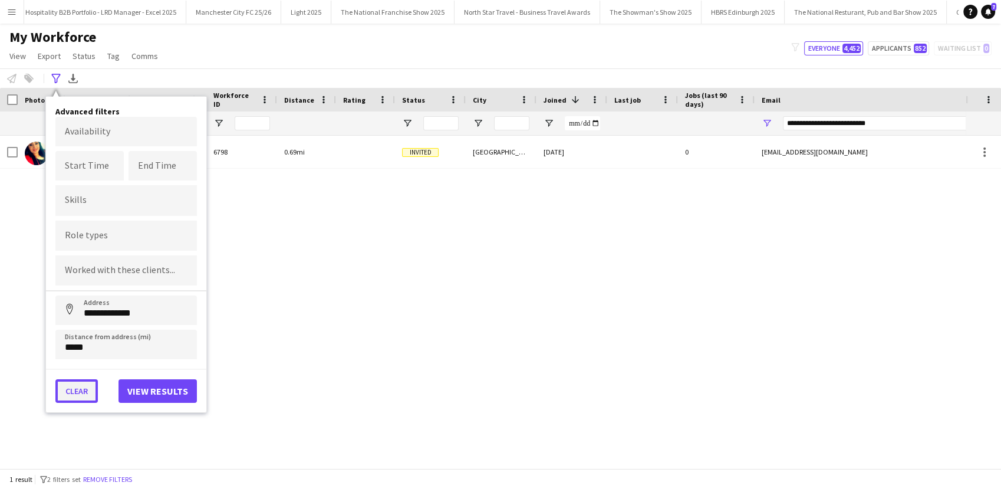
click at [77, 384] on button "Clear" at bounding box center [76, 391] width 42 height 24
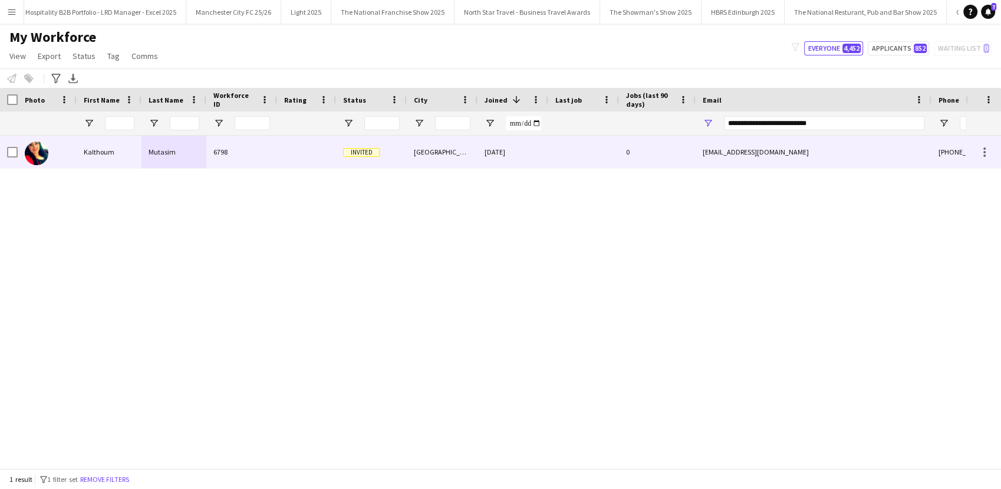
click at [167, 159] on div "Mutasim" at bounding box center [173, 152] width 65 height 32
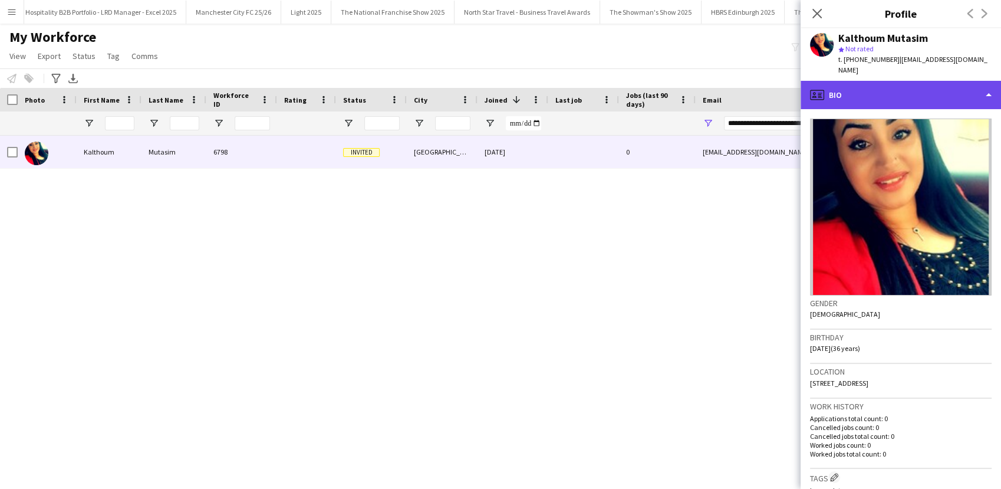
click at [885, 104] on div "profile Bio" at bounding box center [901, 95] width 200 height 28
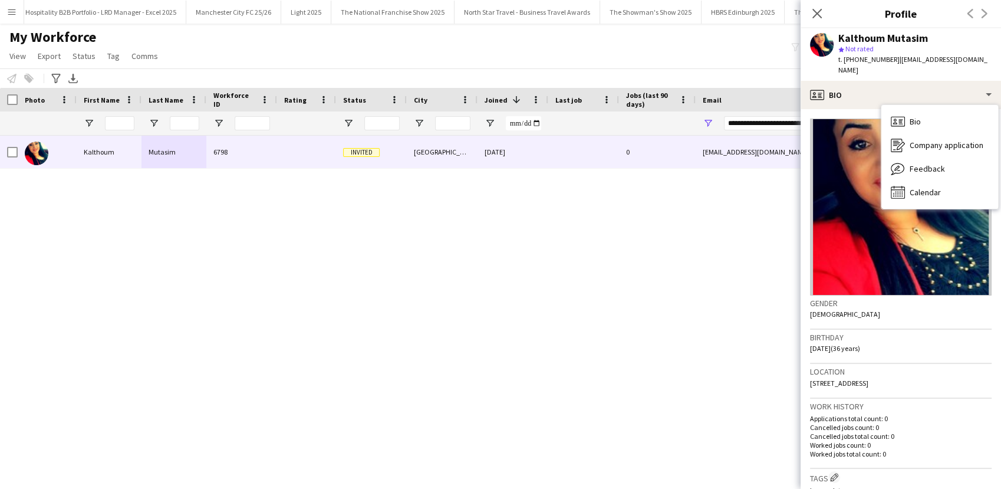
click at [669, 291] on div "Kalthoum Mutasim 6798 Invited Edinburgh 01-10-2025 0 kalthoummotasim@yahoo.co.u…" at bounding box center [483, 297] width 966 height 322
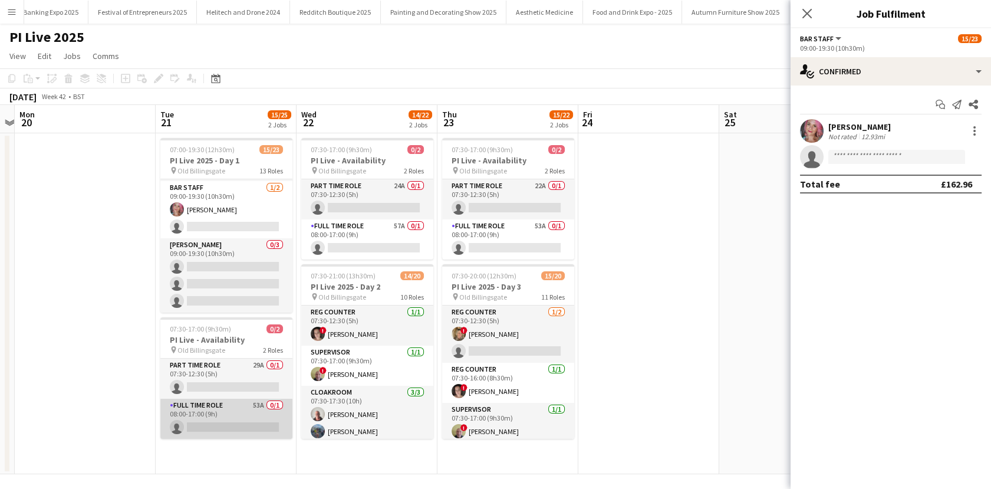
click at [249, 427] on app-card-role "Full Time Role 53A 0/1 08:00-17:00 (9h) single-neutral-actions" at bounding box center [226, 419] width 132 height 40
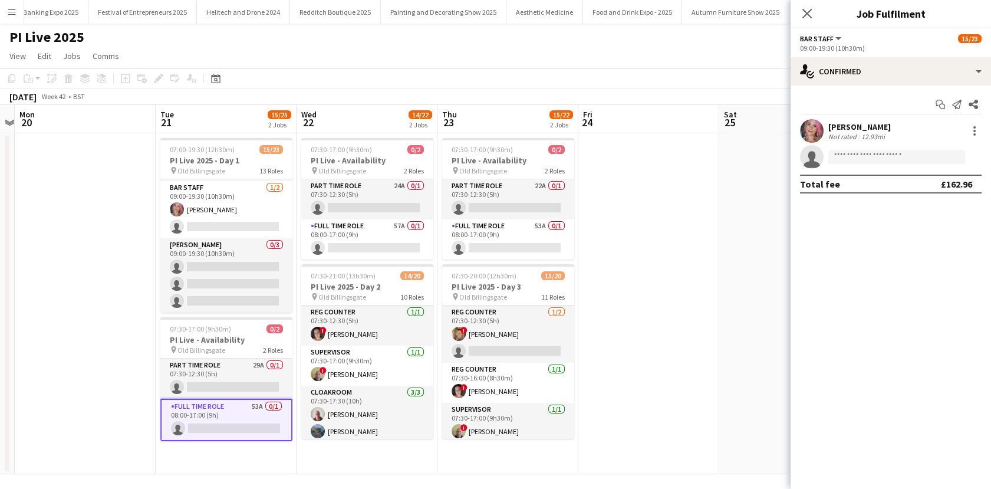
click at [844, 86] on div "Start chat Send notification Share [PERSON_NAME] Not rated 12.93mi single-neutr…" at bounding box center [891, 143] width 200 height 117
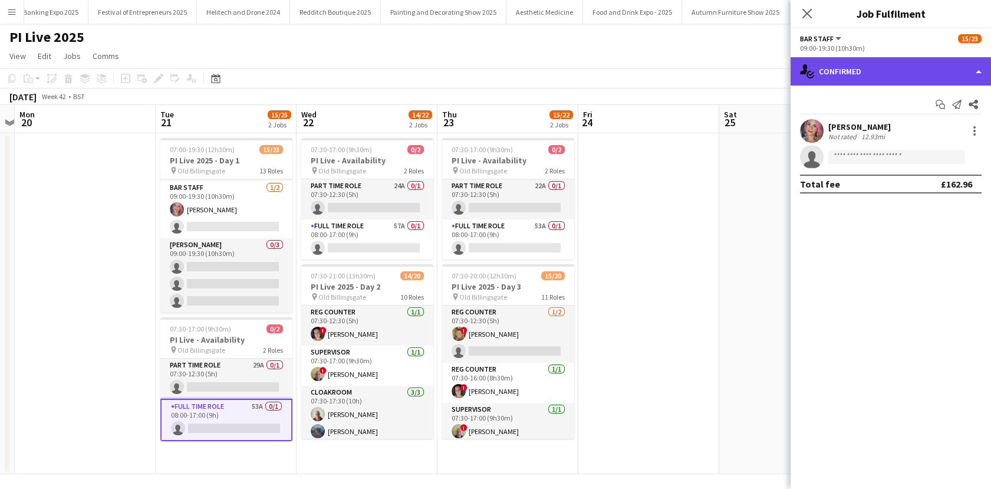
click at [840, 83] on div "single-neutral-actions-check-2 Confirmed" at bounding box center [891, 71] width 200 height 28
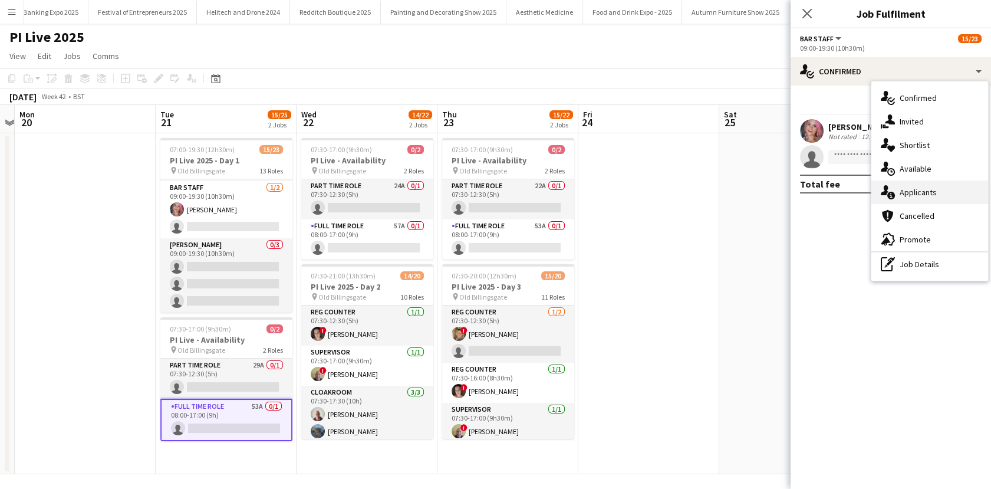
click at [897, 192] on div "single-neutral-actions-information Applicants" at bounding box center [929, 192] width 117 height 24
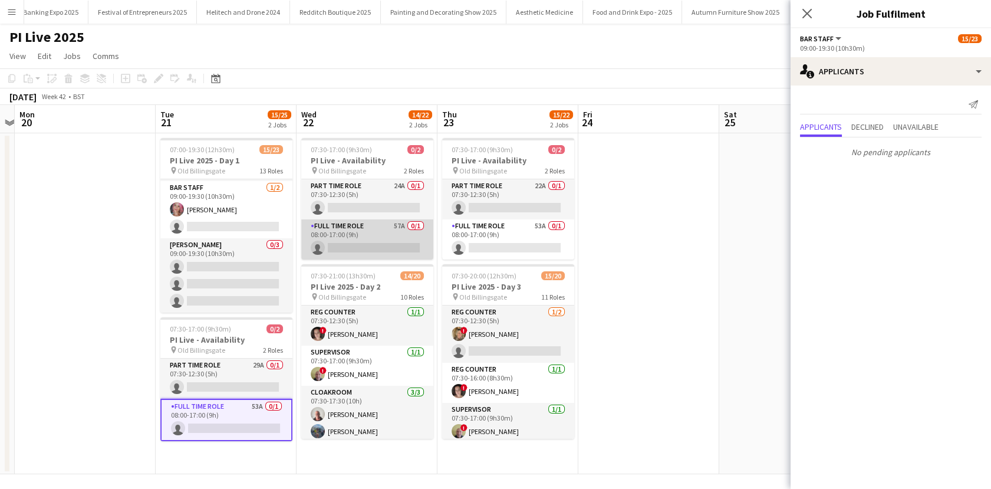
click at [373, 242] on app-card-role "Full Time Role 57A 0/1 08:00-17:00 (9h) single-neutral-actions" at bounding box center [367, 239] width 132 height 40
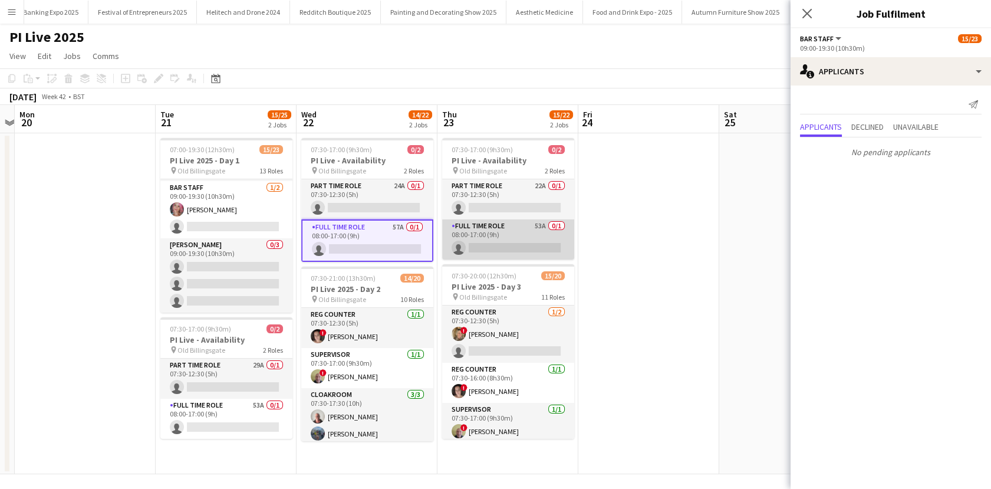
click at [487, 241] on app-card-role "Full Time Role 53A 0/1 08:00-17:00 (9h) single-neutral-actions" at bounding box center [508, 239] width 132 height 40
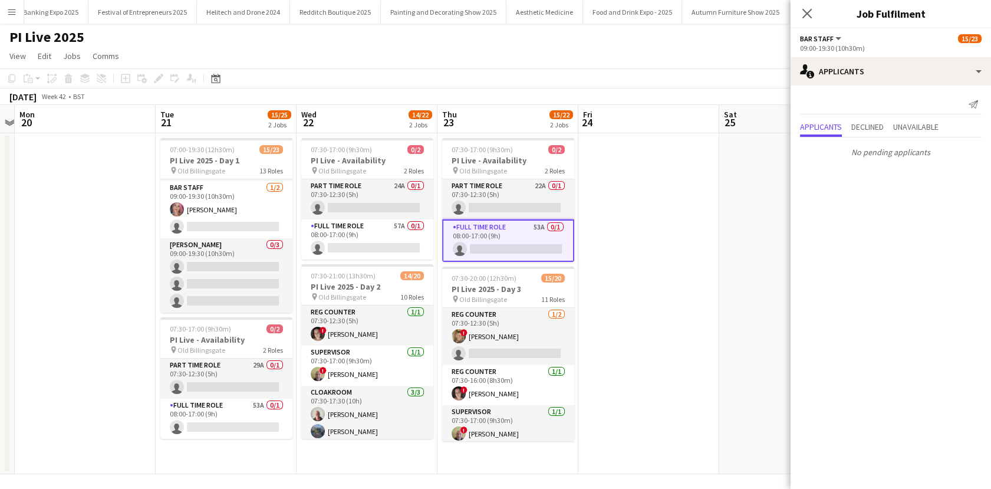
click at [642, 276] on app-date-cell at bounding box center [648, 303] width 141 height 341
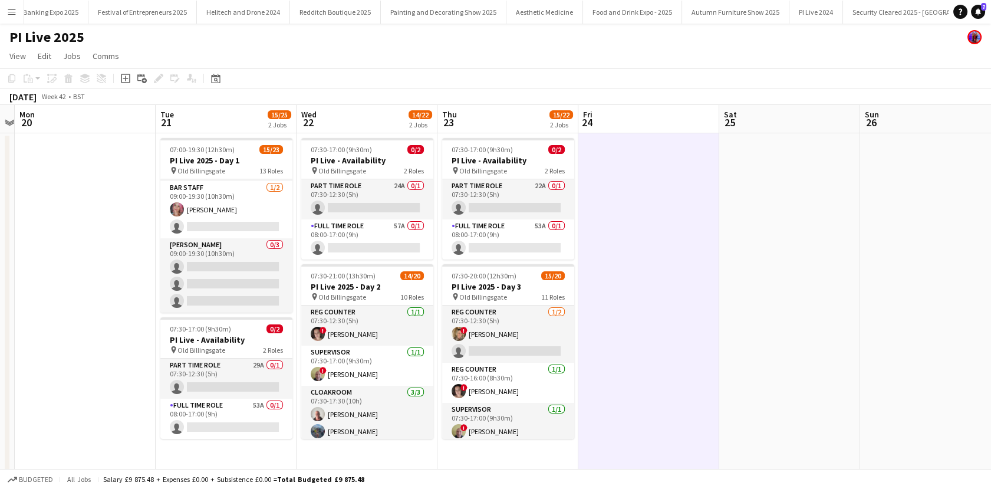
click at [519, 260] on app-date-cell "07:30-17:00 (9h30m) 0/2 PI Live - Availability pin Old Billingsgate 2 Roles Par…" at bounding box center [507, 303] width 141 height 341
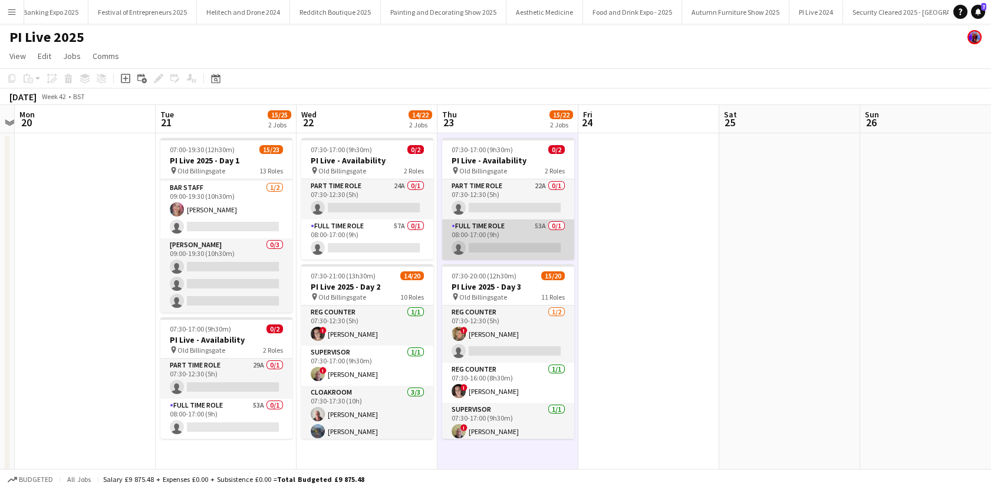
click at [541, 238] on app-card-role "Full Time Role 53A 0/1 08:00-17:00 (9h) single-neutral-actions" at bounding box center [508, 239] width 132 height 40
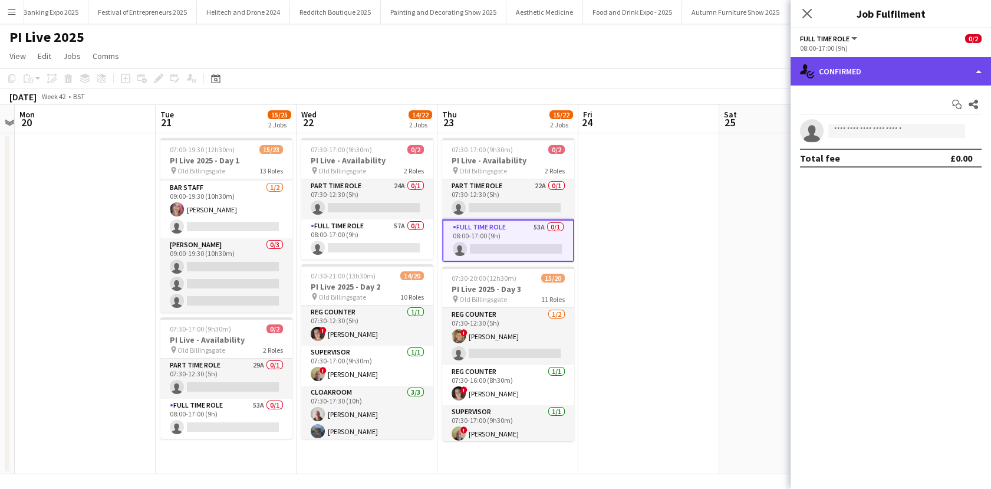
click at [894, 78] on div "single-neutral-actions-check-2 Confirmed" at bounding box center [891, 71] width 200 height 28
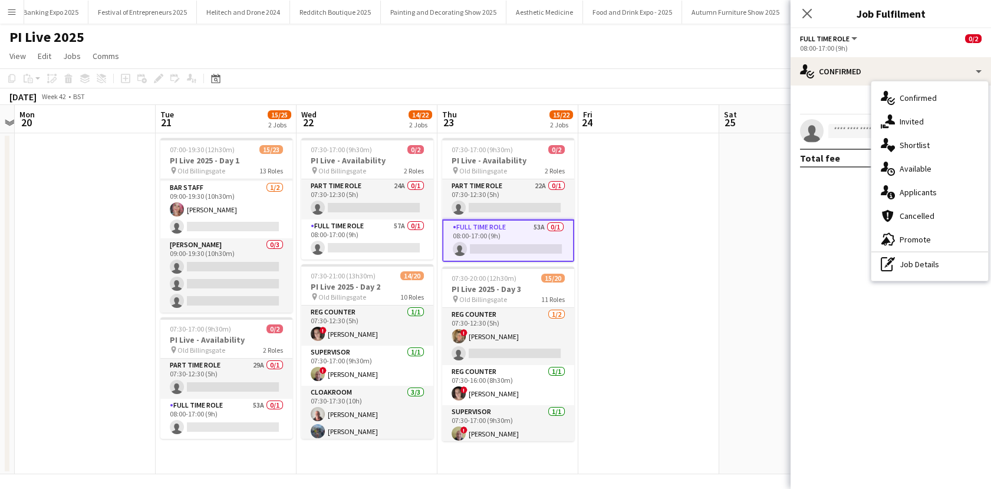
click at [915, 177] on div "single-neutral-actions-upload Available" at bounding box center [929, 169] width 117 height 24
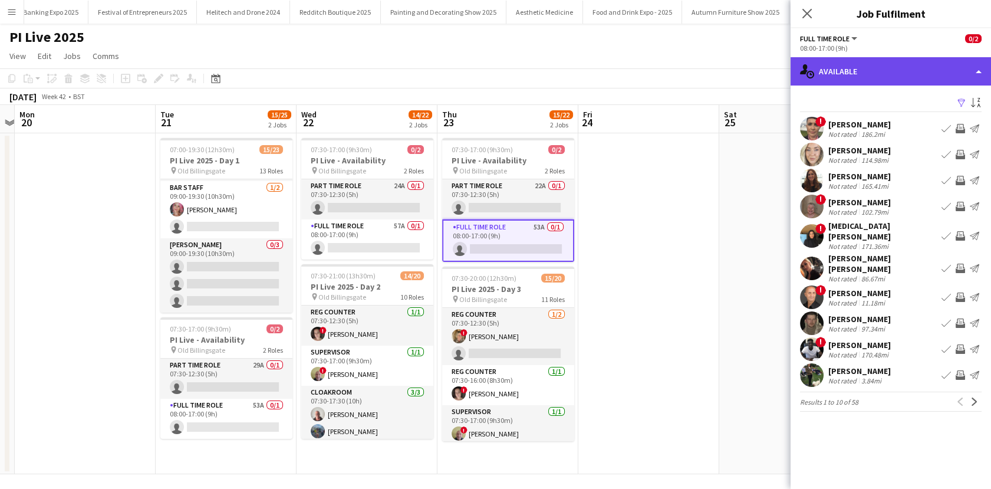
click at [862, 73] on div "single-neutral-actions-upload Available" at bounding box center [891, 71] width 200 height 28
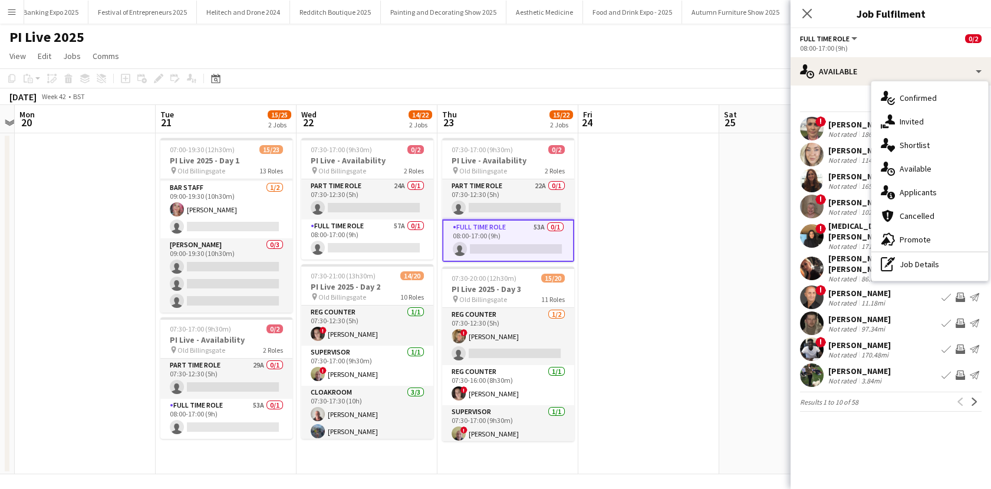
click at [901, 196] on span "Applicants" at bounding box center [918, 192] width 37 height 11
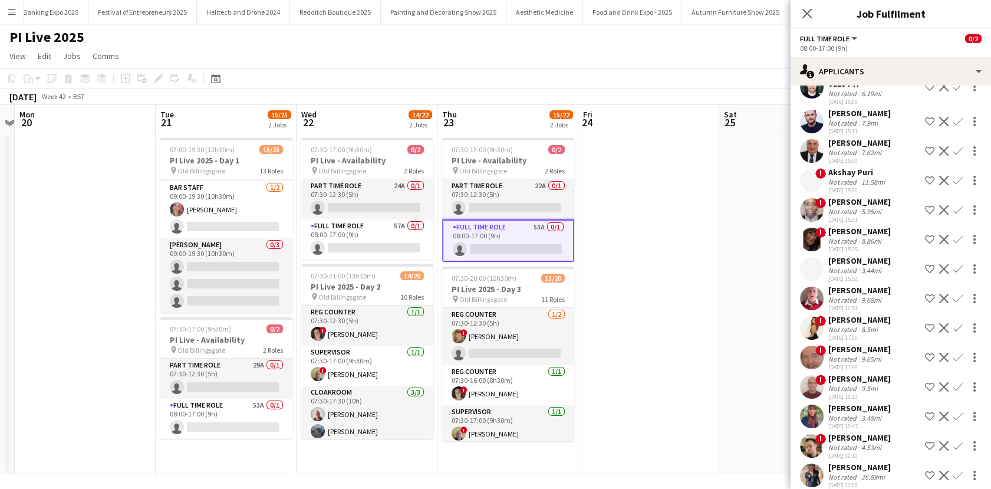
scroll to position [679, 0]
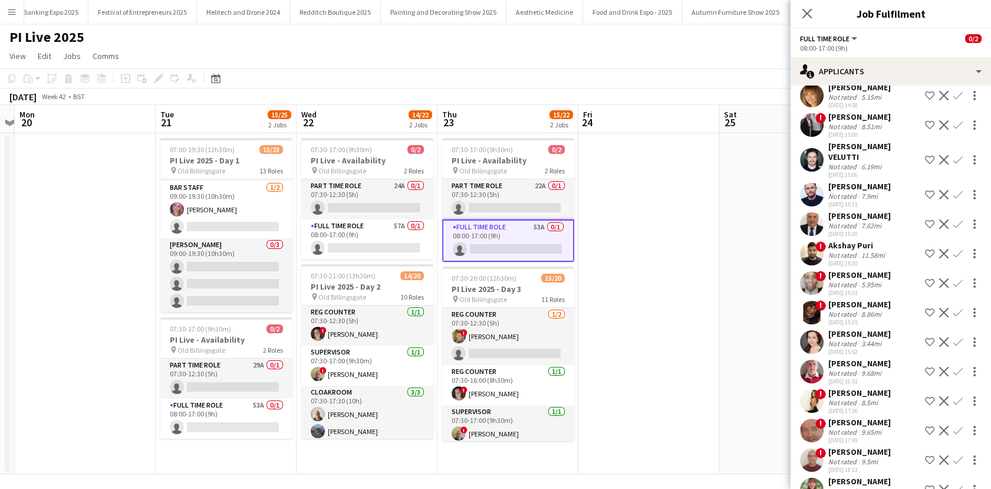
click at [717, 281] on app-date-cell at bounding box center [648, 303] width 141 height 341
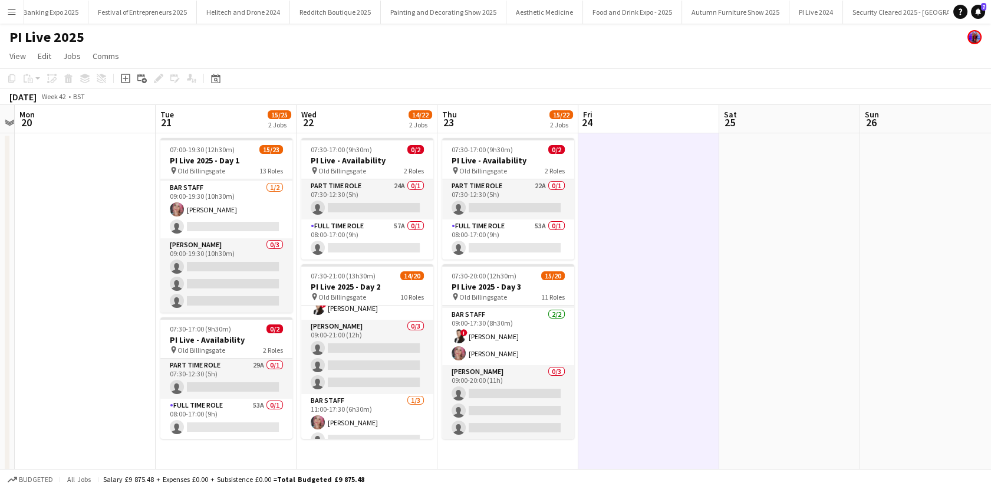
scroll to position [405, 0]
drag, startPoint x: 175, startPoint y: 243, endPoint x: 621, endPoint y: 215, distance: 447.2
click at [175, 243] on app-card-role "[PERSON_NAME] 0/3 09:00-19:30 (10h30m) single-neutral-actions single-neutral-ac…" at bounding box center [226, 275] width 132 height 74
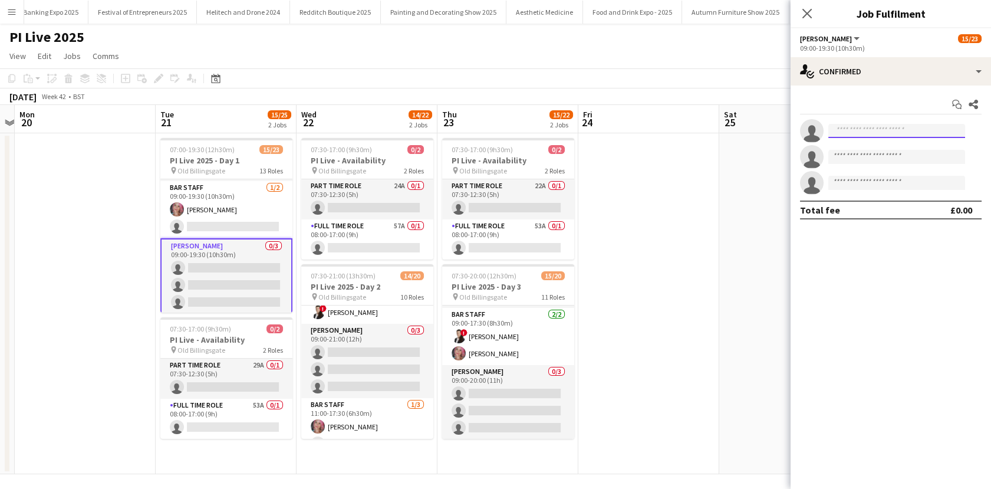
click at [851, 131] on input at bounding box center [896, 131] width 137 height 14
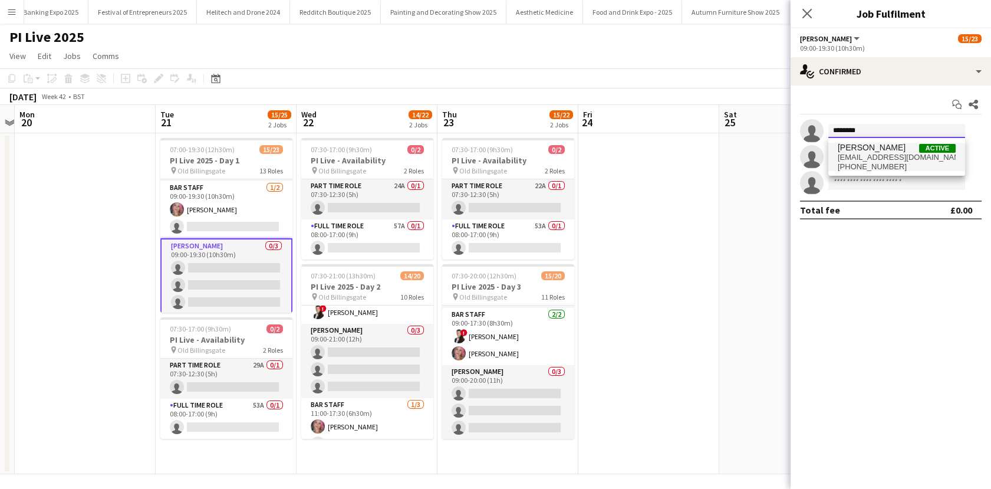
type input "********"
click at [843, 145] on span "[PERSON_NAME]" at bounding box center [872, 148] width 68 height 10
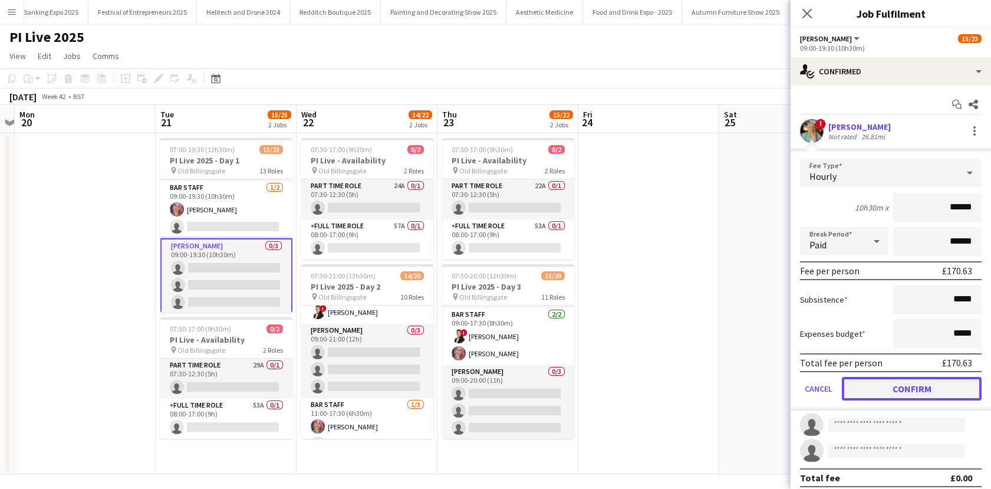
click at [899, 381] on button "Confirm" at bounding box center [912, 389] width 140 height 24
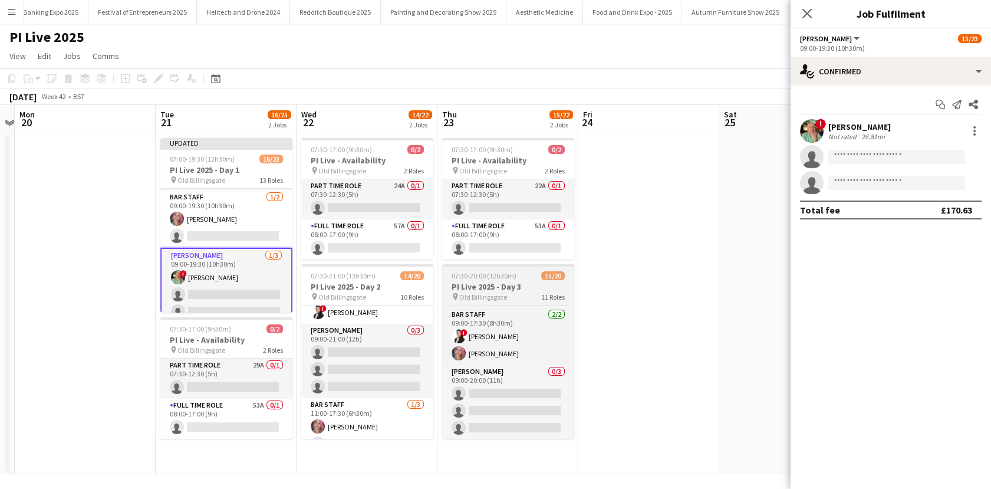
click at [365, 342] on app-card-role "[PERSON_NAME] 0/3 09:00-21:00 (12h) single-neutral-actions single-neutral-actio…" at bounding box center [367, 361] width 132 height 74
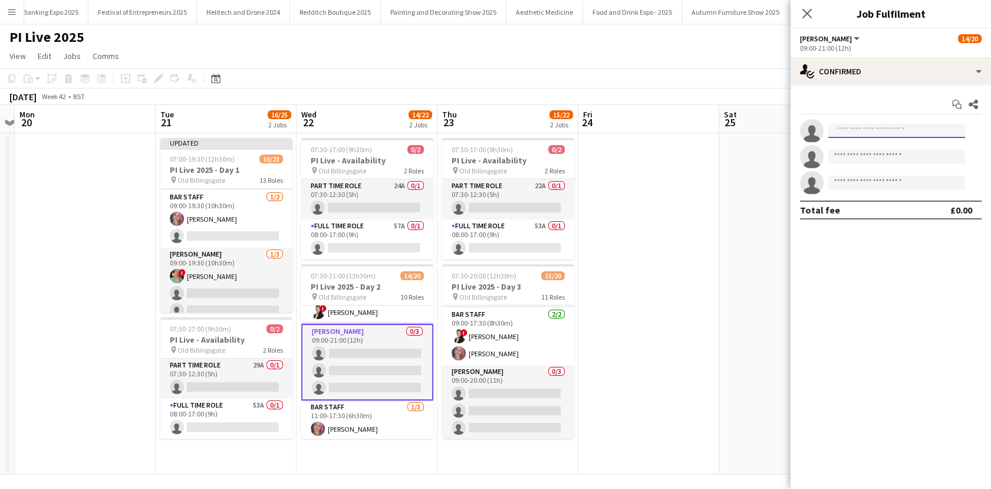
click at [863, 133] on input at bounding box center [896, 131] width 137 height 14
type input "********"
click at [867, 146] on span "[PERSON_NAME]" at bounding box center [872, 148] width 68 height 10
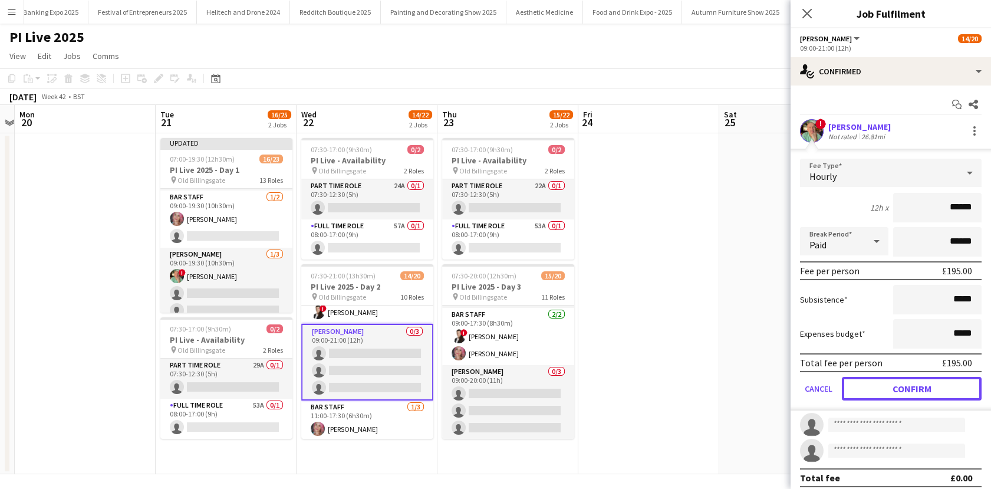
click at [906, 390] on button "Confirm" at bounding box center [912, 389] width 140 height 24
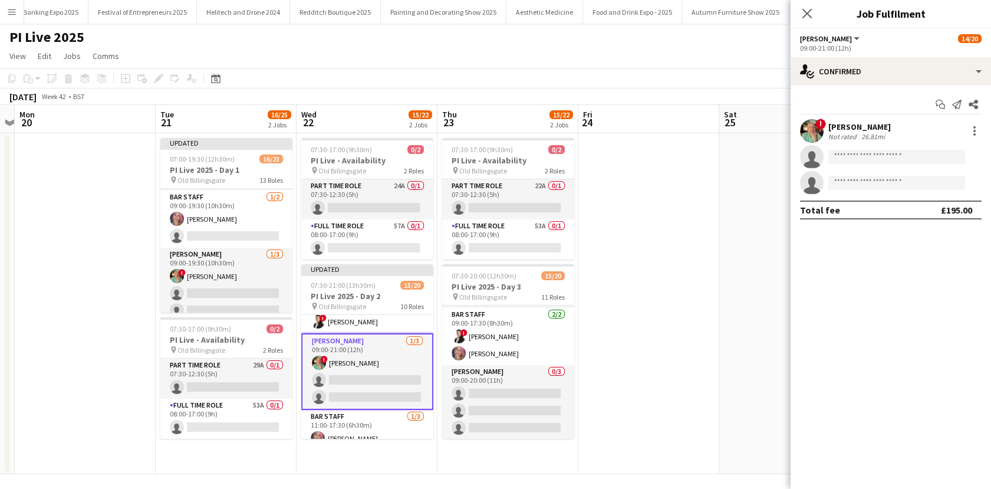
click at [656, 290] on app-date-cell at bounding box center [648, 303] width 141 height 341
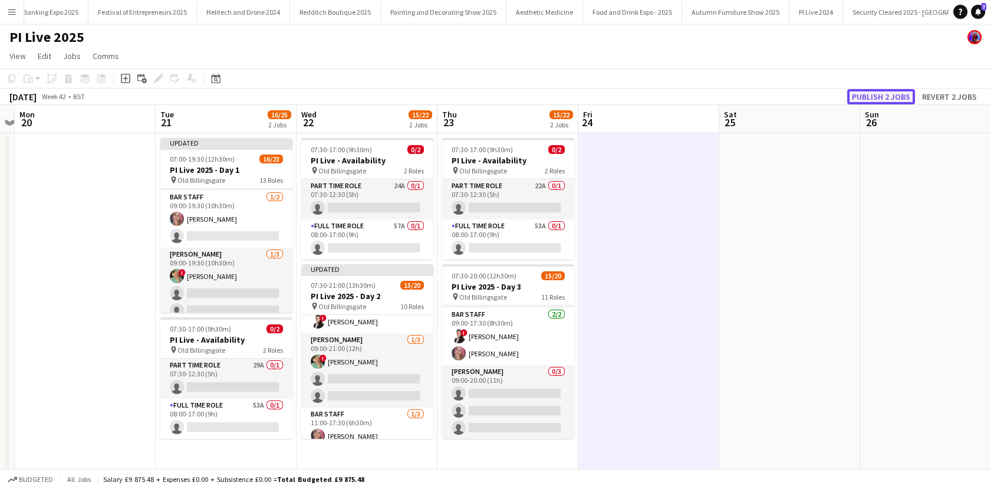
click at [892, 98] on button "Publish 2 jobs" at bounding box center [881, 96] width 68 height 15
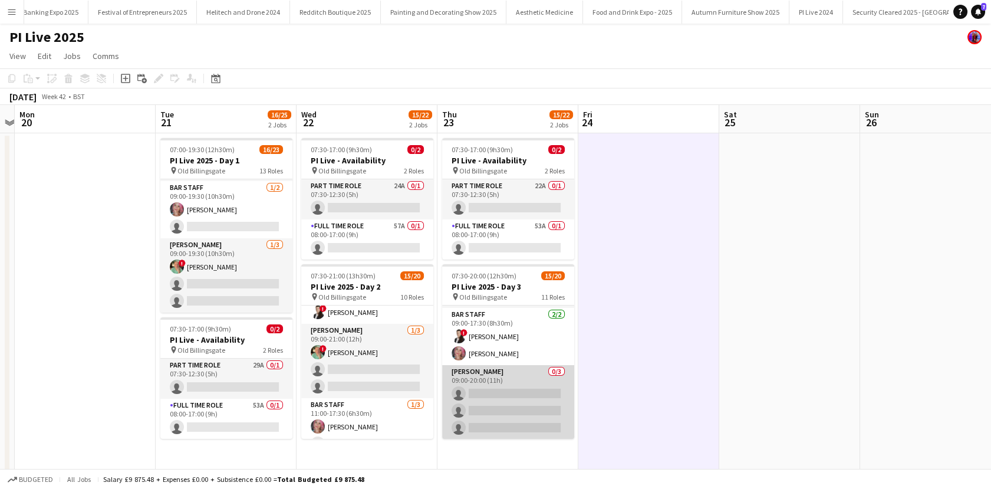
click at [513, 371] on app-card-role "[PERSON_NAME] 0/3 09:00-20:00 (11h) single-neutral-actions single-neutral-actio…" at bounding box center [508, 402] width 132 height 74
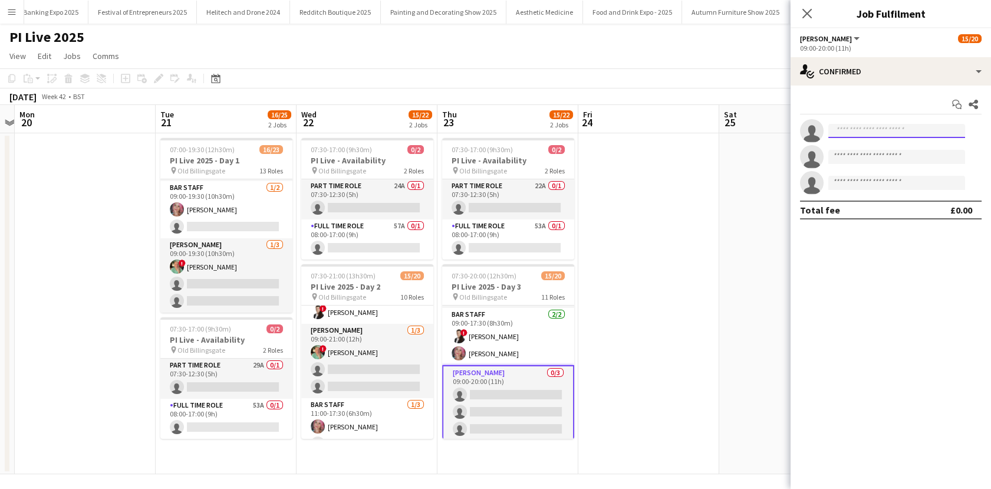
click at [858, 129] on input at bounding box center [896, 131] width 137 height 14
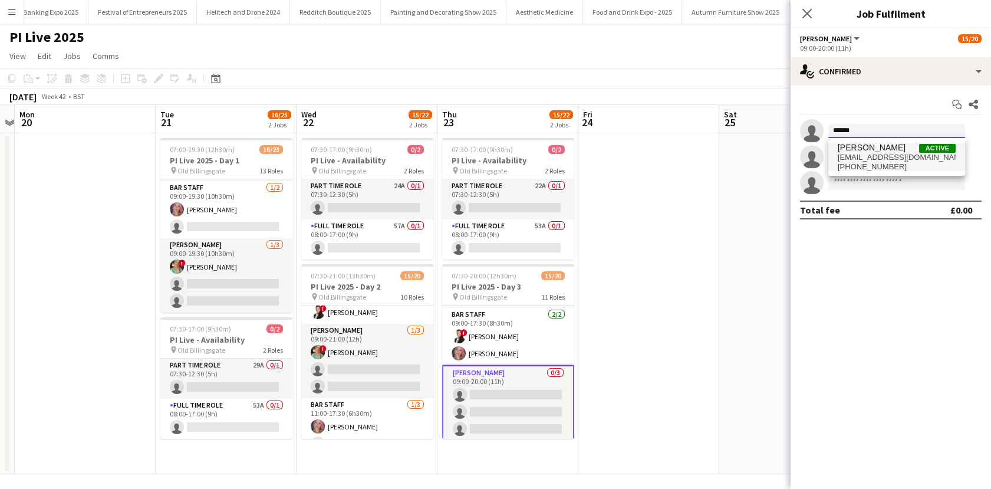
type input "*****"
click at [858, 152] on span "[PERSON_NAME] Active [EMAIL_ADDRESS][DOMAIN_NAME] [PHONE_NUMBER]" at bounding box center [897, 157] width 118 height 28
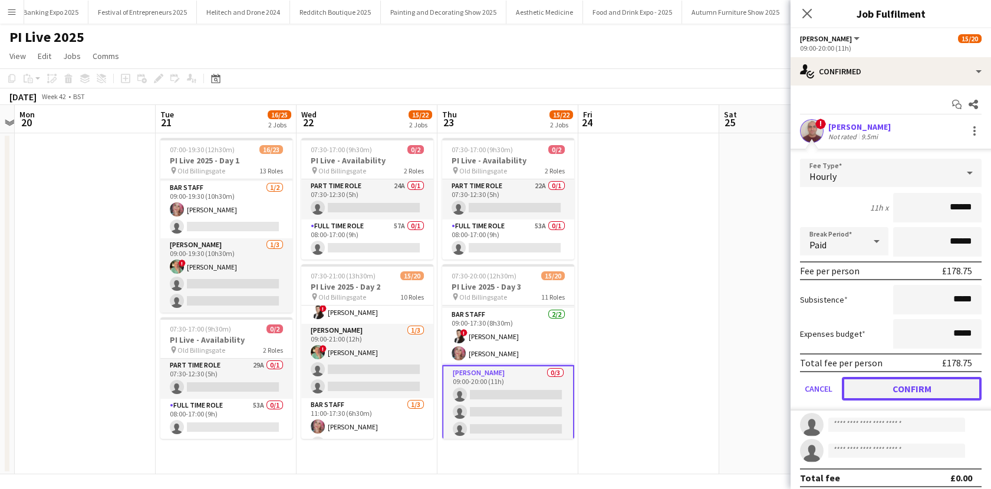
click at [886, 384] on button "Confirm" at bounding box center [912, 389] width 140 height 24
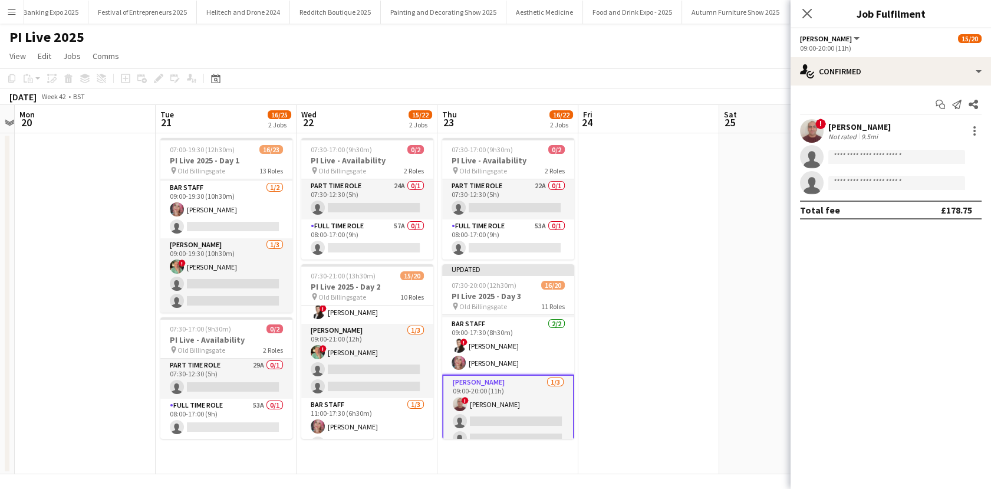
click at [632, 327] on app-date-cell at bounding box center [648, 303] width 141 height 341
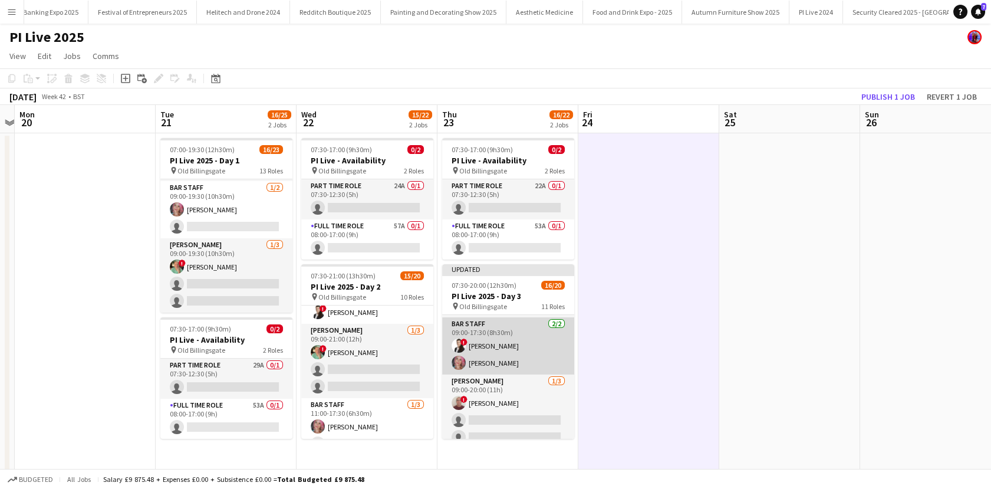
scroll to position [470, 0]
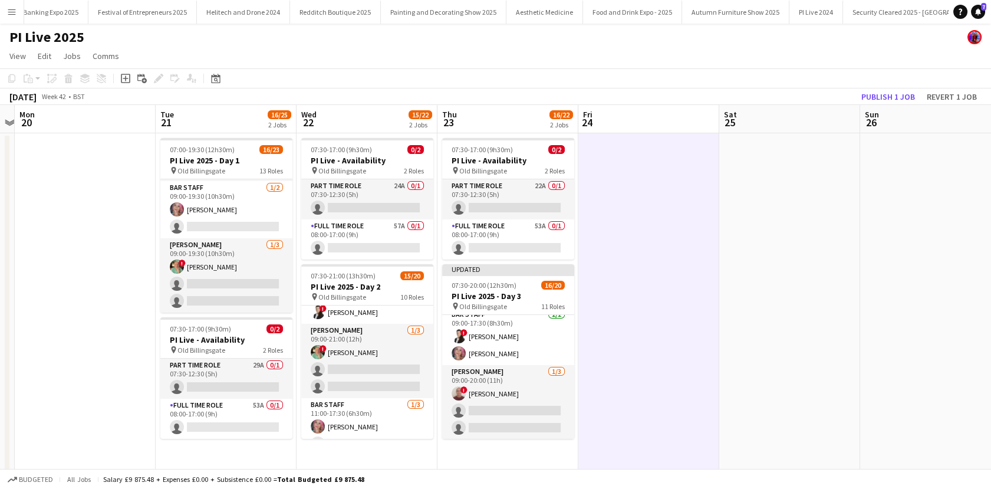
click at [911, 84] on app-toolbar "Copy Paste Paste Ctrl+V Paste with crew Ctrl+Shift+V Paste linked Job [GEOGRAPH…" at bounding box center [495, 78] width 991 height 20
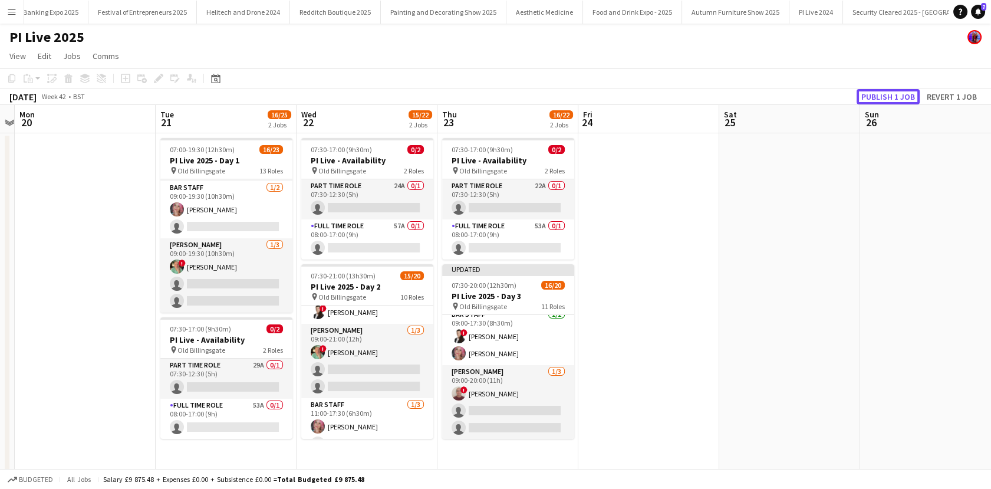
click at [896, 92] on button "Publish 1 job" at bounding box center [888, 96] width 63 height 15
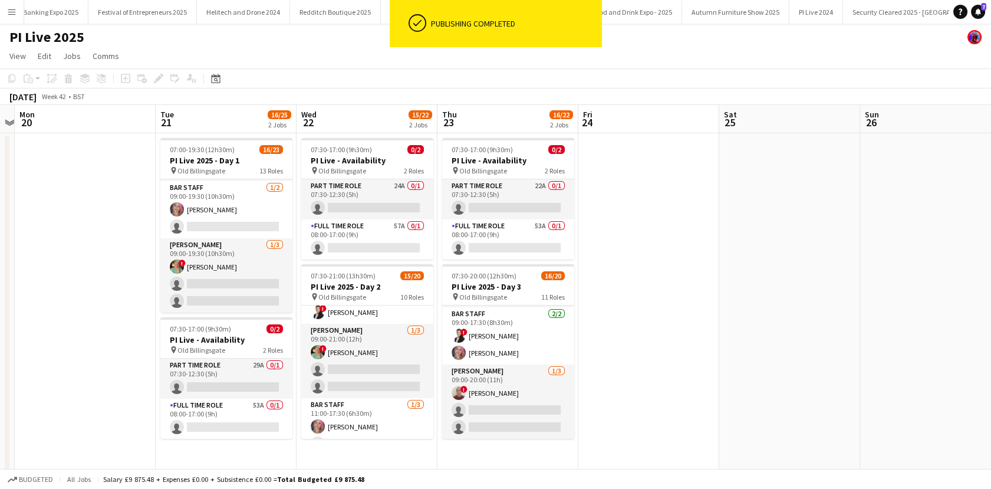
scroll to position [462, 0]
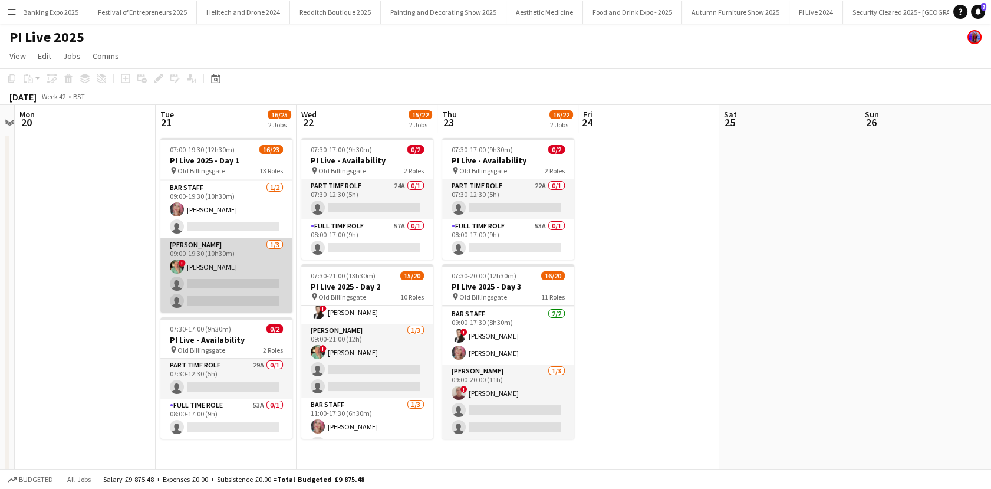
click at [261, 262] on app-card-role "[PERSON_NAME] [DATE] 09:00-19:30 (10h30m) ! [PERSON_NAME] single-neutral-action…" at bounding box center [226, 275] width 132 height 74
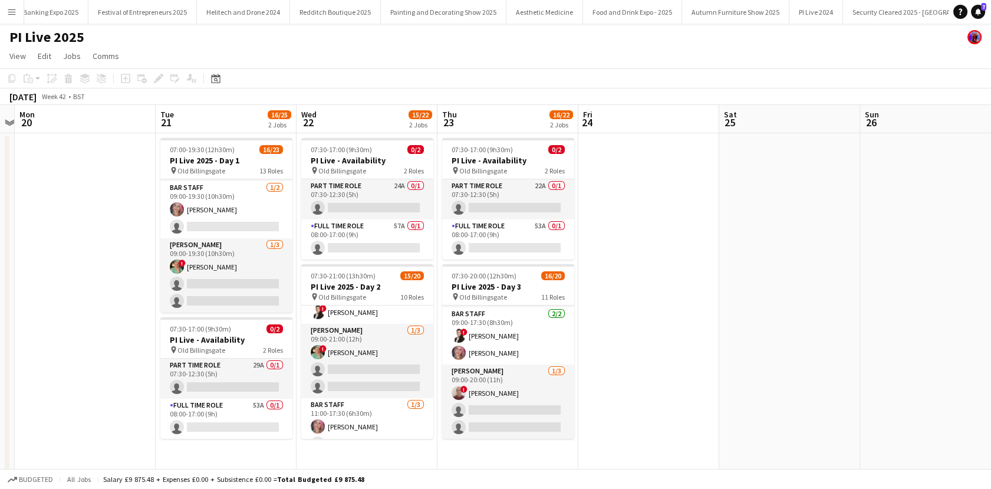
scroll to position [0, 409]
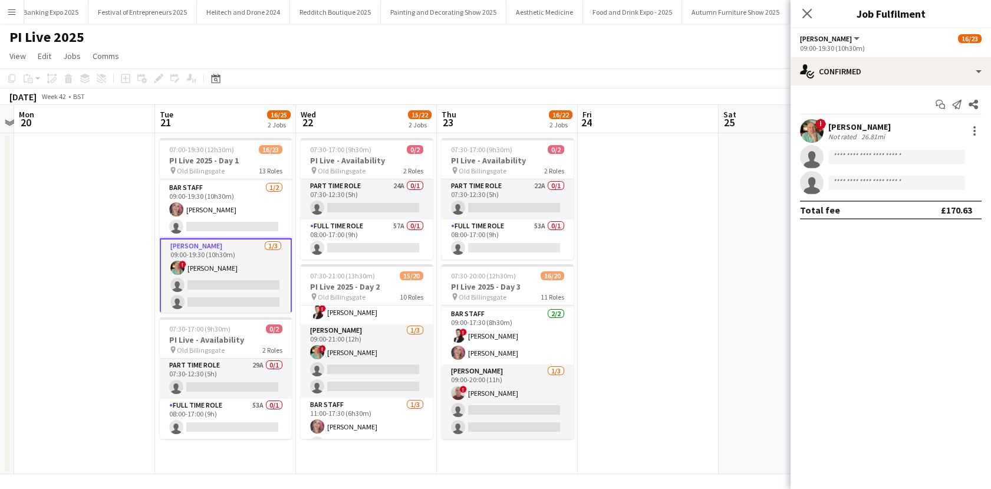
click at [849, 126] on div "[PERSON_NAME]" at bounding box center [859, 126] width 62 height 11
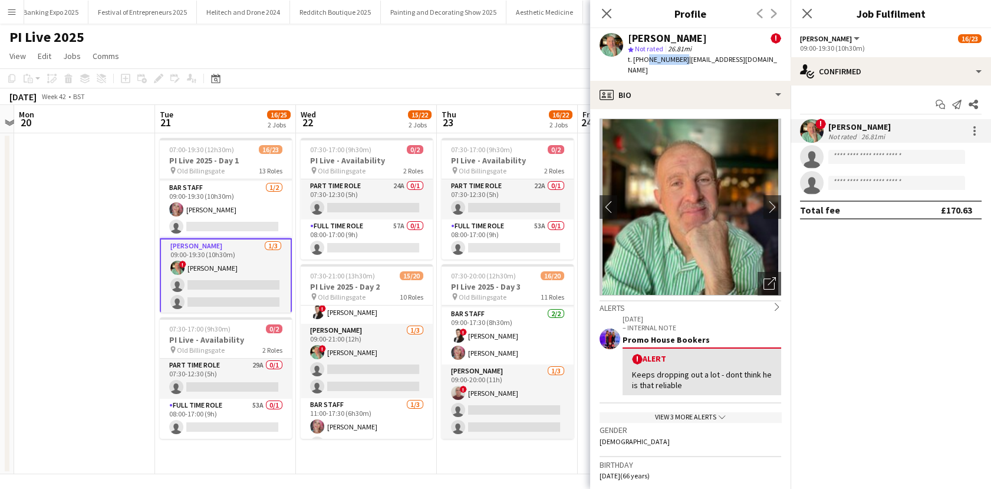
drag, startPoint x: 679, startPoint y: 59, endPoint x: 643, endPoint y: 62, distance: 35.5
click at [643, 62] on span "t. [PHONE_NUMBER]" at bounding box center [658, 59] width 61 height 9
copy span "7590434689"
drag, startPoint x: 768, startPoint y: 60, endPoint x: 684, endPoint y: 64, distance: 83.8
click at [684, 64] on div "[PERSON_NAME] ! star Not rated 26.81mi t. [PHONE_NUMBER] | [EMAIL_ADDRESS][DOMA…" at bounding box center [690, 54] width 200 height 52
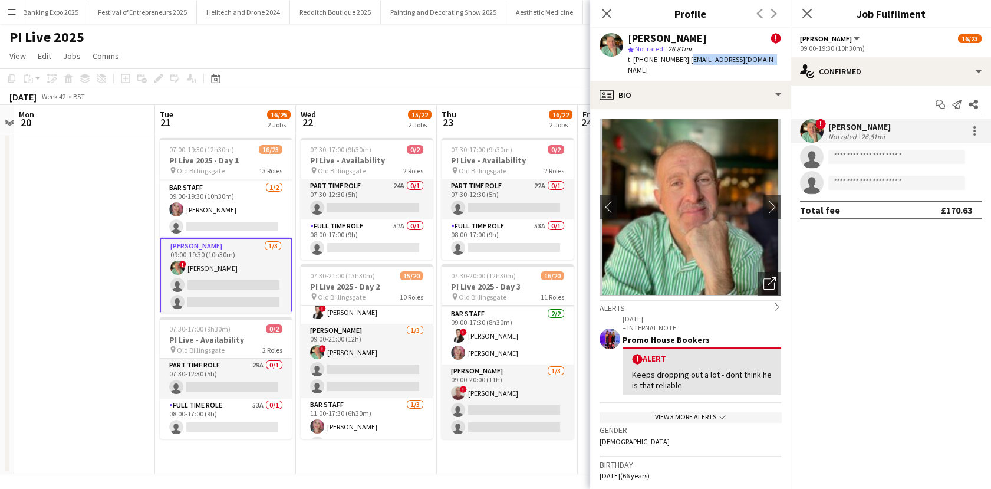
copy span "[EMAIL_ADDRESS][DOMAIN_NAME]"
click at [483, 394] on app-card-role "[PERSON_NAME] [DATE] 09:00-20:00 (11h) ! [PERSON_NAME] single-neutral-actions s…" at bounding box center [508, 401] width 132 height 74
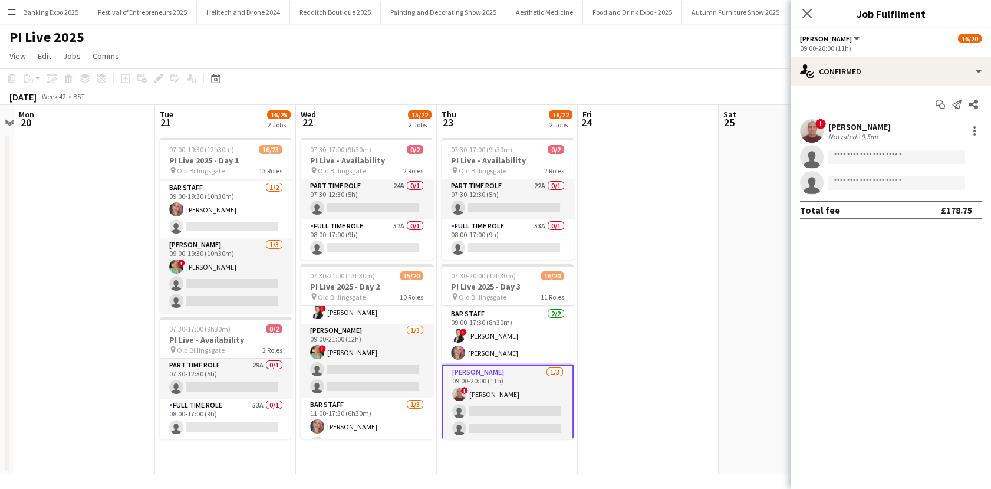
click at [841, 127] on div "[PERSON_NAME]" at bounding box center [859, 126] width 62 height 11
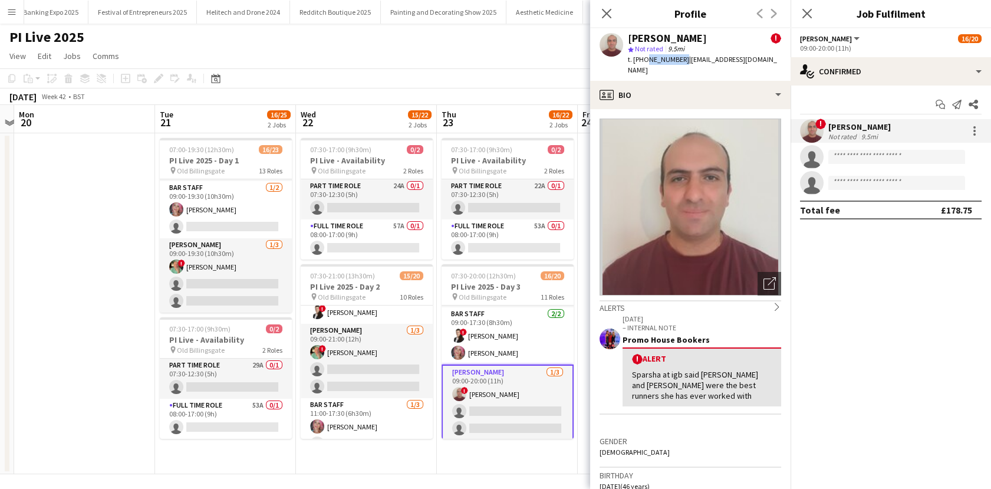
drag, startPoint x: 679, startPoint y: 60, endPoint x: 644, endPoint y: 61, distance: 34.2
click at [644, 61] on span "t. [PHONE_NUMBER]" at bounding box center [658, 59] width 61 height 9
copy span "7740869826"
drag, startPoint x: 771, startPoint y: 62, endPoint x: 684, endPoint y: 61, distance: 86.7
click at [684, 61] on div "[PERSON_NAME] ! star Not rated 9.5mi t. [PHONE_NUMBER] | [EMAIL_ADDRESS][DOMAIN…" at bounding box center [690, 54] width 200 height 52
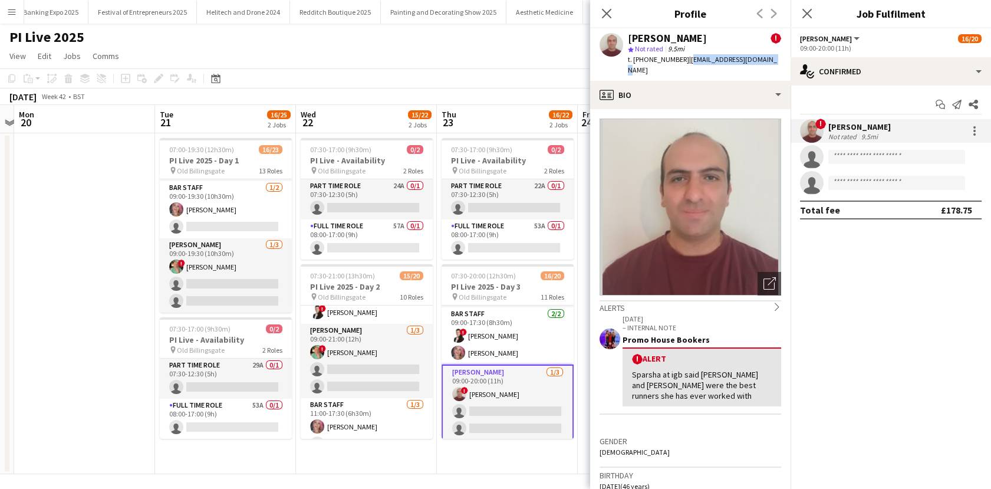
copy span "[EMAIL_ADDRESS][DOMAIN_NAME]"
click at [199, 422] on app-card-role "Full Time Role 53A 0/1 08:00-17:00 (9h) single-neutral-actions" at bounding box center [226, 419] width 132 height 40
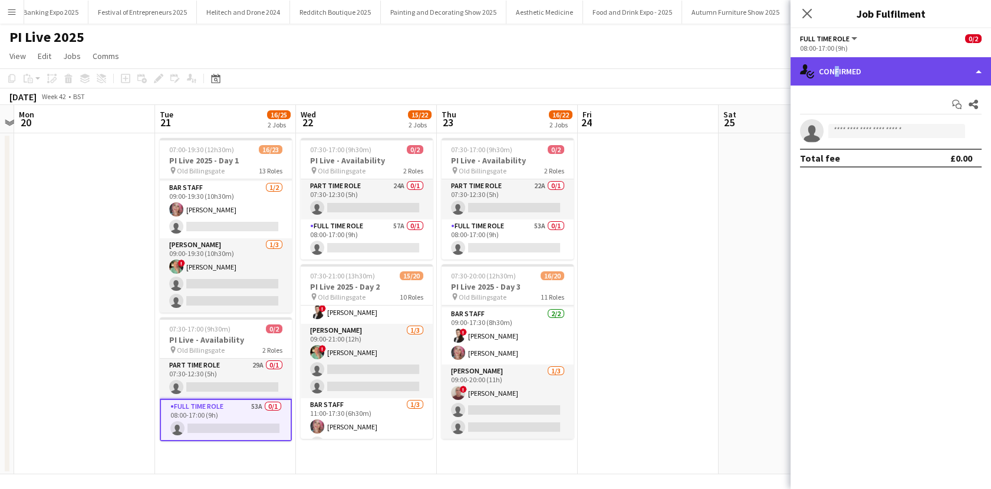
click at [832, 73] on div "single-neutral-actions-check-2 Confirmed" at bounding box center [891, 71] width 200 height 28
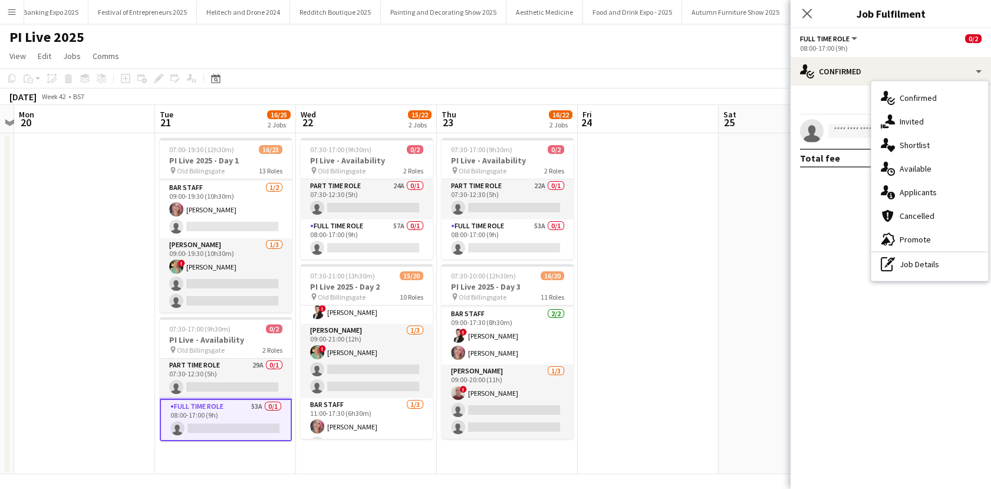
drag, startPoint x: 832, startPoint y: 73, endPoint x: 913, endPoint y: 186, distance: 139.1
click at [913, 186] on div "single-neutral-actions-information Applicants" at bounding box center [929, 192] width 117 height 24
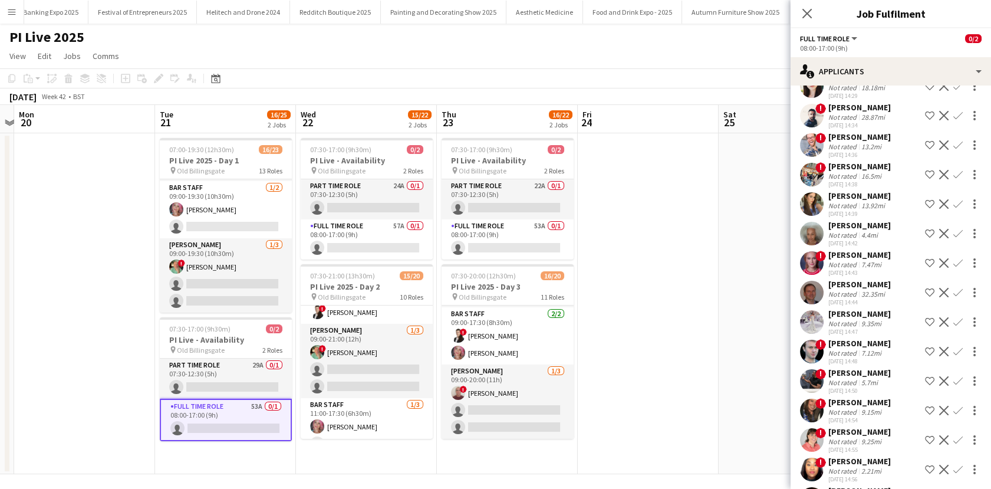
scroll to position [289, 0]
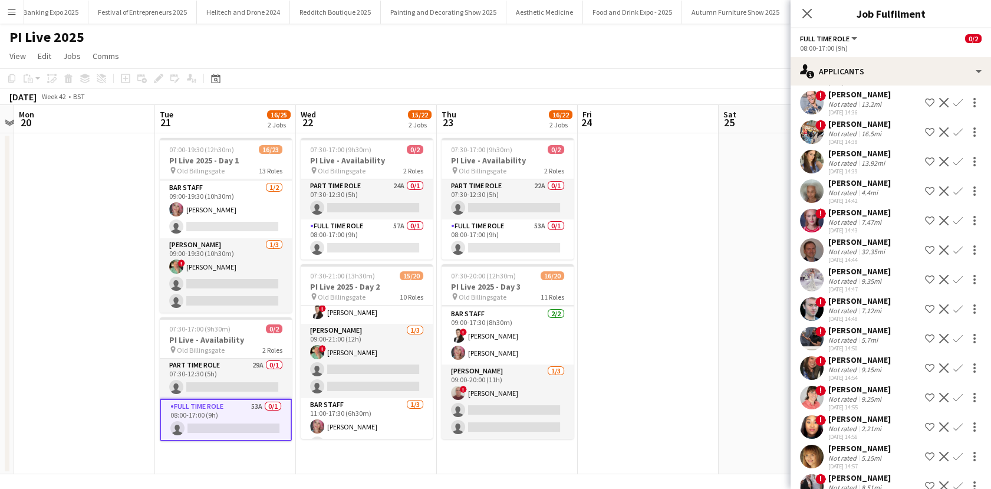
click at [861, 299] on div "[PERSON_NAME]" at bounding box center [859, 300] width 62 height 11
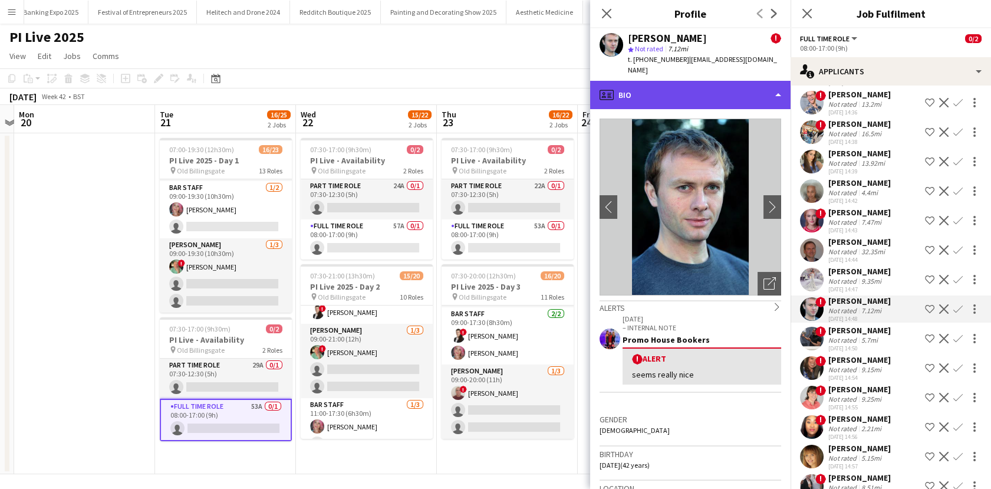
click at [685, 84] on div "profile Bio" at bounding box center [690, 95] width 200 height 28
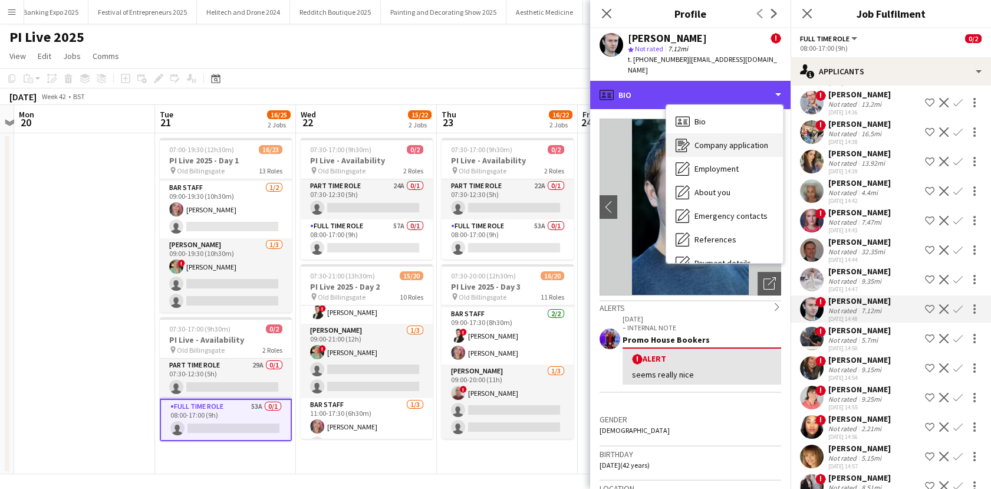
scroll to position [134, 0]
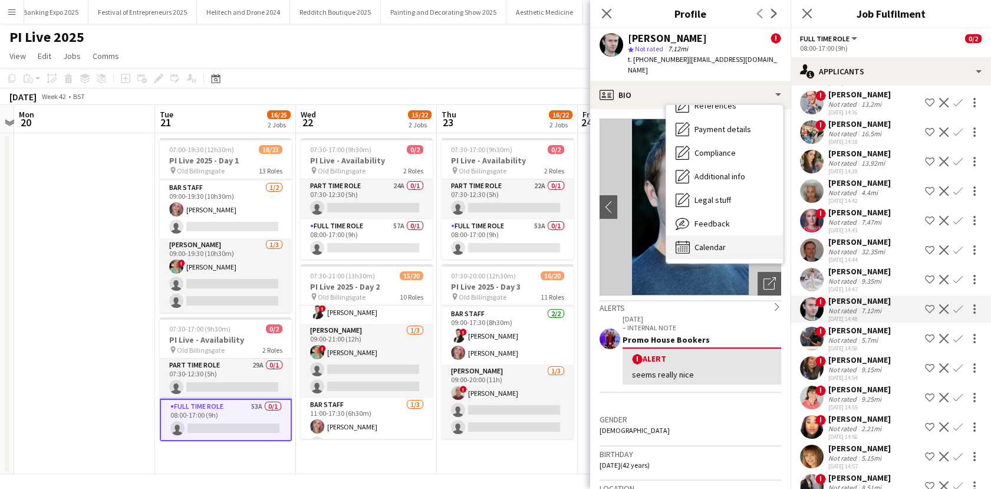
click at [702, 242] on span "Calendar" at bounding box center [709, 247] width 31 height 11
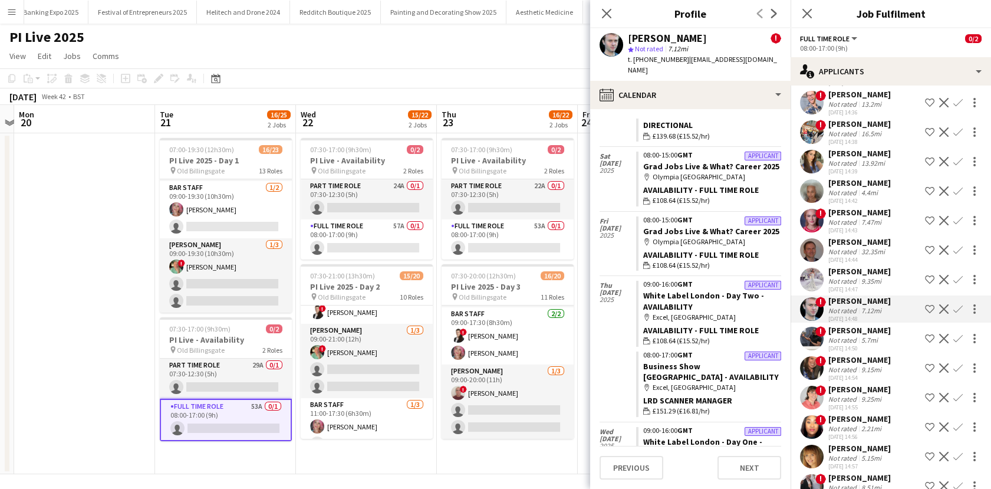
scroll to position [189, 0]
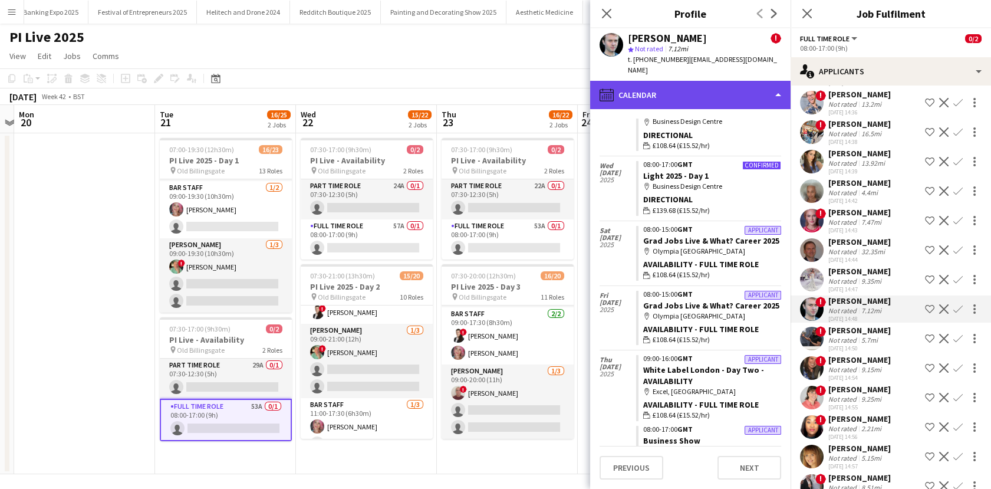
click at [679, 83] on div "calendar-full Calendar" at bounding box center [690, 95] width 200 height 28
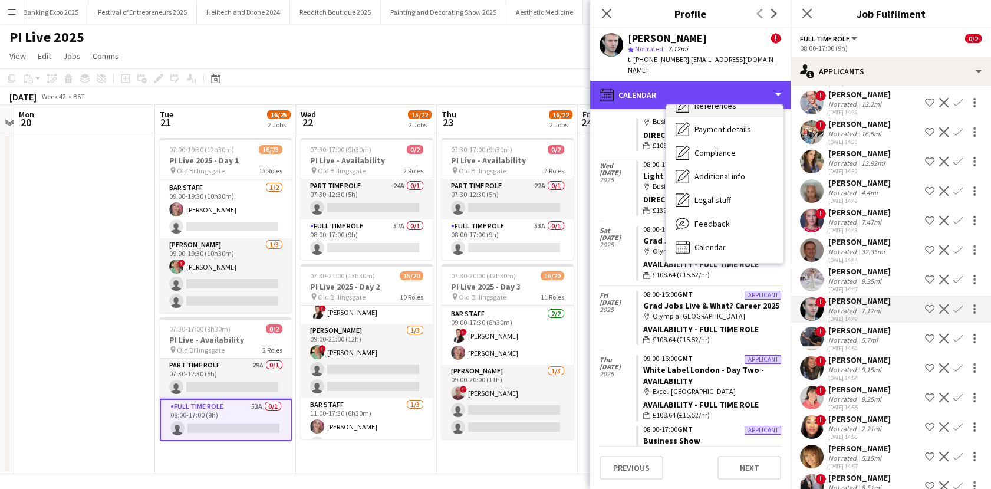
scroll to position [0, 0]
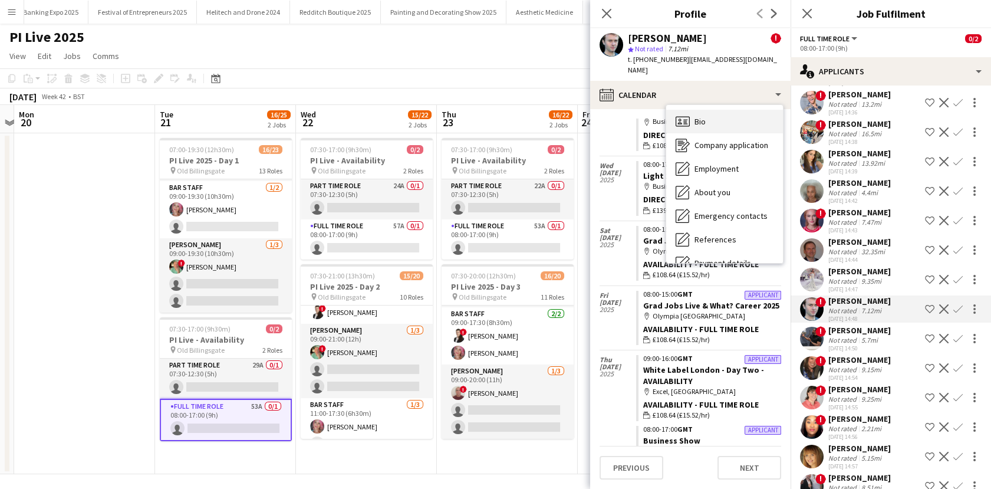
click at [687, 114] on icon "Bio" at bounding box center [683, 121] width 14 height 14
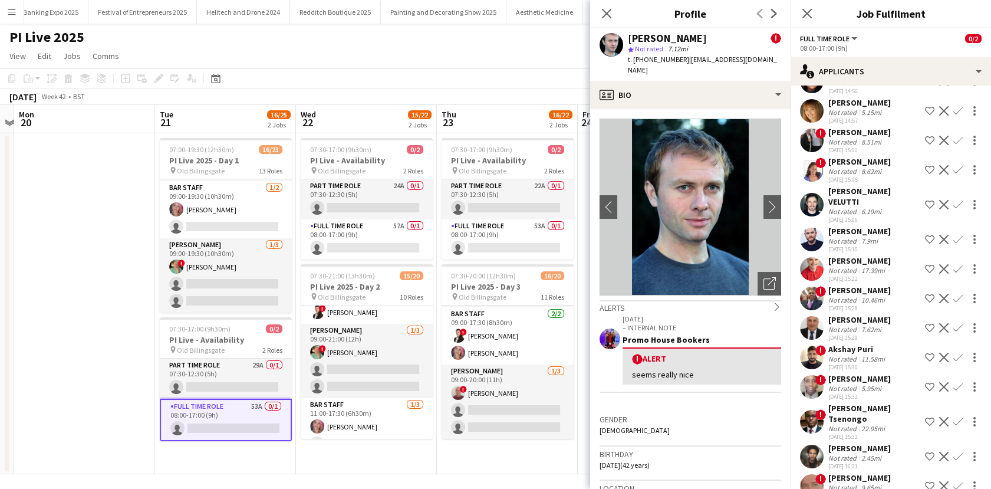
scroll to position [632, 0]
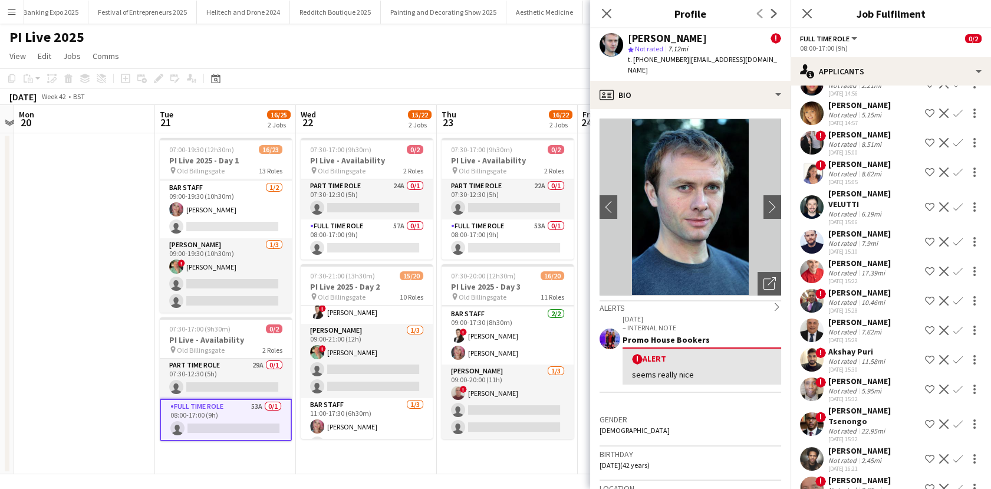
click at [832, 239] on div "Not rated" at bounding box center [843, 243] width 31 height 9
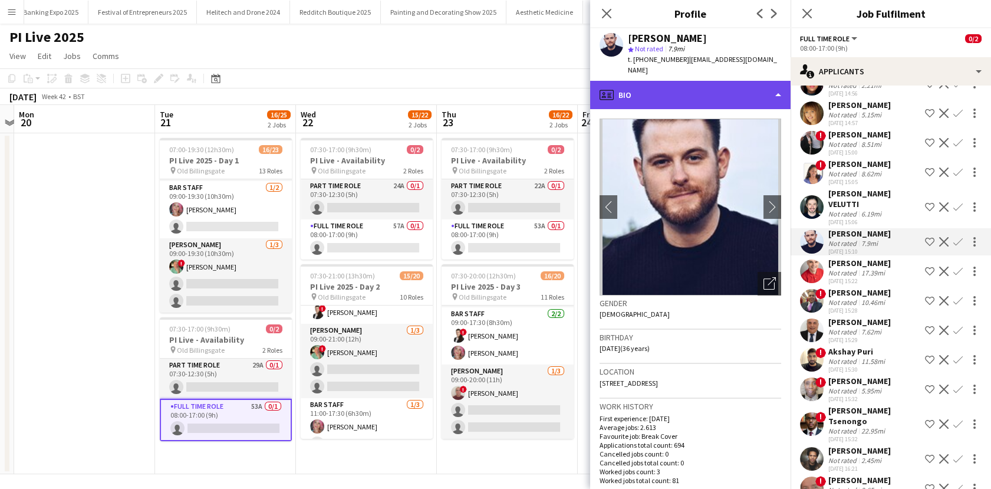
click at [670, 100] on div "profile Bio" at bounding box center [690, 95] width 200 height 28
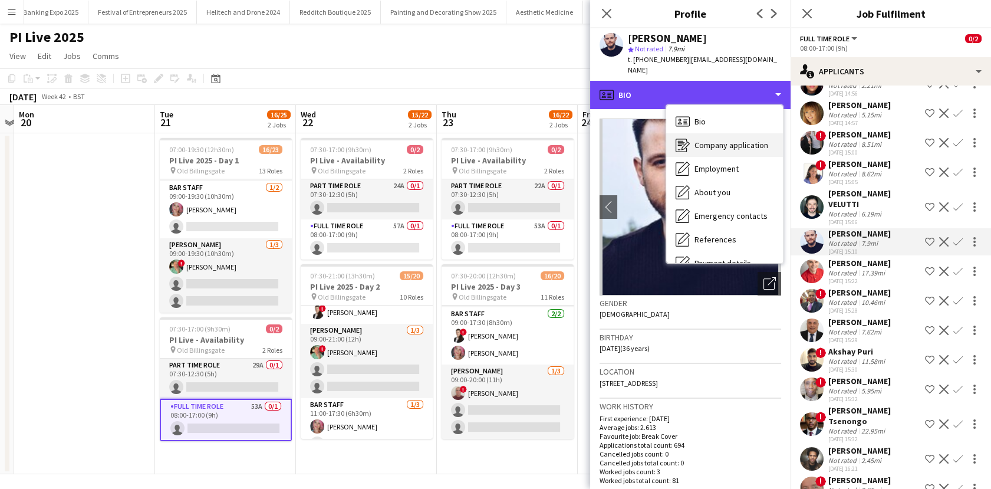
scroll to position [134, 0]
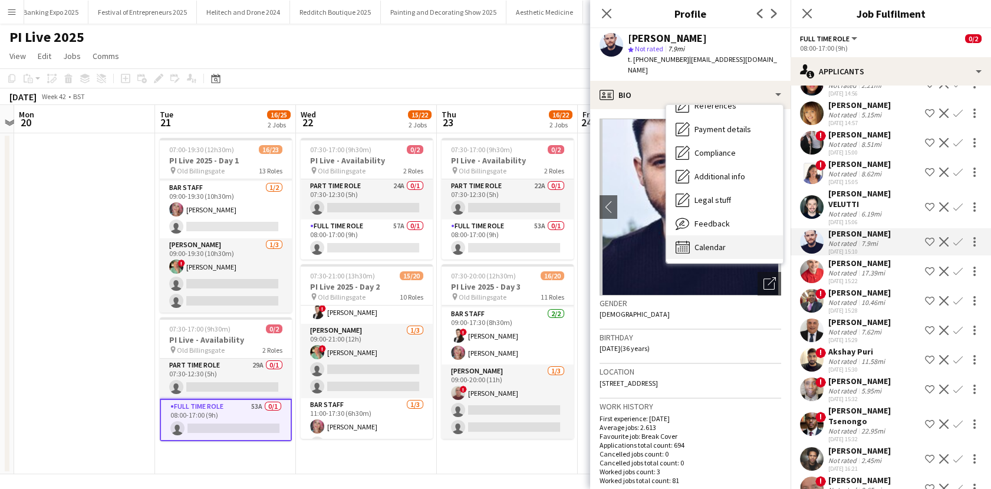
click at [703, 239] on div "Calendar Calendar" at bounding box center [724, 247] width 117 height 24
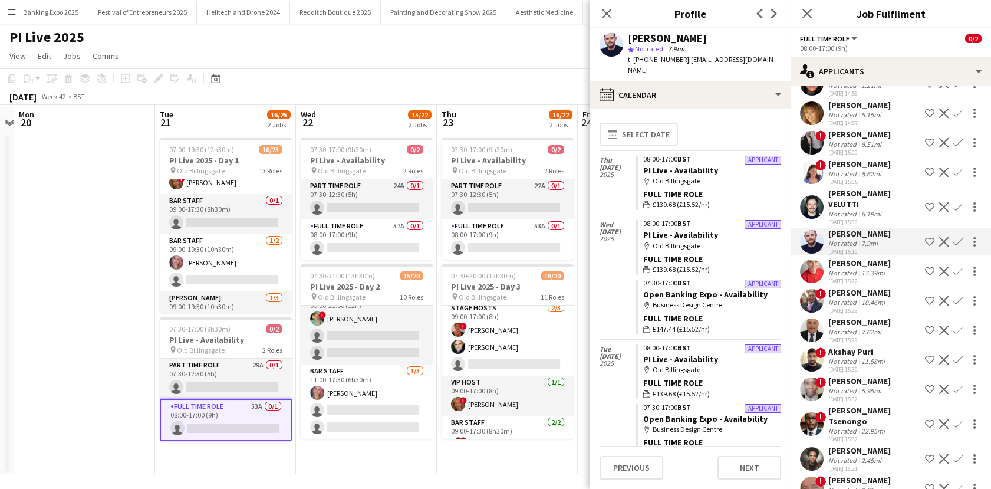
scroll to position [461, 0]
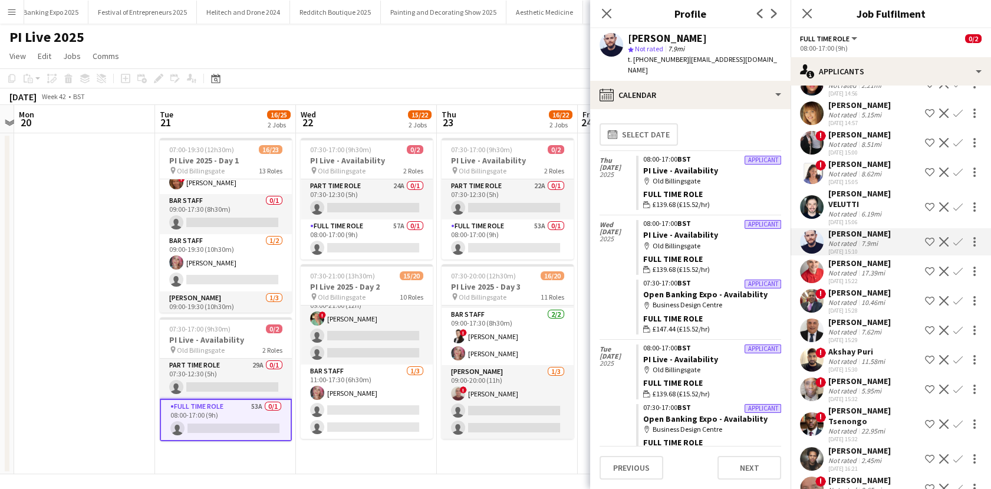
click at [123, 397] on app-date-cell at bounding box center [84, 303] width 141 height 341
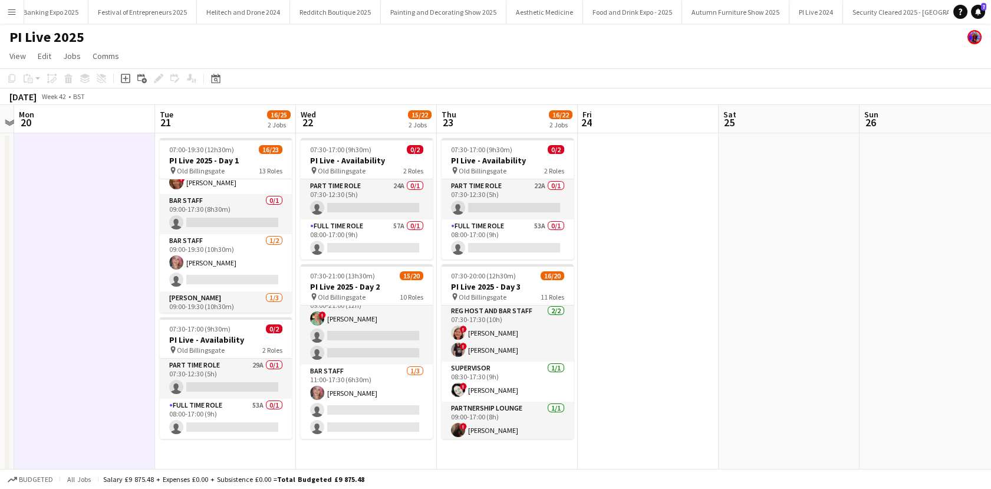
scroll to position [0, 0]
click at [707, 316] on app-date-cell at bounding box center [648, 303] width 141 height 341
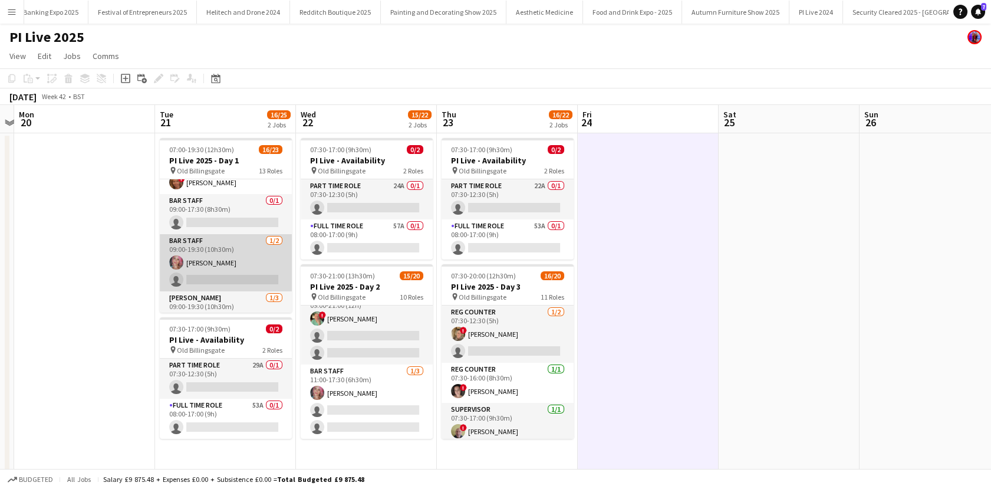
click at [218, 264] on app-card-role "Bar staff [DATE] 09:00-19:30 (10h30m) [PERSON_NAME] single-neutral-actions" at bounding box center [226, 262] width 132 height 57
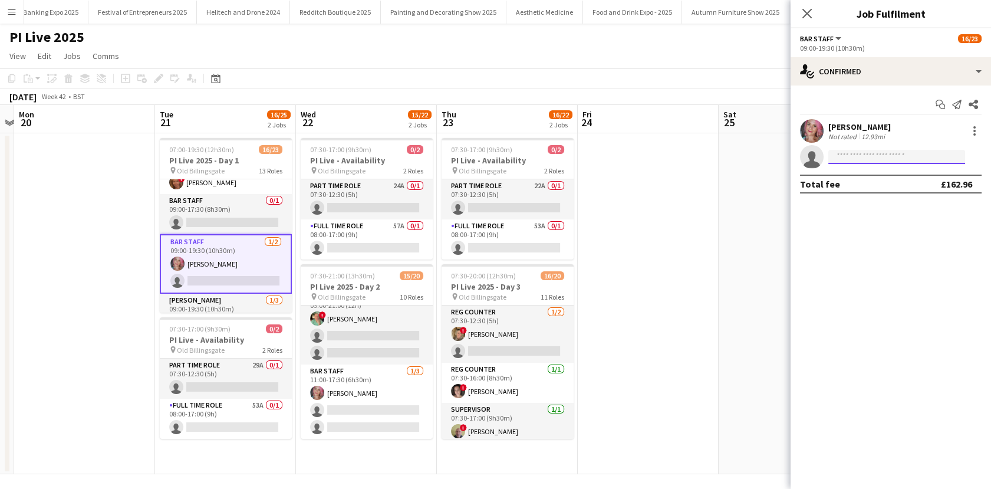
click at [837, 158] on input at bounding box center [896, 157] width 137 height 14
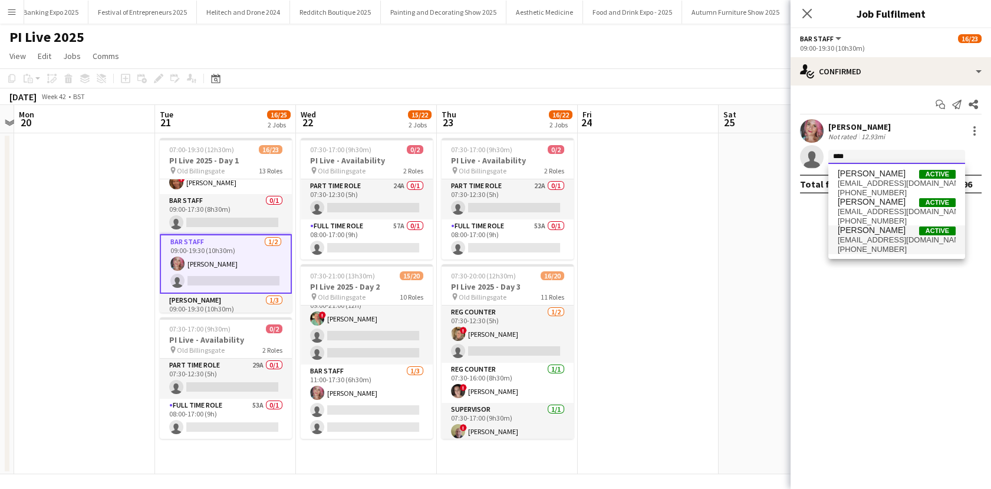
type input "****"
click at [888, 230] on span "[PERSON_NAME] Active" at bounding box center [897, 230] width 118 height 10
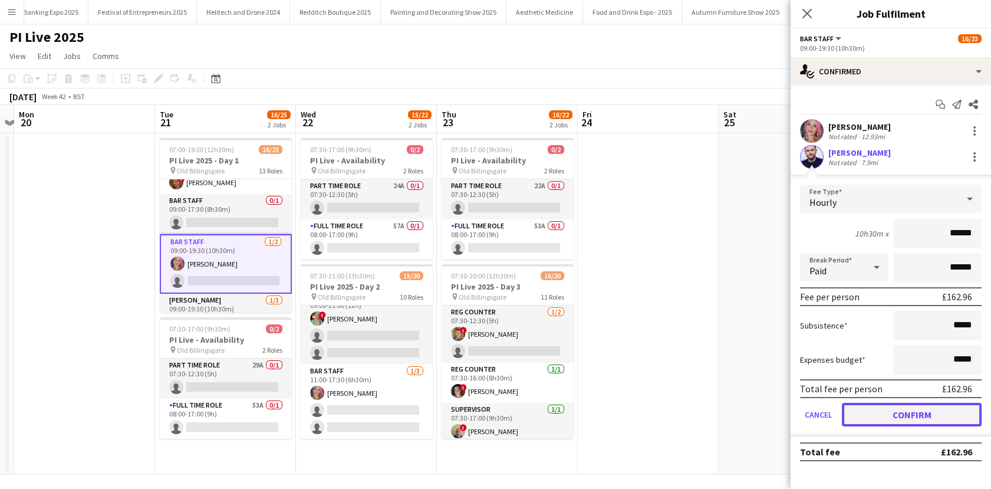
click at [888, 417] on button "Confirm" at bounding box center [912, 415] width 140 height 24
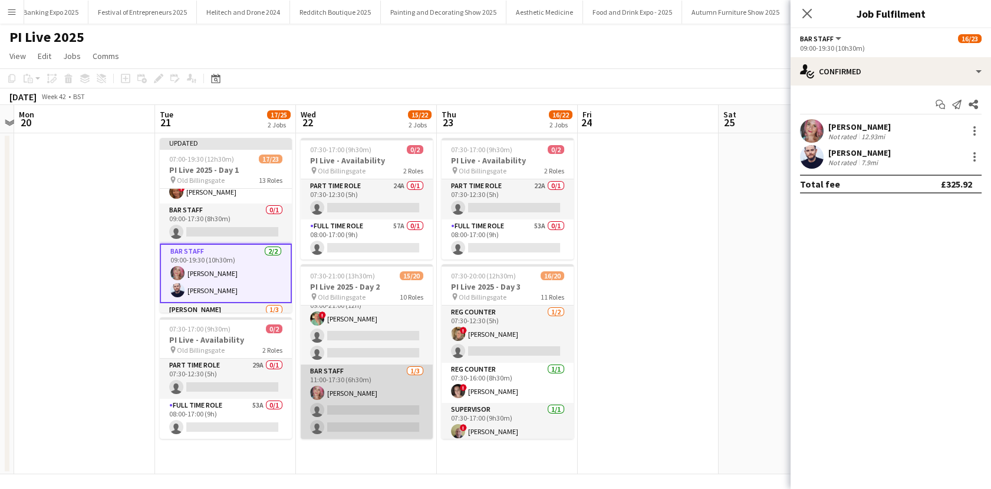
click at [387, 406] on app-card-role "Bar staff [DATE] 11:00-17:30 (6h30m) [PERSON_NAME] single-neutral-actions singl…" at bounding box center [367, 401] width 132 height 74
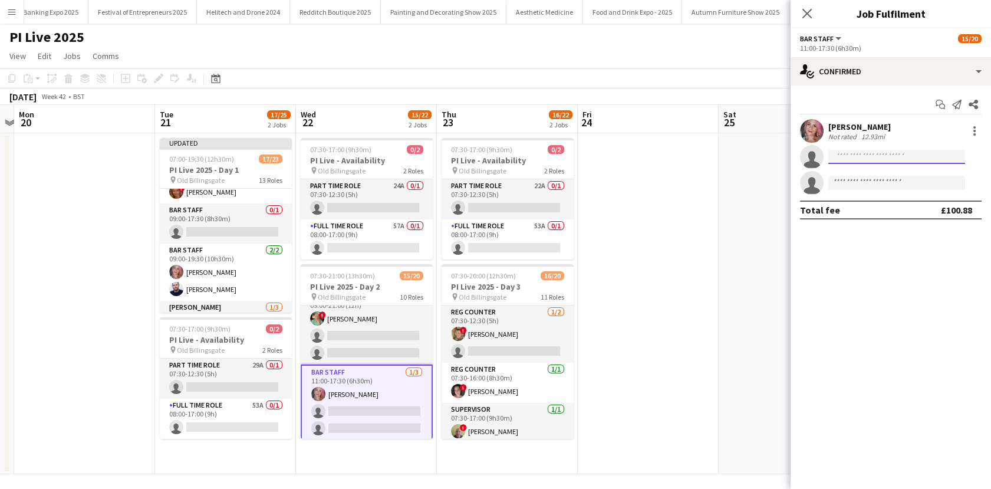
click at [877, 150] on input at bounding box center [896, 157] width 137 height 14
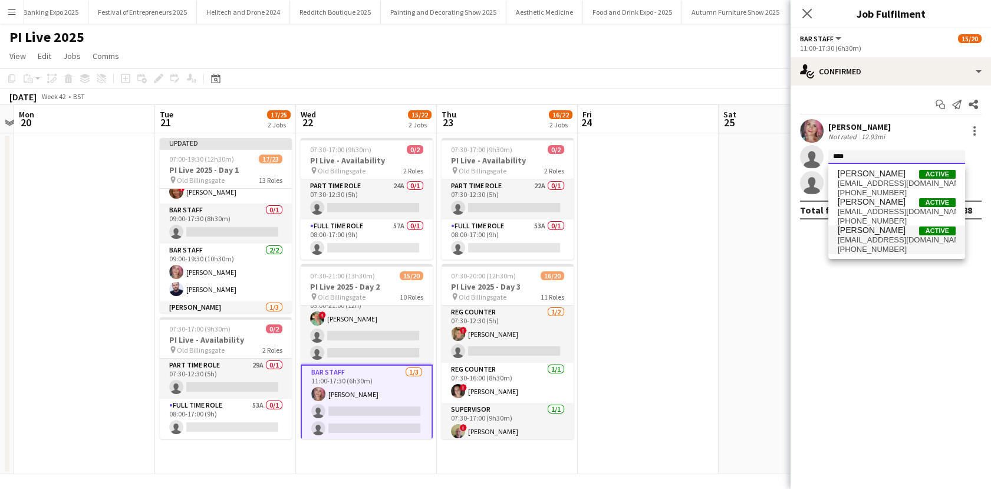
type input "****"
click at [858, 235] on span "[EMAIL_ADDRESS][DOMAIN_NAME]" at bounding box center [897, 239] width 118 height 9
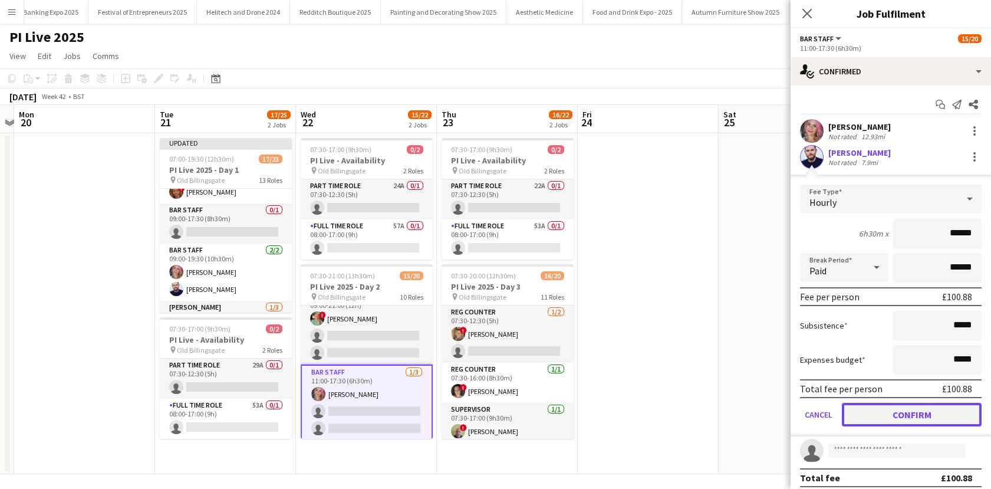
click at [887, 418] on button "Confirm" at bounding box center [912, 415] width 140 height 24
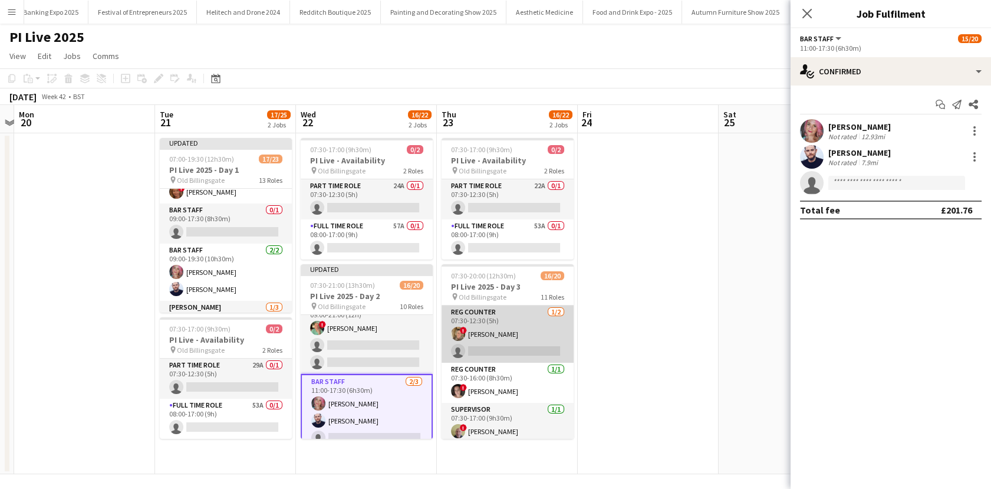
click at [517, 341] on app-card-role "Reg Counter [DATE] 07:30-12:30 (5h) ! [PERSON_NAME] single-neutral-actions" at bounding box center [508, 333] width 132 height 57
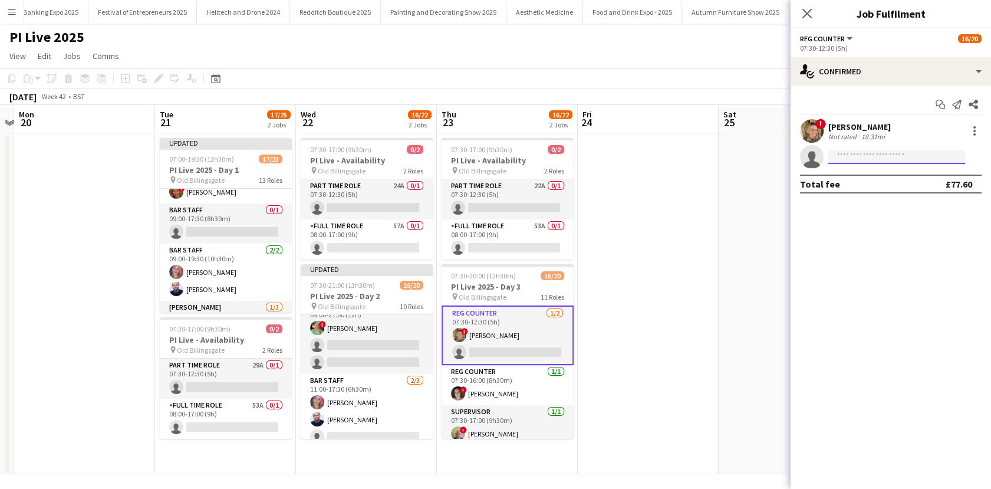
click at [851, 160] on input at bounding box center [896, 157] width 137 height 14
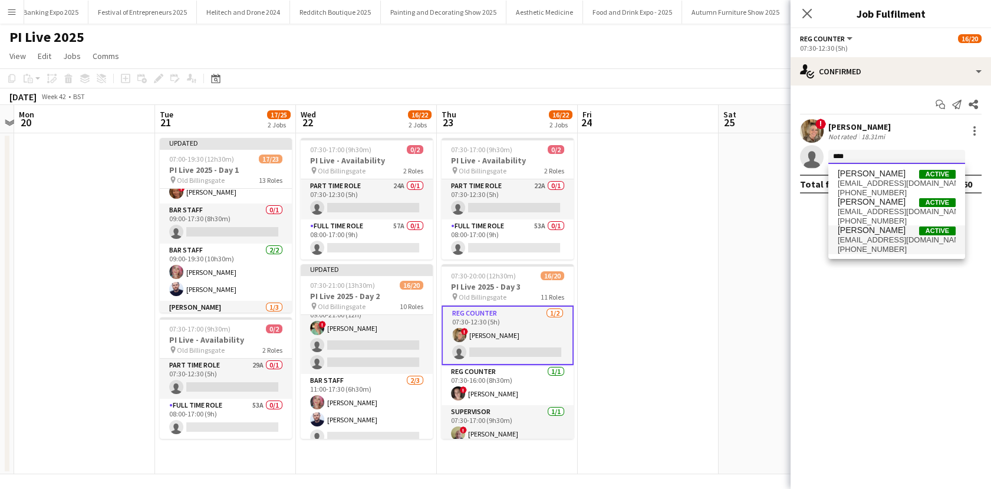
type input "****"
click at [863, 240] on span "[EMAIL_ADDRESS][DOMAIN_NAME]" at bounding box center [897, 239] width 118 height 9
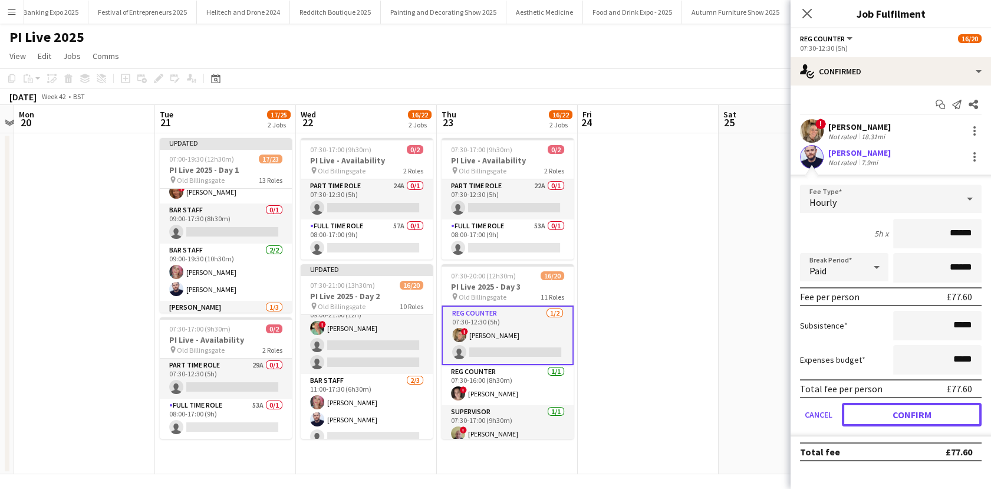
click at [910, 417] on button "Confirm" at bounding box center [912, 415] width 140 height 24
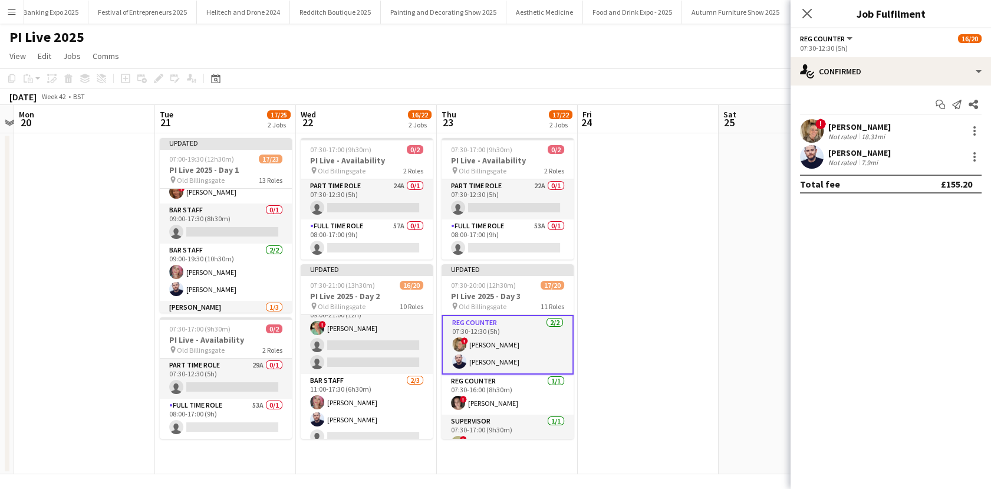
click at [671, 304] on app-date-cell at bounding box center [648, 303] width 141 height 341
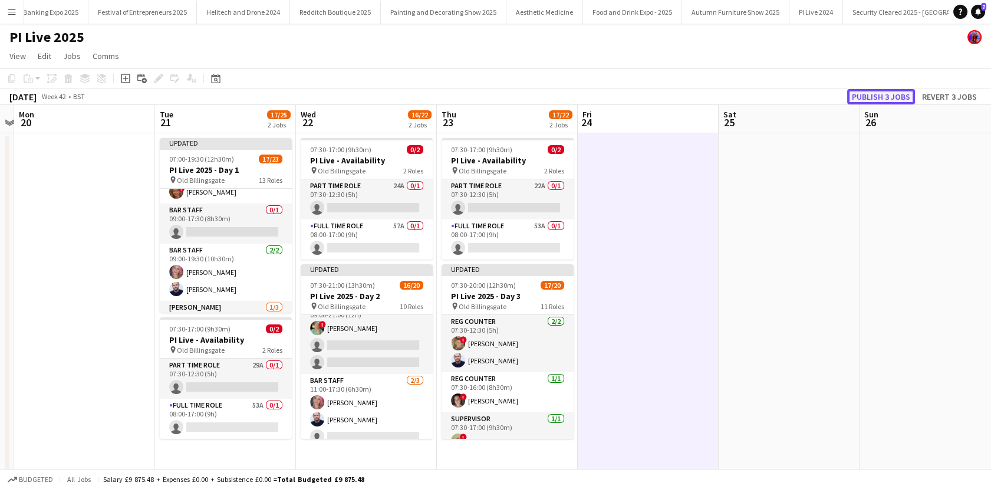
click at [873, 101] on button "Publish 3 jobs" at bounding box center [881, 96] width 68 height 15
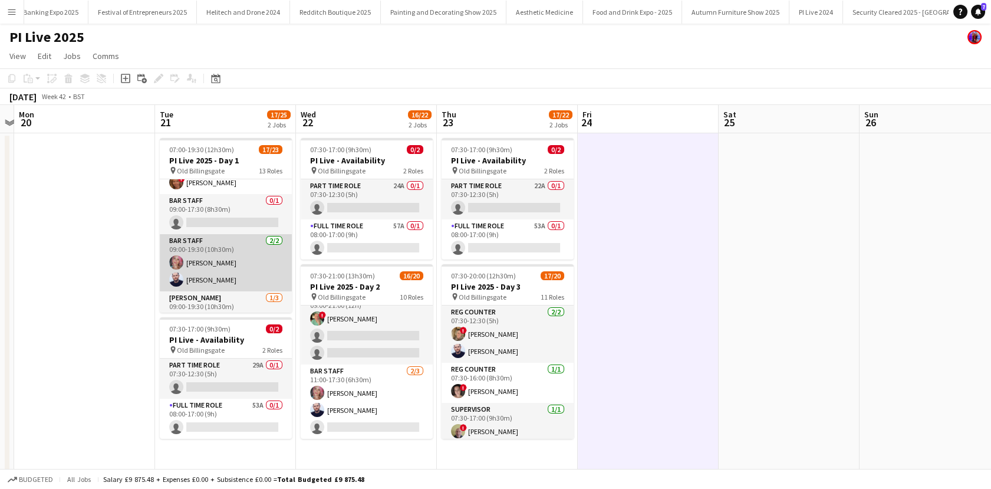
click at [217, 274] on app-card-role "Bar staff [DATE] 09:00-19:30 (10h30m) [PERSON_NAME] [PERSON_NAME]" at bounding box center [226, 262] width 132 height 57
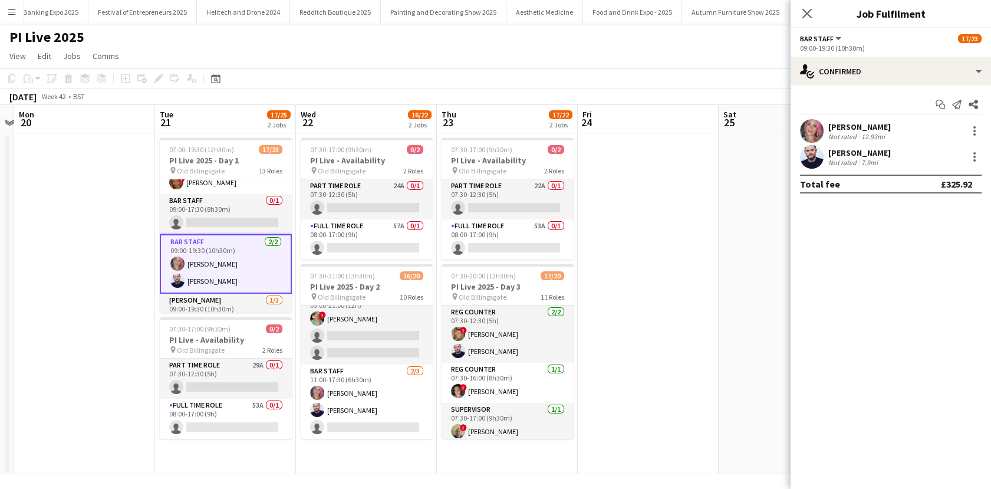
click at [848, 163] on div "Not rated" at bounding box center [843, 162] width 31 height 9
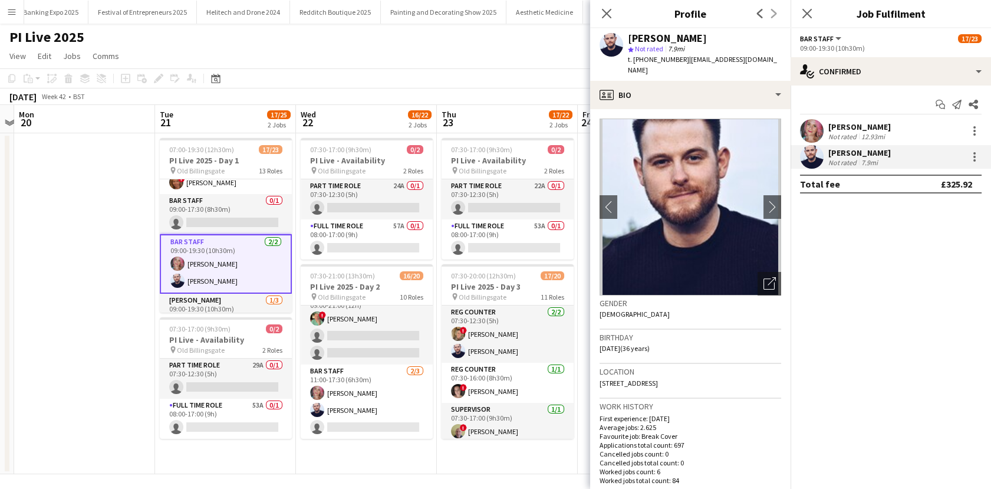
drag, startPoint x: 682, startPoint y: 59, endPoint x: 647, endPoint y: 62, distance: 34.4
click at [647, 62] on span "t. [PHONE_NUMBER]" at bounding box center [658, 59] width 61 height 9
copy span "7713777173"
drag, startPoint x: 688, startPoint y: 59, endPoint x: 724, endPoint y: 68, distance: 37.0
click at [724, 68] on div "t. [PHONE_NUMBER] | [EMAIL_ADDRESS][DOMAIN_NAME]" at bounding box center [704, 64] width 153 height 21
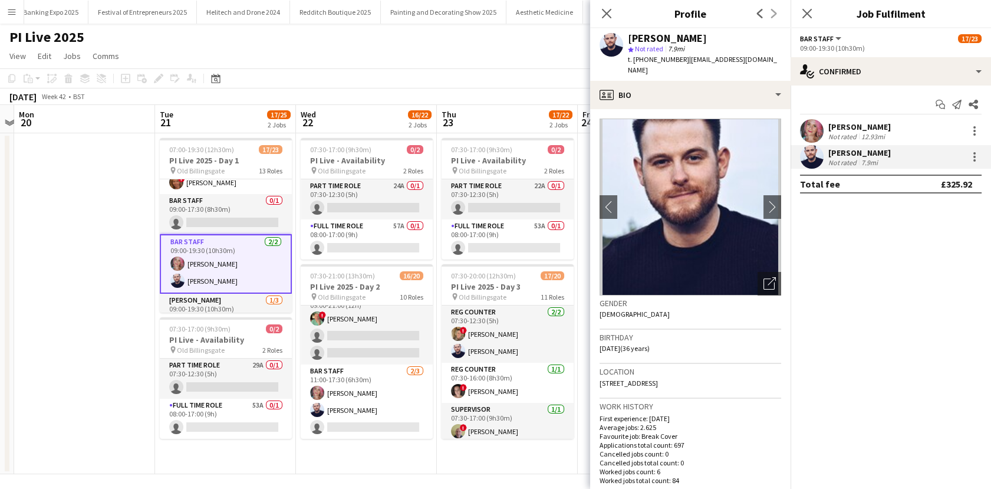
copy span "pricea14@cucollege.coventry.ac.uk"
click at [224, 411] on app-card-role "Full Time Role 53A 0/1 08:00-17:00 (9h) single-neutral-actions" at bounding box center [226, 419] width 132 height 40
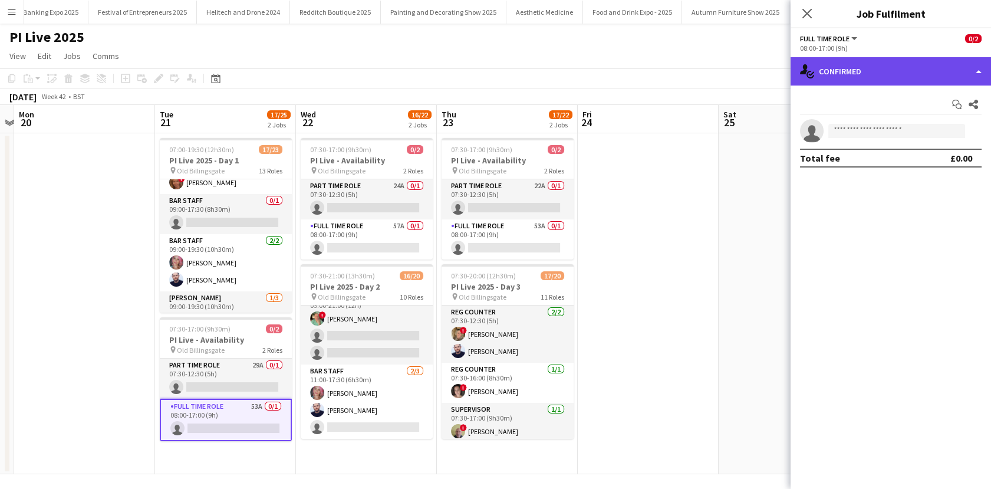
click at [885, 68] on div "single-neutral-actions-check-2 Confirmed" at bounding box center [891, 71] width 200 height 28
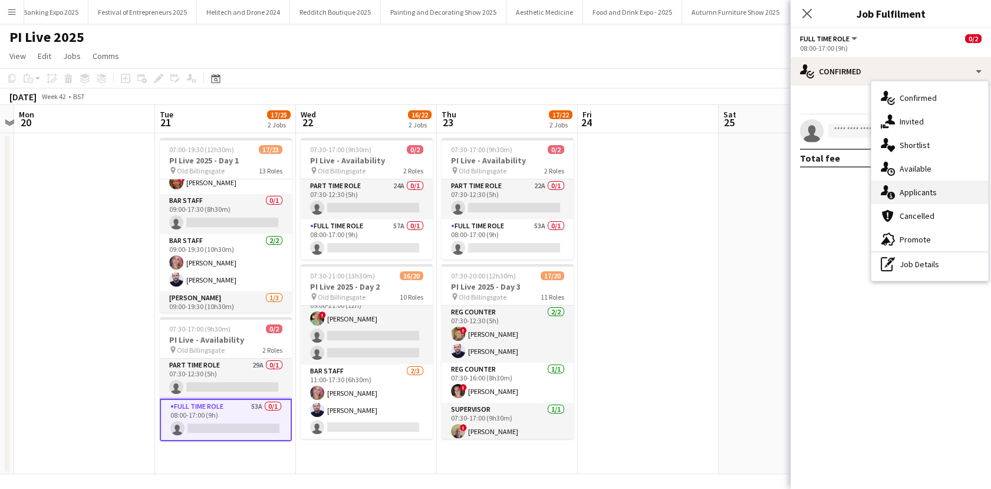
click at [899, 185] on div "single-neutral-actions-information Applicants" at bounding box center [929, 192] width 117 height 24
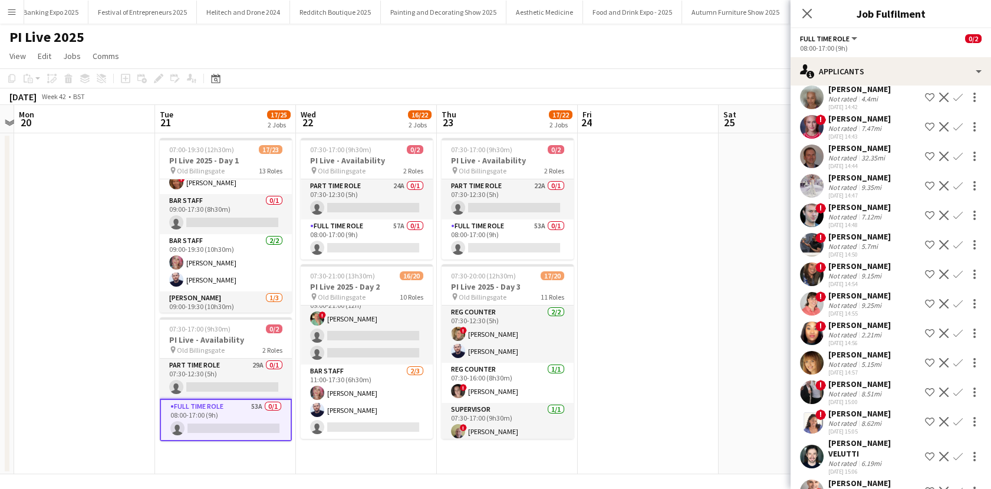
scroll to position [384, 0]
click at [841, 205] on div "Gregory Keith" at bounding box center [859, 205] width 62 height 11
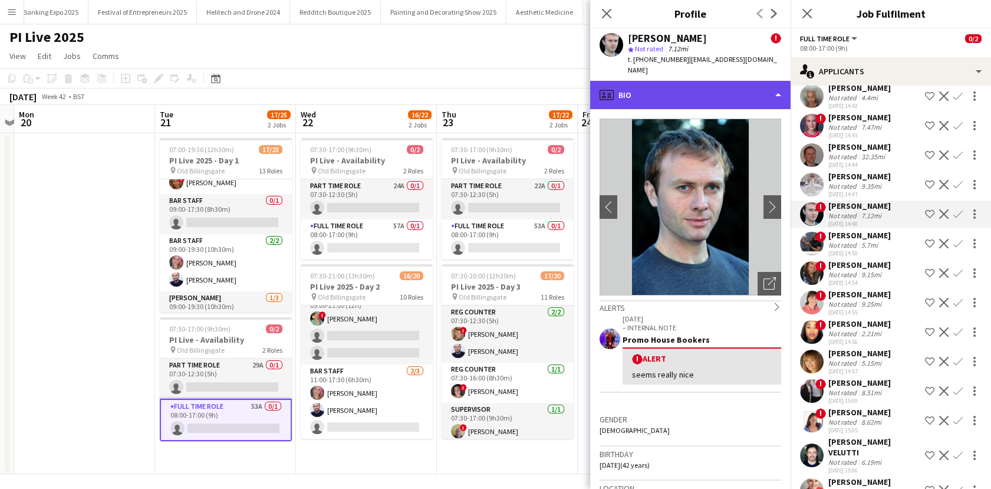
click at [733, 81] on div "profile Bio" at bounding box center [690, 95] width 200 height 28
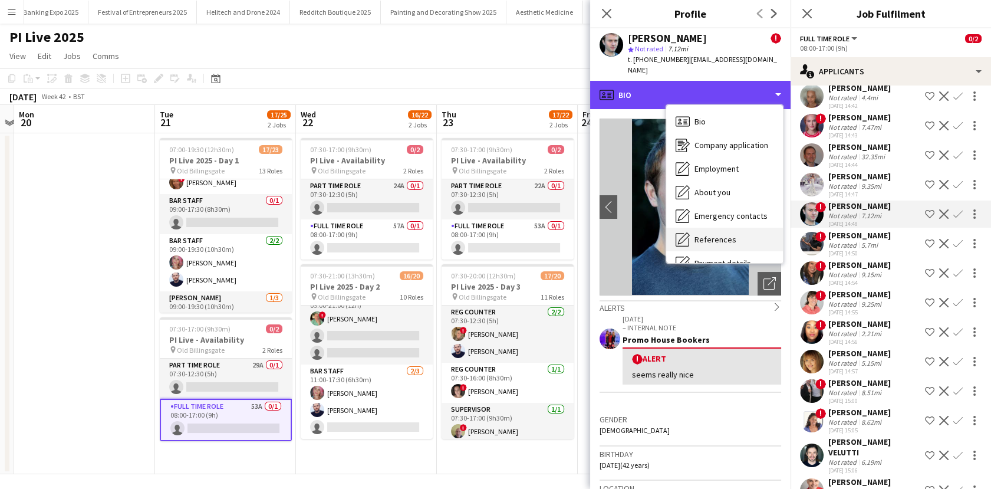
scroll to position [134, 0]
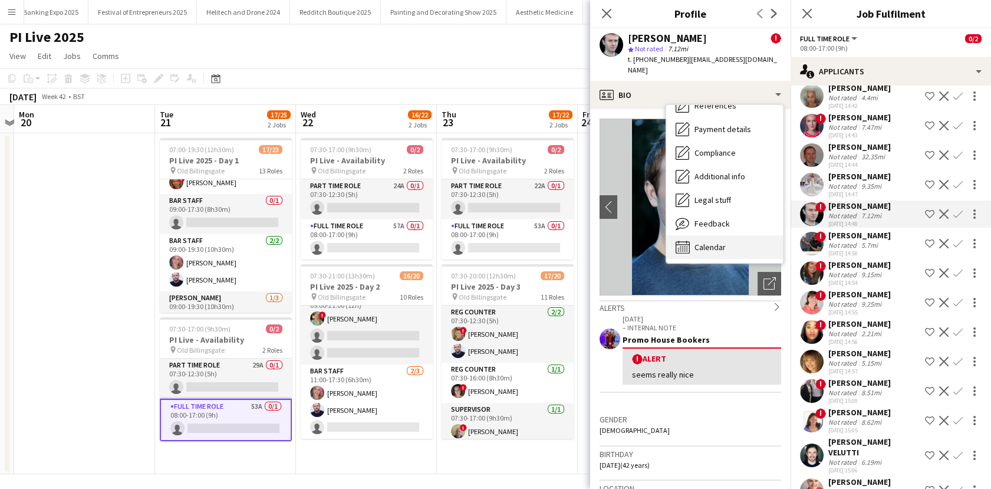
click at [722, 242] on span "Calendar" at bounding box center [709, 247] width 31 height 11
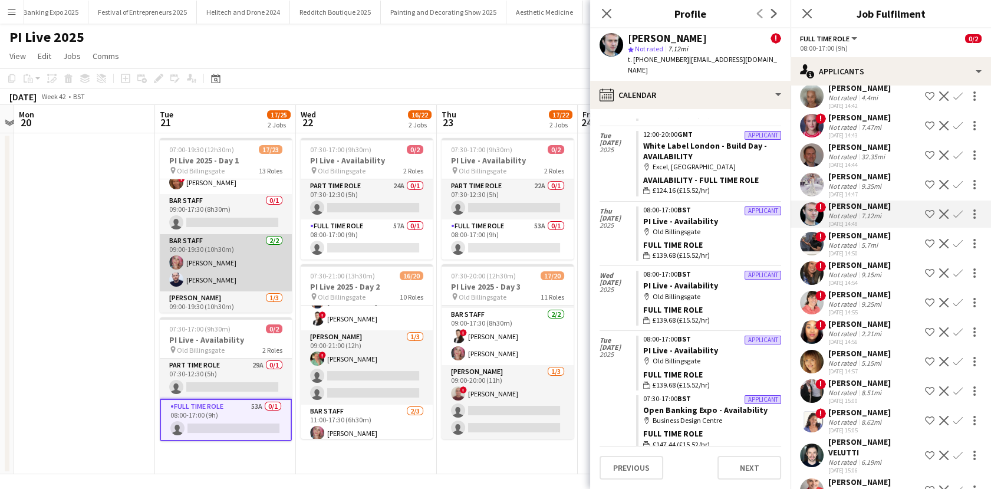
scroll to position [558, 0]
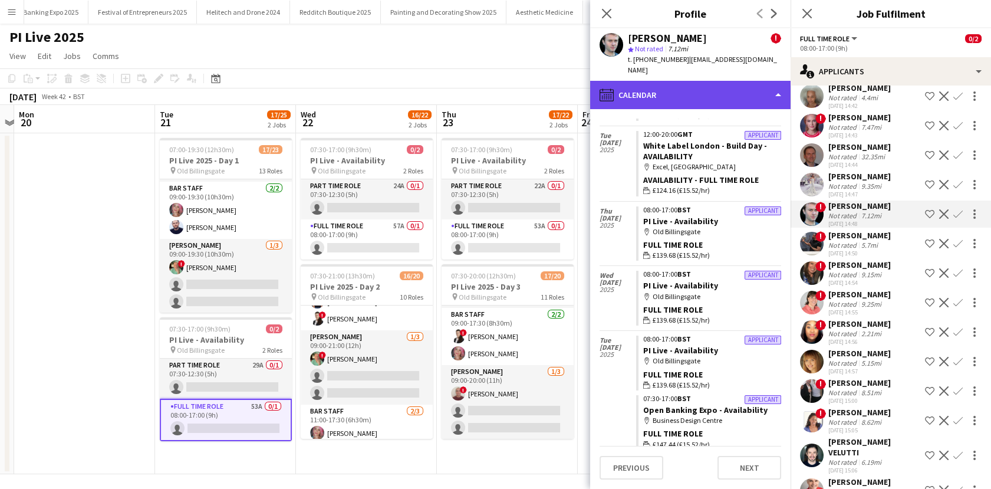
click at [724, 88] on div "calendar-full Calendar" at bounding box center [690, 95] width 200 height 28
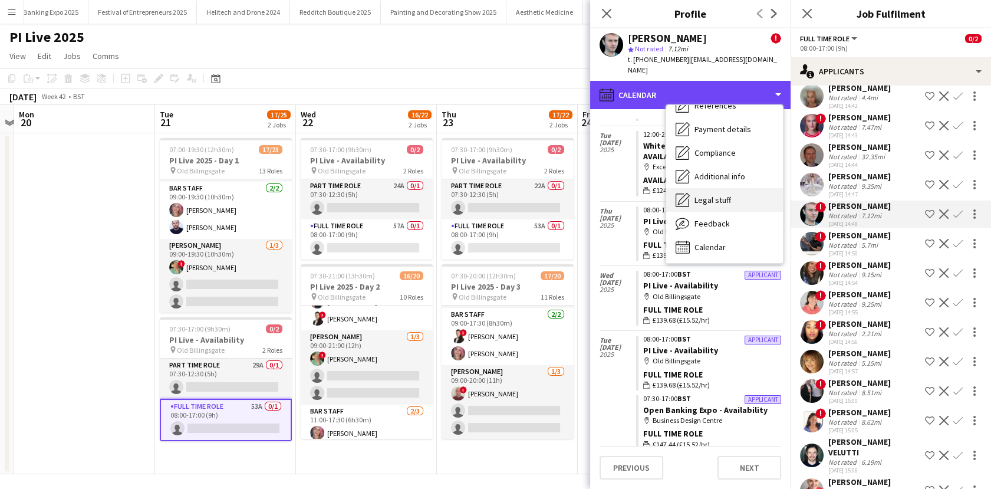
scroll to position [5, 0]
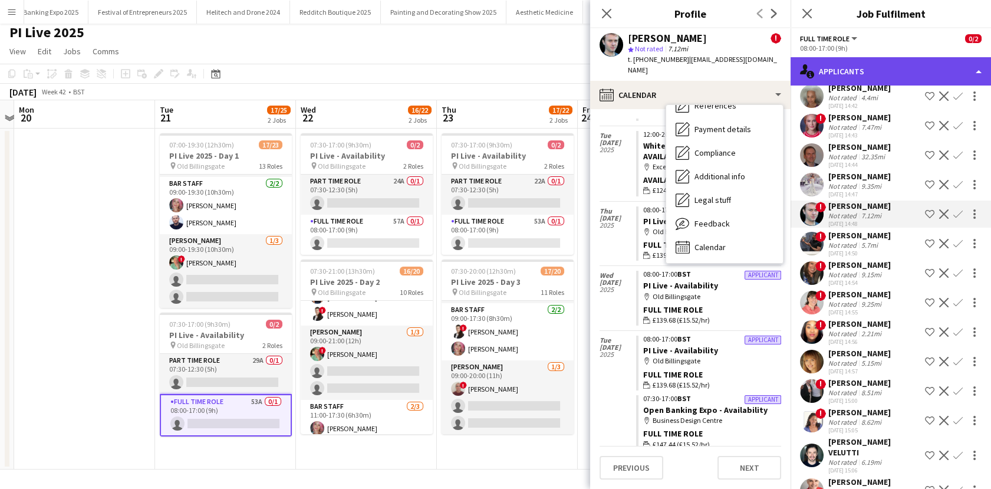
click at [880, 60] on div "single-neutral-actions-information Applicants" at bounding box center [891, 71] width 200 height 28
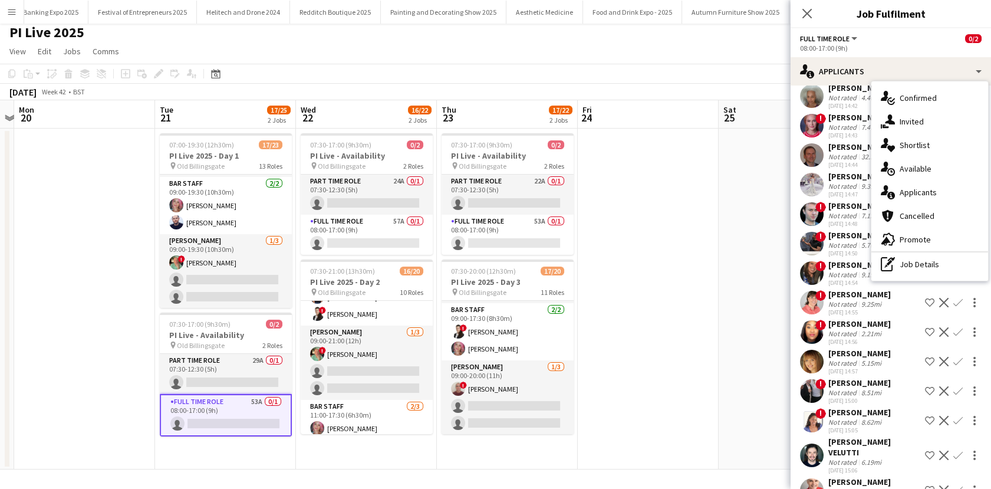
click at [921, 261] on div "pen-write Job Details" at bounding box center [929, 264] width 117 height 24
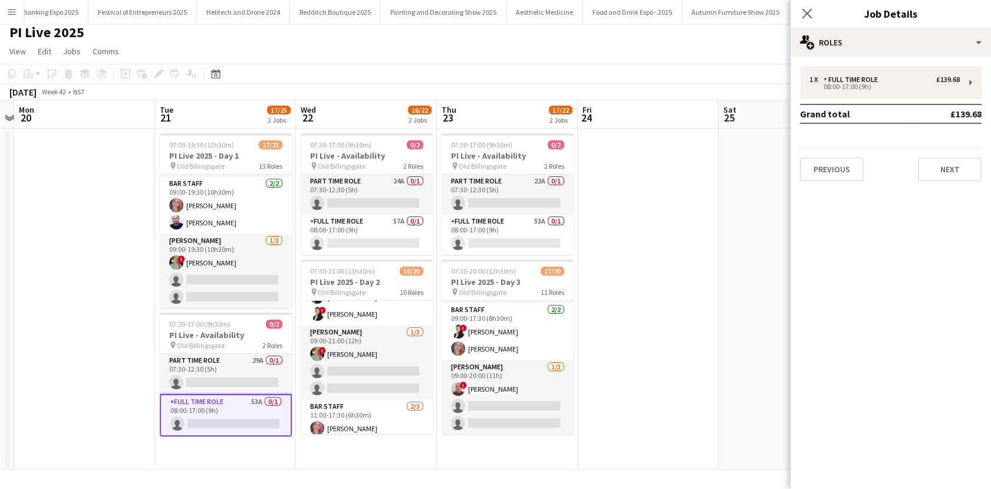
scroll to position [0, 0]
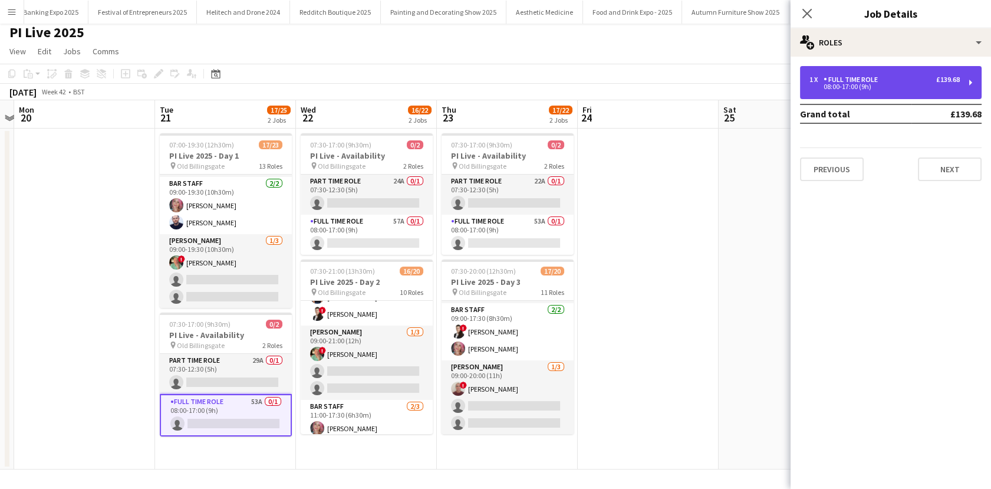
click at [902, 73] on div "1 x Full Time Role £139.68 08:00-17:00 (9h)" at bounding box center [891, 82] width 182 height 33
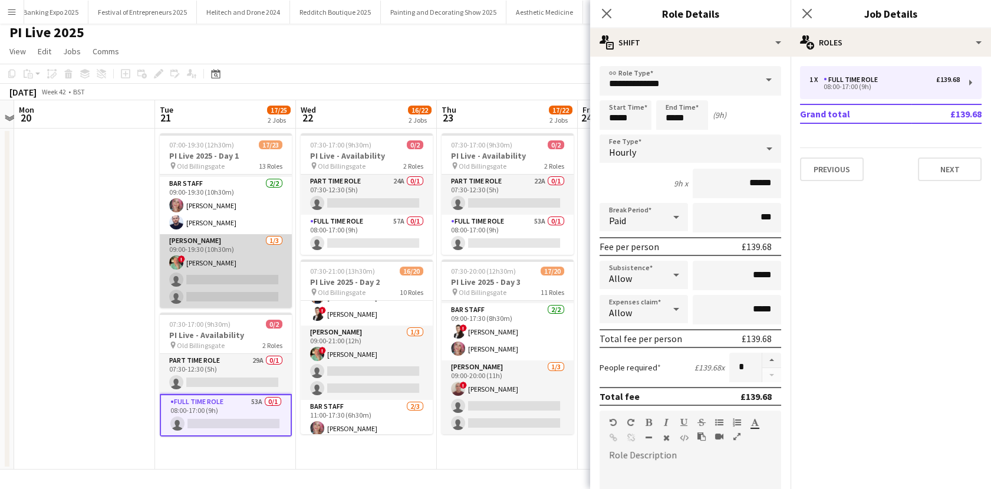
click at [217, 281] on app-card-role "Porter 1/3 09:00-19:30 (10h30m) ! Mark Lucas single-neutral-actions single-neut…" at bounding box center [226, 271] width 132 height 74
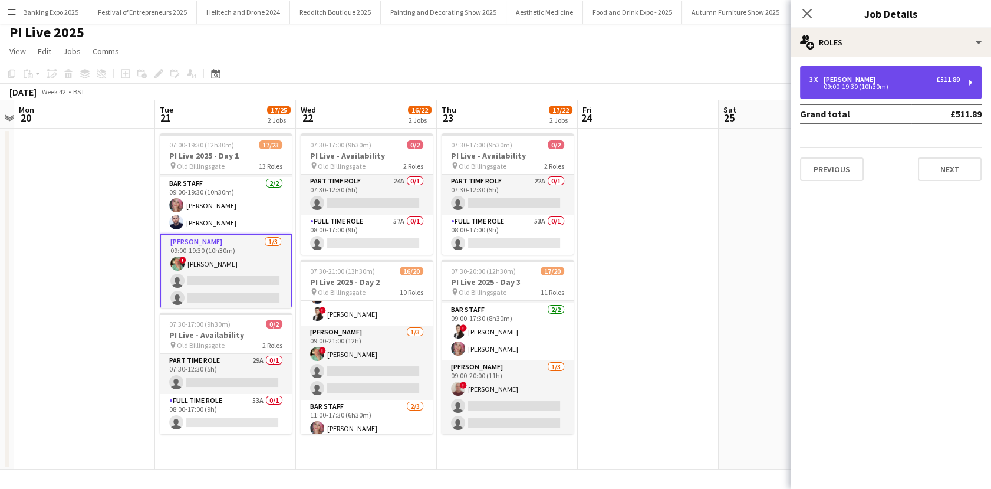
click at [832, 75] on div "Porter" at bounding box center [852, 79] width 57 height 8
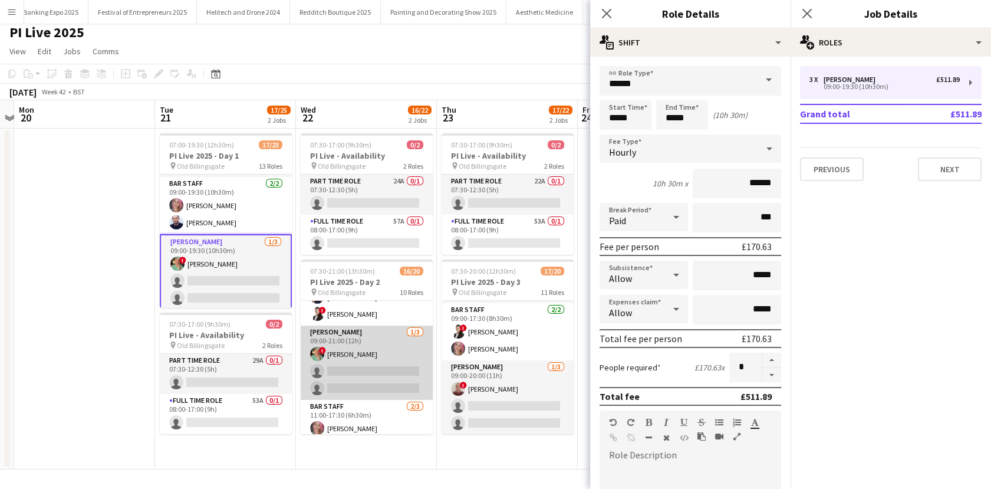
click at [340, 363] on app-card-role "Porter 1/3 09:00-21:00 (12h) ! Mark Lucas single-neutral-actions single-neutral…" at bounding box center [367, 362] width 132 height 74
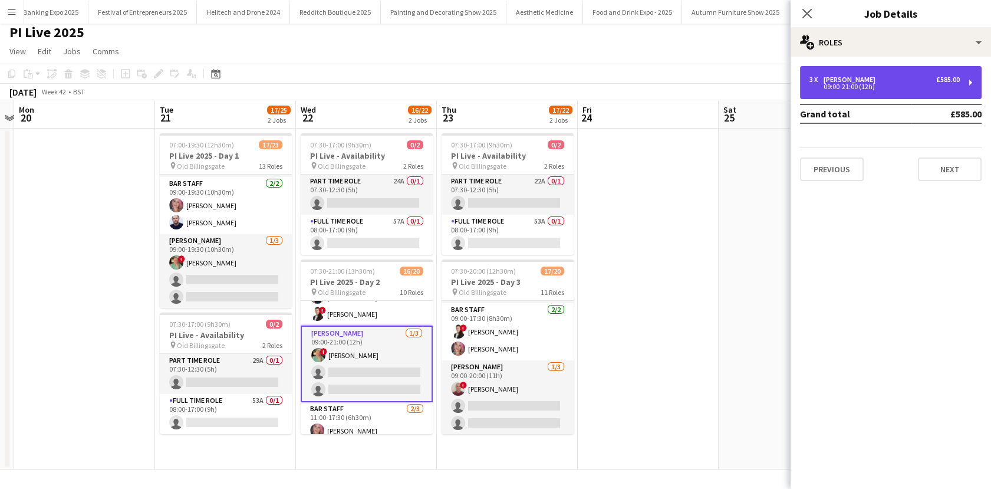
click at [835, 90] on div "09:00-21:00 (12h)" at bounding box center [884, 87] width 150 height 6
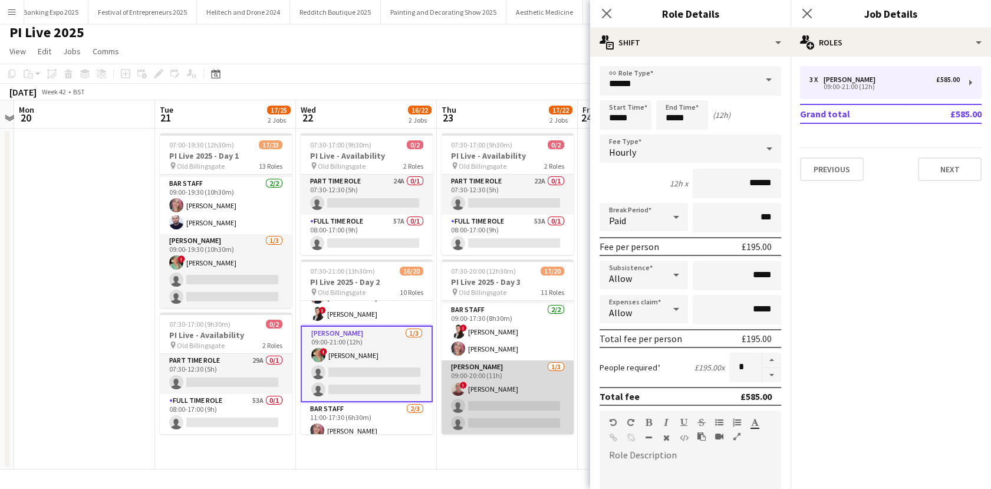
click at [515, 384] on app-card-role "Porter 1/3 09:00-20:00 (11h) ! SALEM HANNA single-neutral-actions single-neutra…" at bounding box center [508, 397] width 132 height 74
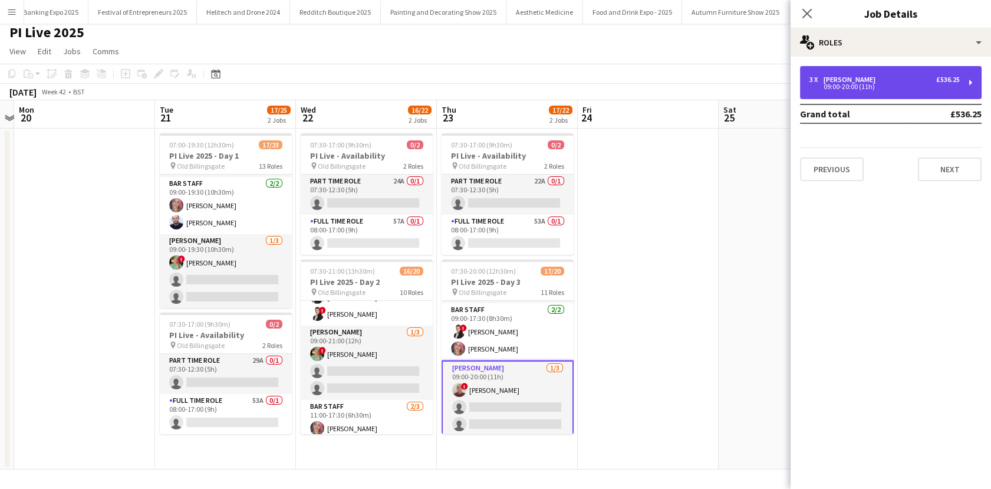
click at [852, 93] on div "3 x Porter £536.25 09:00-20:00 (11h)" at bounding box center [891, 82] width 182 height 33
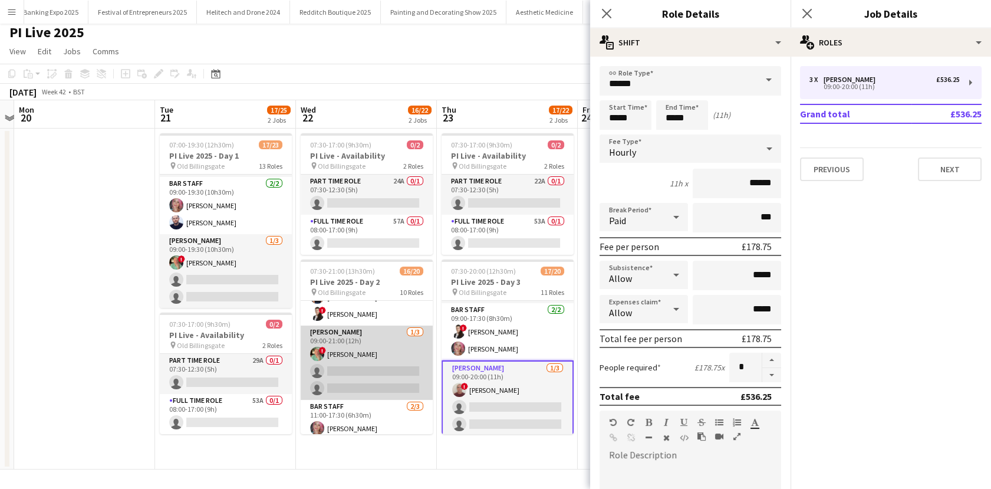
click at [404, 353] on app-card-role "Porter 1/3 09:00-21:00 (12h) ! Mark Lucas single-neutral-actions single-neutral…" at bounding box center [367, 362] width 132 height 74
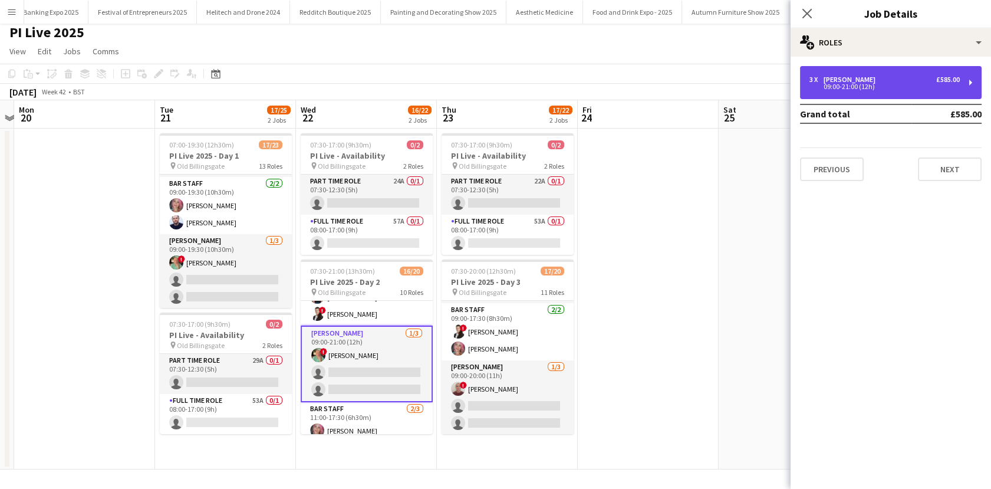
click at [847, 73] on div "3 x Porter £585.00 09:00-21:00 (12h)" at bounding box center [891, 82] width 182 height 33
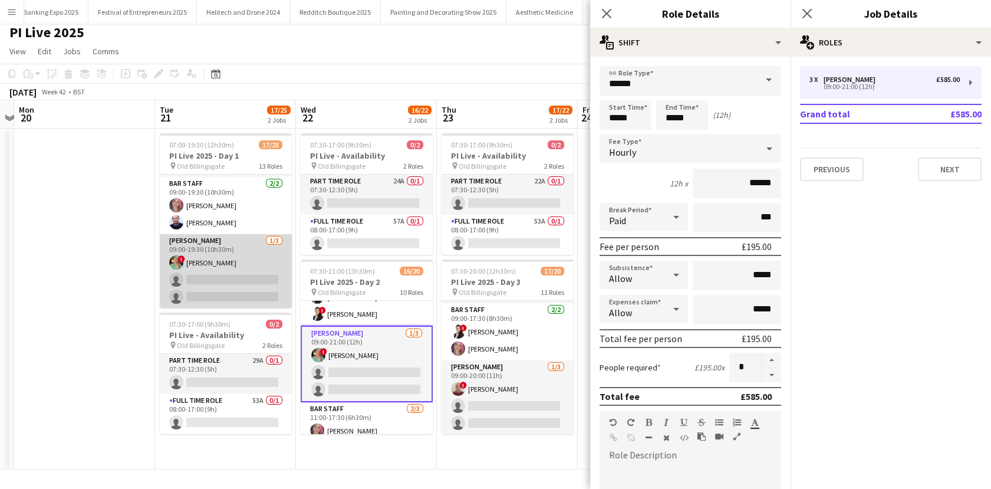
click at [264, 261] on app-card-role "Porter 1/3 09:00-19:30 (10h30m) ! Mark Lucas single-neutral-actions single-neut…" at bounding box center [226, 271] width 132 height 74
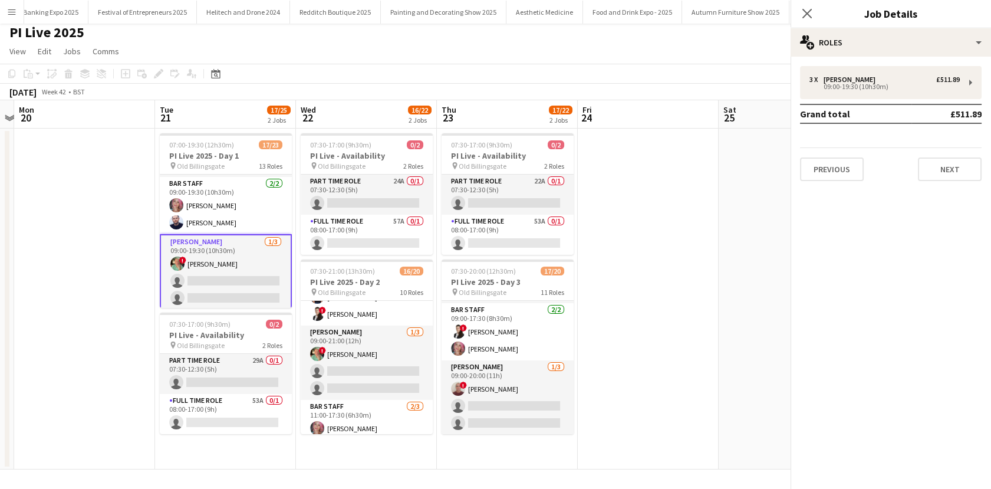
scroll to position [0, 409]
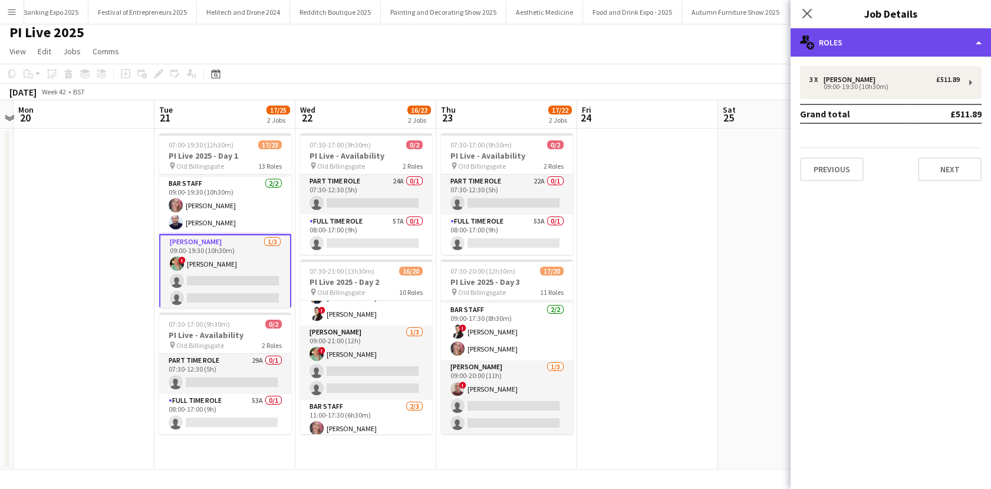
click at [848, 40] on div "multiple-users-add Roles" at bounding box center [891, 42] width 200 height 28
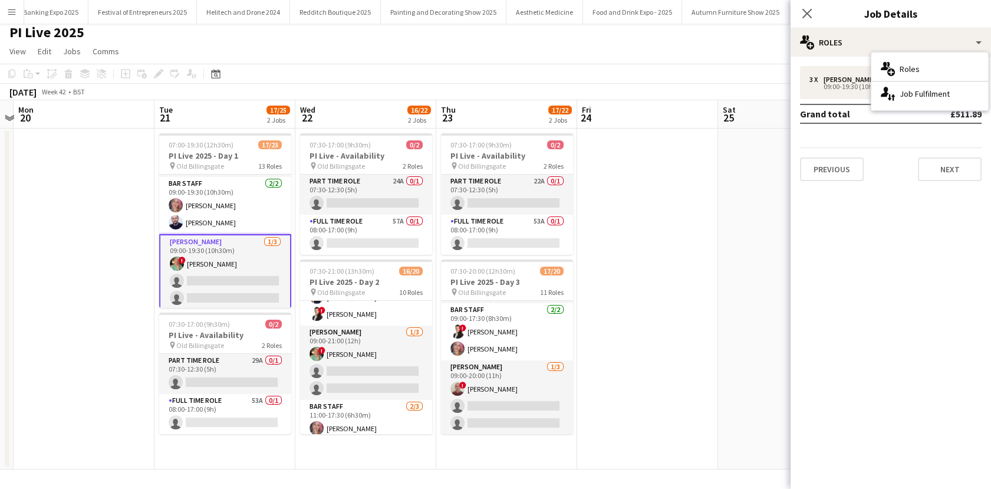
click at [896, 64] on div "multiple-users-add Roles" at bounding box center [929, 69] width 117 height 24
click at [717, 116] on app-board-header-date "Fri 24" at bounding box center [647, 114] width 141 height 28
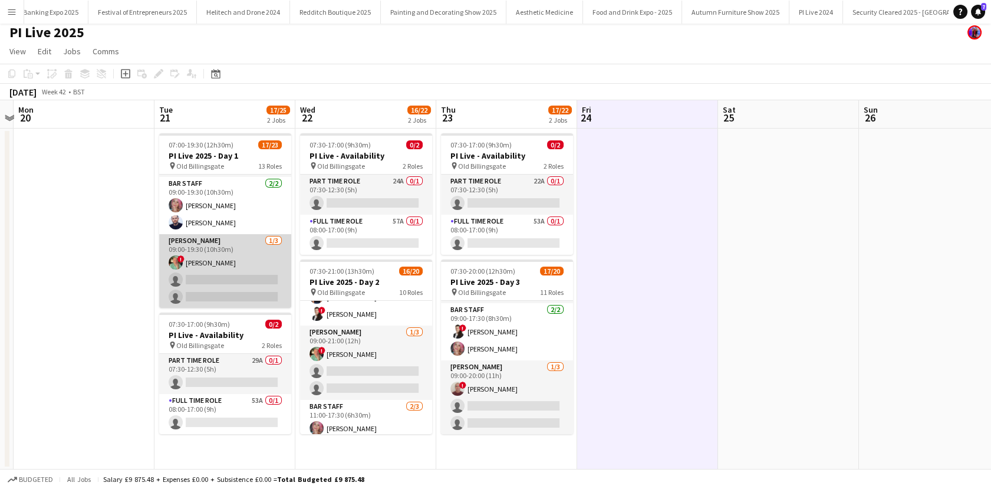
click at [242, 254] on app-card-role "Porter 1/3 09:00-19:30 (10h30m) ! Mark Lucas single-neutral-actions single-neut…" at bounding box center [225, 271] width 132 height 74
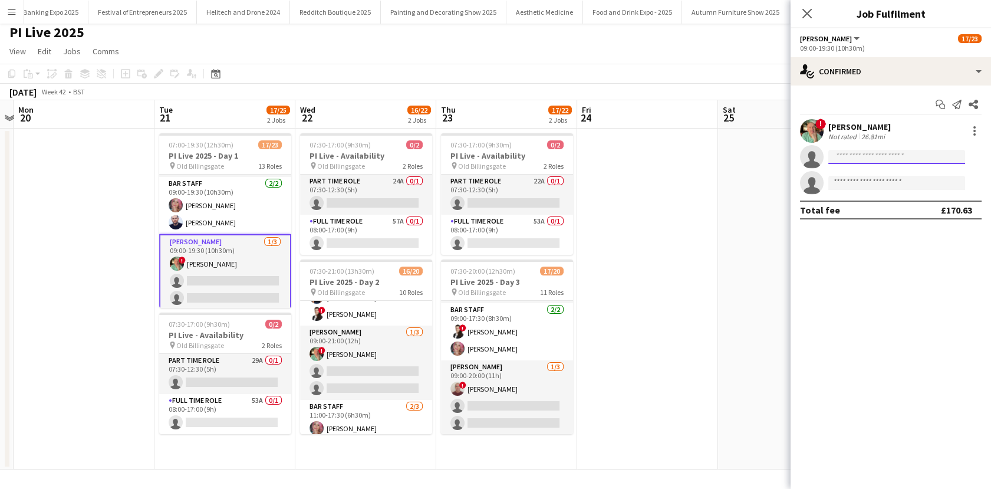
click at [909, 154] on input at bounding box center [896, 157] width 137 height 14
type input "*********"
click at [865, 190] on span "+447809655404" at bounding box center [897, 192] width 118 height 9
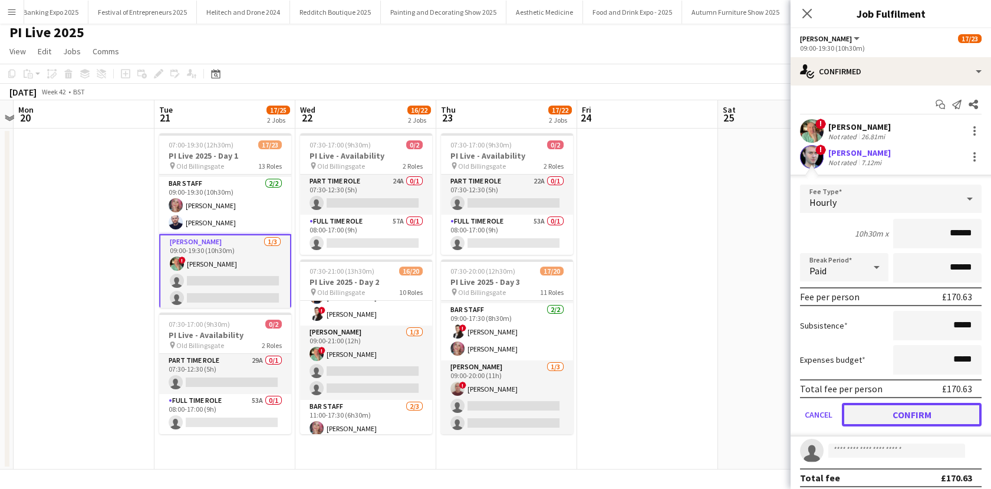
click at [916, 413] on button "Confirm" at bounding box center [912, 415] width 140 height 24
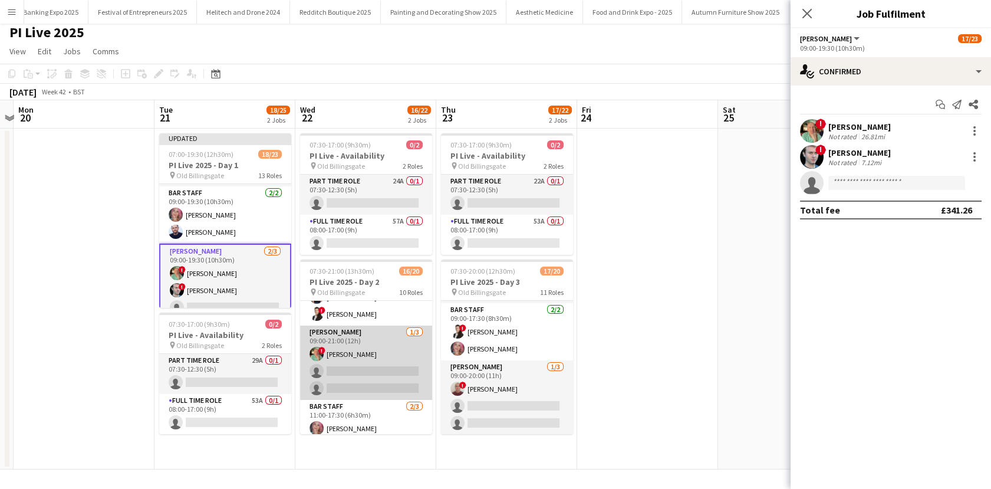
click at [327, 347] on app-card-role "Porter 1/3 09:00-21:00 (12h) ! Mark Lucas single-neutral-actions single-neutral…" at bounding box center [366, 362] width 132 height 74
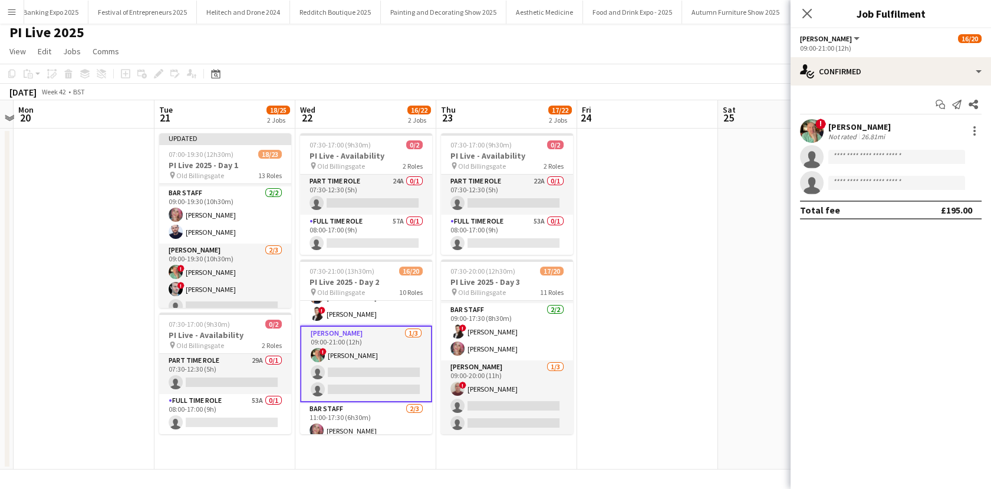
scroll to position [0, 409]
click at [843, 152] on input at bounding box center [896, 157] width 137 height 14
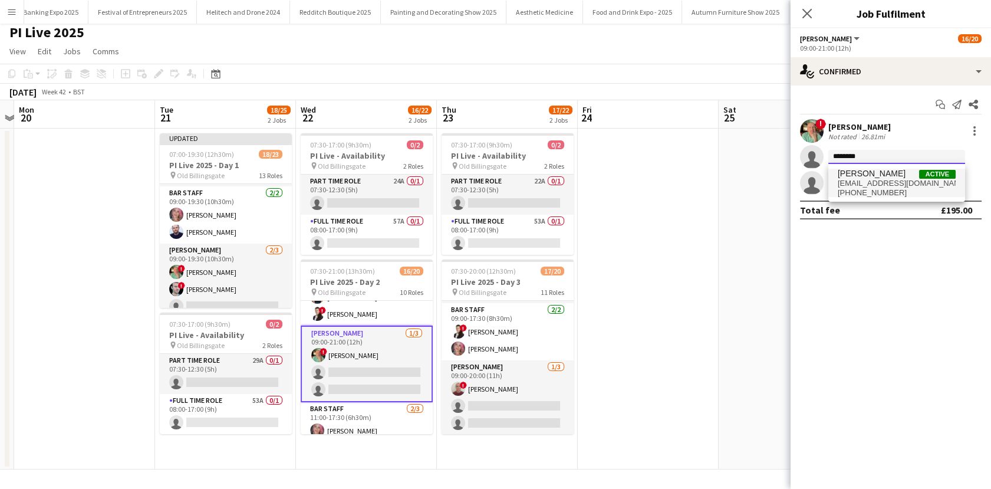
type input "*******"
click at [854, 184] on span "gregthekeith@hotmail.co.uk" at bounding box center [897, 183] width 118 height 9
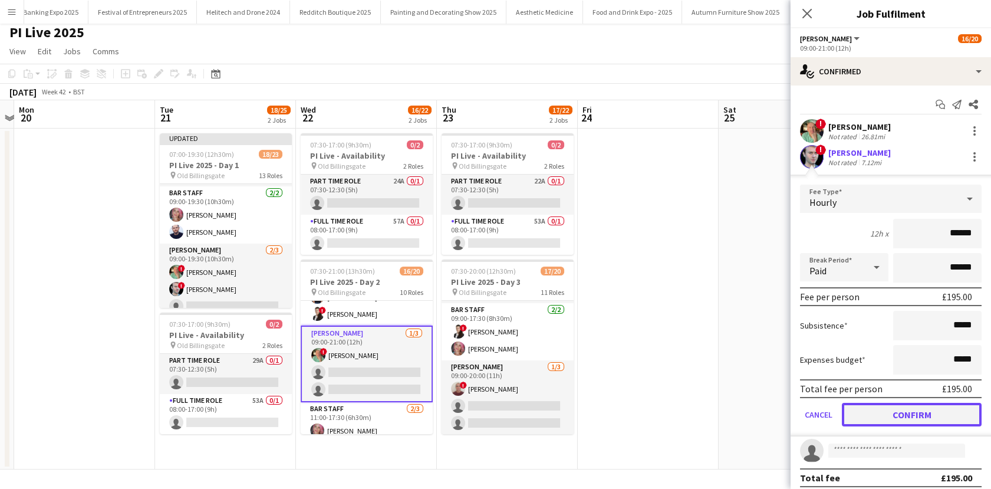
click at [890, 409] on button "Confirm" at bounding box center [912, 415] width 140 height 24
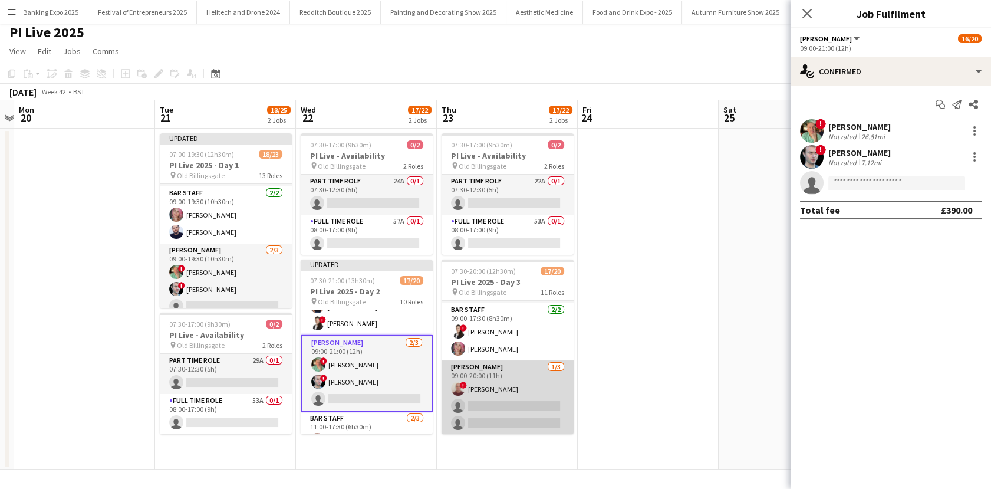
click at [513, 391] on app-card-role "Porter 1/3 09:00-20:00 (11h) ! SALEM HANNA single-neutral-actions single-neutra…" at bounding box center [508, 397] width 132 height 74
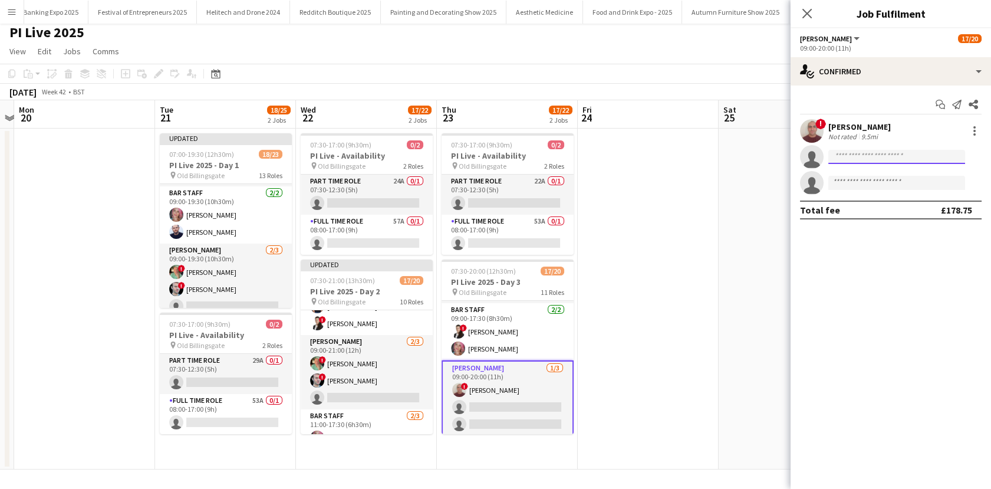
click at [849, 157] on input at bounding box center [896, 157] width 137 height 14
type input "*******"
click at [849, 182] on span "gregthekeith@hotmail.co.uk" at bounding box center [897, 183] width 118 height 9
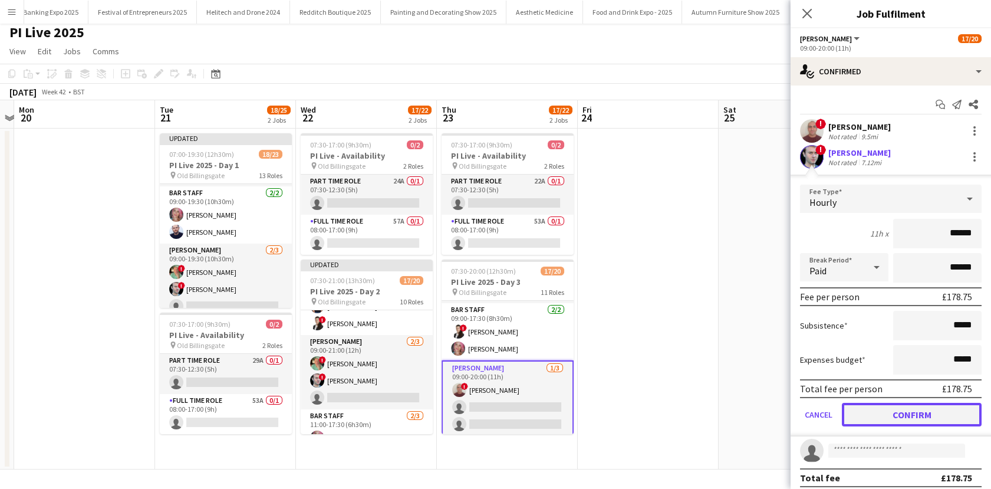
click at [914, 413] on button "Confirm" at bounding box center [912, 415] width 140 height 24
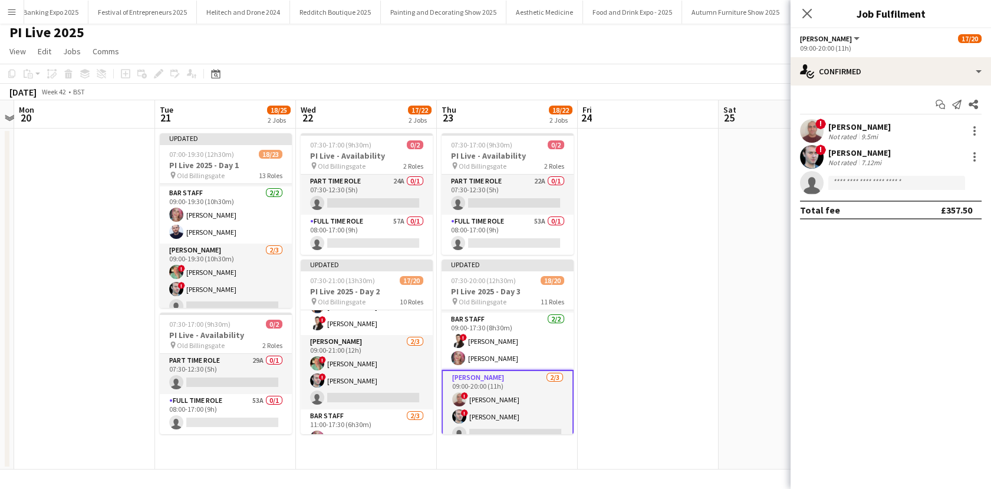
click at [683, 310] on app-date-cell at bounding box center [648, 299] width 141 height 341
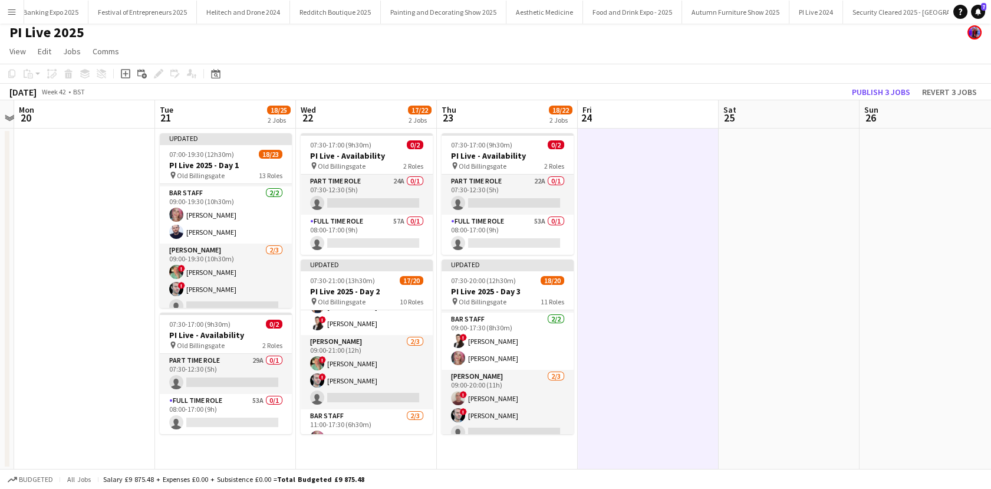
scroll to position [0, 409]
click at [876, 92] on button "Publish 3 jobs" at bounding box center [881, 91] width 68 height 15
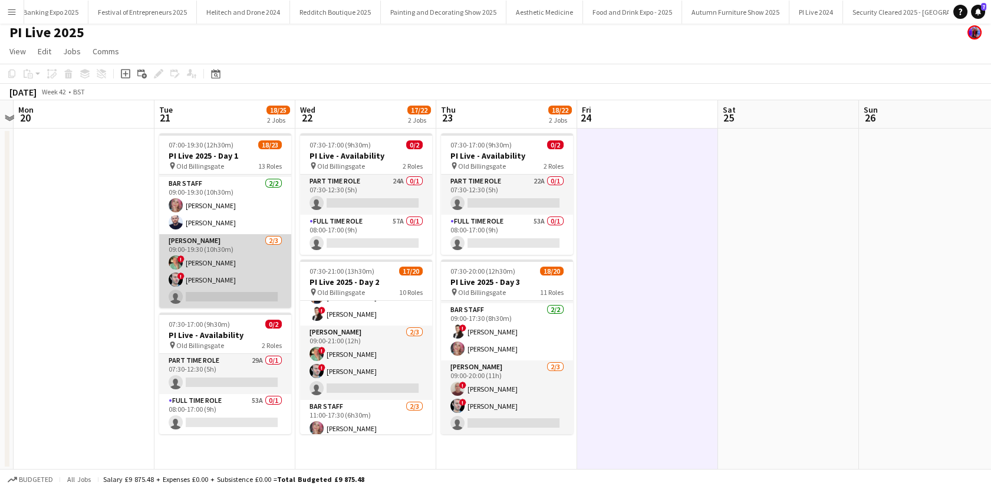
click at [215, 275] on app-card-role "Porter 2/3 09:00-19:30 (10h30m) ! Mark Lucas ! Gregory Keith single-neutral-act…" at bounding box center [225, 271] width 132 height 74
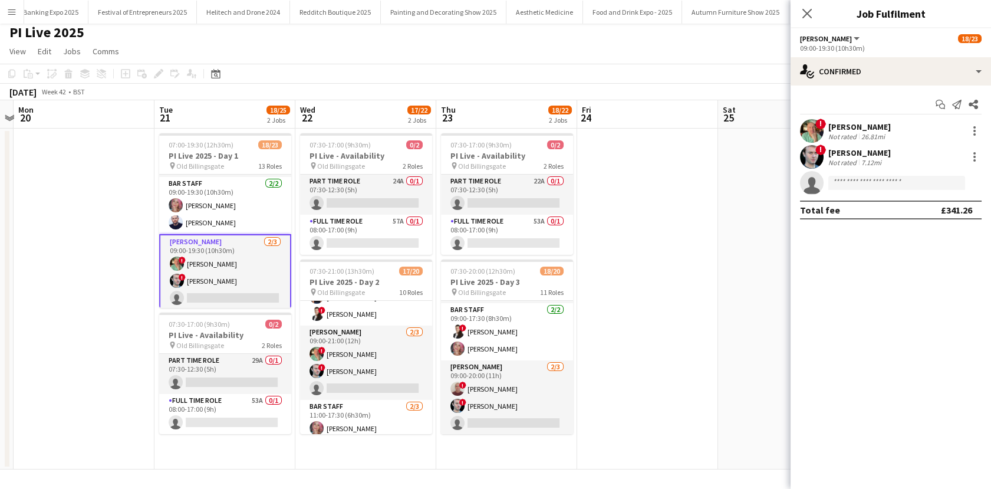
click at [845, 164] on div "Not rated" at bounding box center [843, 162] width 31 height 9
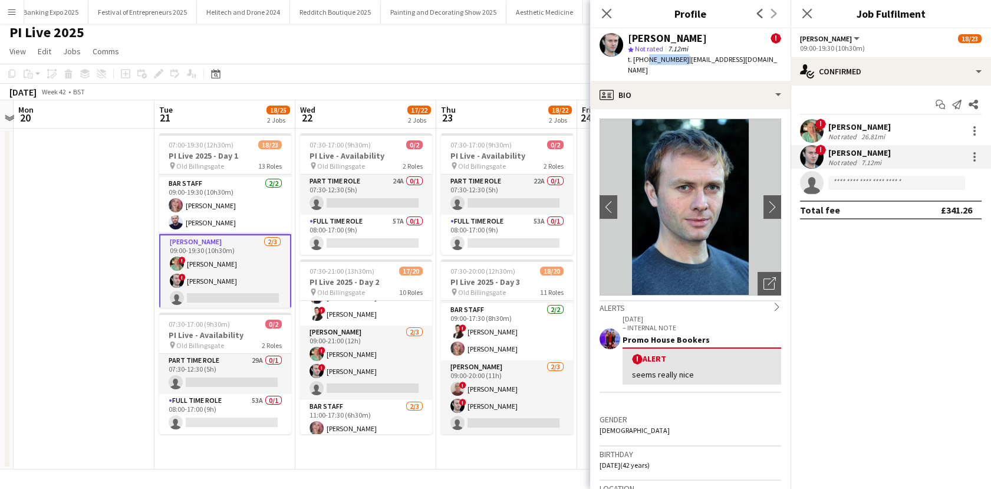
drag, startPoint x: 679, startPoint y: 62, endPoint x: 645, endPoint y: 60, distance: 34.2
click at [645, 60] on span "t. +447809655404" at bounding box center [658, 59] width 61 height 9
copy span "7809655404"
drag, startPoint x: 722, startPoint y: 62, endPoint x: 683, endPoint y: 63, distance: 38.9
click at [683, 63] on app-profile-header "Gregory Keith ! star Not rated 7.12mi t. +447809655404 | gregthekeith@hotmail.c…" at bounding box center [690, 54] width 200 height 52
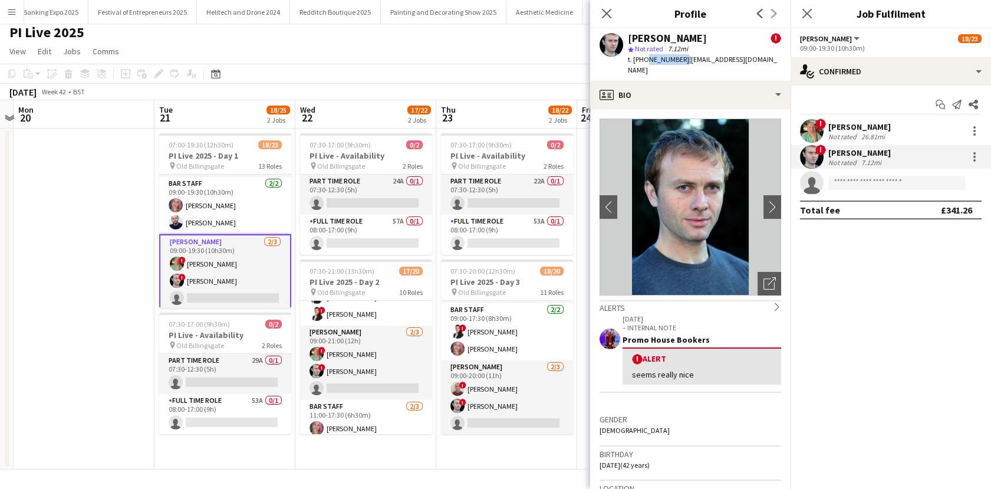
copy span "gregthekeith@hotmail.co.uk"
click at [409, 465] on app-date-cell "07:30-17:00 (9h30m) 0/2 PI Live - Availability pin Old Billingsgate 2 Roles Par…" at bounding box center [365, 299] width 141 height 341
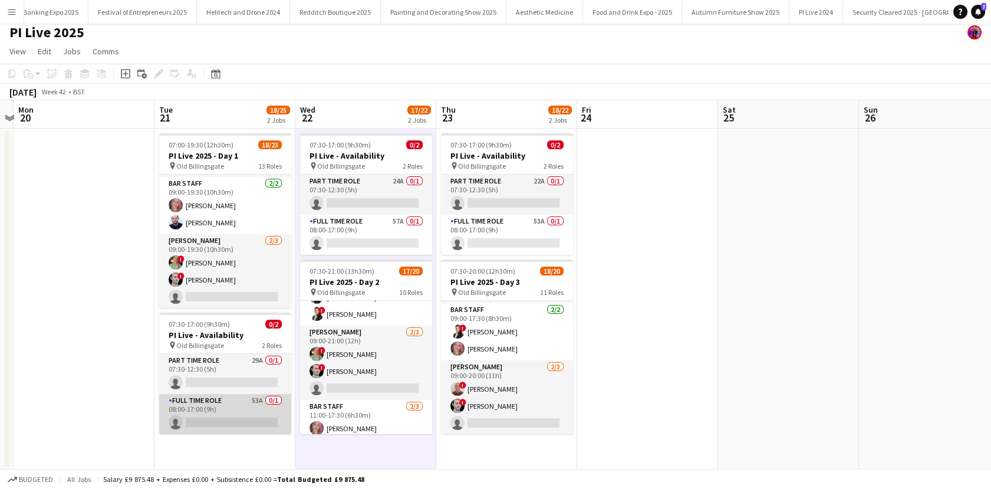
click at [220, 408] on app-card-role "Full Time Role 53A 0/1 08:00-17:00 (9h) single-neutral-actions" at bounding box center [225, 414] width 132 height 40
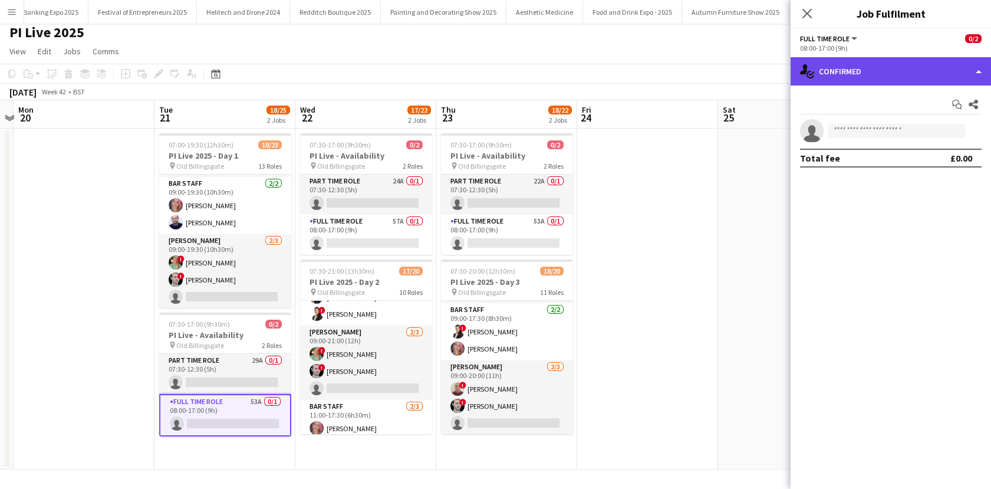
click at [891, 81] on div "single-neutral-actions-check-2 Confirmed" at bounding box center [891, 71] width 200 height 28
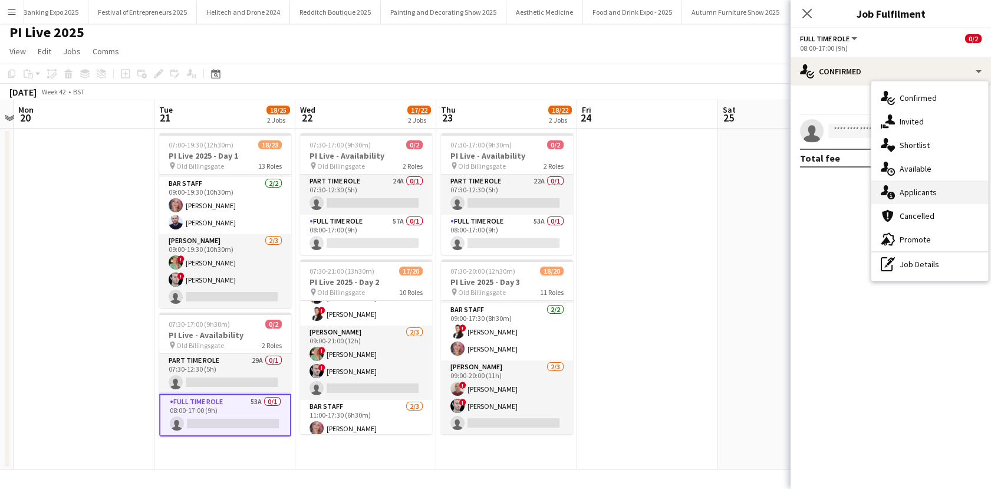
click at [910, 191] on span "Applicants" at bounding box center [918, 192] width 37 height 11
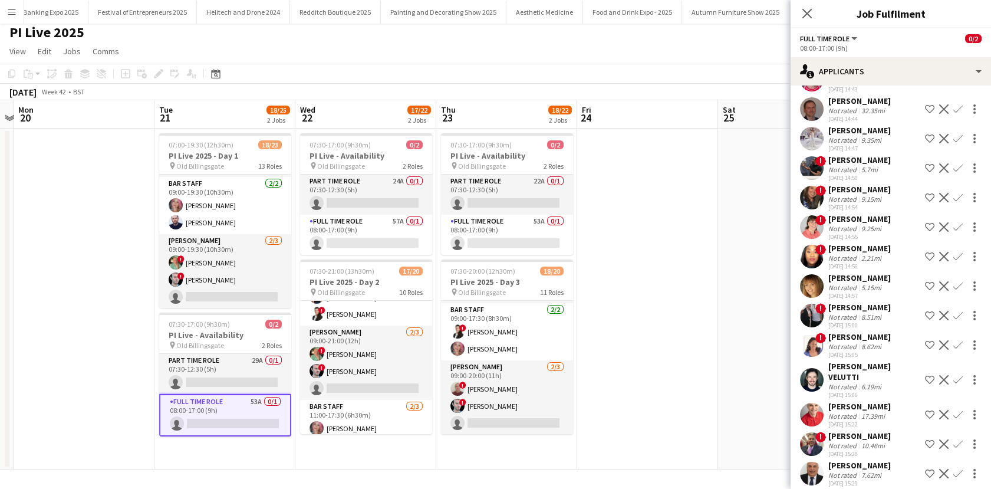
scroll to position [449, 0]
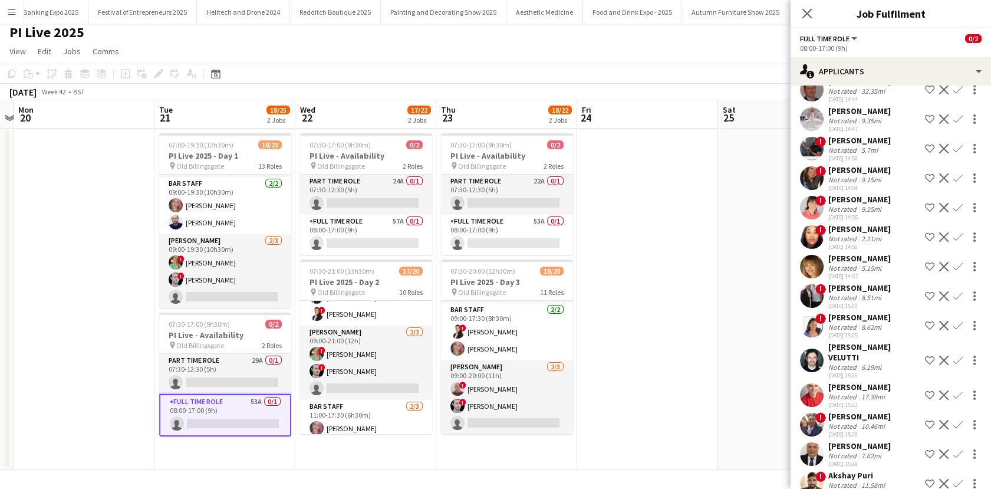
click at [864, 290] on div "BRADLEY LANCASTER" at bounding box center [859, 287] width 62 height 11
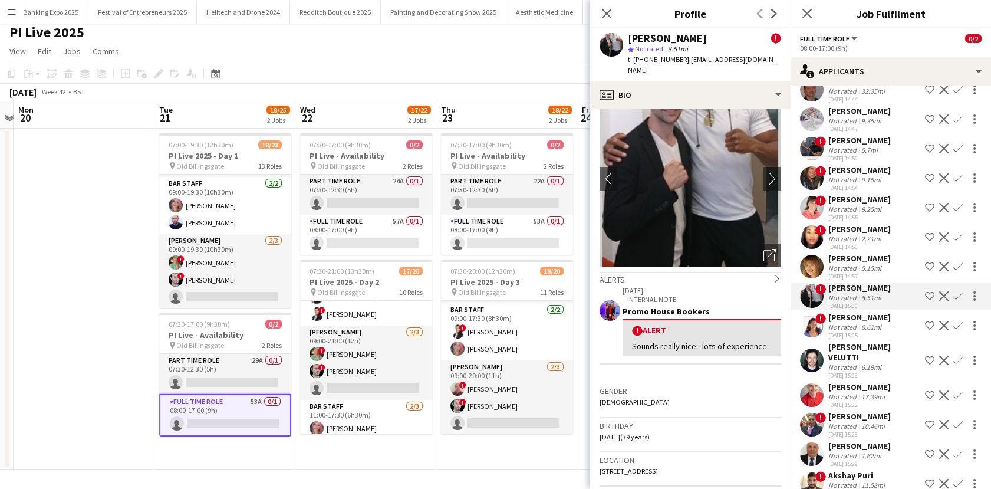
scroll to position [0, 0]
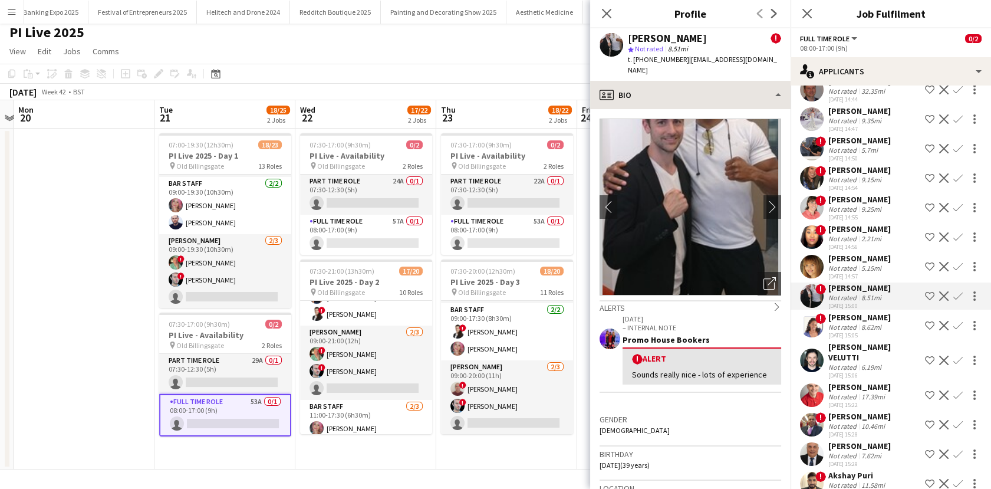
click at [720, 97] on div "profile Bio Bio Bio Company application Company application Employment Employme…" at bounding box center [690, 285] width 200 height 408
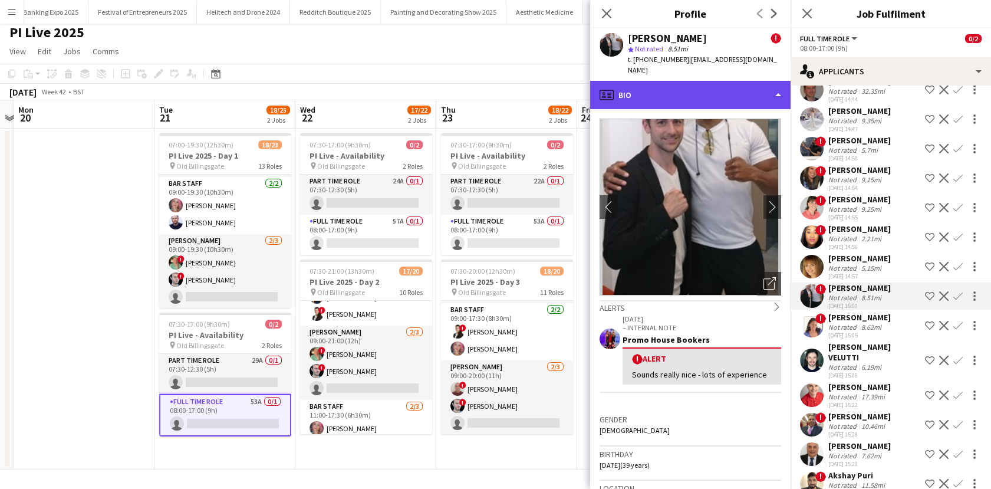
click at [712, 88] on div "profile Bio" at bounding box center [690, 95] width 200 height 28
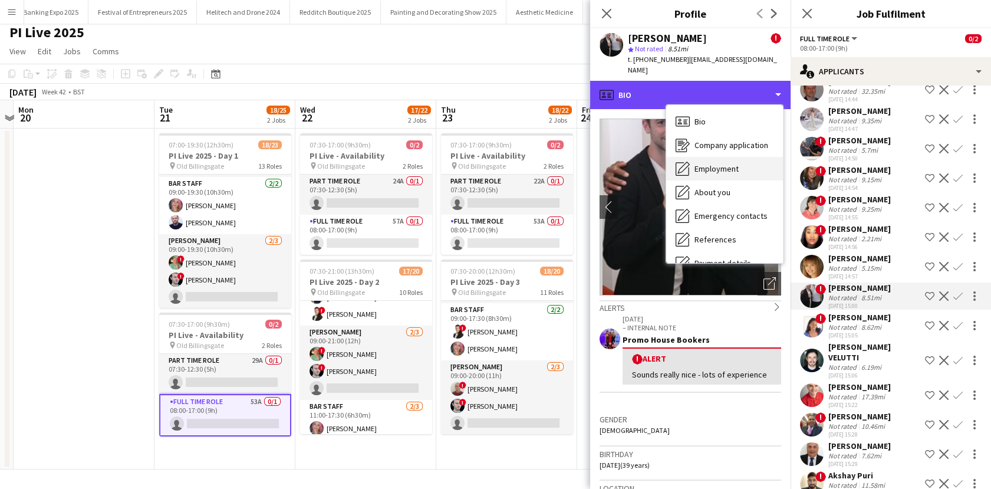
scroll to position [134, 0]
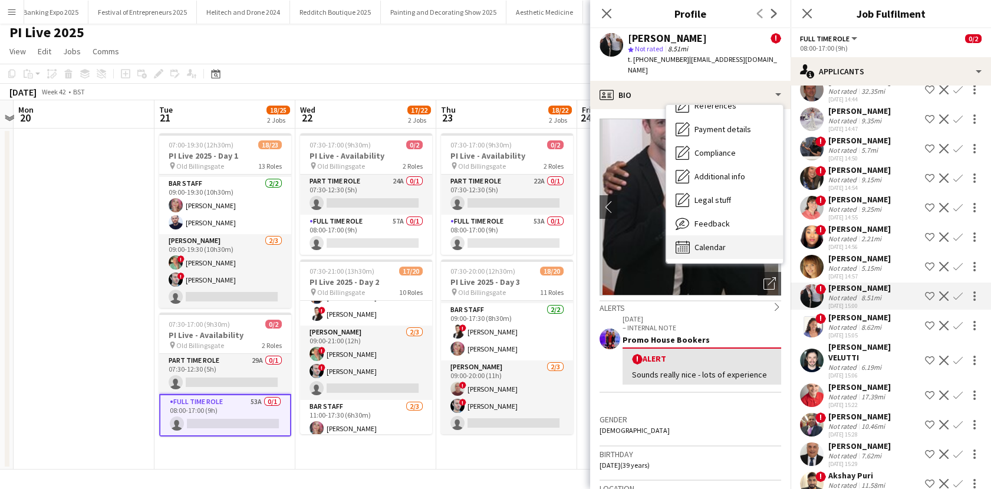
click at [724, 242] on span "Calendar" at bounding box center [709, 247] width 31 height 11
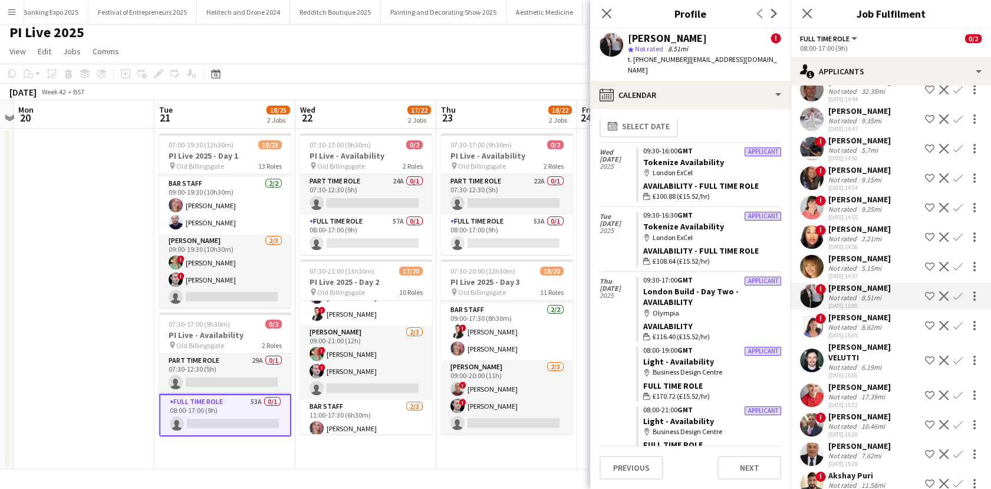
scroll to position [0, 0]
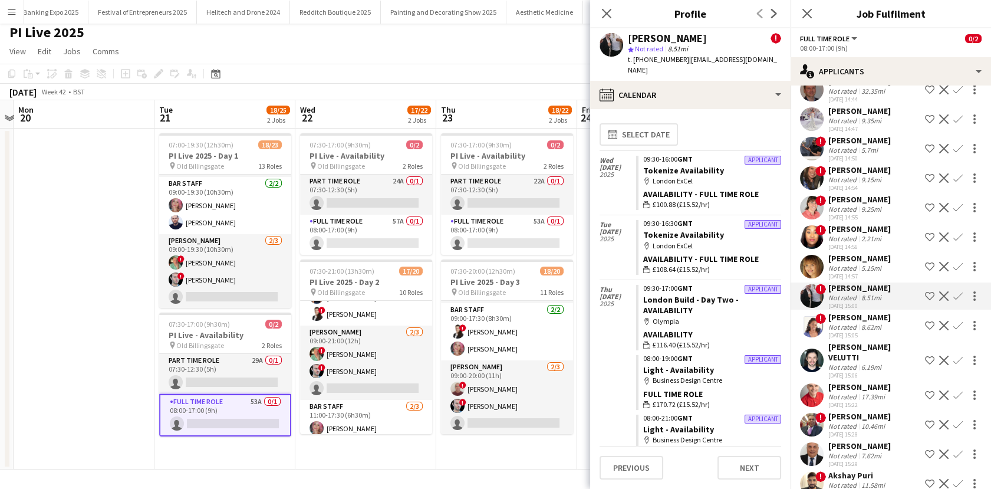
drag, startPoint x: 681, startPoint y: 60, endPoint x: 646, endPoint y: 64, distance: 35.0
click at [646, 64] on div "t. +4407971019822 | bradleylancaster@hotmail.com" at bounding box center [704, 64] width 153 height 21
copy span "7971019822"
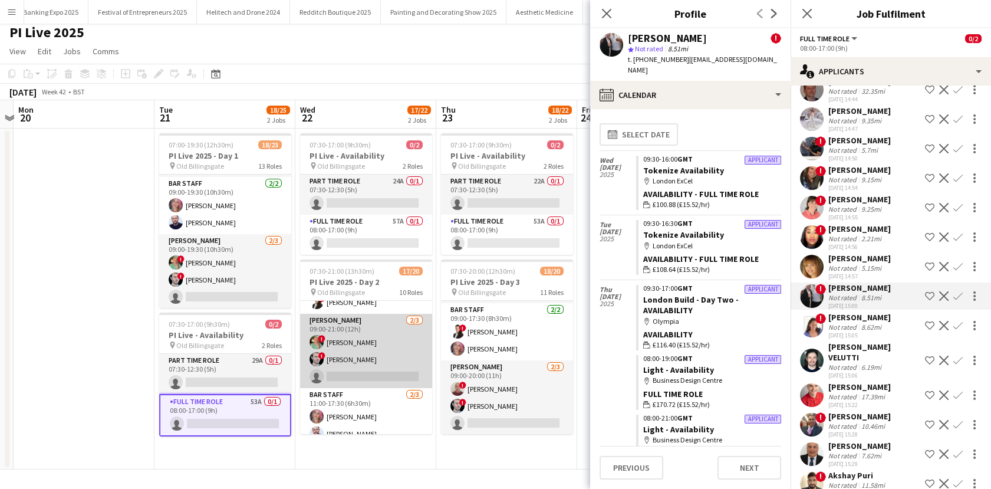
scroll to position [409, 0]
click at [387, 379] on app-card-role "Porter 2/3 09:00-21:00 (12h) ! Mark Lucas ! Gregory Keith single-neutral-actions" at bounding box center [366, 352] width 132 height 74
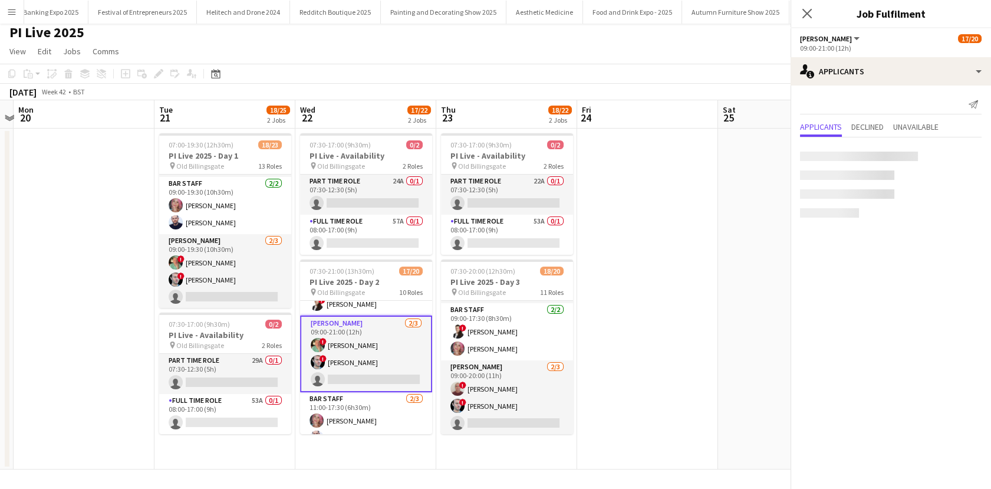
scroll to position [0, 0]
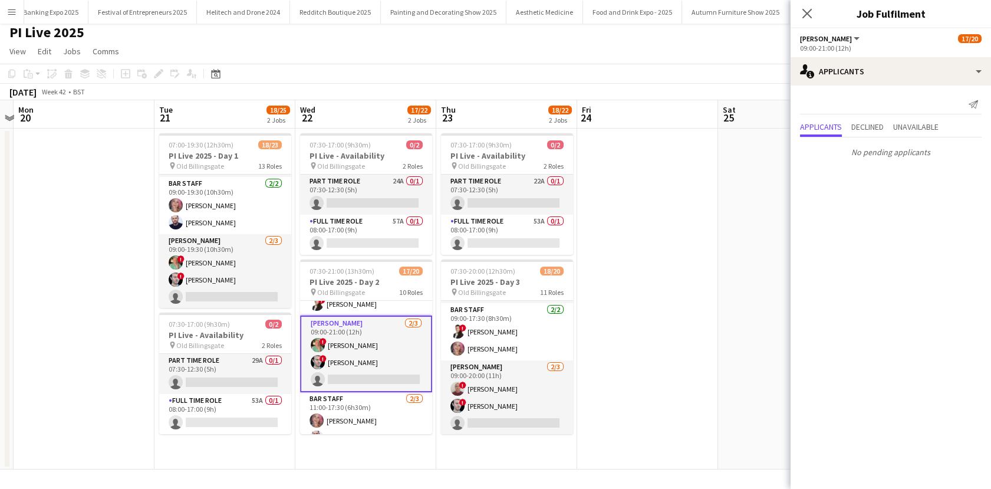
click at [387, 379] on app-card-role "Porter 2/3 09:00-21:00 (12h) ! Mark Lucas ! Gregory Keith single-neutral-actions" at bounding box center [366, 353] width 132 height 77
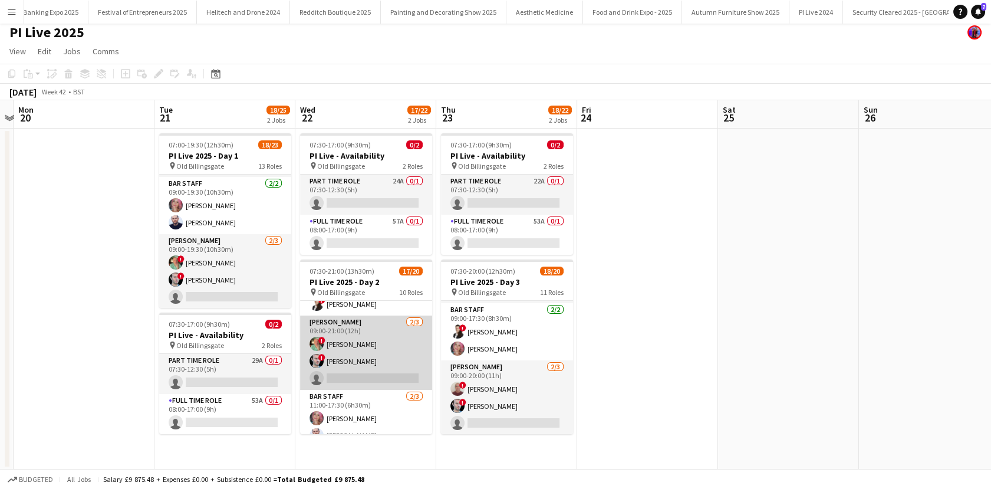
click at [358, 338] on app-card-role "Porter 2/3 09:00-21:00 (12h) ! Mark Lucas ! Gregory Keith single-neutral-actions" at bounding box center [366, 352] width 132 height 74
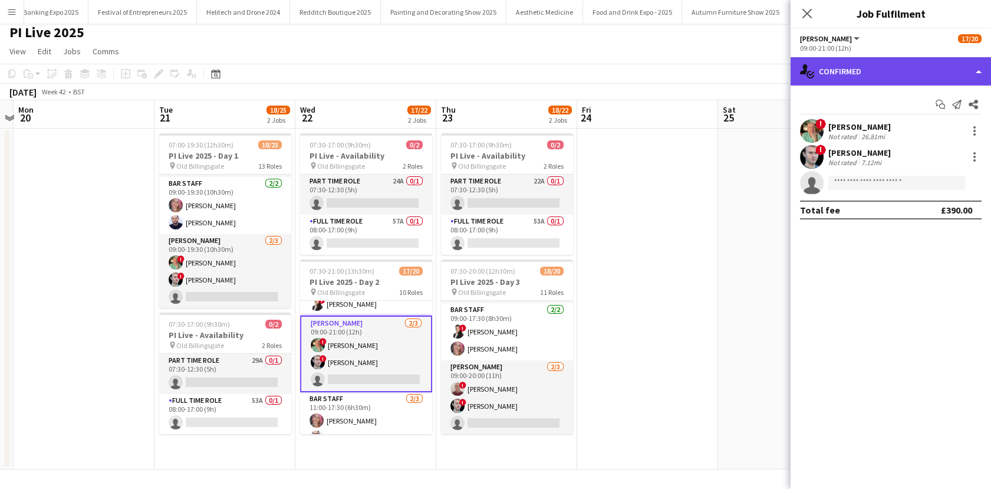
click at [911, 78] on div "single-neutral-actions-check-2 Confirmed" at bounding box center [891, 71] width 200 height 28
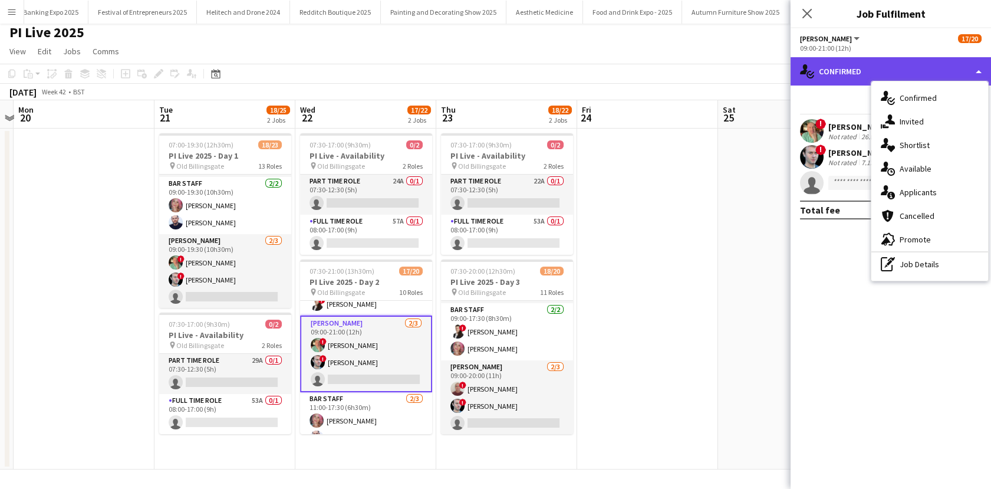
click at [911, 78] on div "single-neutral-actions-check-2 Confirmed" at bounding box center [891, 71] width 200 height 28
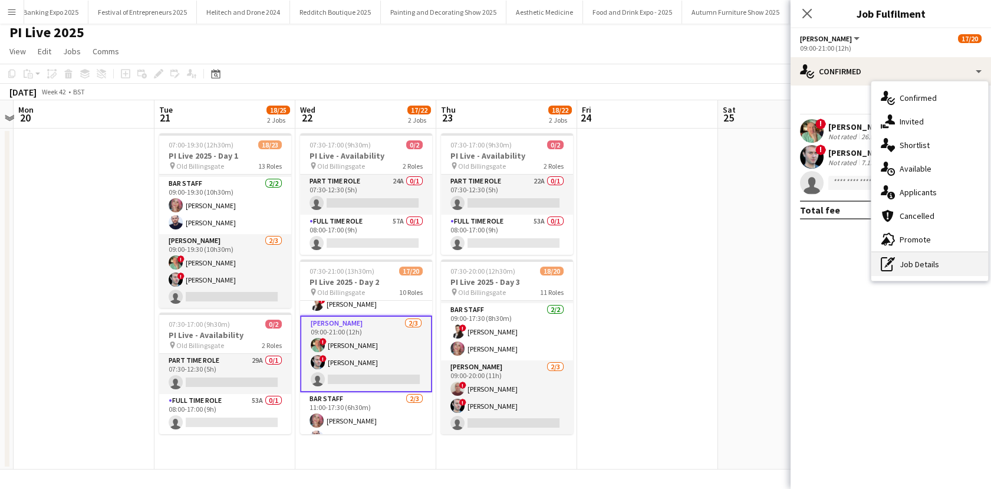
click at [920, 266] on div "pen-write Job Details" at bounding box center [929, 264] width 117 height 24
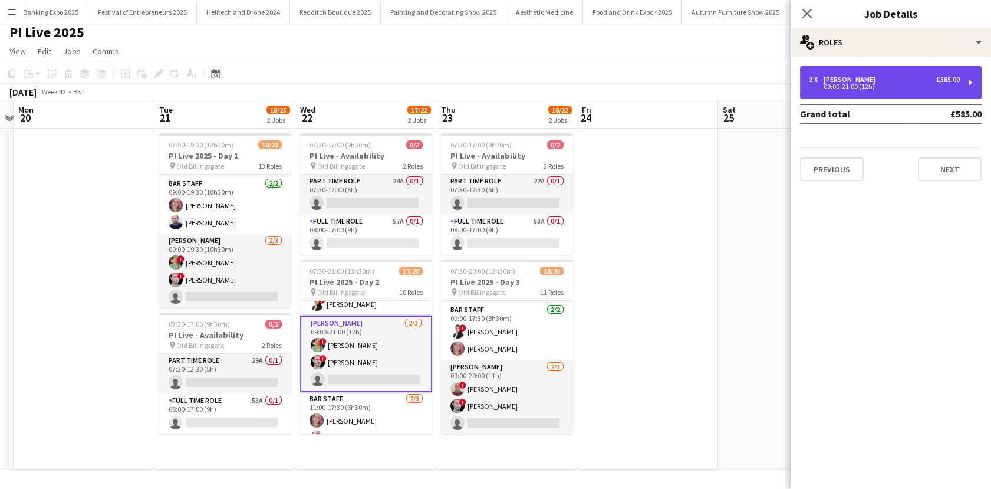
click at [849, 84] on div "09:00-21:00 (12h)" at bounding box center [884, 87] width 150 height 6
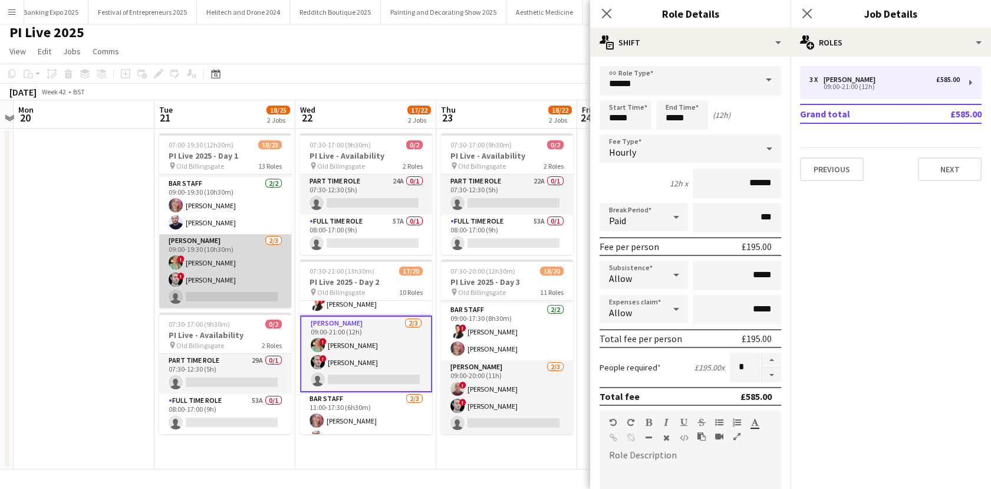
click at [248, 268] on app-card-role "Porter 2/3 09:00-19:30 (10h30m) ! Mark Lucas ! Gregory Keith single-neutral-act…" at bounding box center [225, 271] width 132 height 74
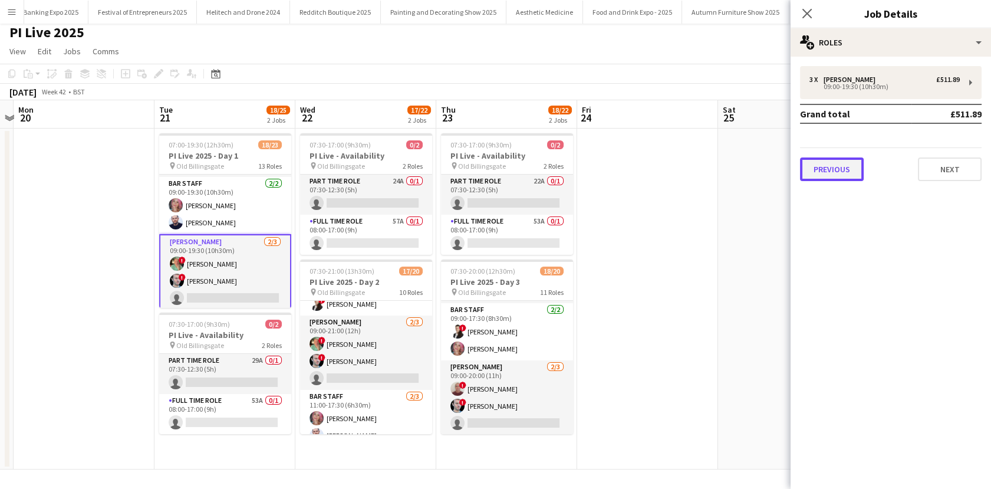
click at [829, 173] on button "Previous" at bounding box center [832, 169] width 64 height 24
click at [829, 173] on mat-accordion "pencil3 General details 3 x Porter £511.89 09:00-19:30 (10h30m) Grand total £51…" at bounding box center [891, 273] width 200 height 432
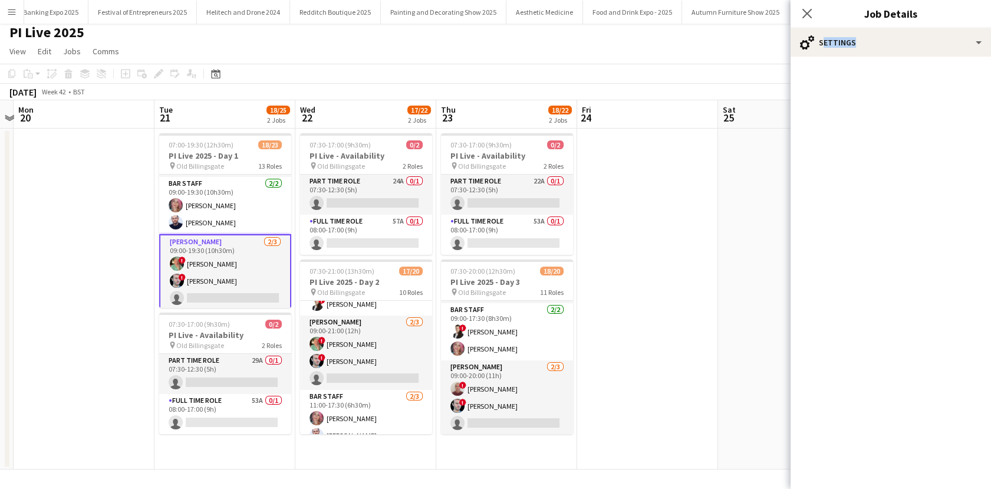
click at [703, 229] on app-date-cell at bounding box center [647, 299] width 141 height 341
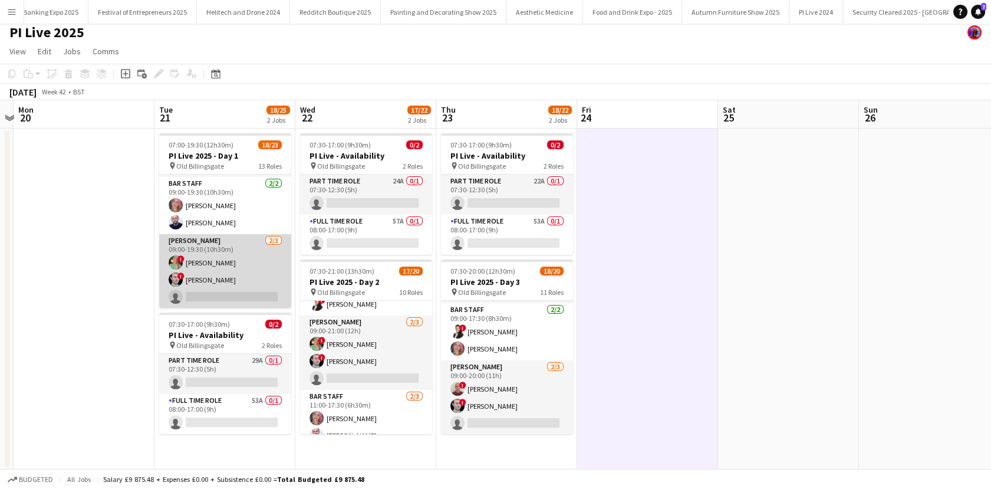
click at [230, 271] on app-card-role "Porter 2/3 09:00-19:30 (10h30m) ! Mark Lucas ! Gregory Keith single-neutral-act…" at bounding box center [225, 271] width 132 height 74
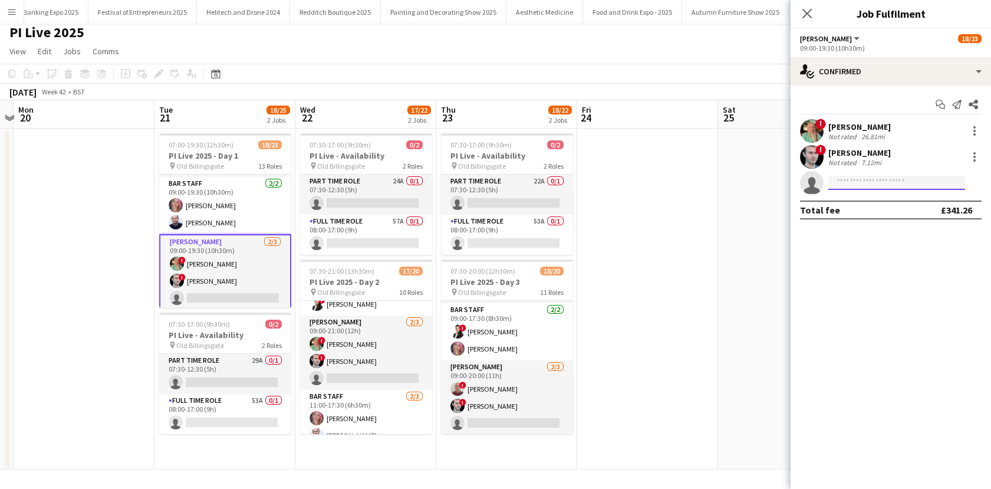
click at [900, 177] on input at bounding box center [896, 183] width 137 height 14
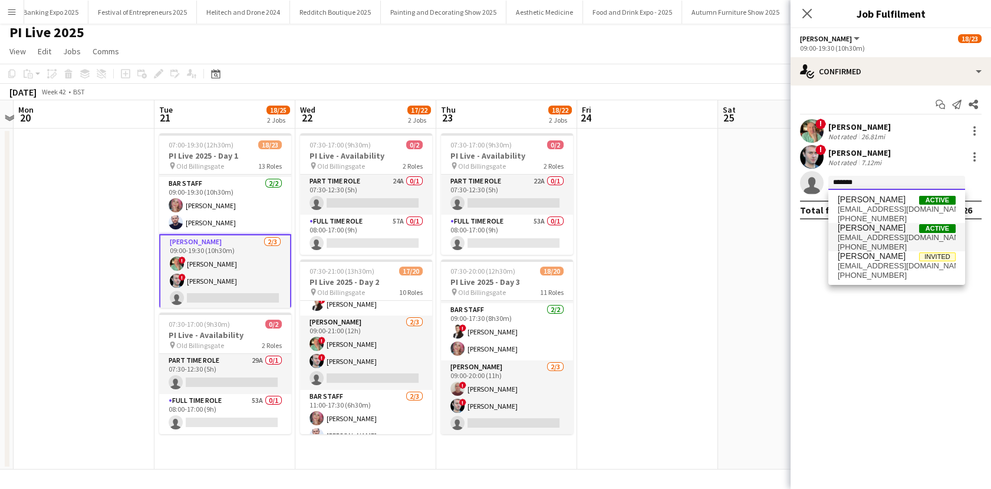
type input "*******"
click at [860, 239] on span "bradleylancaster@hotmail.com" at bounding box center [897, 237] width 118 height 9
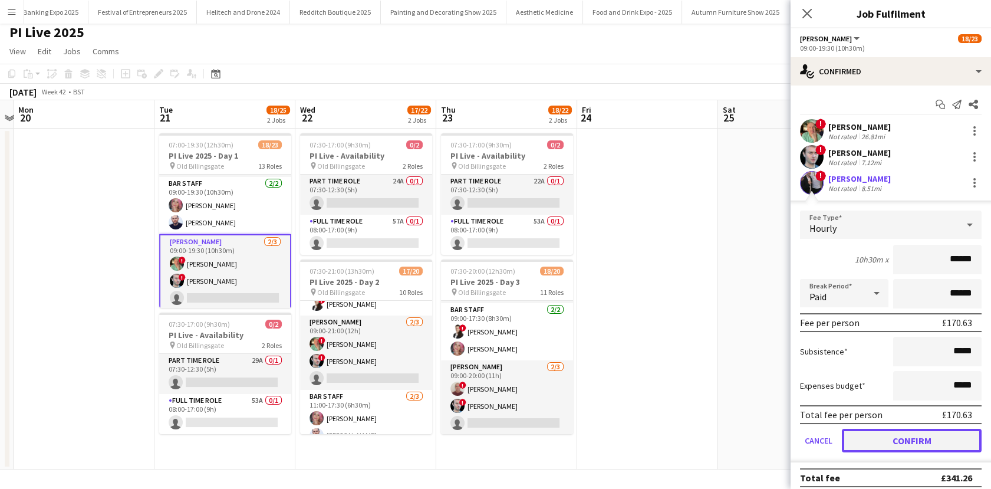
click at [870, 447] on button "Confirm" at bounding box center [912, 441] width 140 height 24
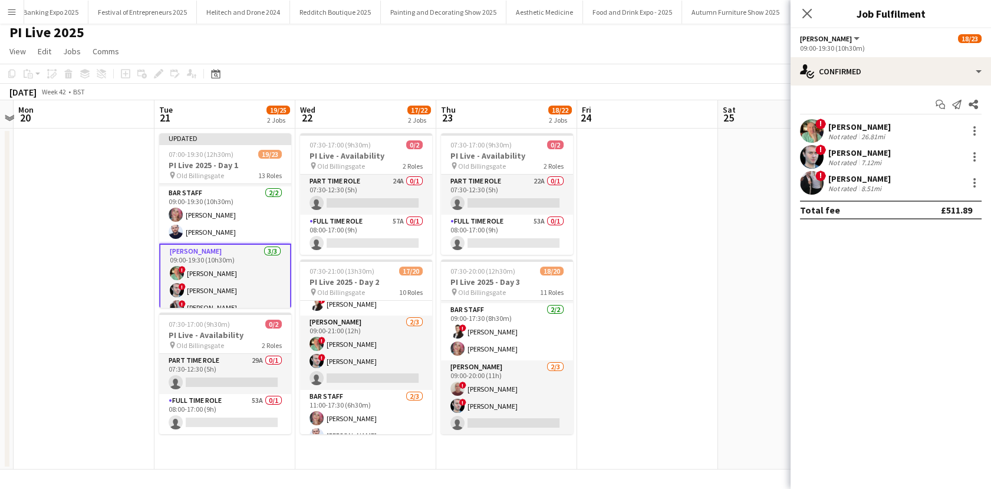
scroll to position [570, 0]
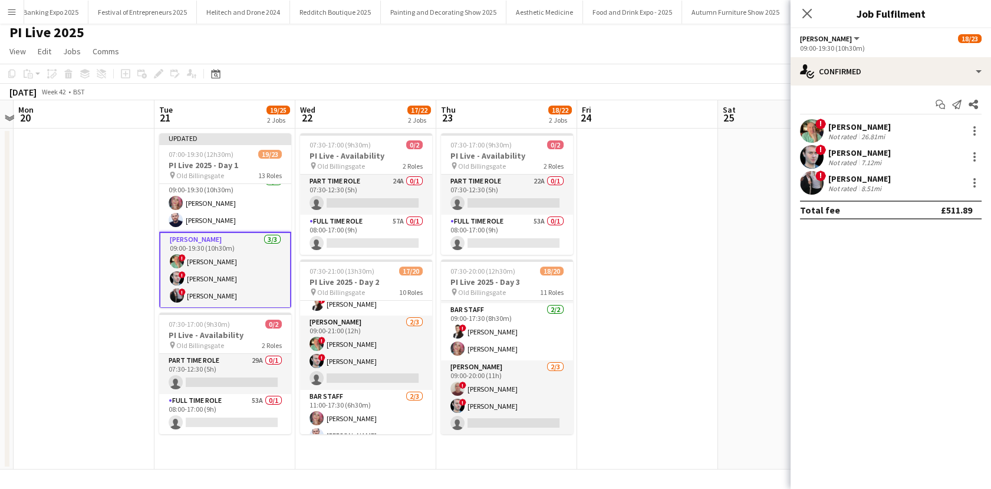
click at [835, 185] on div "Not rated" at bounding box center [843, 188] width 31 height 9
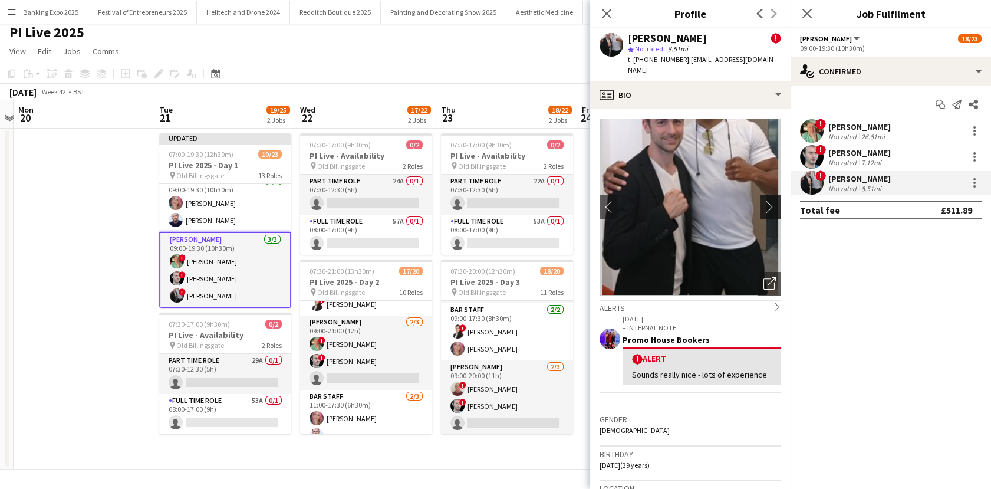
click at [769, 200] on app-icon "chevron-right" at bounding box center [772, 206] width 18 height 12
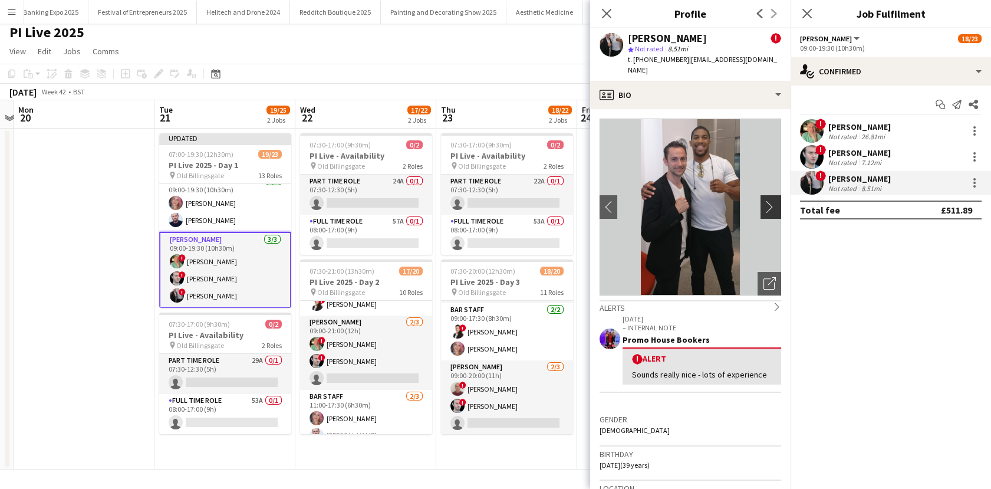
click at [769, 200] on app-icon "chevron-right" at bounding box center [772, 206] width 18 height 12
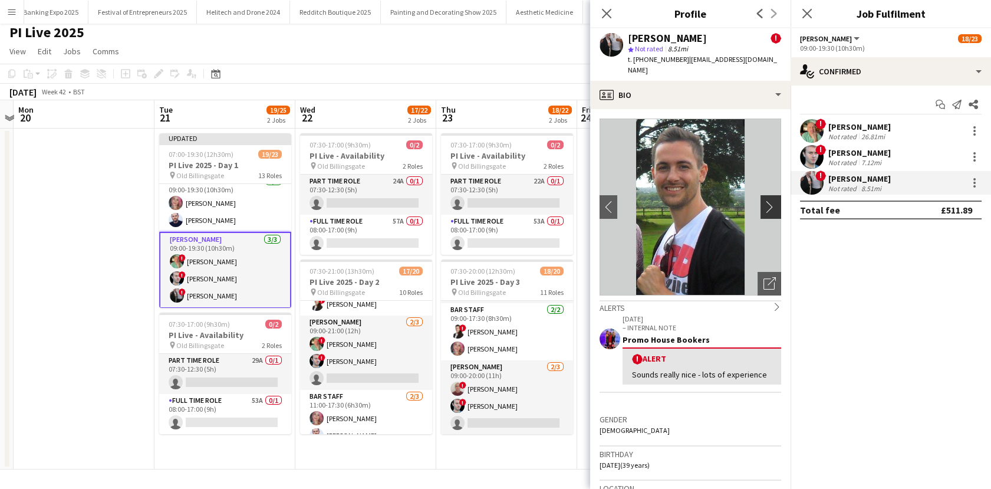
click at [769, 200] on app-icon "chevron-right" at bounding box center [772, 206] width 18 height 12
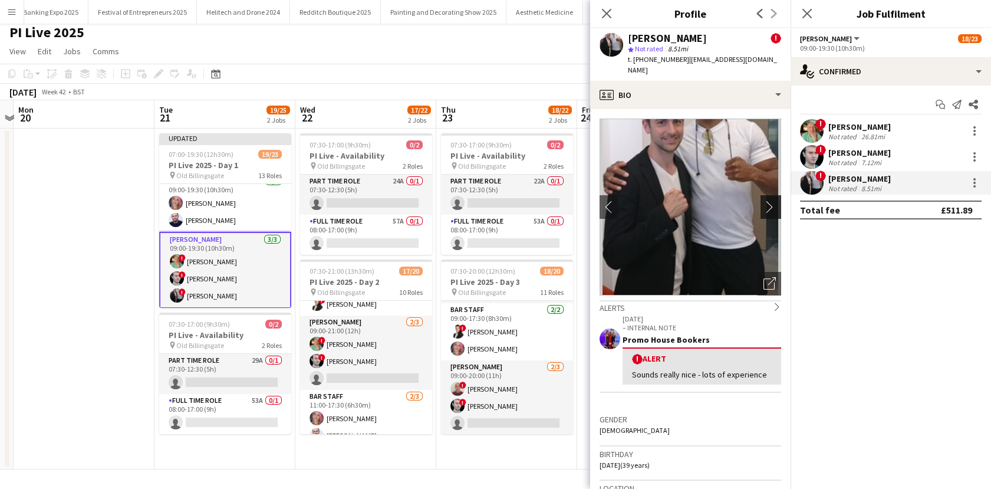
click at [769, 200] on app-icon "chevron-right" at bounding box center [772, 206] width 18 height 12
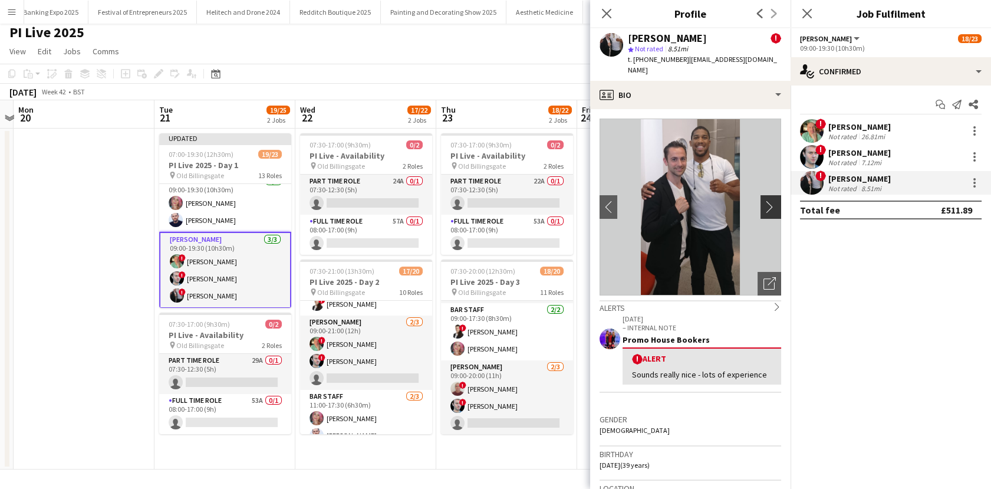
click at [769, 200] on app-icon "chevron-right" at bounding box center [772, 206] width 18 height 12
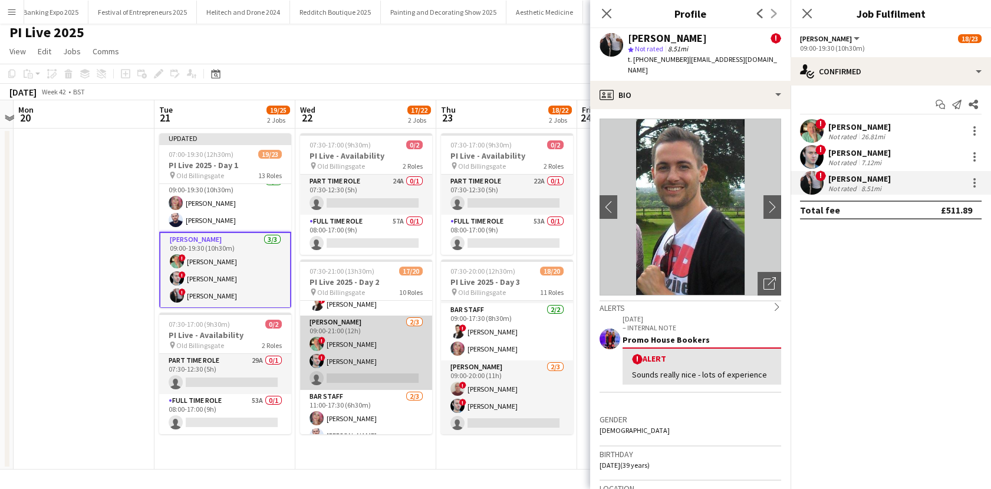
click at [358, 369] on app-card-role "Porter 2/3 09:00-21:00 (12h) ! Mark Lucas ! Gregory Keith single-neutral-actions" at bounding box center [366, 352] width 132 height 74
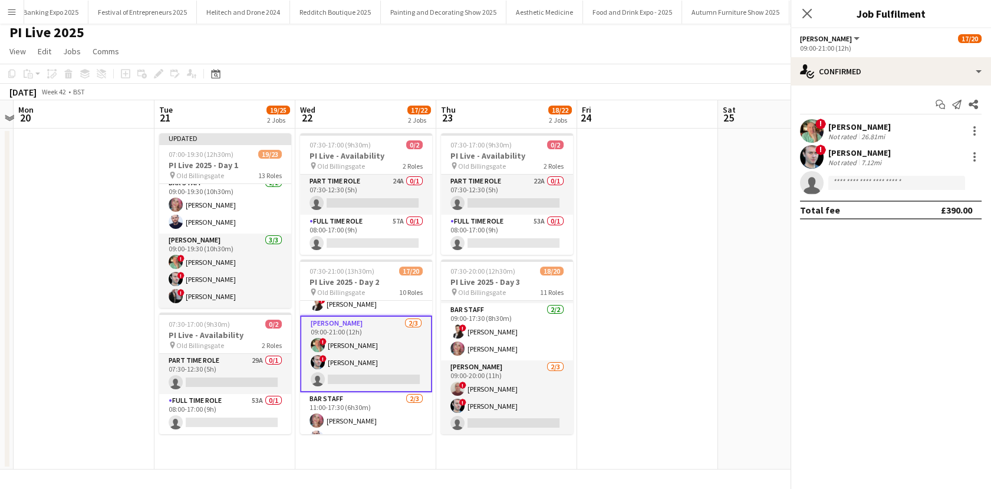
scroll to position [568, 0]
click at [858, 176] on input at bounding box center [896, 183] width 137 height 14
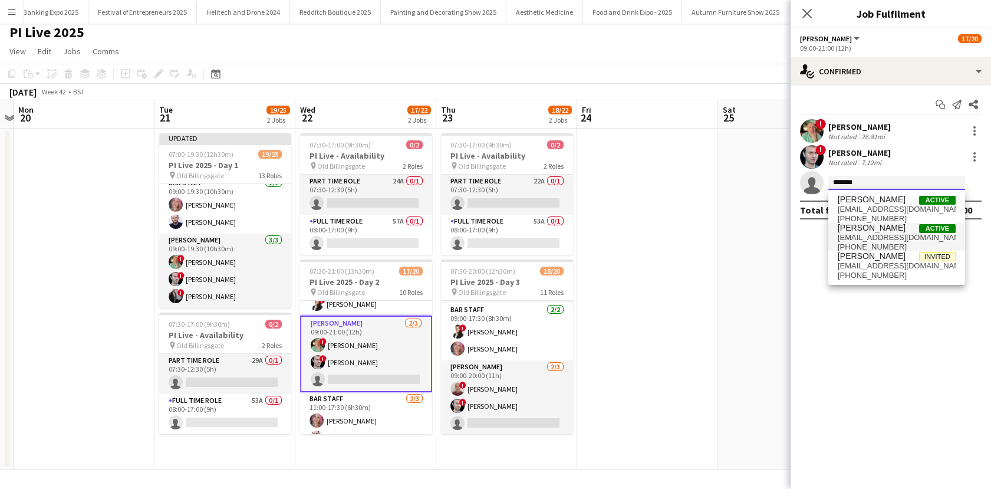
type input "*******"
click at [852, 226] on span "BRADLEY LANCASTER" at bounding box center [872, 228] width 68 height 10
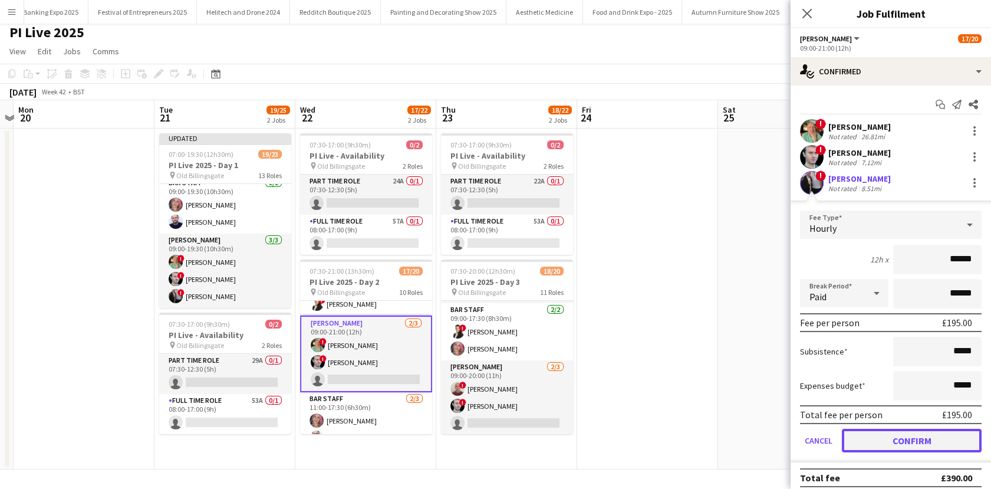
click at [918, 435] on button "Confirm" at bounding box center [912, 441] width 140 height 24
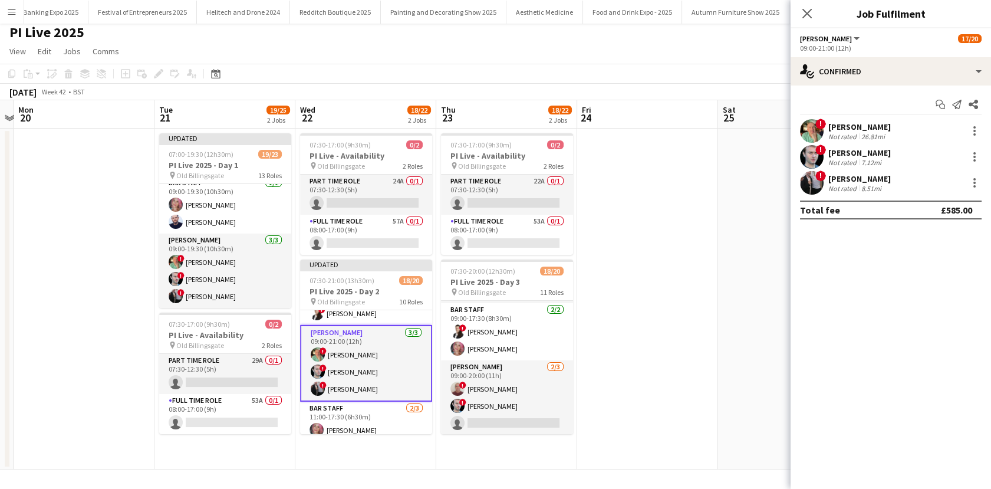
click at [494, 405] on app-card-role "Porter 2/3 09:00-20:00 (11h) ! SALEM HANNA ! Gregory Keith single-neutral-actio…" at bounding box center [507, 397] width 132 height 74
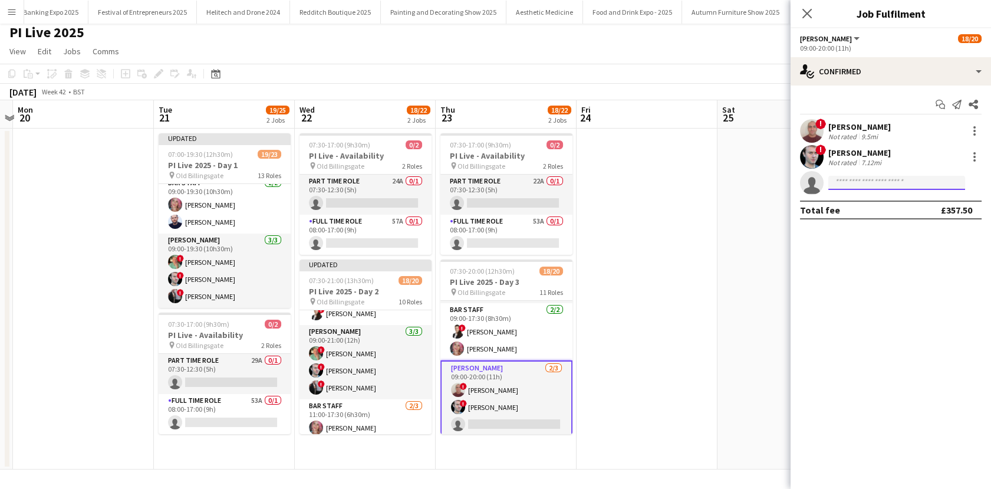
click at [868, 189] on input at bounding box center [896, 183] width 137 height 14
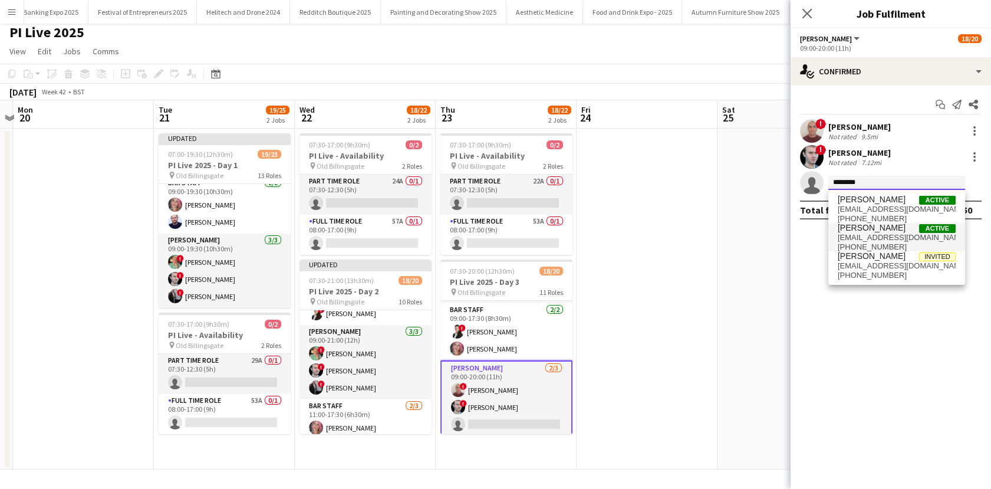
type input "*******"
click at [868, 226] on span "BRADLEY LANCASTER" at bounding box center [872, 228] width 68 height 10
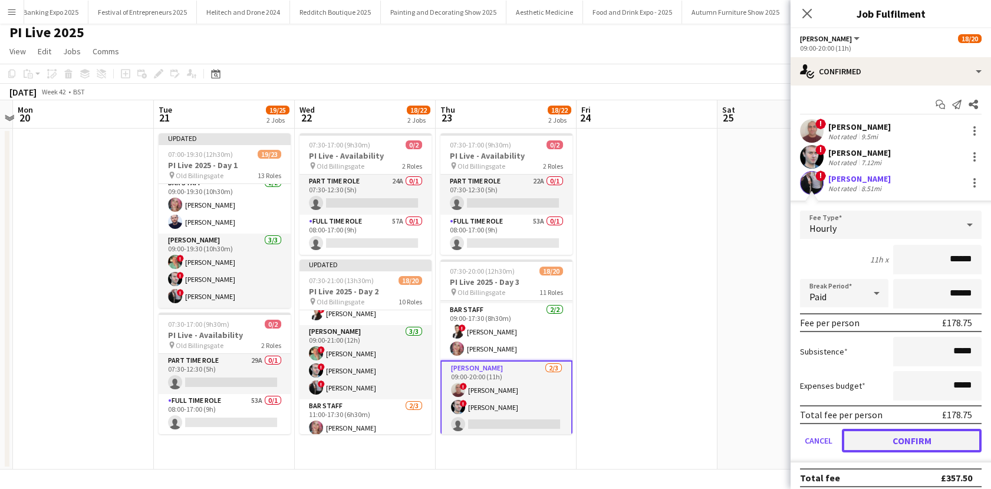
click at [909, 436] on button "Confirm" at bounding box center [912, 441] width 140 height 24
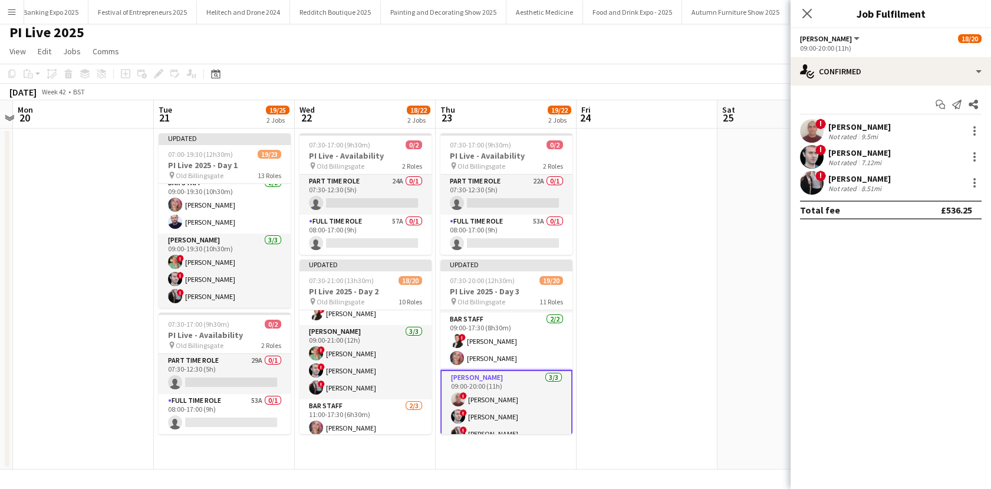
click at [650, 322] on app-date-cell at bounding box center [647, 299] width 141 height 341
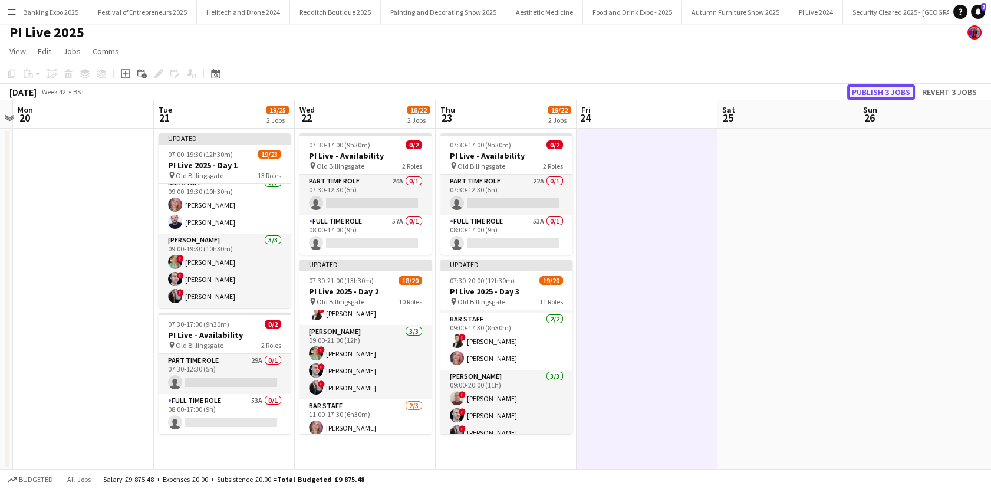
click at [864, 94] on button "Publish 3 jobs" at bounding box center [881, 91] width 68 height 15
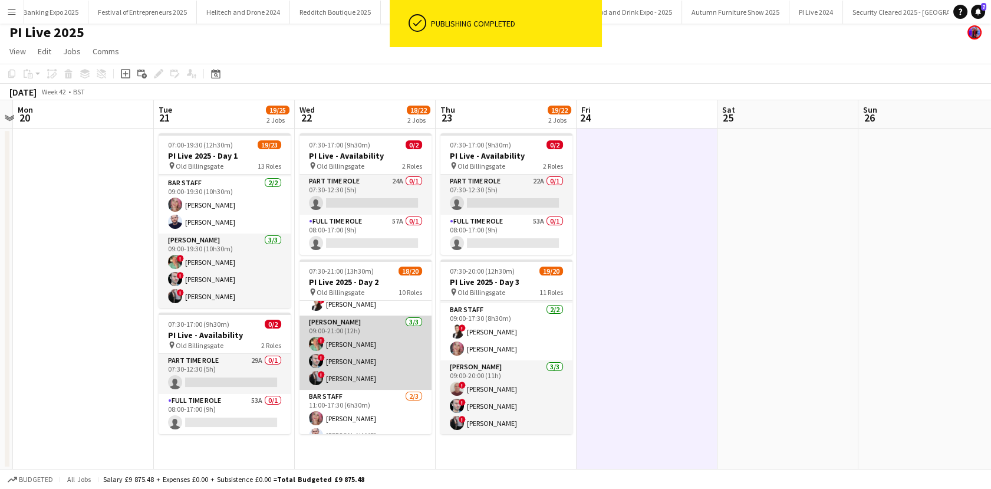
scroll to position [429, 0]
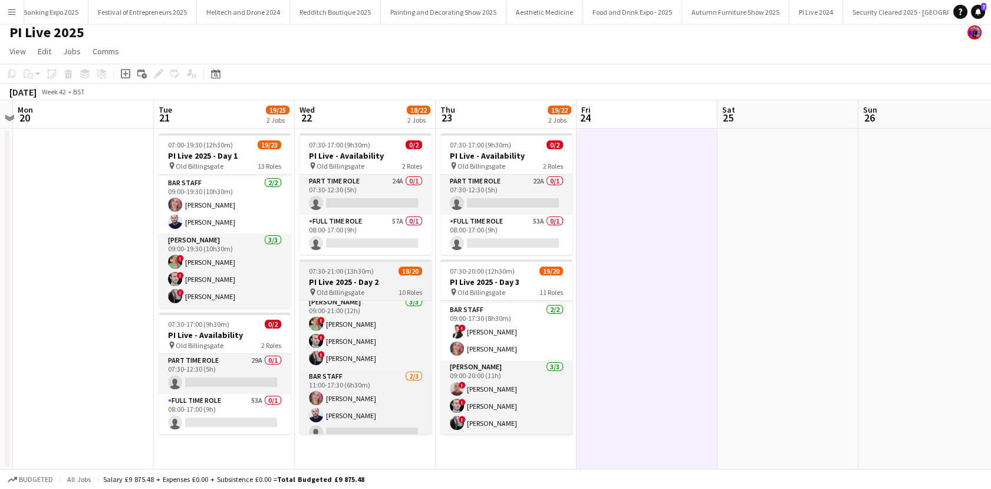
click at [230, 297] on app-card-role "Porter 3/3 09:00-19:30 (10h30m) ! Mark Lucas ! Gregory Keith ! BRADLEY LANCASTER" at bounding box center [225, 270] width 132 height 74
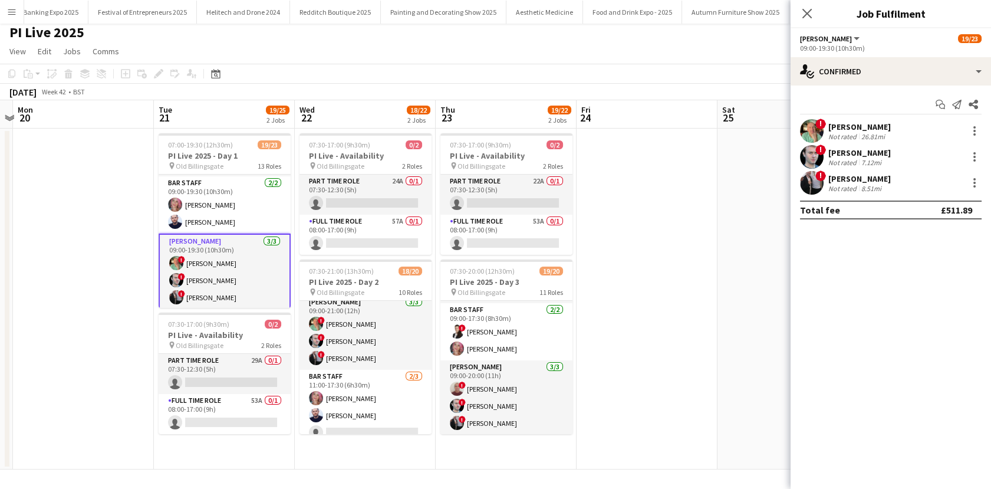
click at [825, 183] on div "! BRADLEY LANCASTER Not rated 8.51mi" at bounding box center [891, 183] width 200 height 24
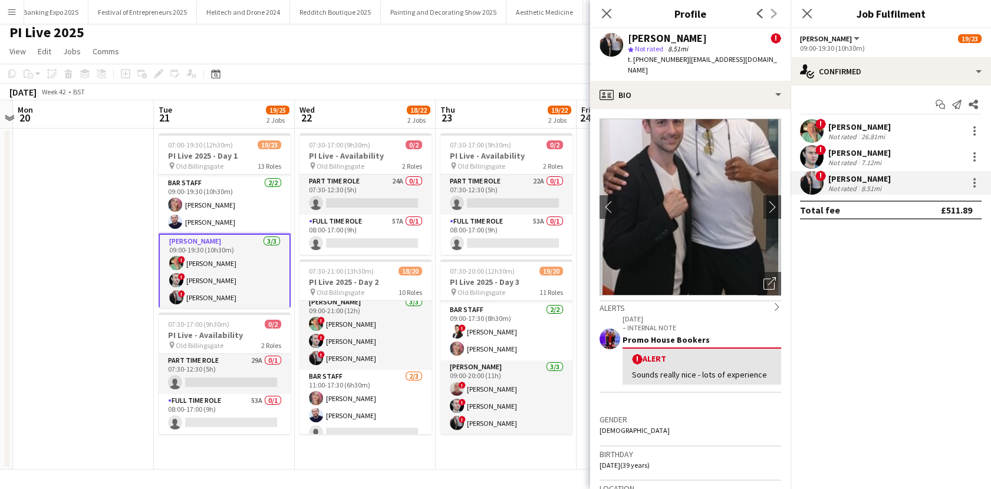
drag, startPoint x: 682, startPoint y: 59, endPoint x: 647, endPoint y: 64, distance: 35.7
click at [647, 64] on div "t. +4407971019822 | bradleylancaster@hotmail.com" at bounding box center [704, 64] width 153 height 21
copy span "7971019822"
drag, startPoint x: 784, startPoint y: 57, endPoint x: 688, endPoint y: 64, distance: 95.8
click at [688, 64] on div "BRADLEY LANCASTER ! star Not rated 8.51mi t. +4407971019822 | bradleylancaster@…" at bounding box center [690, 54] width 200 height 52
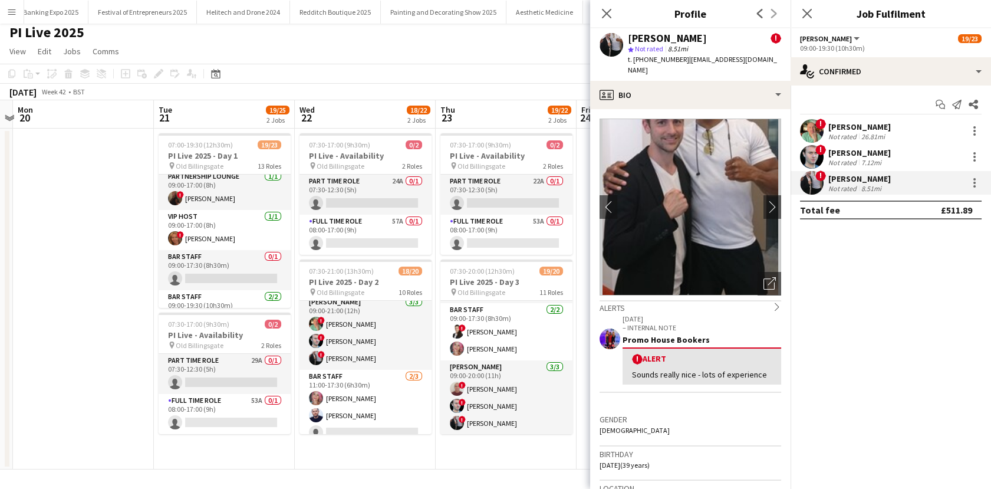
scroll to position [452, 0]
click at [331, 463] on app-date-cell "07:30-17:00 (9h30m) 0/2 PI Live - Availability pin Old Billingsgate 2 Roles Par…" at bounding box center [365, 299] width 141 height 341
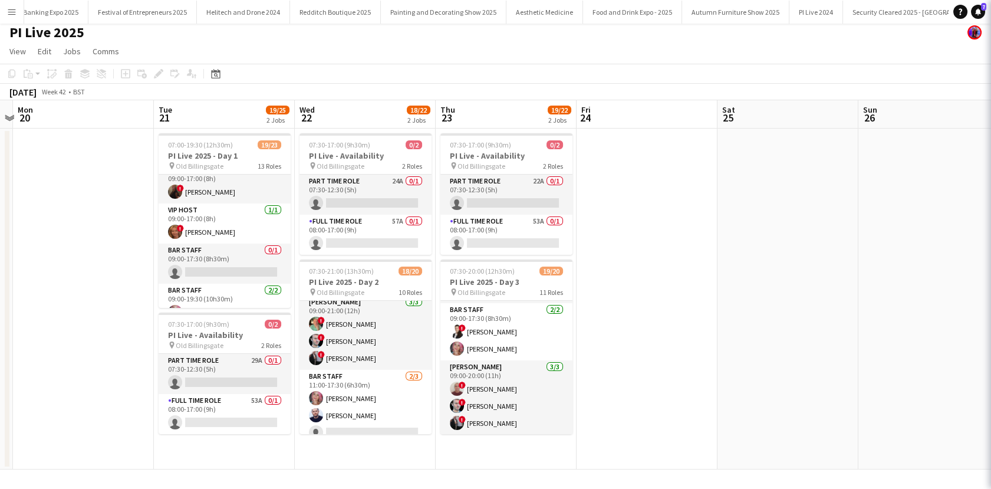
scroll to position [0, 409]
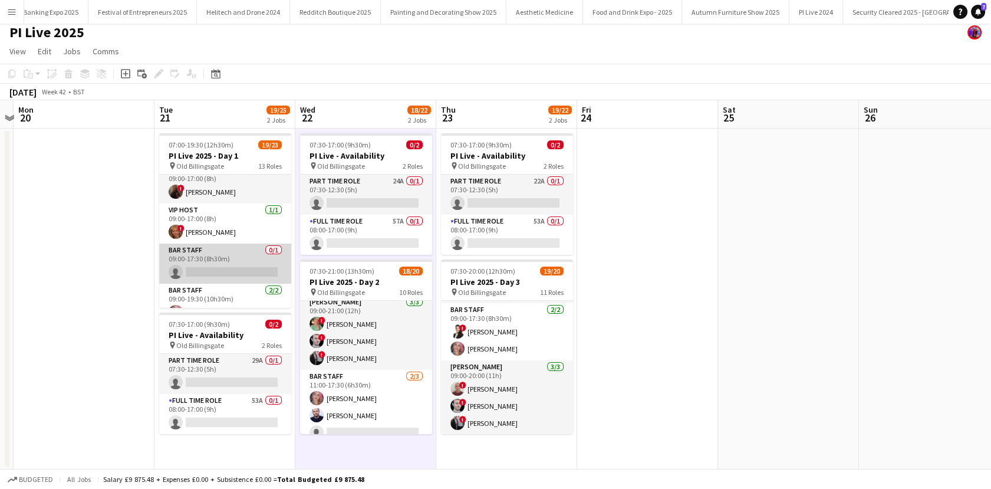
click at [197, 264] on app-card-role "Bar staff 0/1 09:00-17:30 (8h30m) single-neutral-actions" at bounding box center [225, 263] width 132 height 40
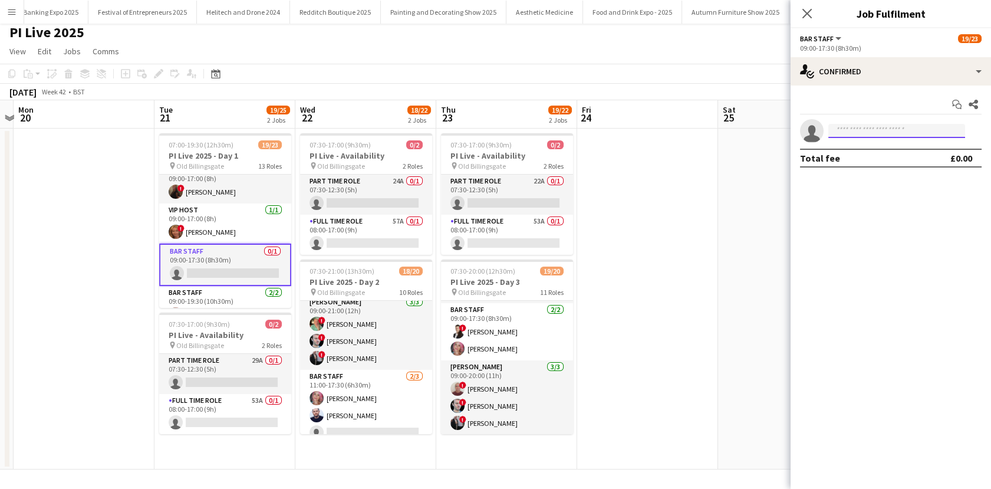
click at [848, 130] on input at bounding box center [896, 131] width 137 height 14
type input "********"
click at [847, 162] on span "+447903814773" at bounding box center [897, 166] width 118 height 9
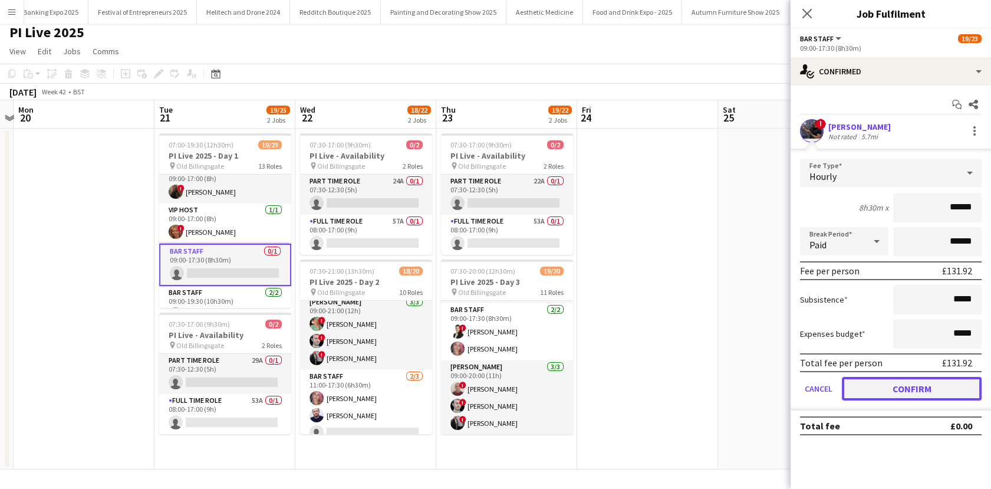
click at [910, 378] on button "Confirm" at bounding box center [912, 389] width 140 height 24
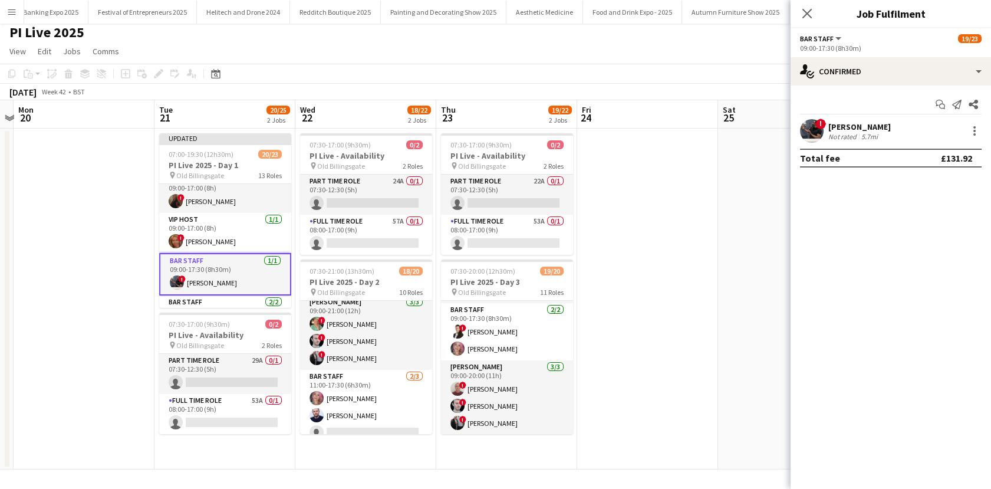
click at [703, 288] on app-date-cell at bounding box center [647, 299] width 141 height 341
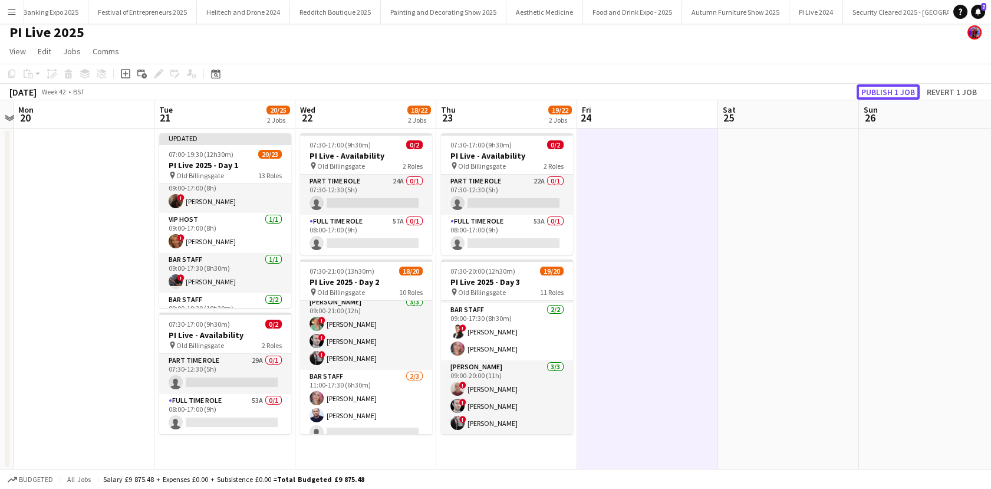
click at [897, 97] on button "Publish 1 job" at bounding box center [888, 91] width 63 height 15
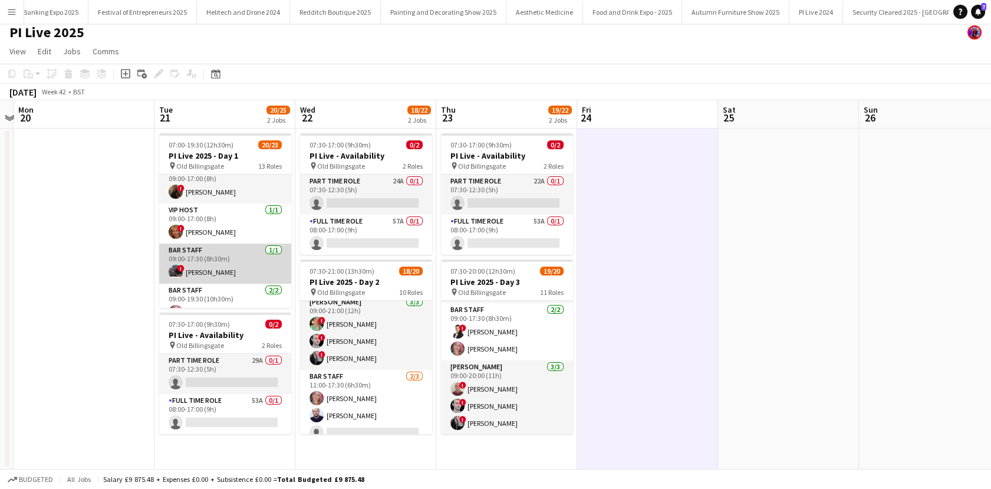
click at [191, 262] on app-card-role "Bar staff 1/1 09:00-17:30 (8h30m) ! Dean Lewis" at bounding box center [225, 263] width 132 height 40
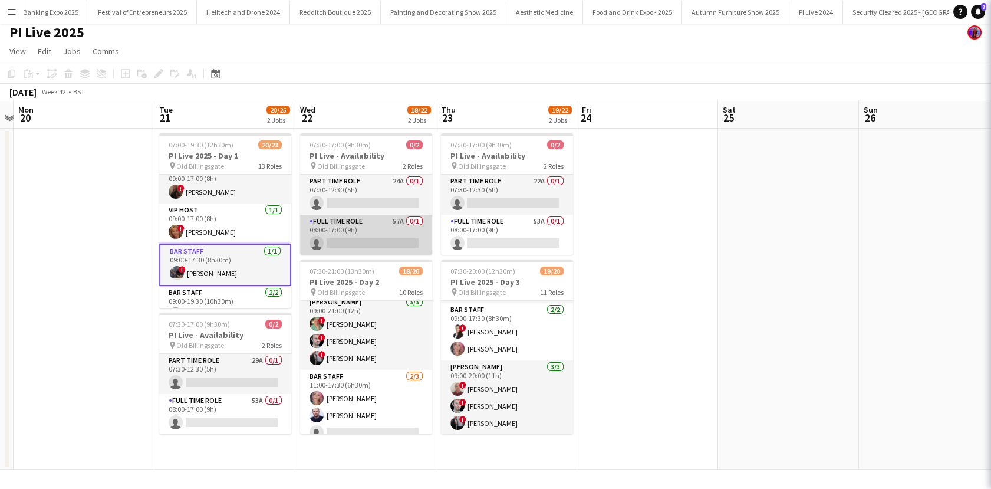
scroll to position [0, 410]
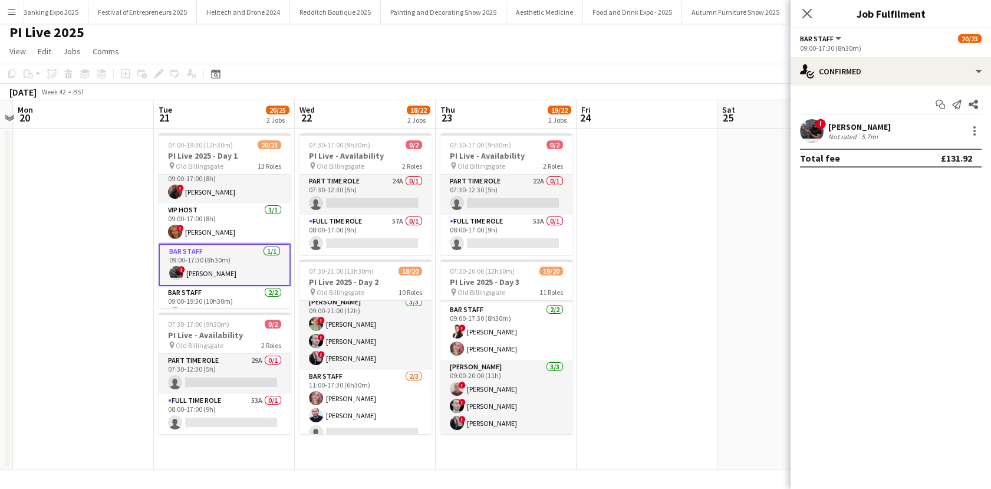
click at [850, 139] on div "Not rated" at bounding box center [843, 136] width 31 height 9
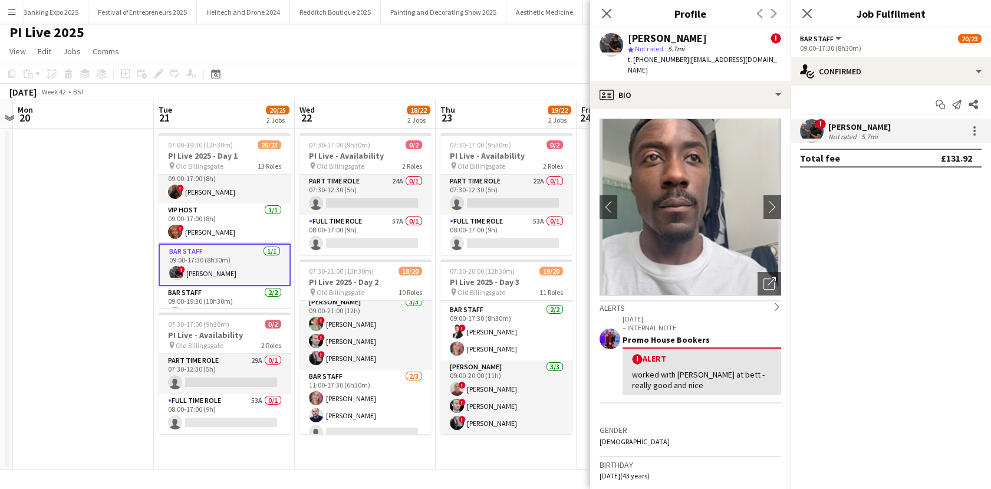
drag, startPoint x: 679, startPoint y: 59, endPoint x: 644, endPoint y: 59, distance: 34.8
click at [644, 59] on span "t. +447903814773" at bounding box center [658, 59] width 61 height 9
drag, startPoint x: 759, startPoint y: 61, endPoint x: 683, endPoint y: 62, distance: 76.1
click at [683, 62] on div "Dean Lewis ! star Not rated 5.7mi t. +447903814773 | deanlewiss82@me.com" at bounding box center [690, 54] width 200 height 52
click at [386, 455] on app-date-cell "07:30-17:00 (9h30m) 0/2 PI Live - Availability pin Old Billingsgate 2 Roles Par…" at bounding box center [365, 299] width 141 height 341
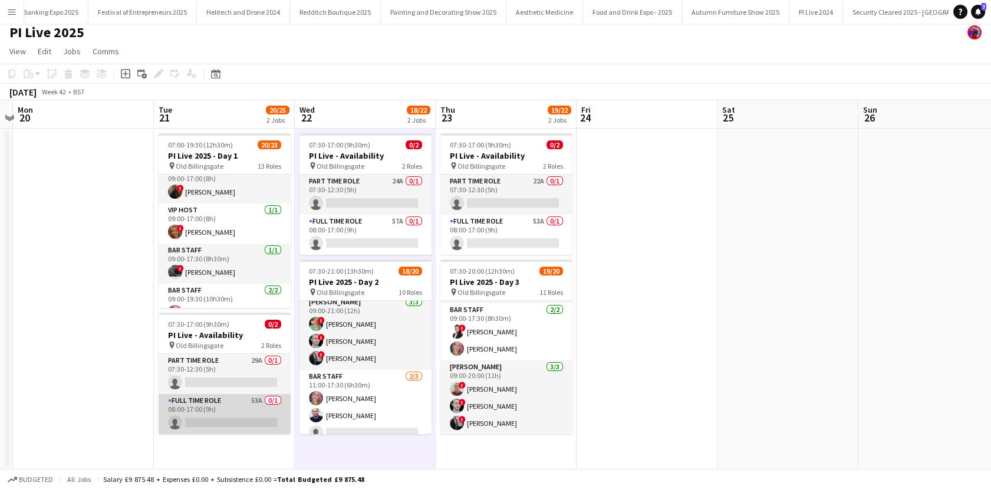
click at [246, 426] on app-card-role "Full Time Role 53A 0/1 08:00-17:00 (9h) single-neutral-actions" at bounding box center [225, 414] width 132 height 40
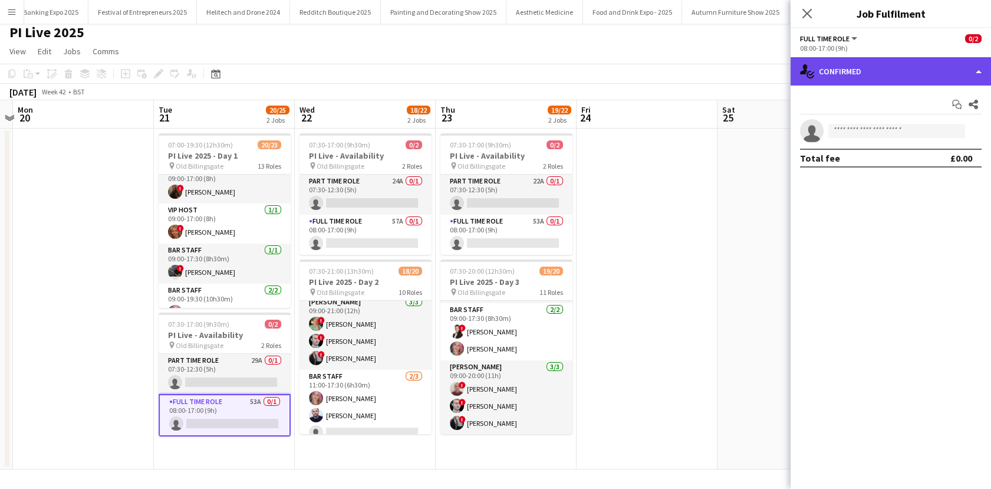
click at [907, 64] on div "single-neutral-actions-check-2 Confirmed" at bounding box center [891, 71] width 200 height 28
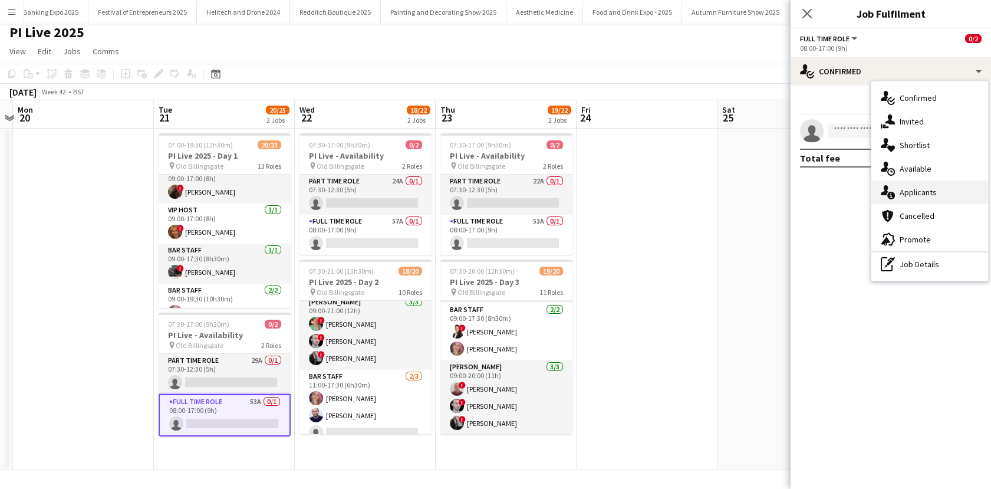
click at [901, 189] on span "Applicants" at bounding box center [918, 192] width 37 height 11
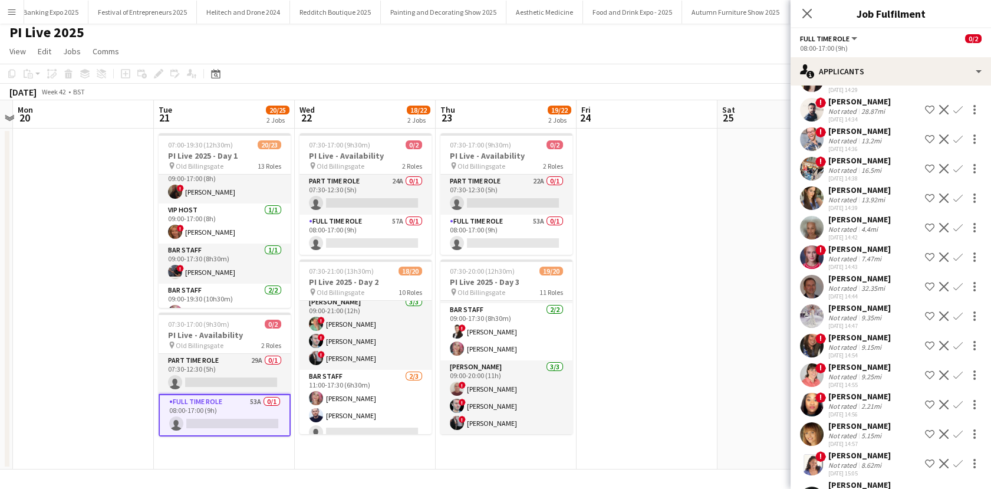
scroll to position [254, 0]
click at [864, 253] on div "7.47mi" at bounding box center [871, 257] width 25 height 9
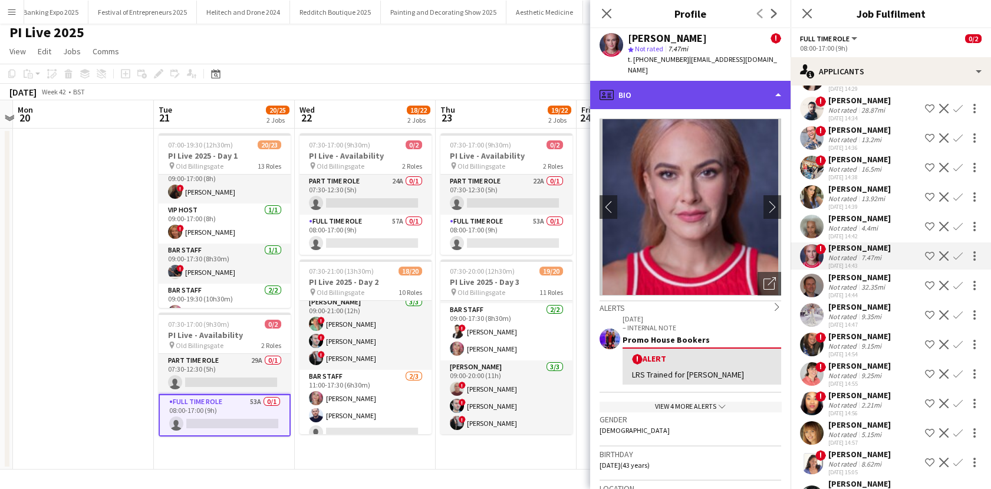
click at [702, 92] on div "profile Bio" at bounding box center [690, 95] width 200 height 28
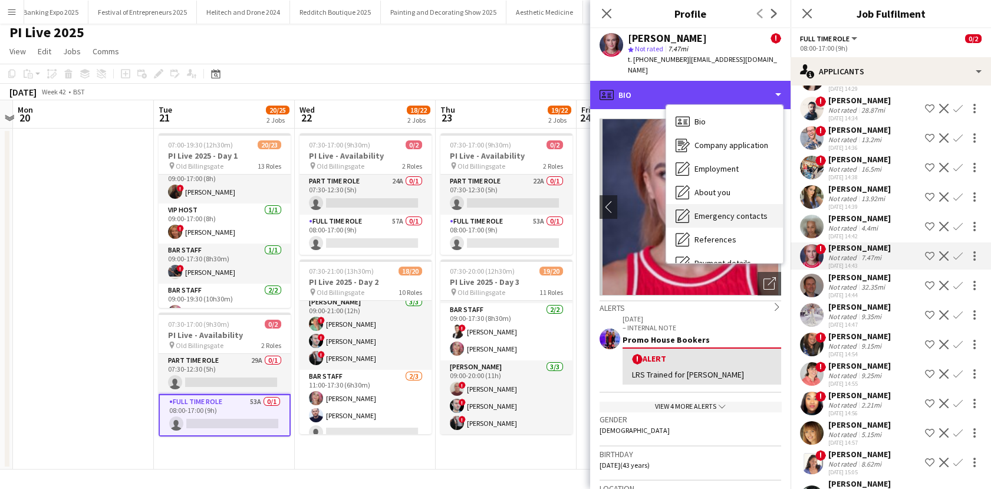
scroll to position [134, 0]
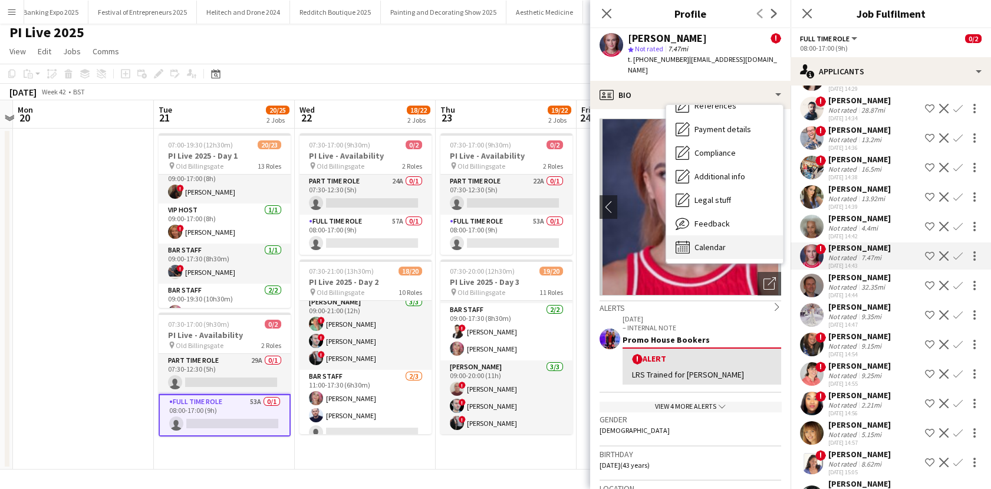
click at [712, 243] on div "Calendar Calendar" at bounding box center [724, 247] width 117 height 24
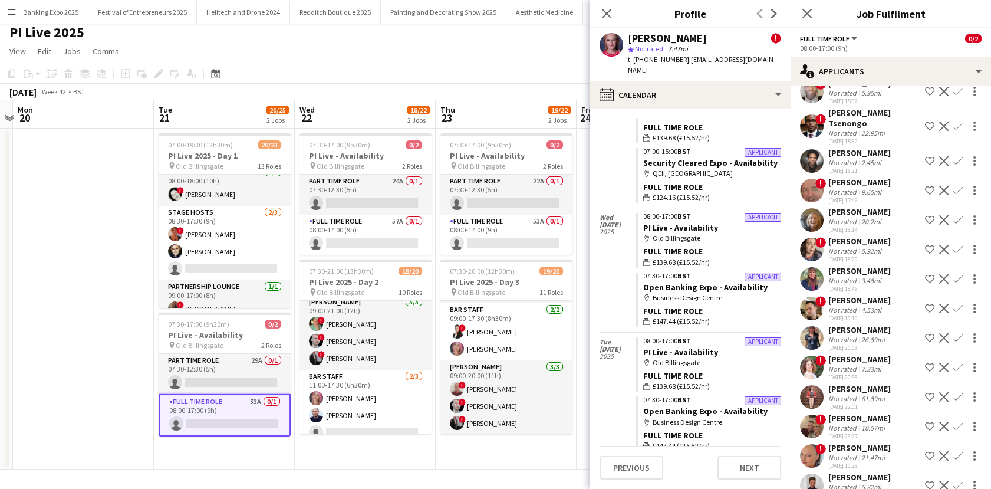
scroll to position [330, 0]
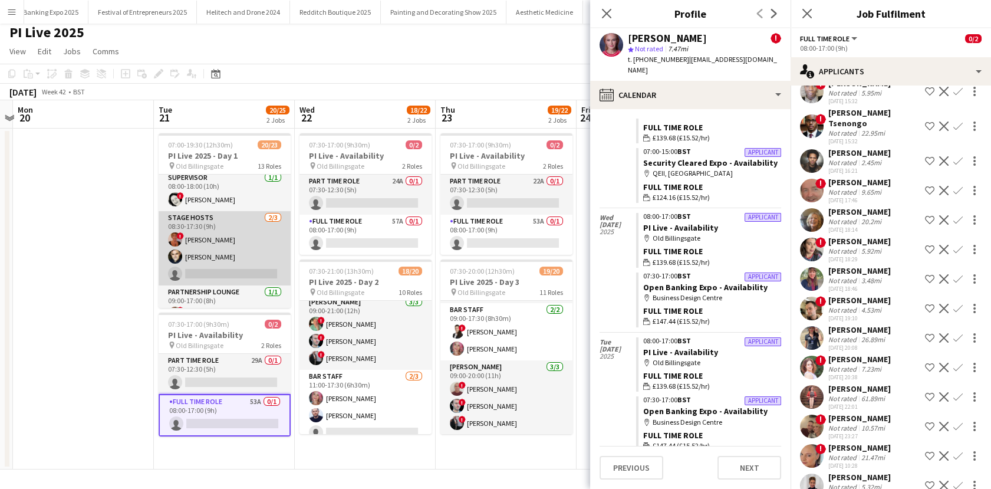
click at [225, 245] on app-card-role "Stage Hosts 2/3 08:30-17:30 (9h) ! Carole Star Simon Nuckley single-neutral-act…" at bounding box center [225, 248] width 132 height 74
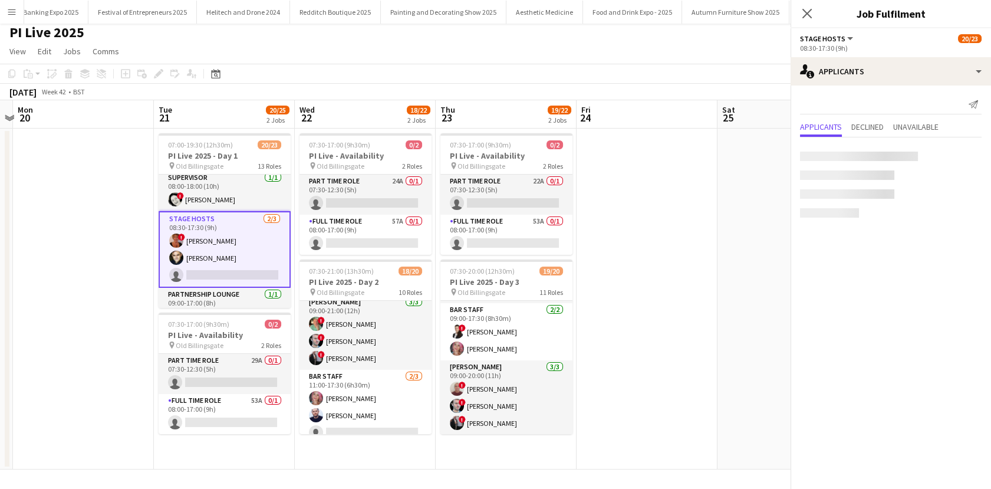
scroll to position [0, 0]
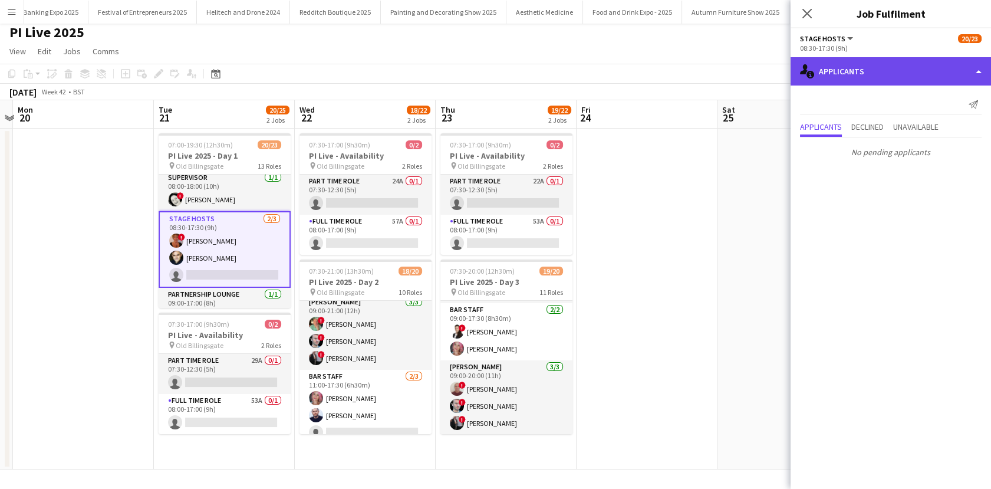
click at [878, 78] on div "single-neutral-actions-information Applicants" at bounding box center [891, 71] width 200 height 28
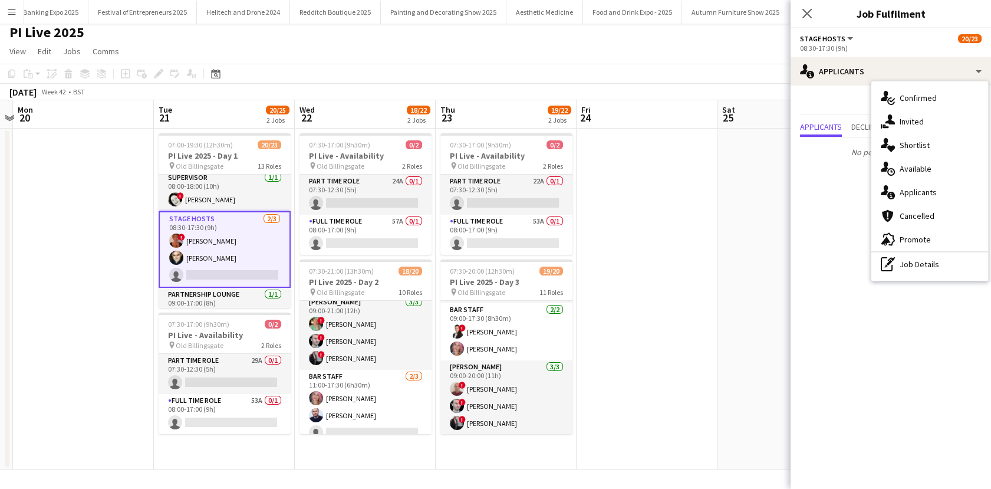
click at [896, 104] on div "single-neutral-actions-check-2 Confirmed" at bounding box center [929, 98] width 117 height 24
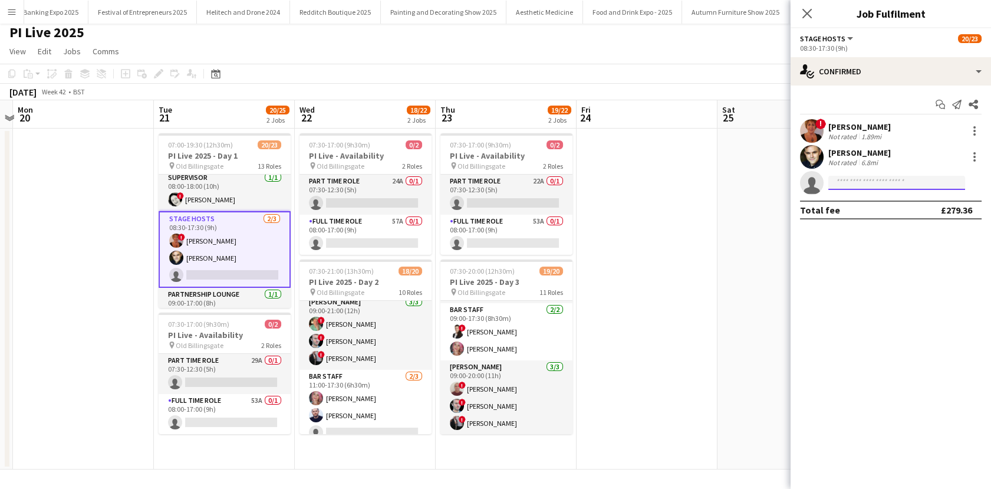
click at [848, 182] on input at bounding box center [896, 183] width 137 height 14
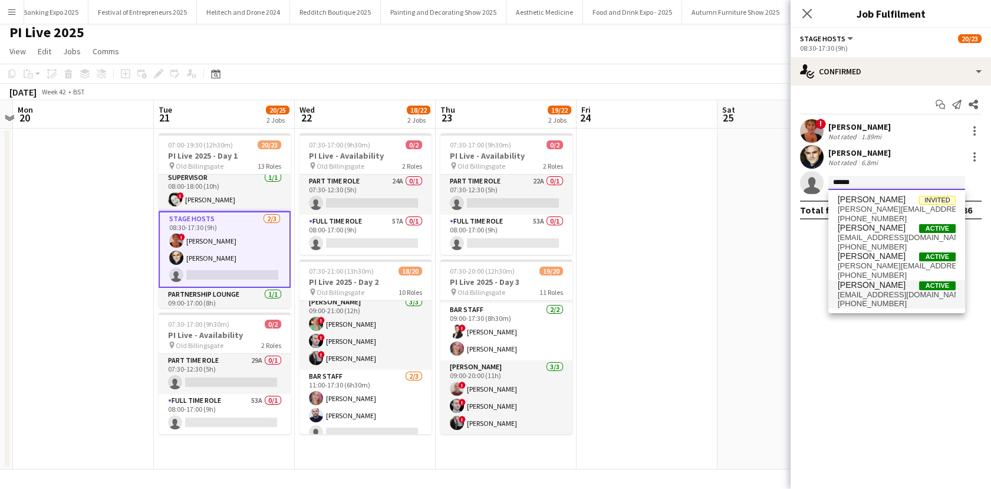
type input "*****"
click at [857, 295] on span "irina_ioana_sirbu@yahoo.co.uk" at bounding box center [897, 294] width 118 height 9
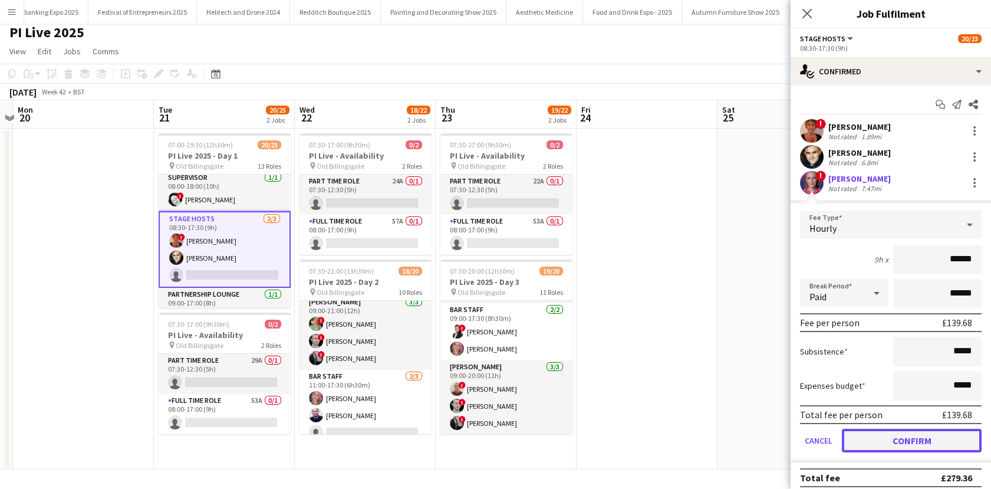
click at [918, 434] on button "Confirm" at bounding box center [912, 441] width 140 height 24
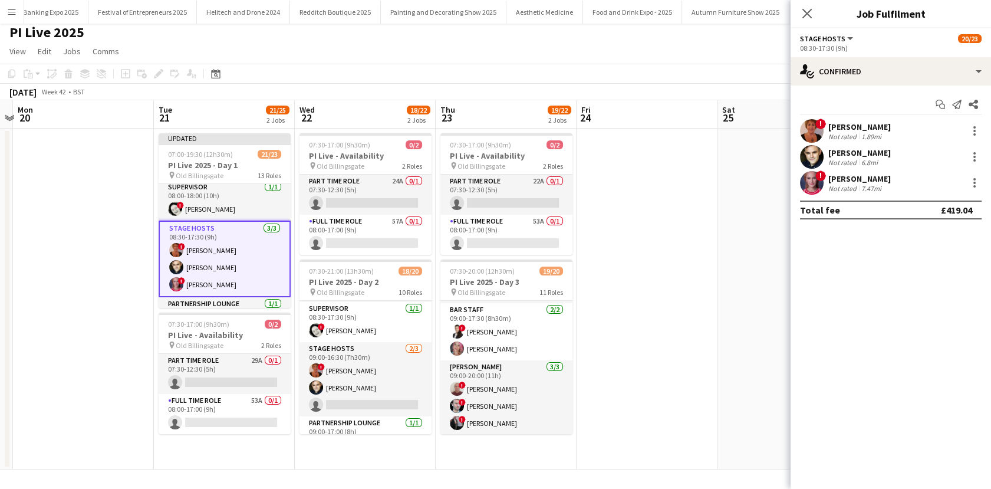
scroll to position [153, 0]
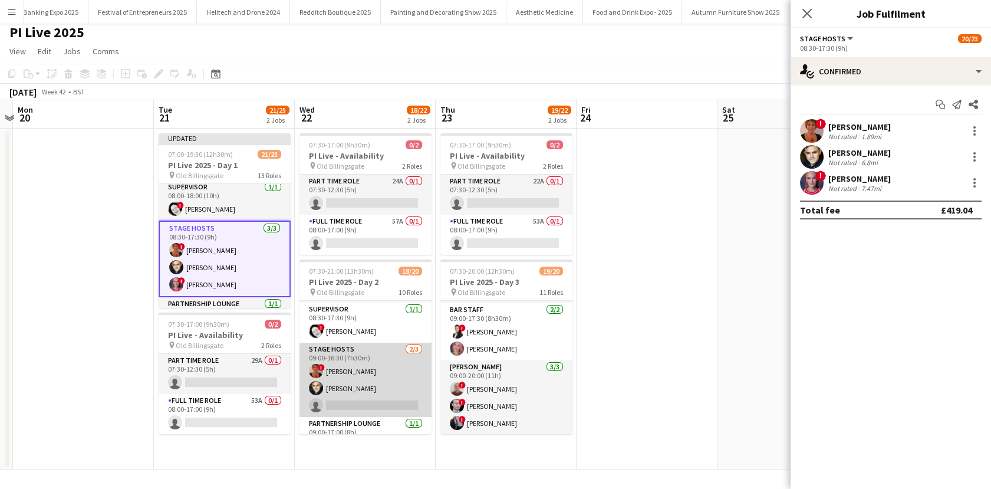
click at [354, 379] on app-card-role "Stage Hosts 2/3 09:00-16:30 (7h30m) ! Carole Star Simon Nuckley single-neutral-…" at bounding box center [365, 380] width 132 height 74
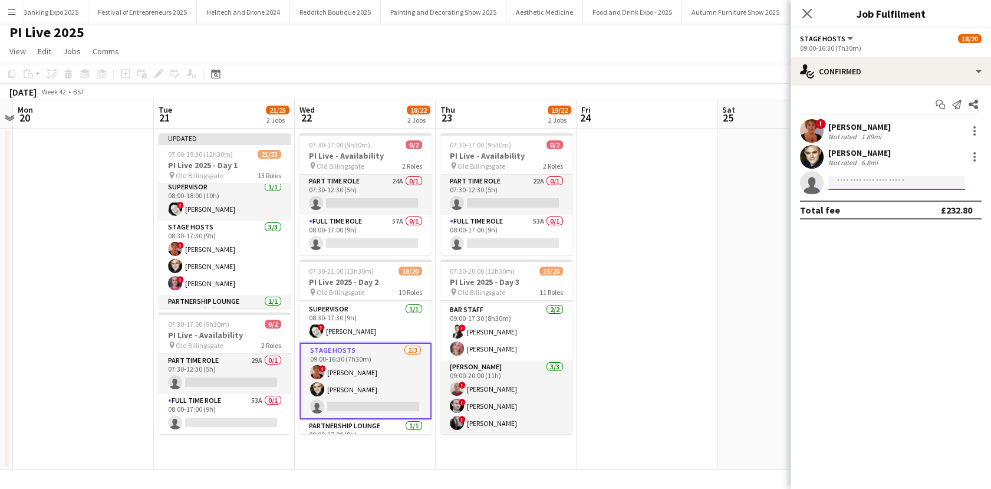
click at [890, 182] on input at bounding box center [896, 183] width 137 height 14
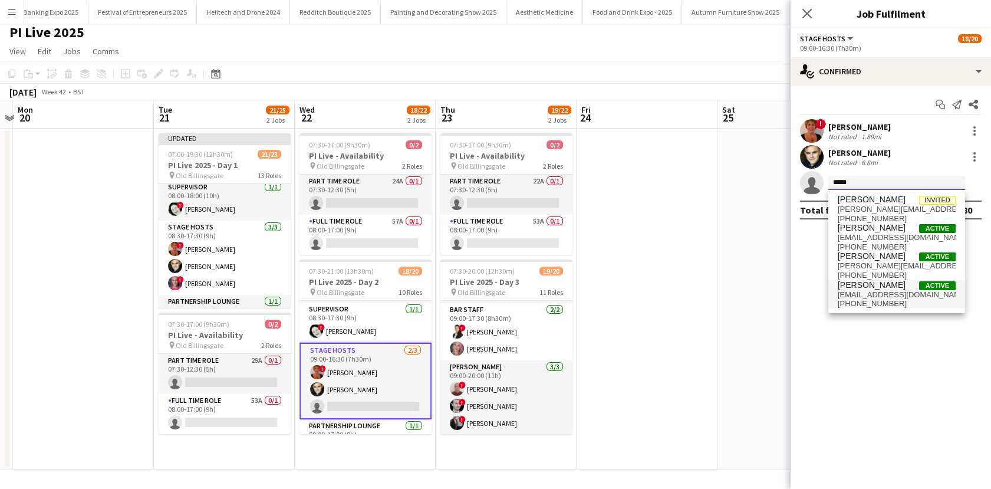
type input "*****"
click at [849, 282] on span "Irina Sirbu" at bounding box center [872, 285] width 68 height 10
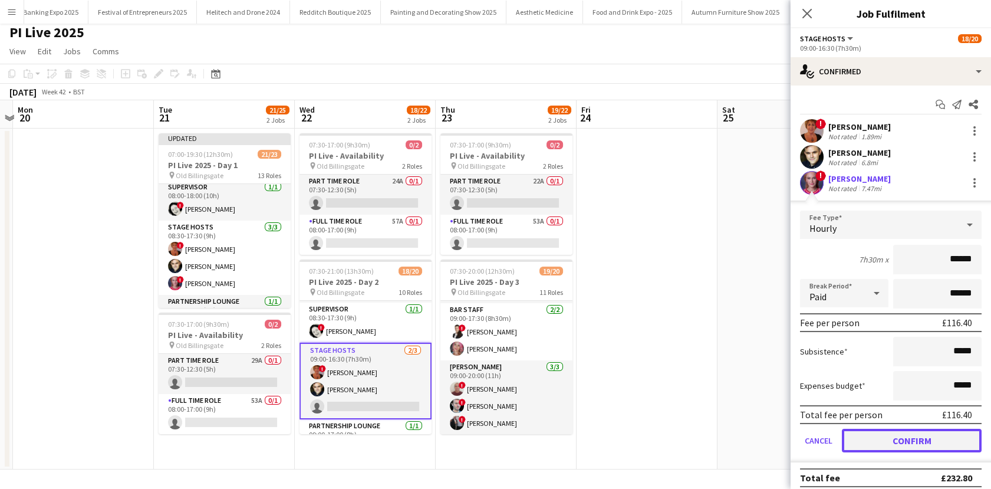
click at [901, 434] on button "Confirm" at bounding box center [912, 441] width 140 height 24
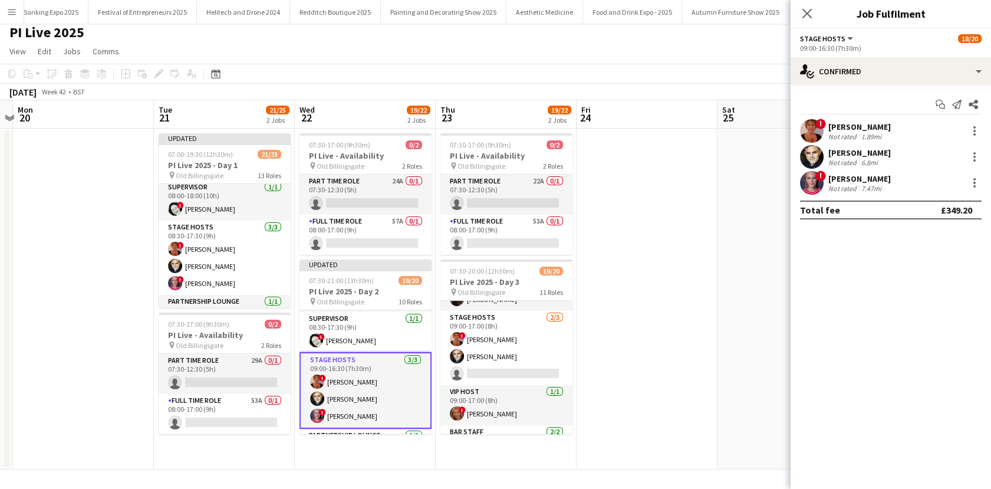
scroll to position [308, 0]
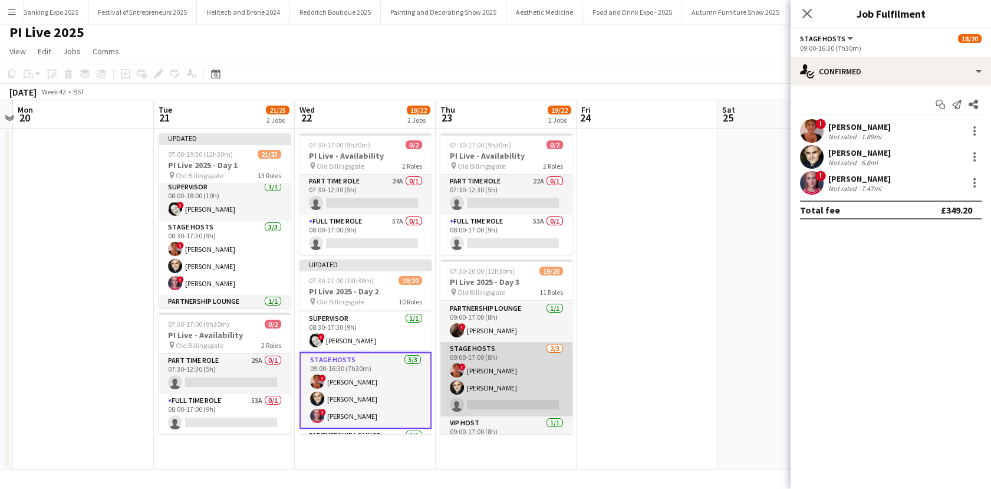
click at [482, 380] on app-card-role "Stage Hosts 2/3 09:00-17:00 (8h) ! Carole Star Simon Nuckley single-neutral-act…" at bounding box center [506, 379] width 132 height 74
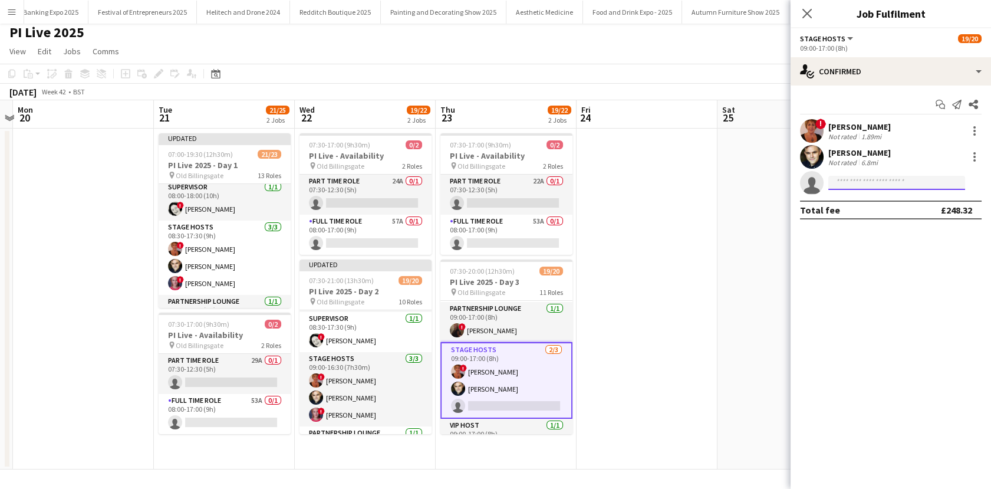
click at [857, 177] on input at bounding box center [896, 183] width 137 height 14
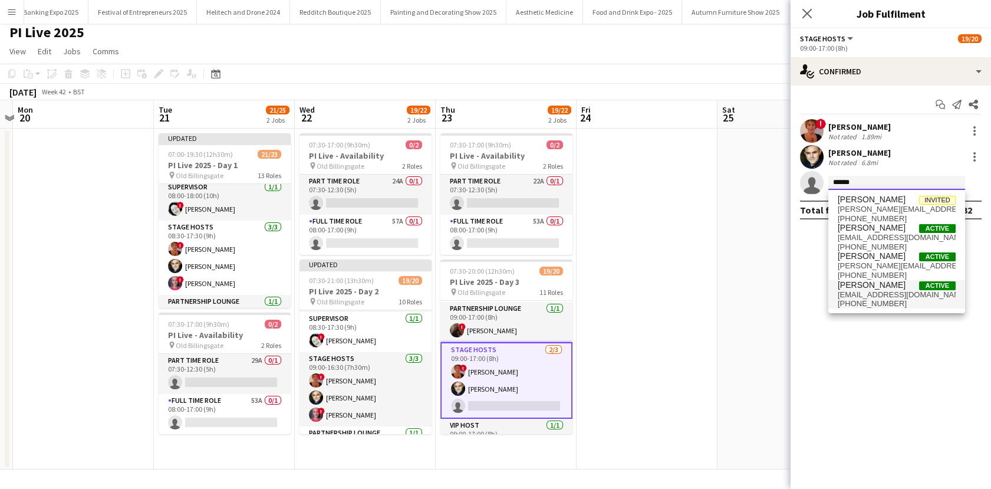
type input "*****"
click at [871, 299] on span "+447898446038" at bounding box center [897, 303] width 118 height 9
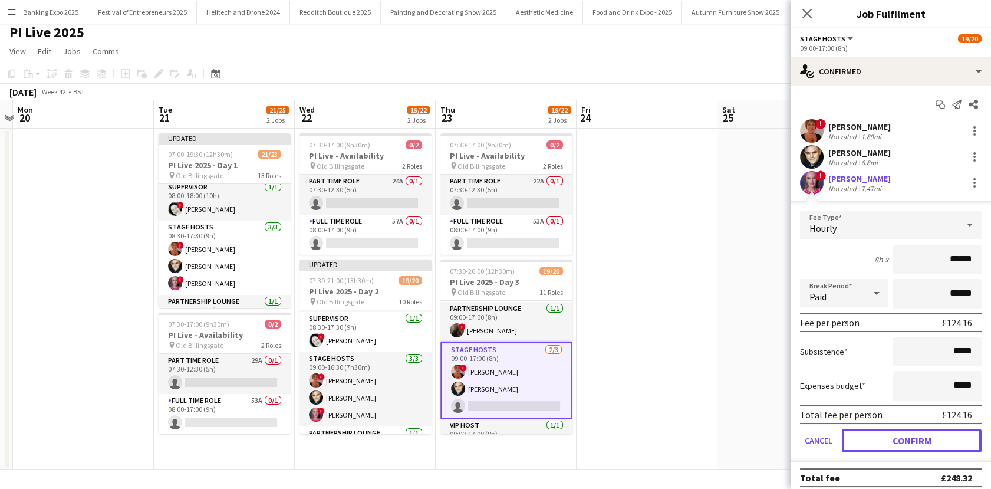
drag, startPoint x: 901, startPoint y: 436, endPoint x: 720, endPoint y: 353, distance: 199.2
click at [902, 436] on button "Confirm" at bounding box center [912, 441] width 140 height 24
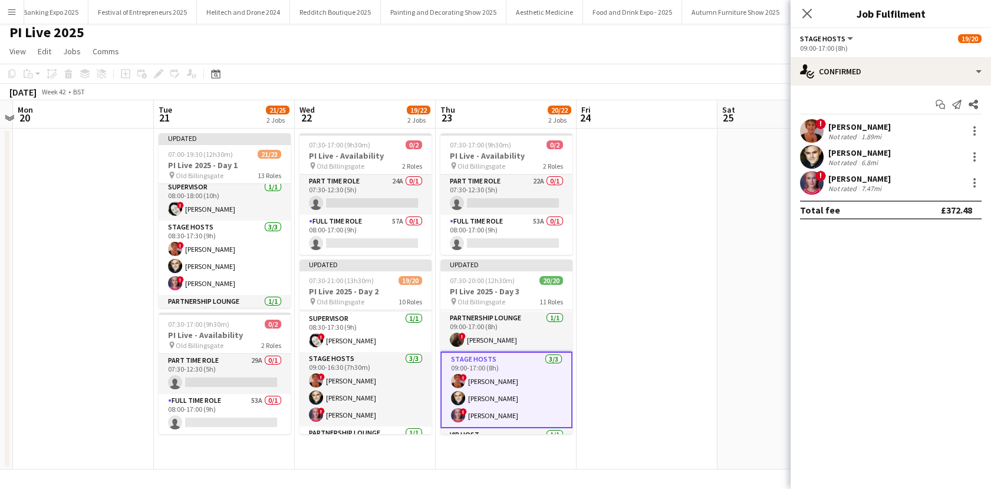
click at [690, 338] on app-date-cell at bounding box center [647, 299] width 141 height 341
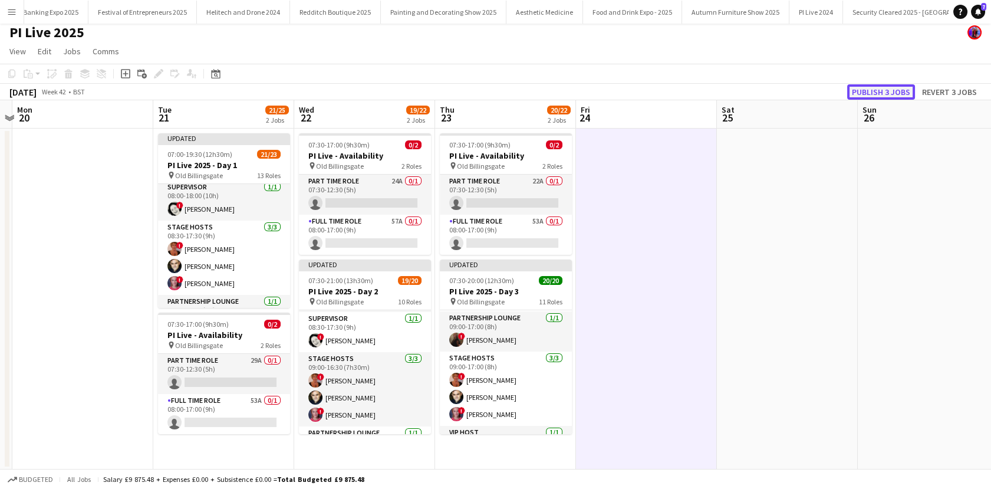
click at [858, 94] on button "Publish 3 jobs" at bounding box center [881, 91] width 68 height 15
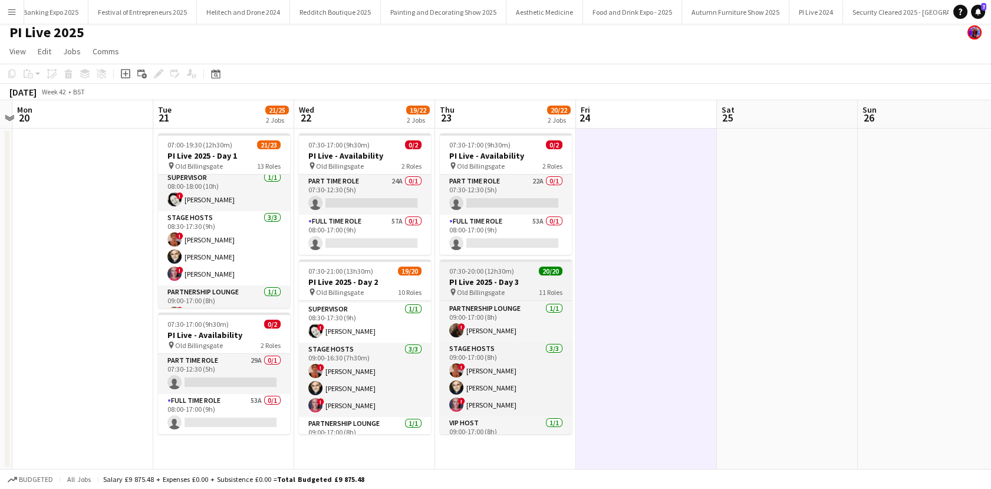
drag, startPoint x: 209, startPoint y: 273, endPoint x: 540, endPoint y: 275, distance: 331.3
click at [208, 272] on app-card-role "Stage Hosts 3/3 08:30-17:30 (9h) ! Carole Star Simon Nuckley ! Irina Sirbu" at bounding box center [224, 248] width 132 height 74
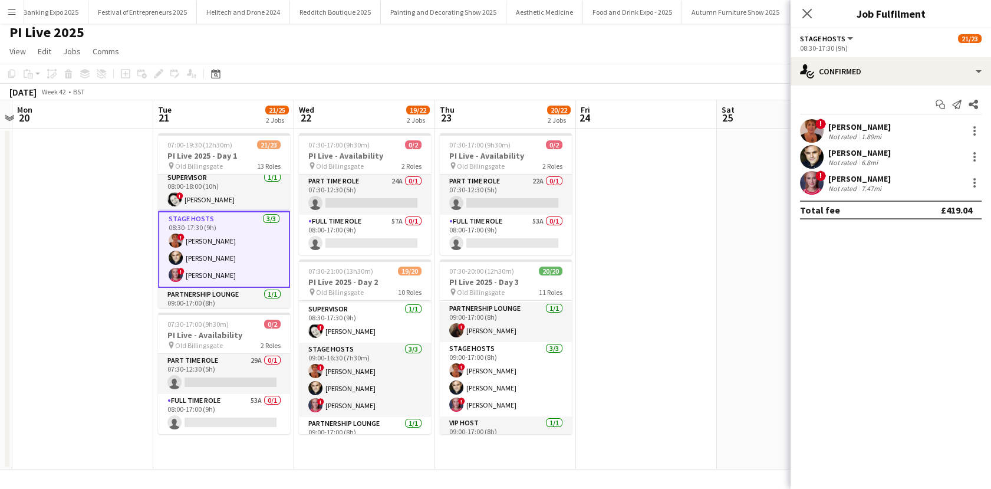
click at [870, 182] on div "Irina Sirbu" at bounding box center [859, 178] width 62 height 11
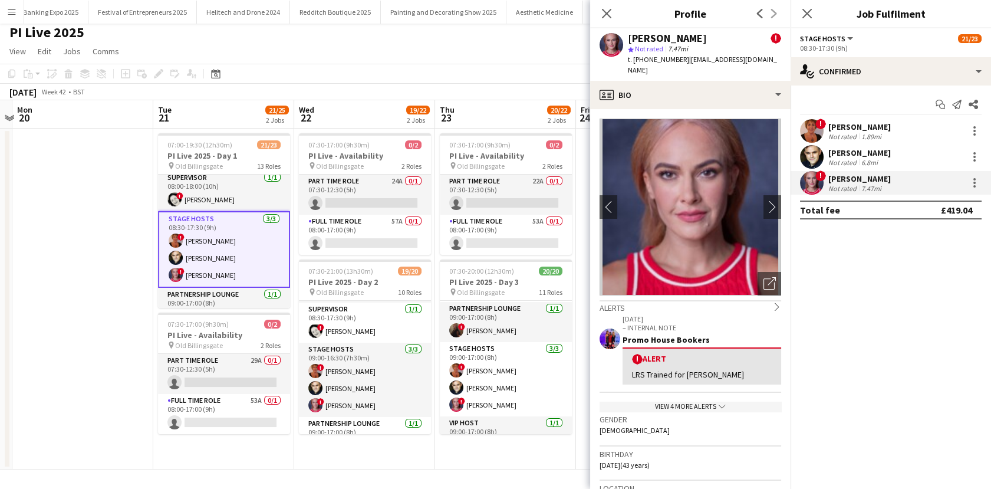
drag, startPoint x: 679, startPoint y: 60, endPoint x: 643, endPoint y: 61, distance: 36.0
click at [643, 61] on span "t. +447898446038" at bounding box center [658, 59] width 61 height 9
drag, startPoint x: 762, startPoint y: 61, endPoint x: 684, endPoint y: 67, distance: 78.1
click at [684, 67] on div "Irina Sirbu ! star Not rated 7.47mi t. +447898446038 | irina_ioana_sirbu@yahoo.…" at bounding box center [690, 54] width 200 height 52
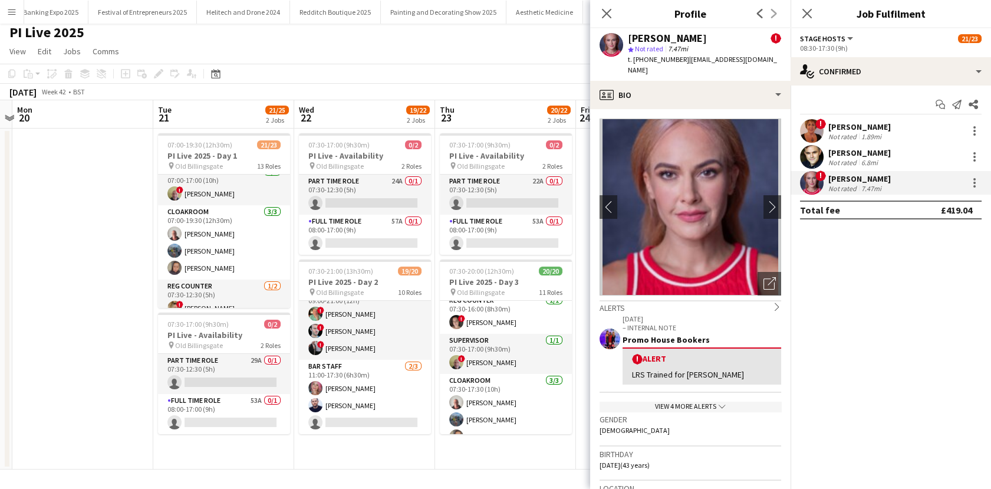
scroll to position [0, 0]
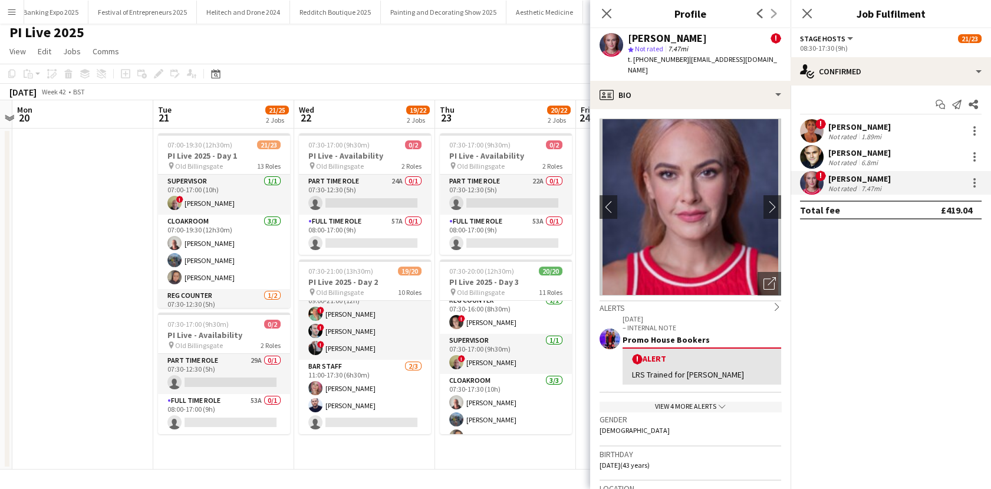
click at [127, 246] on app-date-cell at bounding box center [82, 299] width 141 height 341
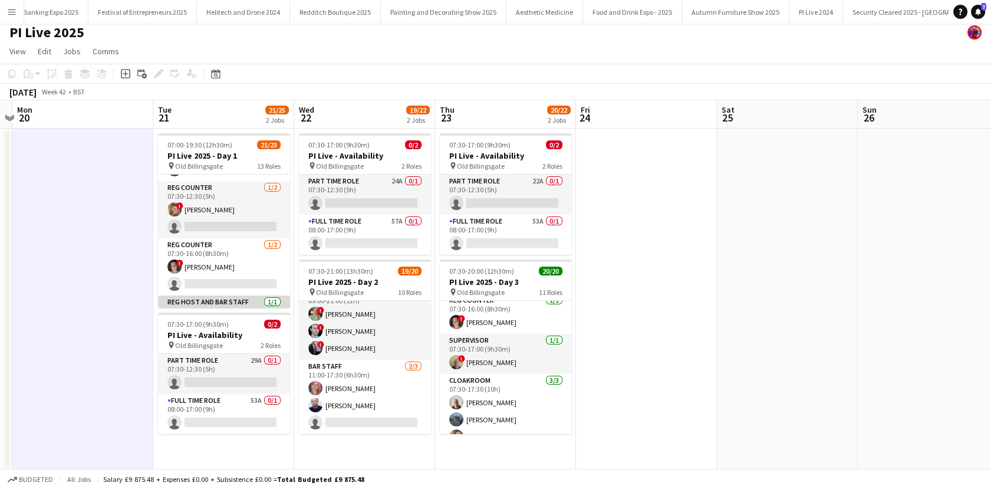
scroll to position [106, 0]
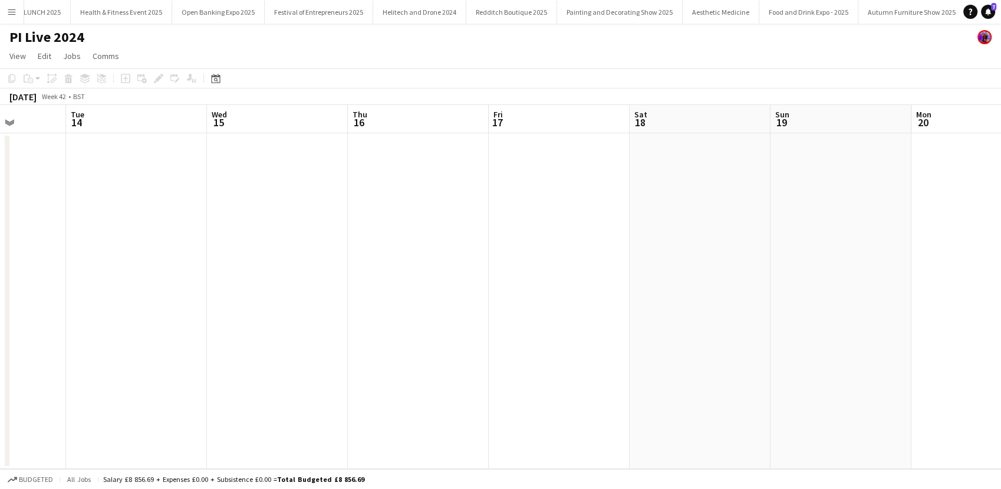
scroll to position [0, 283]
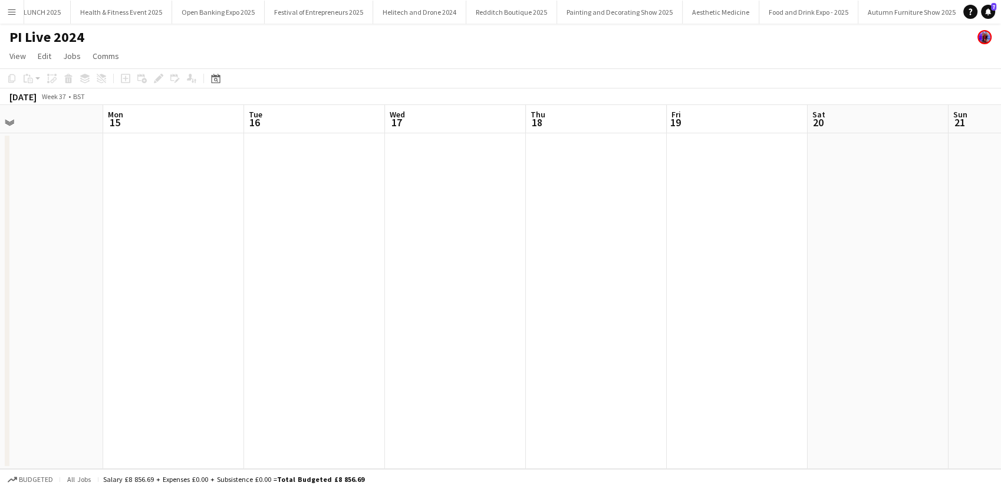
scroll to position [0, 322]
click at [209, 78] on div "Date picker" at bounding box center [216, 78] width 14 height 14
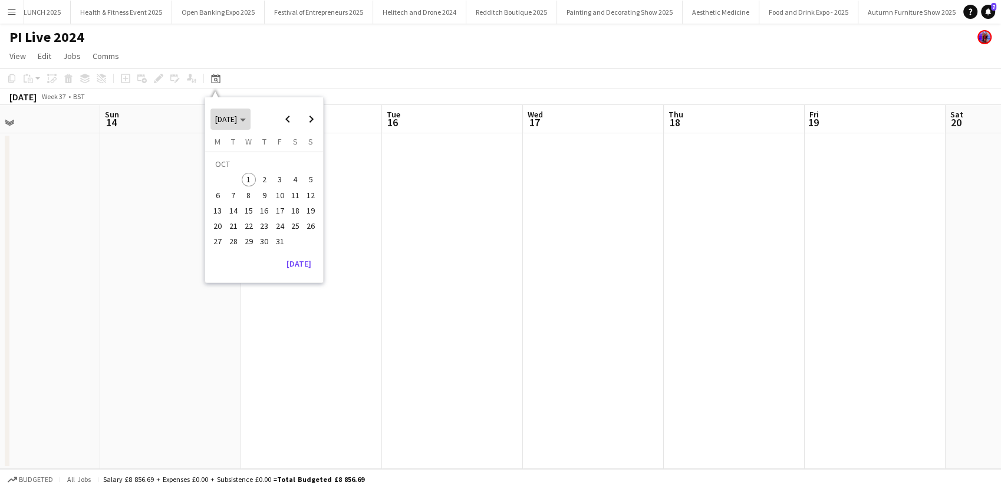
click at [251, 120] on span "Choose month and year" at bounding box center [230, 119] width 40 height 28
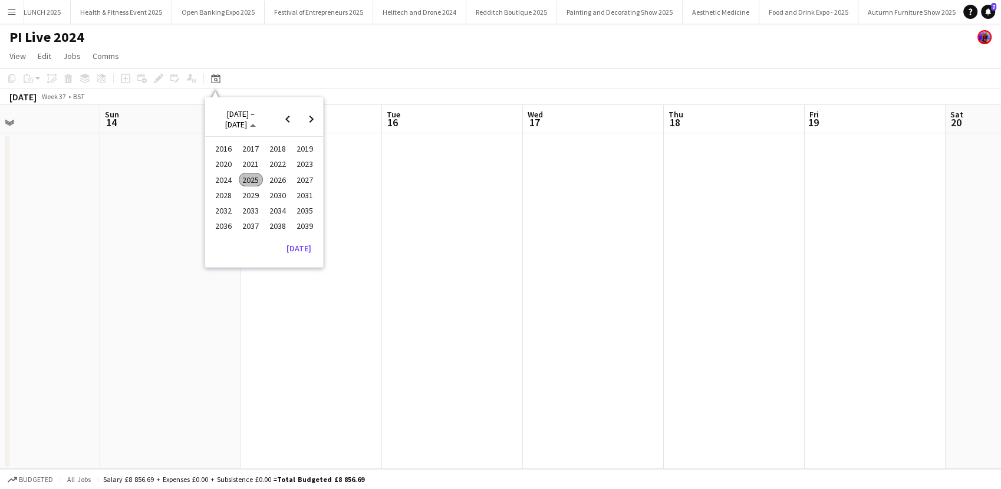
click at [215, 176] on span "2024" at bounding box center [224, 180] width 24 height 14
click at [255, 195] on span "OCT" at bounding box center [251, 195] width 24 height 14
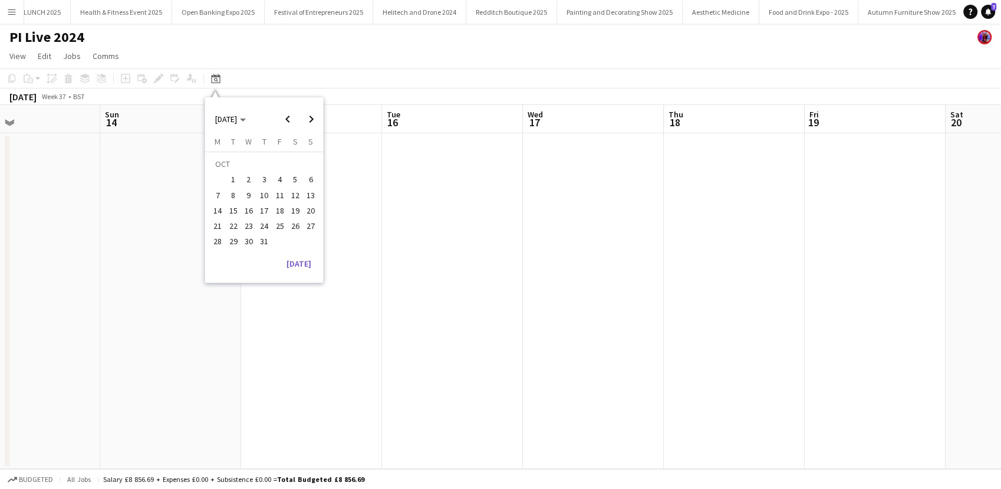
click at [220, 228] on span "21" at bounding box center [218, 226] width 14 height 14
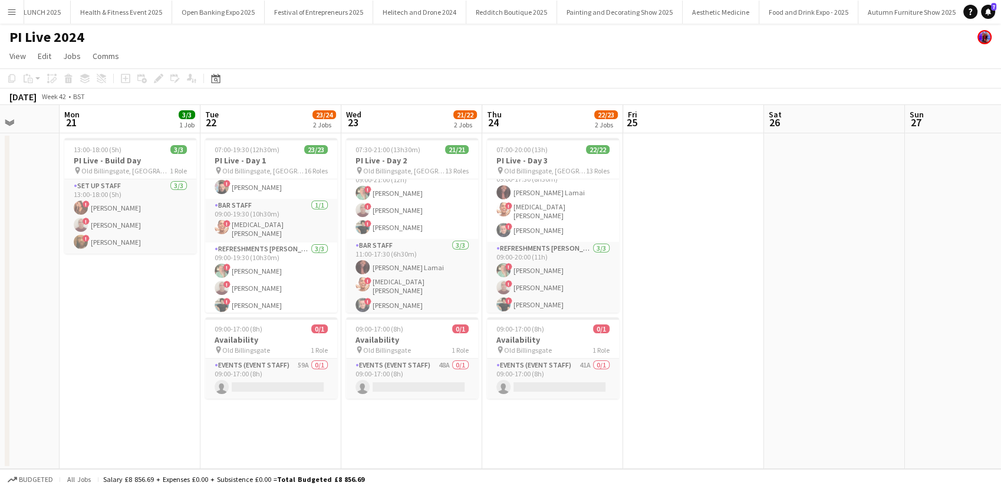
scroll to position [0, 282]
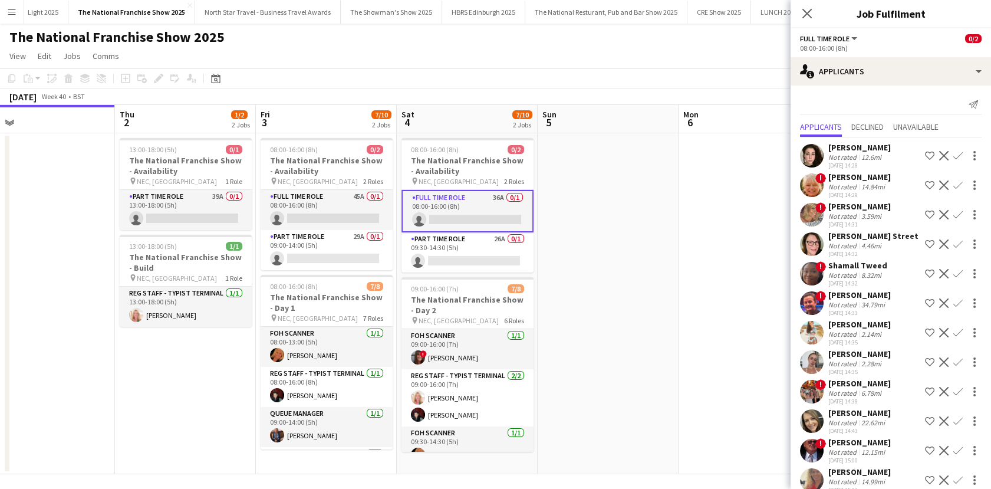
scroll to position [149, 0]
